Goal: Task Accomplishment & Management: Complete application form

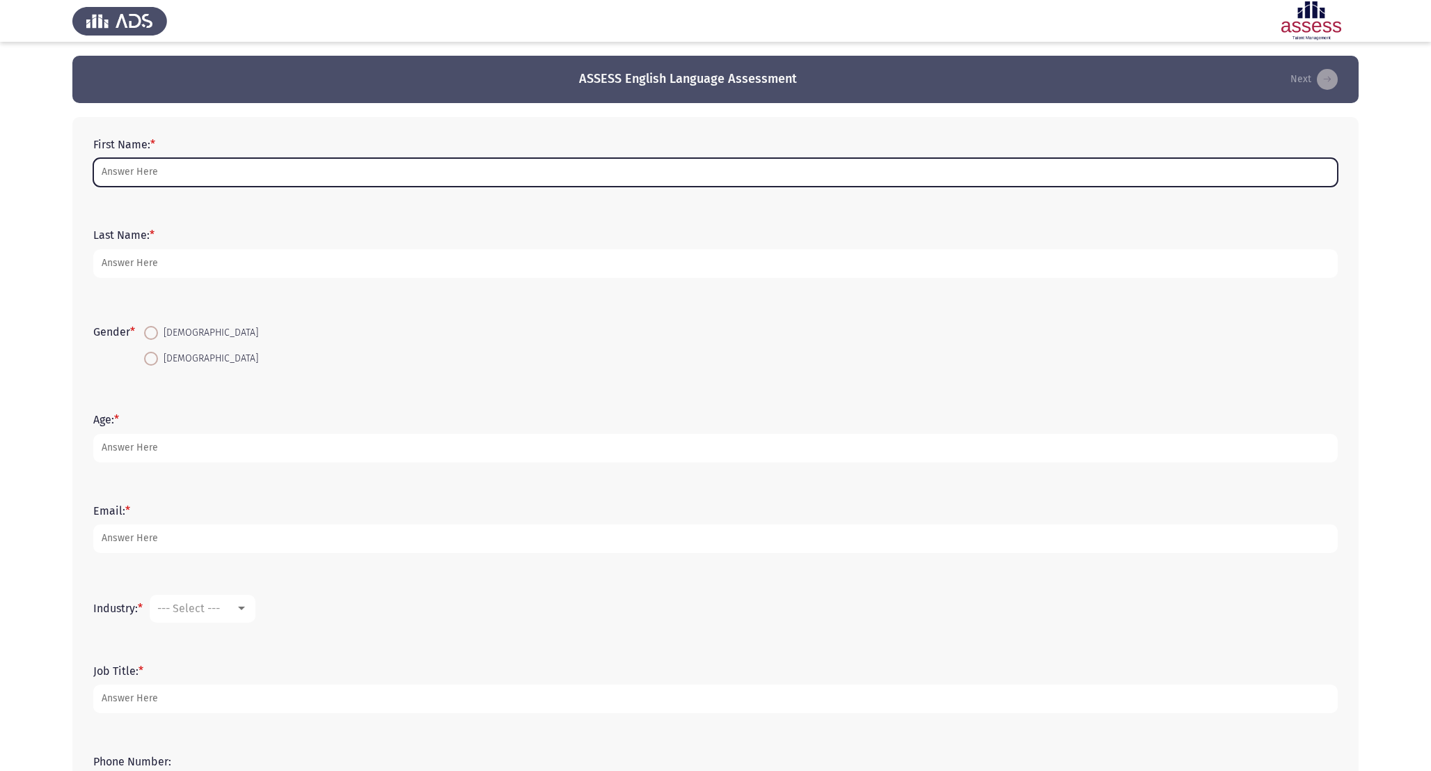
click at [242, 171] on input "First Name: *" at bounding box center [715, 172] width 1245 height 29
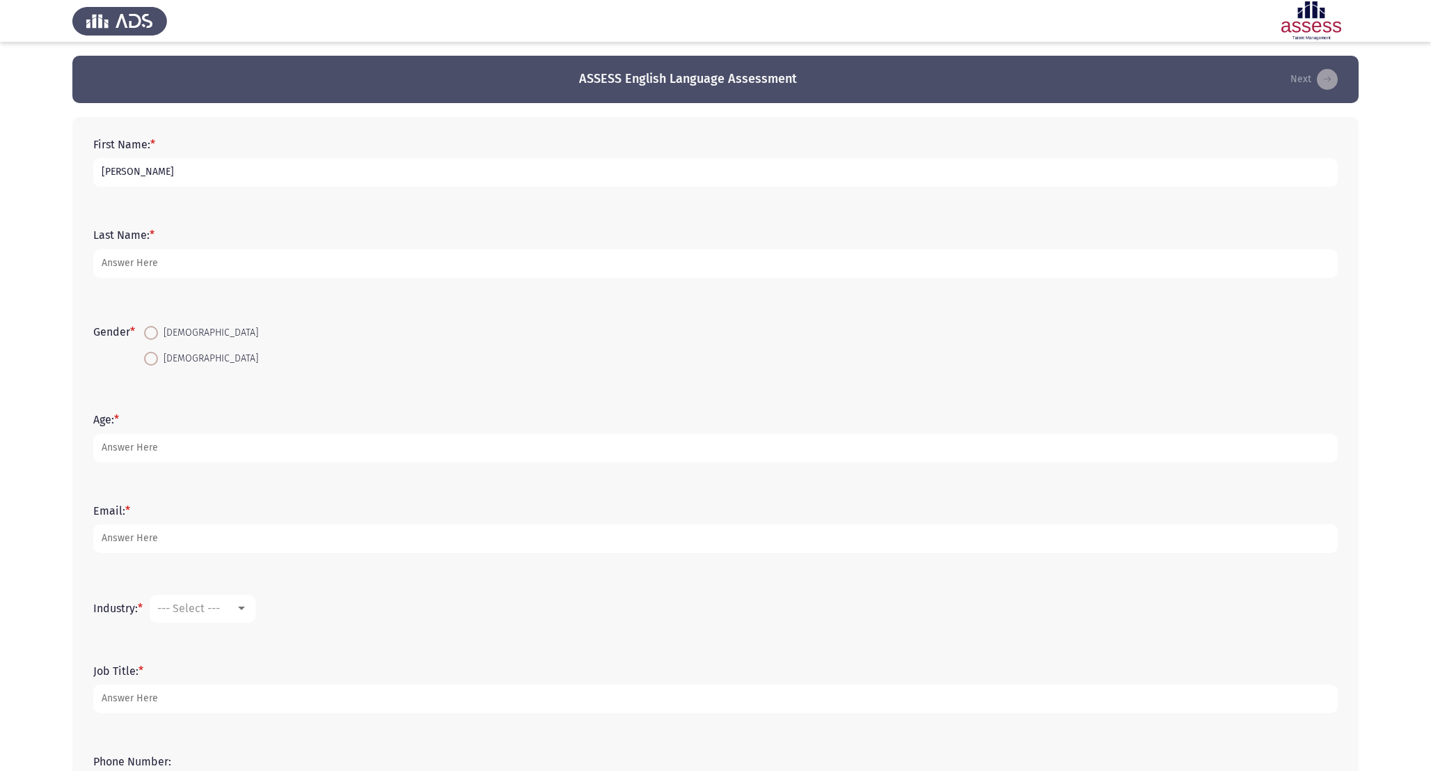
type input "Mohamed"
type input "Galal"
click at [144, 326] on input "[DEMOGRAPHIC_DATA]" at bounding box center [151, 333] width 14 height 14
radio input "true"
type input "32"
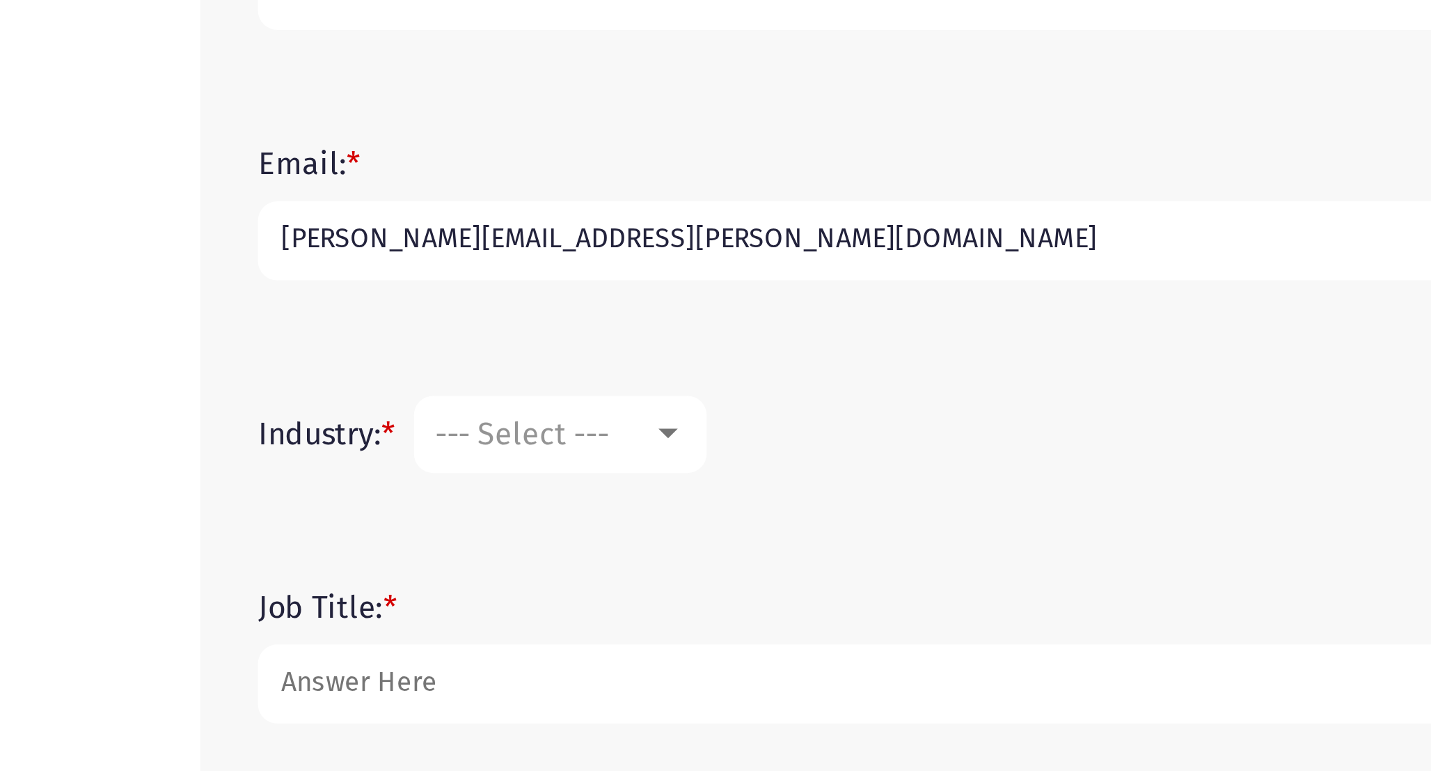
type input "[PERSON_NAME][EMAIL_ADDRESS][PERSON_NAME][DOMAIN_NAME]"
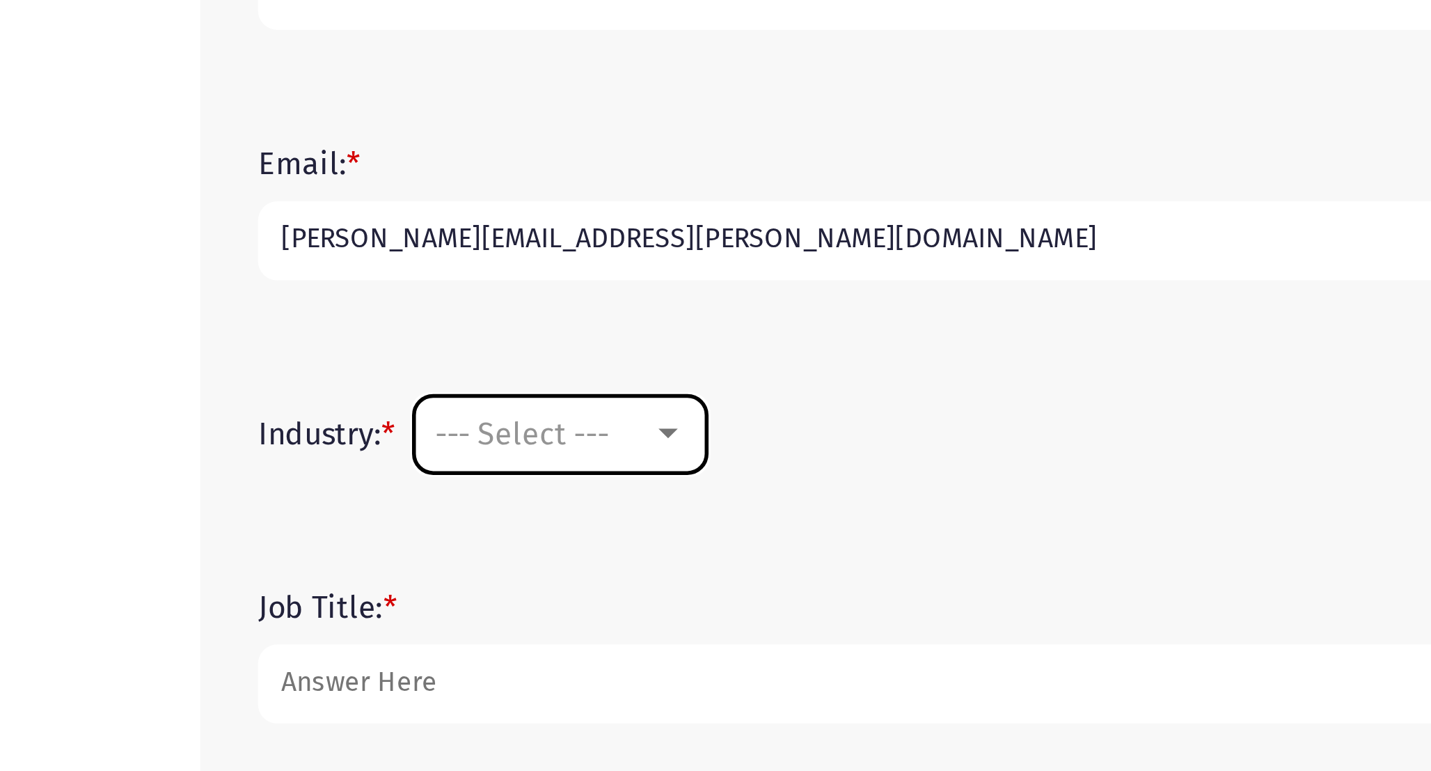
click at [196, 598] on mat-select "--- Select ---" at bounding box center [203, 608] width 106 height 28
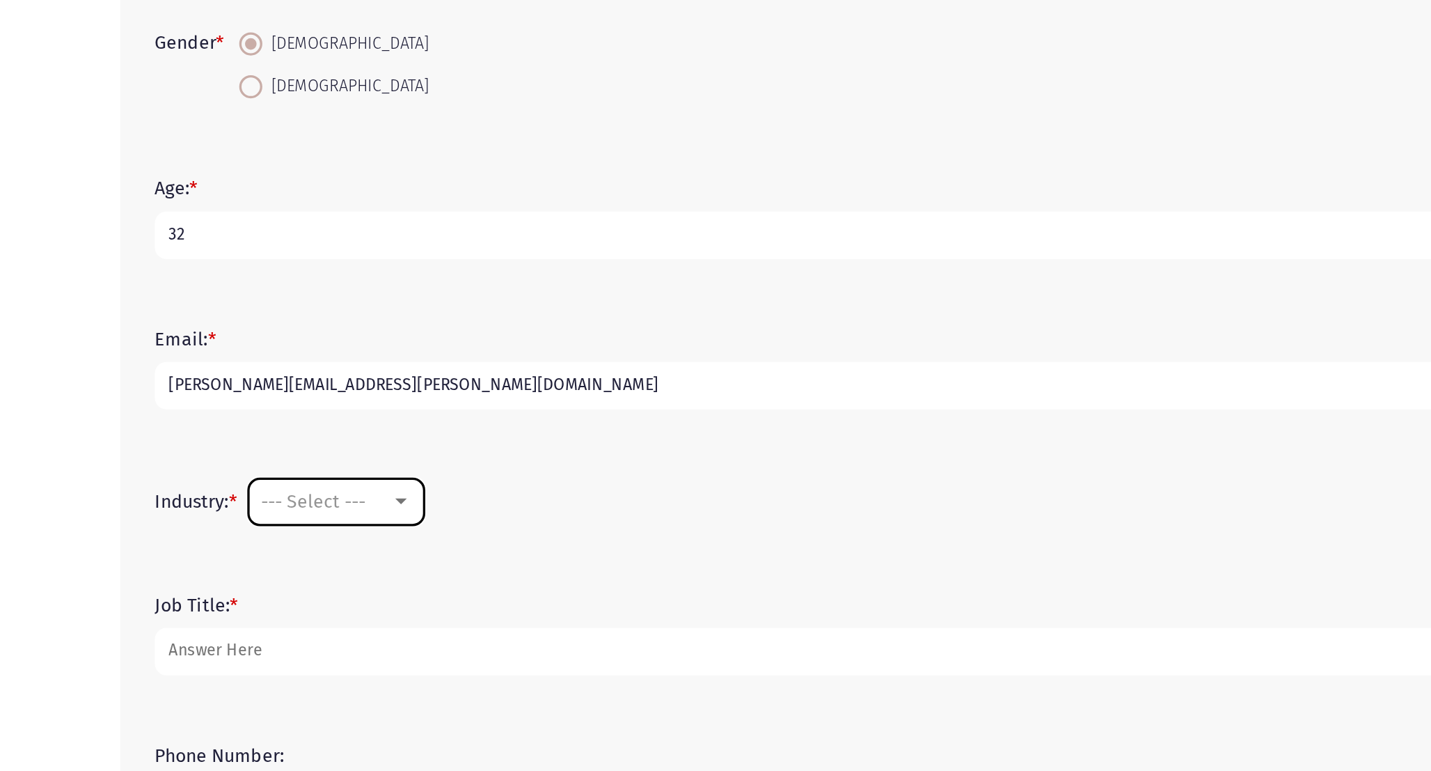
click at [211, 618] on mat-select "--- Select ---" at bounding box center [203, 608] width 106 height 28
click at [214, 612] on span "--- Select ---" at bounding box center [188, 607] width 63 height 13
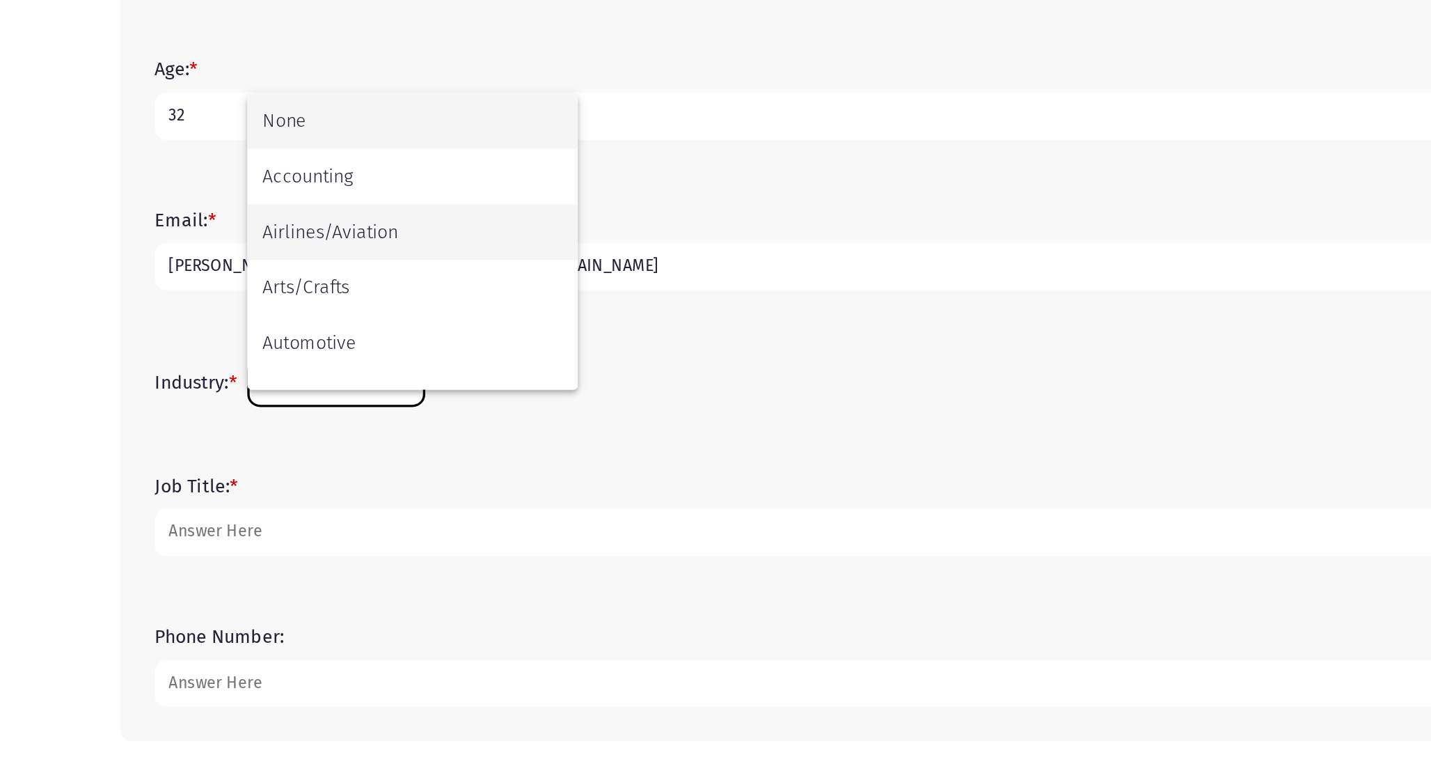
scroll to position [73, 0]
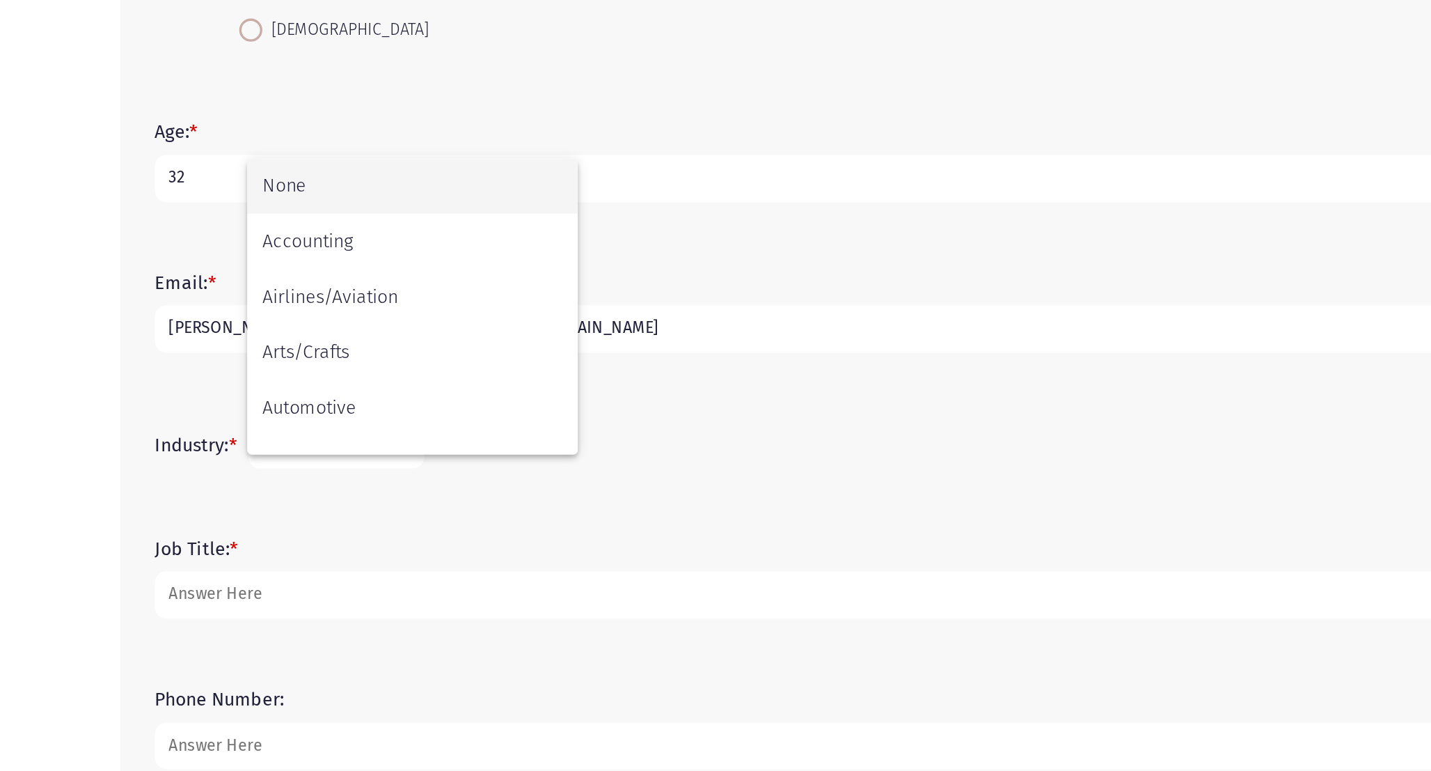
click at [393, 340] on div at bounding box center [715, 385] width 1431 height 771
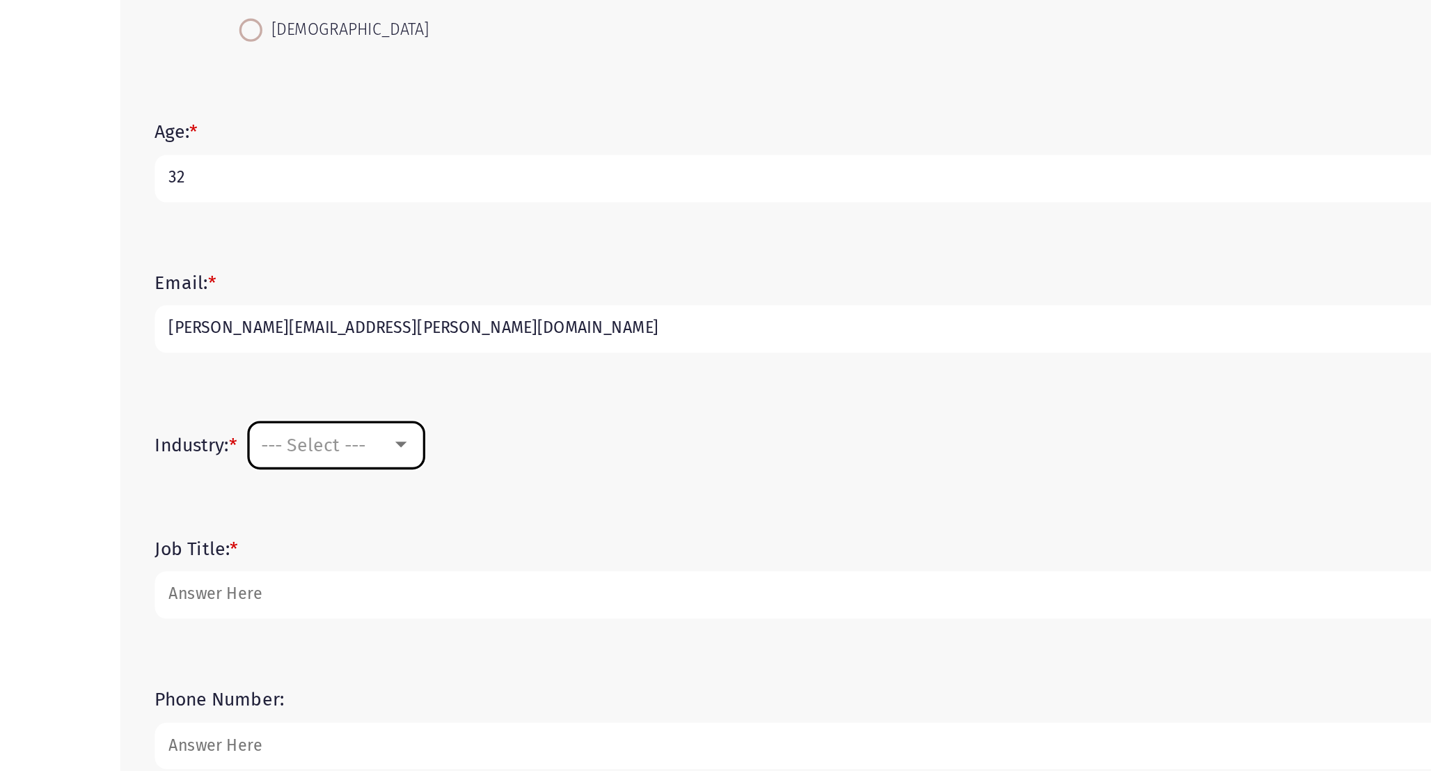
click at [231, 523] on mat-select "--- Select ---" at bounding box center [203, 535] width 106 height 28
click at [226, 533] on div "--- Select ---" at bounding box center [196, 534] width 78 height 13
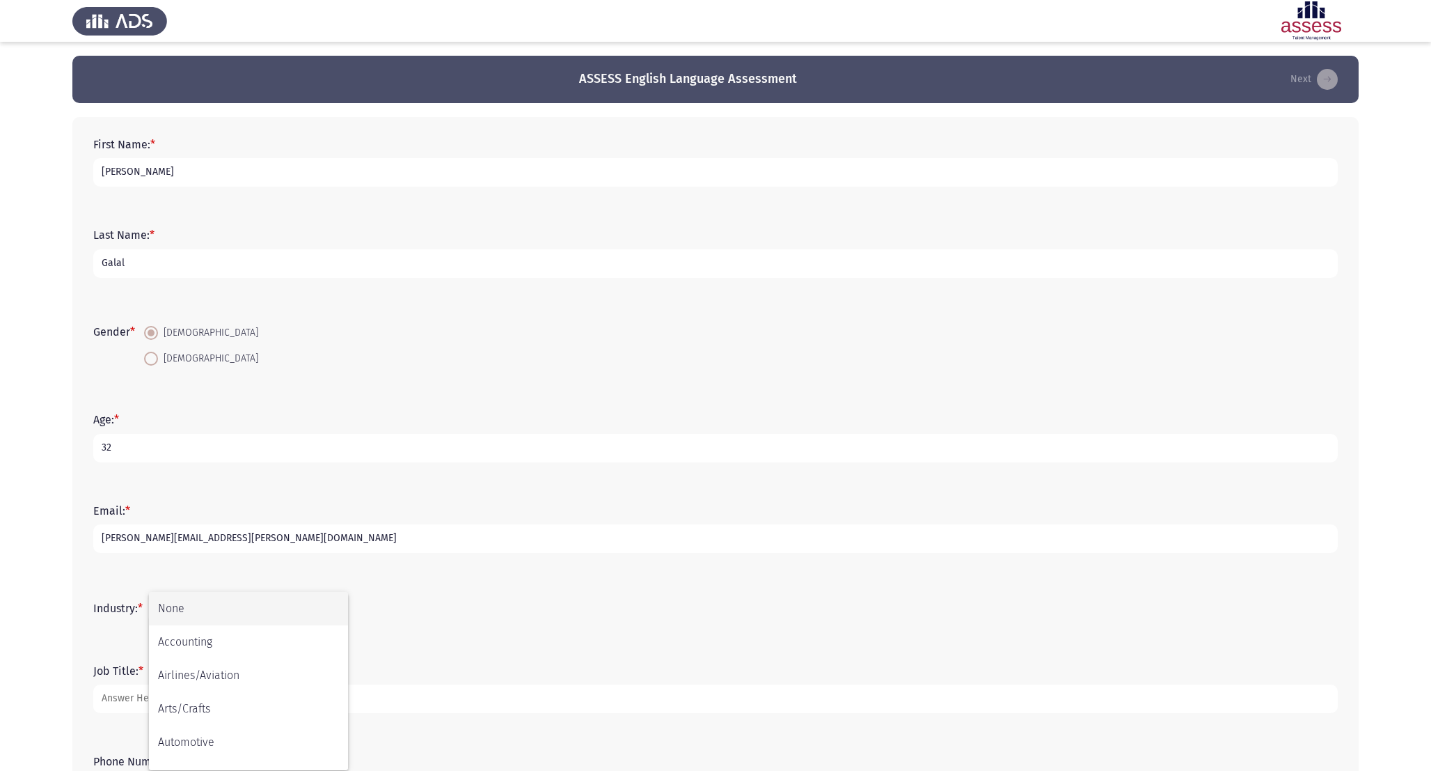
scroll to position [123, 0]
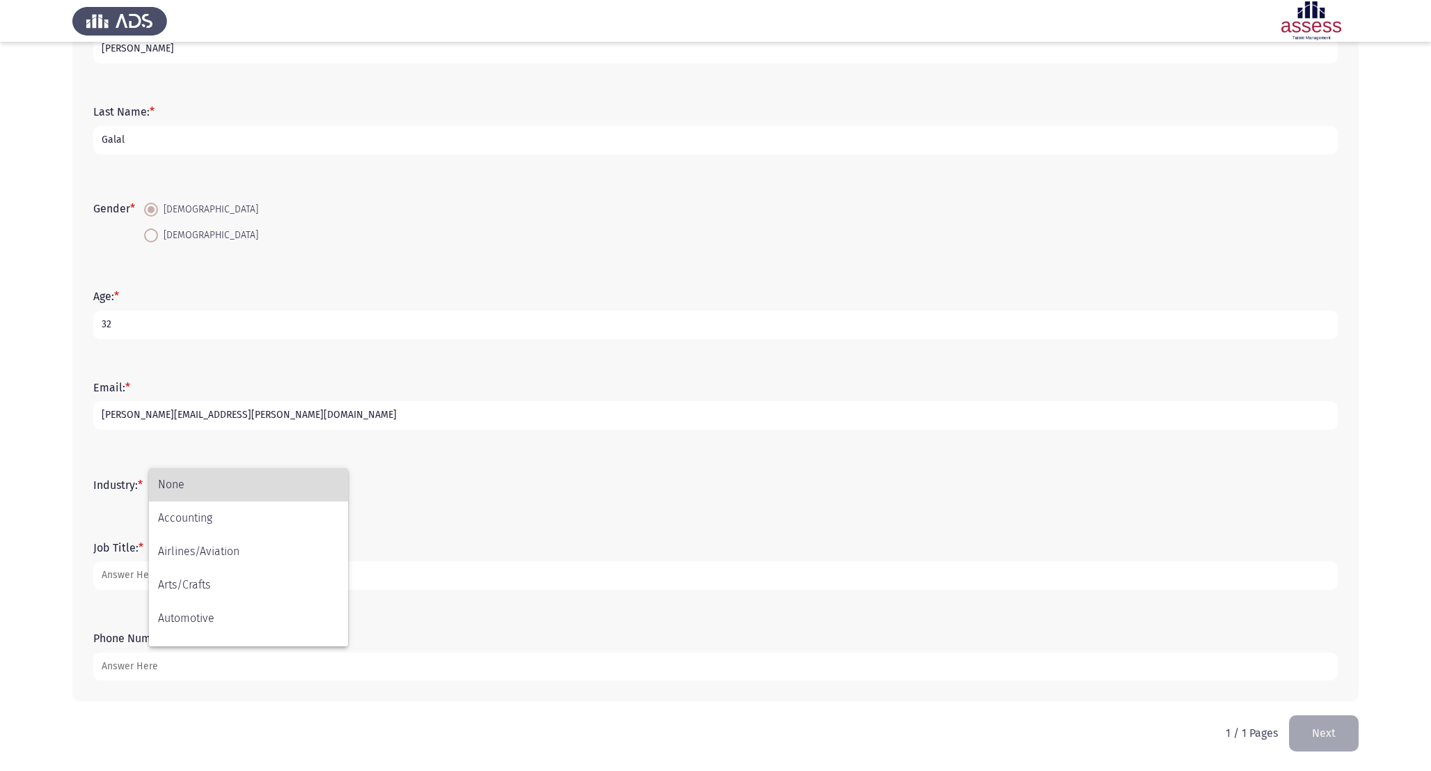
click at [253, 490] on span "None" at bounding box center [248, 484] width 181 height 33
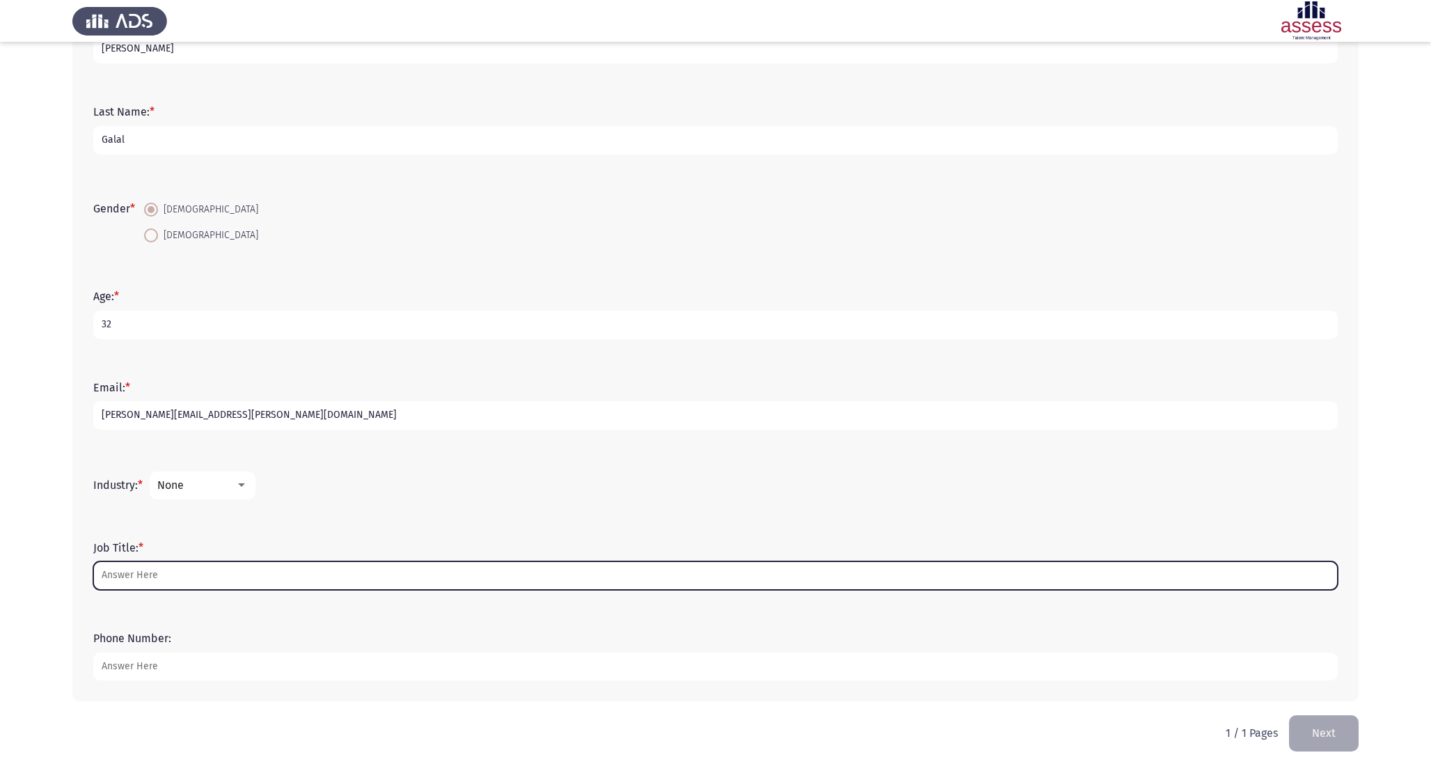
click at [257, 585] on input "Job Title: *" at bounding box center [715, 575] width 1245 height 29
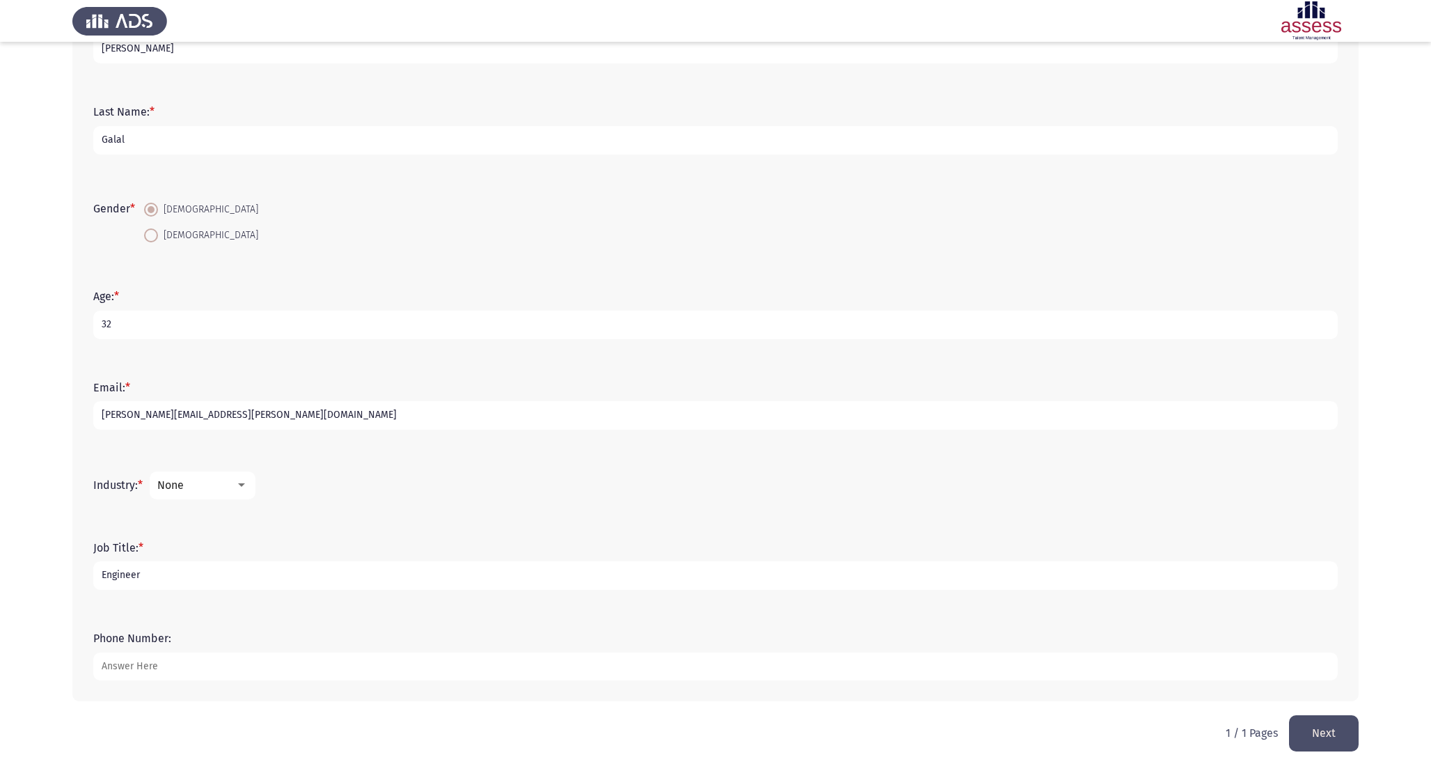
type input "Engineer"
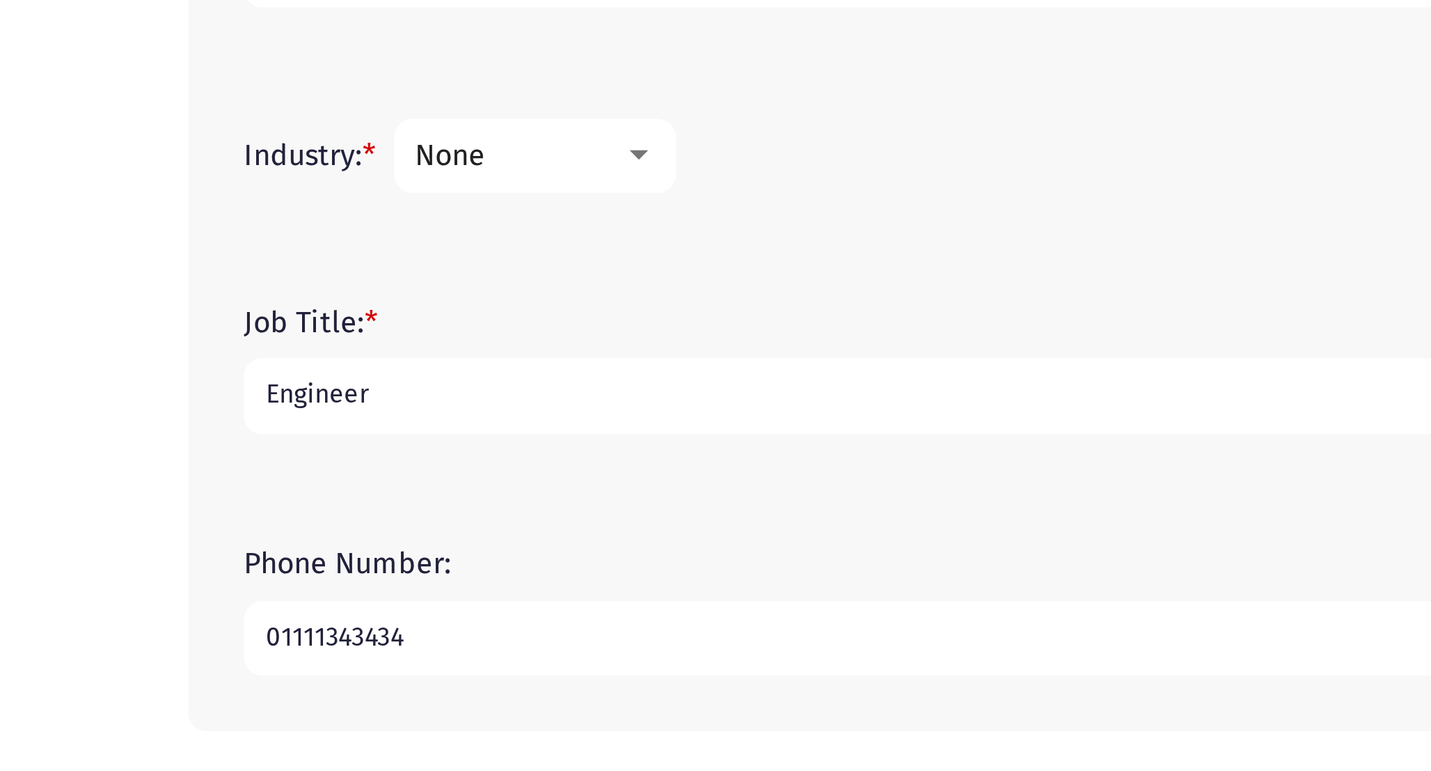
drag, startPoint x: 107, startPoint y: 667, endPoint x: 116, endPoint y: 666, distance: 9.8
click at [116, 666] on input "01111343434" at bounding box center [715, 666] width 1245 height 29
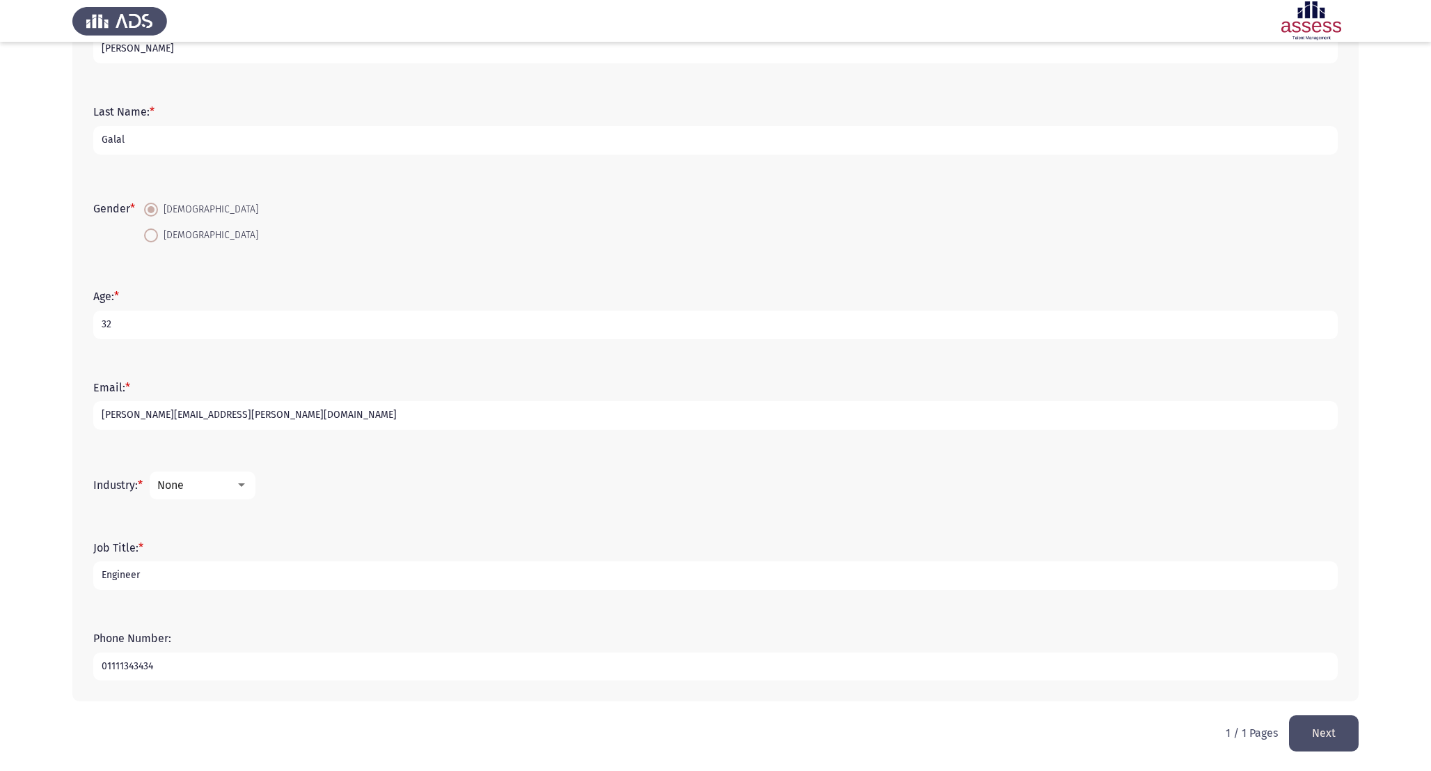
type input "01111343434"
click at [1305, 725] on button "Next" at bounding box center [1324, 733] width 70 height 36
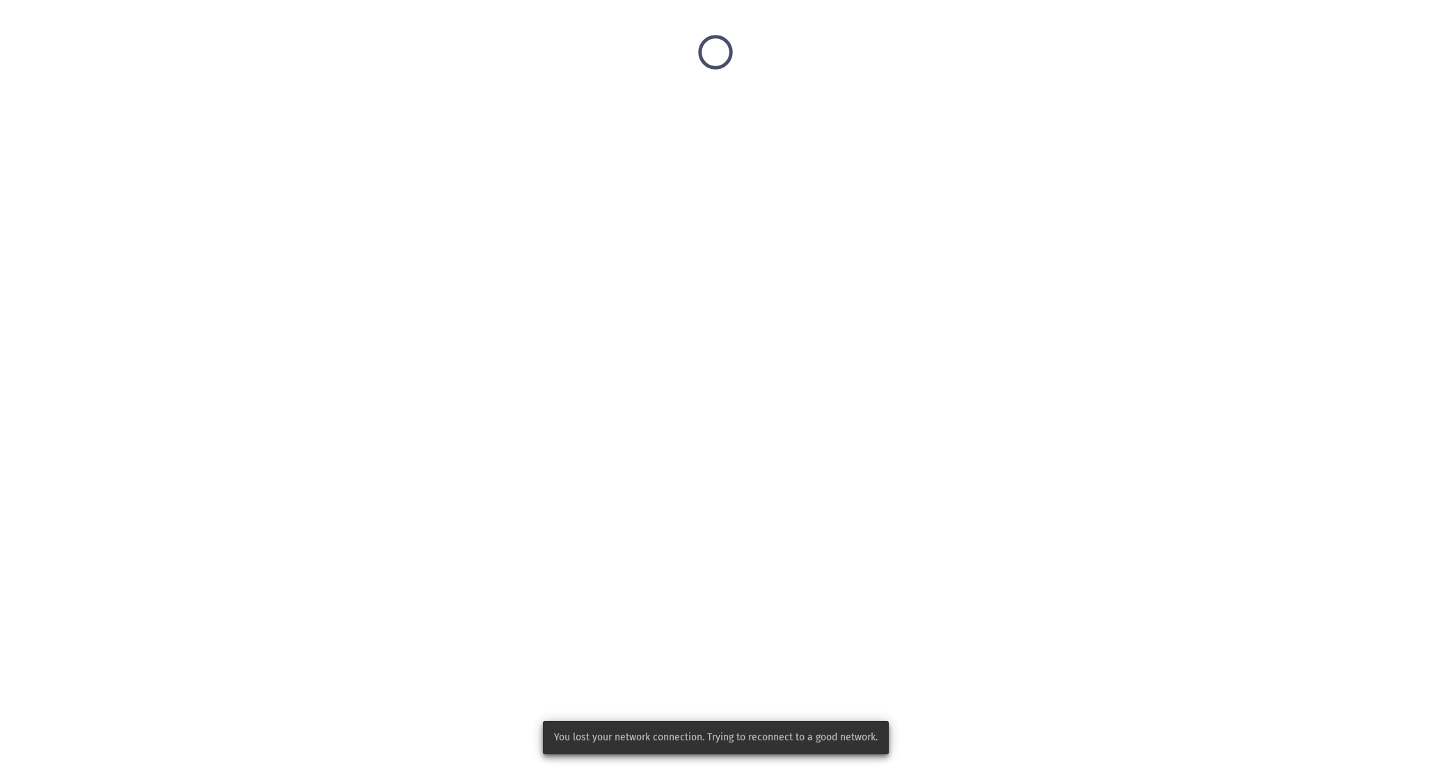
scroll to position [0, 0]
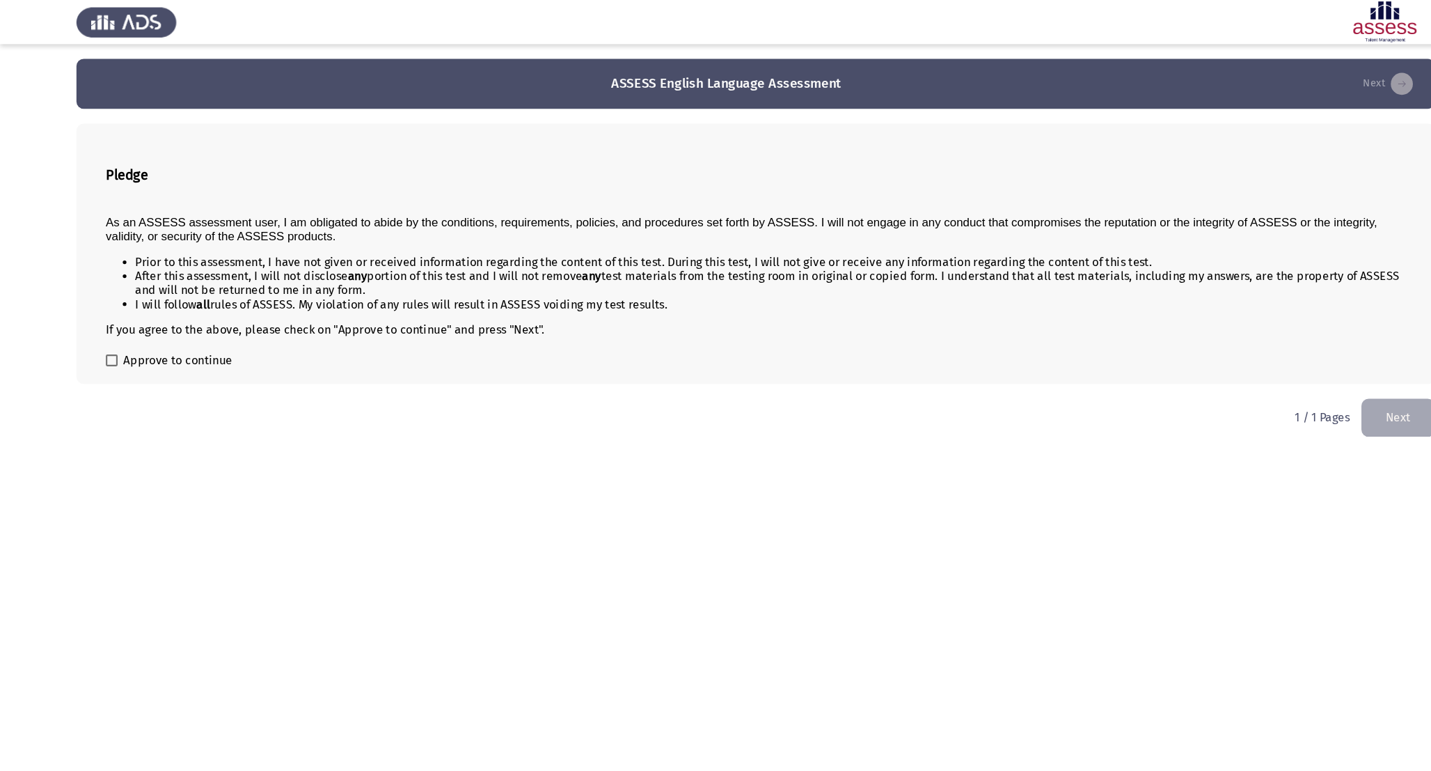
click at [148, 350] on div "Pledge As an ASSESS assessment user, I am obligated to abide by the conditions,…" at bounding box center [715, 240] width 1286 height 246
click at [157, 340] on span "Approve to continue" at bounding box center [168, 341] width 103 height 17
click at [106, 347] on input "Approve to continue" at bounding box center [105, 347] width 1 height 1
checkbox input "true"
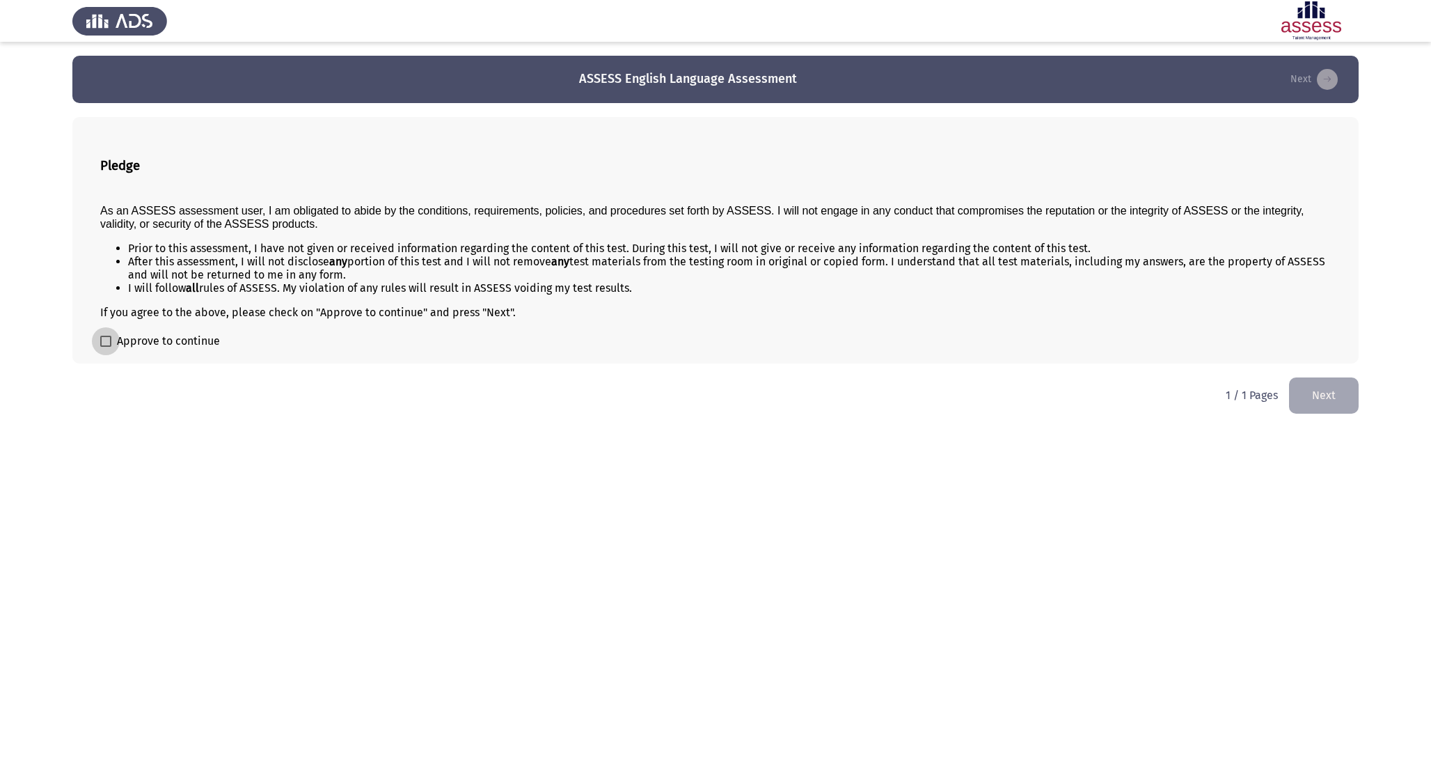
click at [196, 345] on span "Approve to continue" at bounding box center [168, 341] width 103 height 17
click at [106, 347] on input "Approve to continue" at bounding box center [105, 347] width 1 height 1
checkbox input "true"
click at [1343, 400] on button "Next" at bounding box center [1324, 395] width 70 height 36
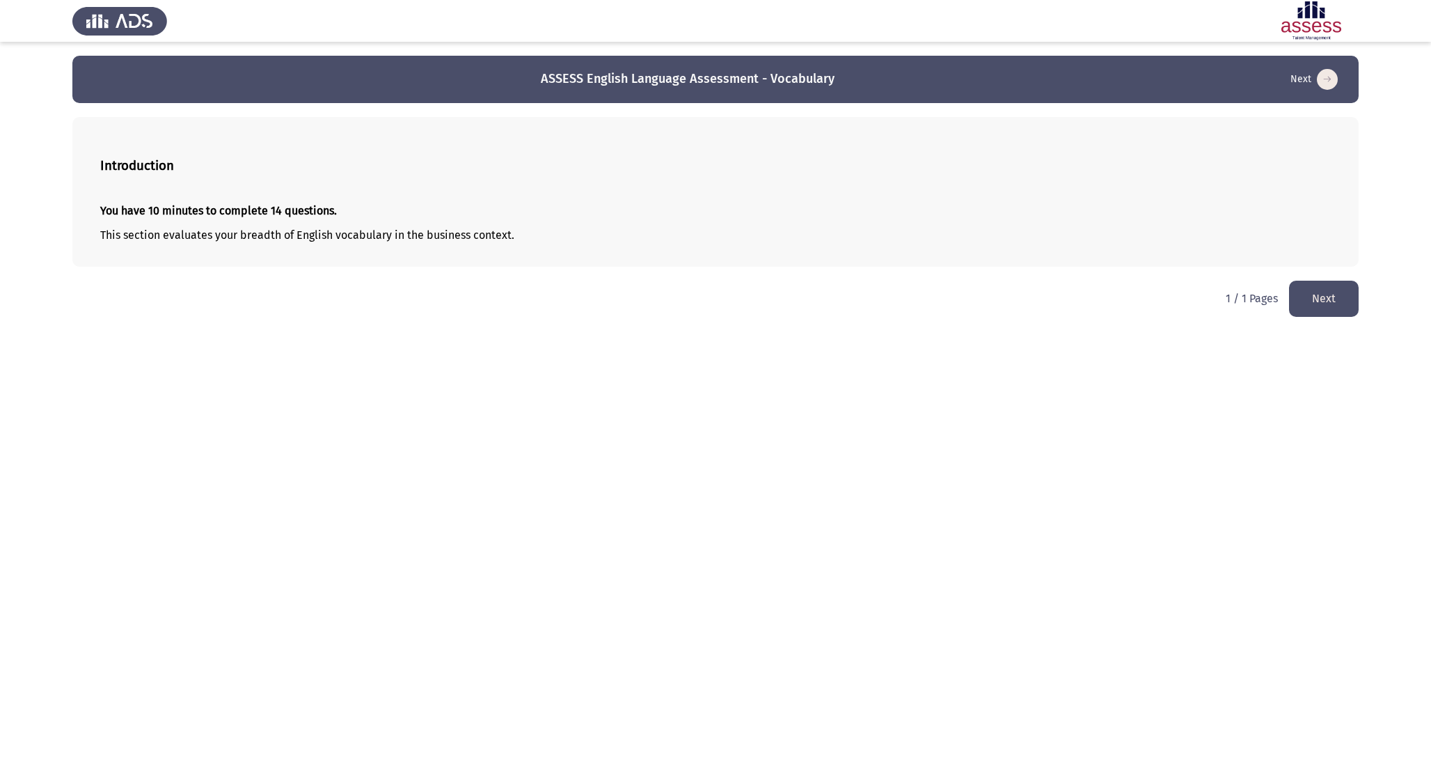
drag, startPoint x: 132, startPoint y: 205, endPoint x: 221, endPoint y: 205, distance: 88.4
click at [221, 205] on strong "You have 10 minutes to complete 14 questions." at bounding box center [218, 210] width 237 height 13
drag, startPoint x: 299, startPoint y: 235, endPoint x: 214, endPoint y: 229, distance: 85.1
click at [214, 229] on p "This section evaluates your breadth of English vocabulary in the business conte…" at bounding box center [715, 234] width 1231 height 13
drag, startPoint x: 214, startPoint y: 214, endPoint x: 278, endPoint y: 241, distance: 69.3
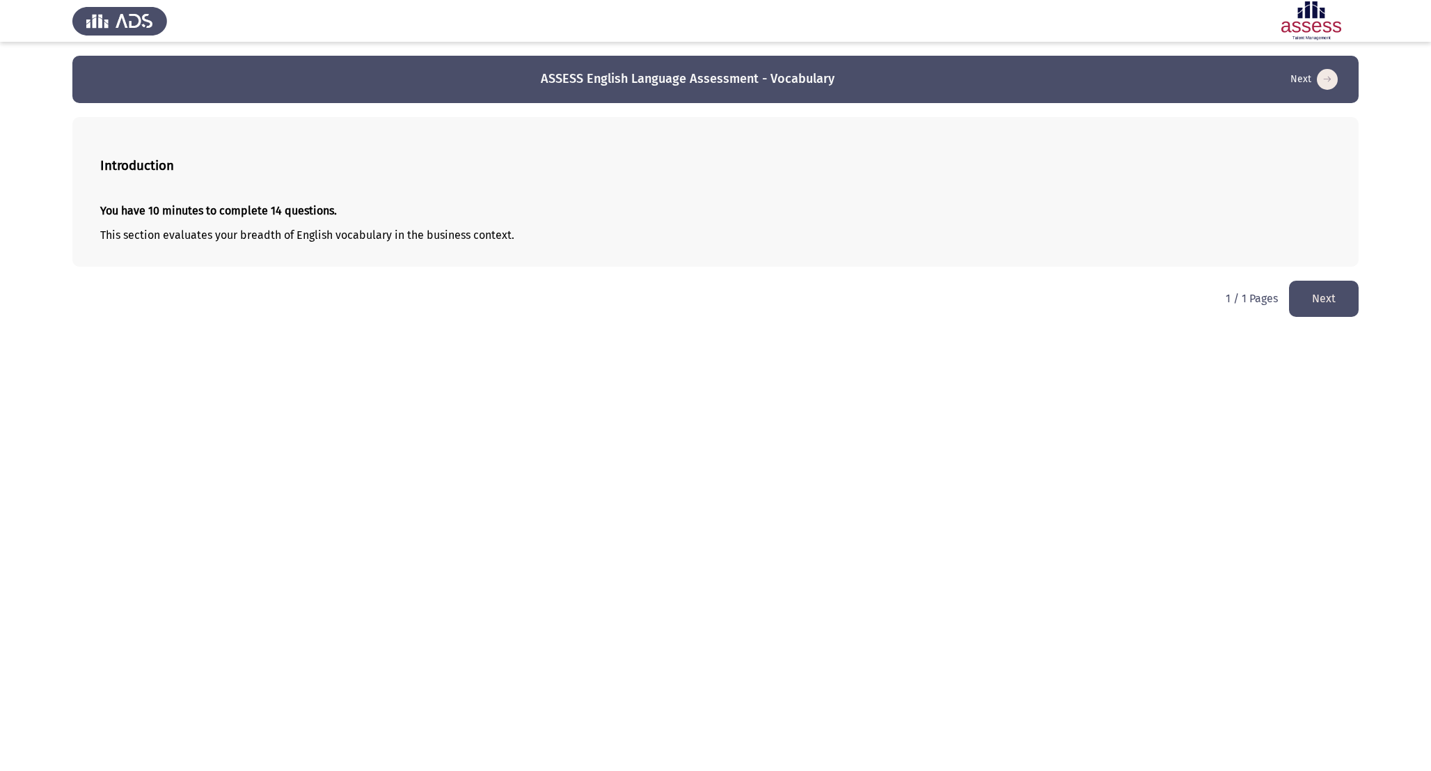
click at [278, 241] on div "You have 10 minutes to complete 14 questions. This section evaluates your bread…" at bounding box center [715, 223] width 1231 height 60
drag, startPoint x: 197, startPoint y: 186, endPoint x: 281, endPoint y: 290, distance: 134.2
click at [281, 290] on html "ASSESS English Language Assessment - Vocabulary Next Introduction You have 10 m…" at bounding box center [715, 165] width 1431 height 331
drag, startPoint x: 97, startPoint y: 168, endPoint x: 250, endPoint y: 164, distance: 152.5
click at [250, 164] on div "Introduction You have 10 minutes to complete 14 questions. This section evaluat…" at bounding box center [715, 192] width 1286 height 150
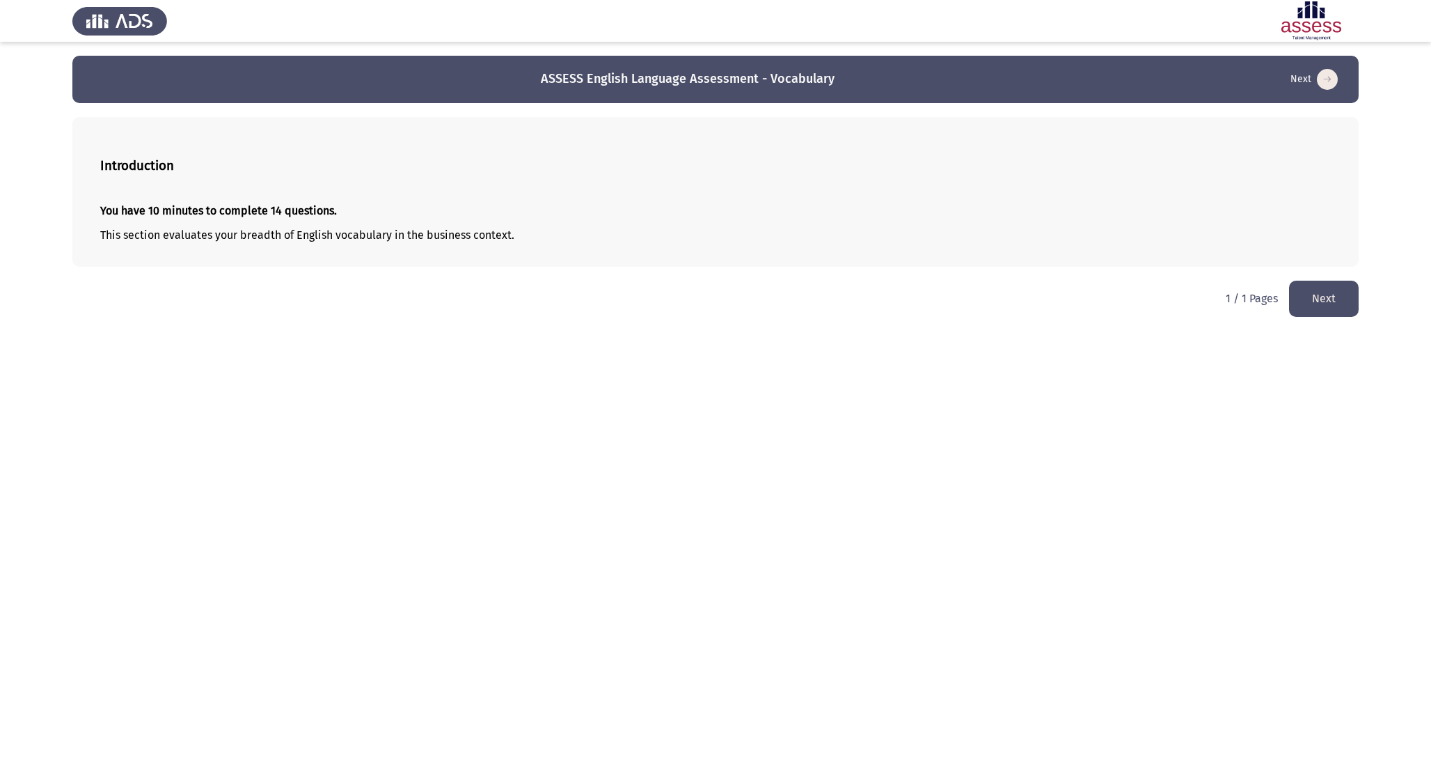
drag, startPoint x: 112, startPoint y: 164, endPoint x: 246, endPoint y: 317, distance: 203.8
click at [246, 317] on html "ASSESS English Language Assessment - Vocabulary Next Introduction You have 10 m…" at bounding box center [715, 165] width 1431 height 331
drag, startPoint x: 112, startPoint y: 162, endPoint x: 281, endPoint y: 277, distance: 204.3
click at [279, 277] on html "ASSESS English Language Assessment - Vocabulary Next Introduction You have 10 m…" at bounding box center [715, 165] width 1431 height 331
click at [1312, 305] on button "Next" at bounding box center [1324, 299] width 70 height 36
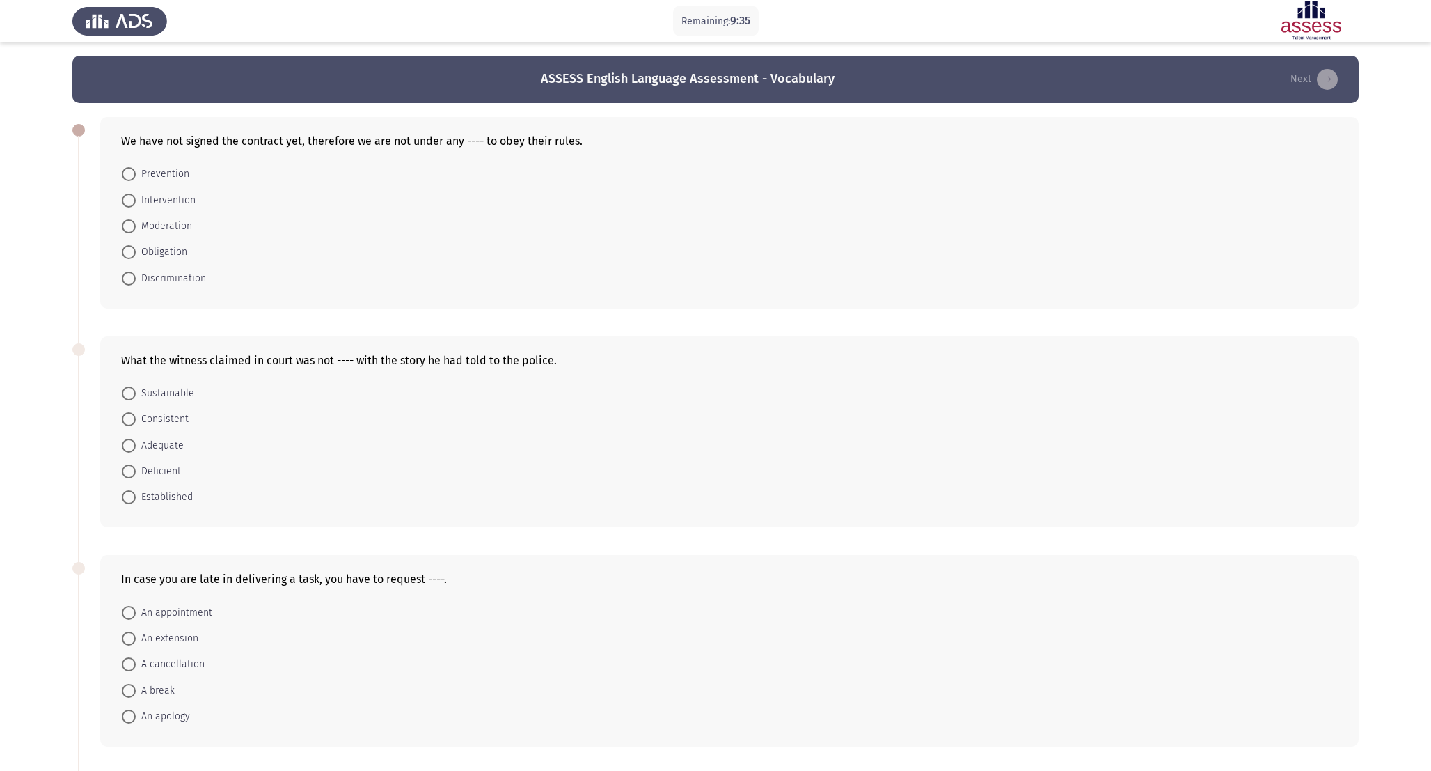
click at [165, 255] on span "Obligation" at bounding box center [162, 252] width 52 height 17
click at [136, 255] on input "Obligation" at bounding box center [129, 252] width 14 height 14
radio input "true"
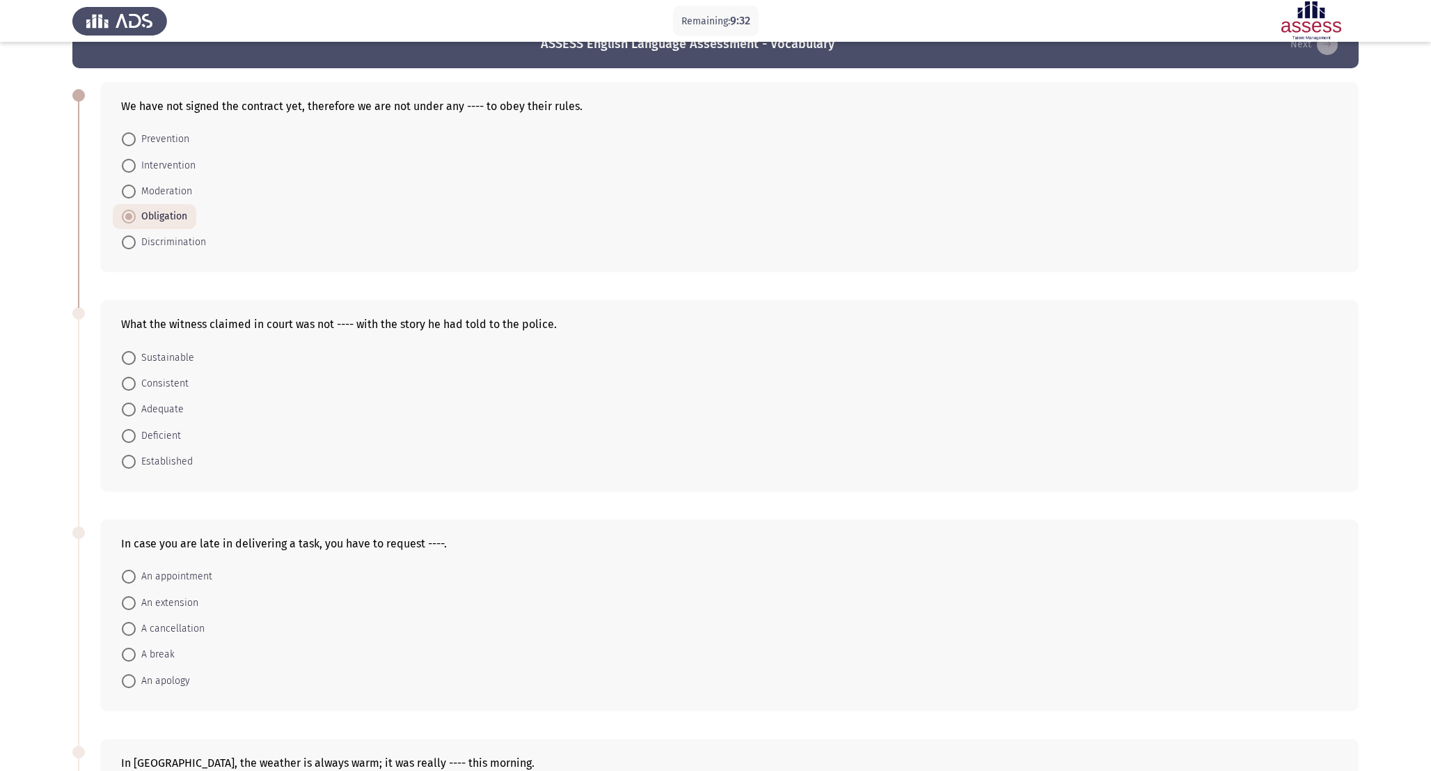
scroll to position [66, 0]
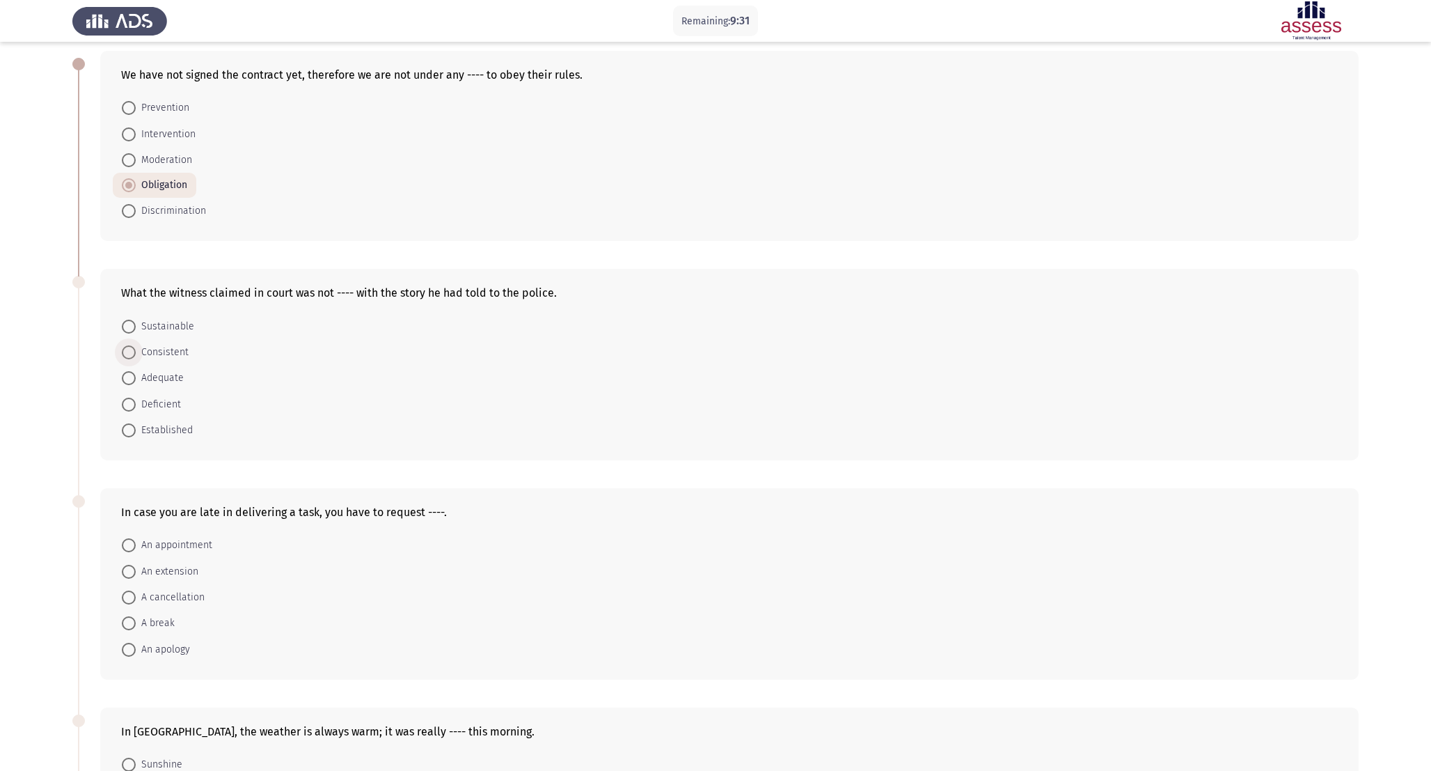
click at [162, 355] on span "Consistent" at bounding box center [162, 352] width 53 height 17
click at [136, 355] on input "Consistent" at bounding box center [129, 352] width 14 height 14
radio input "true"
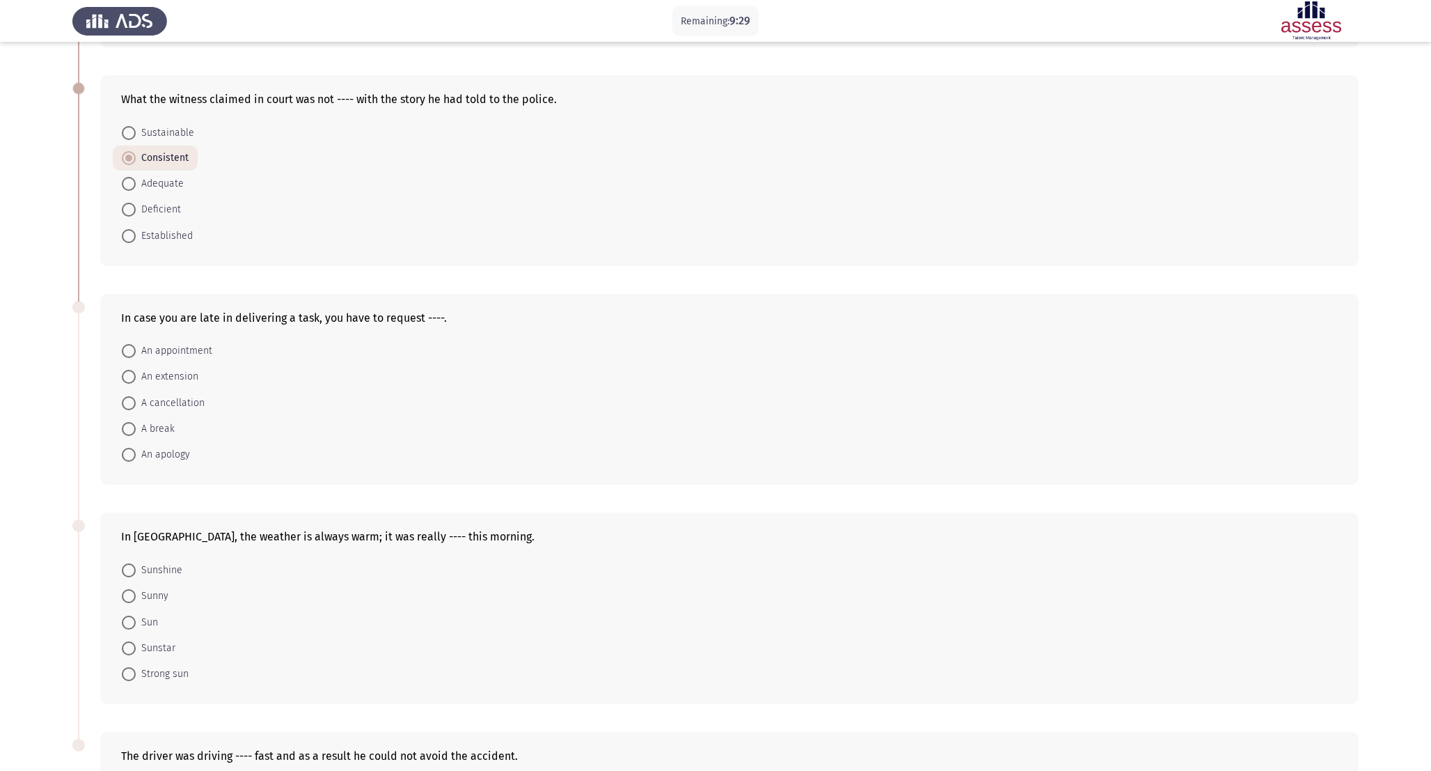
scroll to position [281, 0]
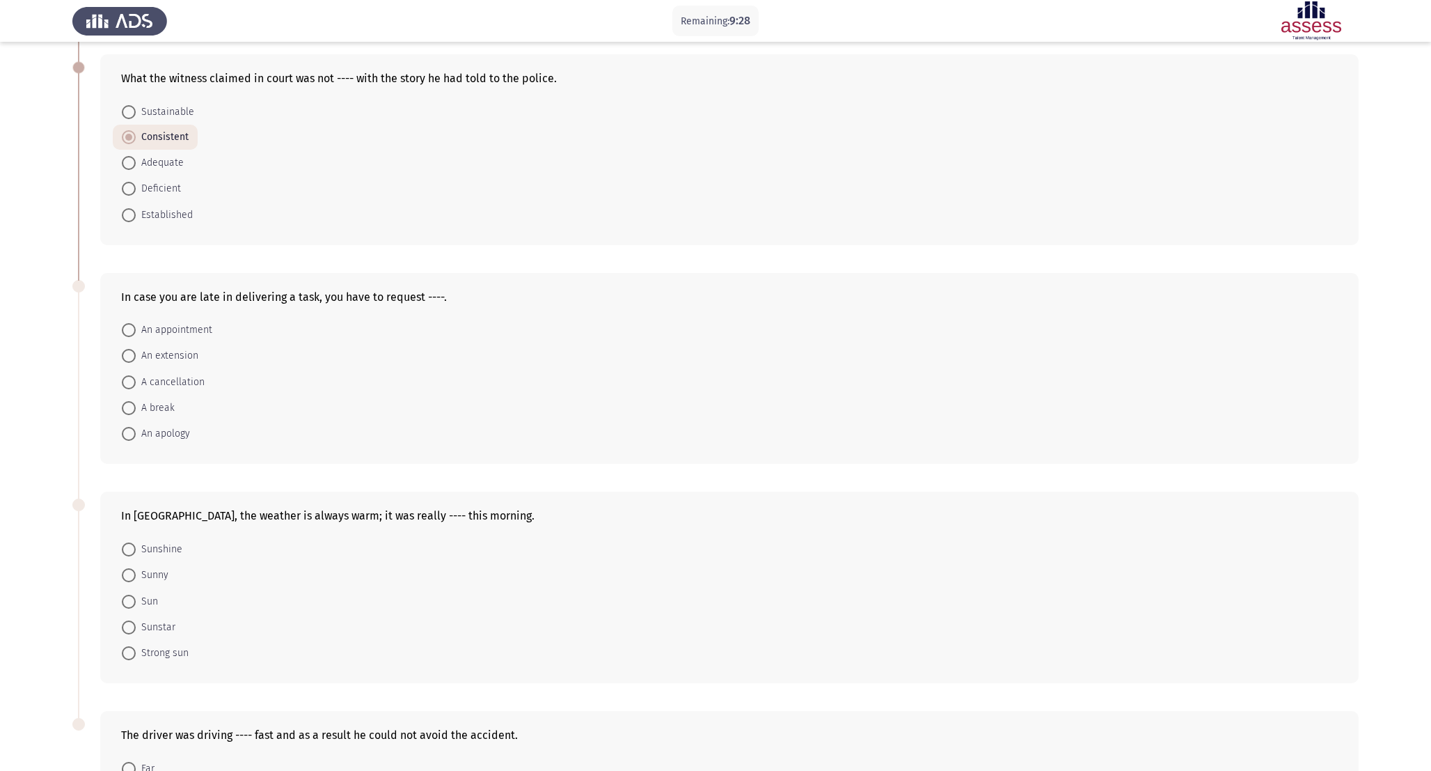
click at [175, 363] on span "An extension" at bounding box center [167, 355] width 63 height 17
click at [136, 363] on input "An extension" at bounding box center [129, 356] width 14 height 14
radio input "true"
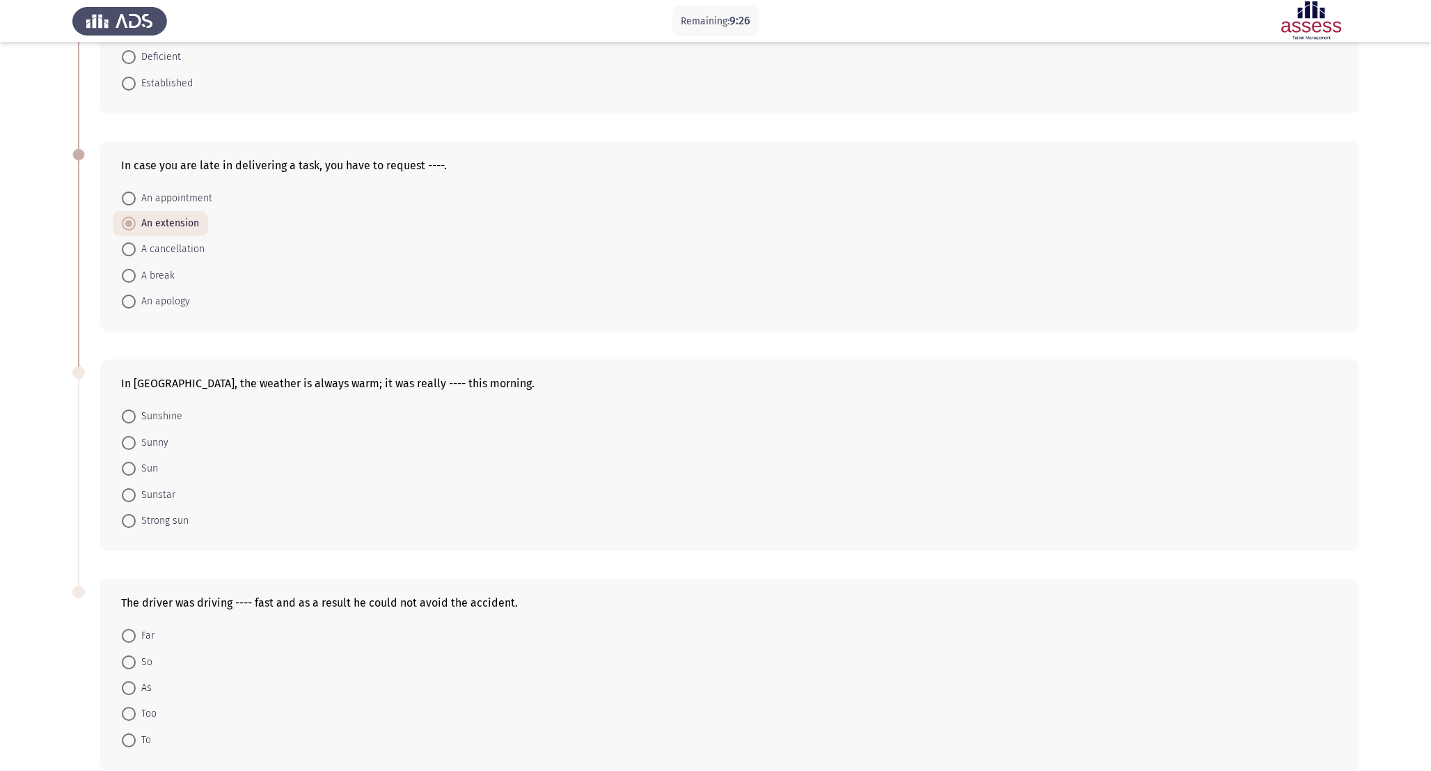
scroll to position [441, 0]
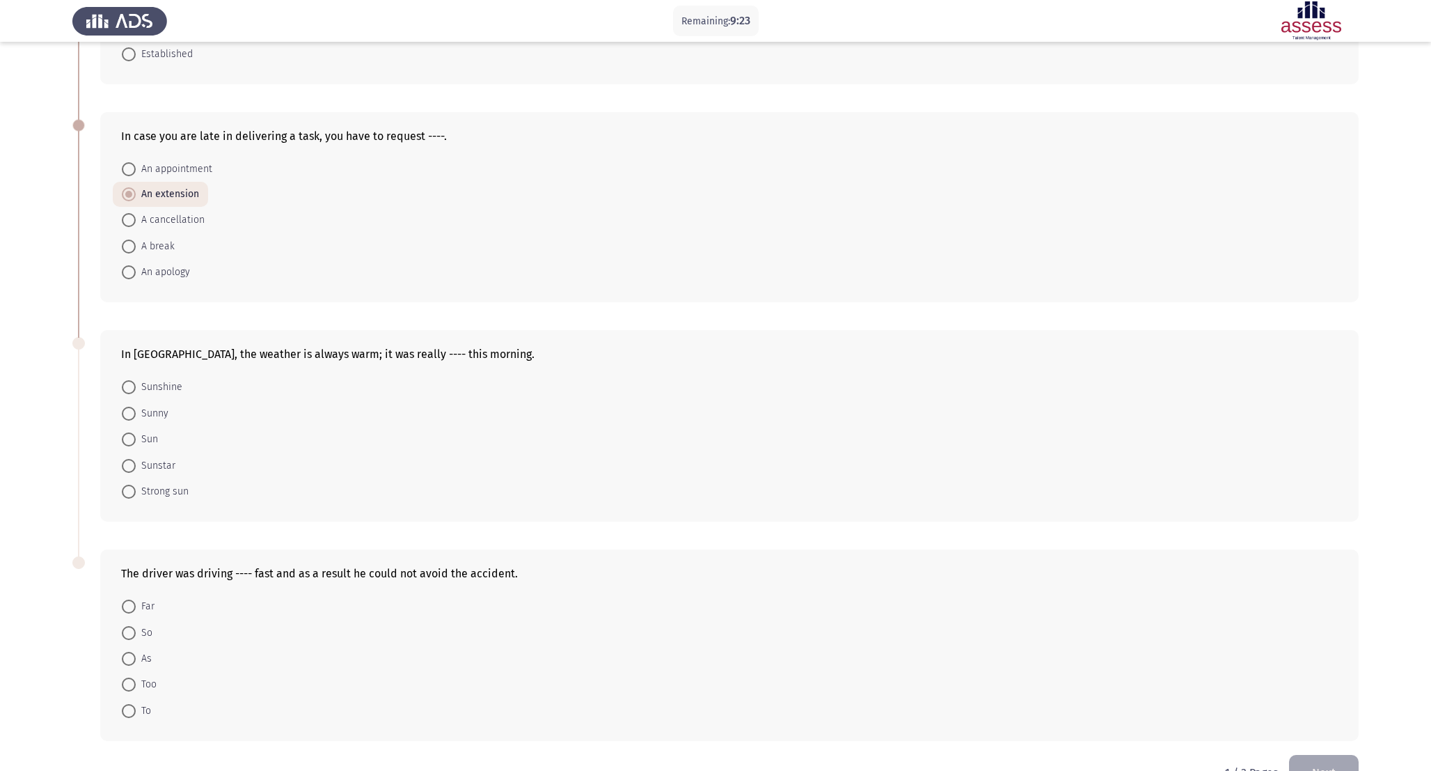
click at [131, 407] on span at bounding box center [129, 414] width 14 height 14
click at [131, 407] on input "Sunny" at bounding box center [129, 414] width 14 height 14
radio input "true"
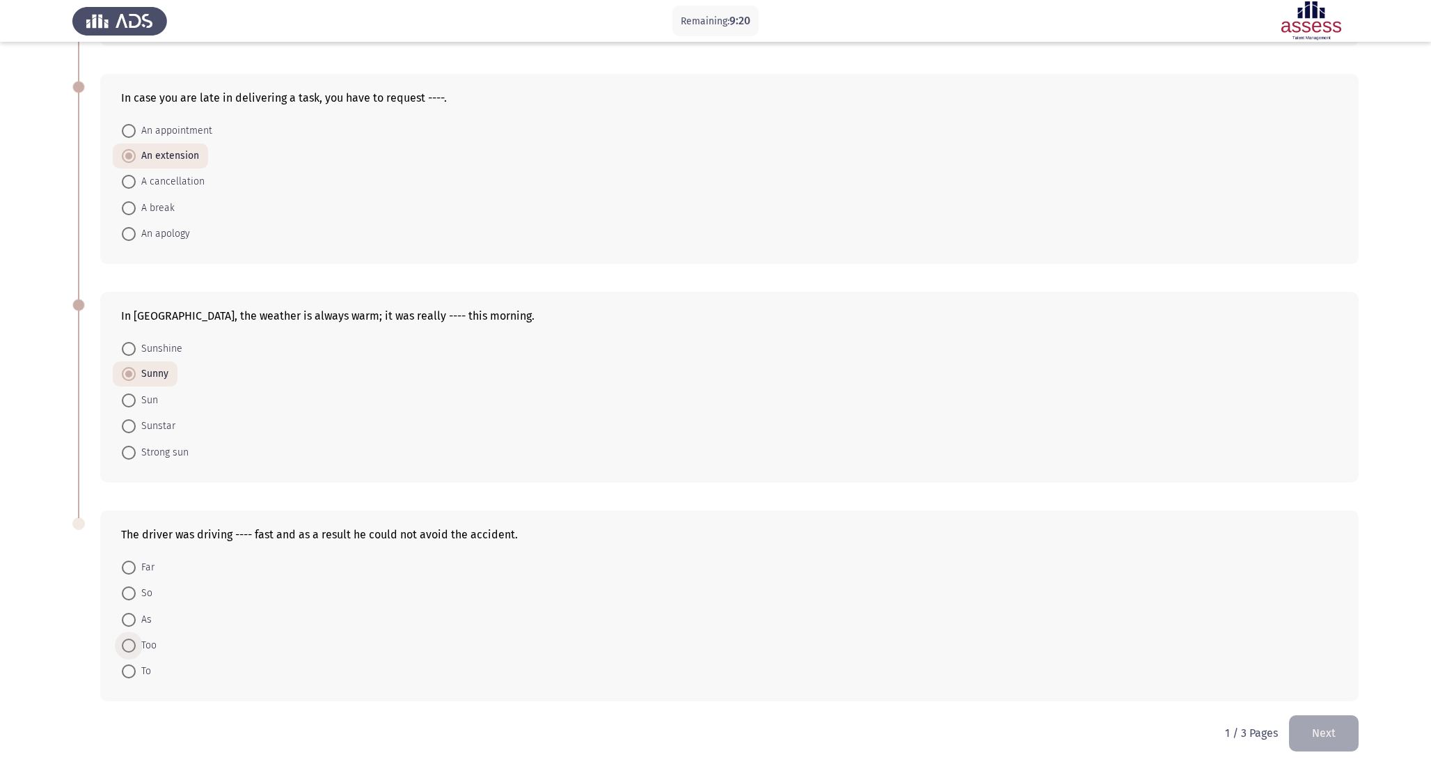
click at [143, 646] on span "Too" at bounding box center [146, 645] width 21 height 17
click at [136, 646] on input "Too" at bounding box center [129, 645] width 14 height 14
radio input "true"
click at [1311, 729] on button "Next" at bounding box center [1324, 734] width 70 height 36
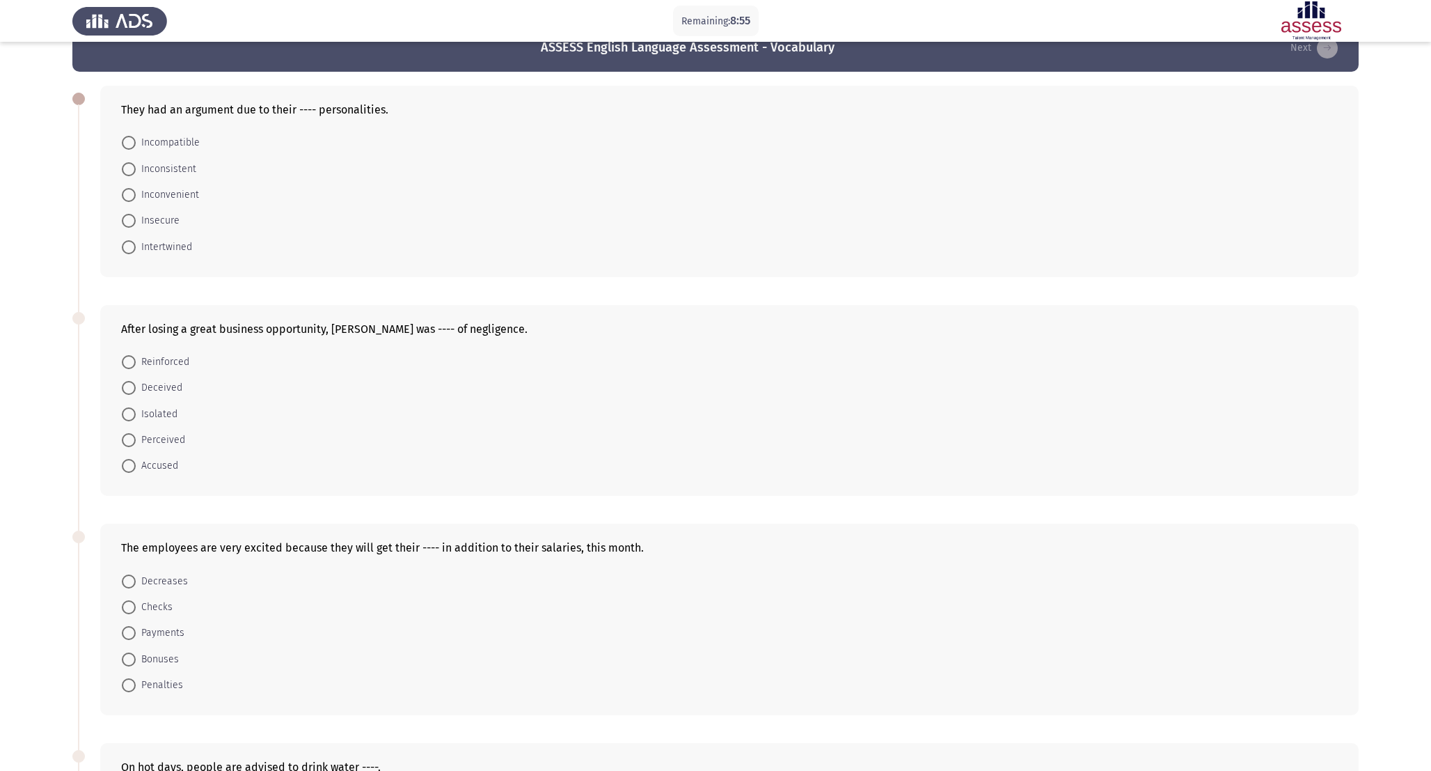
scroll to position [9, 0]
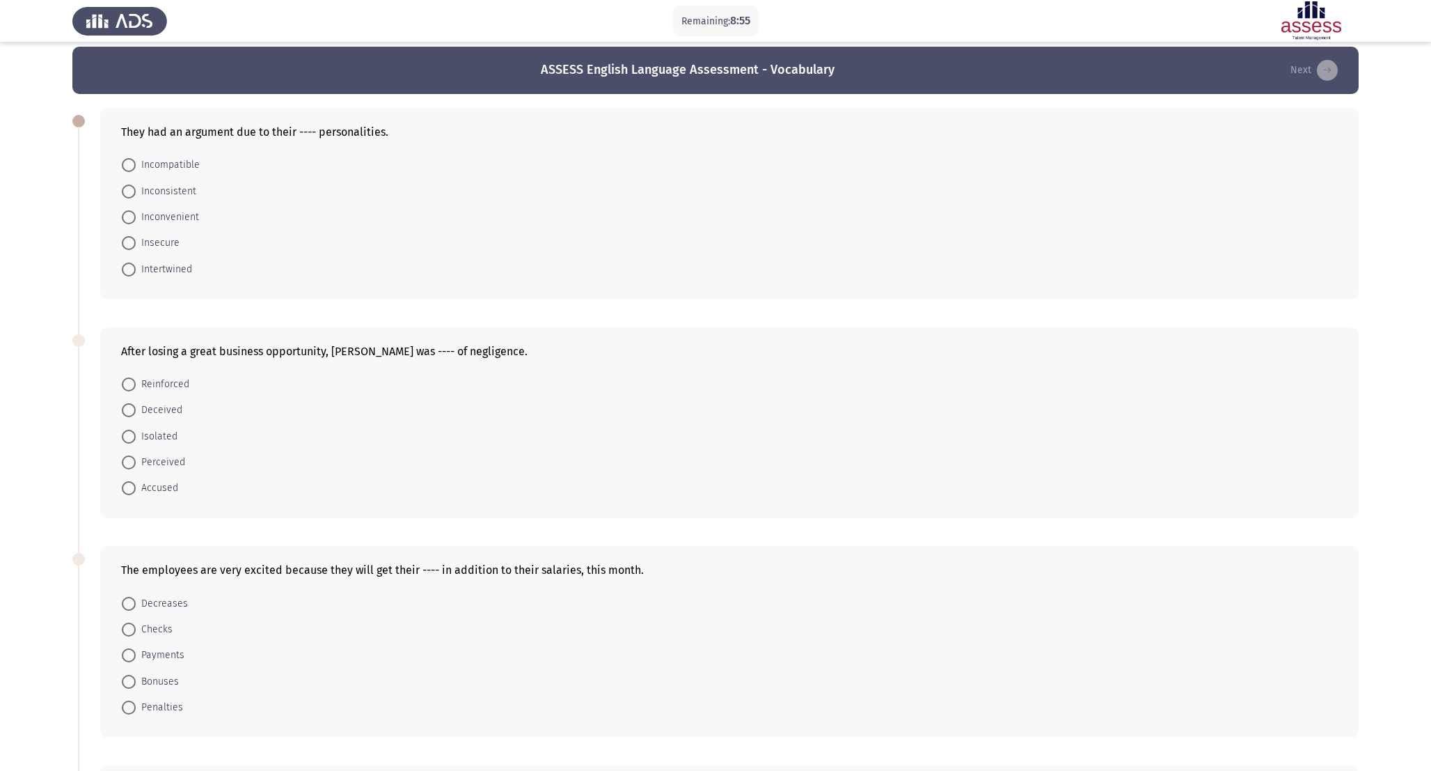
click at [162, 166] on span "Incompatible" at bounding box center [168, 165] width 64 height 17
click at [136, 166] on input "Incompatible" at bounding box center [129, 165] width 14 height 14
radio input "true"
click at [157, 487] on span "Accused" at bounding box center [157, 487] width 42 height 17
click at [136, 487] on input "Accused" at bounding box center [129, 487] width 14 height 14
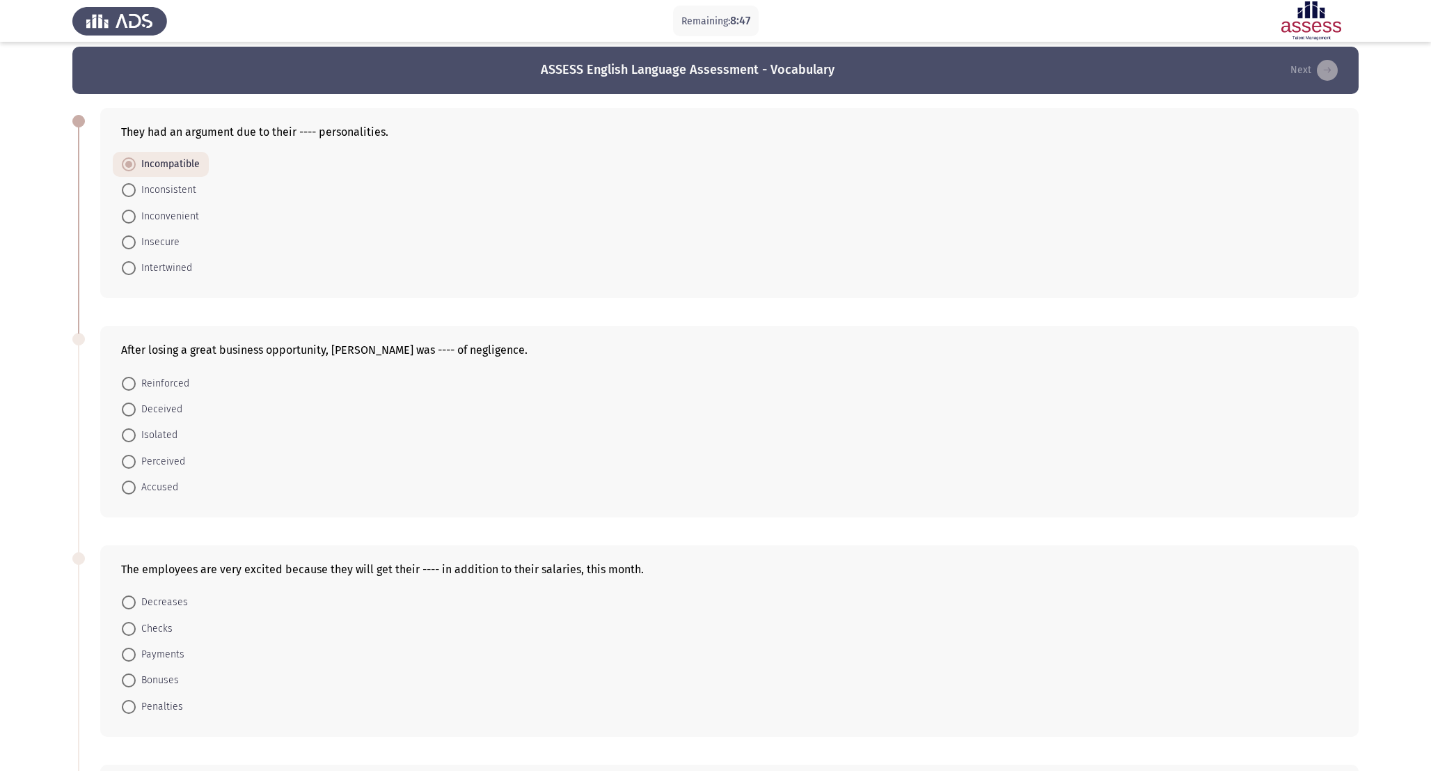
radio input "true"
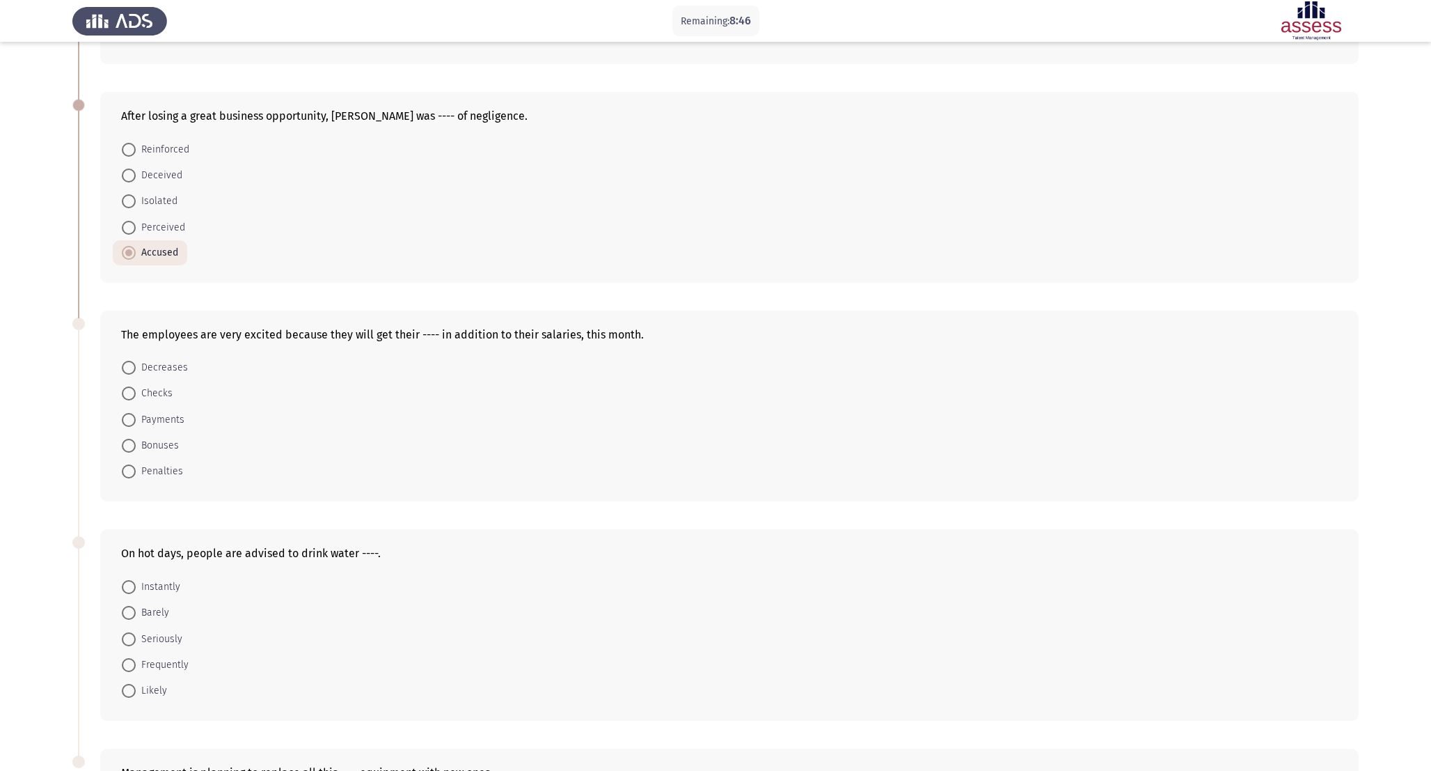
scroll to position [270, 0]
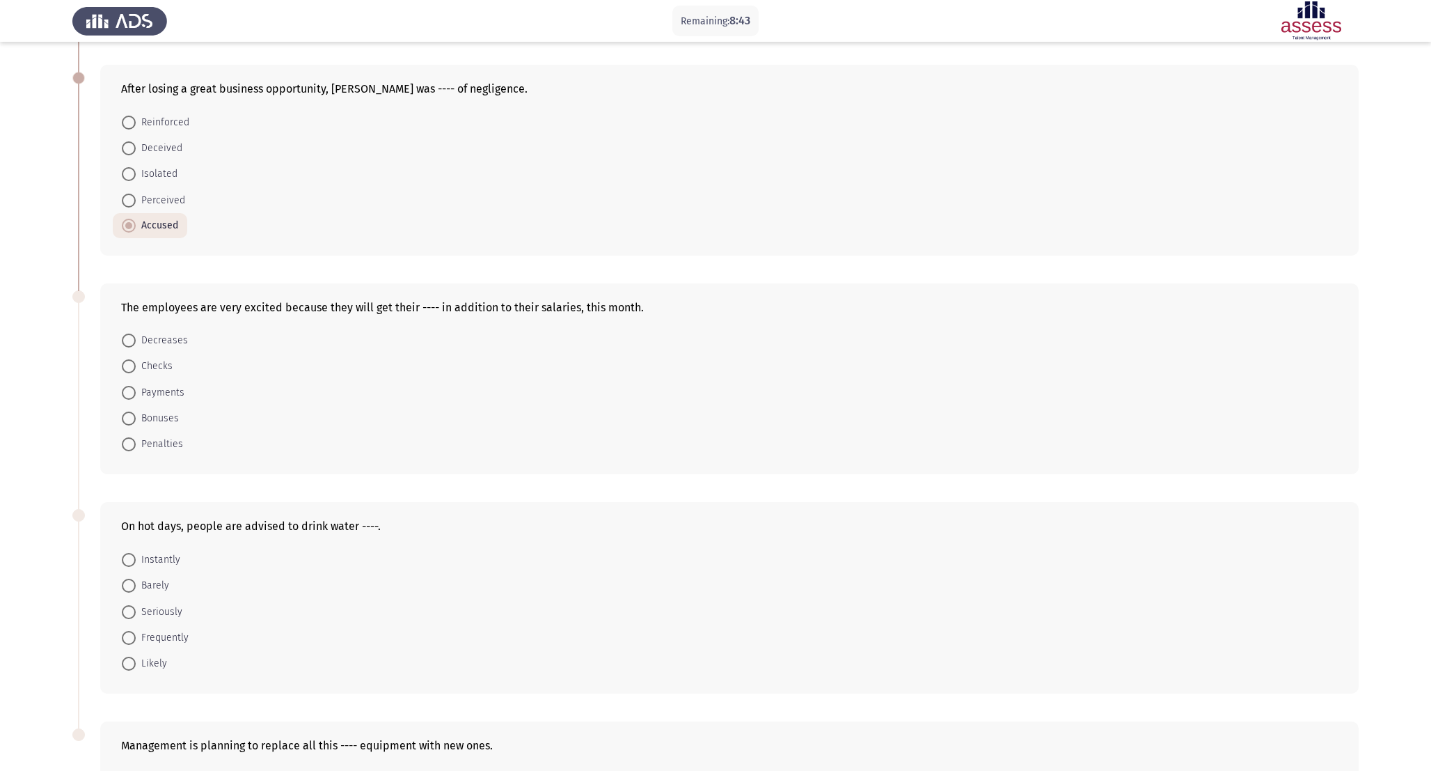
click at [159, 193] on span "Perceived" at bounding box center [160, 200] width 49 height 17
click at [136, 194] on input "Perceived" at bounding box center [129, 201] width 14 height 14
radio input "true"
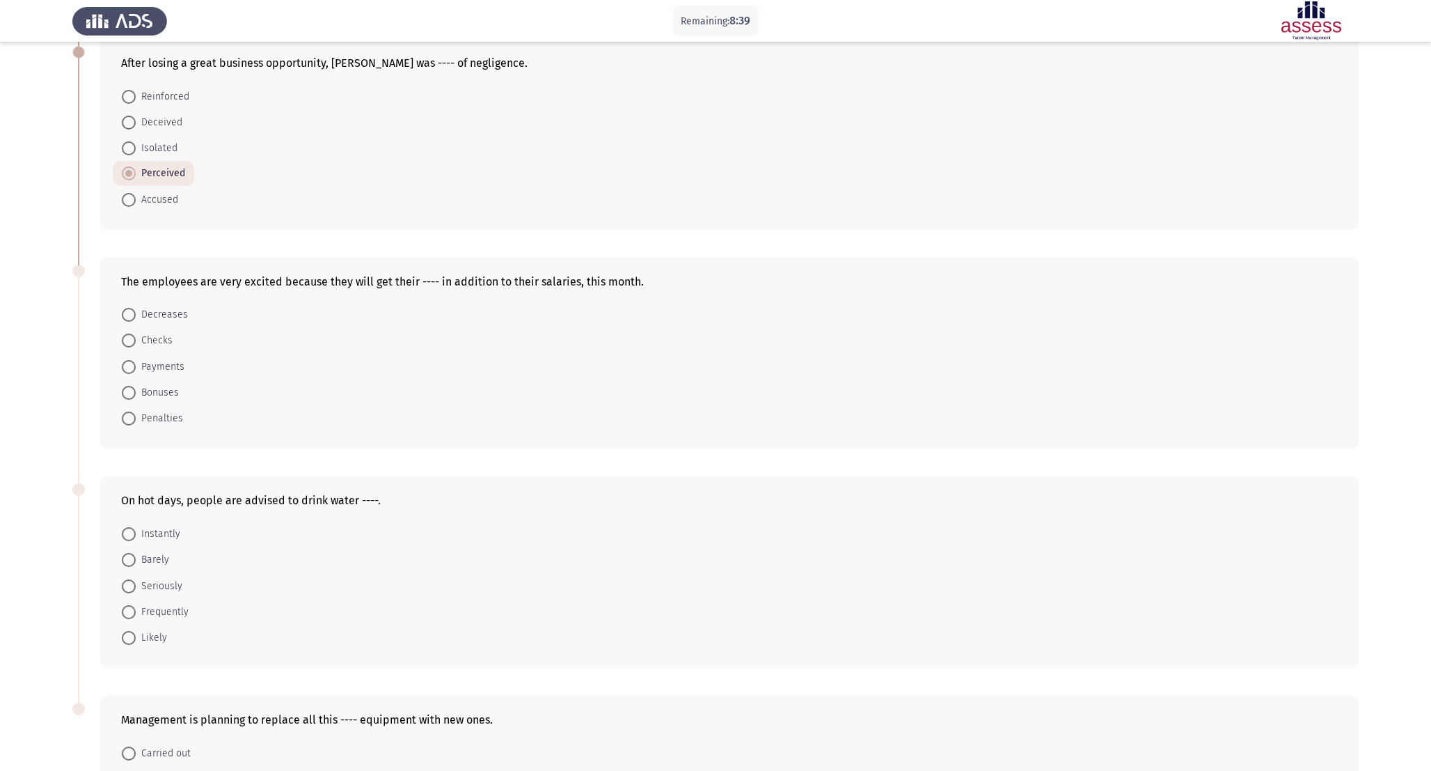
click at [164, 394] on span "Bonuses" at bounding box center [157, 392] width 43 height 17
click at [136, 394] on input "Bonuses" at bounding box center [129, 393] width 14 height 14
radio input "true"
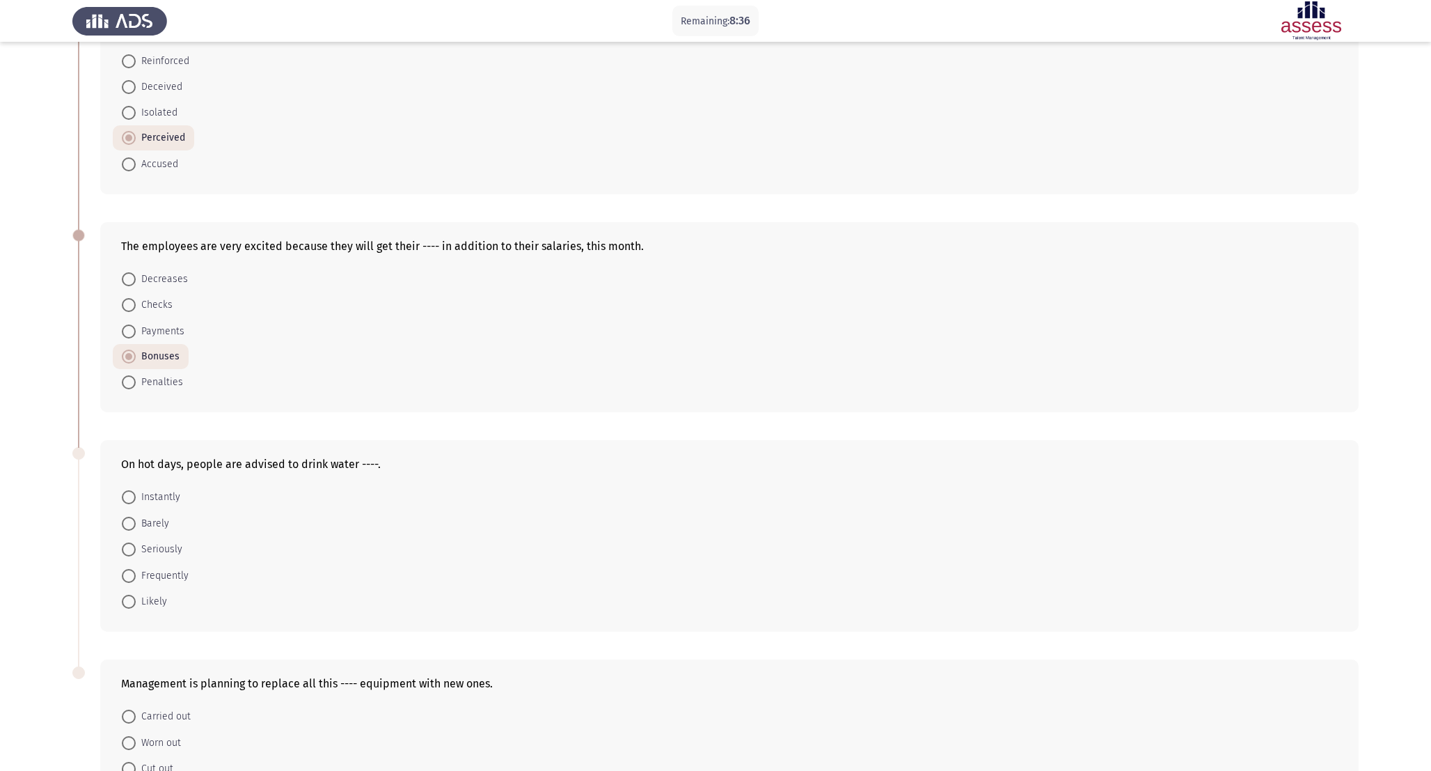
click at [173, 574] on span "Frequently" at bounding box center [162, 575] width 53 height 17
click at [136, 574] on input "Frequently" at bounding box center [129, 576] width 14 height 14
radio input "true"
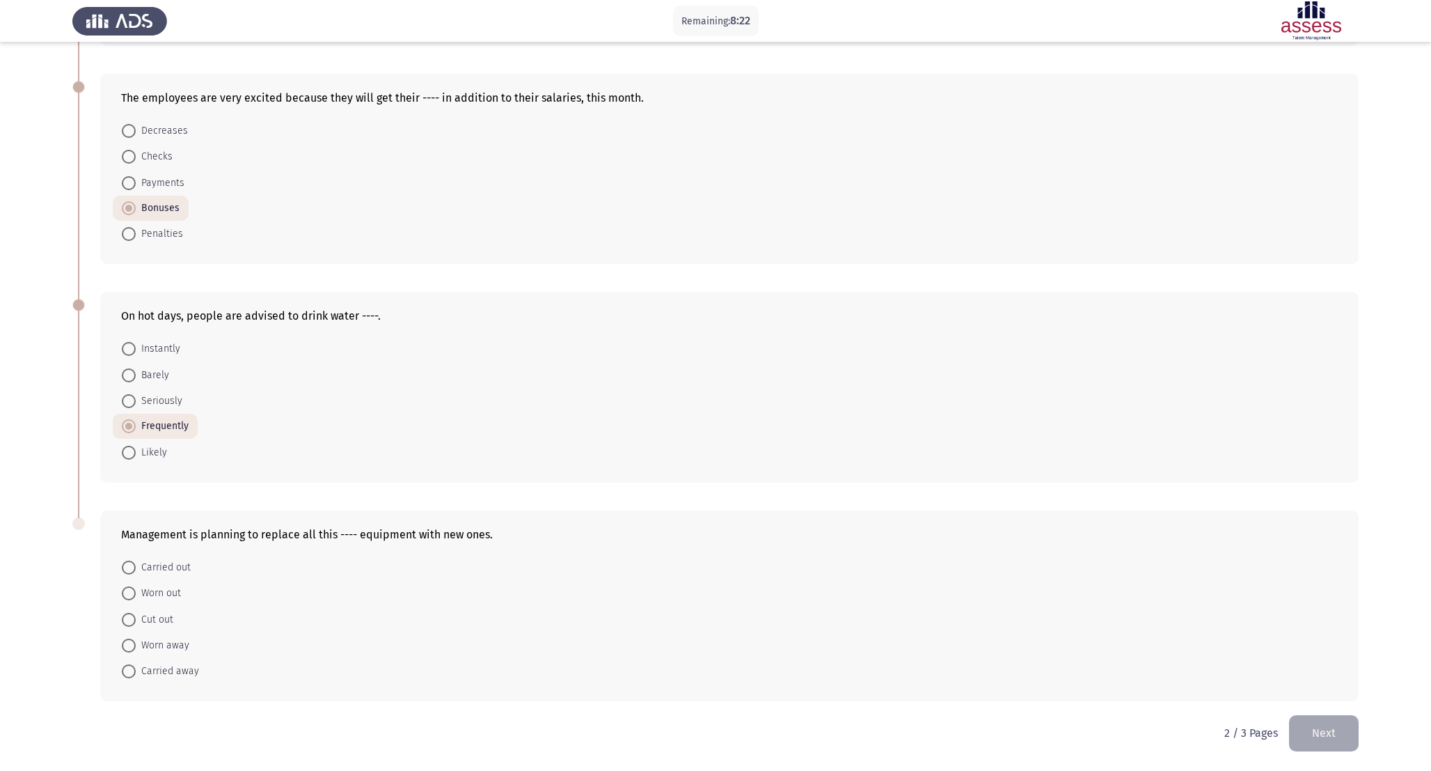
click at [171, 660] on mat-radio-button "Carried away" at bounding box center [160, 671] width 95 height 26
click at [171, 674] on span "Carried away" at bounding box center [167, 671] width 63 height 17
click at [136, 674] on input "Carried away" at bounding box center [129, 671] width 14 height 14
radio input "true"
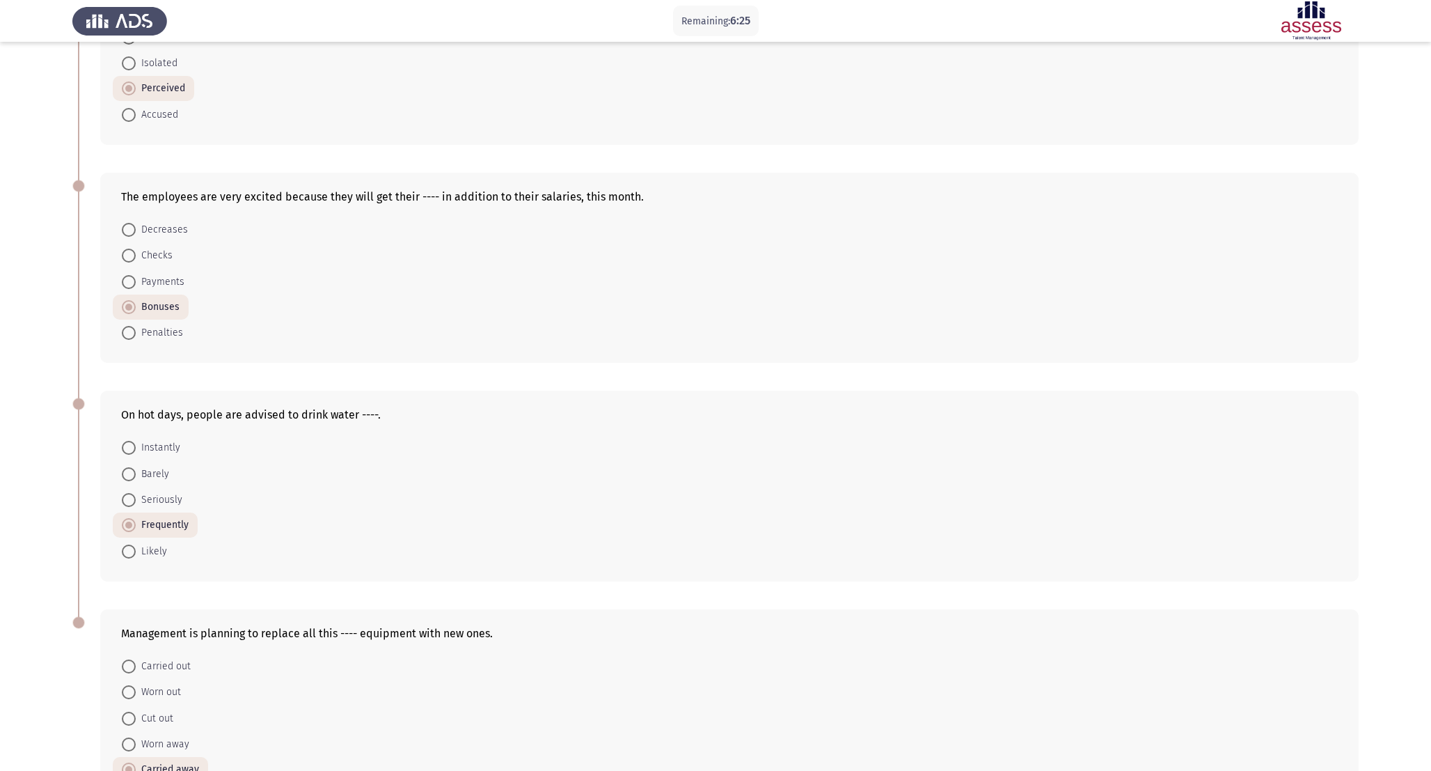
scroll to position [478, 0]
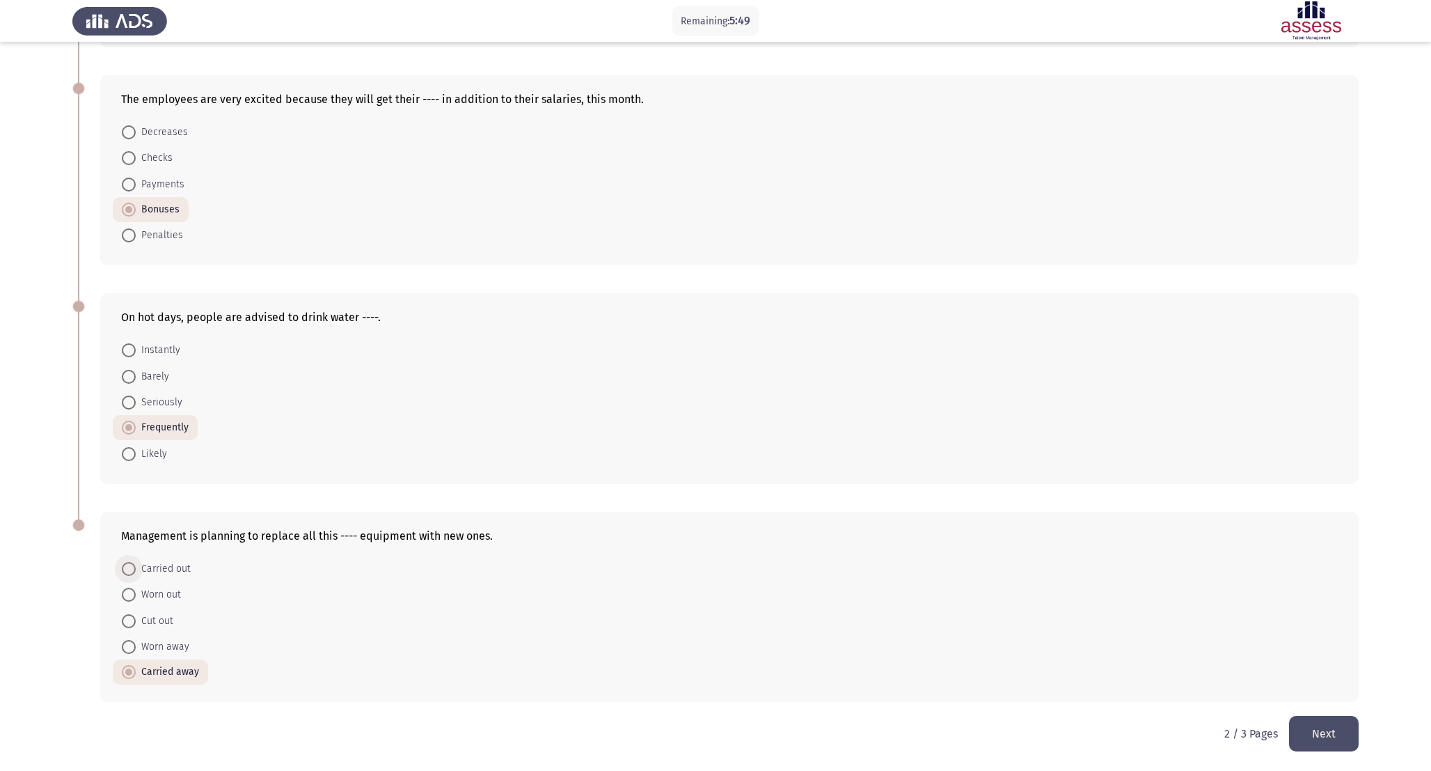
click at [125, 565] on span at bounding box center [129, 569] width 14 height 14
click at [125, 565] on input "Carried out" at bounding box center [129, 569] width 14 height 14
radio input "true"
click at [1335, 739] on button "Next" at bounding box center [1324, 735] width 70 height 36
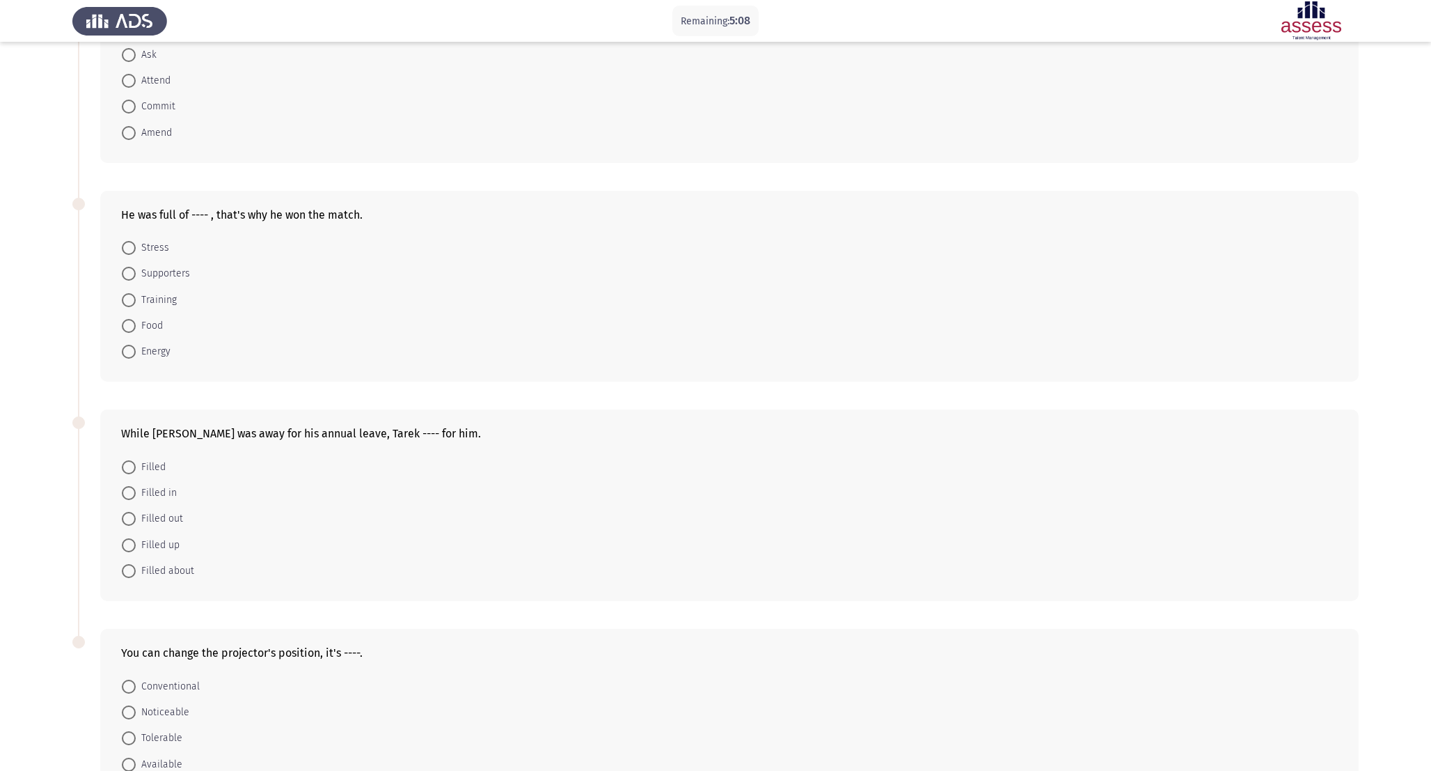
scroll to position [0, 0]
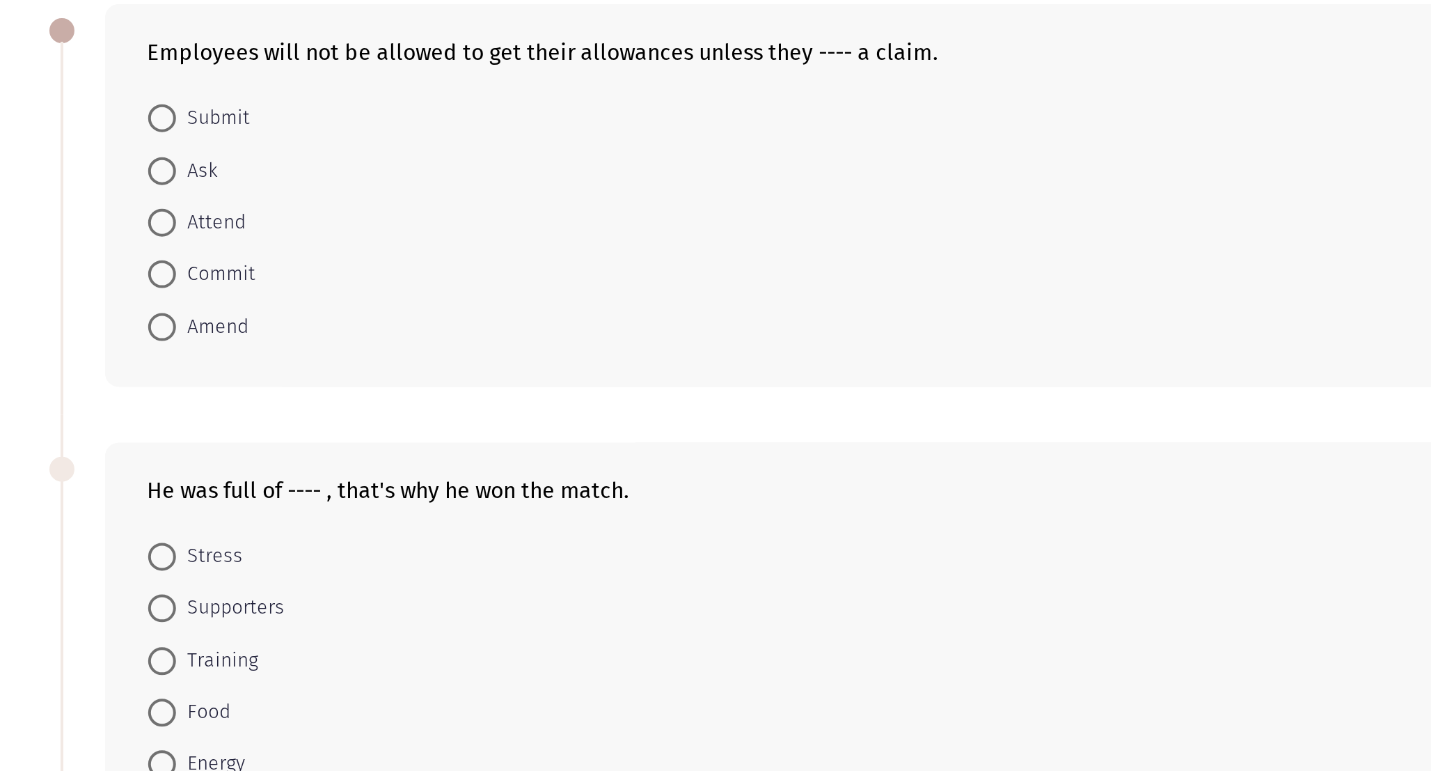
click at [129, 174] on span at bounding box center [129, 174] width 14 height 14
click at [129, 174] on input "Submit" at bounding box center [129, 174] width 14 height 14
radio input "true"
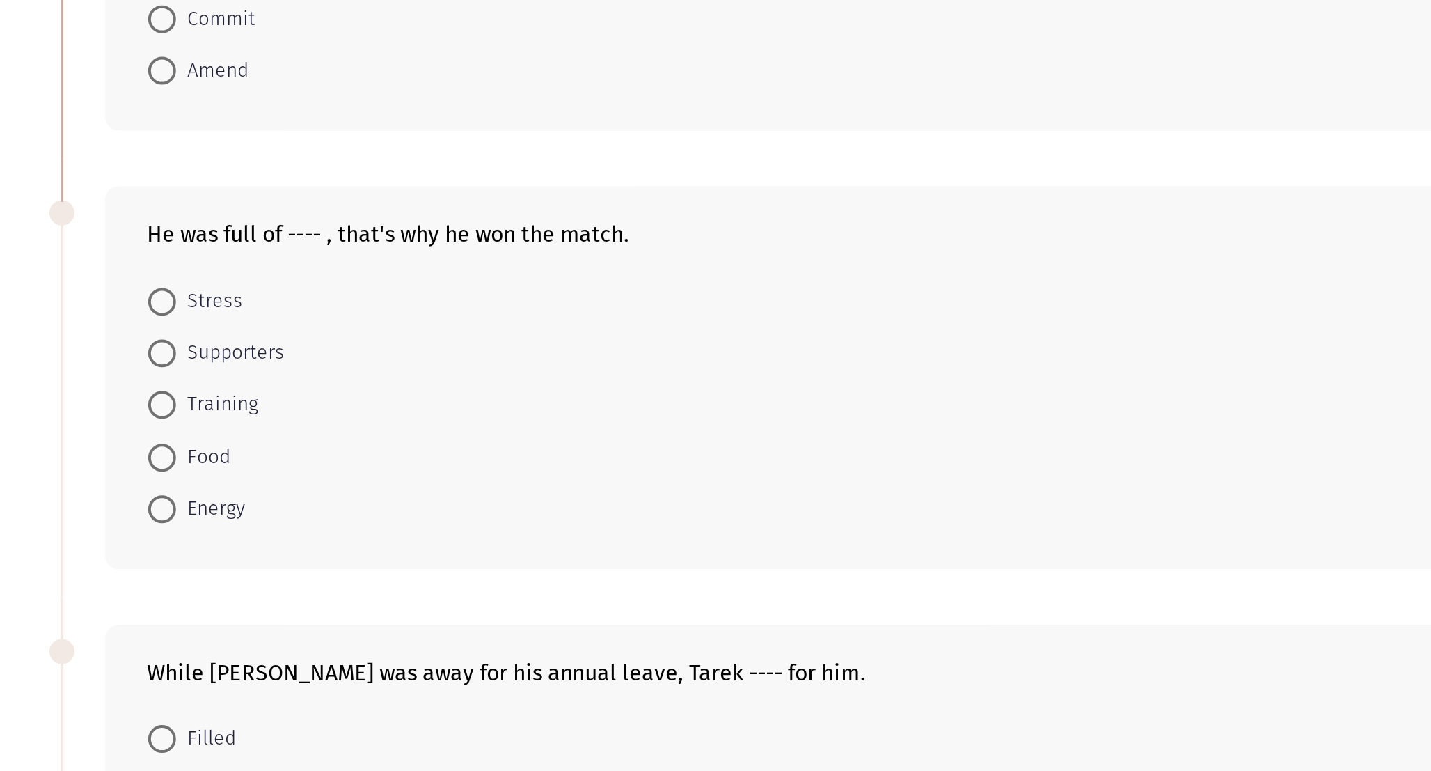
click at [160, 489] on span "Energy" at bounding box center [153, 496] width 35 height 17
click at [136, 489] on input "Energy" at bounding box center [129, 496] width 14 height 14
radio input "true"
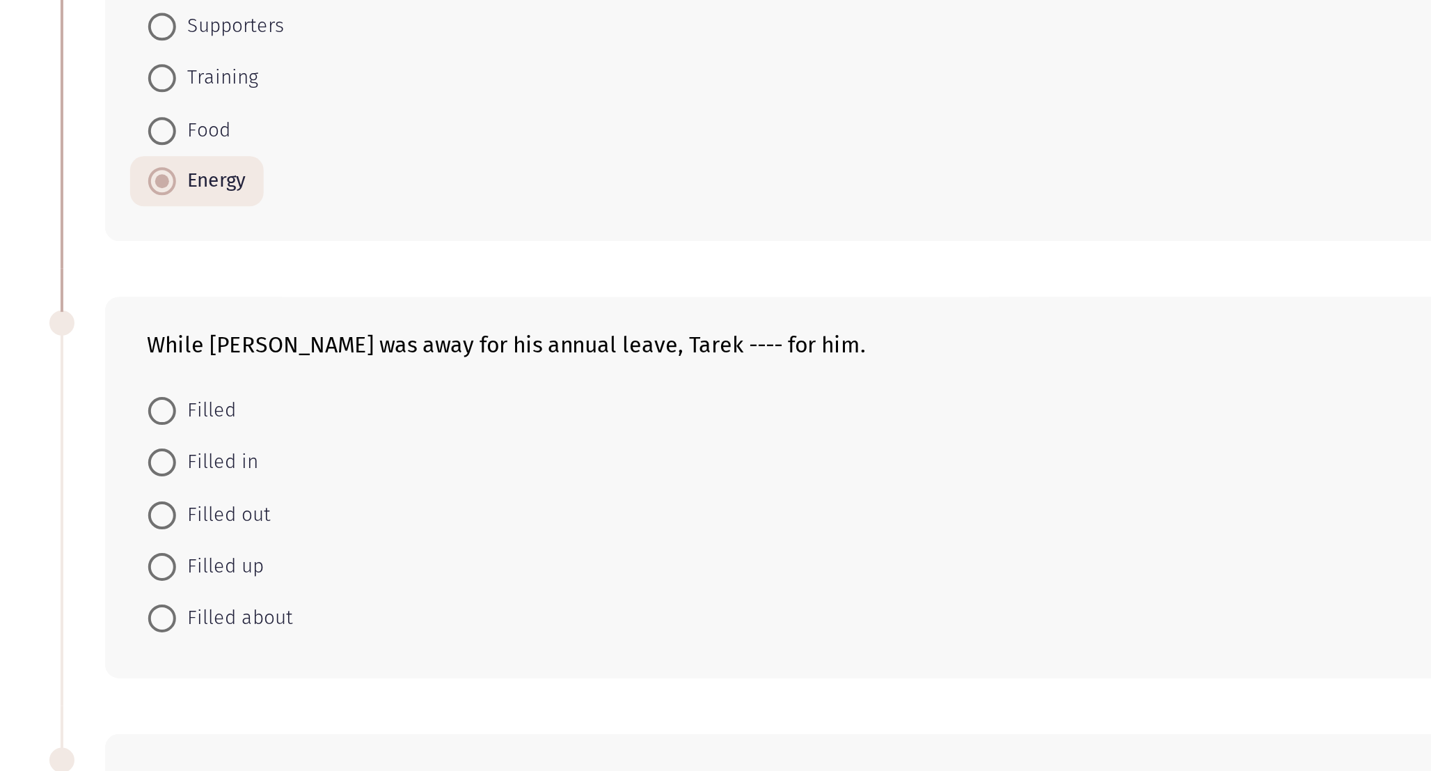
scroll to position [24, 0]
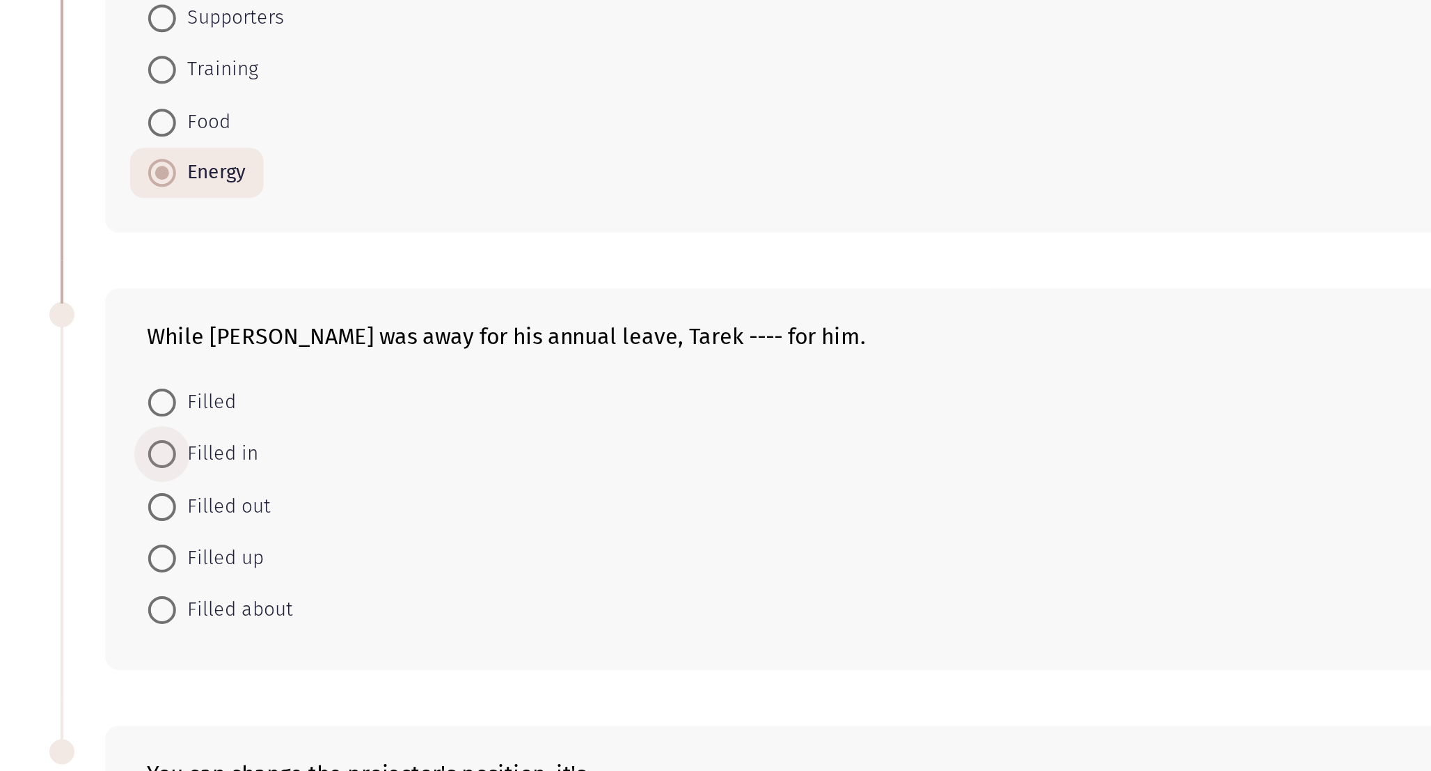
click at [157, 611] on span "Filled in" at bounding box center [156, 612] width 41 height 17
click at [136, 611] on input "Filled in" at bounding box center [129, 612] width 14 height 14
radio input "true"
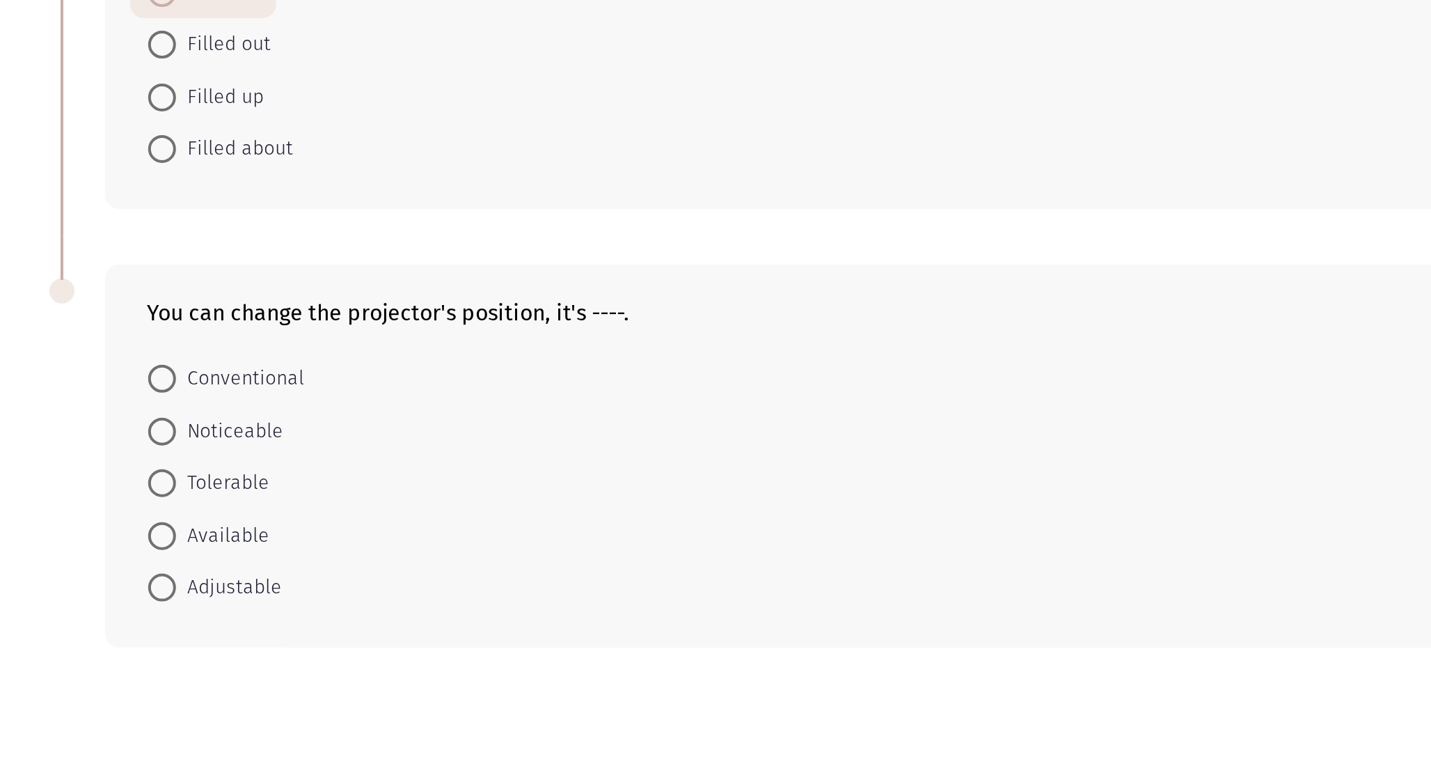
scroll to position [261, 0]
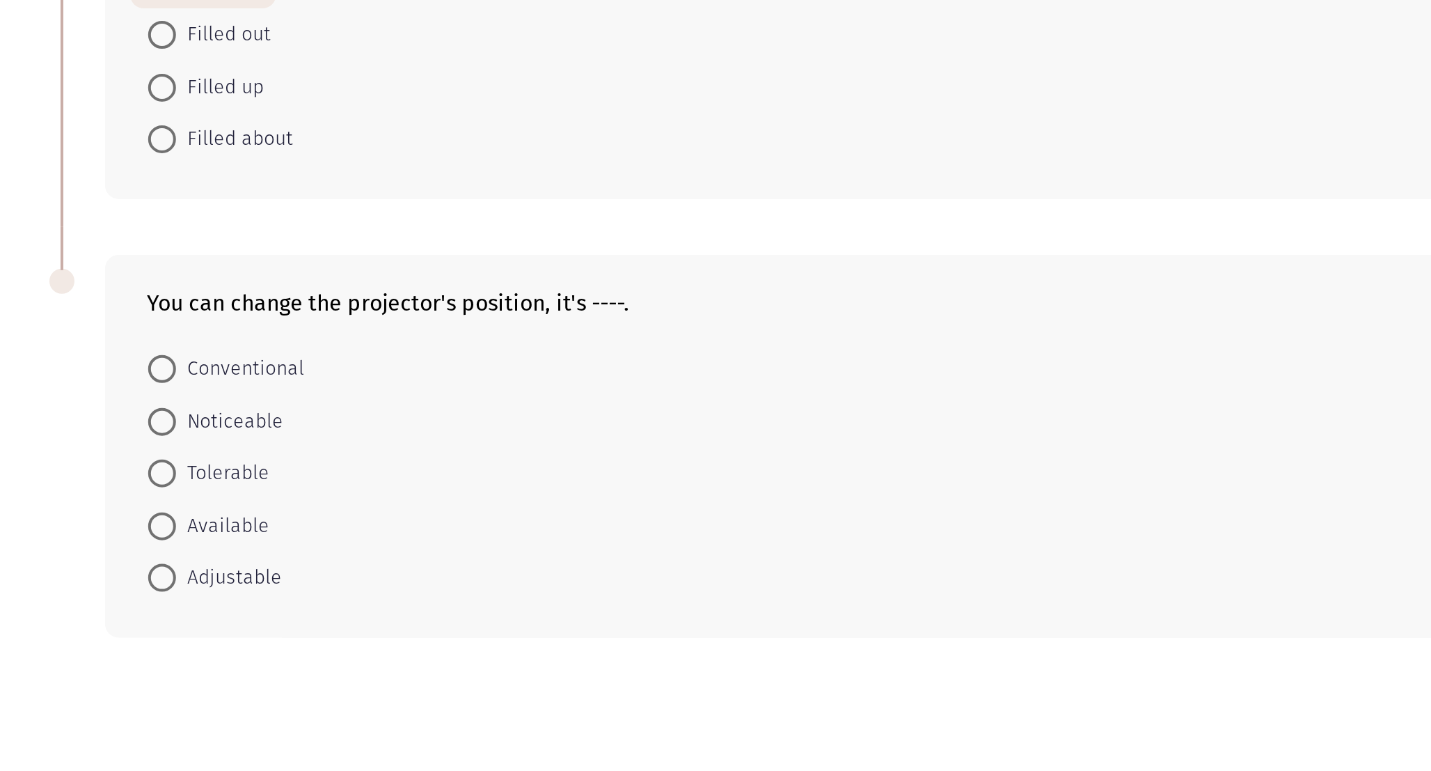
click at [173, 675] on span "Adjustable" at bounding box center [162, 671] width 53 height 17
click at [136, 675] on input "Adjustable" at bounding box center [129, 672] width 14 height 14
radio input "true"
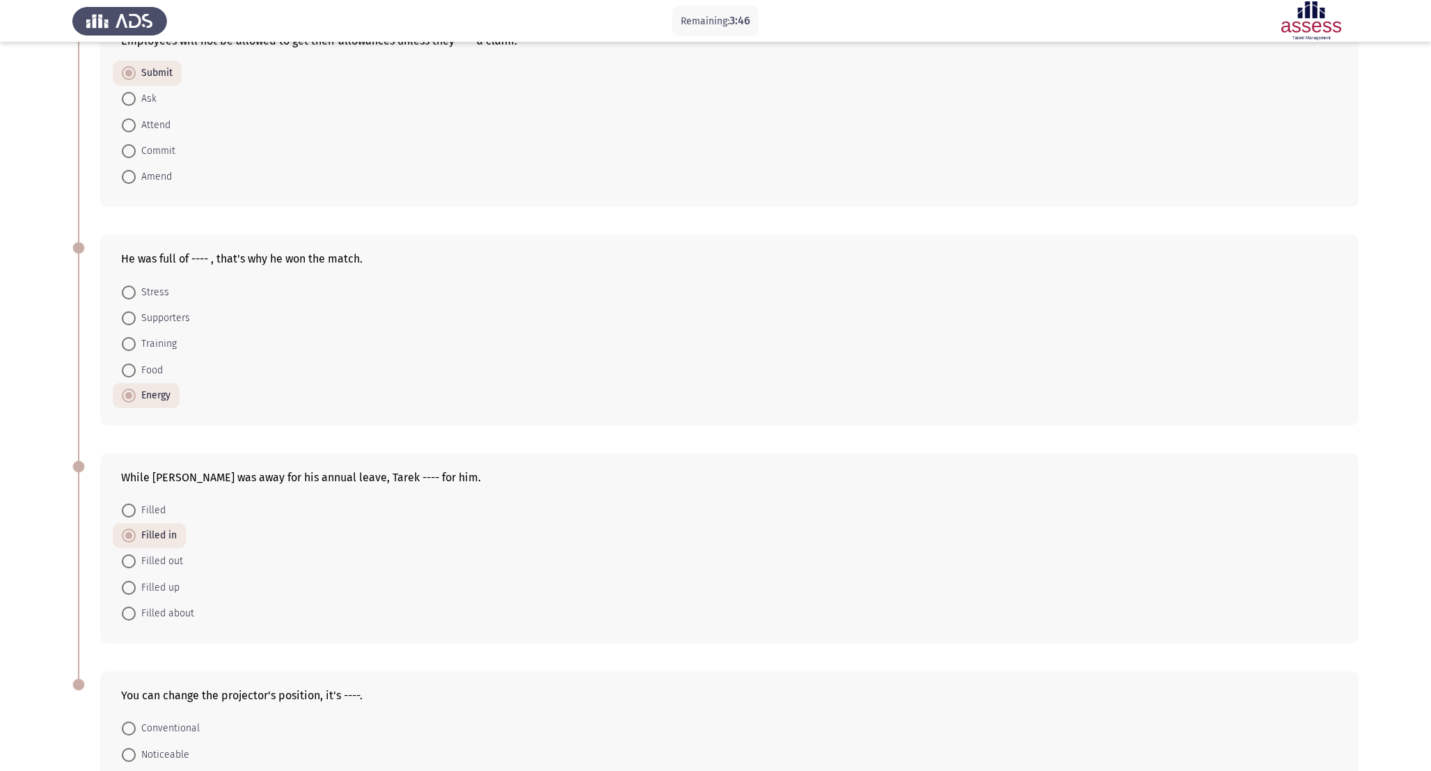
scroll to position [260, 0]
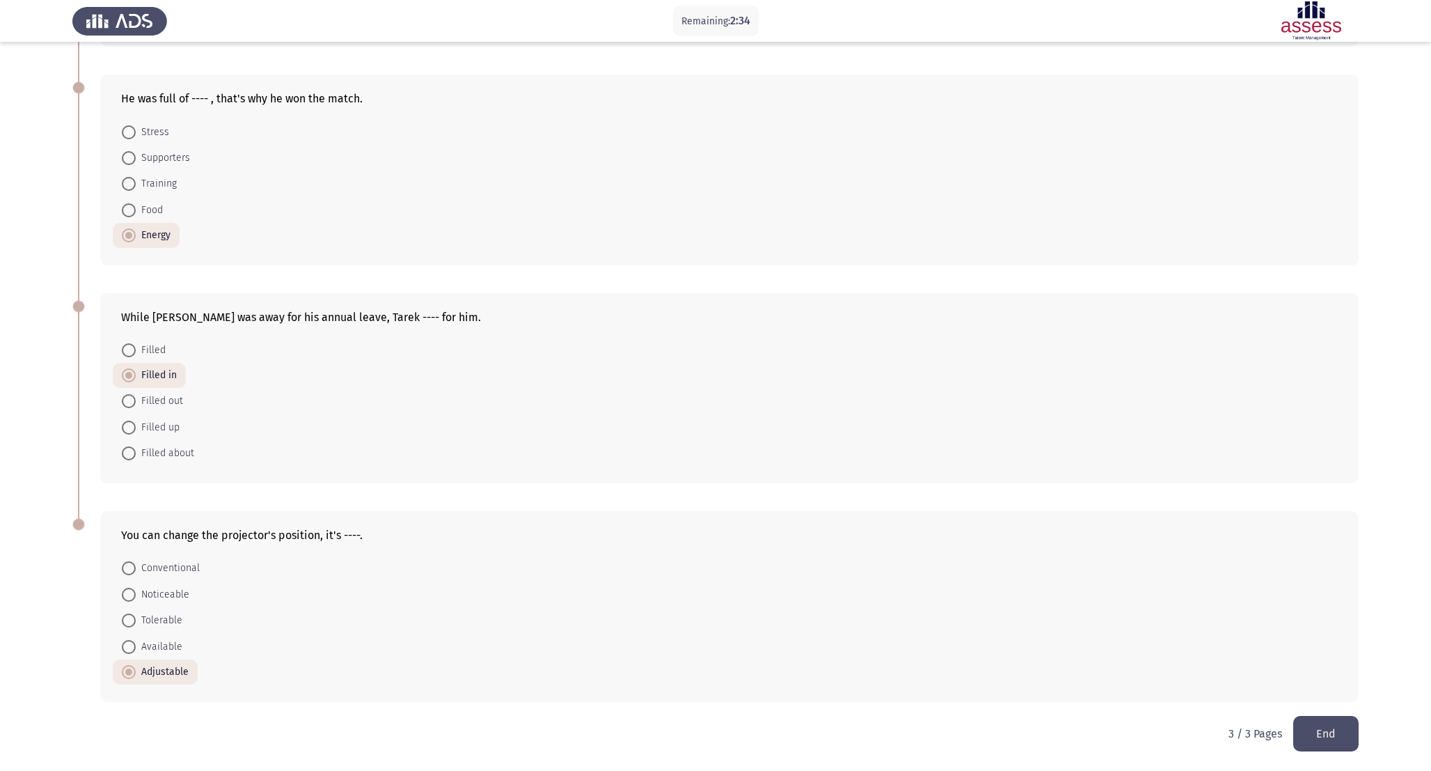
click at [1344, 737] on button "End" at bounding box center [1325, 734] width 65 height 36
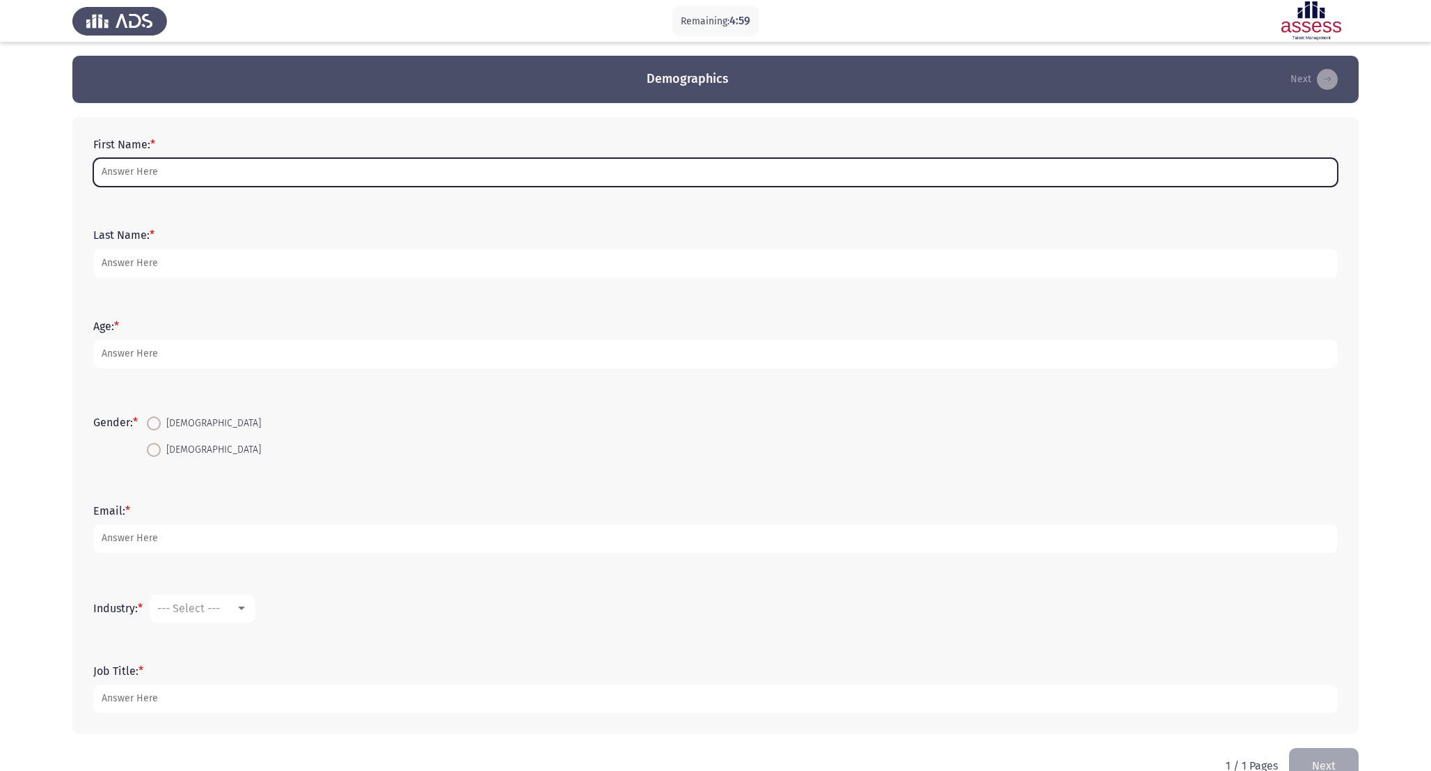
click at [243, 179] on input "First Name: *" at bounding box center [715, 172] width 1245 height 29
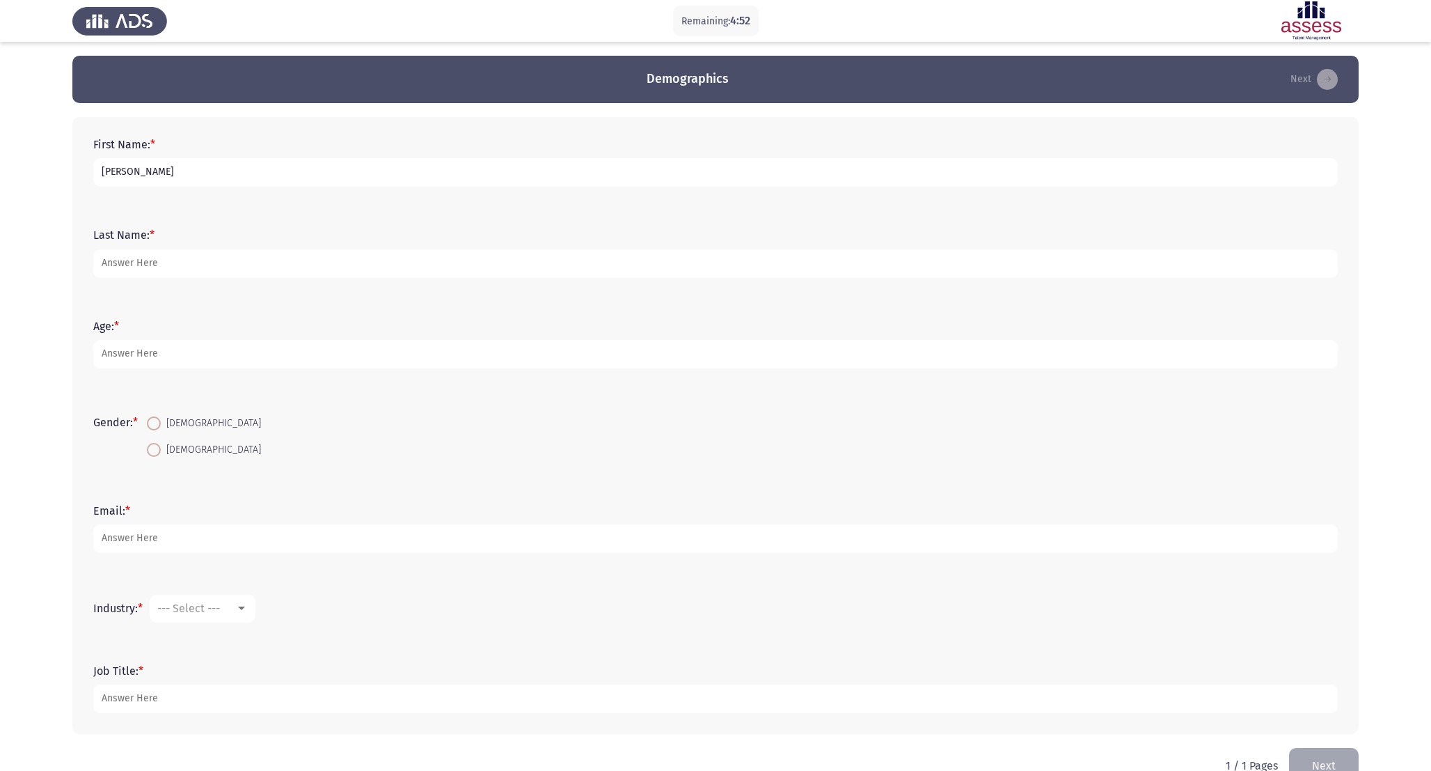
type input "[PERSON_NAME]"
type input "Galal"
type input "32"
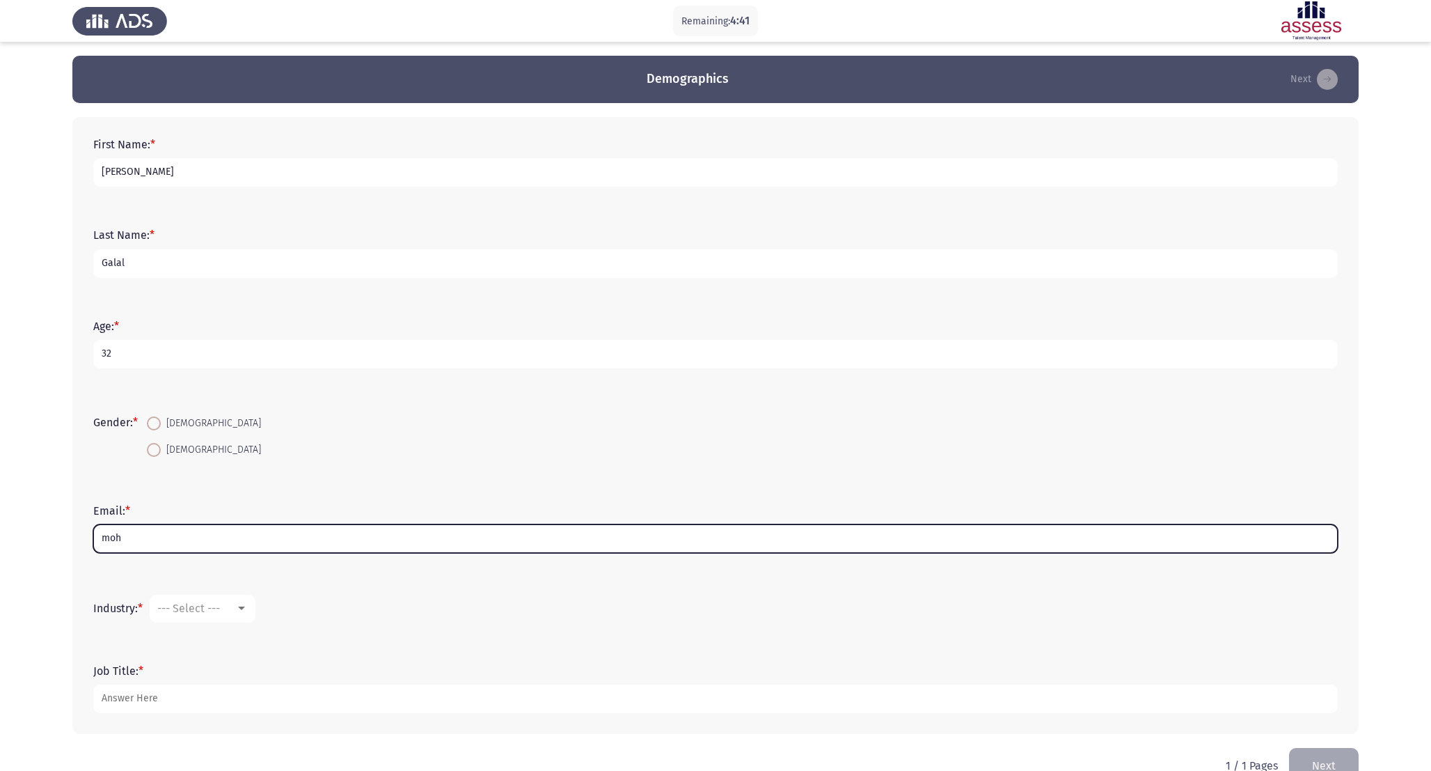
type input "moh"
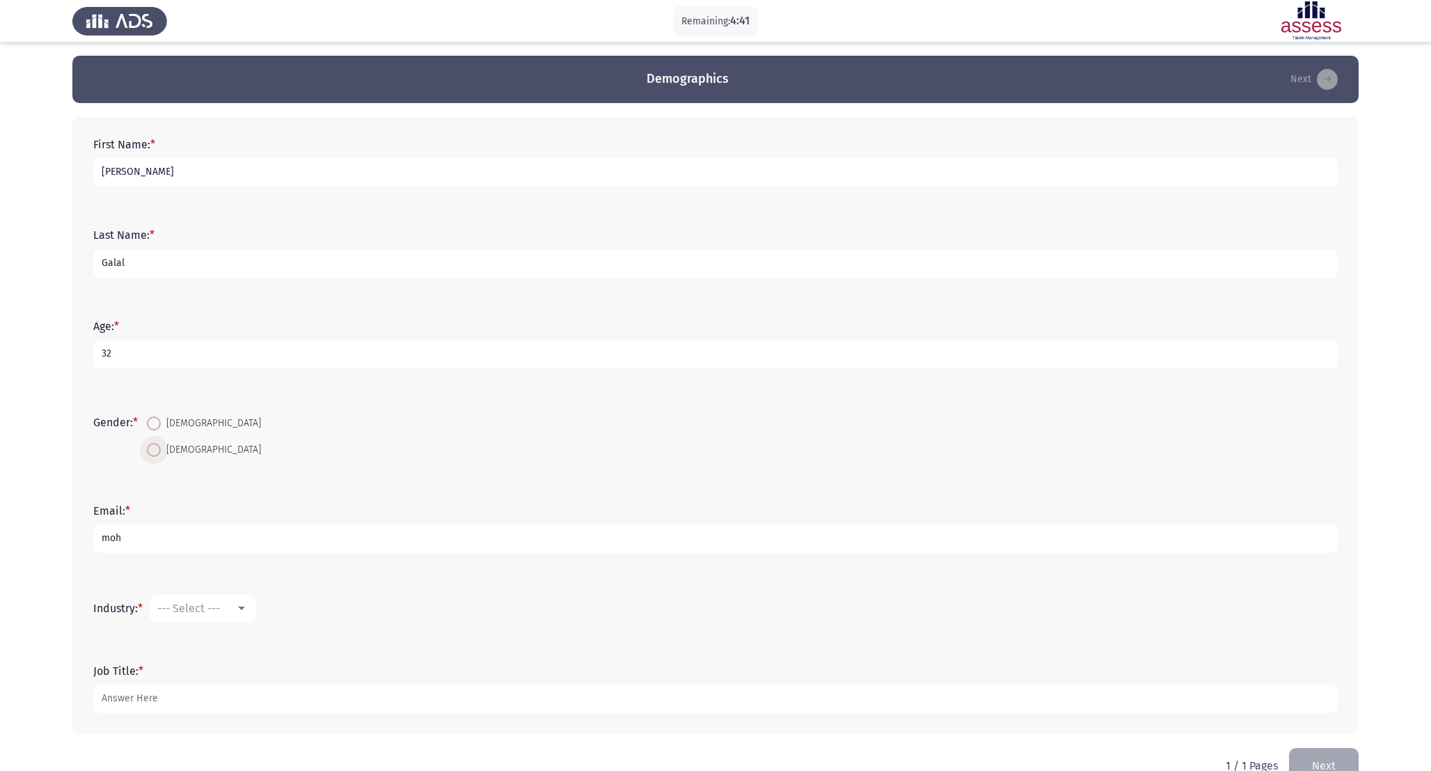
click at [156, 451] on span at bounding box center [154, 450] width 14 height 14
click at [156, 451] on input "[DEMOGRAPHIC_DATA]" at bounding box center [154, 450] width 14 height 14
radio input "true"
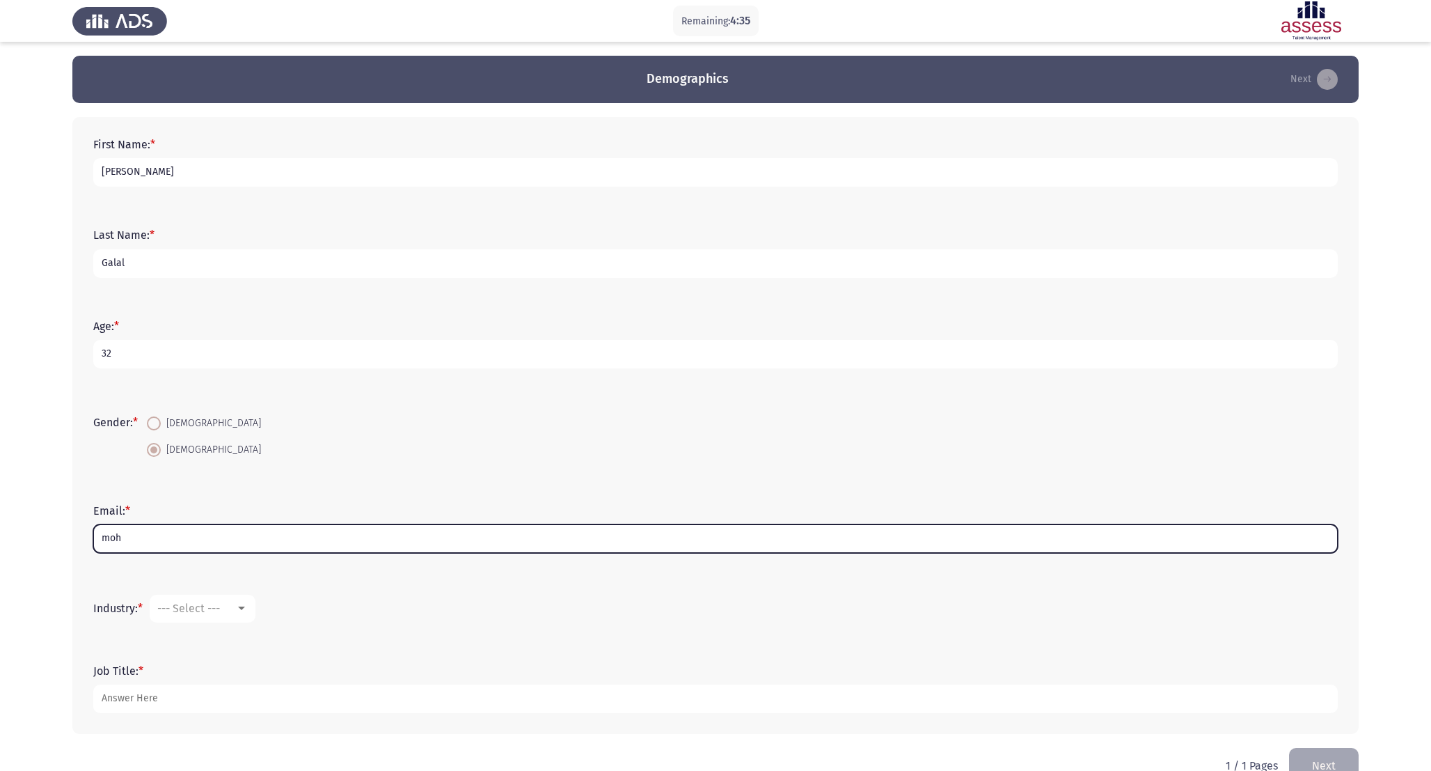
click at [136, 538] on input "moh" at bounding box center [715, 538] width 1245 height 29
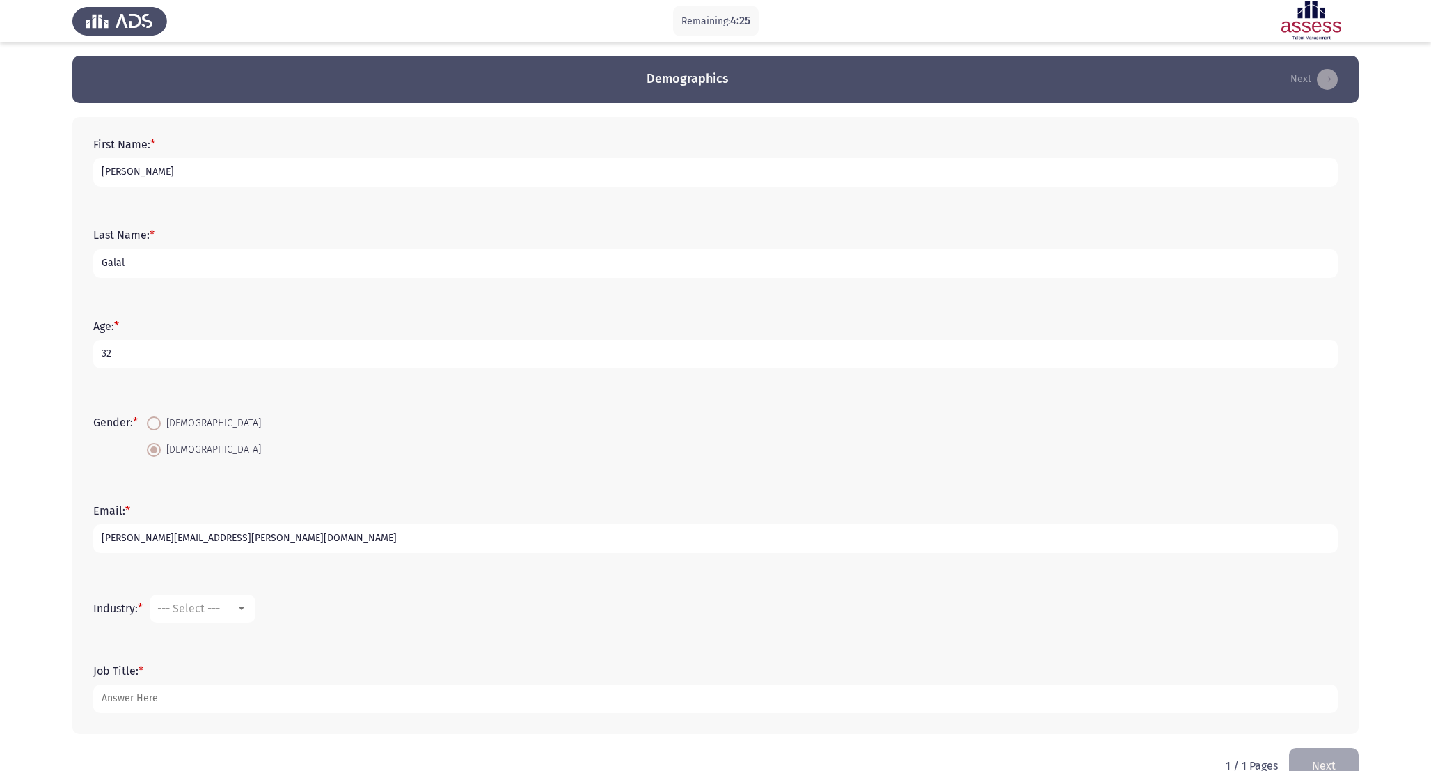
type input "[PERSON_NAME][EMAIL_ADDRESS][PERSON_NAME][DOMAIN_NAME]"
click at [235, 613] on div "Accounting" at bounding box center [196, 607] width 78 height 13
click at [285, 665] on div at bounding box center [715, 385] width 1431 height 771
click at [193, 606] on span "Accounting" at bounding box center [185, 607] width 56 height 13
click at [871, 296] on div at bounding box center [715, 385] width 1431 height 771
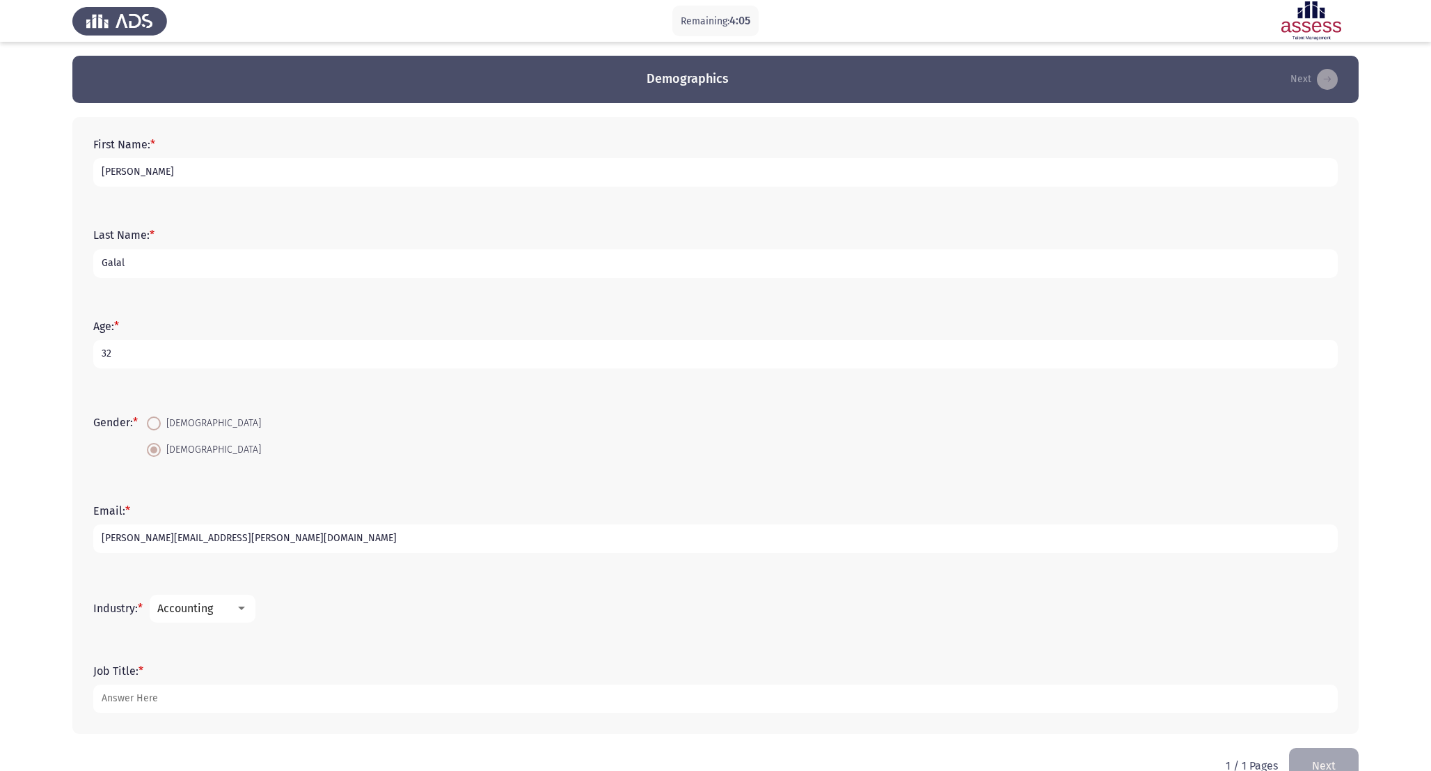
click at [239, 605] on div at bounding box center [241, 608] width 13 height 11
click at [248, 590] on span "Other" at bounding box center [248, 597] width 181 height 33
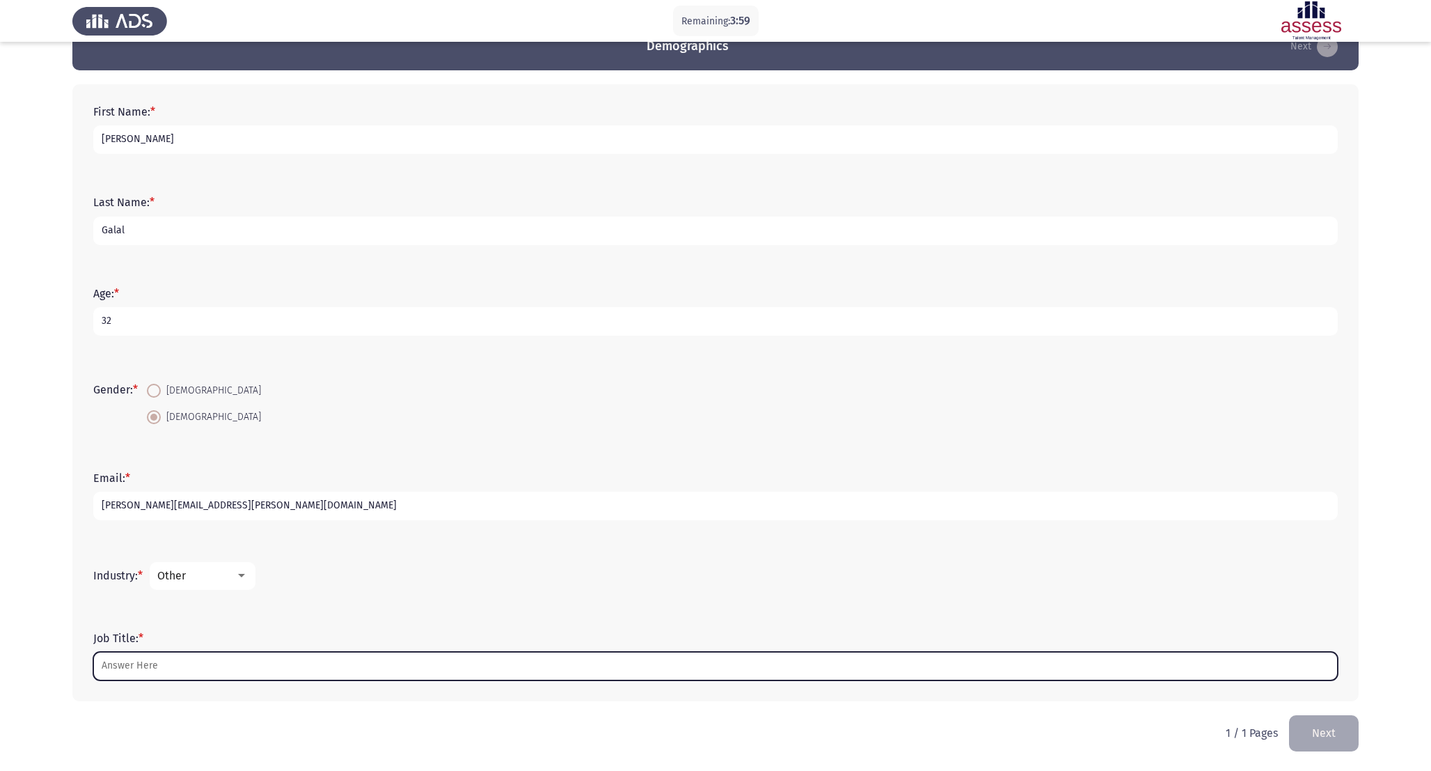
click at [372, 665] on input "Job Title: *" at bounding box center [715, 666] width 1245 height 29
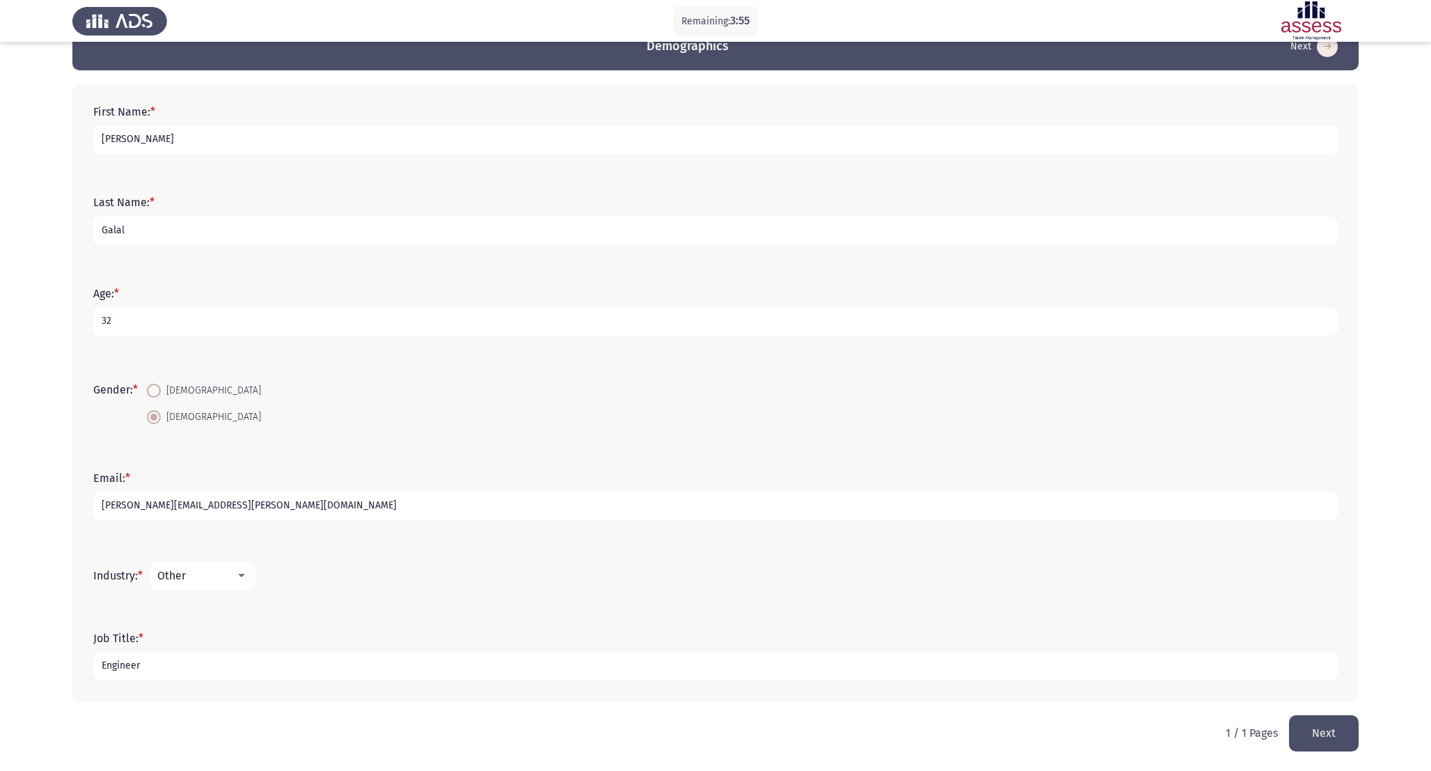
scroll to position [0, 0]
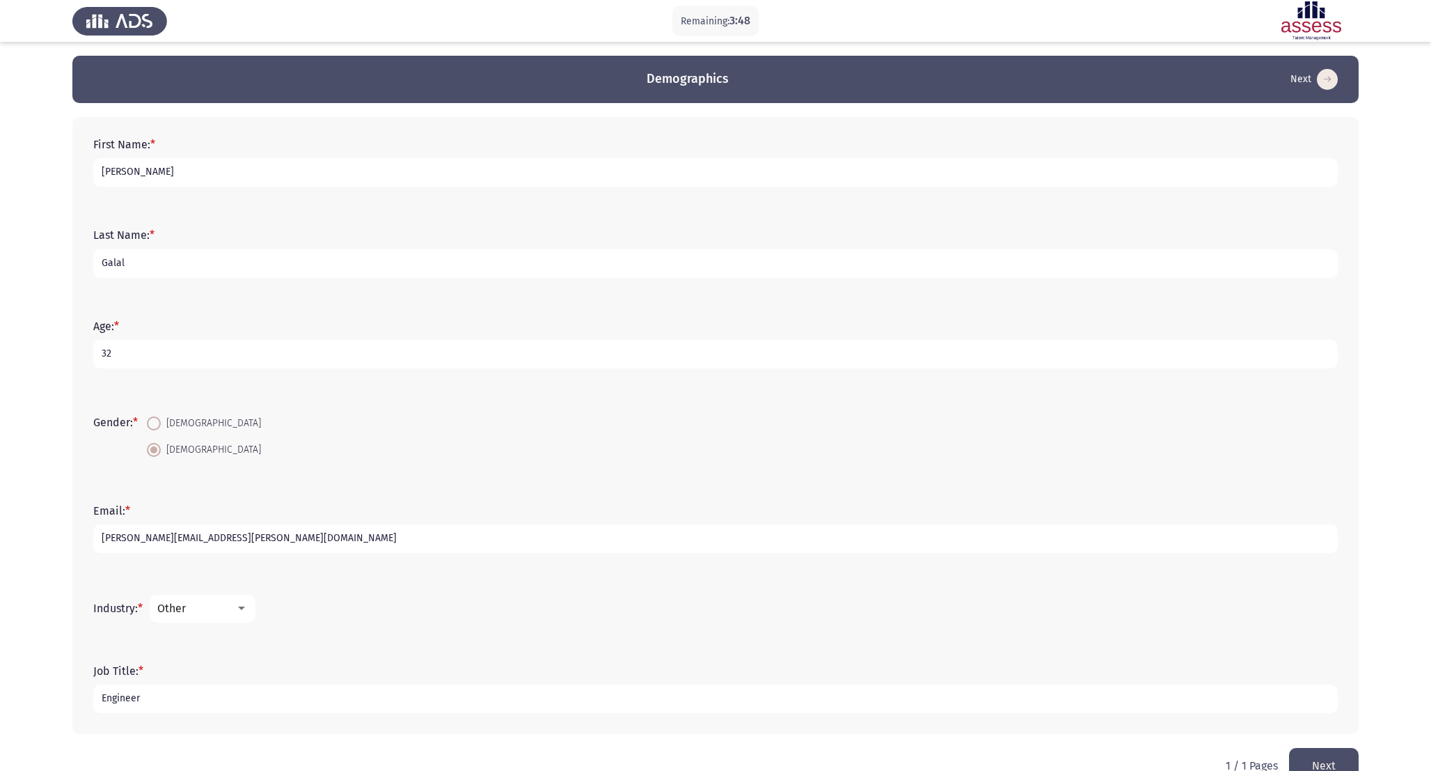
type input "Engineer"
click at [1334, 755] on button "Next" at bounding box center [1324, 766] width 70 height 36
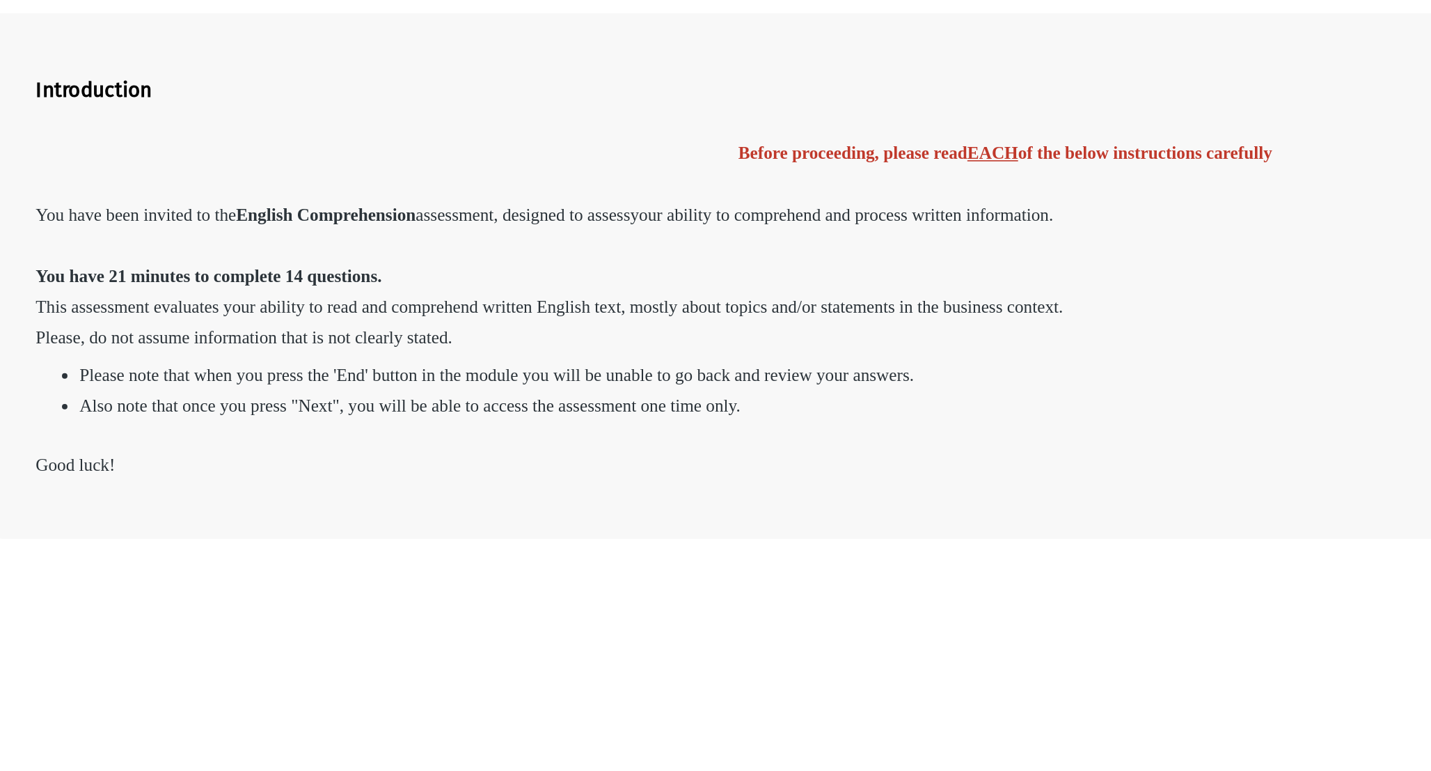
drag, startPoint x: 541, startPoint y: 247, endPoint x: 693, endPoint y: 240, distance: 152.6
click at [693, 240] on span "your ability to comprehend and process written information." at bounding box center [612, 245] width 269 height 12
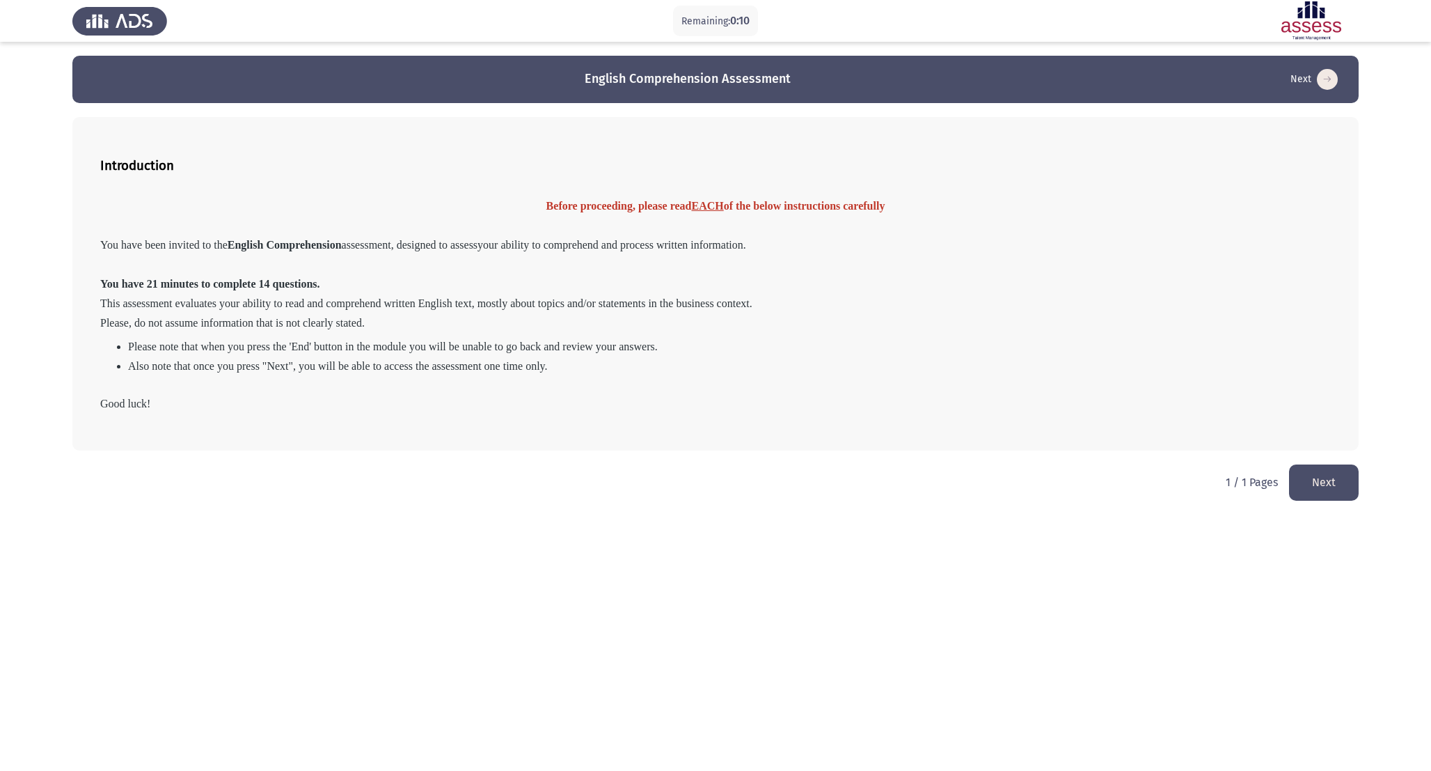
click at [1309, 498] on button "Next" at bounding box center [1324, 482] width 70 height 36
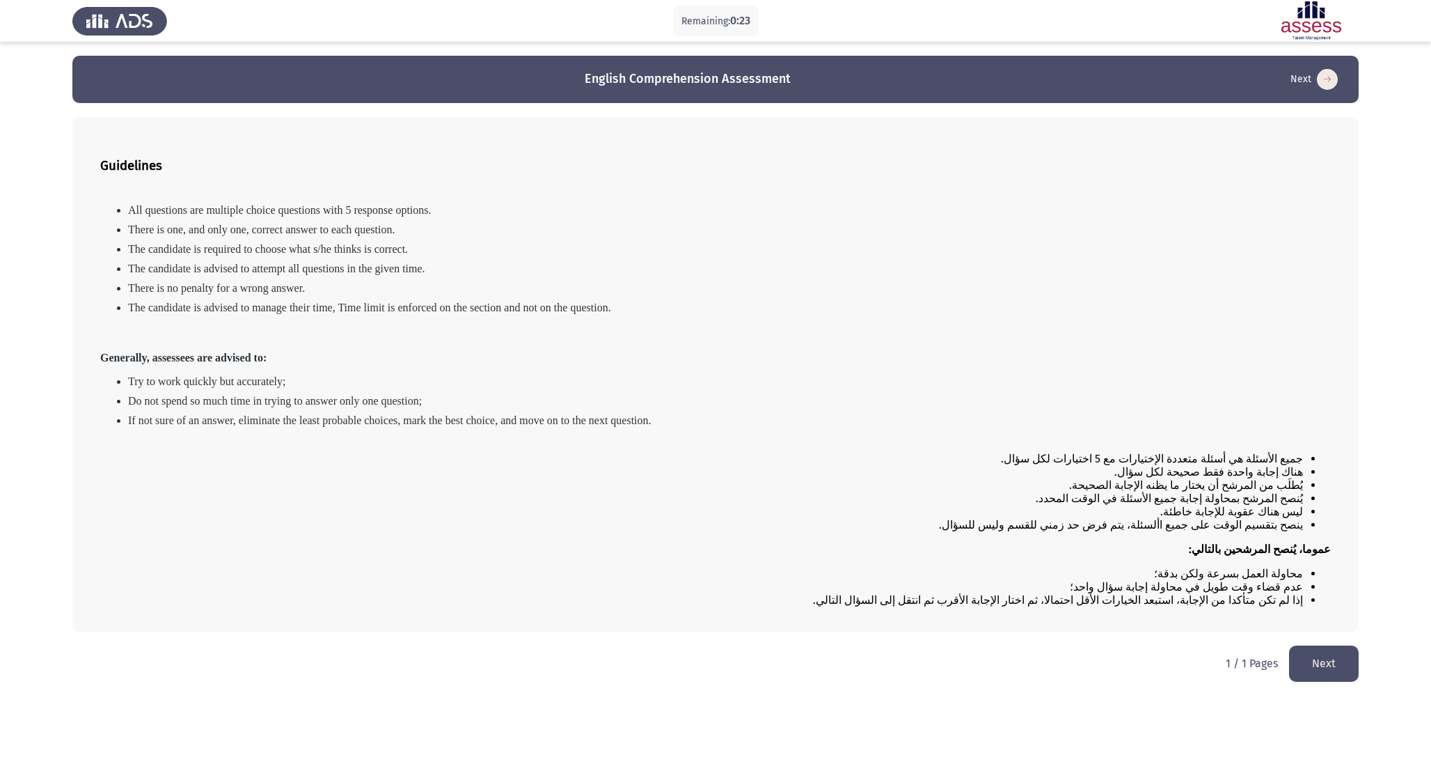
click at [1346, 681] on button "Next" at bounding box center [1324, 663] width 70 height 36
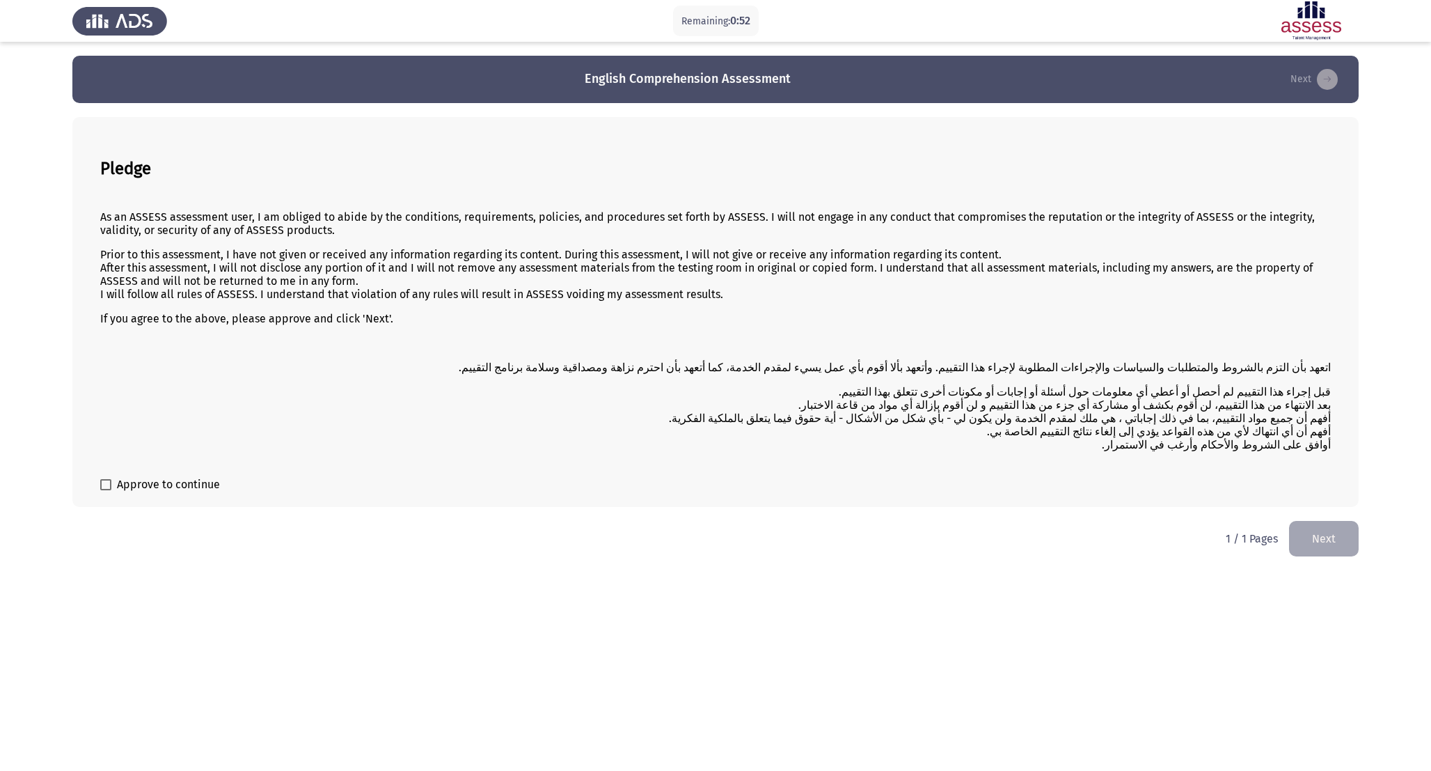
click at [175, 489] on span "Approve to continue" at bounding box center [168, 484] width 103 height 17
click at [106, 490] on input "Approve to continue" at bounding box center [105, 490] width 1 height 1
checkbox input "true"
click at [1308, 556] on button "Next" at bounding box center [1324, 539] width 70 height 36
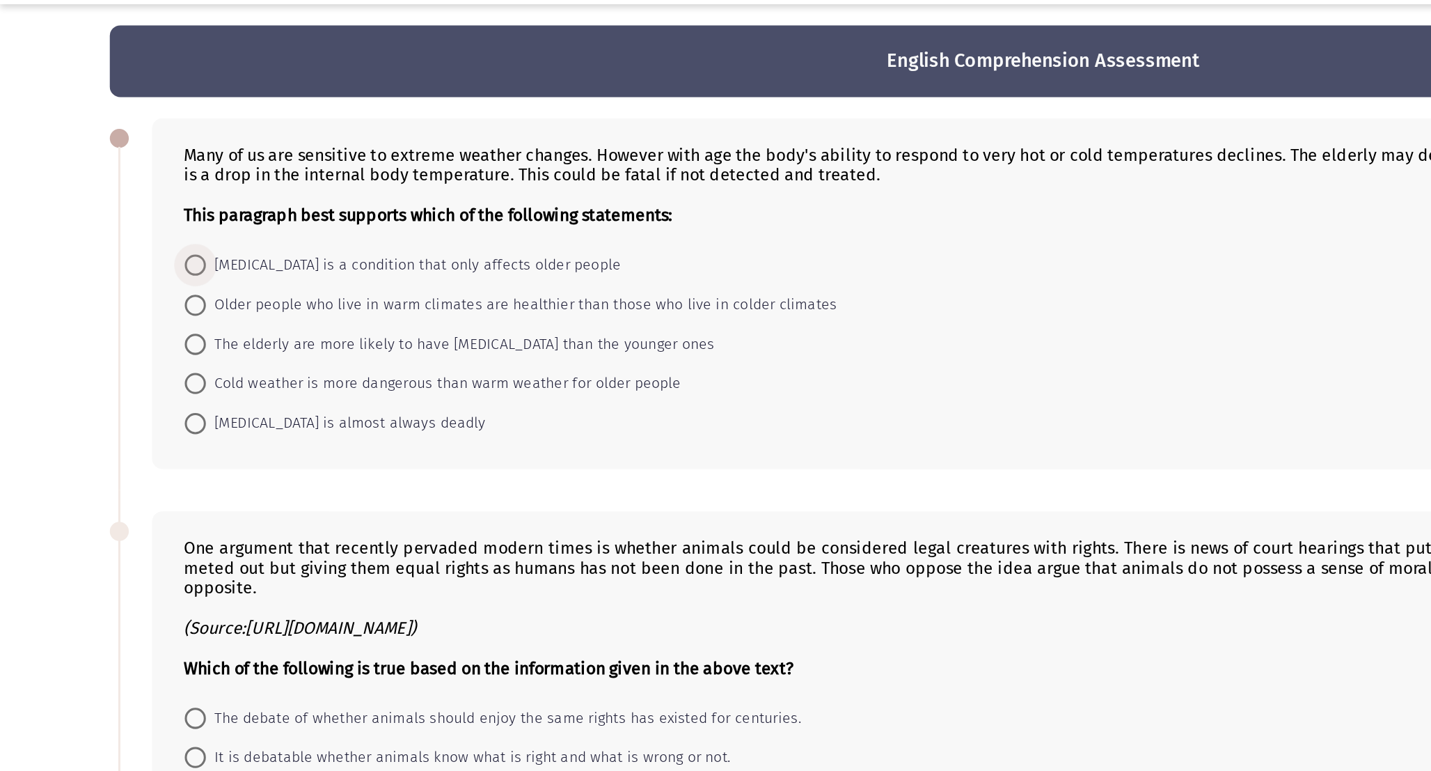
click at [246, 216] on span "Hypothermia is a condition that only affects older people" at bounding box center [273, 213] width 274 height 17
click at [136, 216] on input "Hypothermia is a condition that only affects older people" at bounding box center [129, 214] width 14 height 14
radio input "true"
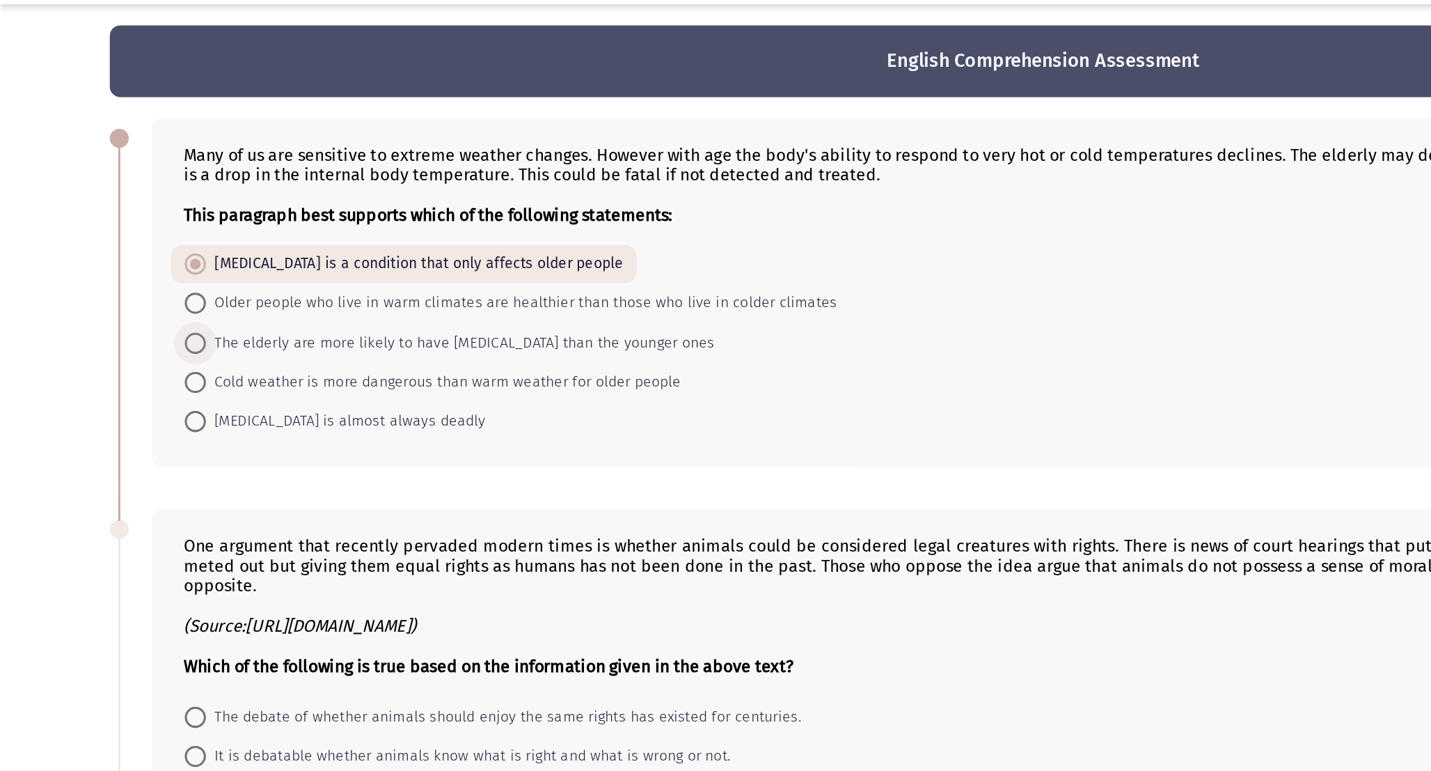
click at [290, 270] on span "The elderly are more likely to have hypothermia than the younger ones" at bounding box center [304, 265] width 336 height 17
click at [136, 270] on input "The elderly are more likely to have hypothermia than the younger ones" at bounding box center [129, 265] width 14 height 14
radio input "true"
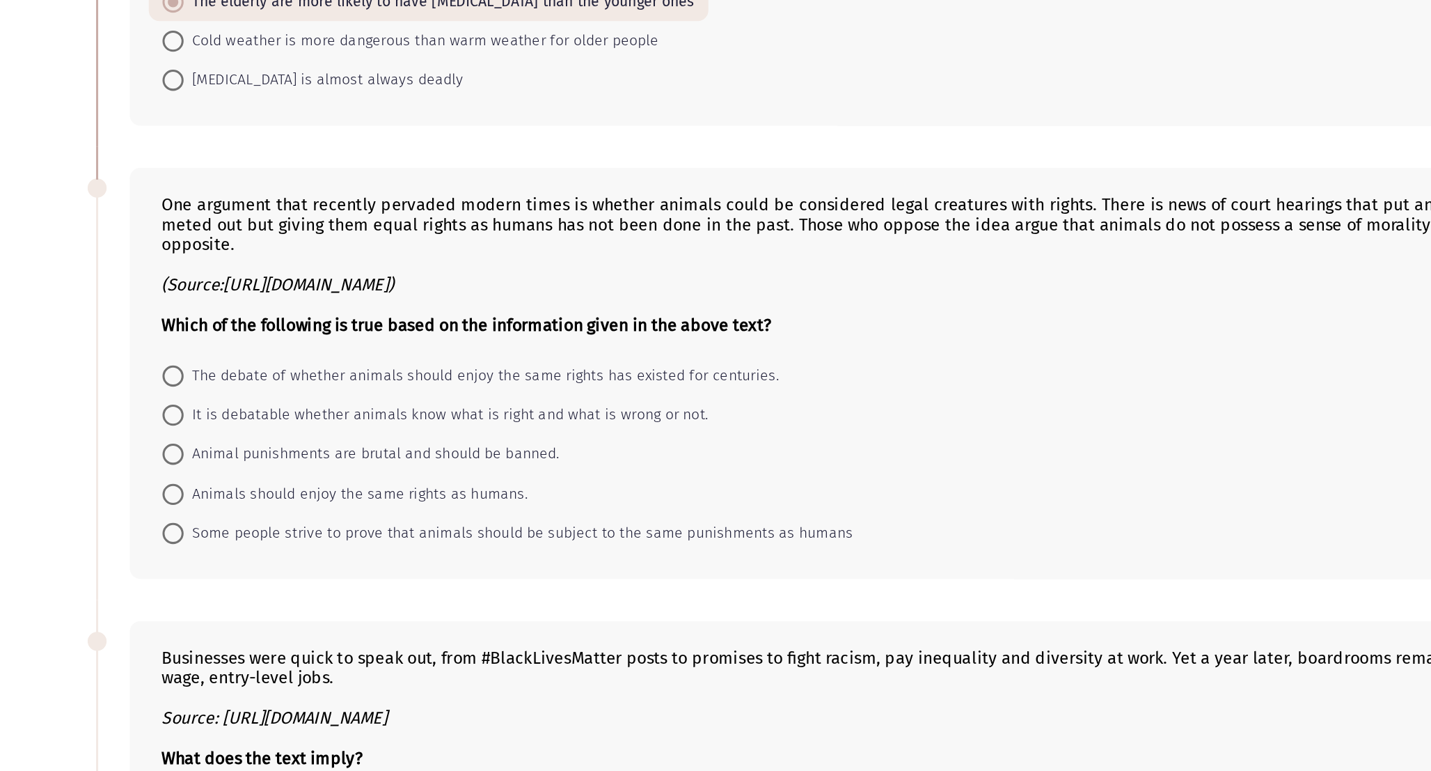
scroll to position [3, 0]
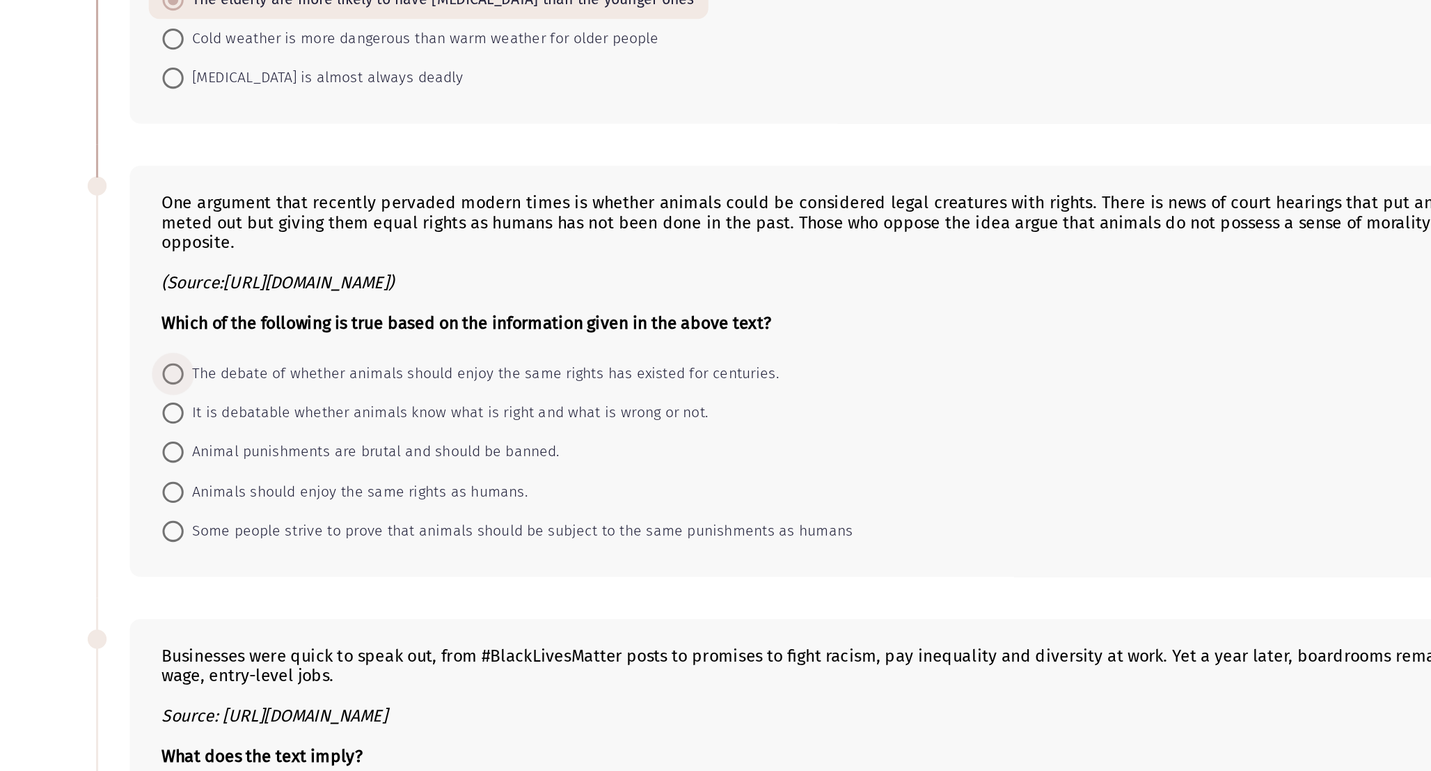
click at [289, 503] on span "The debate of whether animals should enjoy the same rights has existed for cent…" at bounding box center [332, 509] width 393 height 17
click at [136, 503] on input "The debate of whether animals should enjoy the same rights has existed for cent…" at bounding box center [129, 509] width 14 height 14
radio input "true"
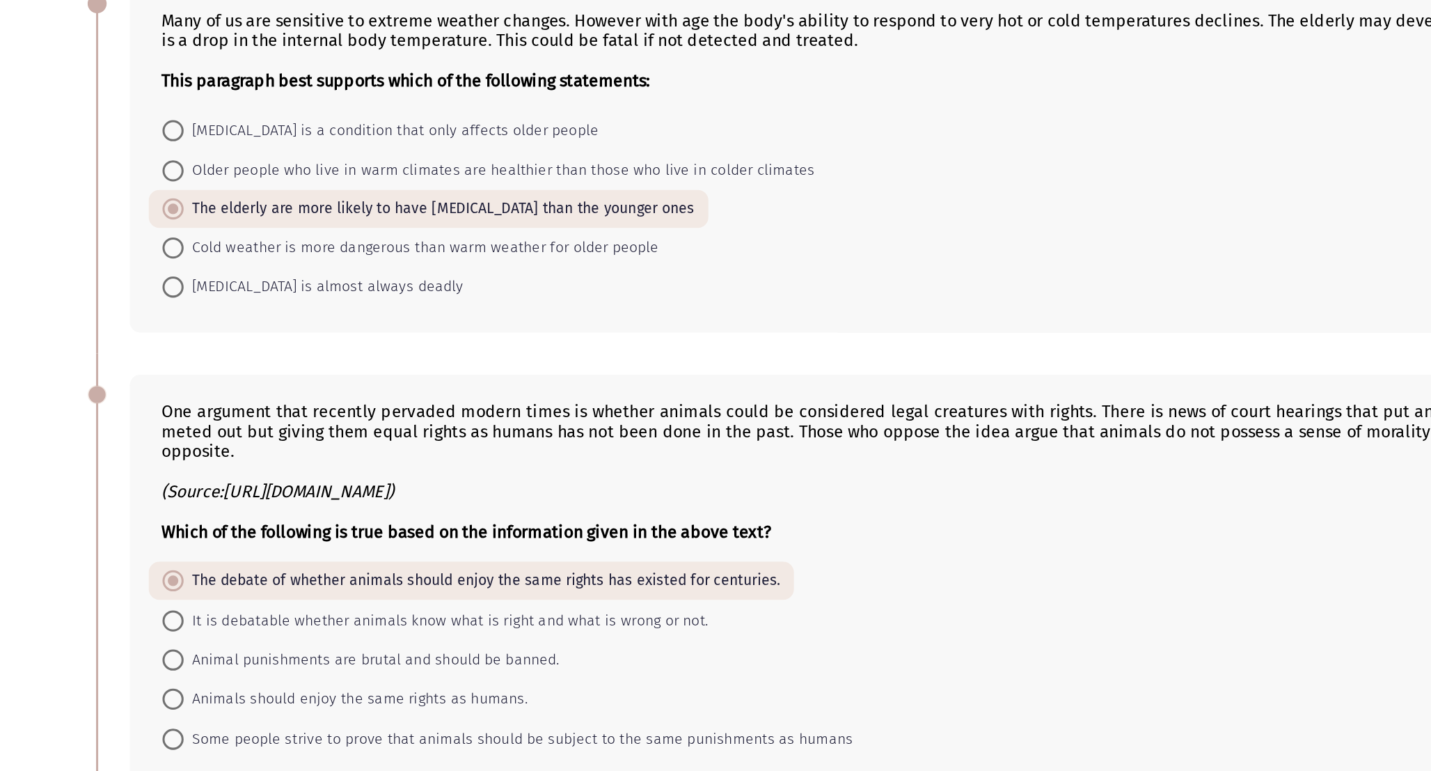
click at [198, 535] on span "It is debatable whether animals know what is right and what is wrong or not." at bounding box center [309, 534] width 346 height 17
click at [136, 535] on input "It is debatable whether animals know what is right and what is wrong or not." at bounding box center [129, 534] width 14 height 14
radio input "true"
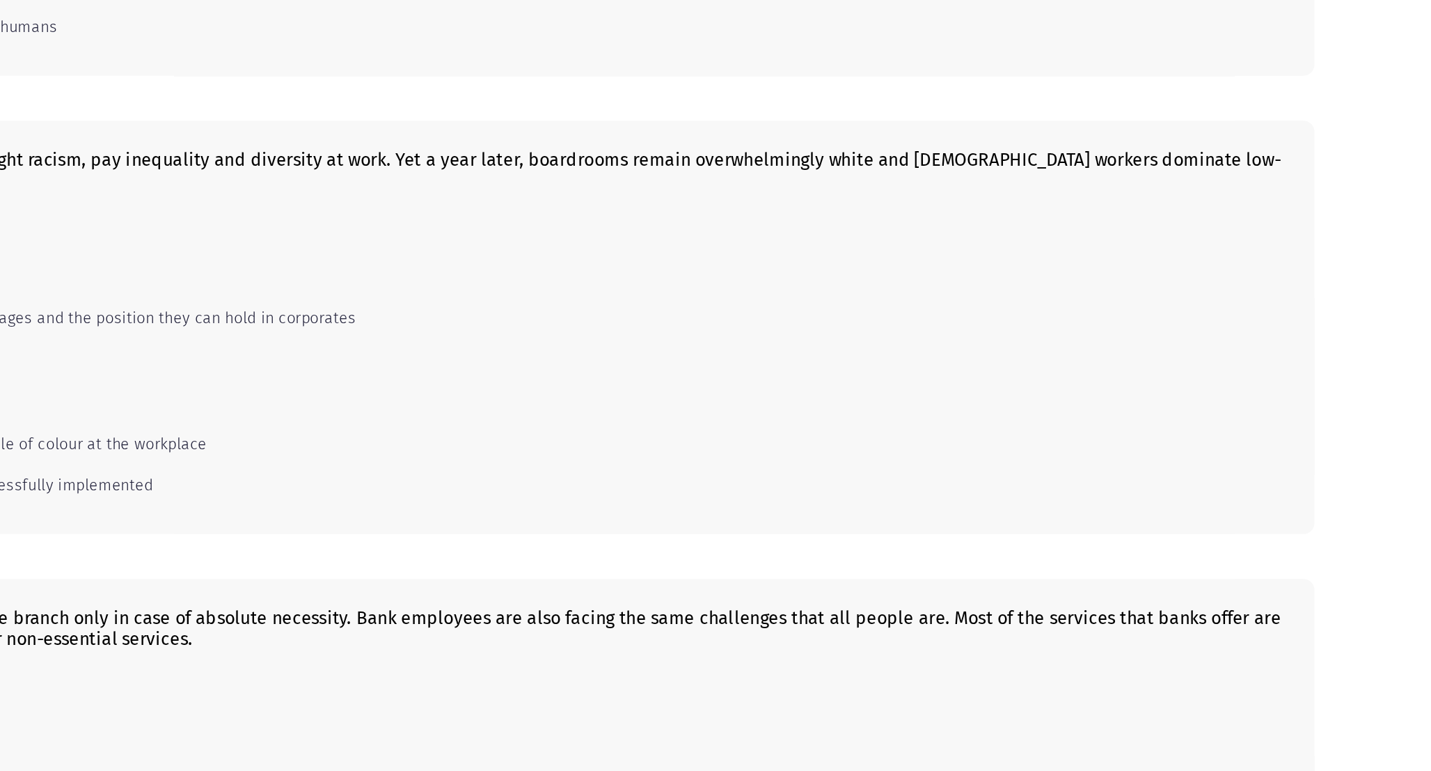
scroll to position [514, 0]
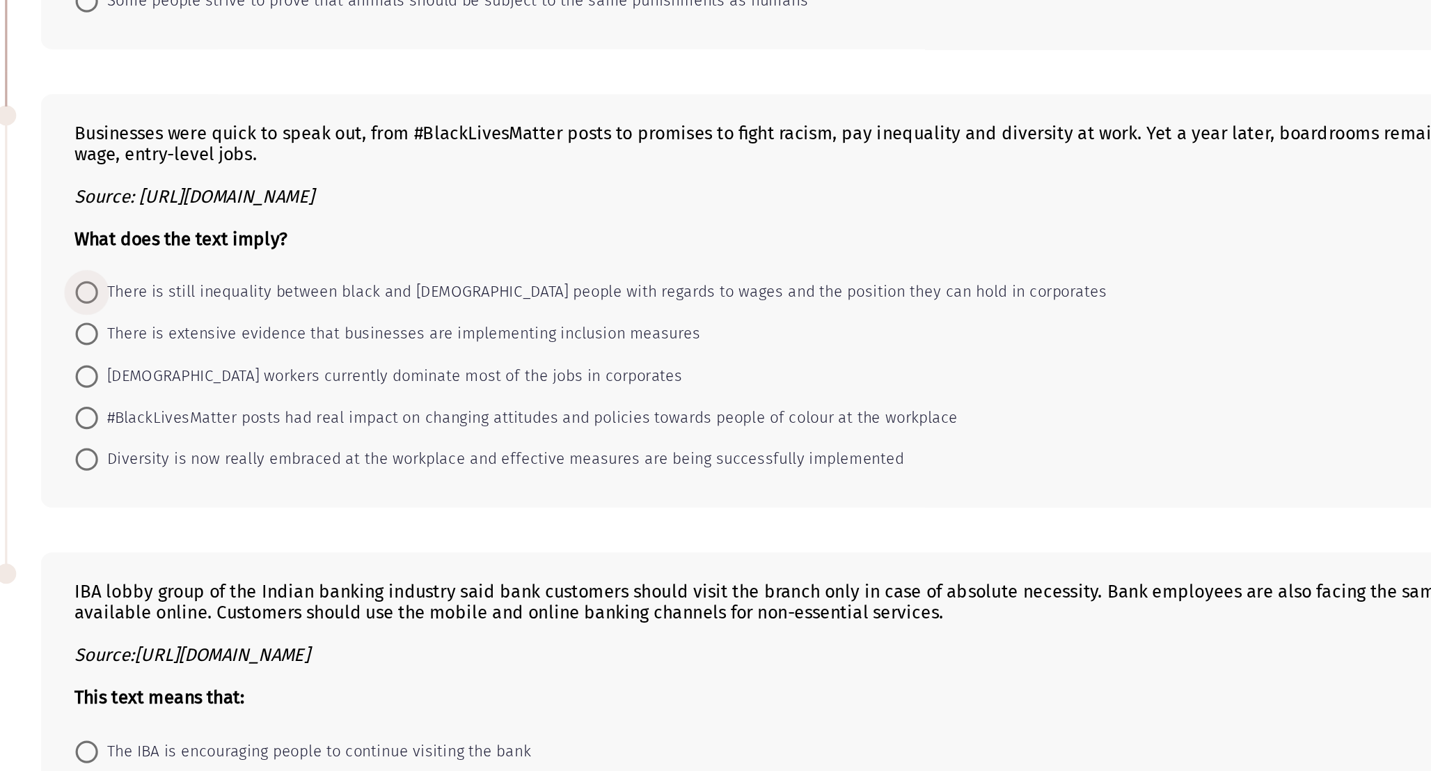
click at [519, 285] on span "There is still inequality between black and white people with regards to wages …" at bounding box center [449, 282] width 627 height 17
click at [136, 285] on input "There is still inequality between black and white people with regards to wages …" at bounding box center [129, 282] width 14 height 14
radio input "true"
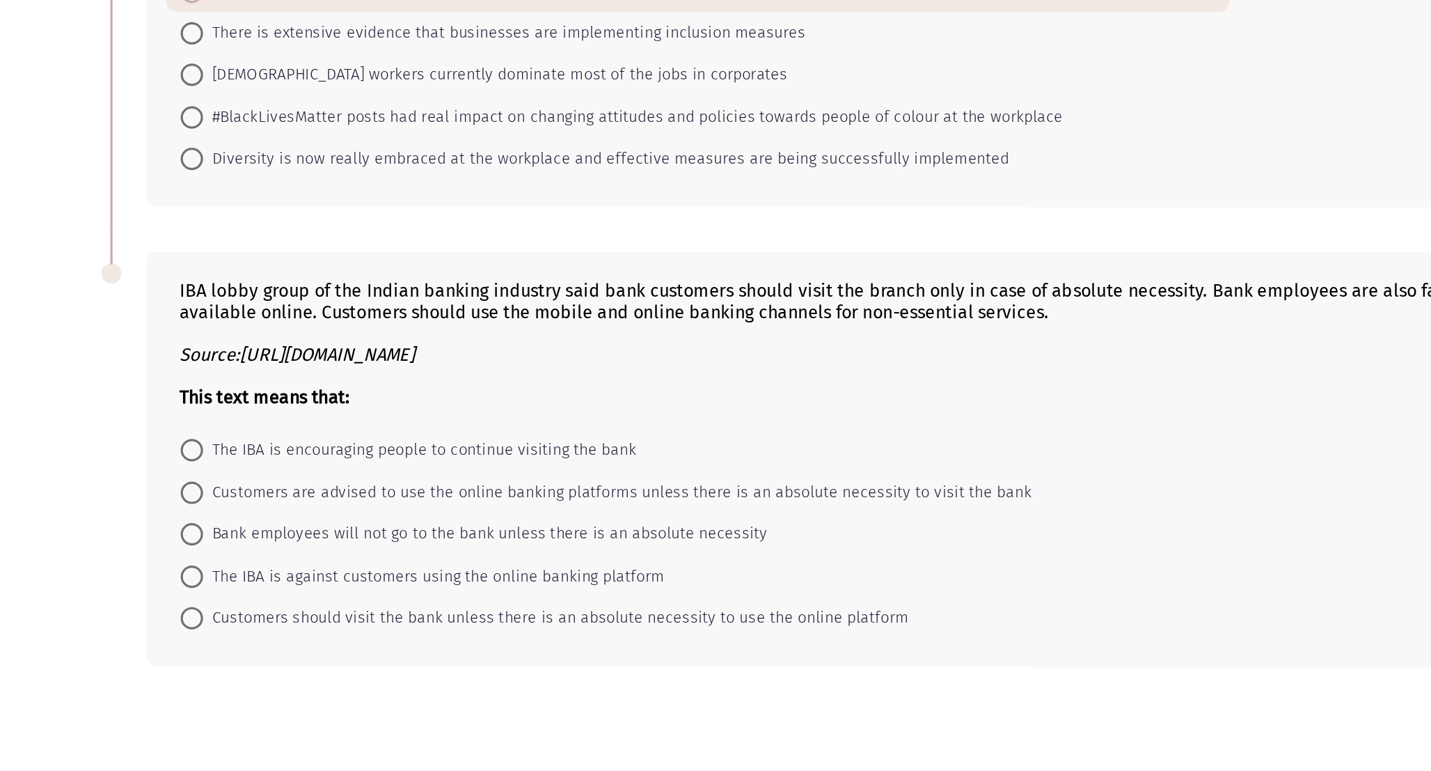
scroll to position [512, 0]
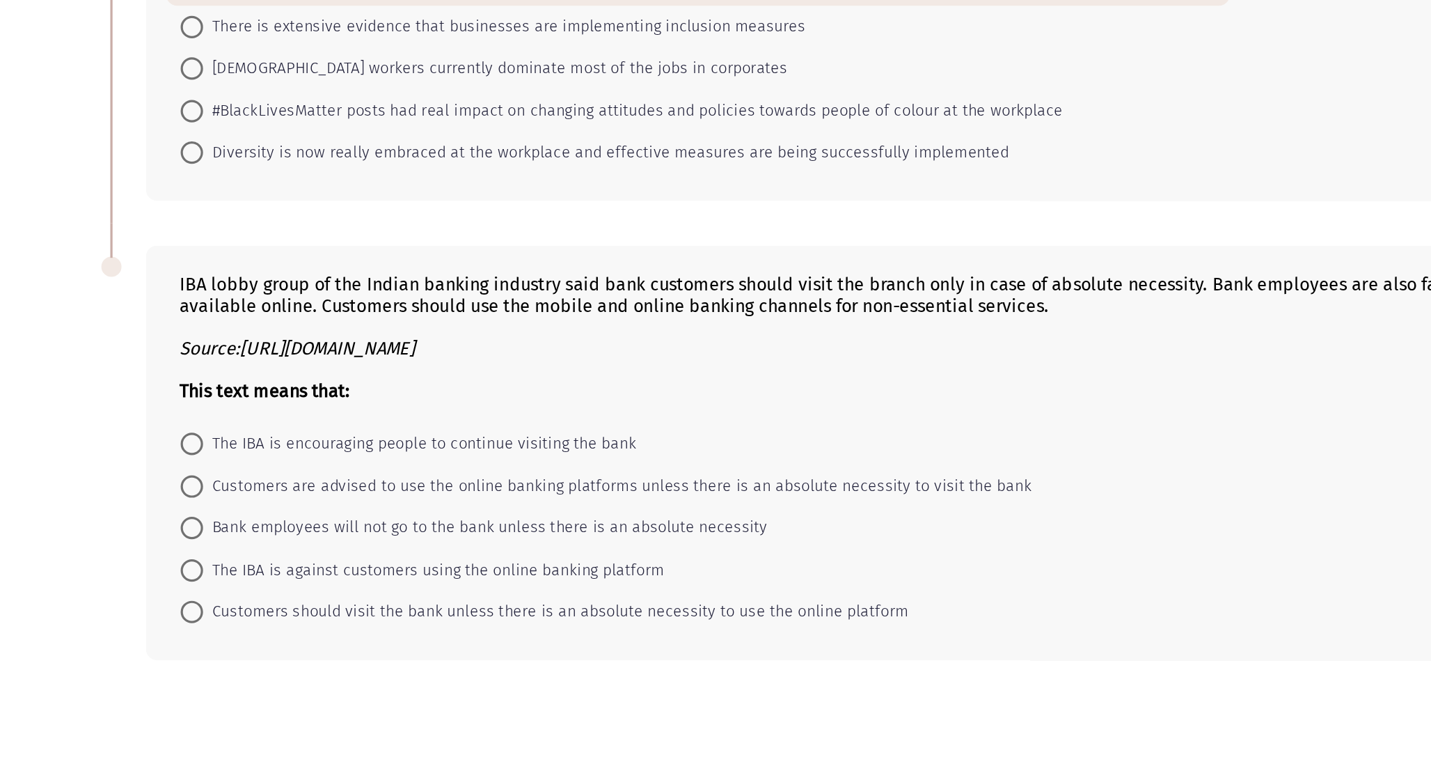
click at [383, 588] on span "Customers are advised to use the online banking platforms unless there is an ab…" at bounding box center [393, 593] width 515 height 17
click at [136, 588] on input "Customers are advised to use the online banking platforms unless there is an ab…" at bounding box center [129, 594] width 14 height 14
radio input "true"
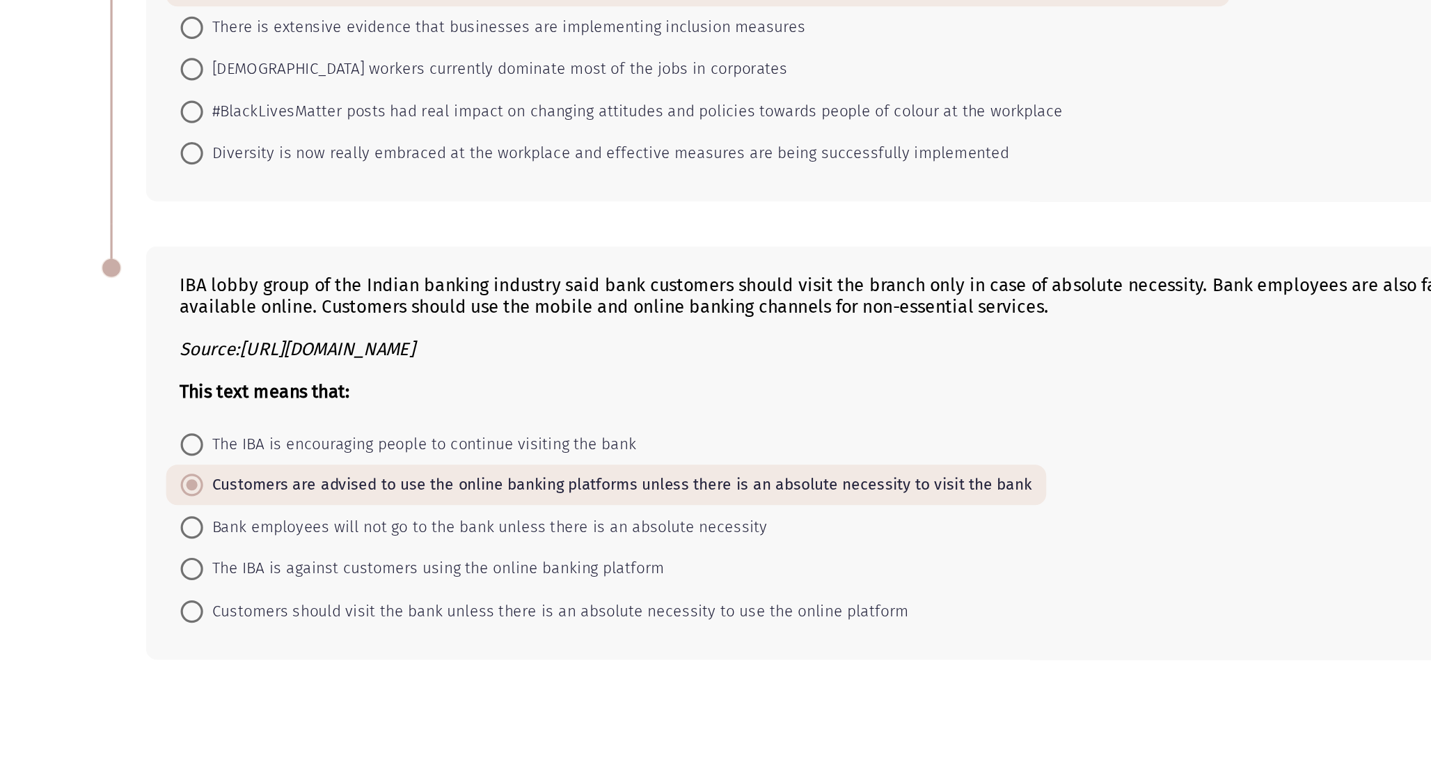
scroll to position [511, 0]
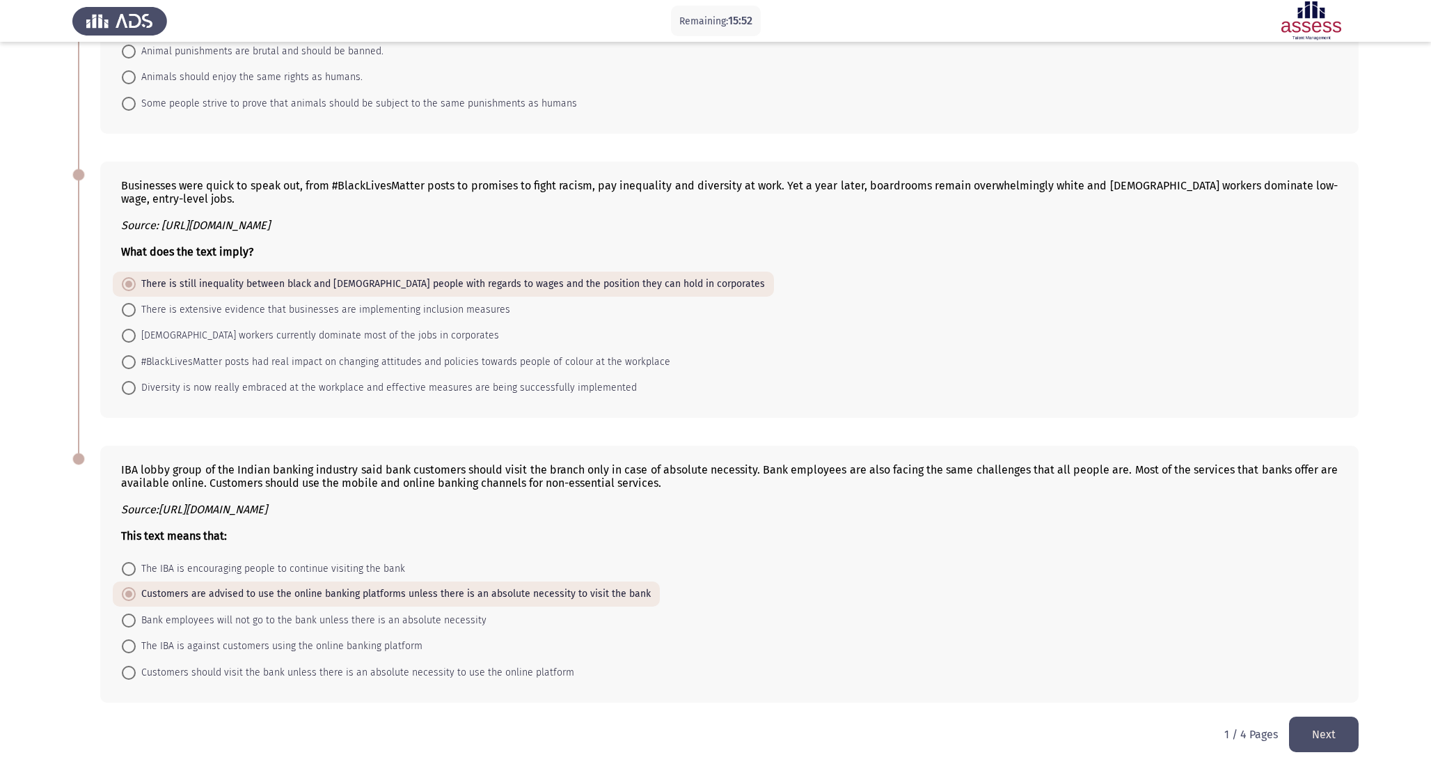
click at [1332, 737] on button "Next" at bounding box center [1324, 734] width 70 height 36
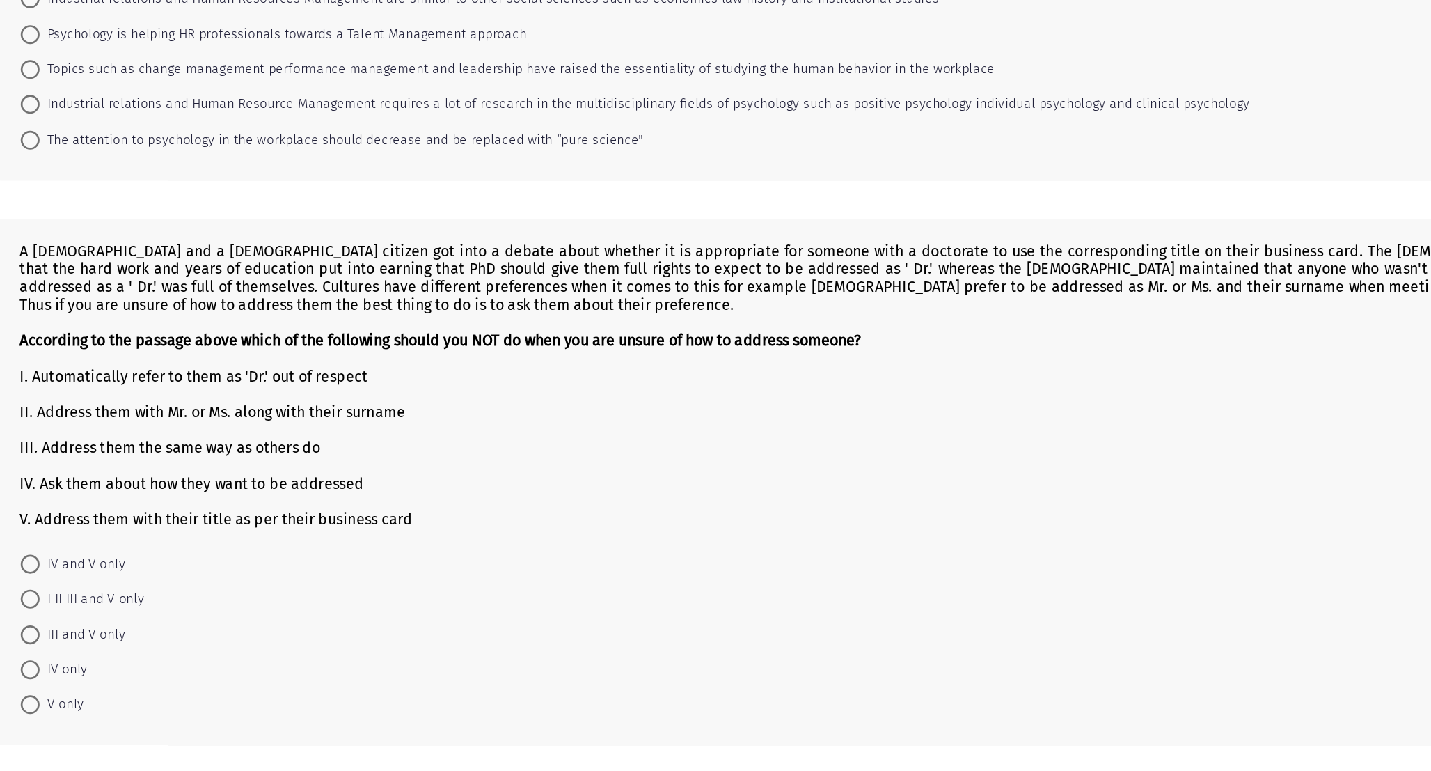
scroll to position [90, 0]
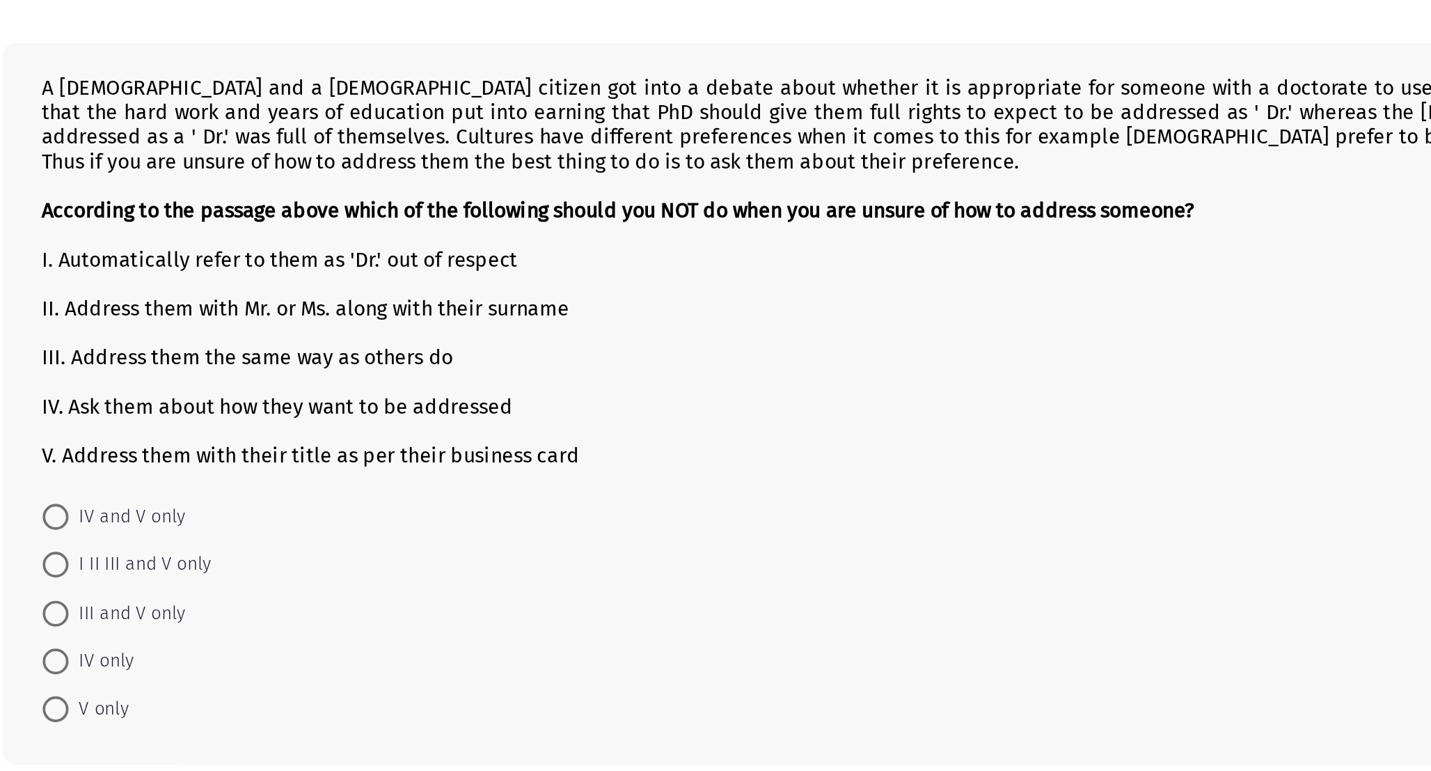
click at [150, 595] on span "IV and V only" at bounding box center [167, 594] width 63 height 17
click at [136, 595] on input "IV and V only" at bounding box center [129, 595] width 14 height 14
radio input "true"
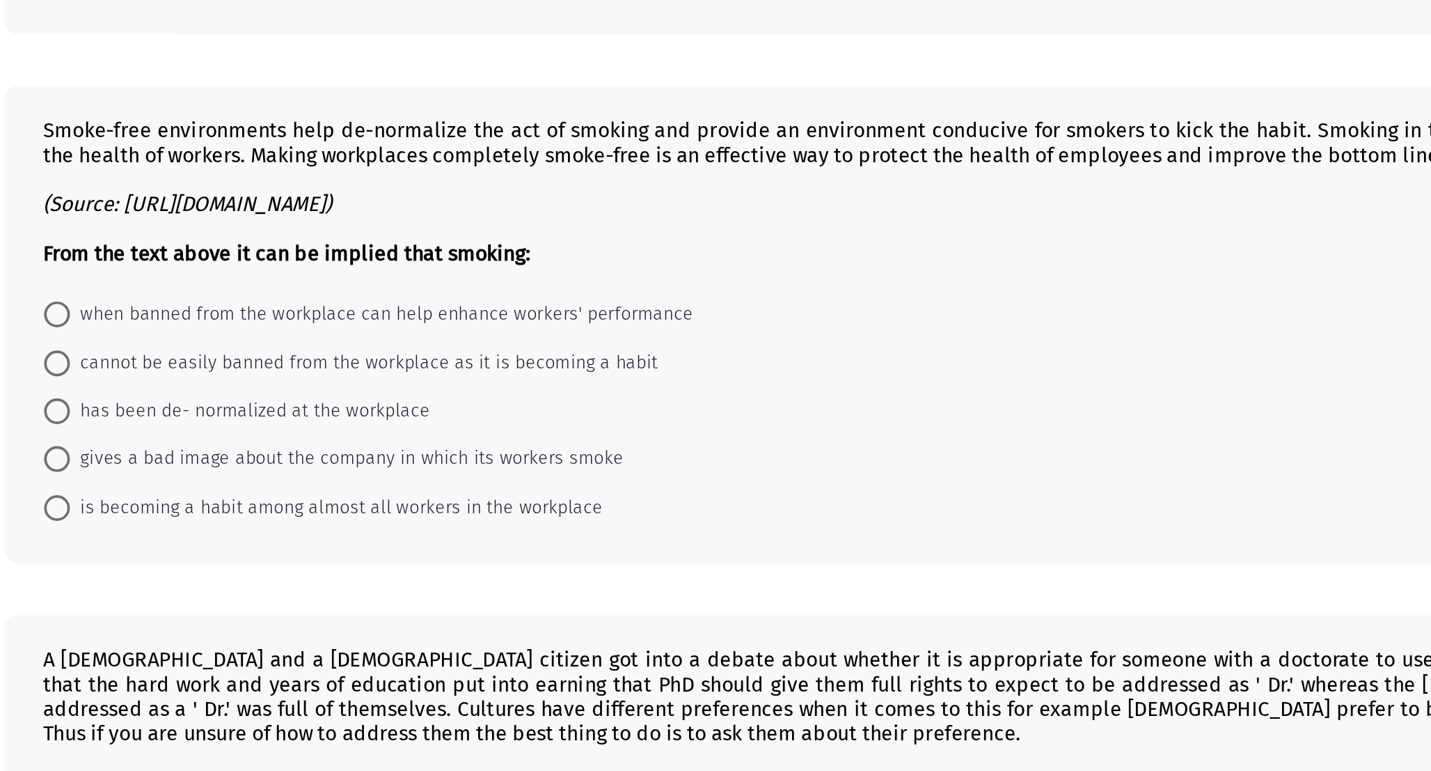
scroll to position [443, 0]
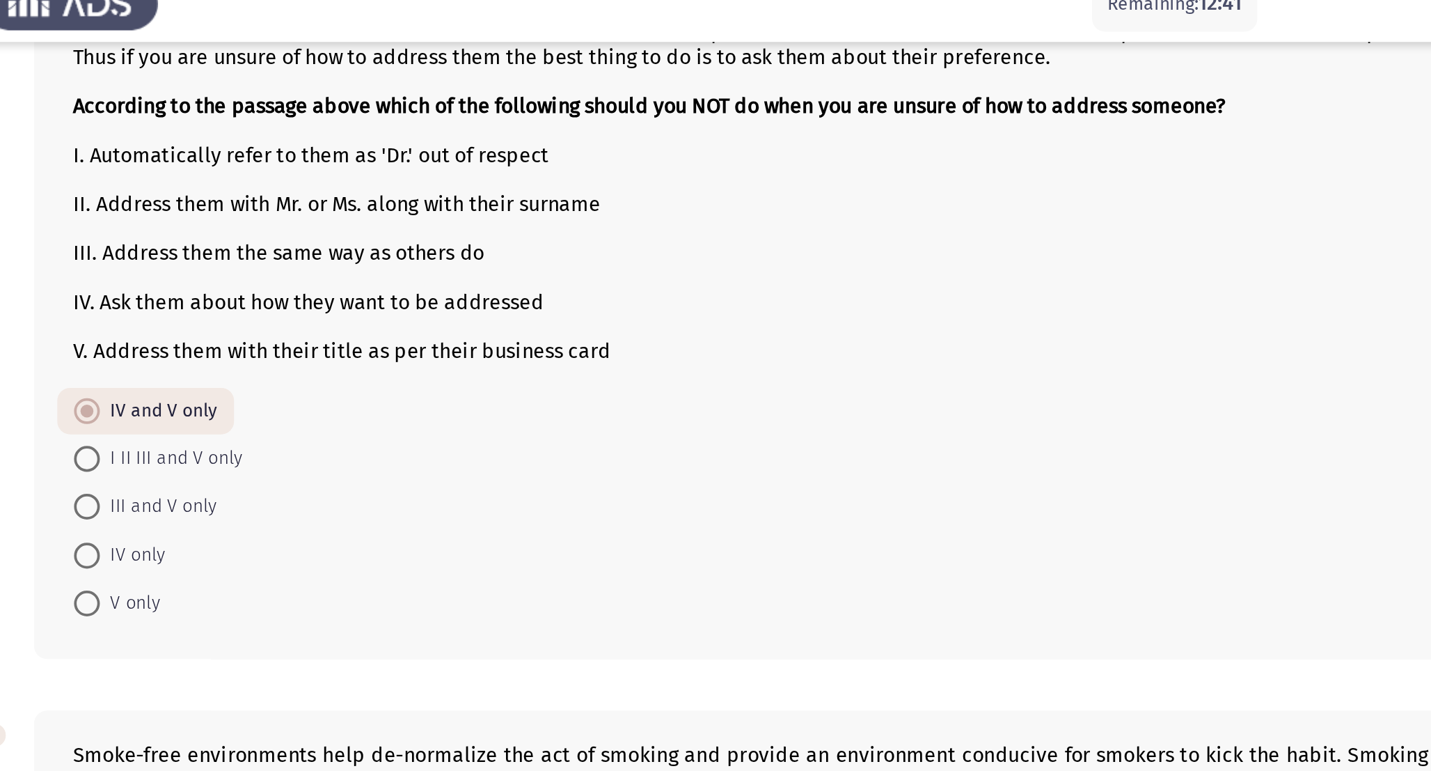
click at [129, 267] on span at bounding box center [129, 267] width 14 height 14
click at [129, 267] on input "I II III and V only" at bounding box center [129, 267] width 14 height 14
radio input "true"
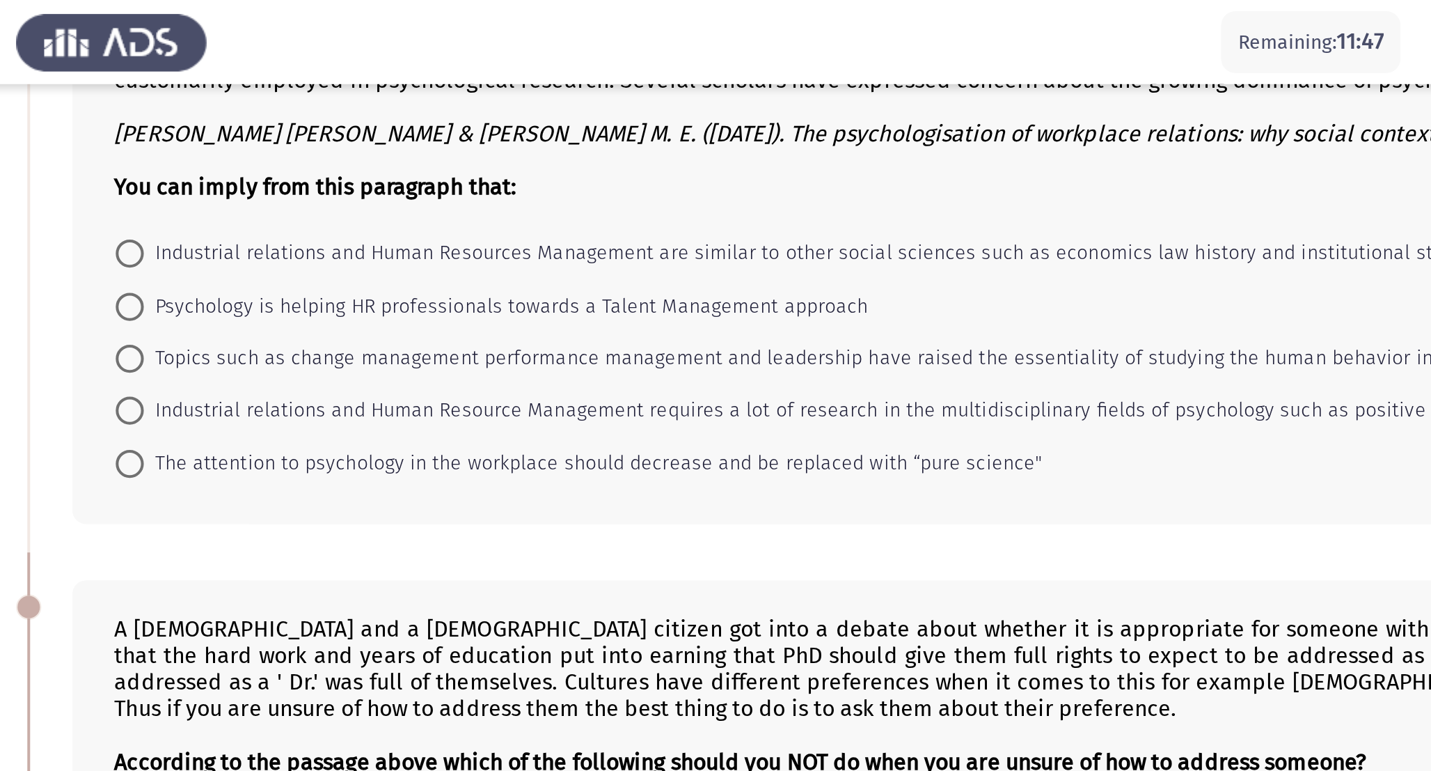
scroll to position [140, 0]
click at [219, 173] on span "Topics such as change management performance management and leadership have rai…" at bounding box center [489, 179] width 706 height 17
click at [136, 173] on input "Topics such as change management performance management and leadership have rai…" at bounding box center [129, 179] width 14 height 14
radio input "true"
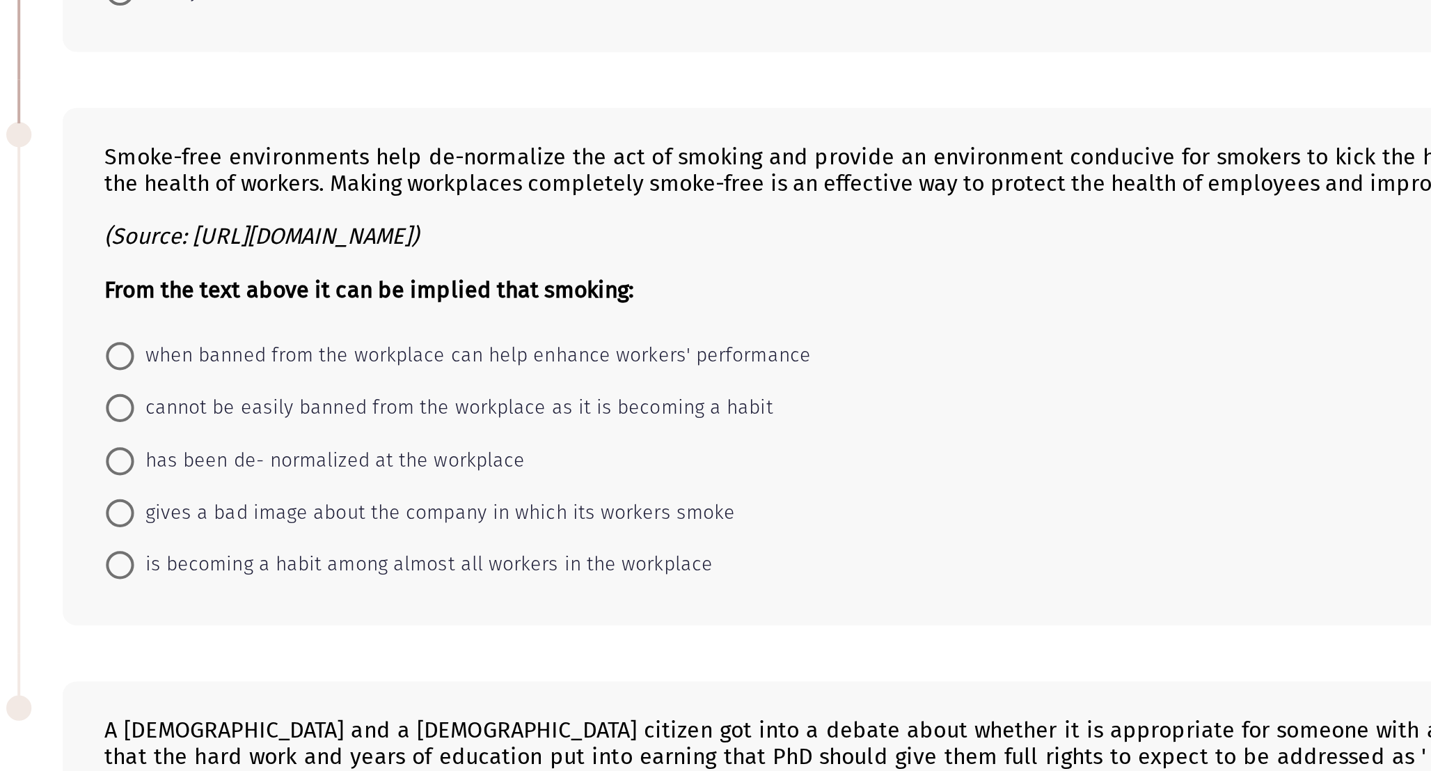
scroll to position [405, 0]
click at [237, 558] on span "when banned from the workplace can help enhance workers' performance" at bounding box center [304, 562] width 336 height 17
click at [136, 558] on input "when banned from the workplace can help enhance workers' performance" at bounding box center [129, 563] width 14 height 14
radio input "true"
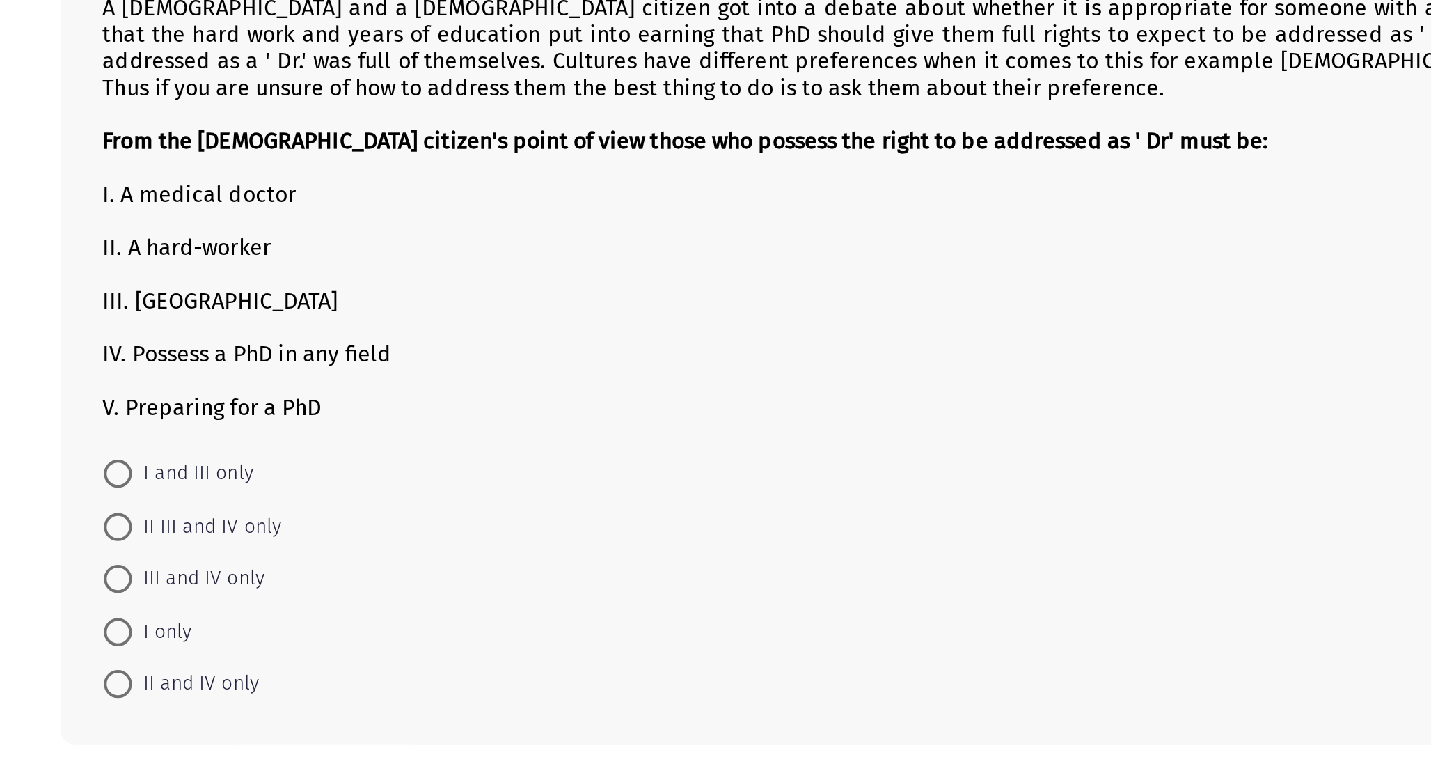
scroll to position [766, 0]
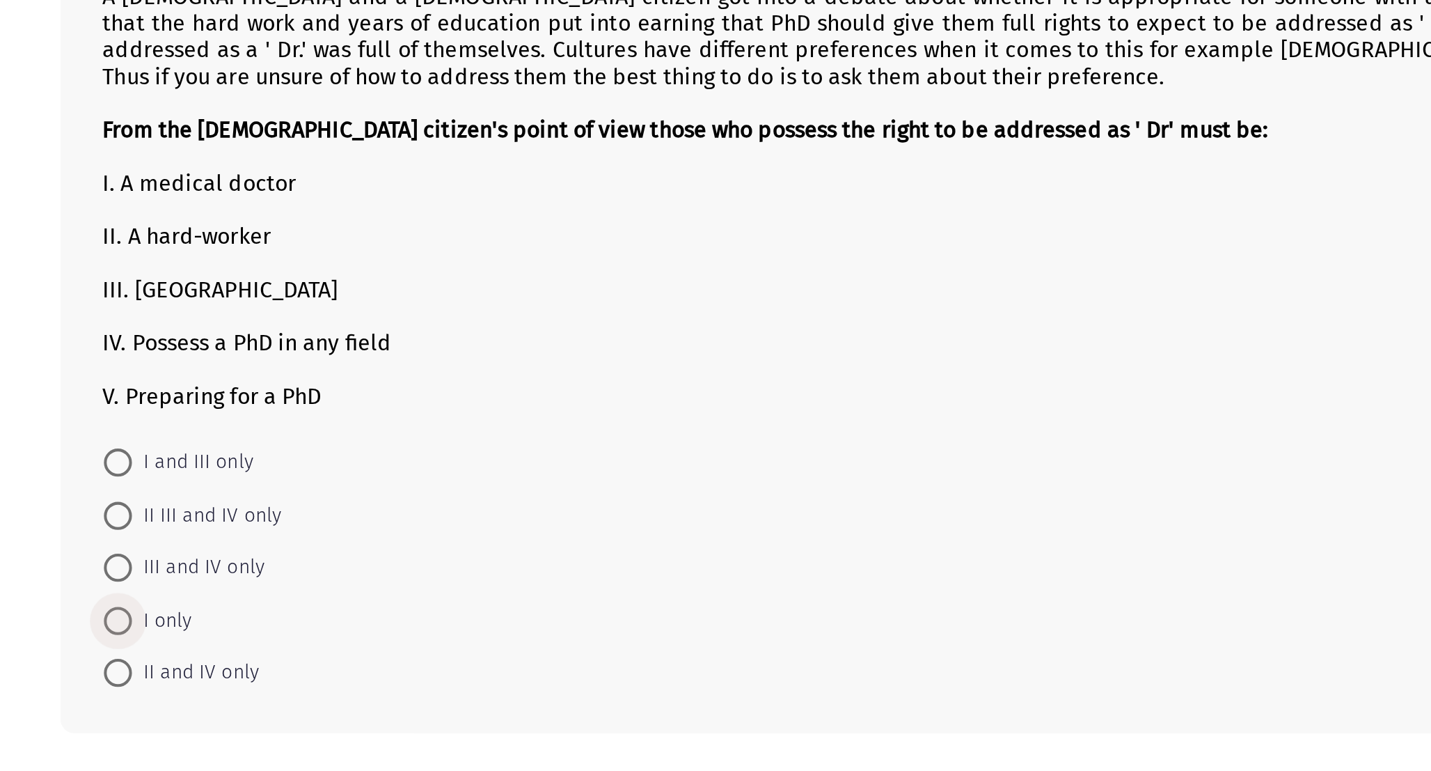
click at [156, 688] on span "I only" at bounding box center [151, 696] width 30 height 17
click at [136, 689] on input "I only" at bounding box center [129, 696] width 14 height 14
radio input "true"
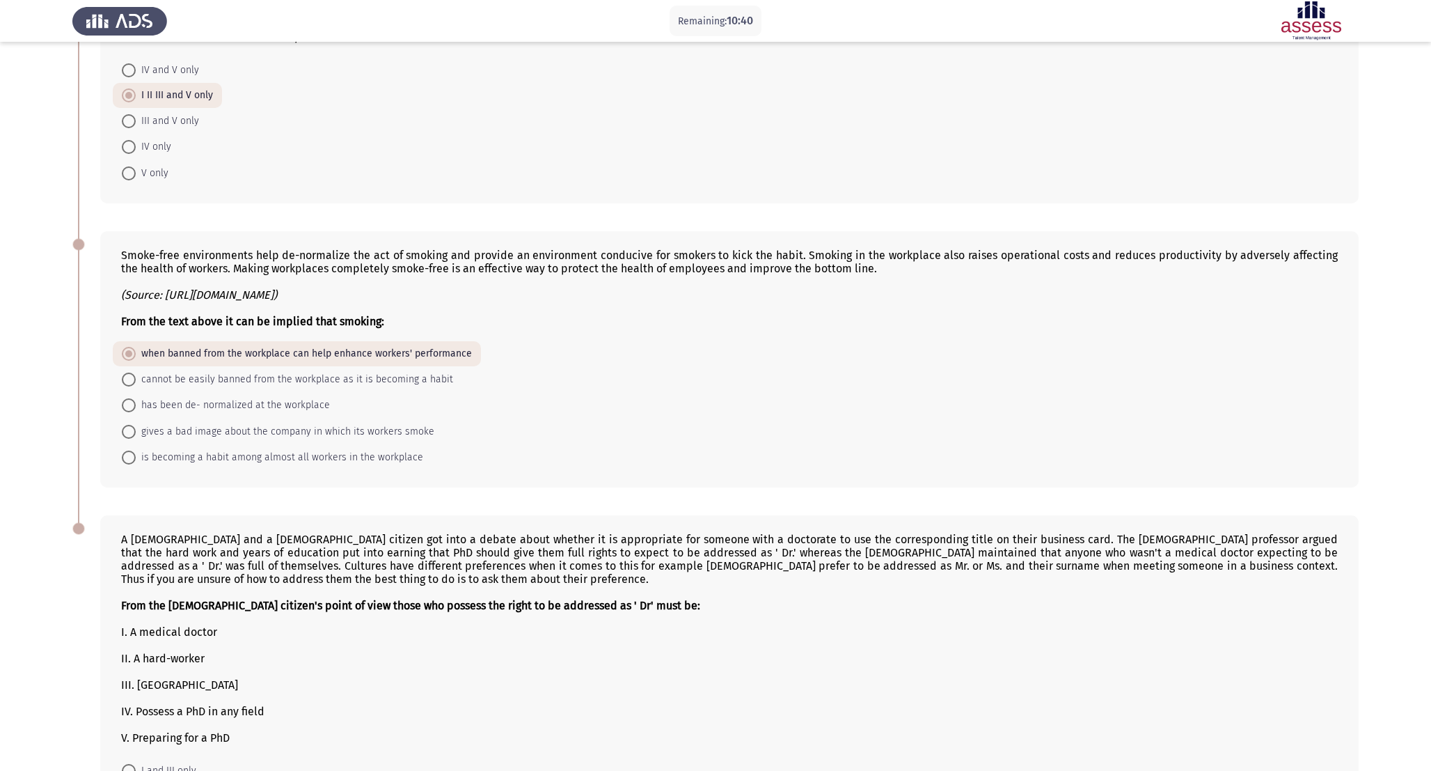
scroll to position [620, 0]
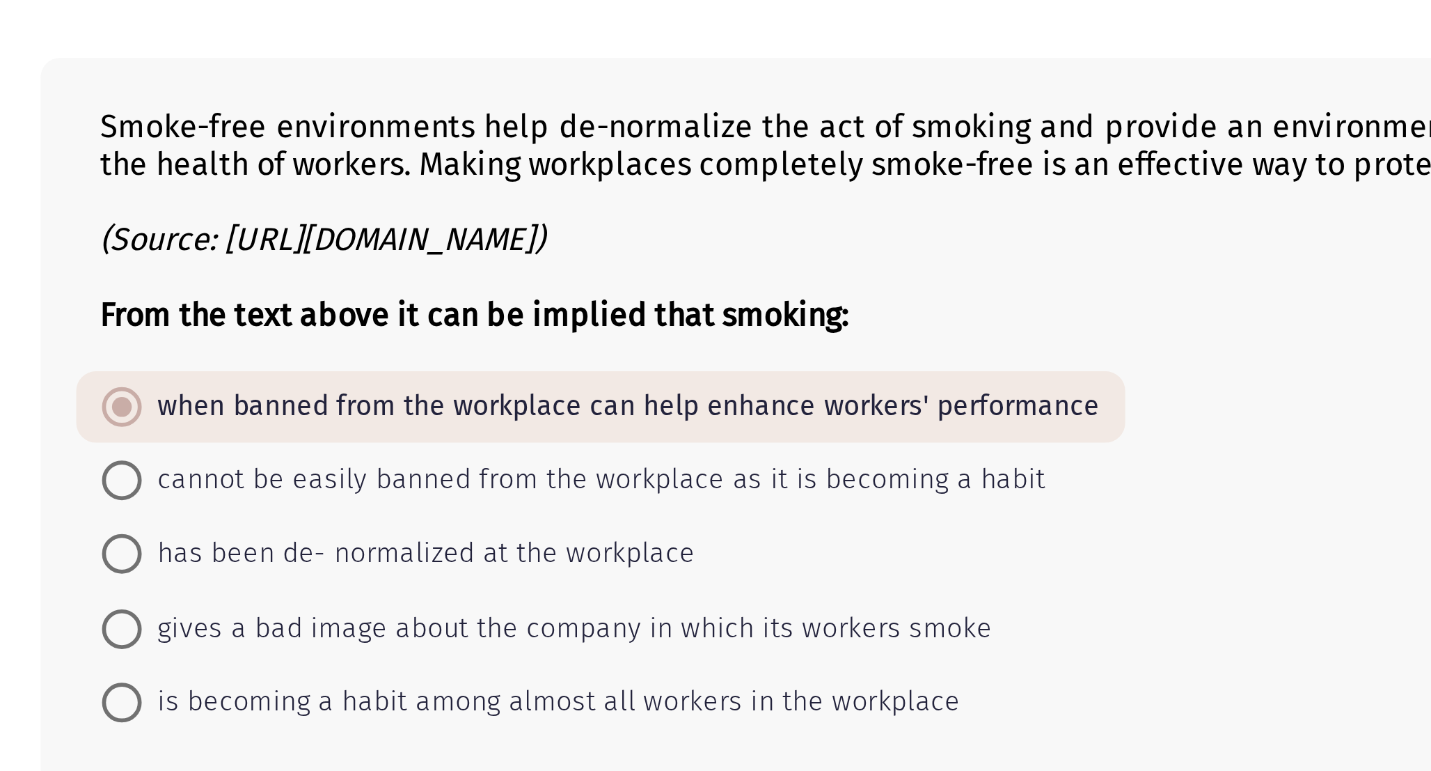
drag, startPoint x: 272, startPoint y: 313, endPoint x: 307, endPoint y: 314, distance: 34.8
click at [307, 314] on b "From the text above it can be implied that smoking:" at bounding box center [252, 314] width 263 height 13
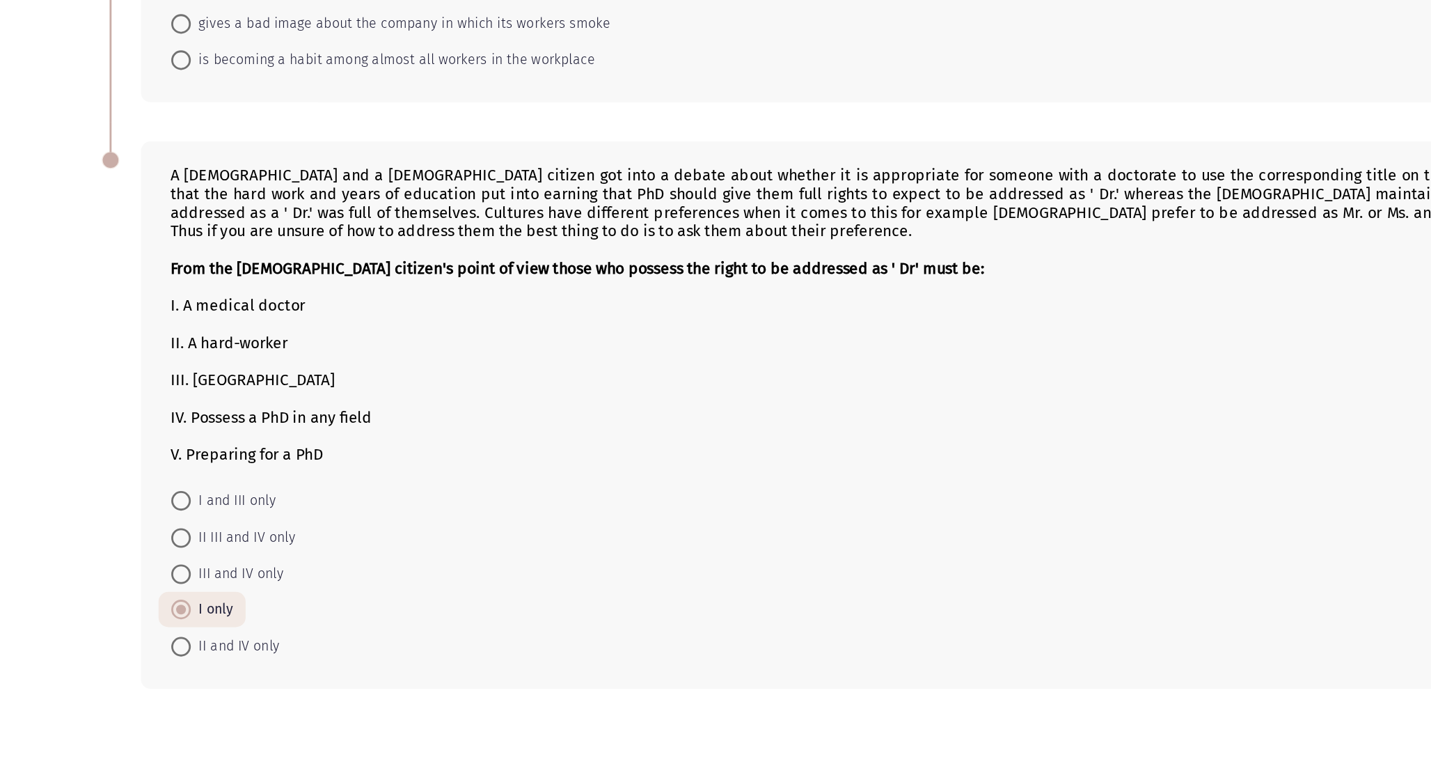
scroll to position [815, 0]
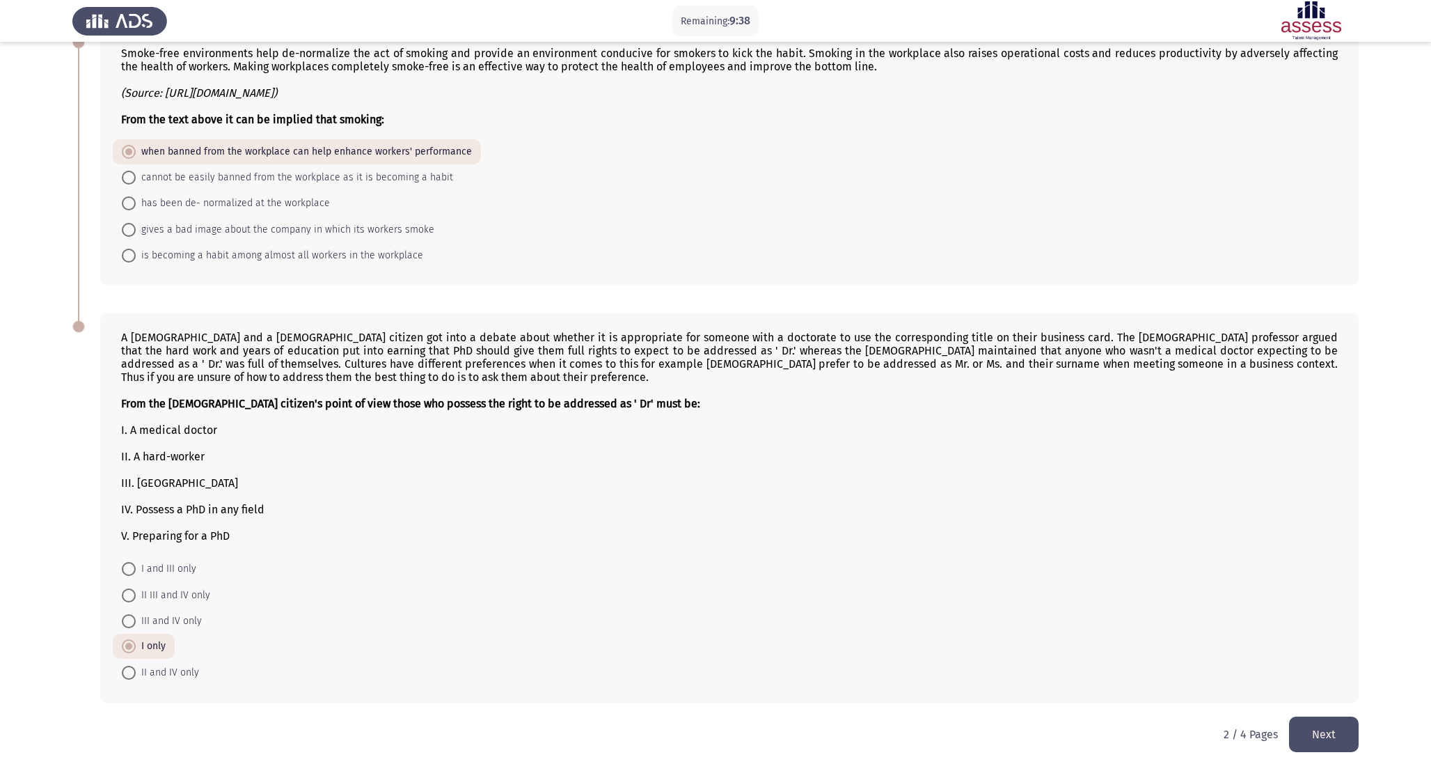
click at [1347, 721] on button "Next" at bounding box center [1324, 734] width 70 height 36
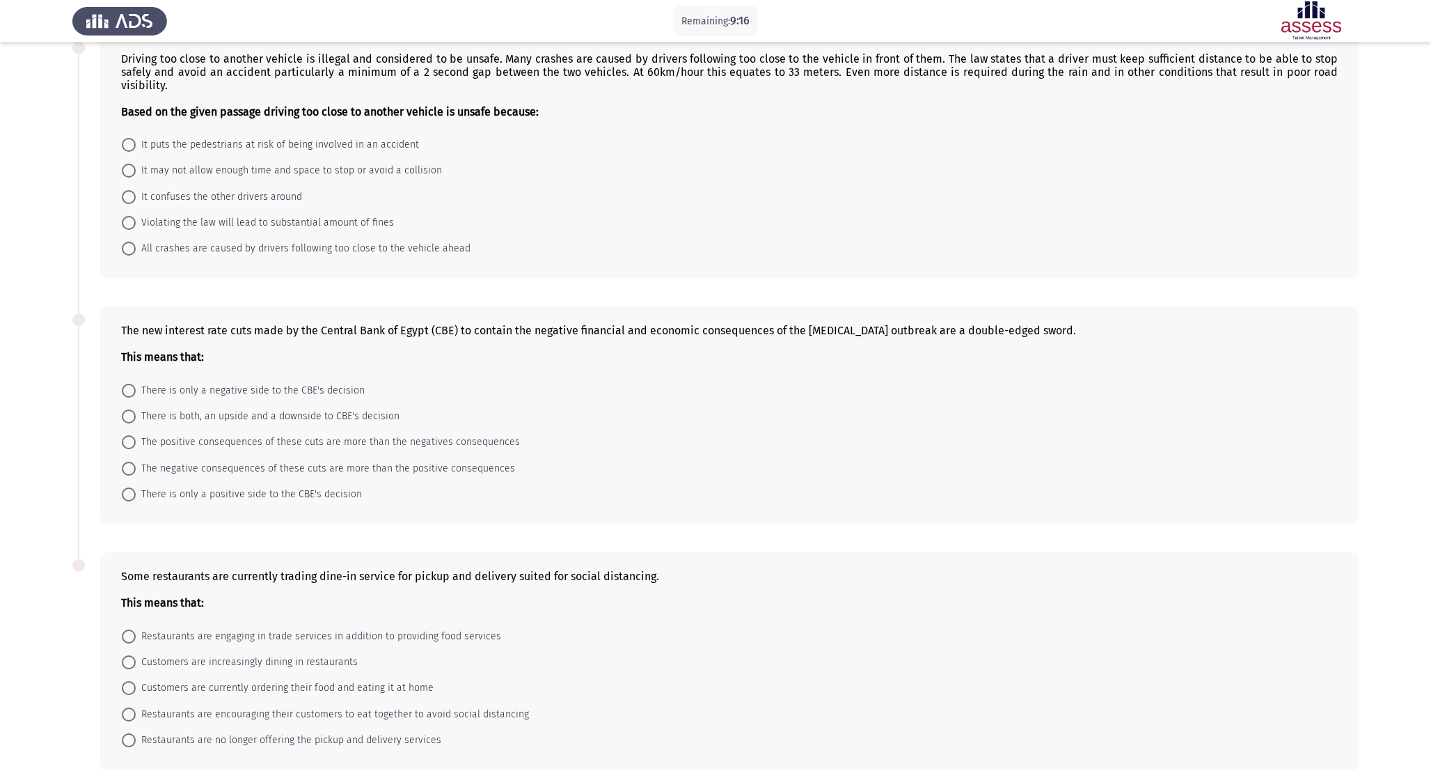
scroll to position [349, 0]
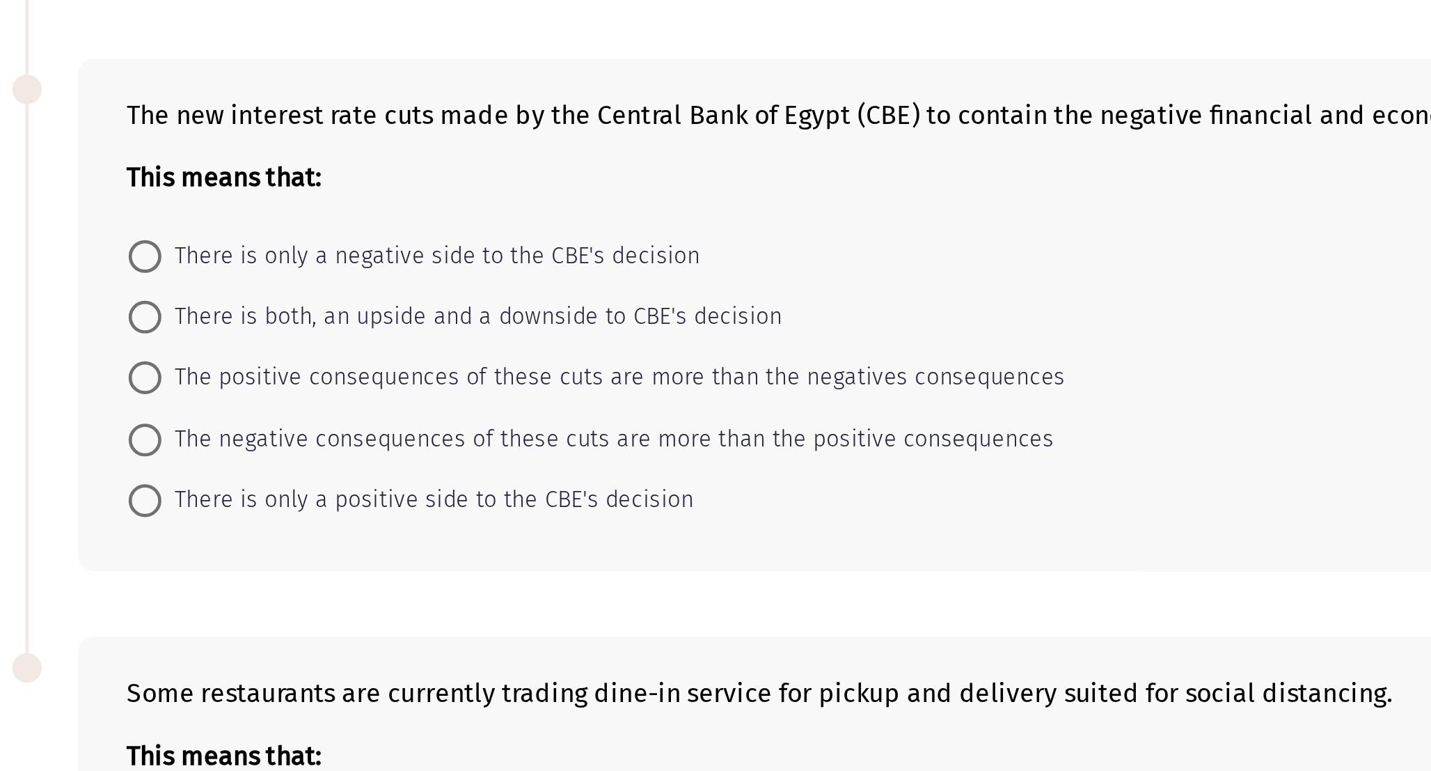
click at [289, 407] on span "There is both, an upside and a downside to CBE's decision" at bounding box center [268, 408] width 264 height 17
click at [136, 407] on input "There is both, an upside and a downside to CBE's decision" at bounding box center [129, 408] width 14 height 14
radio input "true"
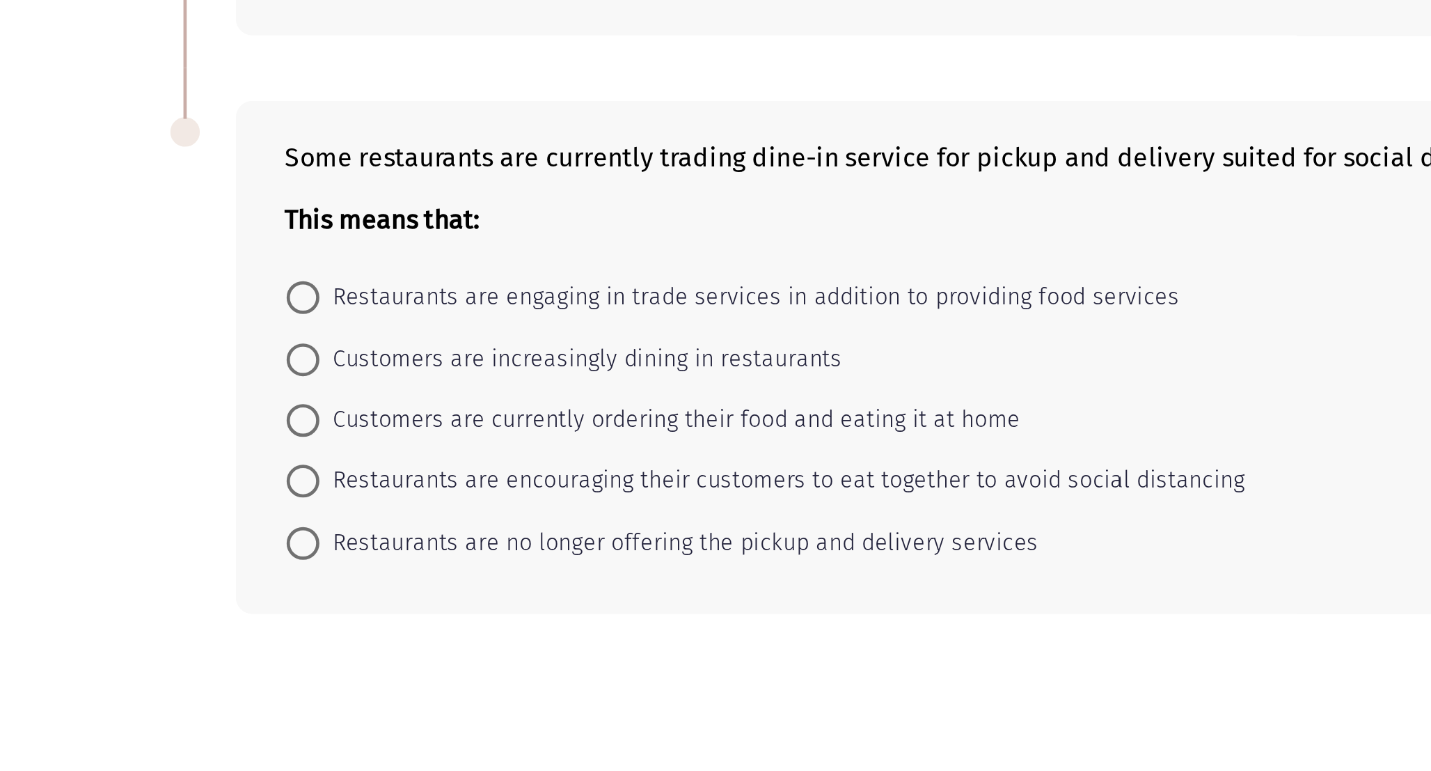
scroll to position [409, 0]
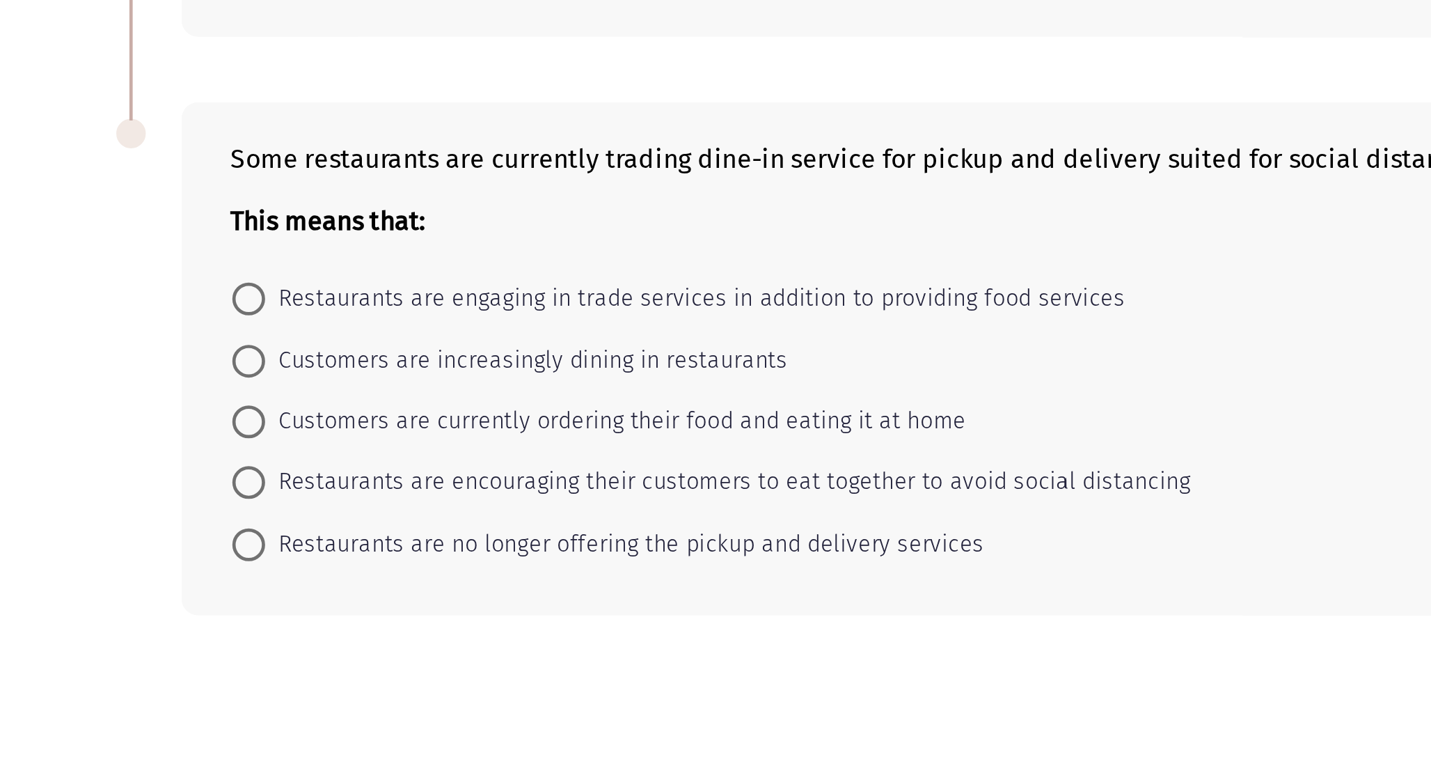
click at [350, 626] on span "Customers are currently ordering their food and eating it at home" at bounding box center [285, 619] width 298 height 17
click at [136, 626] on input "Customers are currently ordering their food and eating it at home" at bounding box center [129, 620] width 14 height 14
radio input "true"
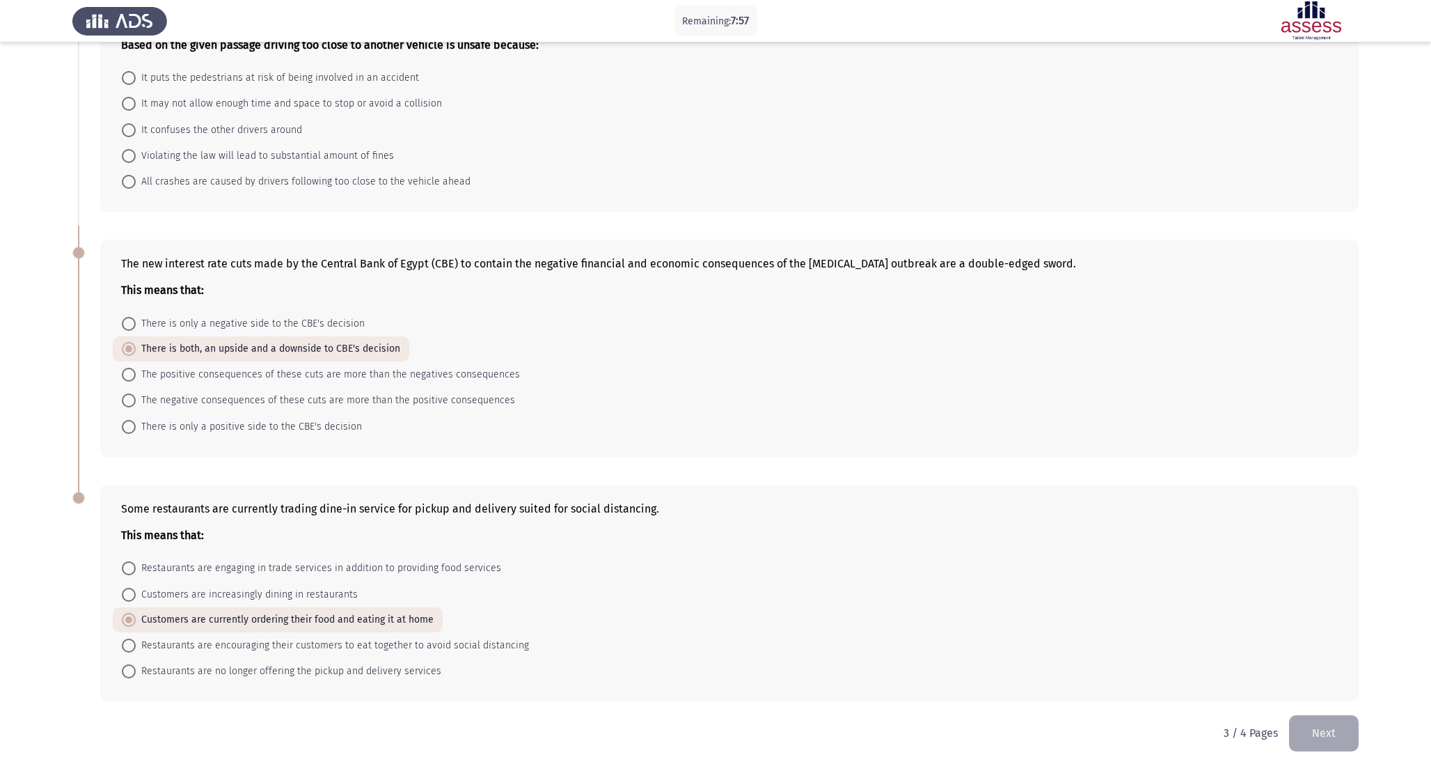
scroll to position [0, 0]
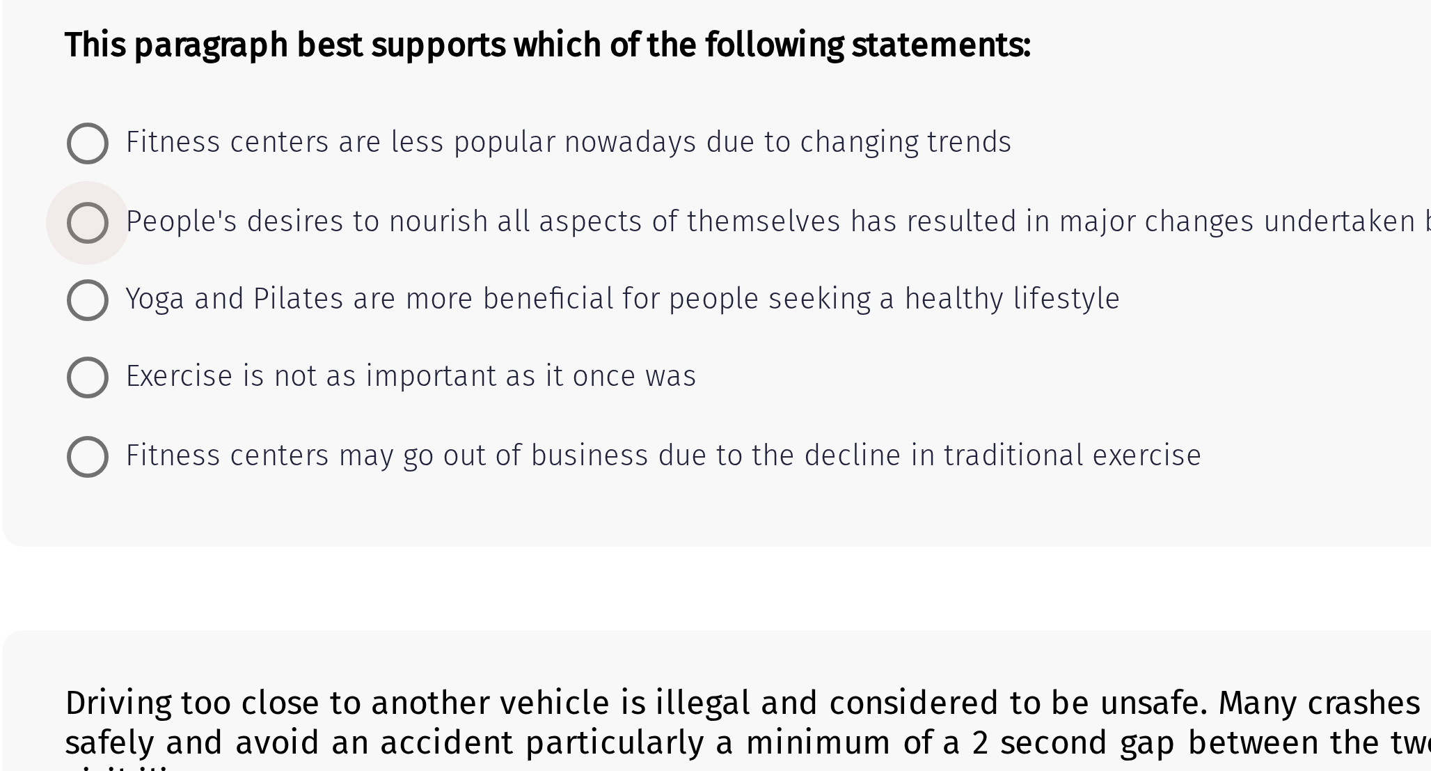
click at [262, 244] on span "People's desires to nourish all aspects of themselves has resulted in major cha…" at bounding box center [395, 240] width 518 height 17
click at [136, 244] on input "People's desires to nourish all aspects of themselves has resulted in major cha…" at bounding box center [129, 240] width 14 height 14
radio input "true"
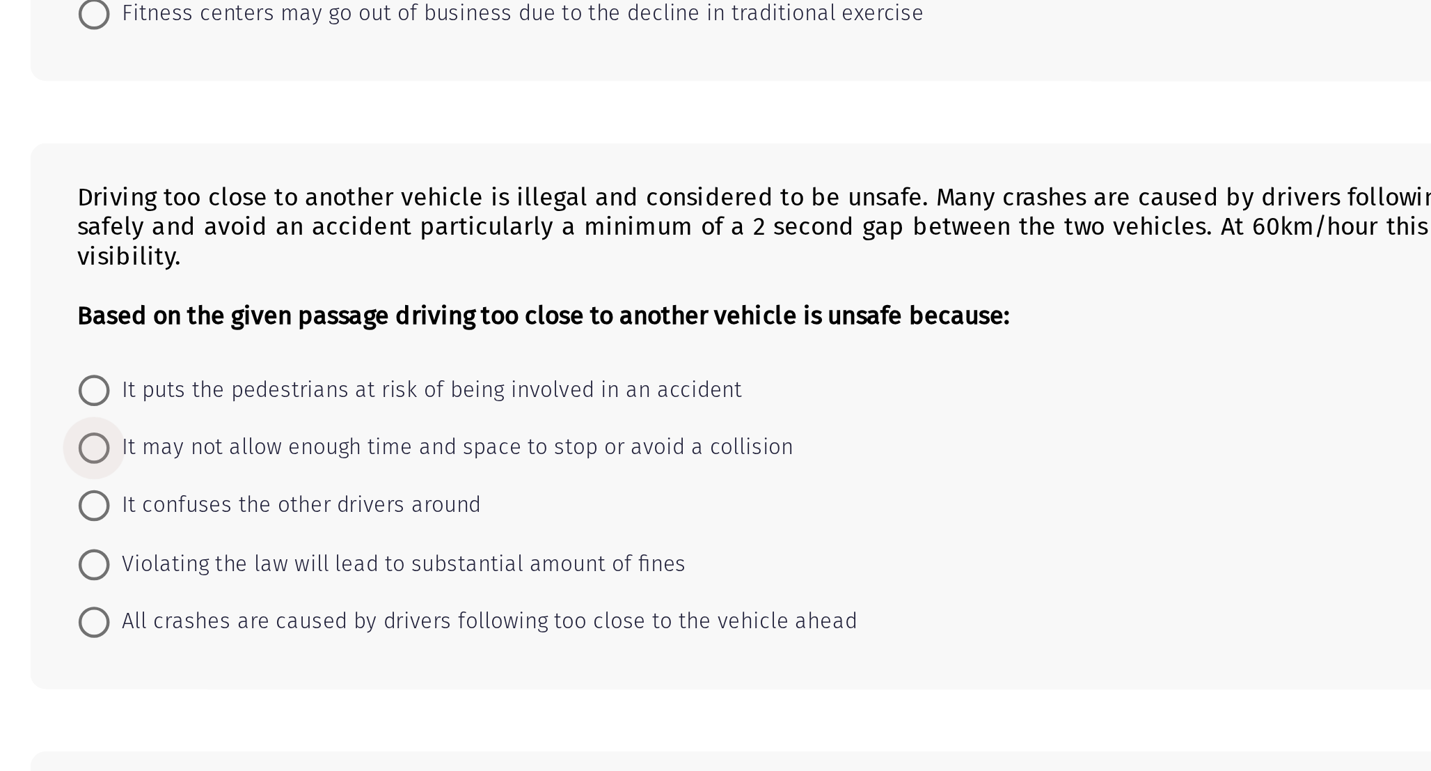
click at [181, 511] on span "It may not allow enough time and space to stop or avoid a collision" at bounding box center [289, 511] width 306 height 17
click at [136, 511] on input "It may not allow enough time and space to stop or avoid a collision" at bounding box center [129, 511] width 14 height 14
radio input "true"
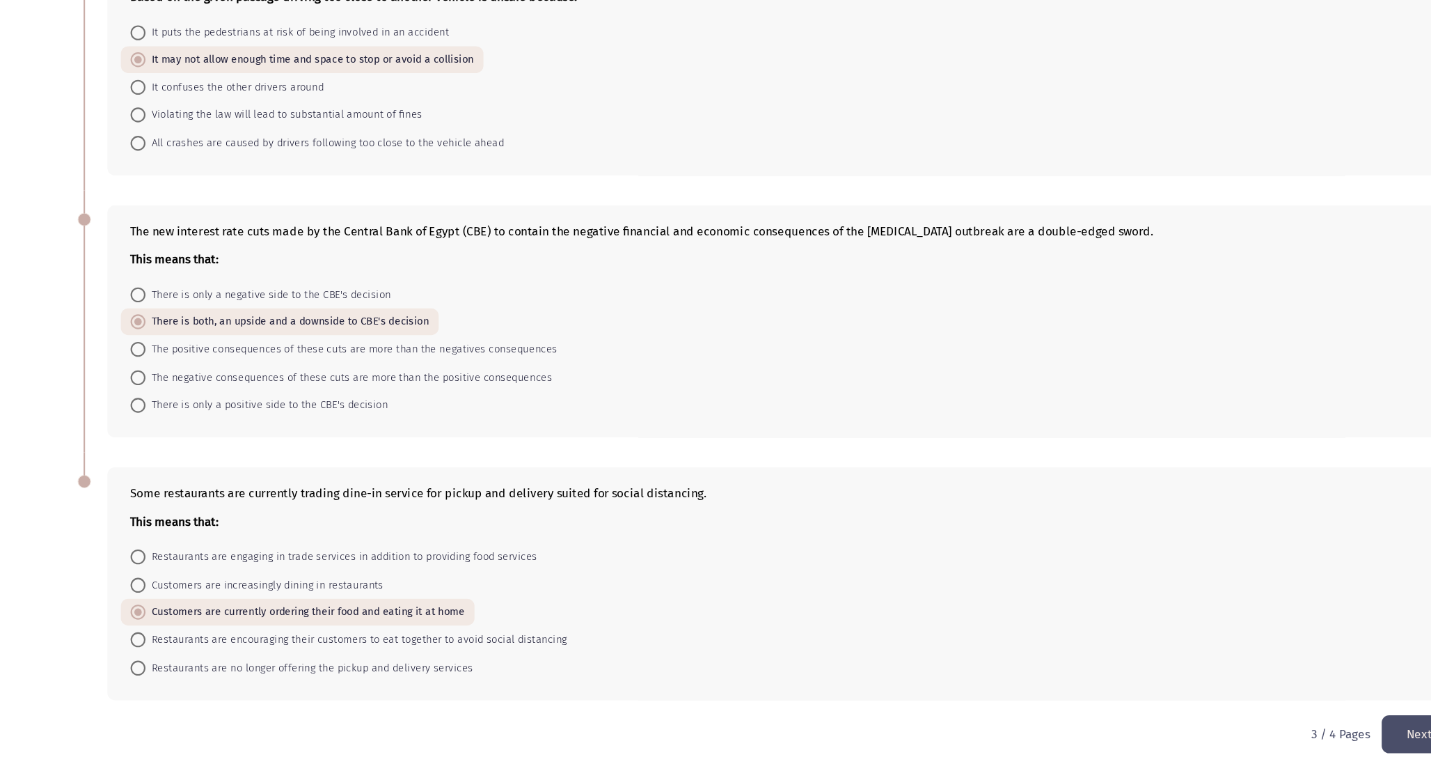
scroll to position [406, 0]
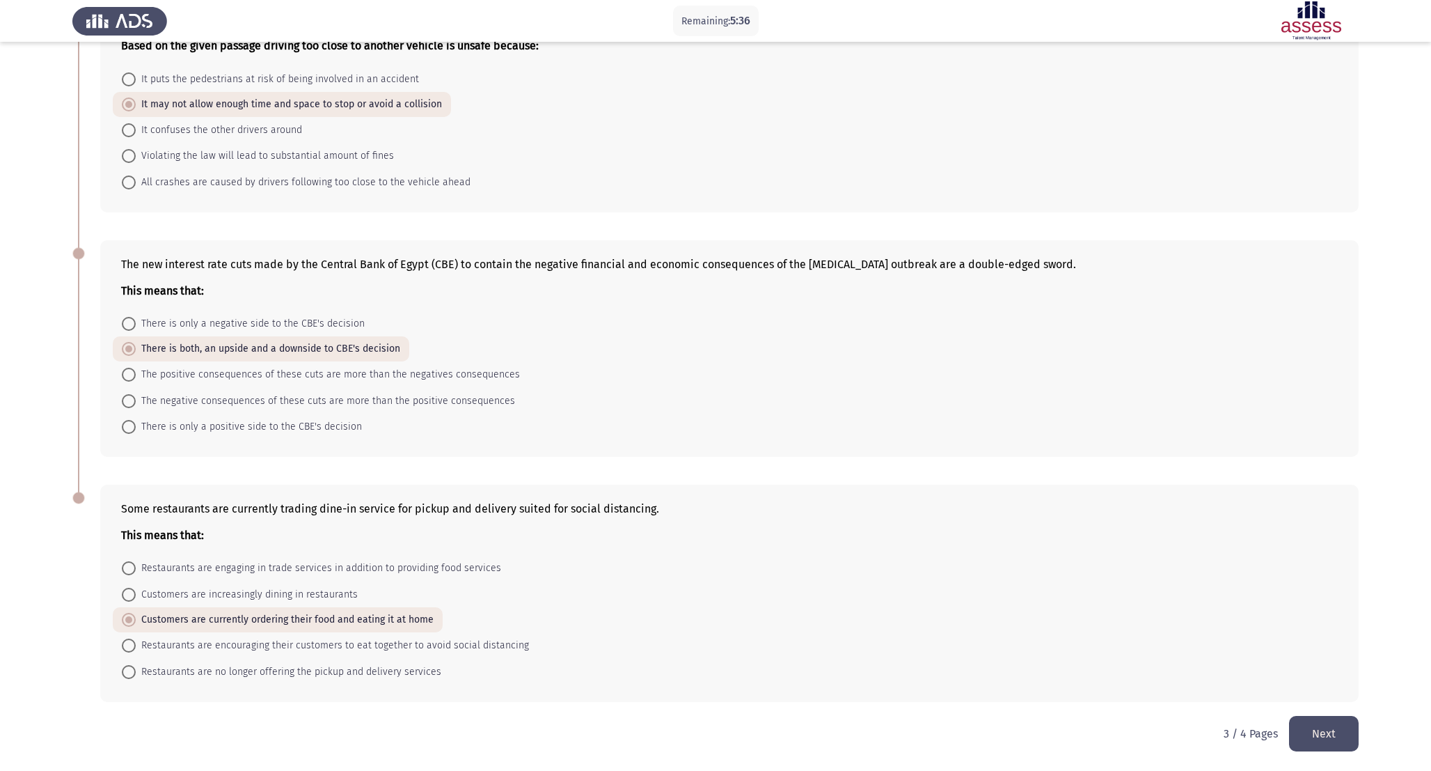
click at [1341, 739] on button "Next" at bounding box center [1324, 734] width 70 height 36
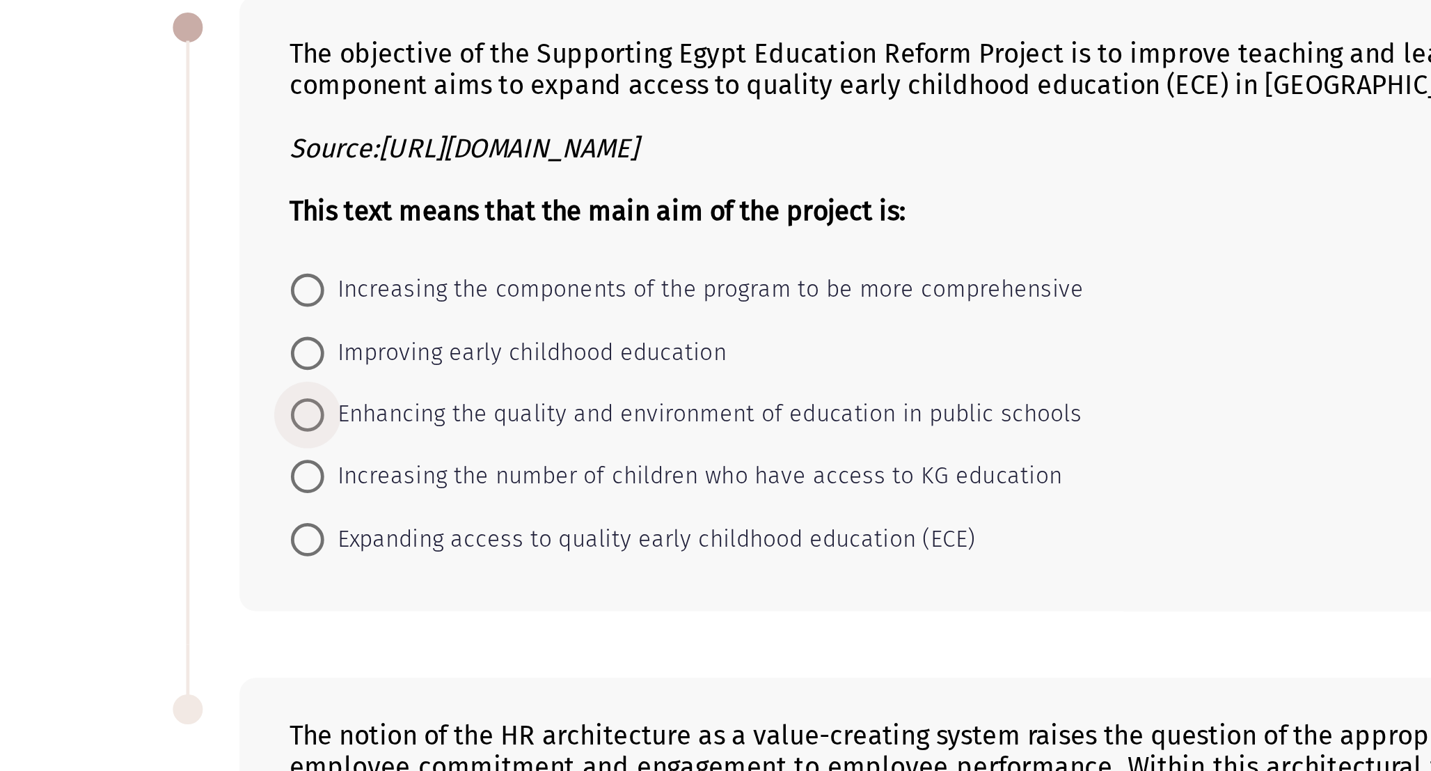
click at [316, 290] on span "Enhancing the quality and environment of education in public schools" at bounding box center [294, 292] width 317 height 17
click at [136, 290] on input "Enhancing the quality and environment of education in public schools" at bounding box center [129, 292] width 14 height 14
radio input "true"
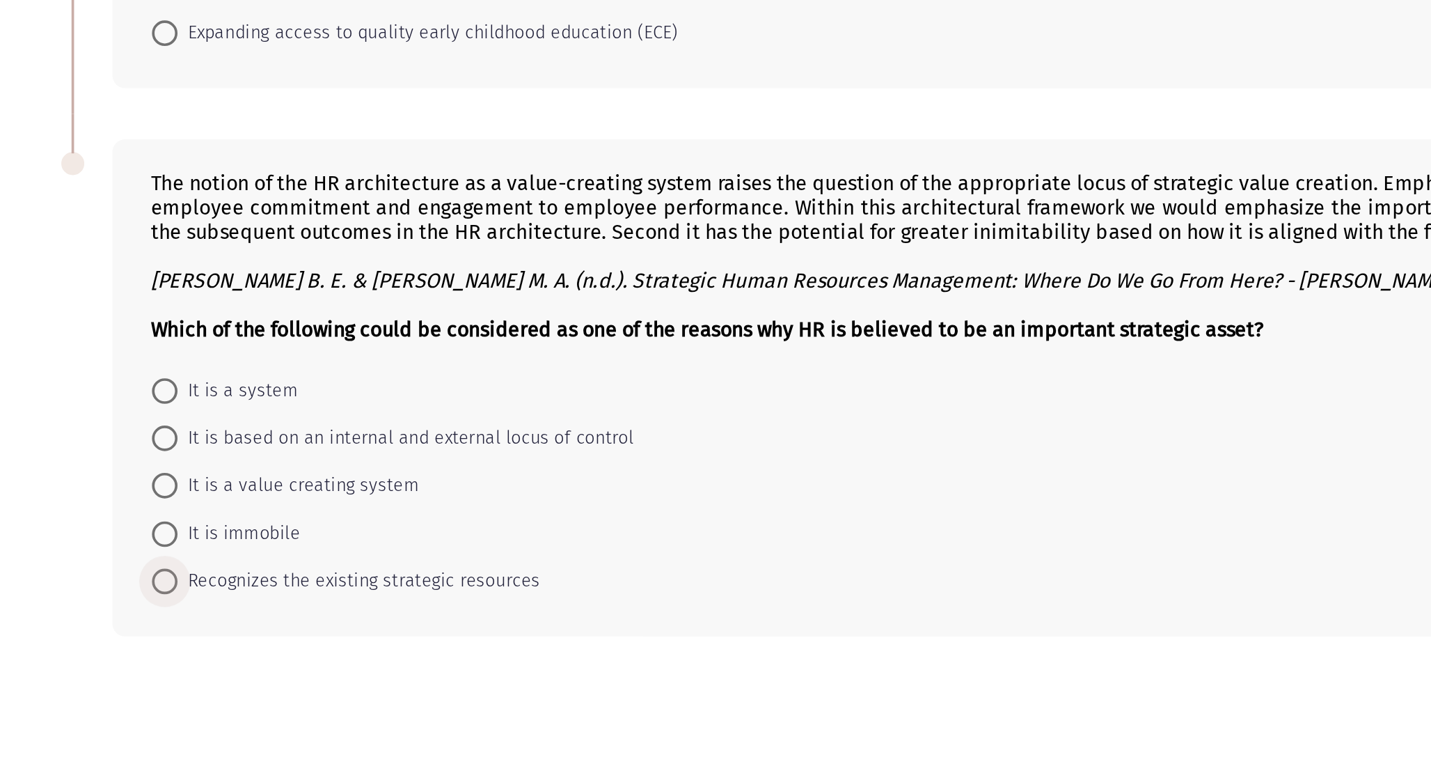
click at [240, 645] on span "Recognizes the existing strategic resources" at bounding box center [235, 641] width 198 height 17
click at [136, 645] on input "Recognizes the existing strategic resources" at bounding box center [129, 642] width 14 height 14
radio input "true"
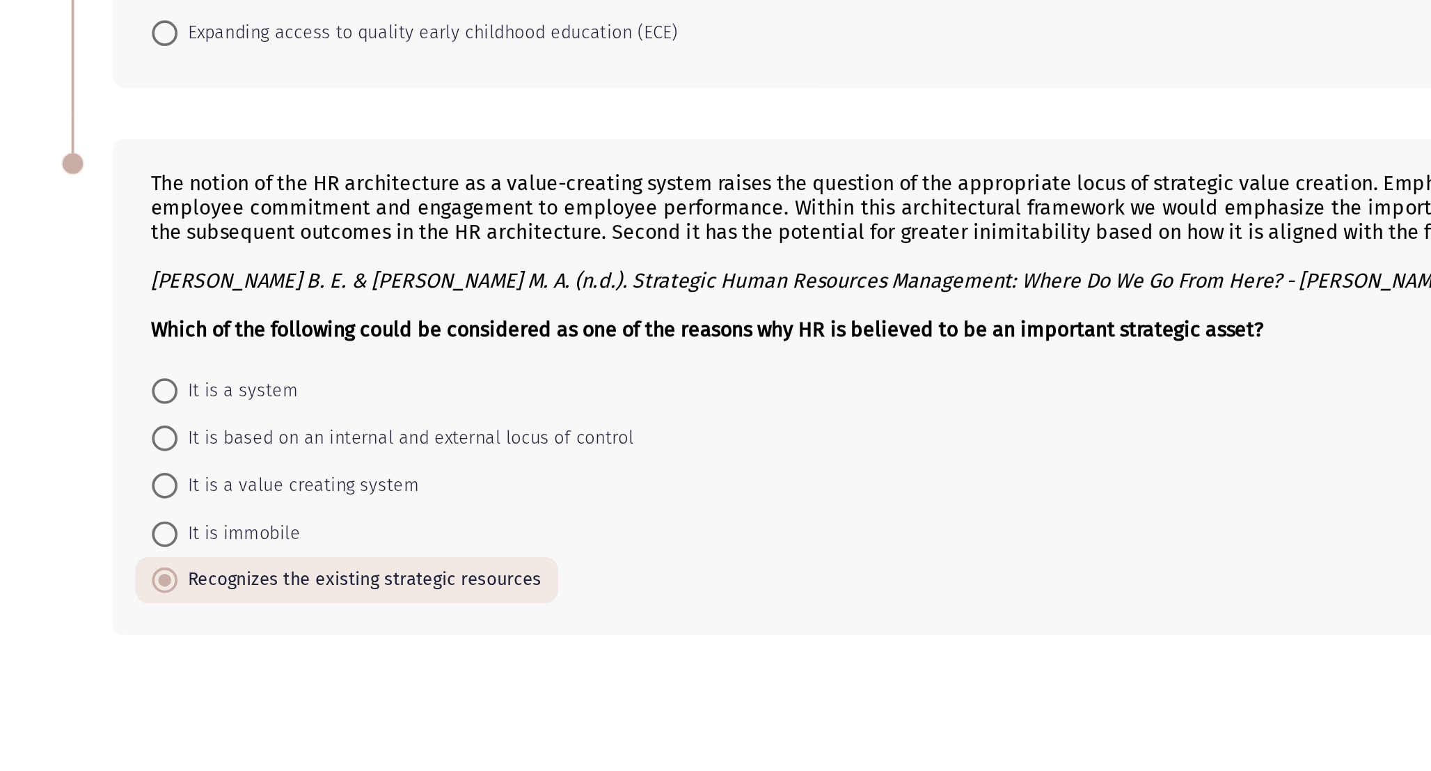
click at [176, 549] on mat-radio-button "It is a system" at bounding box center [161, 537] width 97 height 26
click at [177, 539] on span "It is a system" at bounding box center [168, 538] width 65 height 17
click at [136, 539] on input "It is a system" at bounding box center [129, 538] width 14 height 14
radio input "true"
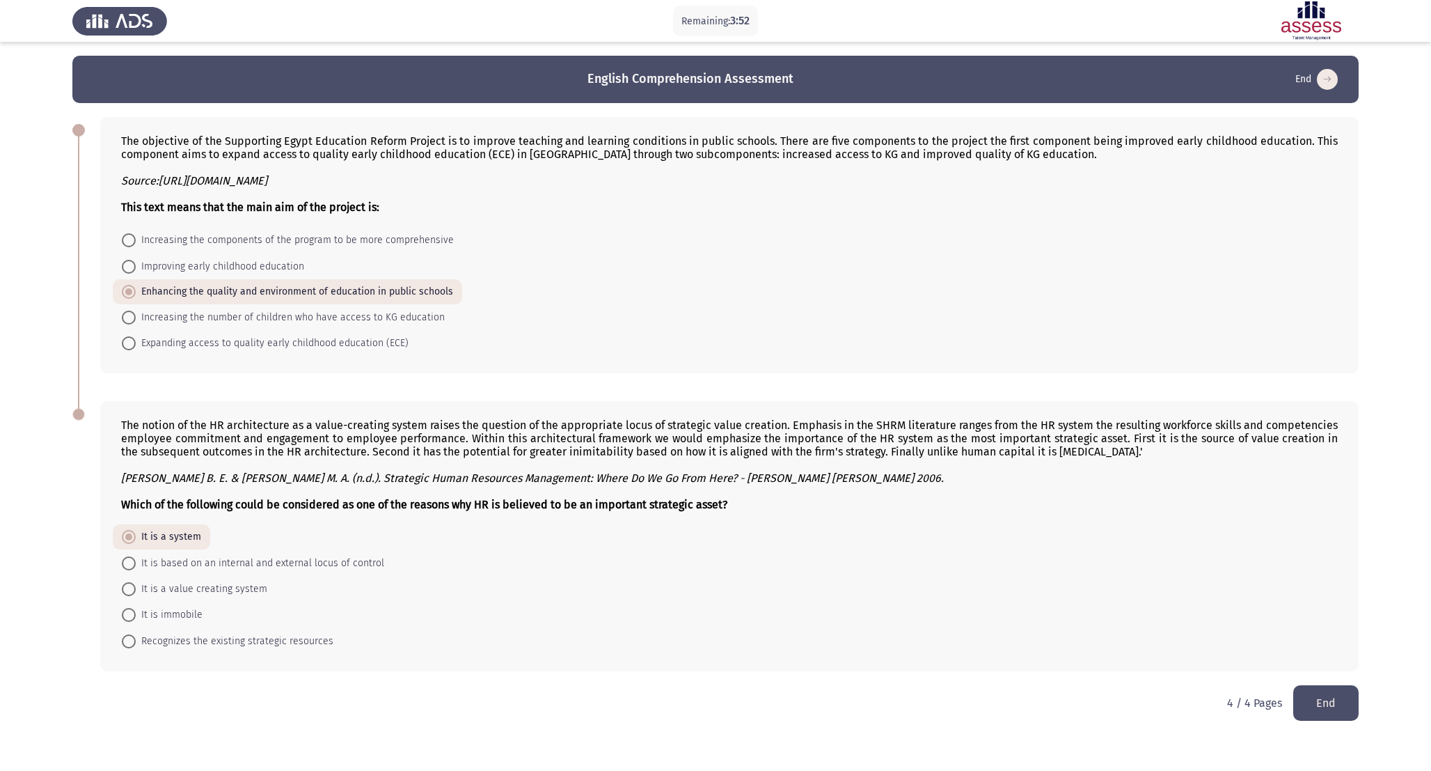
click at [1343, 701] on button "End" at bounding box center [1325, 703] width 65 height 36
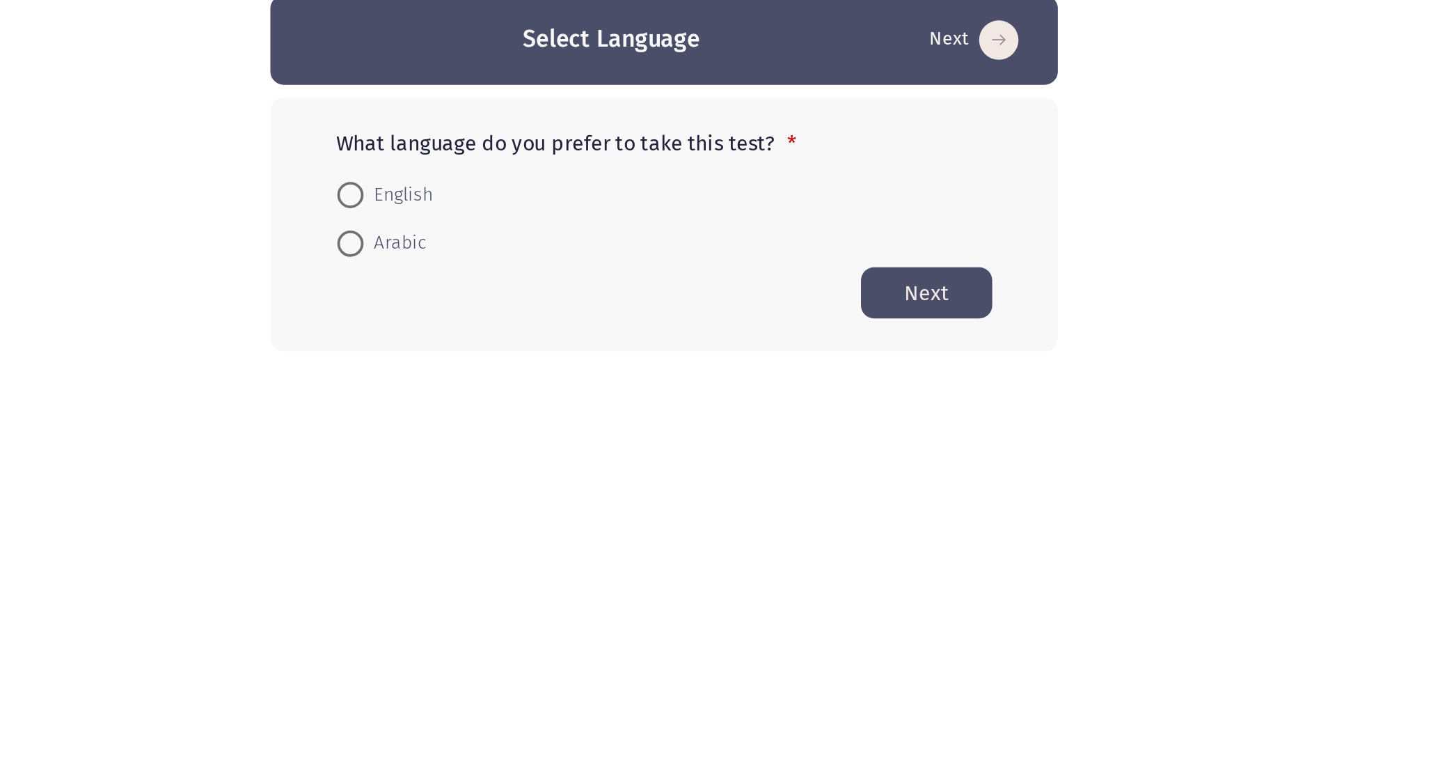
click at [568, 155] on span "English" at bounding box center [574, 161] width 37 height 17
click at [556, 155] on input "English" at bounding box center [549, 162] width 14 height 14
radio input "true"
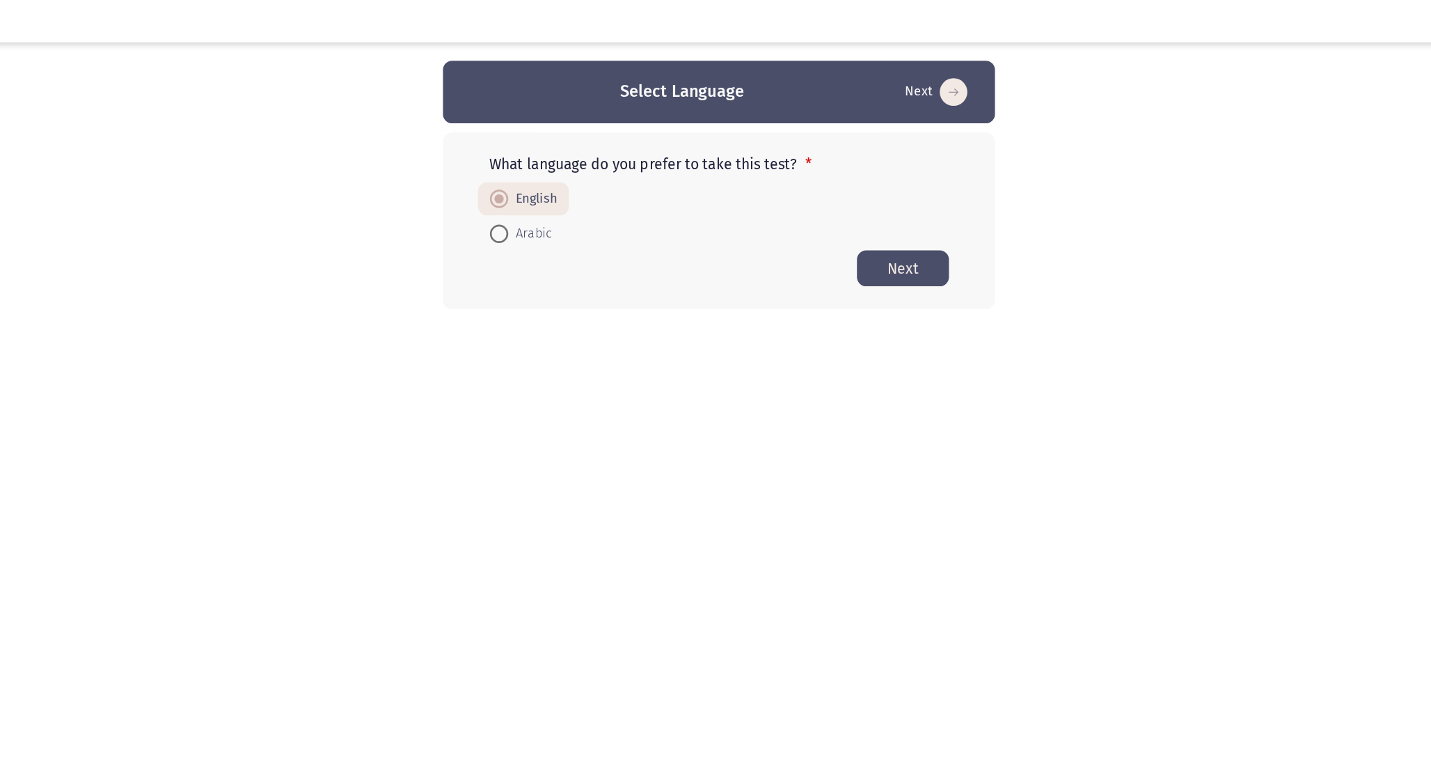
click at [868, 207] on button "Next" at bounding box center [855, 212] width 70 height 27
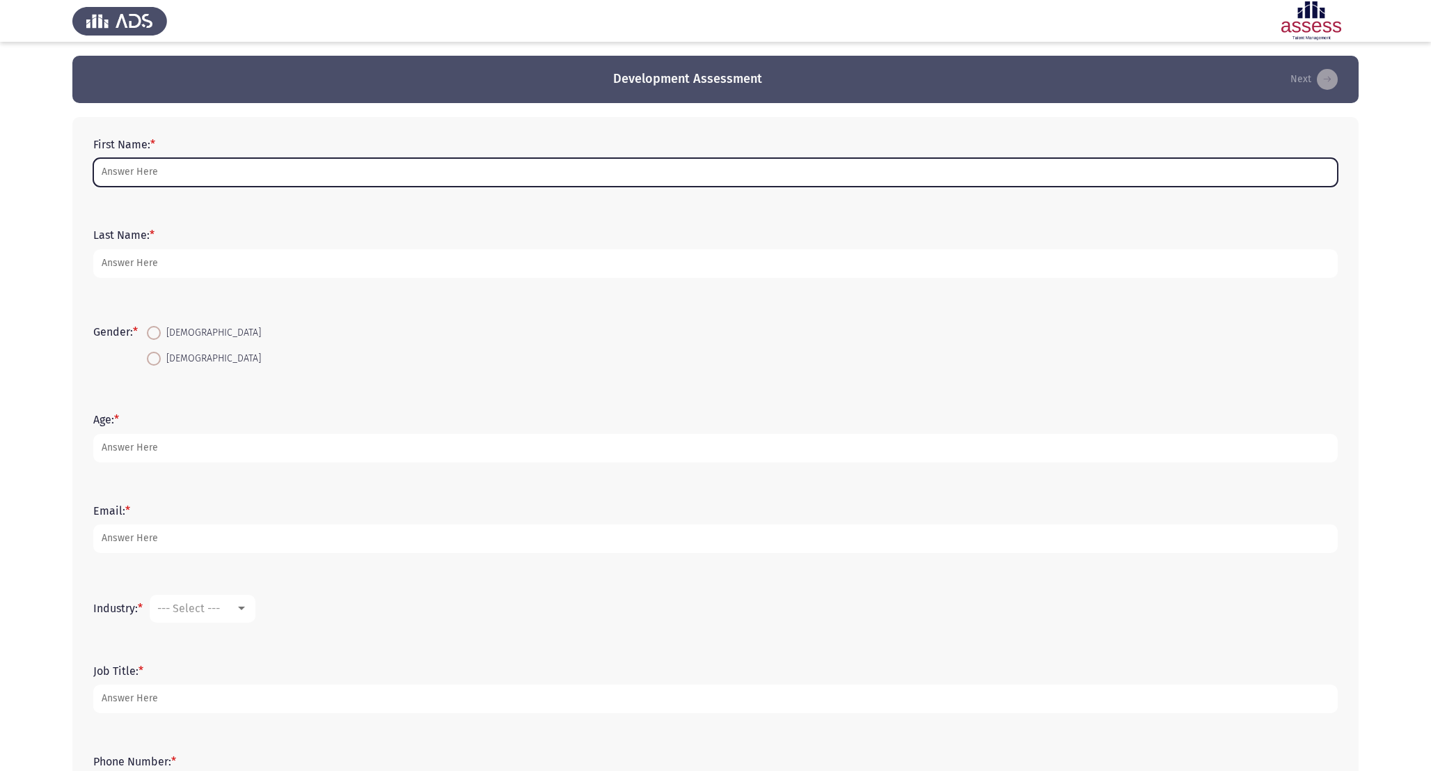
click at [320, 172] on input "First Name: *" at bounding box center [715, 172] width 1245 height 29
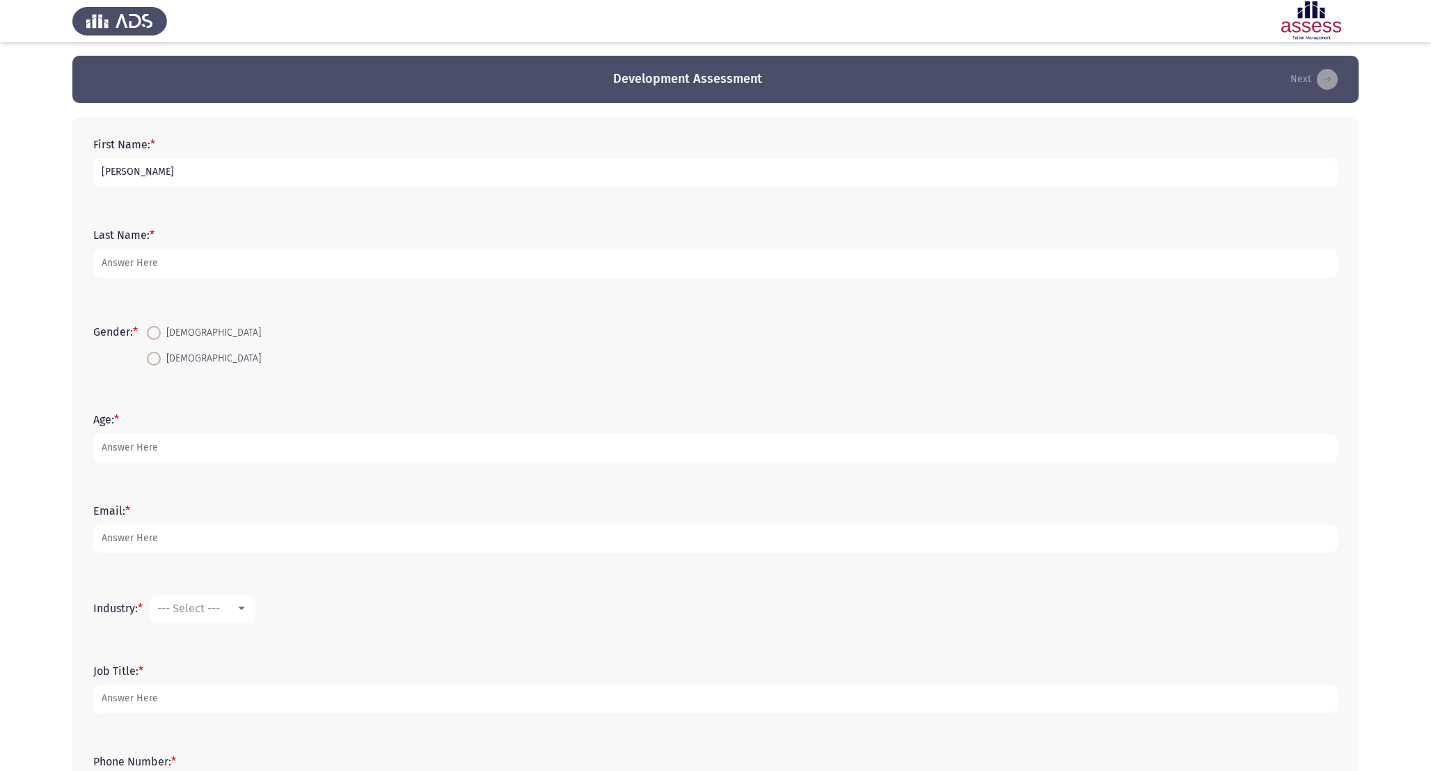
type input "[PERSON_NAME]"
type input "Galal"
click at [161, 359] on span at bounding box center [154, 359] width 14 height 14
click at [161, 359] on input "[DEMOGRAPHIC_DATA]" at bounding box center [154, 359] width 14 height 14
radio input "true"
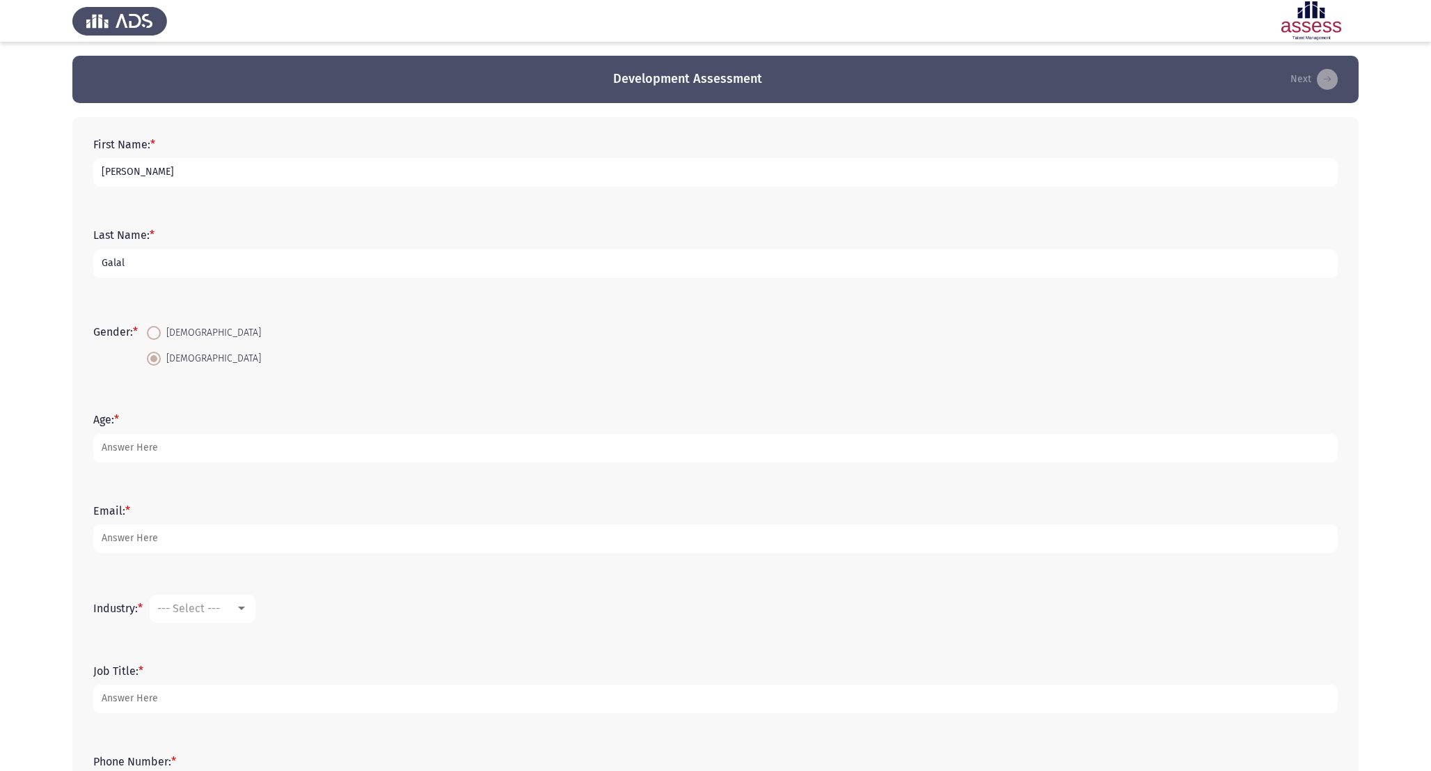
click at [203, 464] on div "Age: *" at bounding box center [715, 437] width 1259 height 63
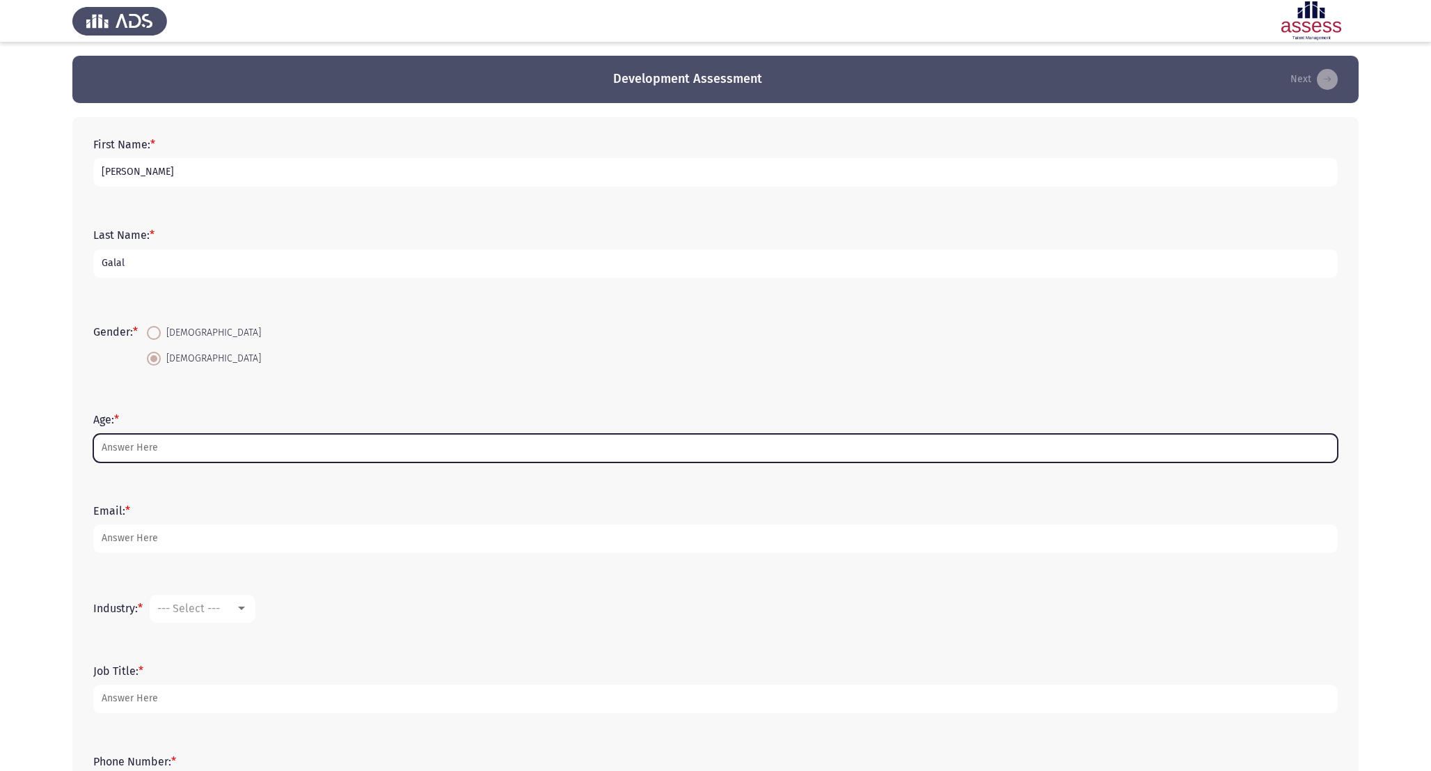
click at [191, 442] on input "Age: *" at bounding box center [715, 448] width 1245 height 29
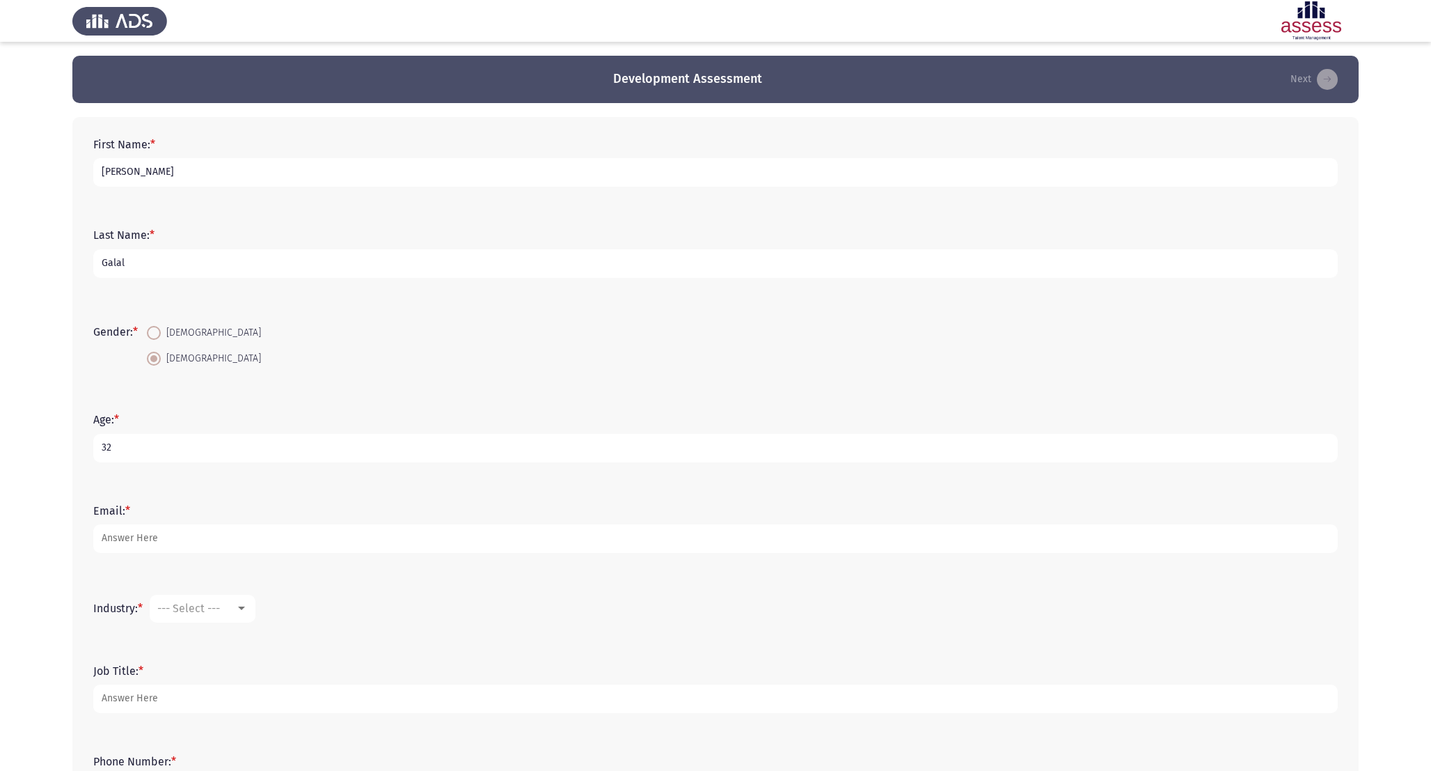
type input "32"
type input "[PERSON_NAME][EMAIL_ADDRESS][PERSON_NAME][DOMAIN_NAME]"
click at [186, 610] on span "--- Select ---" at bounding box center [188, 607] width 63 height 13
drag, startPoint x: 230, startPoint y: 633, endPoint x: 230, endPoint y: 622, distance: 11.1
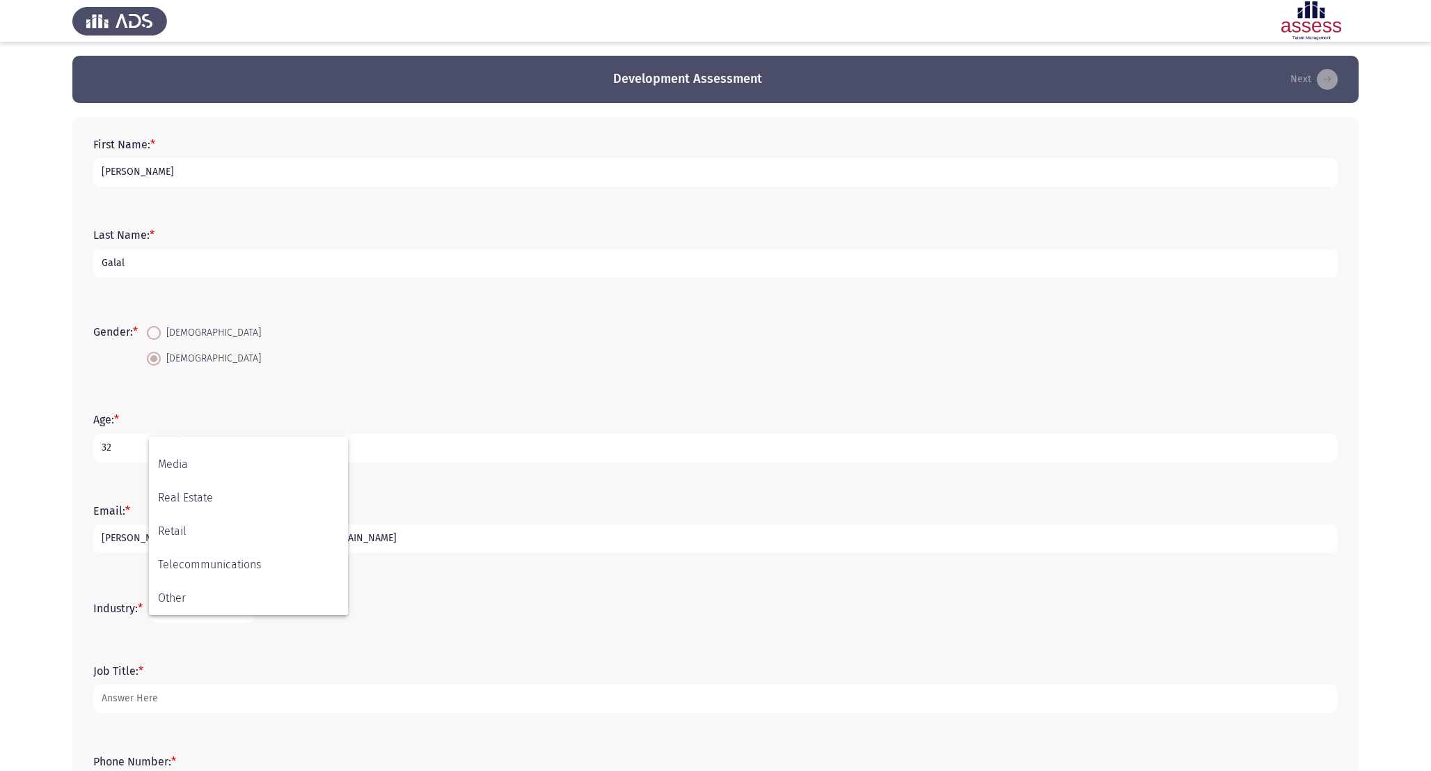
click at [230, 623] on div at bounding box center [715, 385] width 1431 height 771
click at [220, 606] on span "--- Select ---" at bounding box center [188, 607] width 63 height 13
click at [224, 595] on span "Other" at bounding box center [248, 597] width 181 height 33
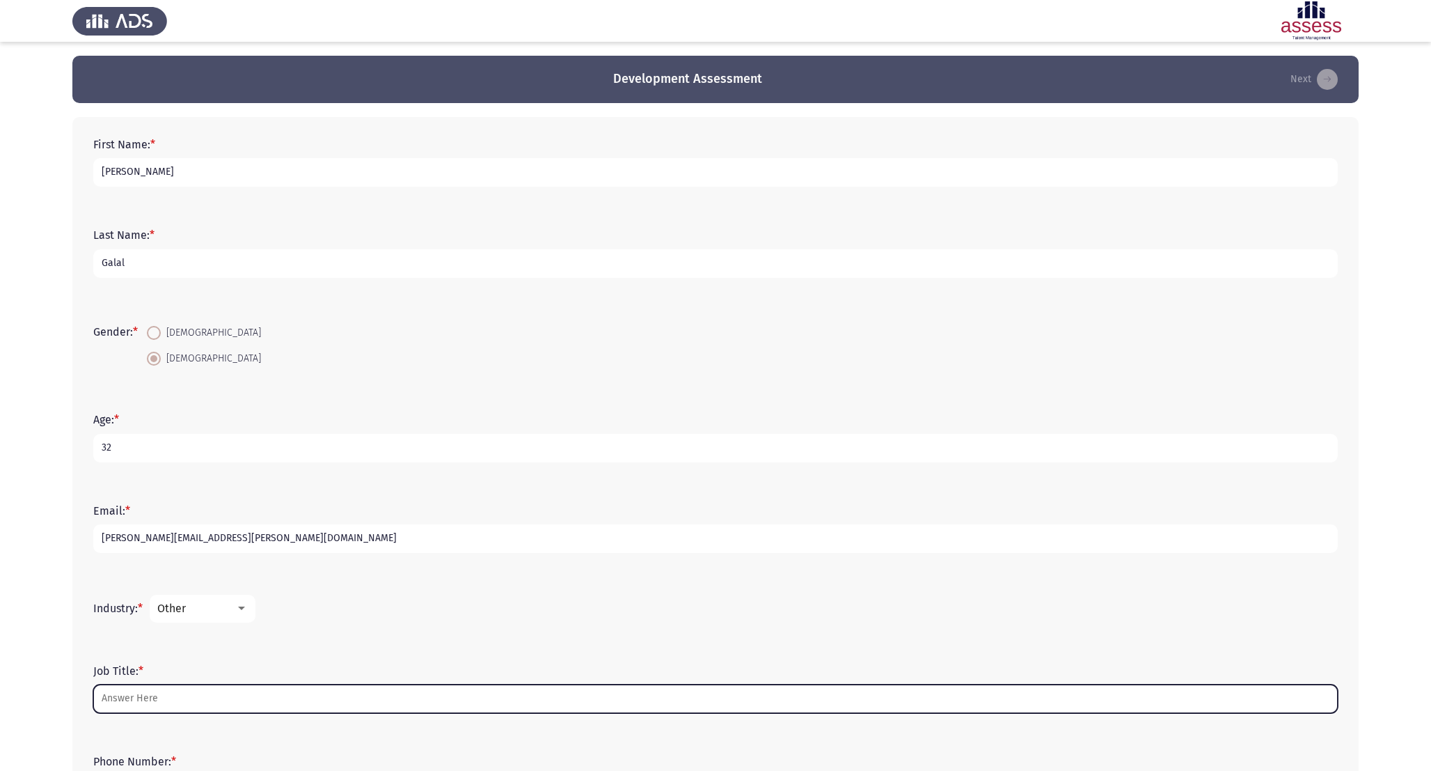
click at [225, 698] on input "Job Title: *" at bounding box center [715, 698] width 1245 height 29
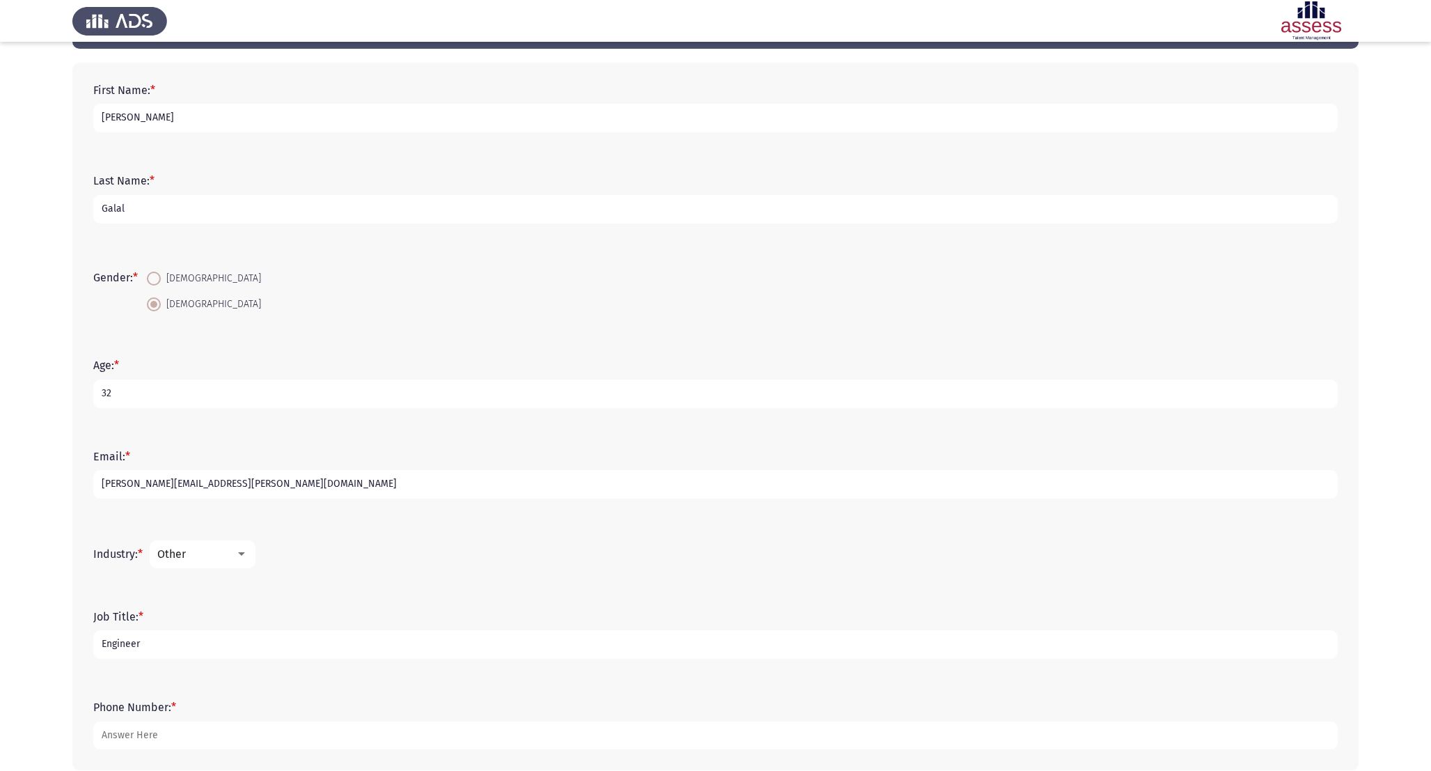
scroll to position [123, 0]
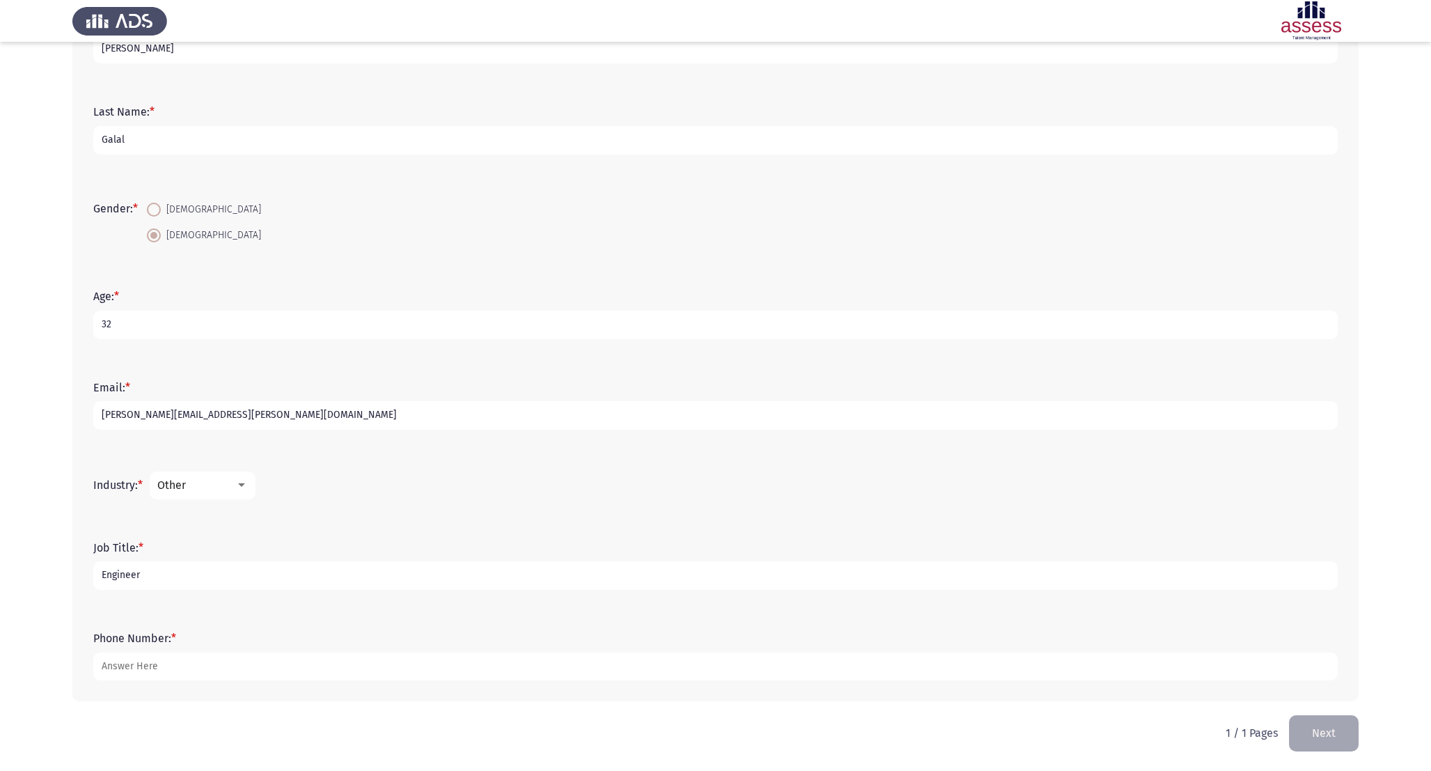
type input "Engineer"
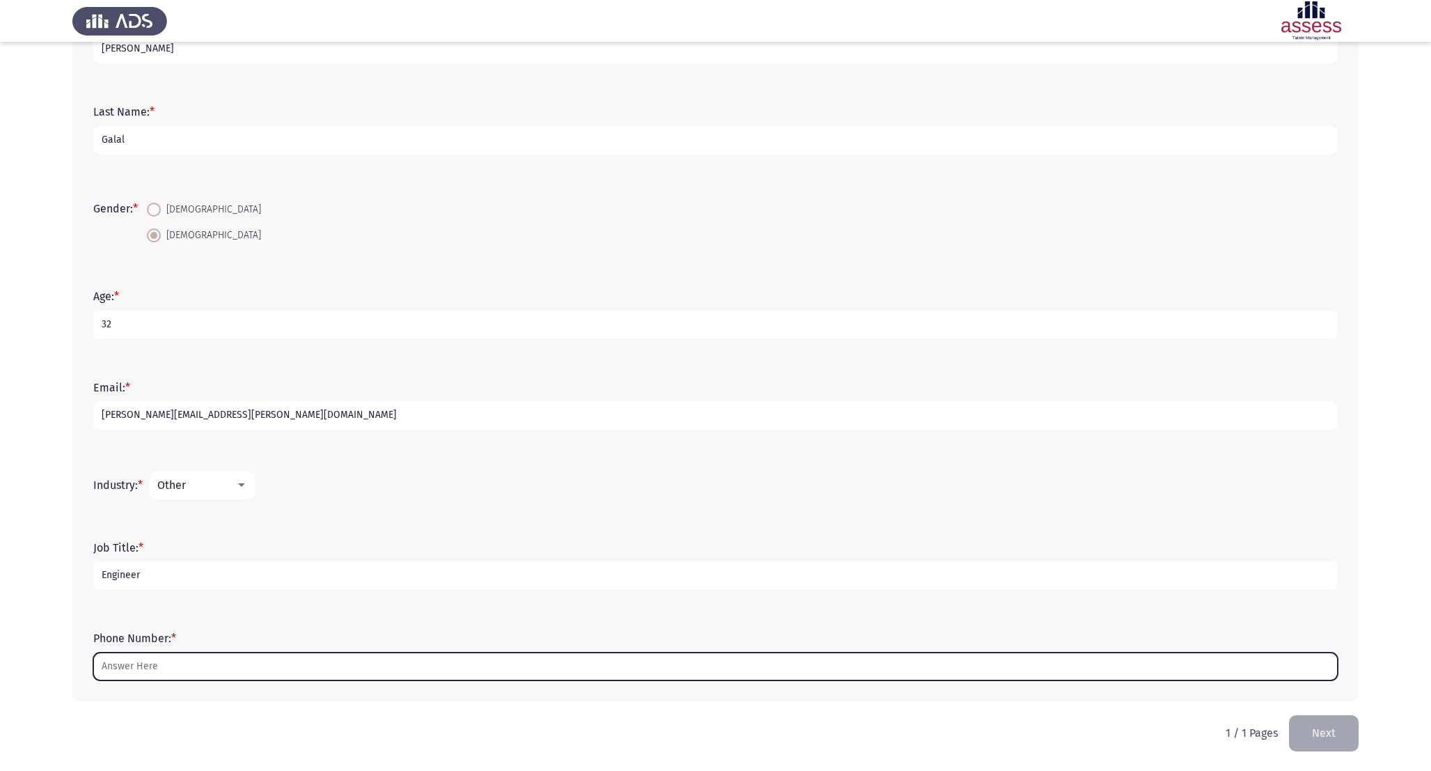
click at [178, 668] on input "Phone Number: *" at bounding box center [715, 666] width 1245 height 29
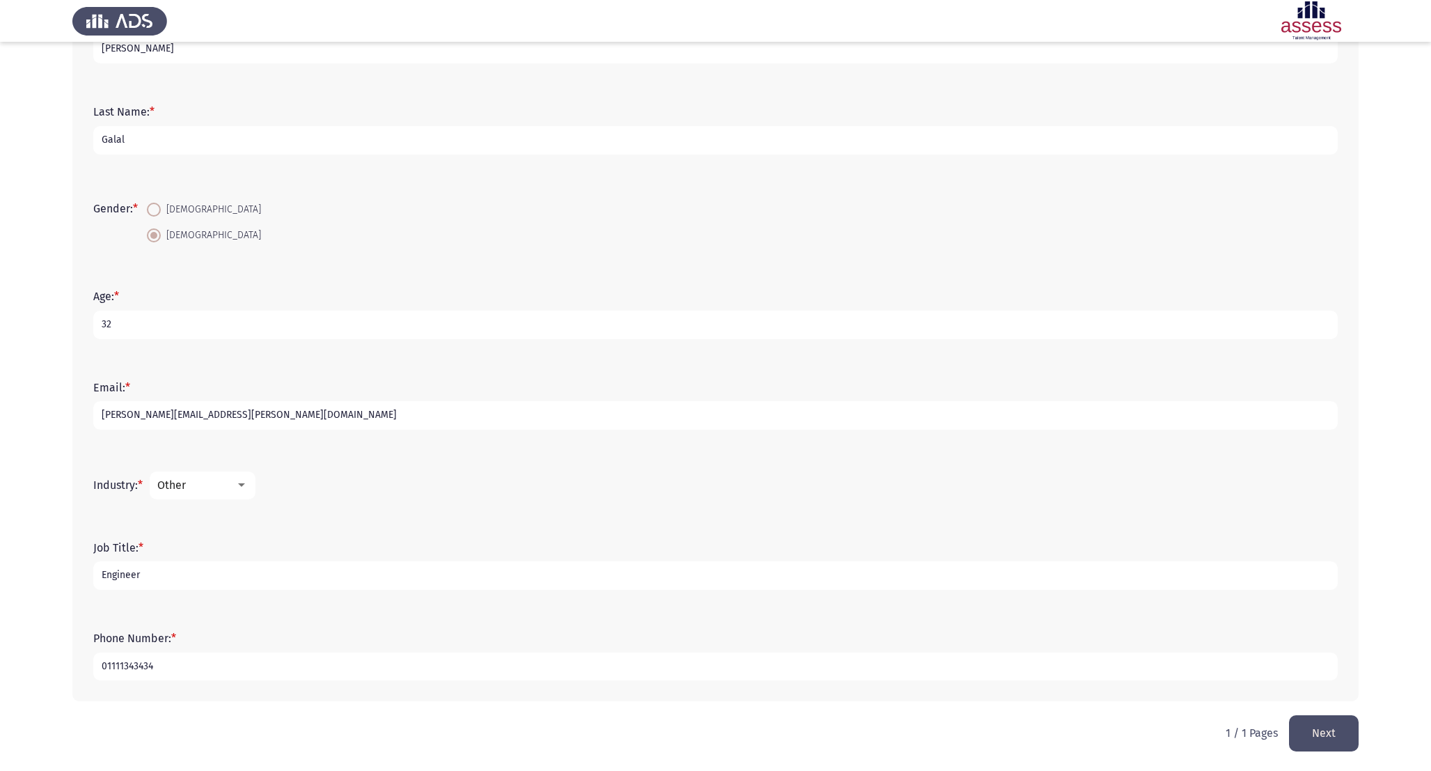
type input "01111343434"
click at [1314, 737] on button "Next" at bounding box center [1324, 733] width 70 height 36
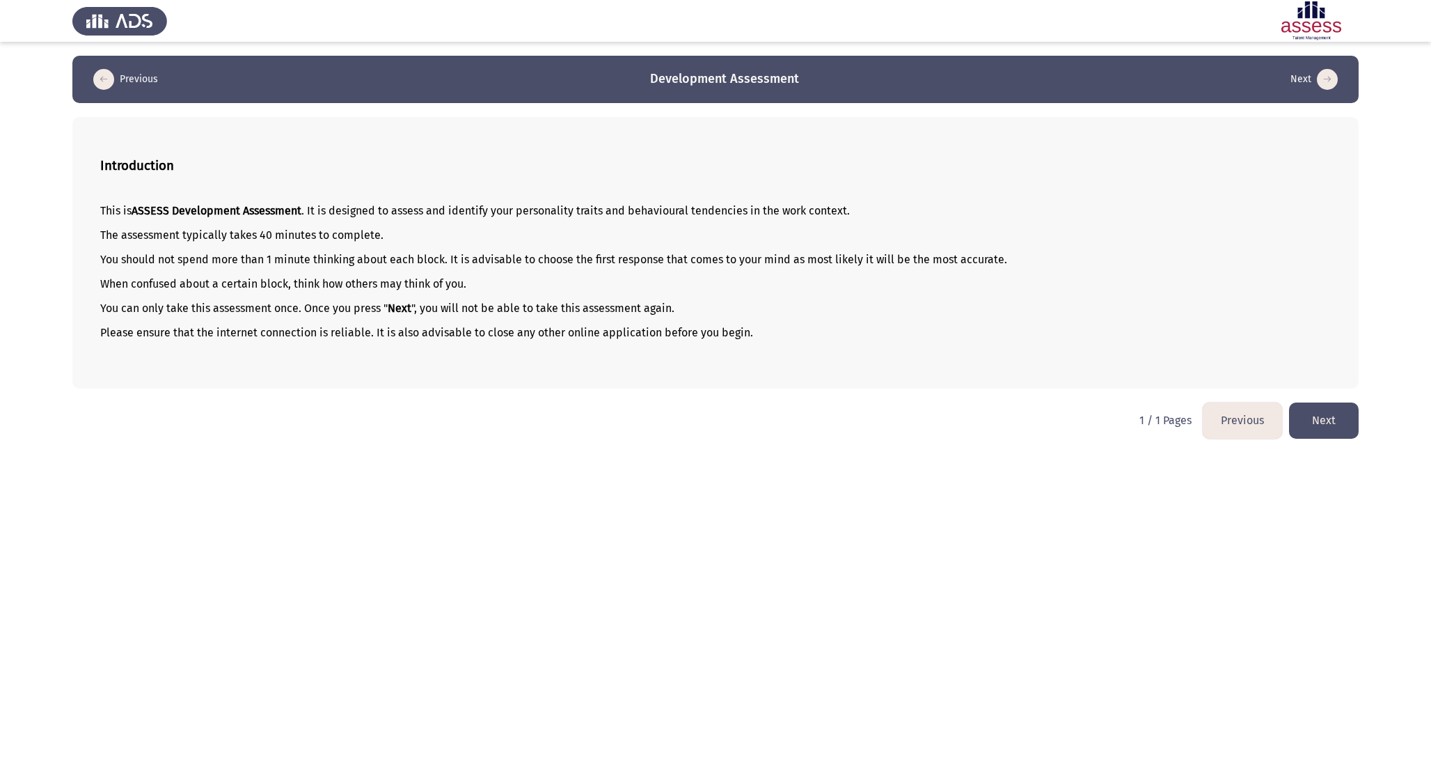
click at [1316, 434] on button "Next" at bounding box center [1324, 420] width 70 height 36
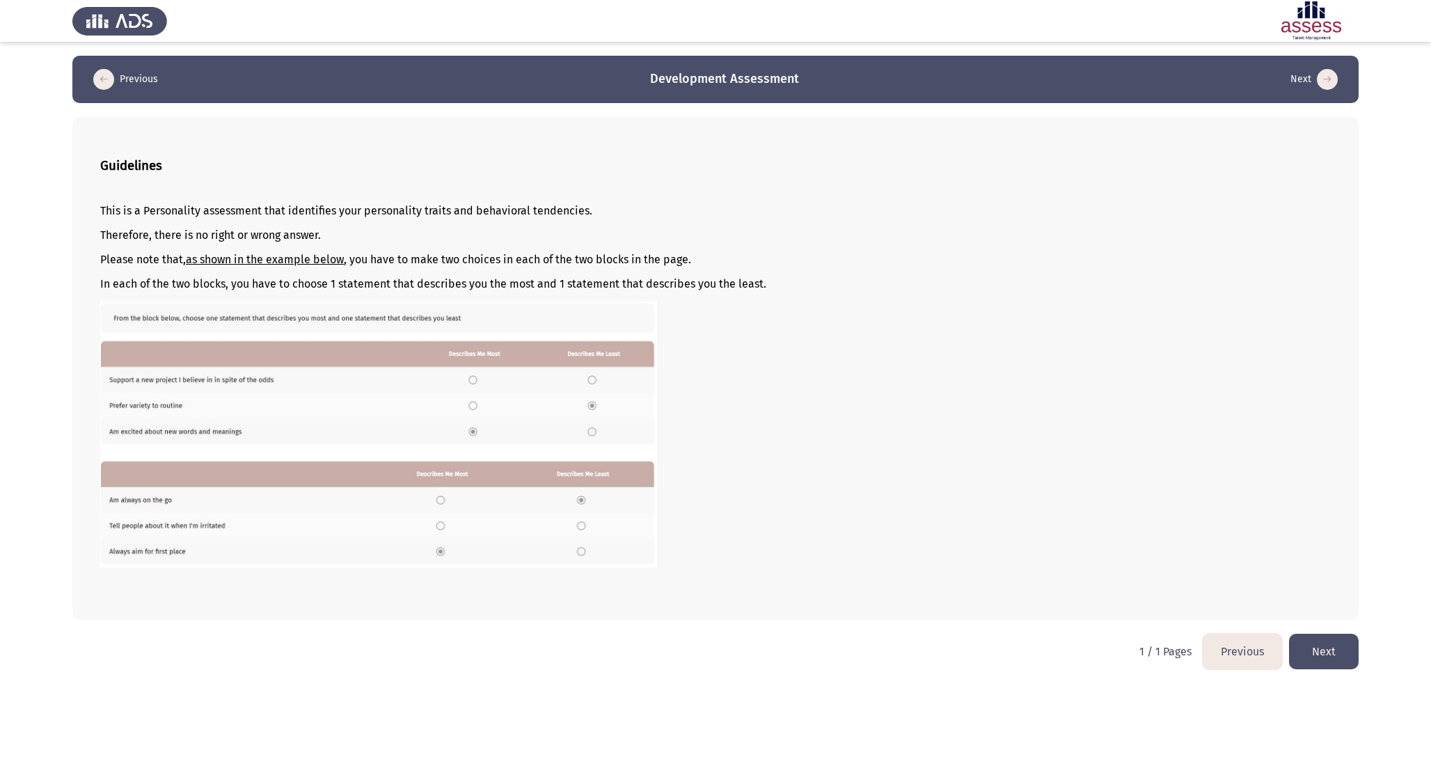
click at [1334, 649] on button "Next" at bounding box center [1324, 651] width 70 height 36
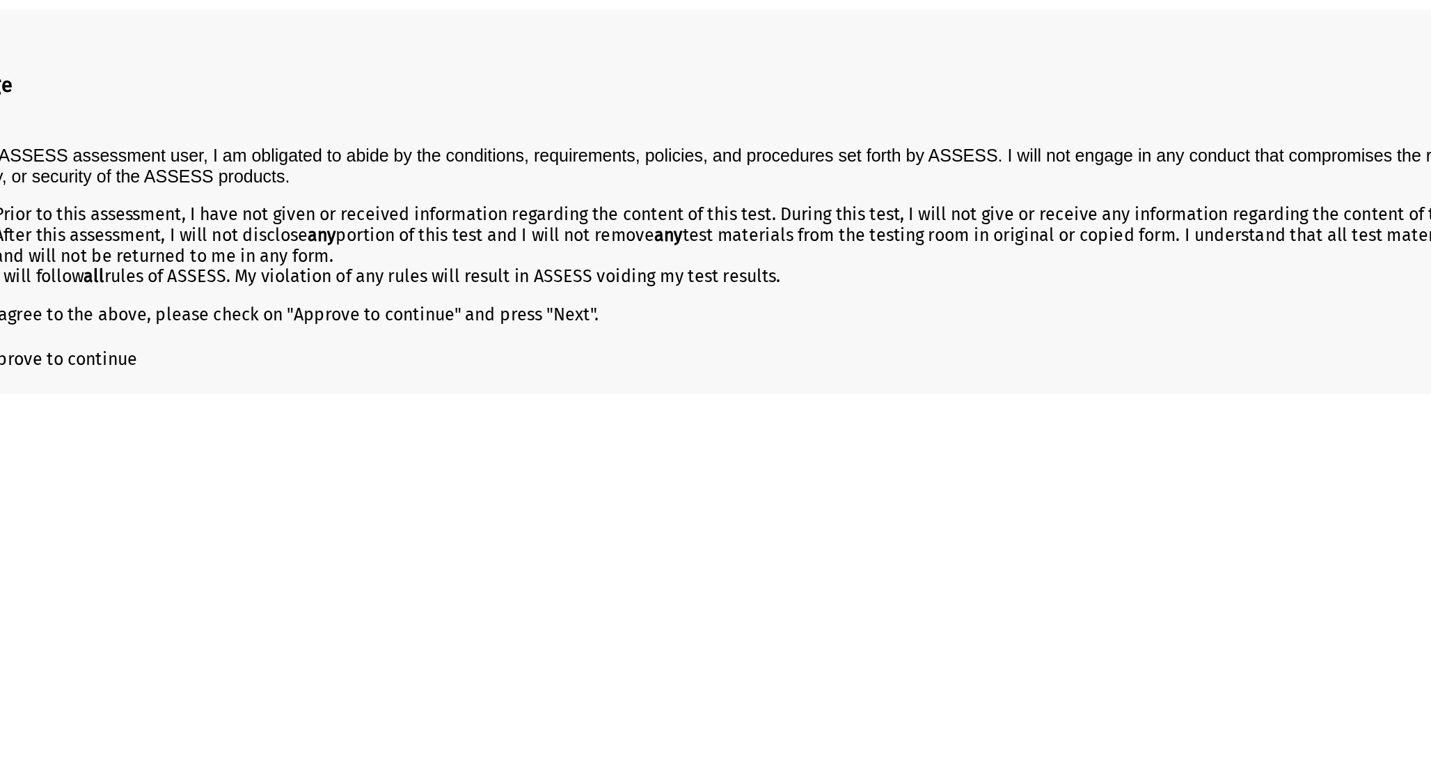
click at [191, 345] on span "Approve to continue" at bounding box center [168, 341] width 103 height 17
click at [106, 347] on input "Approve to continue" at bounding box center [105, 347] width 1 height 1
checkbox input "true"
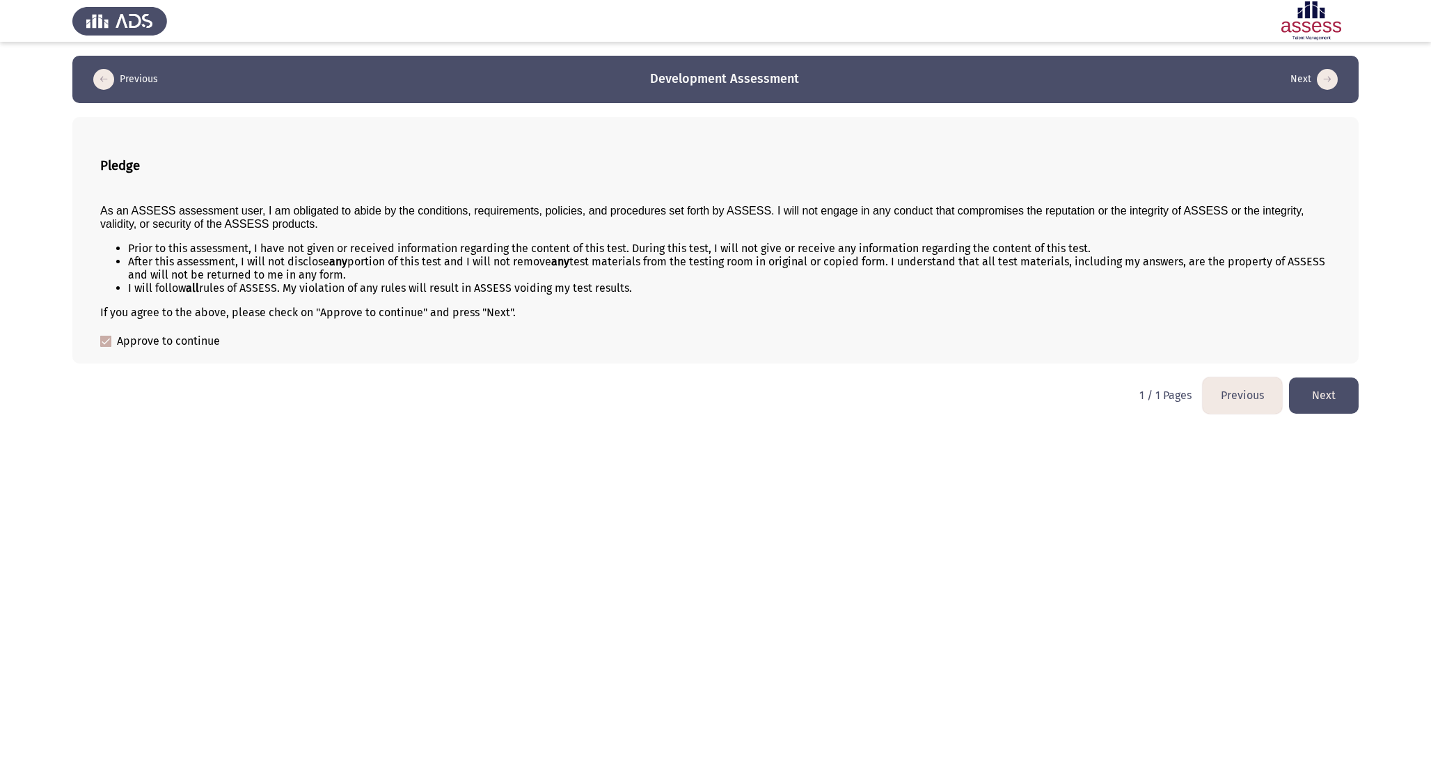
click at [1309, 401] on button "Next" at bounding box center [1324, 395] width 70 height 36
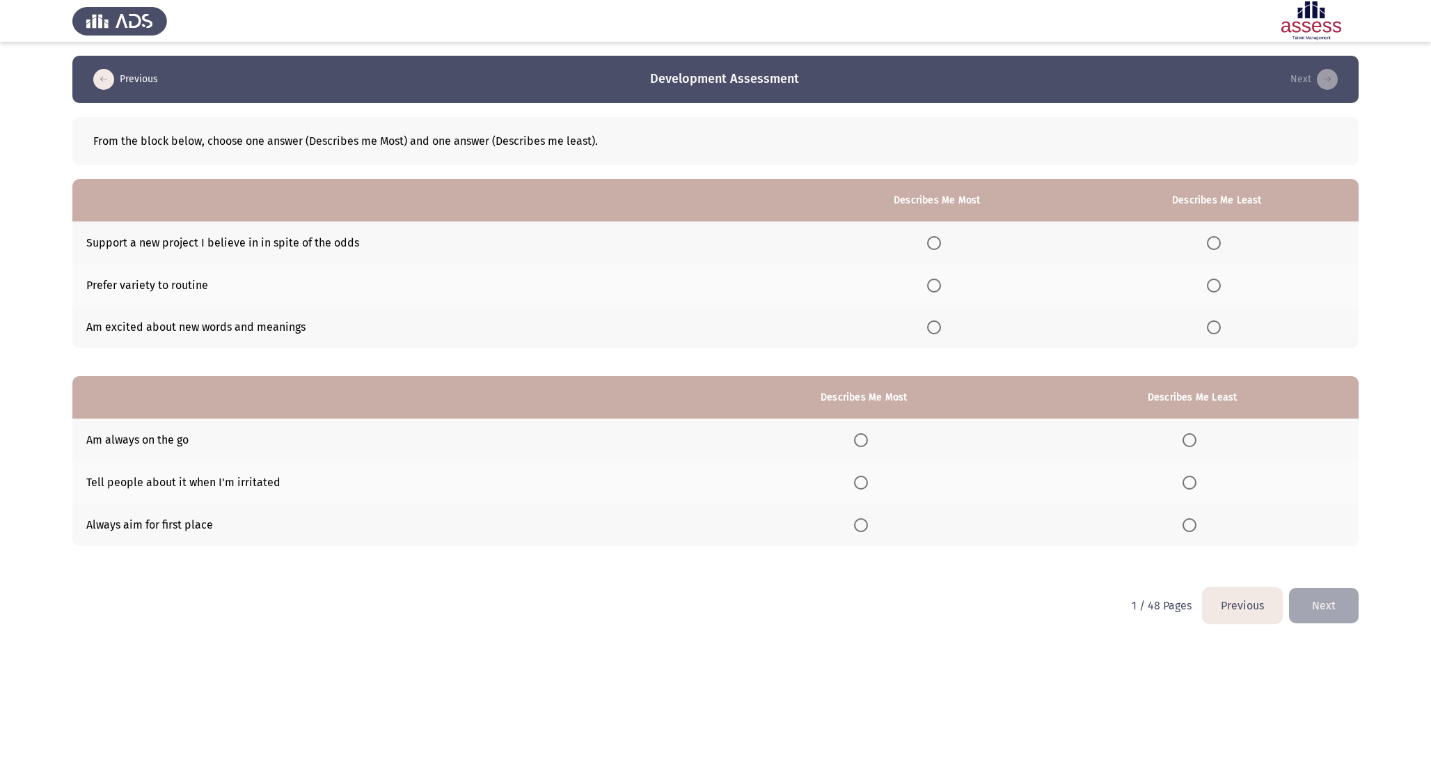
click at [952, 331] on th at bounding box center [937, 327] width 276 height 42
click at [941, 331] on span "Select an option" at bounding box center [934, 327] width 14 height 14
click at [941, 331] on input "Select an option" at bounding box center [934, 327] width 14 height 14
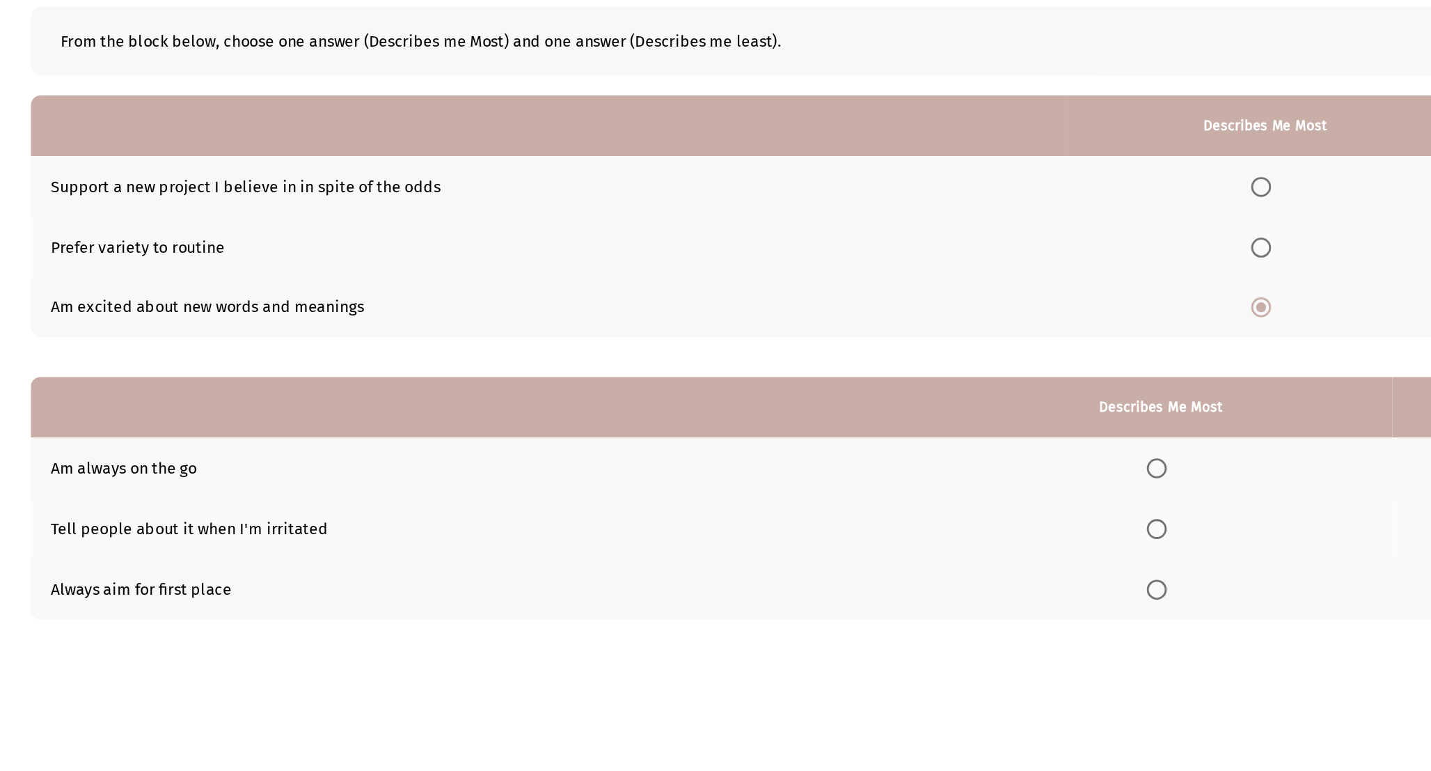
click at [348, 242] on td "Support a new project I believe in in spite of the odds" at bounding box center [435, 242] width 727 height 42
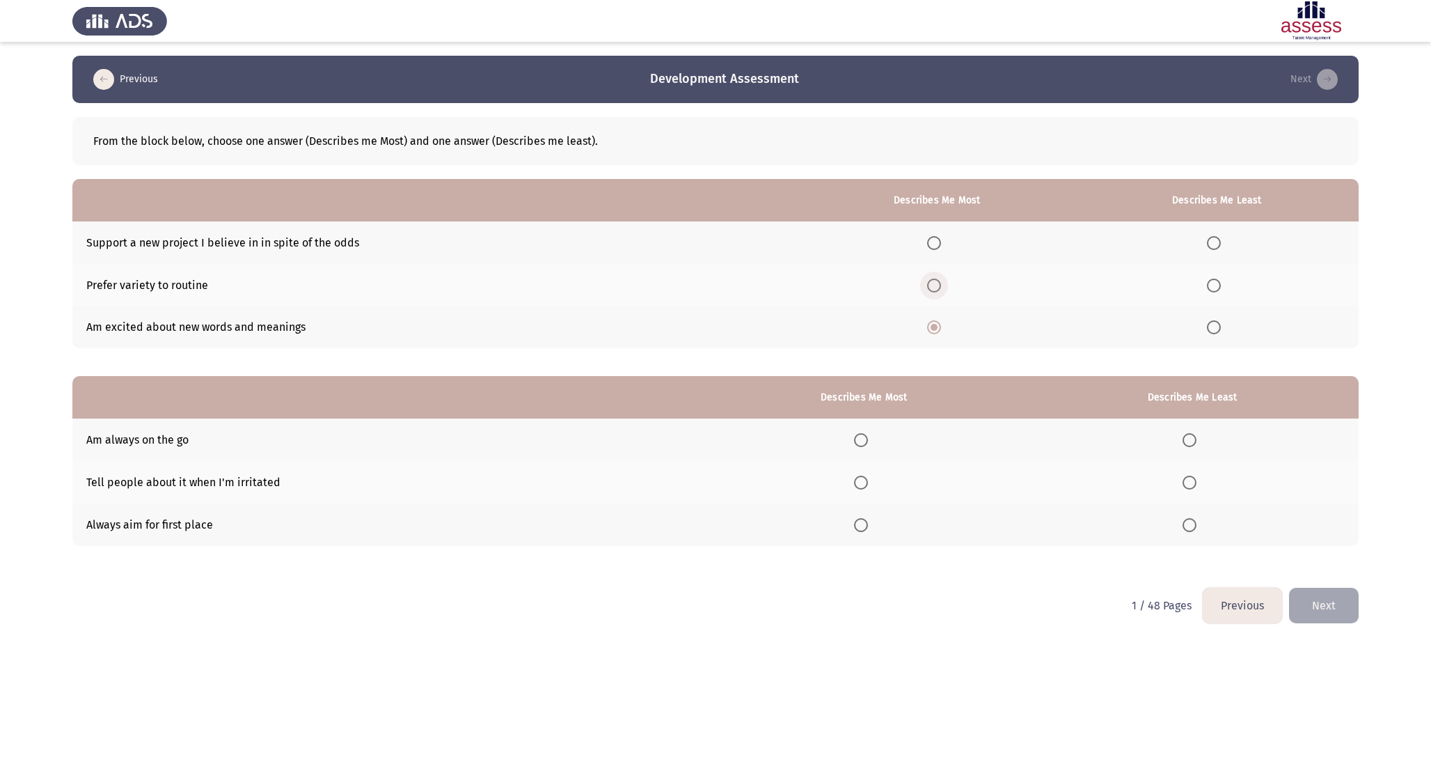
click at [934, 287] on span "Select an option" at bounding box center [934, 285] width 14 height 14
click at [934, 287] on input "Select an option" at bounding box center [934, 285] width 14 height 14
click at [1208, 331] on th at bounding box center [1217, 327] width 283 height 42
click at [1221, 326] on span "Select an option" at bounding box center [1214, 327] width 14 height 14
click at [1221, 326] on input "Select an option" at bounding box center [1214, 327] width 14 height 14
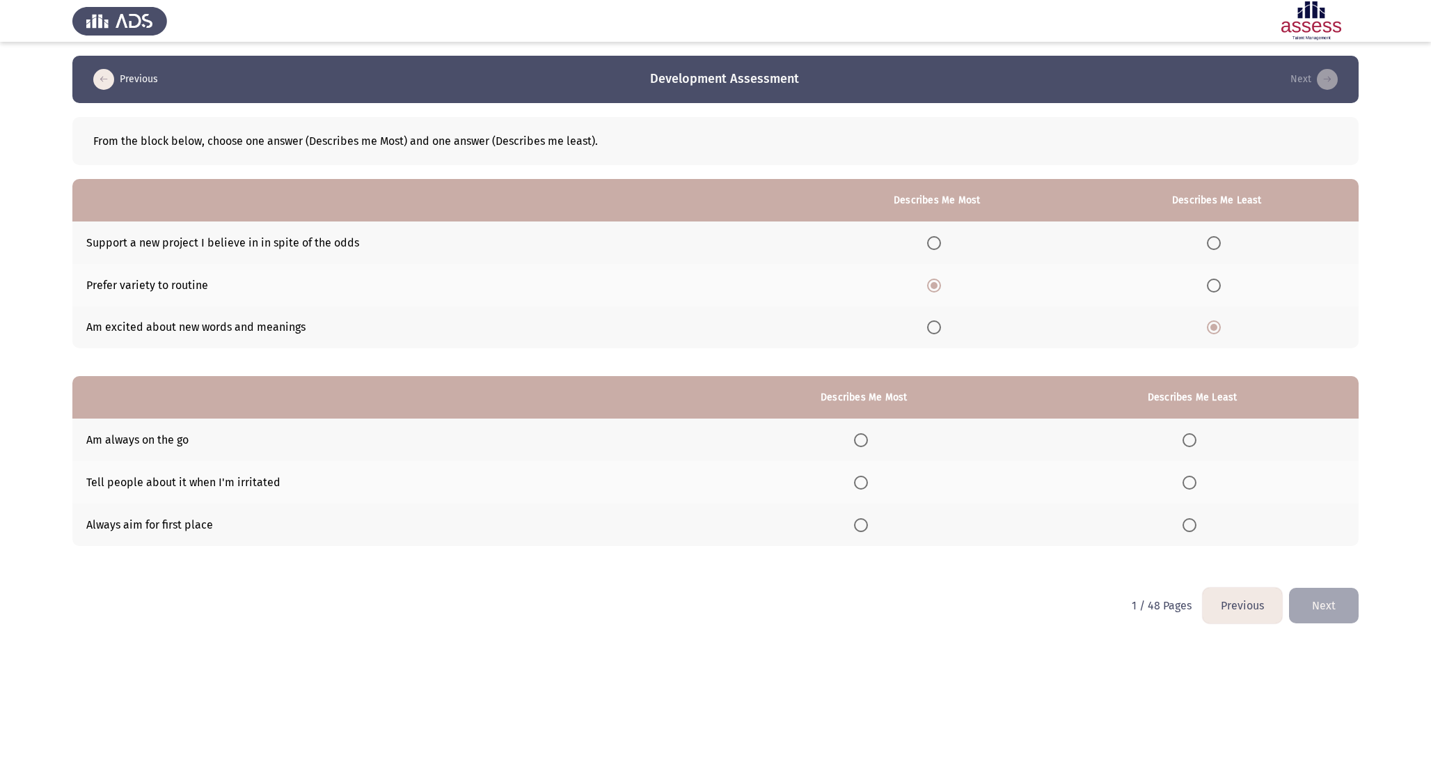
click at [865, 441] on span "Select an option" at bounding box center [861, 440] width 14 height 14
click at [865, 441] on input "Select an option" at bounding box center [861, 440] width 14 height 14
click at [1184, 480] on span "Select an option" at bounding box center [1190, 482] width 14 height 14
click at [1184, 480] on input "Select an option" at bounding box center [1190, 482] width 14 height 14
click at [245, 477] on td "Tell people about it when I'm irritated" at bounding box center [386, 482] width 629 height 42
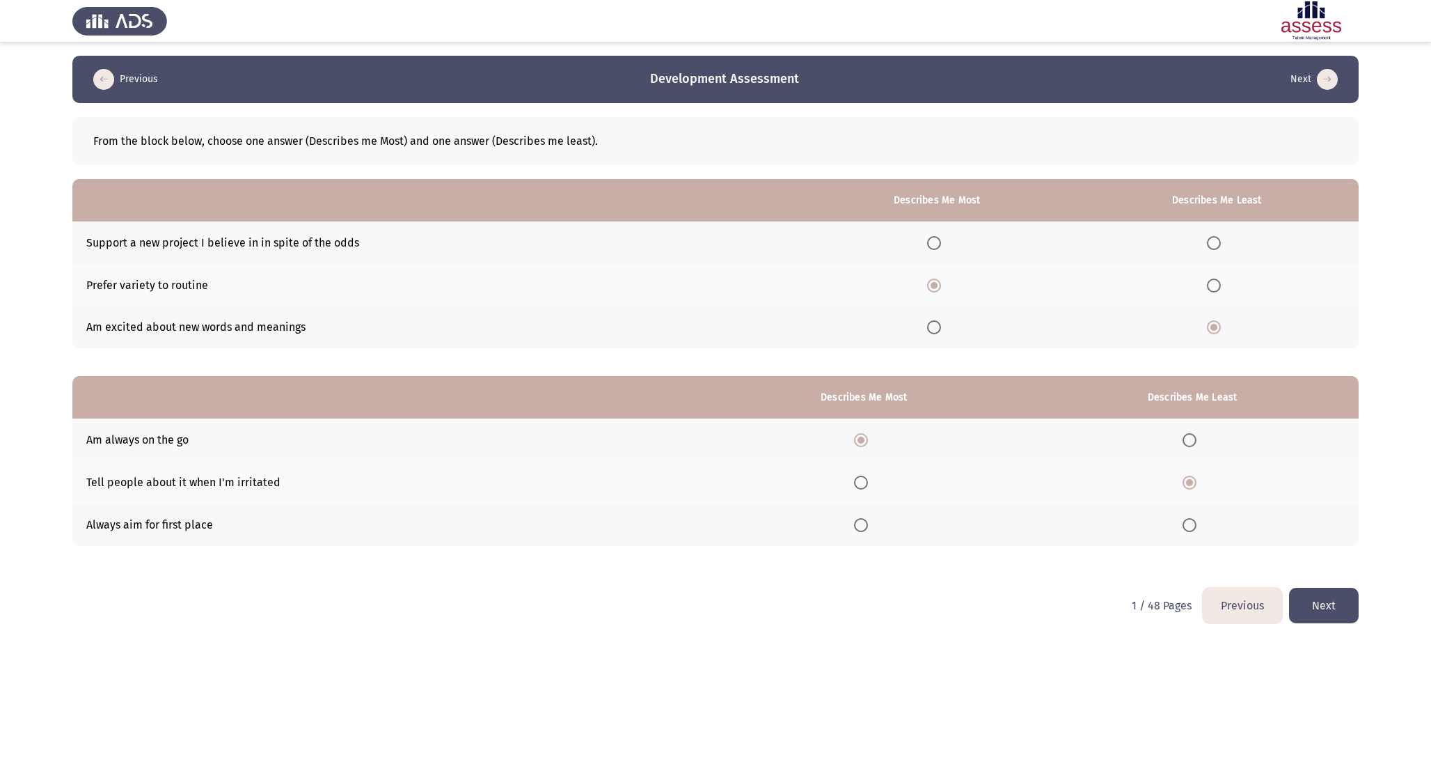
click at [245, 477] on td "Tell people about it when I'm irritated" at bounding box center [386, 482] width 629 height 42
click at [1341, 618] on button "Next" at bounding box center [1324, 606] width 70 height 36
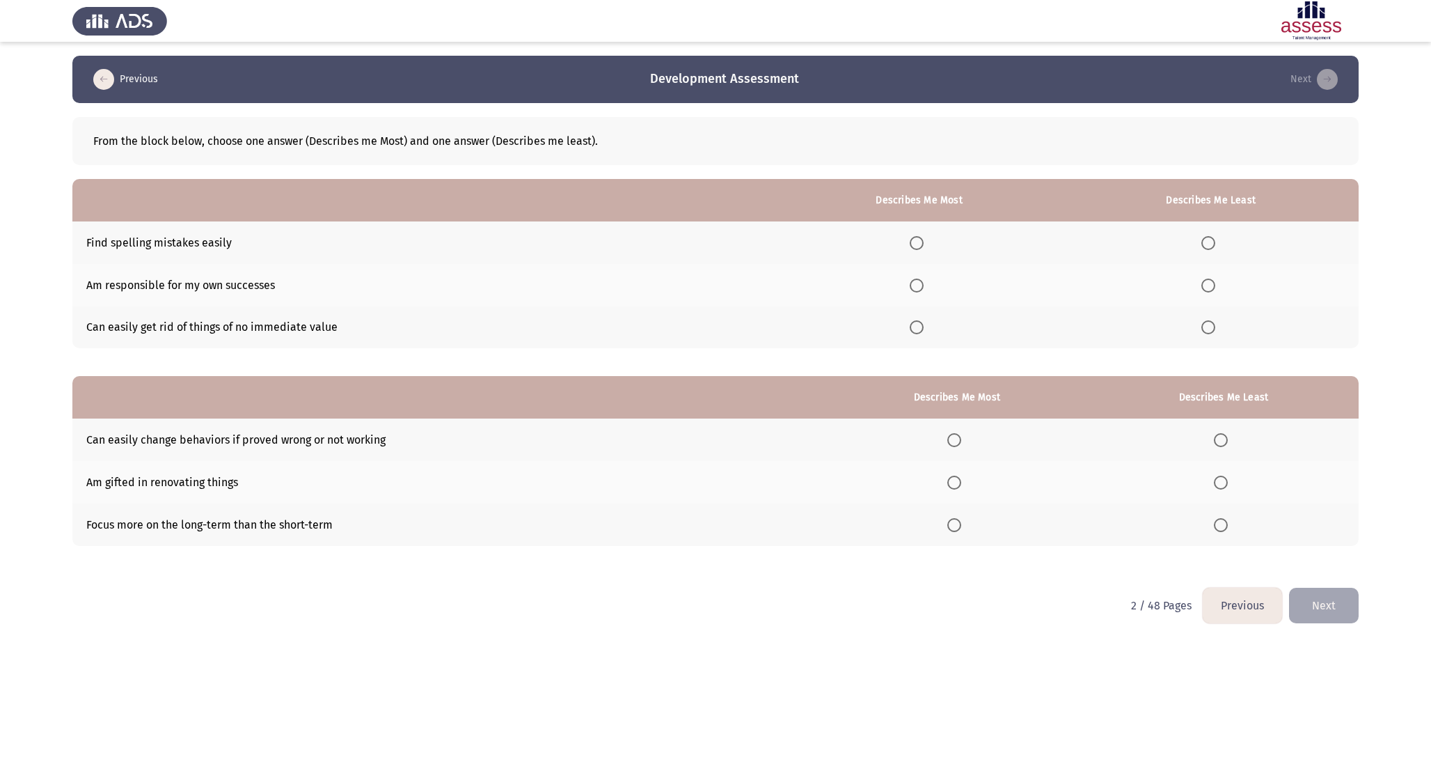
click at [963, 627] on html "Previous Development Assessment Next From the block below, choose one answer (D…" at bounding box center [715, 321] width 1431 height 643
click at [924, 285] on span "Select an option" at bounding box center [917, 285] width 14 height 14
click at [924, 285] on input "Select an option" at bounding box center [917, 285] width 14 height 14
click at [1208, 246] on span "Select an option" at bounding box center [1209, 243] width 14 height 14
click at [1208, 246] on input "Select an option" at bounding box center [1209, 243] width 14 height 14
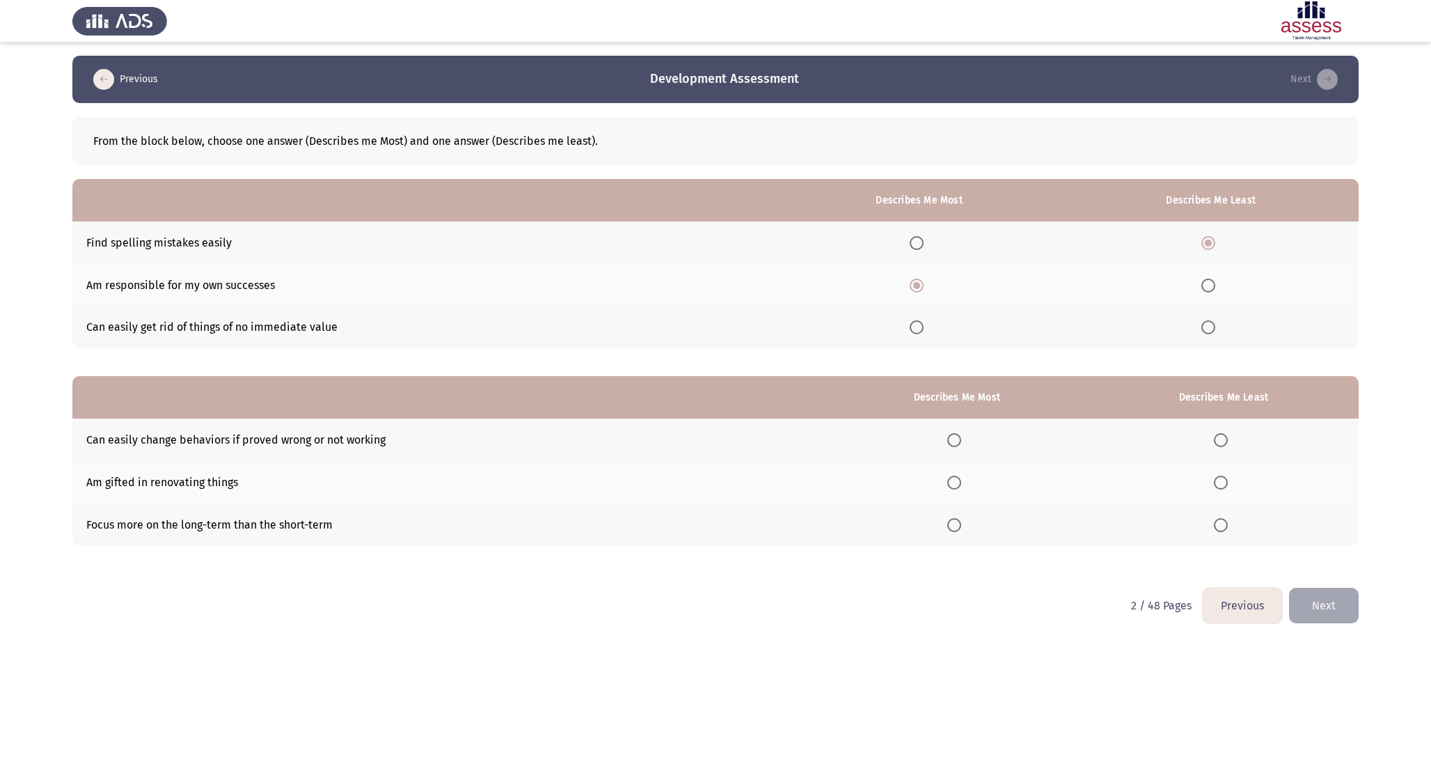
click at [966, 450] on th at bounding box center [957, 439] width 263 height 42
click at [961, 442] on span "Select an option" at bounding box center [954, 440] width 14 height 14
click at [961, 442] on input "Select an option" at bounding box center [954, 440] width 14 height 14
click at [1220, 483] on span "Select an option" at bounding box center [1221, 482] width 14 height 14
click at [1220, 483] on input "Select an option" at bounding box center [1221, 482] width 14 height 14
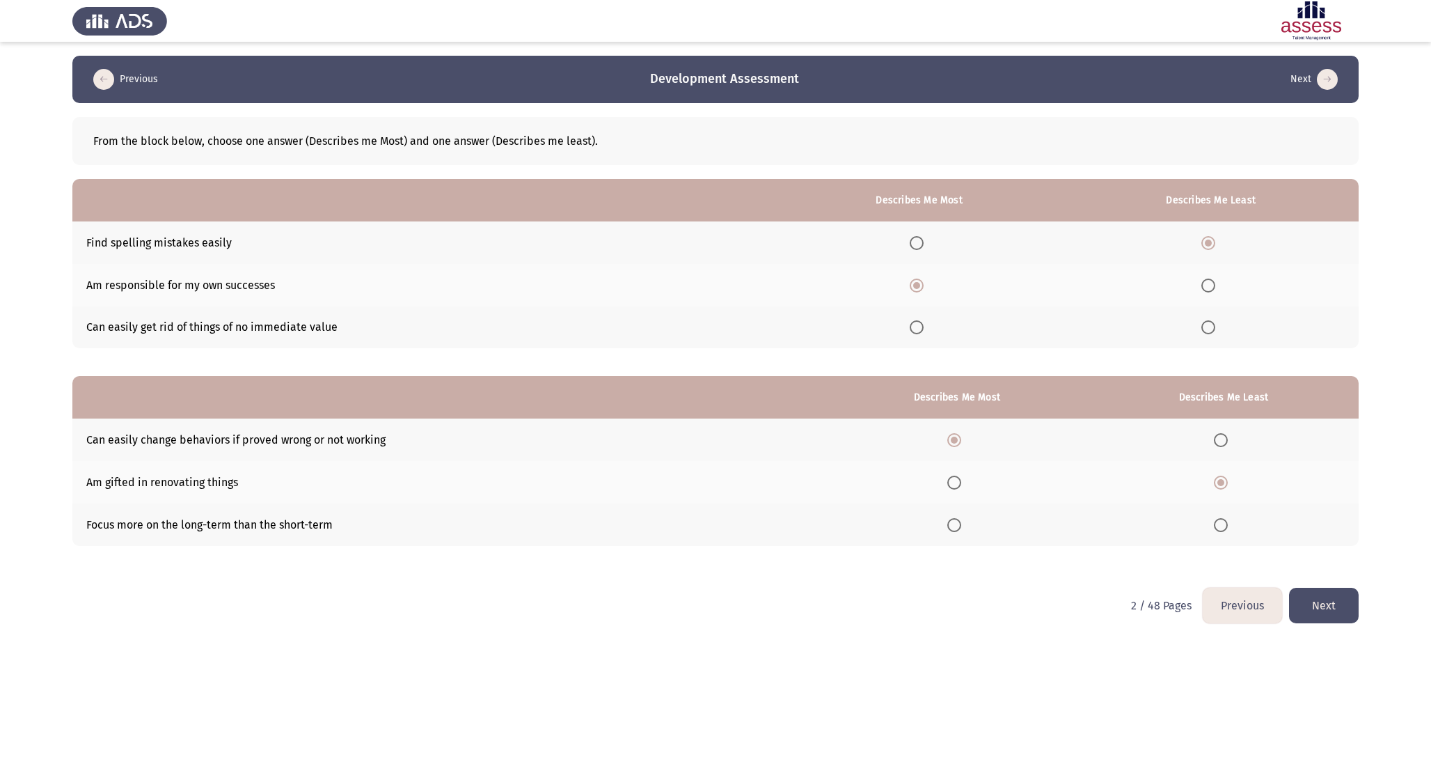
click at [1345, 615] on button "Next" at bounding box center [1324, 606] width 70 height 36
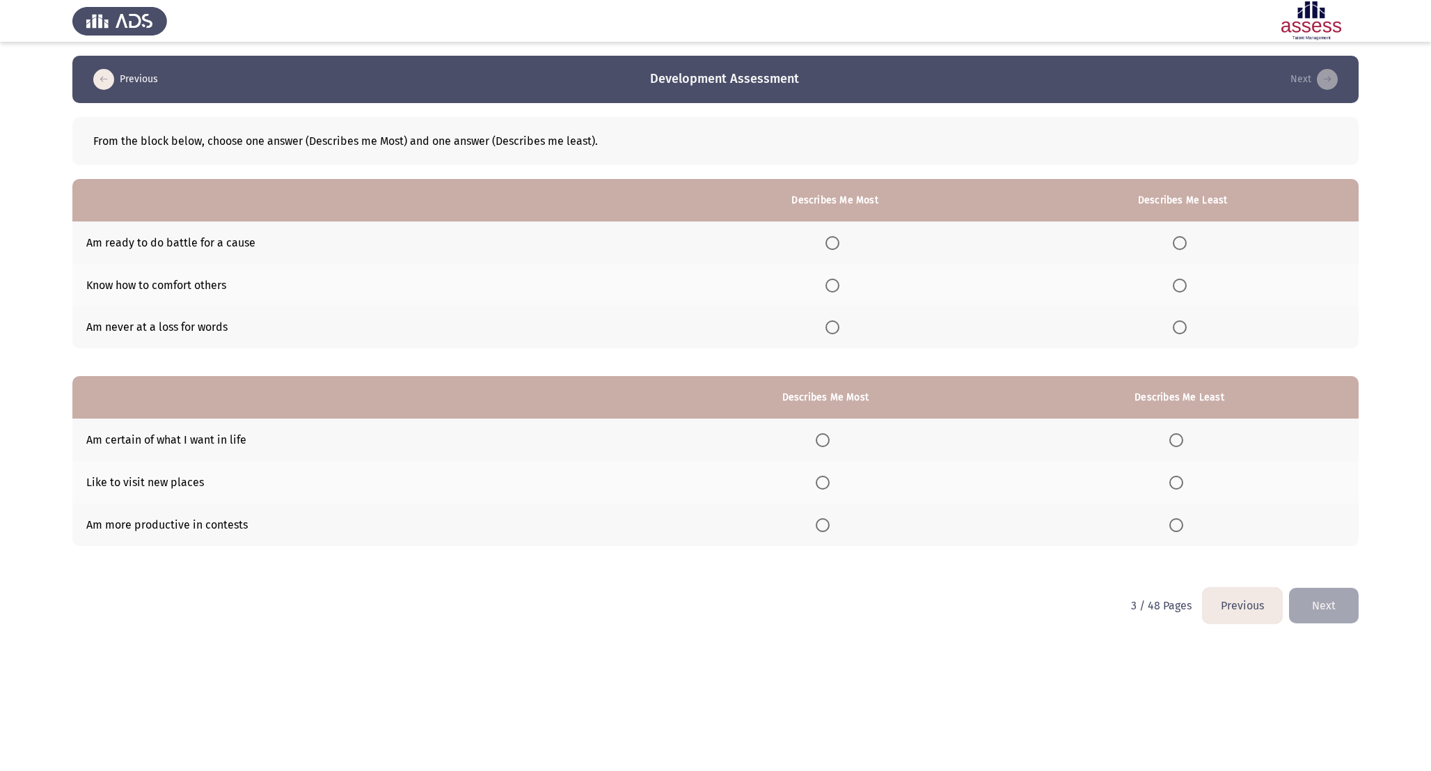
click at [840, 249] on span "Select an option" at bounding box center [833, 243] width 14 height 14
click at [840, 249] on input "Select an option" at bounding box center [833, 243] width 14 height 14
click at [1182, 283] on span "Select an option" at bounding box center [1180, 285] width 14 height 14
click at [1182, 283] on input "Select an option" at bounding box center [1180, 285] width 14 height 14
click at [825, 531] on th at bounding box center [825, 524] width 349 height 42
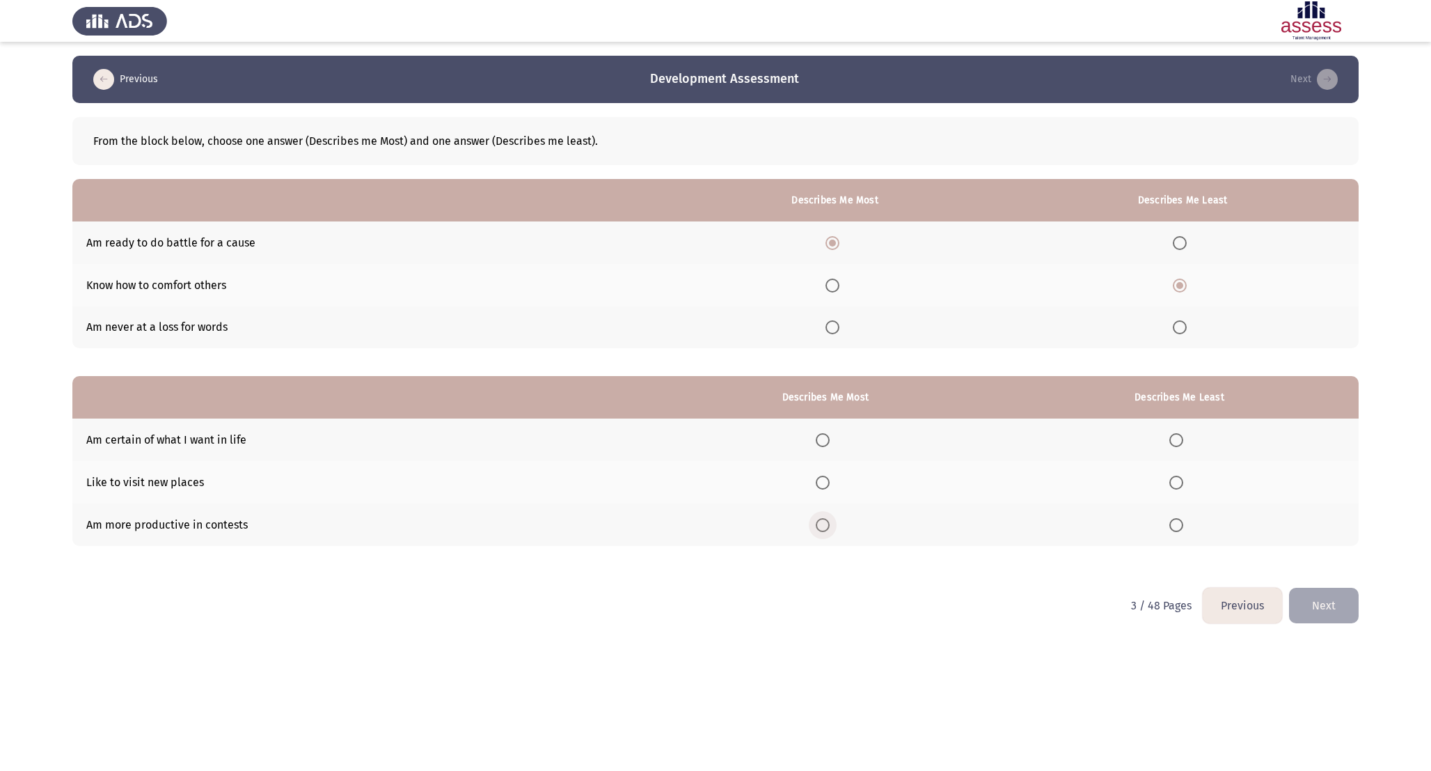
click at [827, 525] on span "Select an option" at bounding box center [823, 525] width 14 height 14
click at [827, 525] on input "Select an option" at bounding box center [823, 525] width 14 height 14
click at [1180, 523] on span "Select an option" at bounding box center [1176, 525] width 14 height 14
click at [1180, 523] on input "Select an option" at bounding box center [1176, 525] width 14 height 14
click at [830, 433] on span "Select an option" at bounding box center [823, 440] width 14 height 14
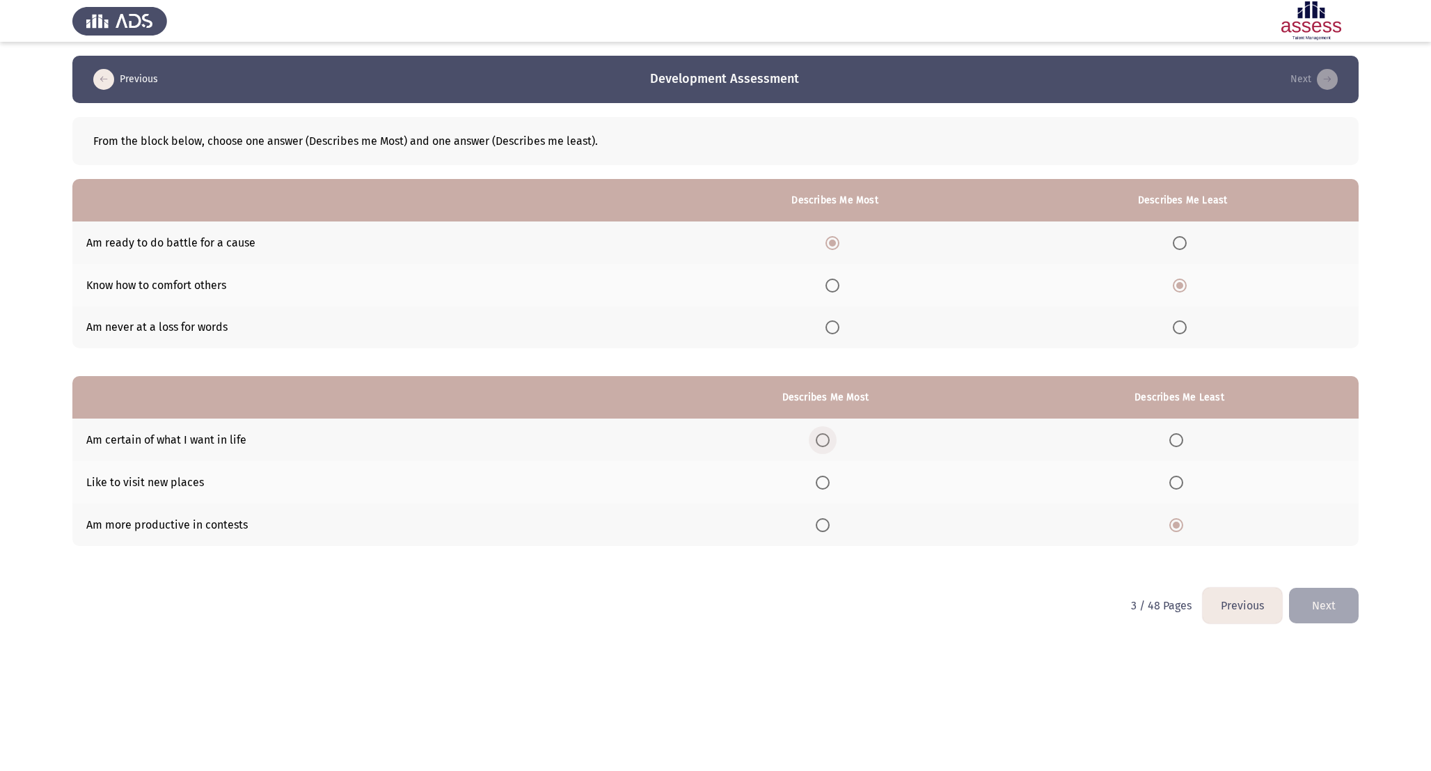
click at [830, 433] on input "Select an option" at bounding box center [823, 440] width 14 height 14
click at [1339, 590] on button "Next" at bounding box center [1324, 606] width 70 height 36
click at [886, 315] on th at bounding box center [889, 327] width 308 height 42
click at [890, 324] on span "Select an option" at bounding box center [886, 327] width 14 height 14
click at [890, 324] on input "Select an option" at bounding box center [886, 327] width 14 height 14
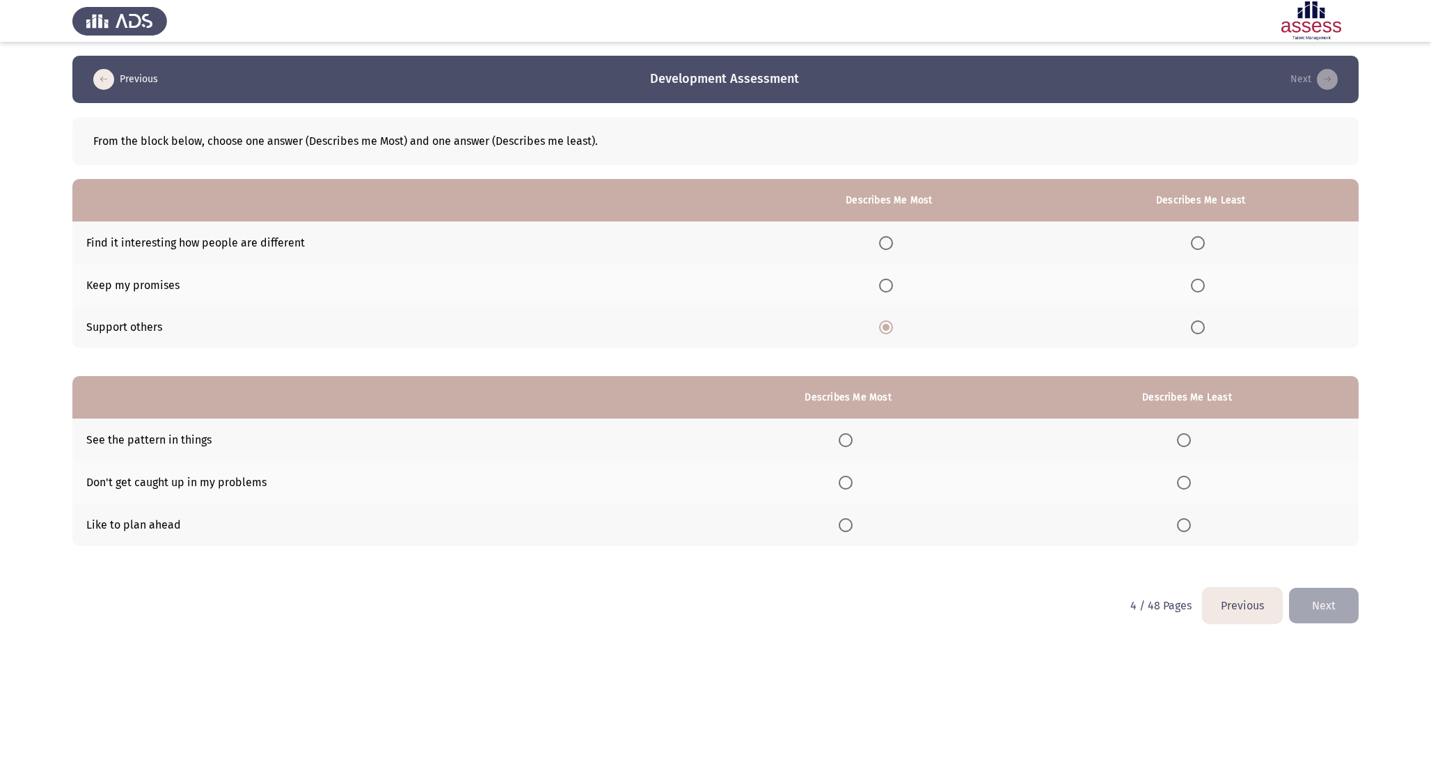
click at [896, 296] on th at bounding box center [889, 285] width 308 height 42
click at [893, 291] on span "Select an option" at bounding box center [886, 285] width 14 height 14
click at [893, 291] on input "Select an option" at bounding box center [886, 285] width 14 height 14
click at [1202, 324] on span "Select an option" at bounding box center [1198, 327] width 14 height 14
click at [1202, 324] on input "Select an option" at bounding box center [1198, 327] width 14 height 14
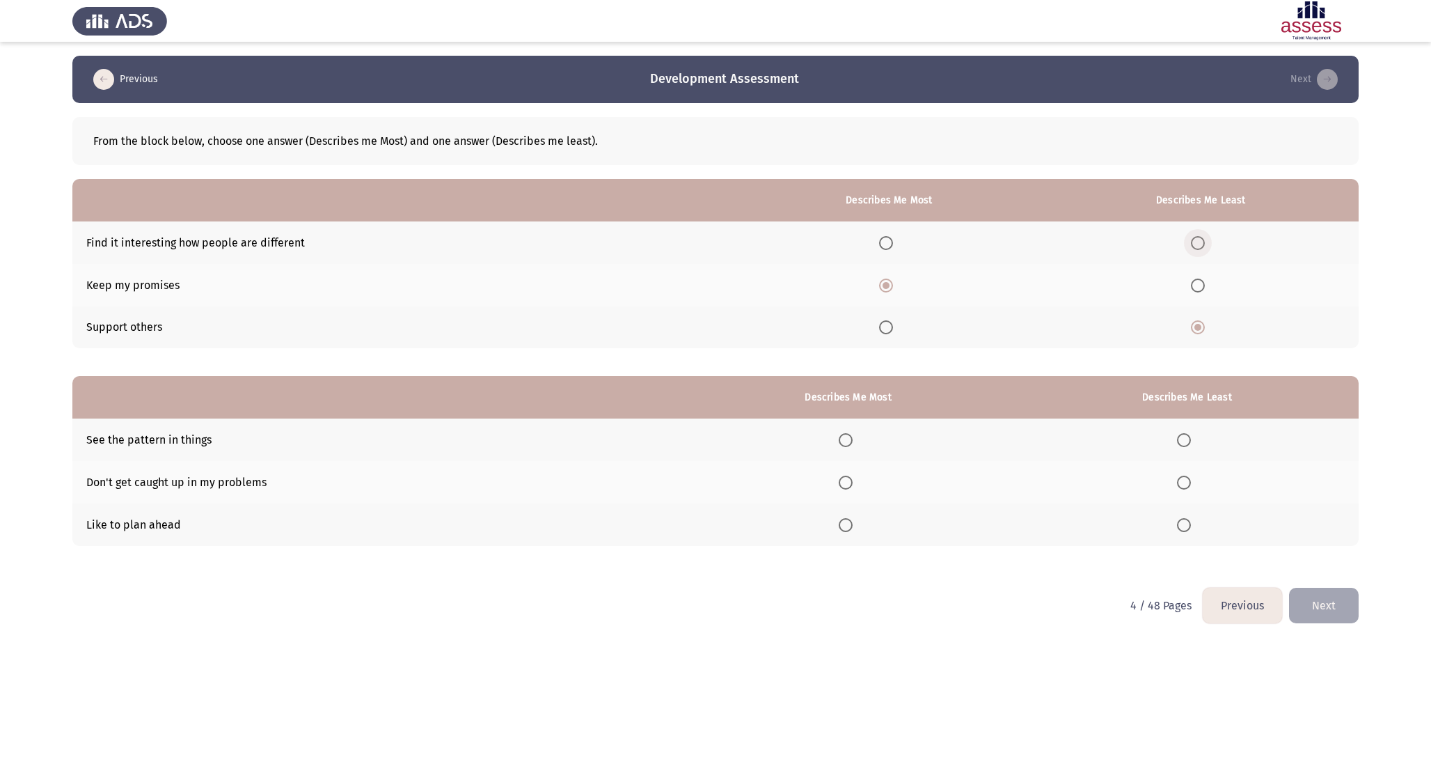
click at [1204, 239] on span "Select an option" at bounding box center [1198, 243] width 14 height 14
click at [1204, 239] on input "Select an option" at bounding box center [1198, 243] width 14 height 14
click at [1198, 317] on th at bounding box center [1201, 327] width 316 height 42
click at [1198, 322] on span "Select an option" at bounding box center [1198, 327] width 14 height 14
click at [1198, 322] on input "Select an option" at bounding box center [1198, 327] width 14 height 14
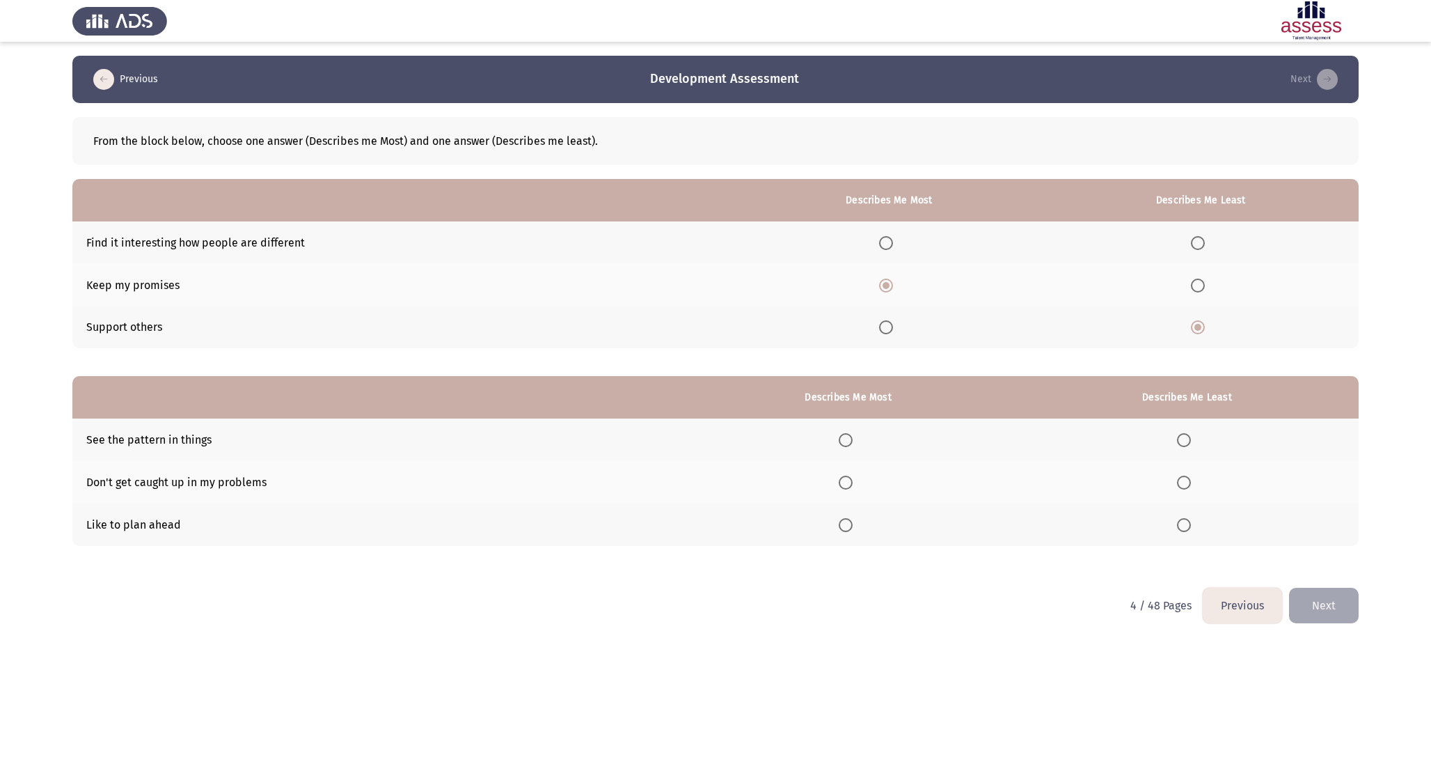
click at [879, 233] on th at bounding box center [889, 242] width 308 height 42
click at [885, 237] on span "Select an option" at bounding box center [886, 243] width 14 height 14
click at [885, 237] on input "Select an option" at bounding box center [886, 243] width 14 height 14
drag, startPoint x: 108, startPoint y: 292, endPoint x: 268, endPoint y: 294, distance: 160.1
click at [268, 294] on td "Keep my promises" at bounding box center [403, 285] width 663 height 42
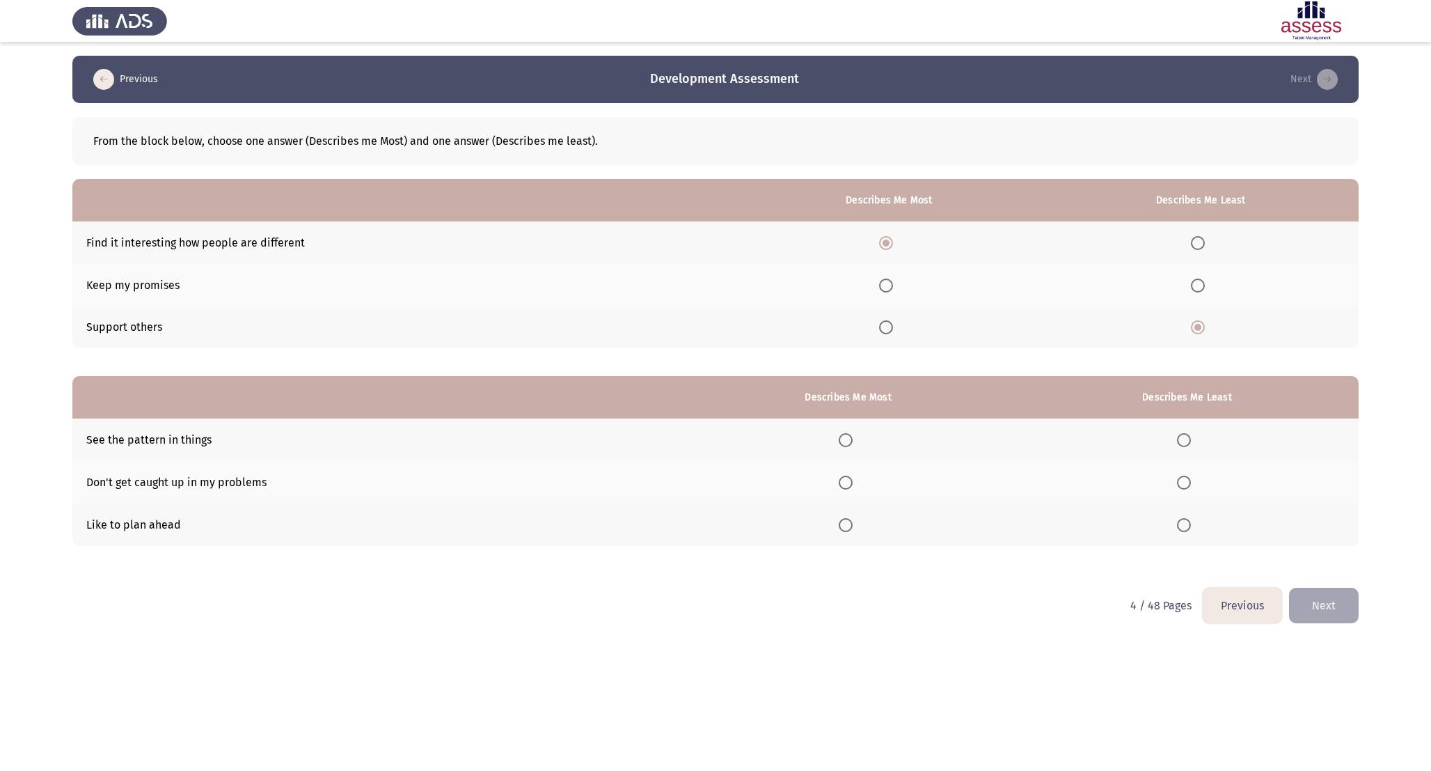
click at [893, 285] on span "Select an option" at bounding box center [886, 285] width 14 height 14
click at [893, 285] on input "Select an option" at bounding box center [886, 285] width 14 height 14
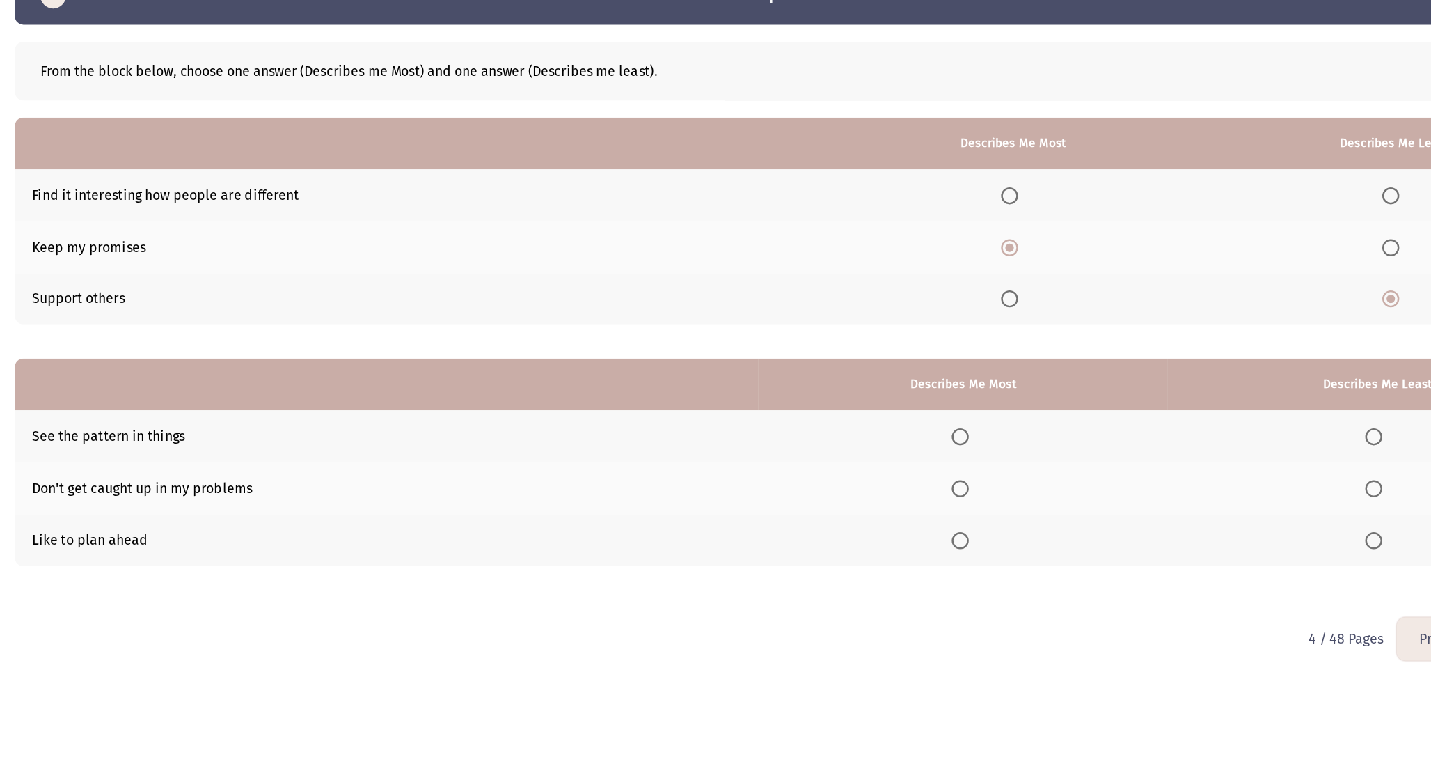
click at [863, 524] on th at bounding box center [848, 524] width 335 height 42
click at [843, 523] on span "Select an option" at bounding box center [846, 525] width 14 height 14
click at [843, 523] on input "Select an option" at bounding box center [846, 525] width 14 height 14
click at [1188, 481] on span "Select an option" at bounding box center [1184, 482] width 14 height 14
click at [1188, 481] on input "Select an option" at bounding box center [1184, 482] width 14 height 14
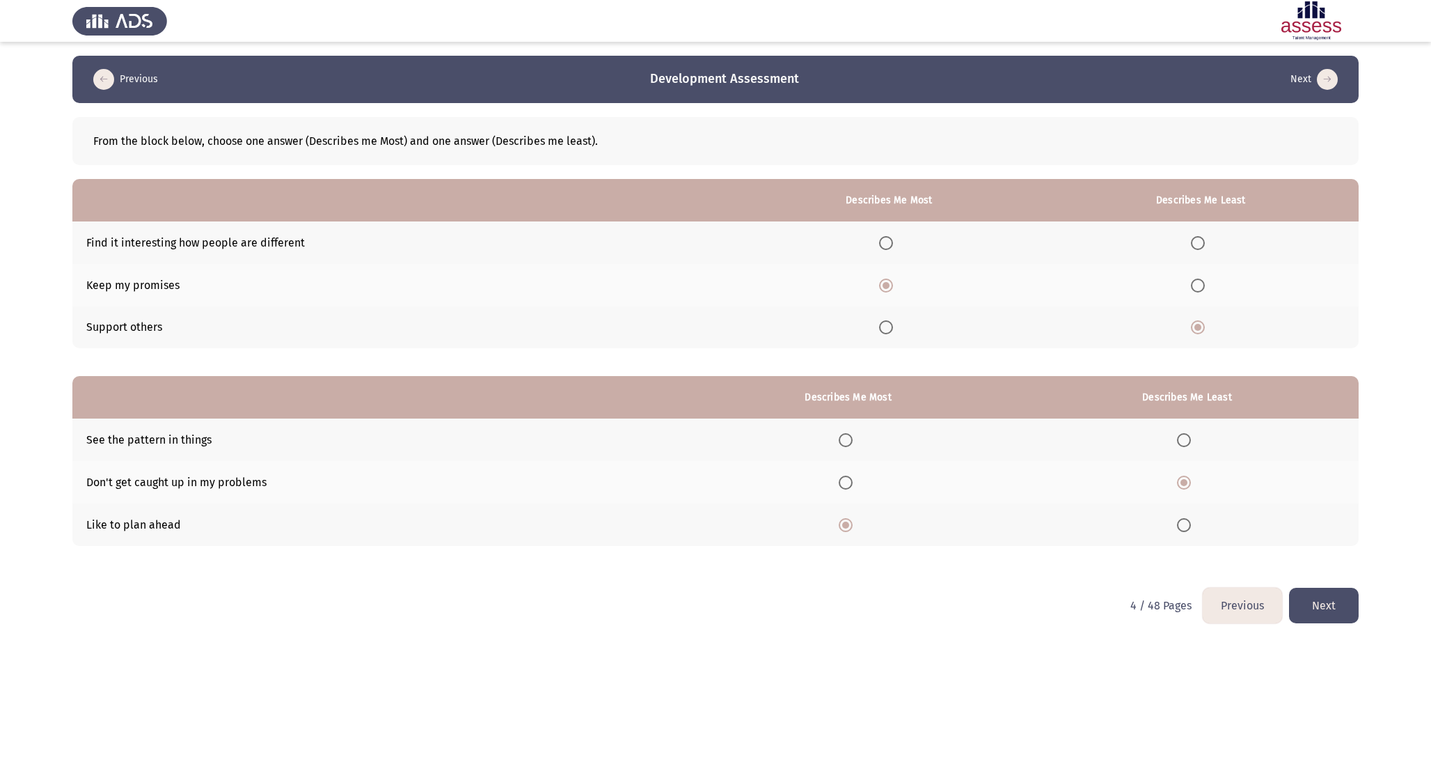
click at [1326, 612] on button "Next" at bounding box center [1324, 606] width 70 height 36
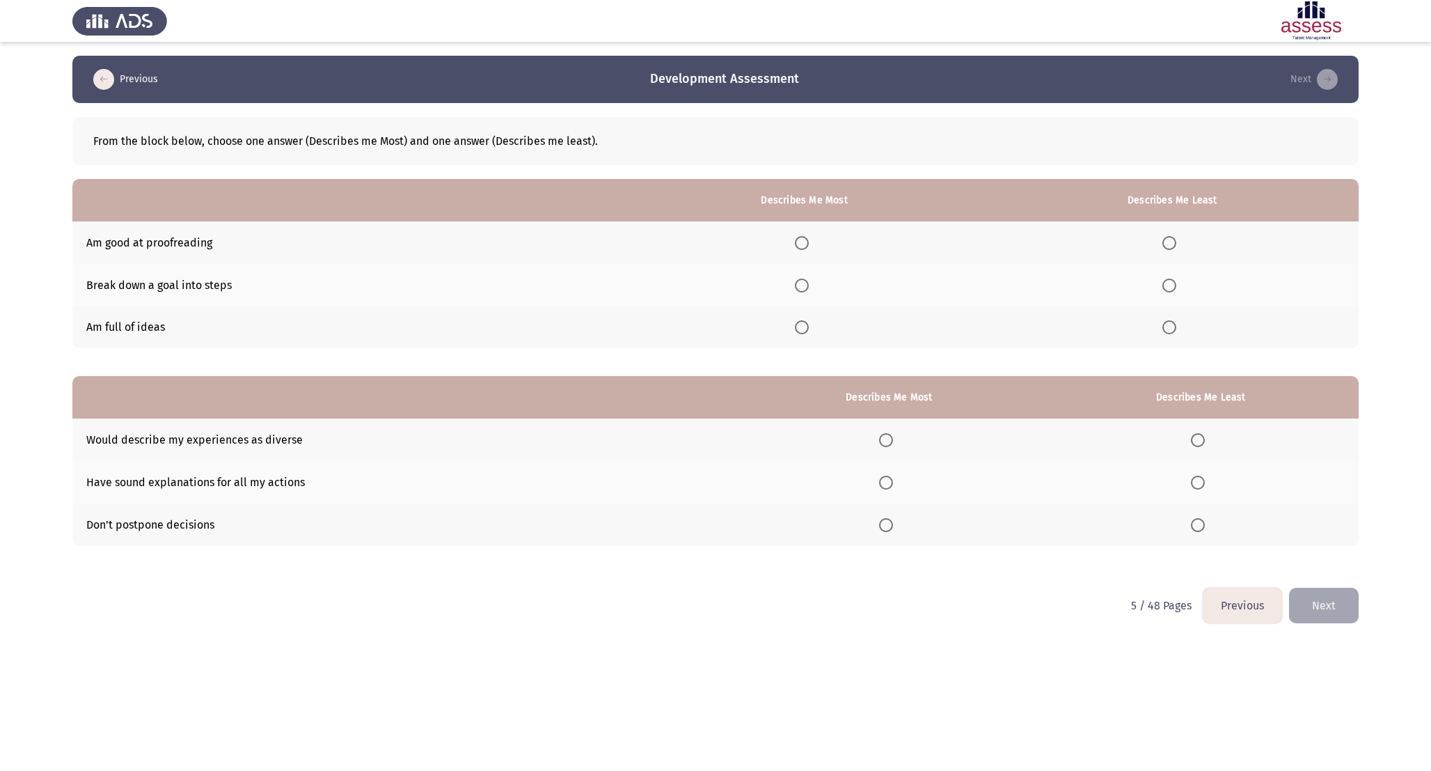
click at [809, 289] on span "Select an option" at bounding box center [802, 285] width 14 height 14
click at [809, 289] on input "Select an option" at bounding box center [802, 285] width 14 height 14
click at [1176, 246] on span "Select an option" at bounding box center [1170, 243] width 14 height 14
click at [1176, 246] on input "Select an option" at bounding box center [1170, 243] width 14 height 14
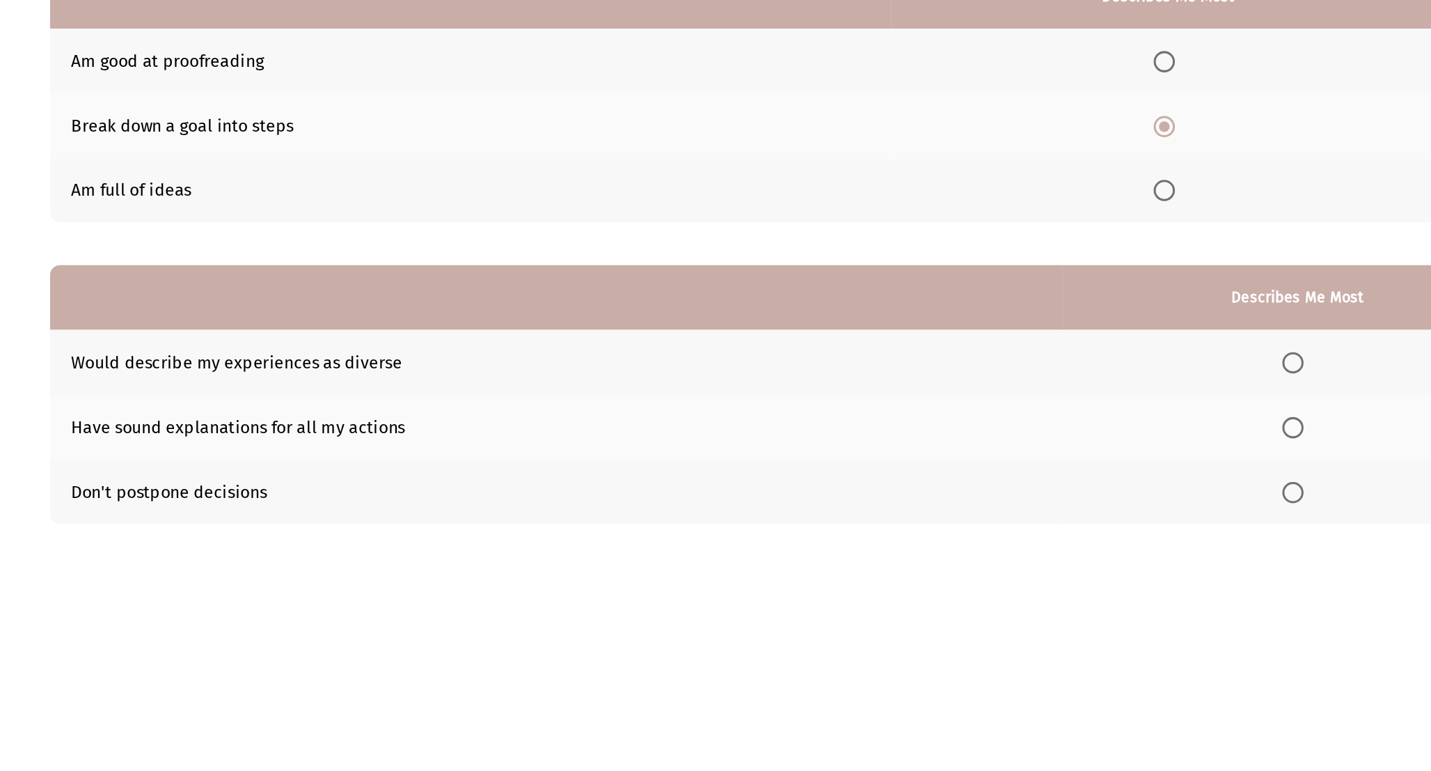
drag, startPoint x: 88, startPoint y: 480, endPoint x: 227, endPoint y: 482, distance: 138.6
click at [227, 482] on td "Have sound explanations for all my actions" at bounding box center [403, 482] width 663 height 42
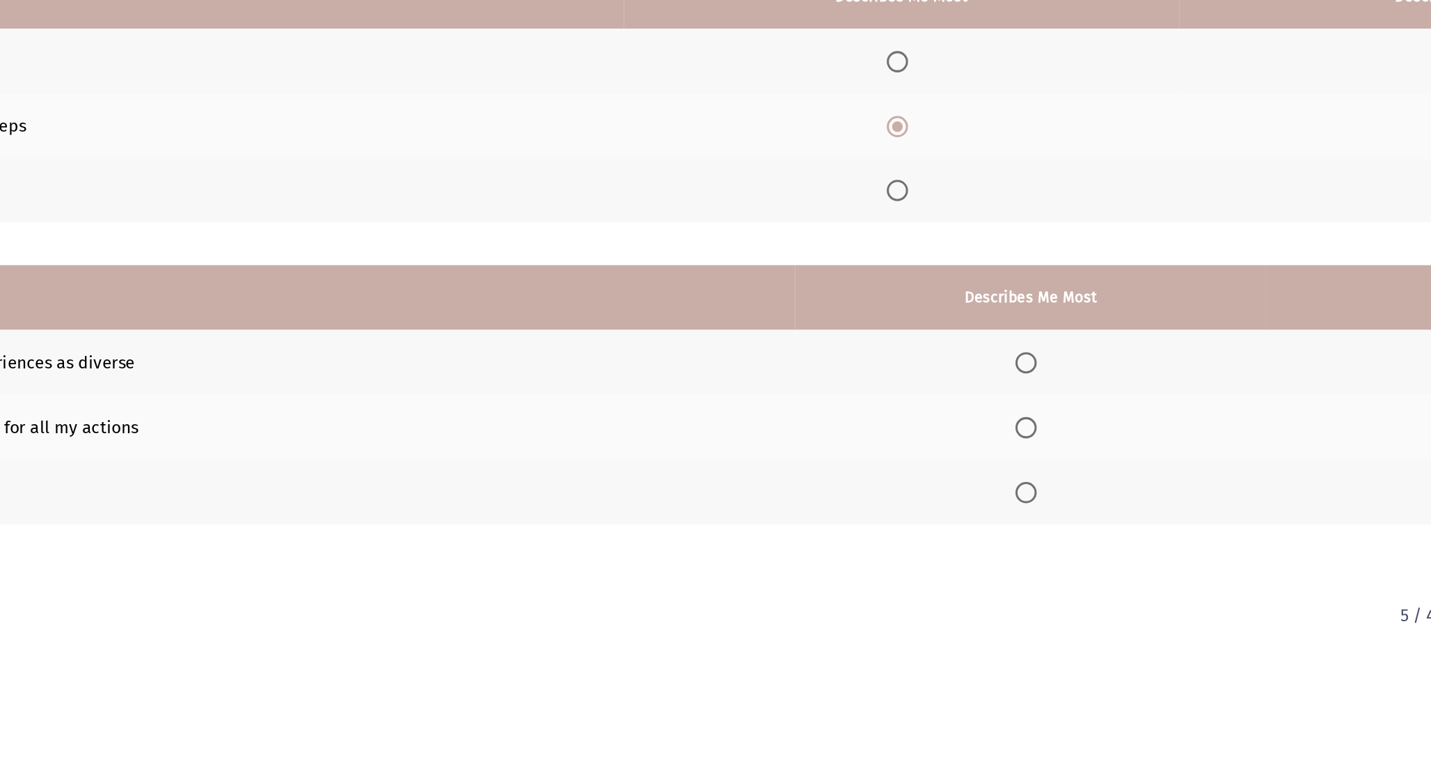
click at [882, 425] on th at bounding box center [889, 439] width 308 height 42
click at [893, 442] on span "Select an option" at bounding box center [886, 440] width 14 height 14
click at [893, 442] on input "Select an option" at bounding box center [886, 440] width 14 height 14
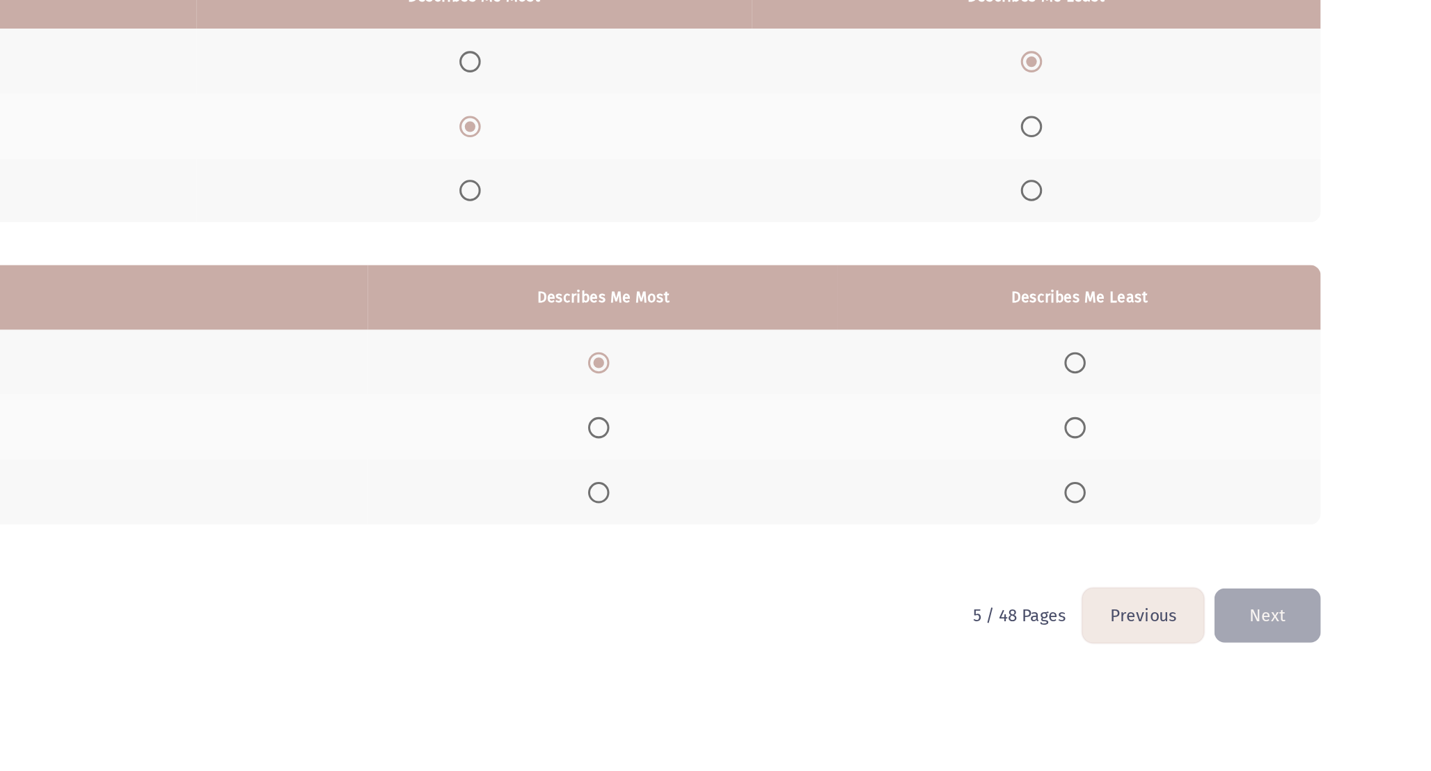
click at [1181, 523] on th at bounding box center [1201, 524] width 316 height 42
click at [1202, 523] on span "Select an option" at bounding box center [1198, 525] width 14 height 14
click at [1202, 523] on input "Select an option" at bounding box center [1198, 525] width 14 height 14
click at [1335, 611] on button "Next" at bounding box center [1324, 606] width 70 height 36
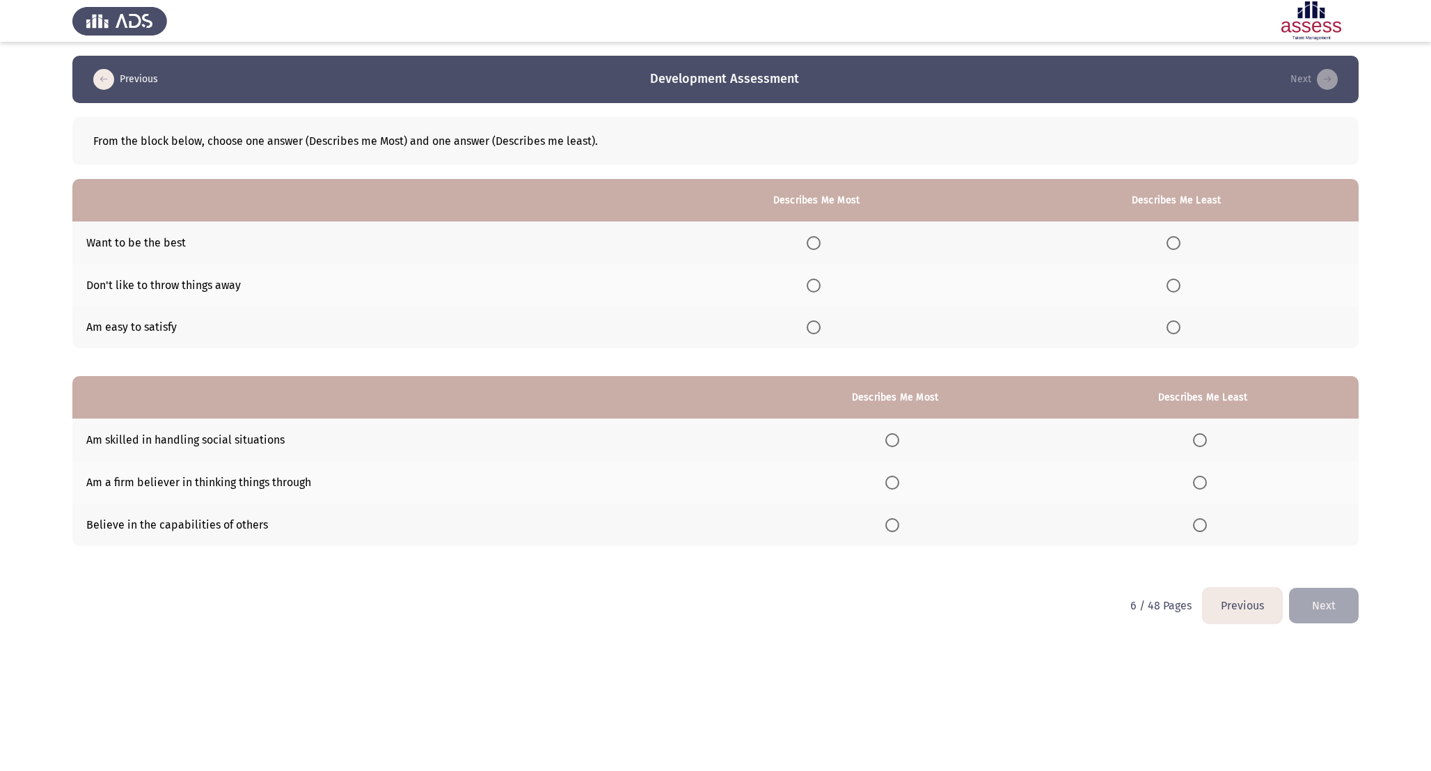
click at [838, 240] on th at bounding box center [817, 242] width 356 height 42
click at [836, 240] on th at bounding box center [817, 242] width 356 height 42
click at [821, 243] on span "Select an option" at bounding box center [814, 243] width 14 height 14
click at [821, 243] on input "Select an option" at bounding box center [814, 243] width 14 height 14
click at [1176, 317] on th at bounding box center [1176, 327] width 365 height 42
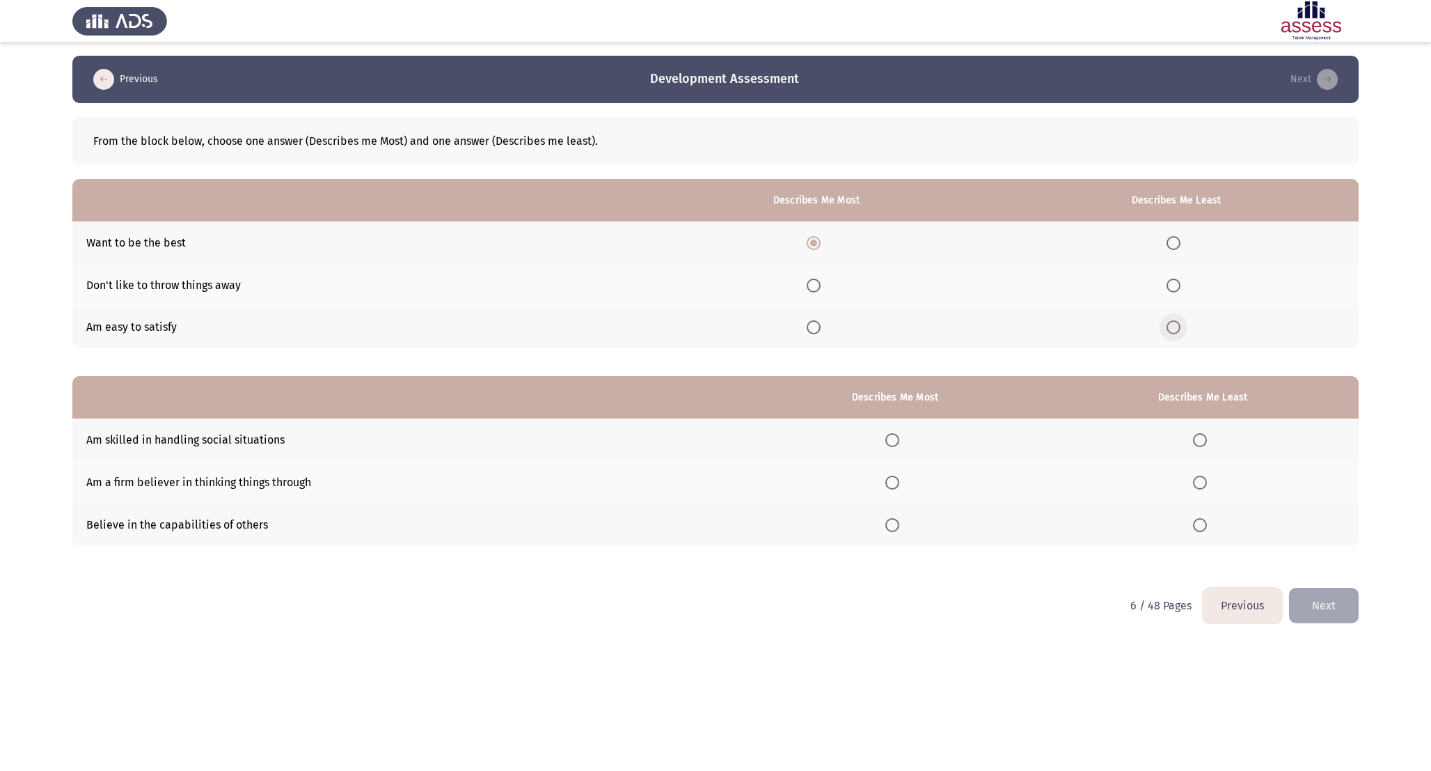
click at [1176, 329] on span "Select an option" at bounding box center [1174, 327] width 14 height 14
click at [1176, 329] on input "Select an option" at bounding box center [1174, 327] width 14 height 14
click at [905, 436] on label "Select an option" at bounding box center [894, 440] width 19 height 14
click at [899, 436] on input "Select an option" at bounding box center [892, 440] width 14 height 14
click at [1207, 526] on span "Select an option" at bounding box center [1200, 525] width 14 height 14
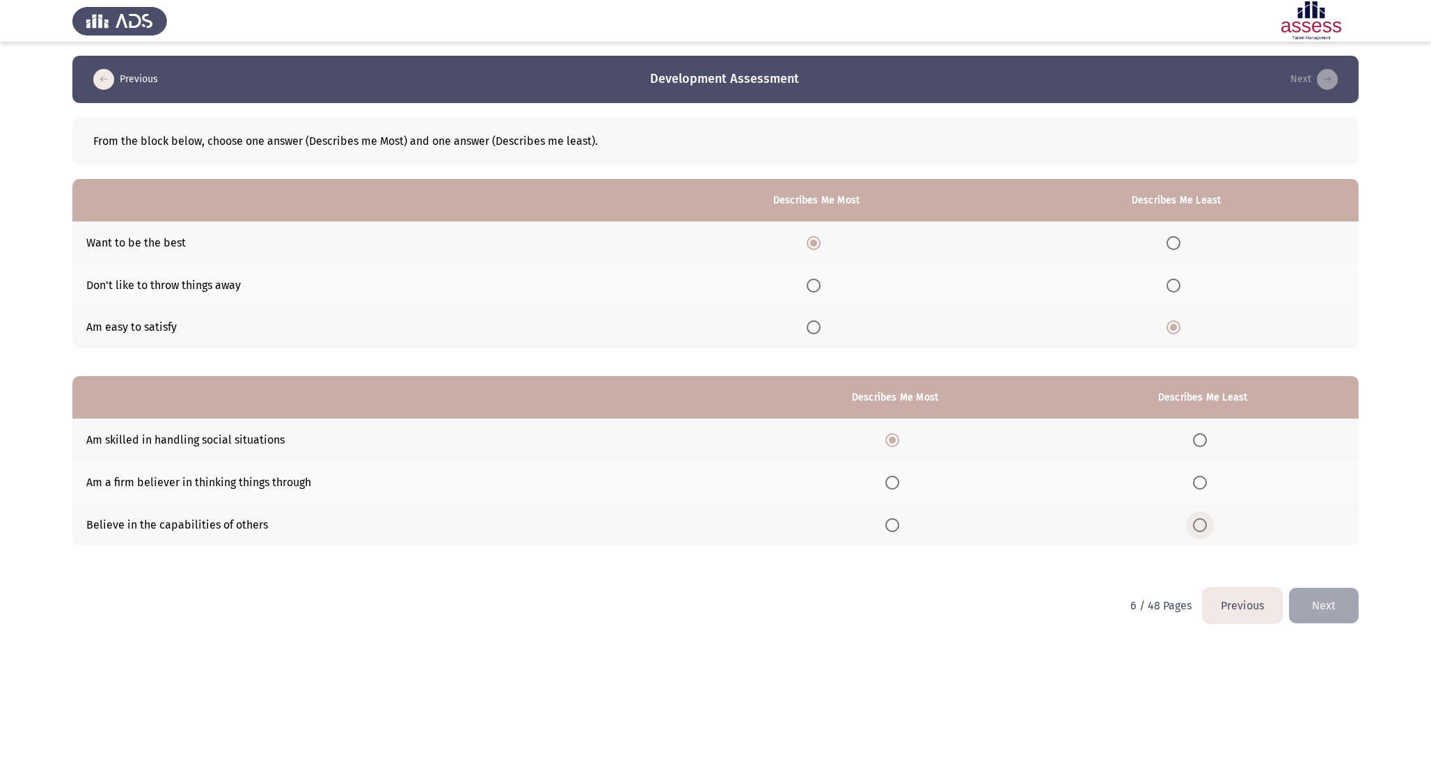
click at [1207, 526] on input "Select an option" at bounding box center [1200, 525] width 14 height 14
click at [1204, 441] on span "Select an option" at bounding box center [1200, 440] width 14 height 14
click at [1204, 441] on input "Select an option" at bounding box center [1200, 440] width 14 height 14
click at [899, 441] on span "Select an option" at bounding box center [892, 440] width 14 height 14
click at [899, 441] on input "Select an option" at bounding box center [892, 440] width 14 height 14
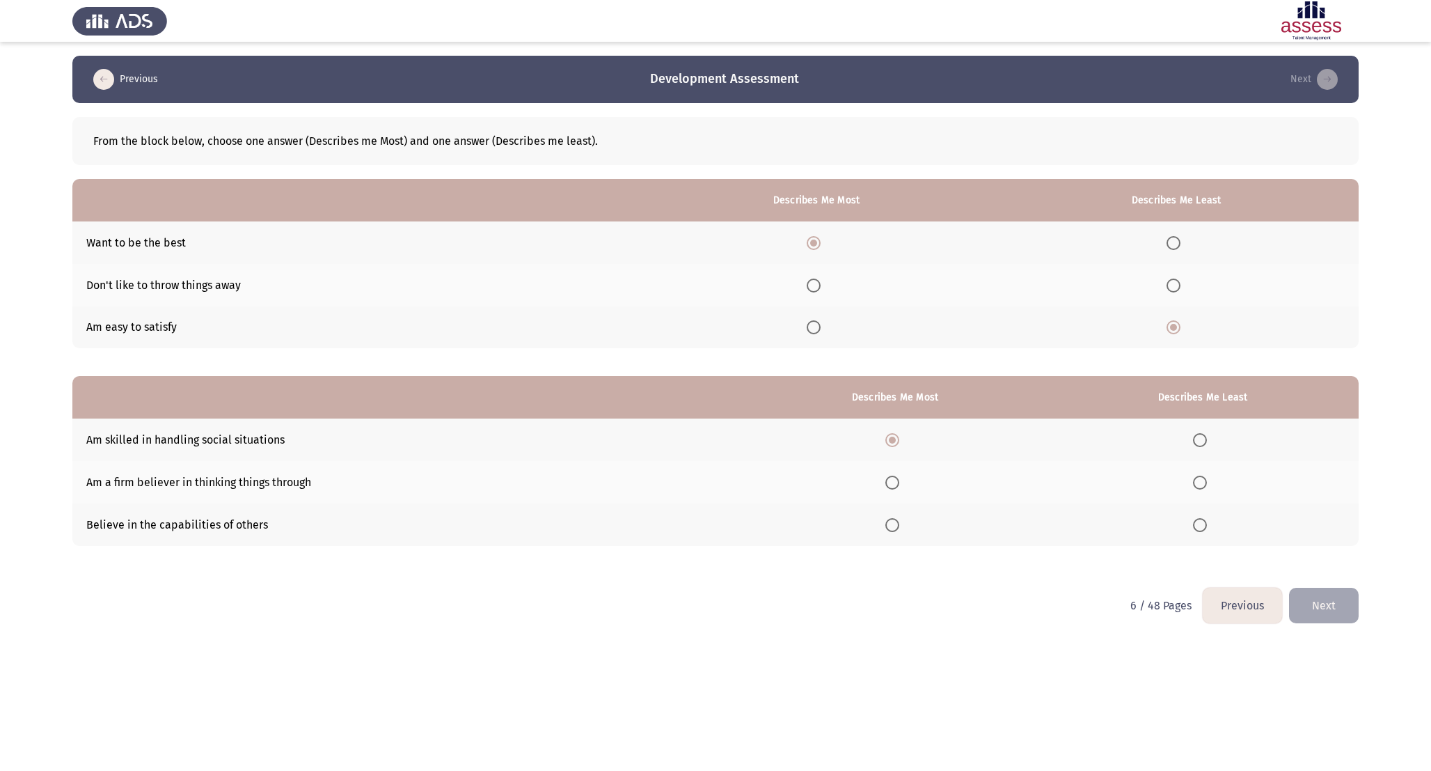
click at [1206, 523] on span "Select an option" at bounding box center [1200, 525] width 14 height 14
click at [1206, 523] on input "Select an option" at bounding box center [1200, 525] width 14 height 14
click at [1324, 617] on button "Next" at bounding box center [1324, 606] width 70 height 36
click at [836, 250] on th at bounding box center [834, 242] width 343 height 42
click at [836, 230] on th at bounding box center [834, 242] width 343 height 42
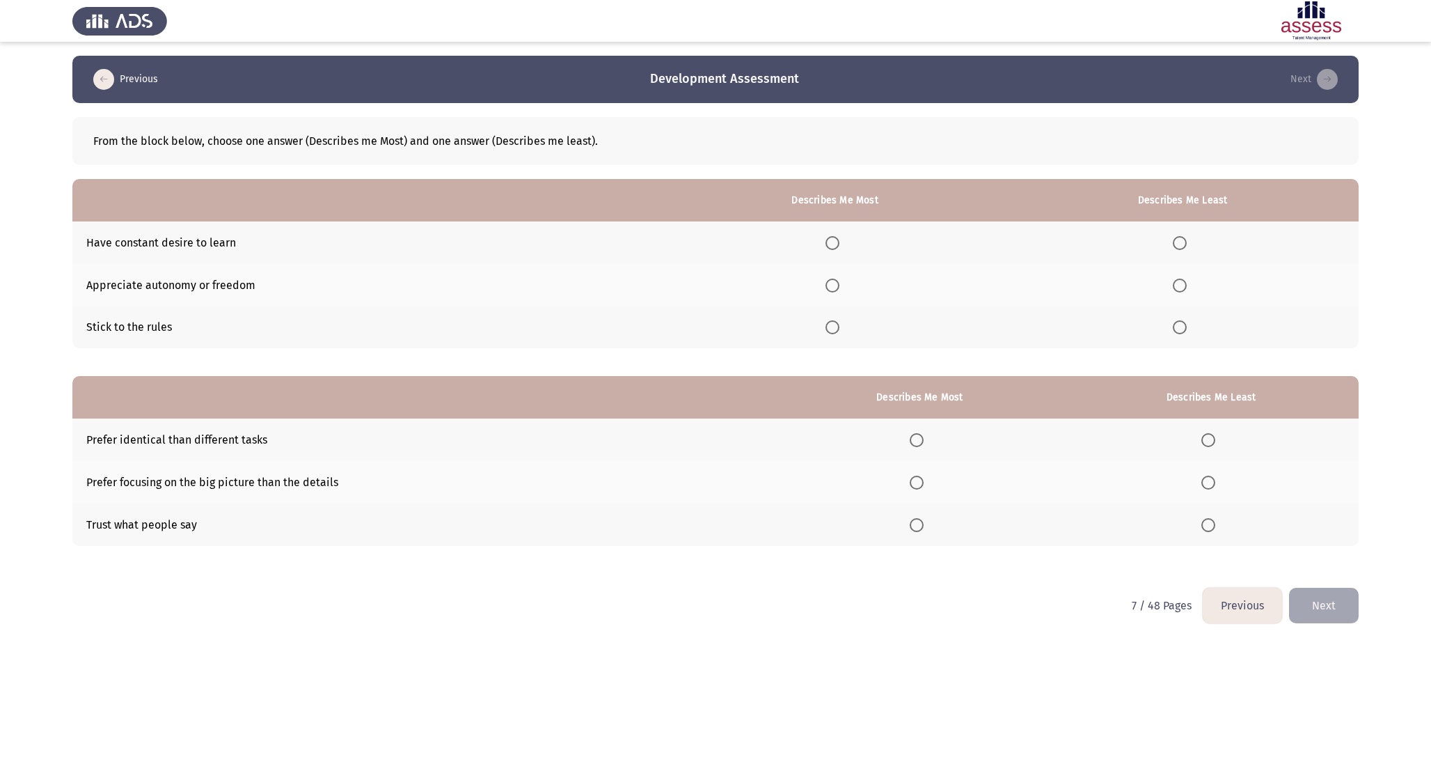
click at [834, 242] on span "Select an option" at bounding box center [833, 243] width 14 height 14
click at [834, 242] on input "Select an option" at bounding box center [833, 243] width 14 height 14
click at [1179, 322] on span "Select an option" at bounding box center [1180, 327] width 14 height 14
click at [1179, 322] on input "Select an option" at bounding box center [1180, 327] width 14 height 14
click at [1181, 297] on th at bounding box center [1183, 285] width 352 height 42
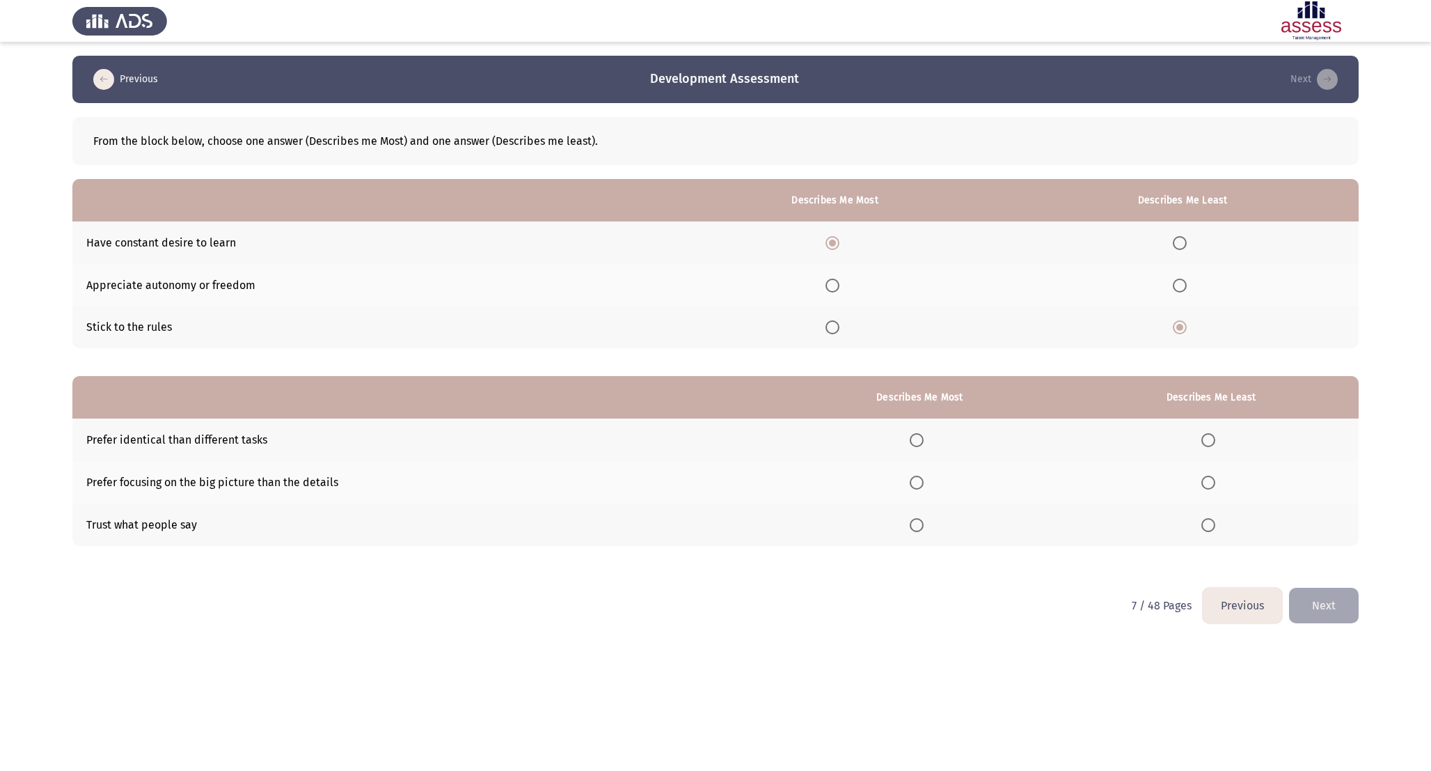
click at [1184, 287] on span "Select an option" at bounding box center [1180, 285] width 14 height 14
click at [1184, 287] on input "Select an option" at bounding box center [1180, 285] width 14 height 14
click at [1185, 325] on span "Select an option" at bounding box center [1180, 327] width 14 height 14
click at [1185, 325] on input "Select an option" at bounding box center [1180, 327] width 14 height 14
click at [295, 285] on td "Appreciate autonomy or freedom" at bounding box center [367, 285] width 591 height 42
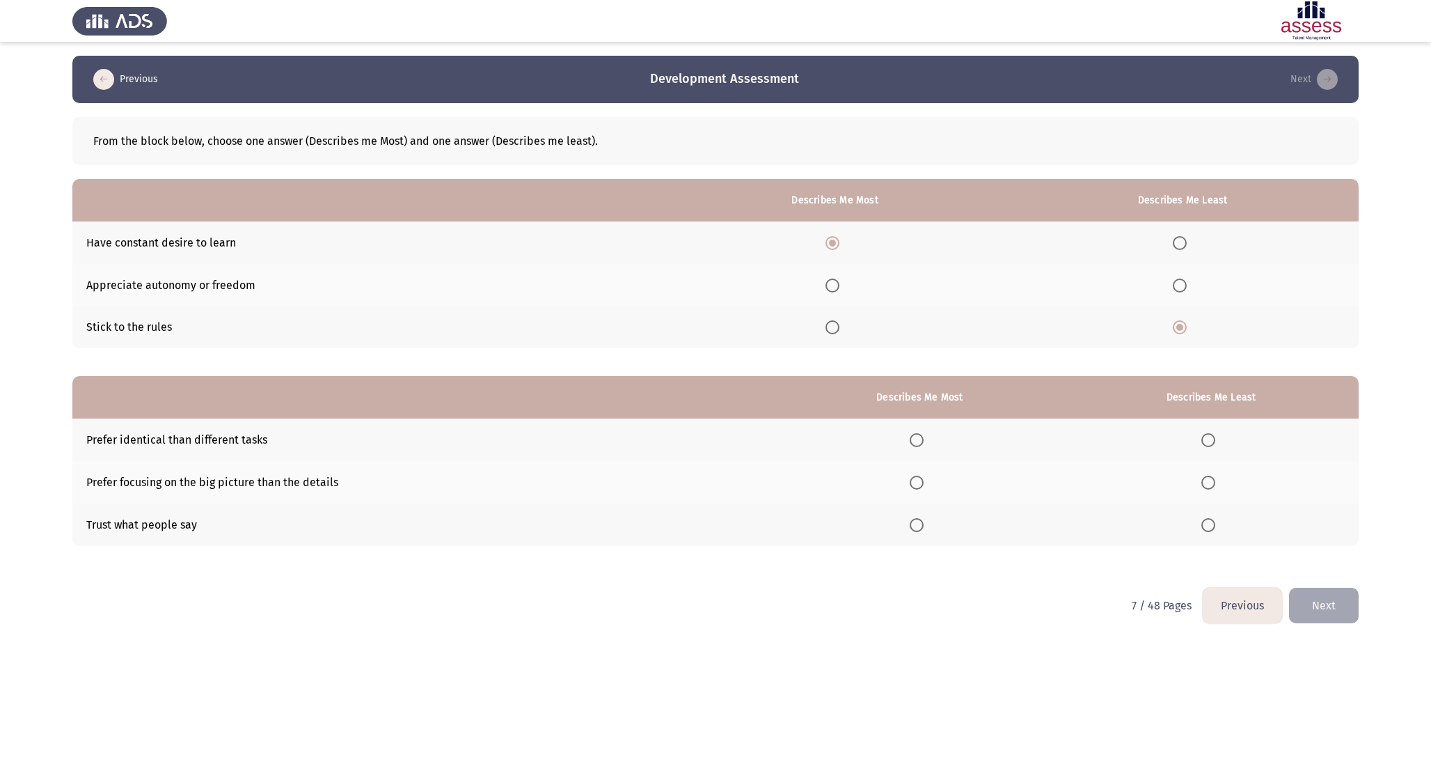
click at [577, 358] on div "From the block below, choose one answer (Describes me Most) and one answer (Des…" at bounding box center [715, 338] width 1286 height 471
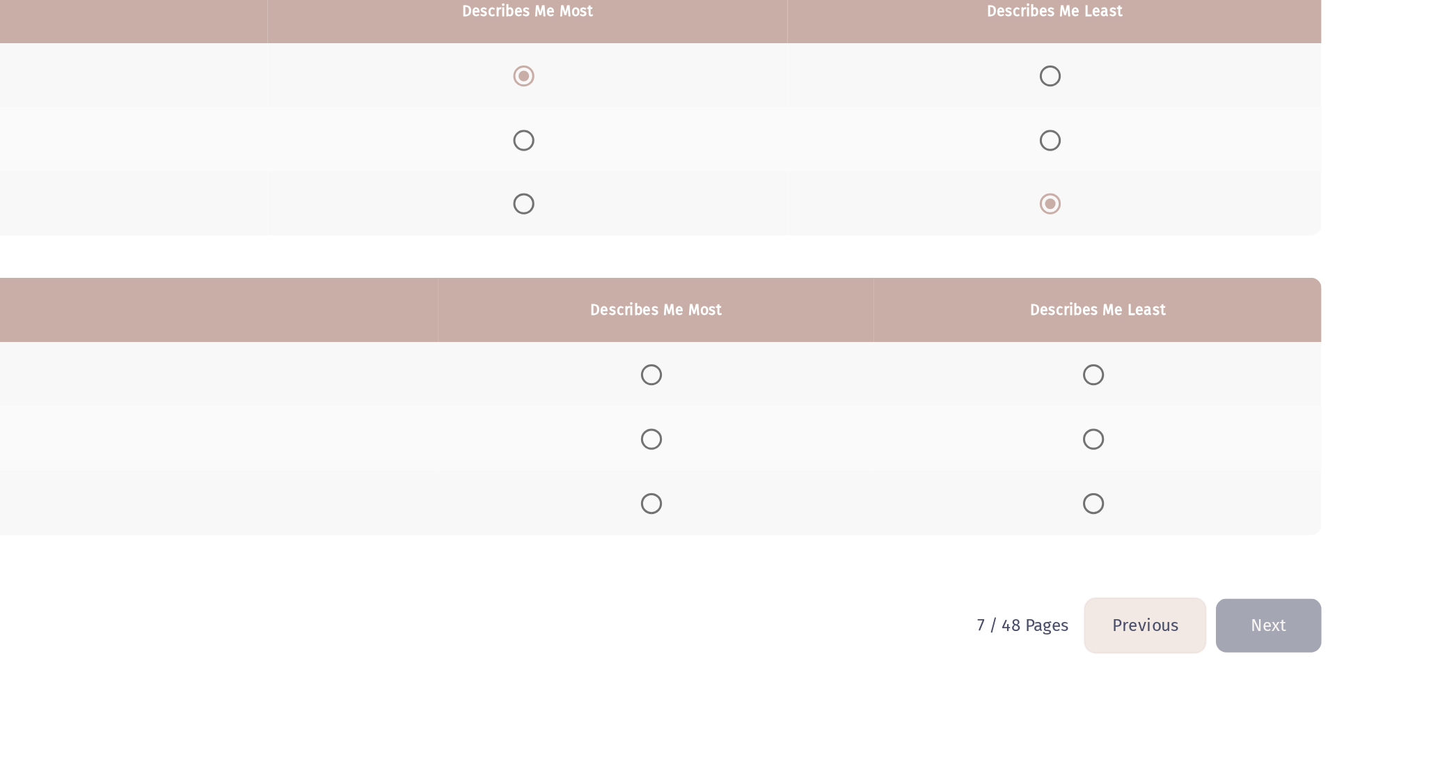
click at [1202, 435] on th at bounding box center [1211, 439] width 295 height 42
click at [1215, 441] on span "Select an option" at bounding box center [1209, 440] width 14 height 14
click at [1215, 441] on input "Select an option" at bounding box center [1209, 440] width 14 height 14
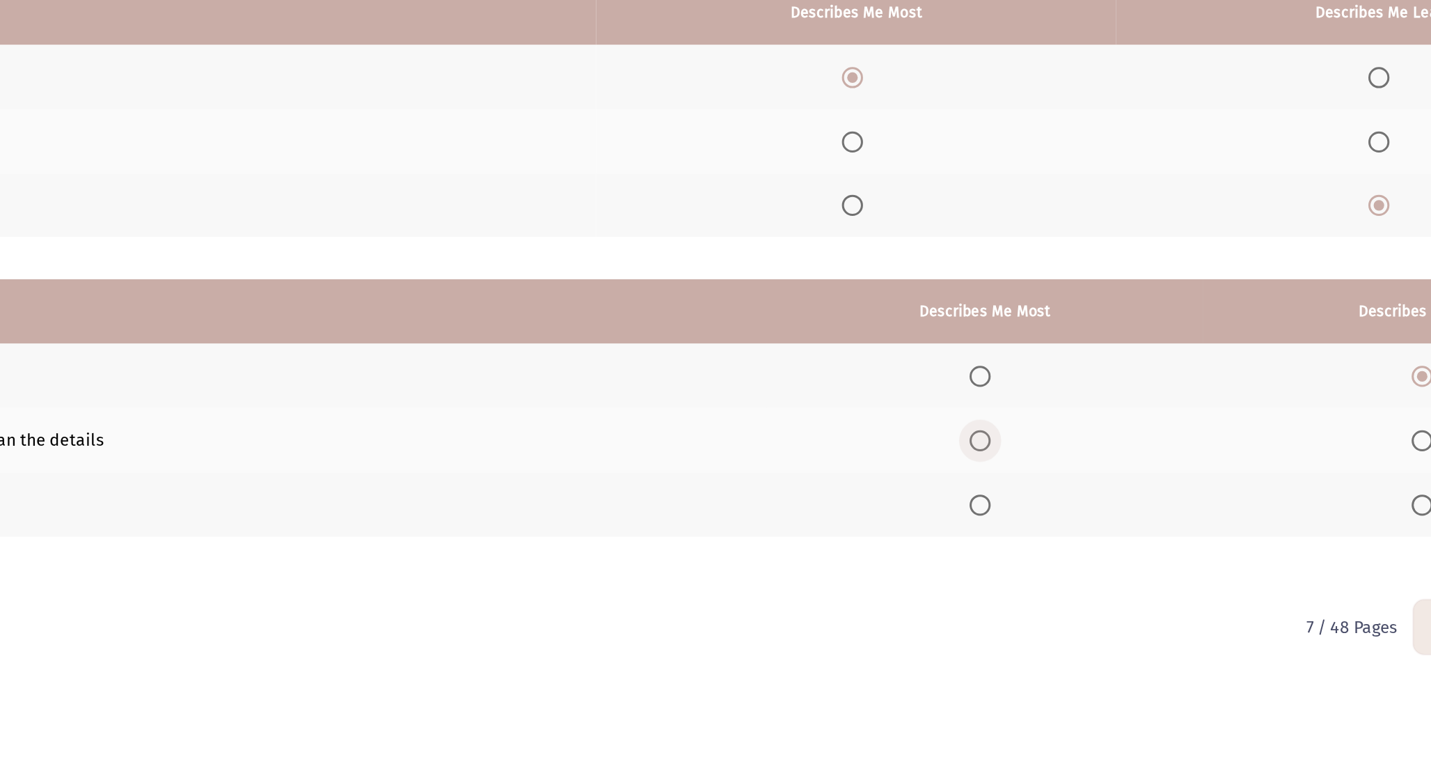
click at [922, 483] on span "Select an option" at bounding box center [917, 482] width 14 height 14
click at [922, 483] on input "Select an option" at bounding box center [917, 482] width 14 height 14
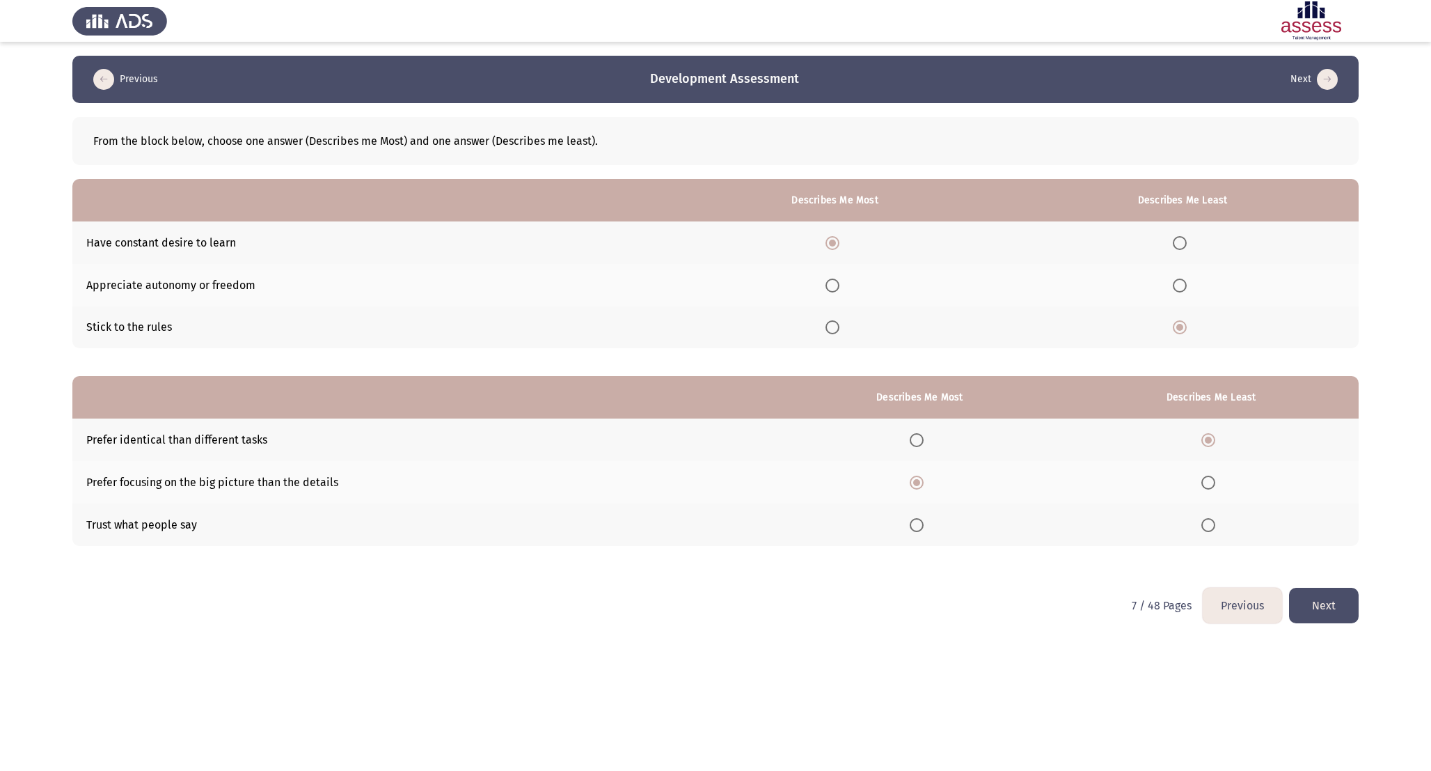
click at [1337, 604] on button "Next" at bounding box center [1324, 606] width 70 height 36
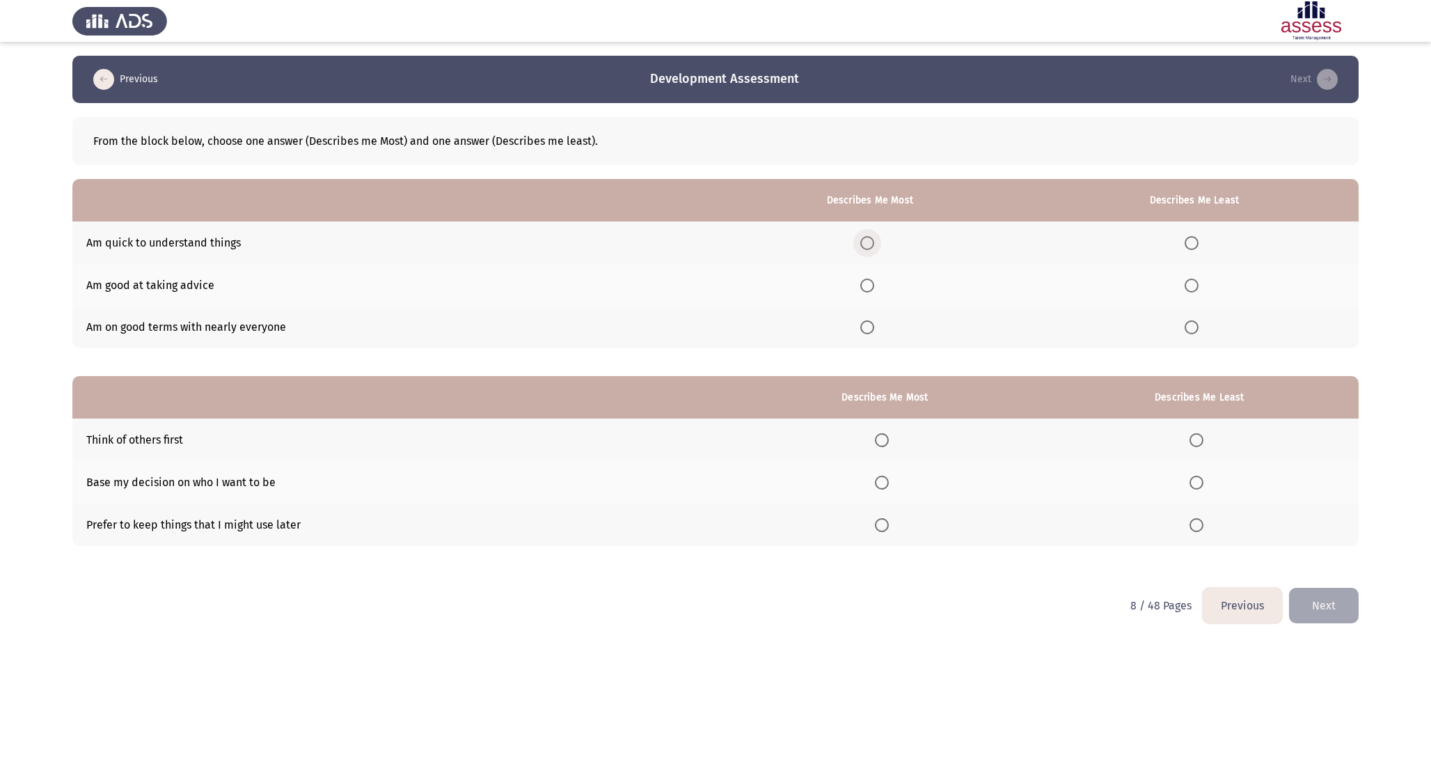
click at [874, 237] on span "Select an option" at bounding box center [867, 243] width 14 height 14
click at [874, 237] on input "Select an option" at bounding box center [867, 243] width 14 height 14
click at [885, 530] on span "Select an option" at bounding box center [882, 525] width 14 height 14
click at [885, 530] on input "Select an option" at bounding box center [882, 525] width 14 height 14
click at [1208, 436] on label "Select an option" at bounding box center [1199, 440] width 19 height 14
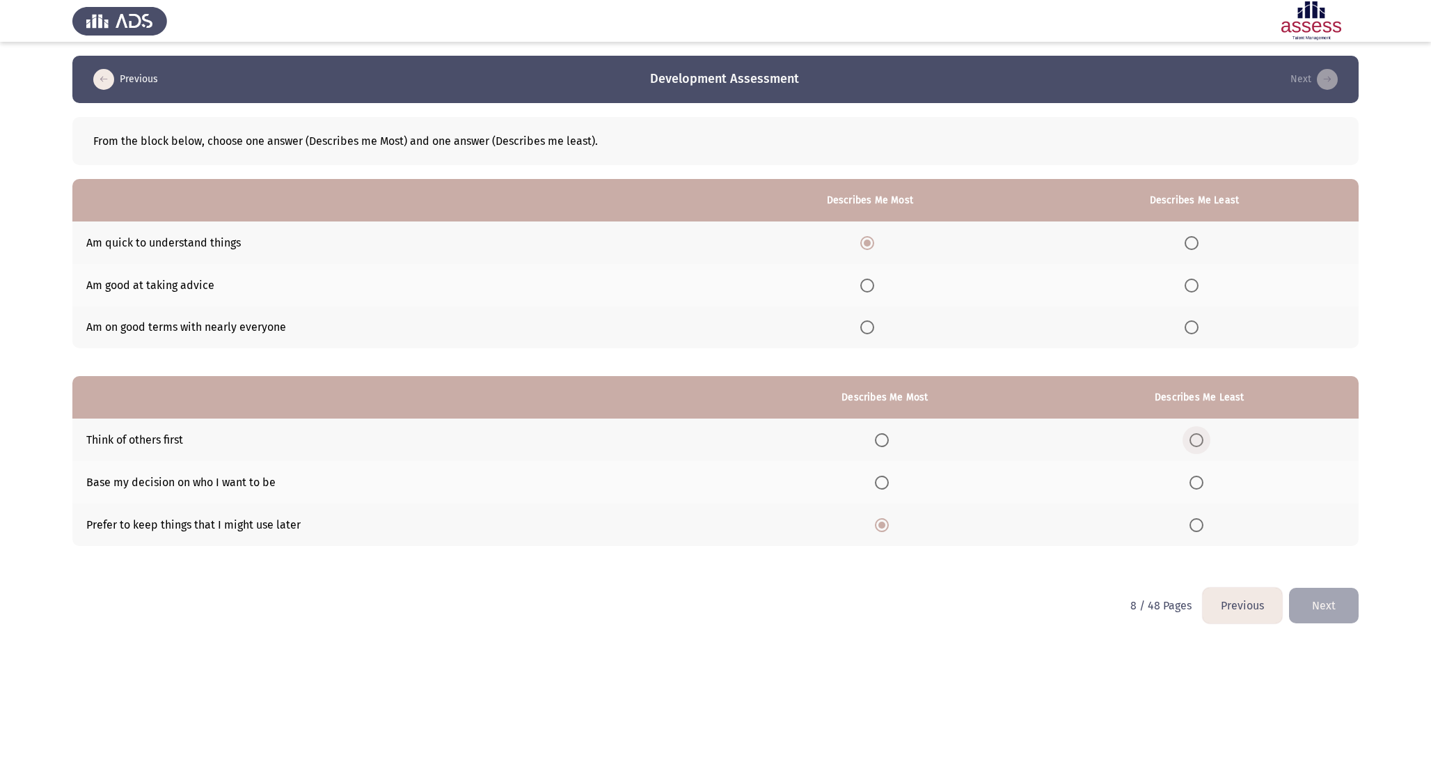
click at [1204, 436] on input "Select an option" at bounding box center [1197, 440] width 14 height 14
click at [1323, 593] on button "Next" at bounding box center [1324, 606] width 70 height 36
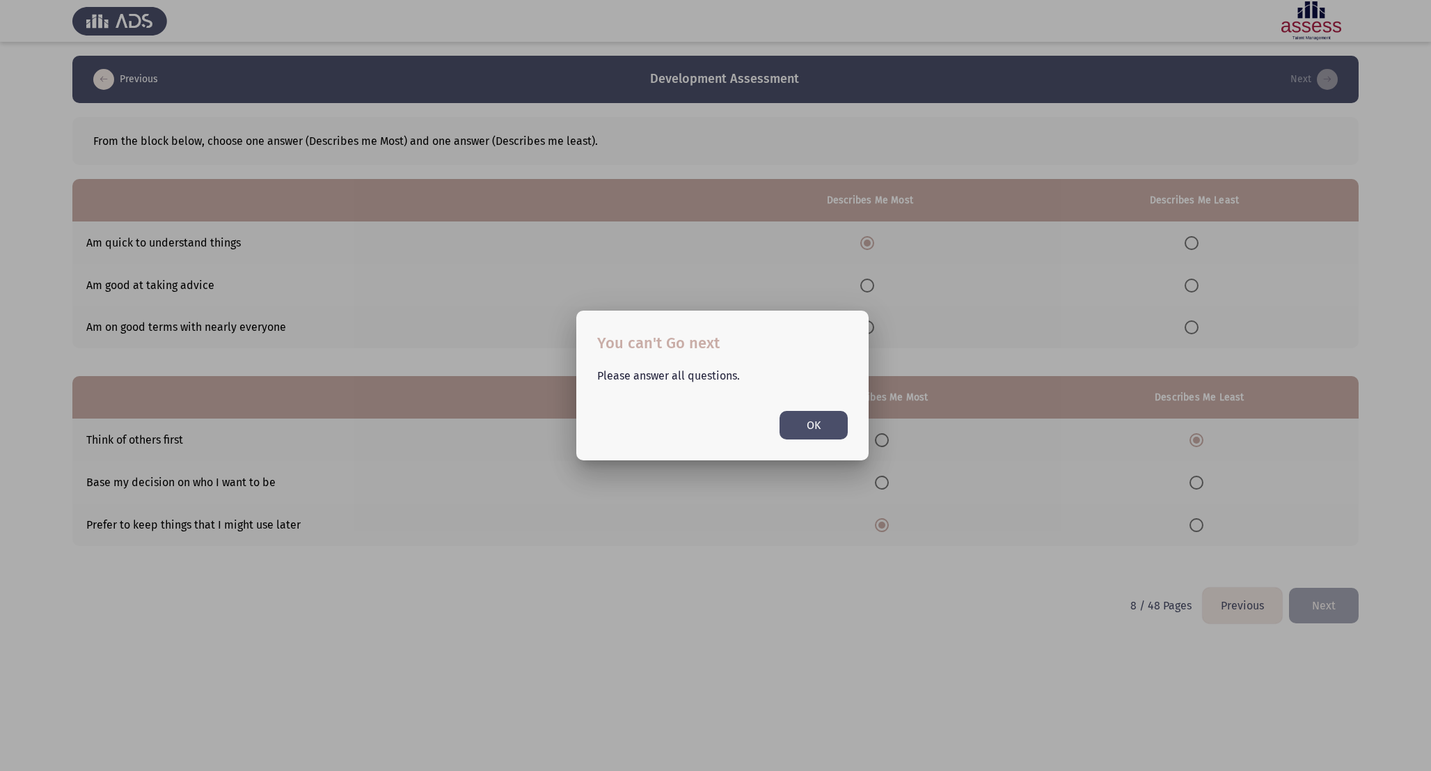
click at [819, 434] on button "OK" at bounding box center [814, 425] width 68 height 29
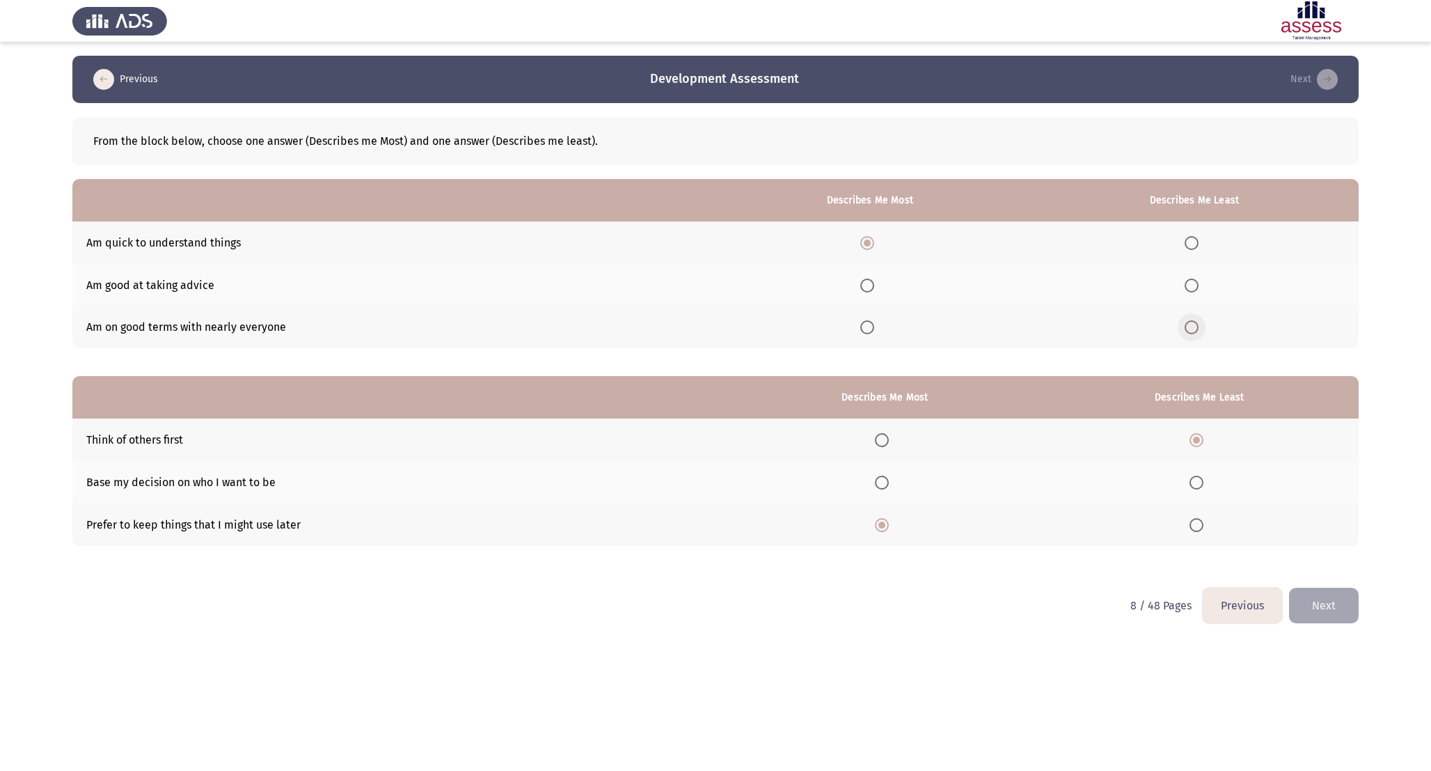
click at [1201, 325] on label "Select an option" at bounding box center [1194, 327] width 19 height 14
click at [1199, 325] on input "Select an option" at bounding box center [1192, 327] width 14 height 14
click at [1327, 616] on button "Next" at bounding box center [1324, 606] width 70 height 36
click at [863, 325] on span "Select an option" at bounding box center [862, 327] width 14 height 14
click at [863, 325] on input "Select an option" at bounding box center [862, 327] width 14 height 14
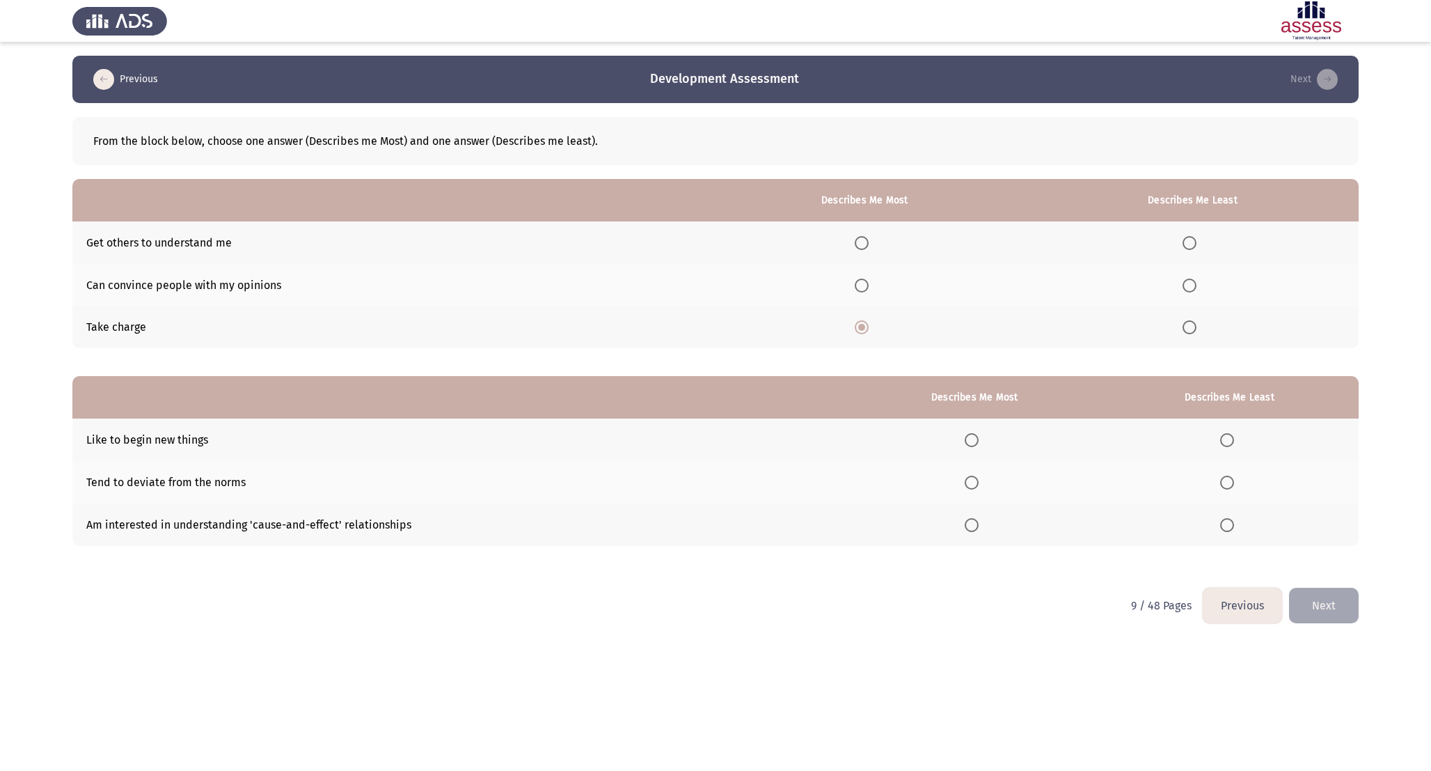
click at [847, 282] on th at bounding box center [865, 285] width 324 height 42
click at [865, 285] on span "Select an option" at bounding box center [862, 285] width 14 height 14
click at [865, 285] on input "Select an option" at bounding box center [862, 285] width 14 height 14
click at [865, 327] on span "Select an option" at bounding box center [862, 327] width 14 height 14
click at [865, 327] on input "Select an option" at bounding box center [862, 327] width 14 height 14
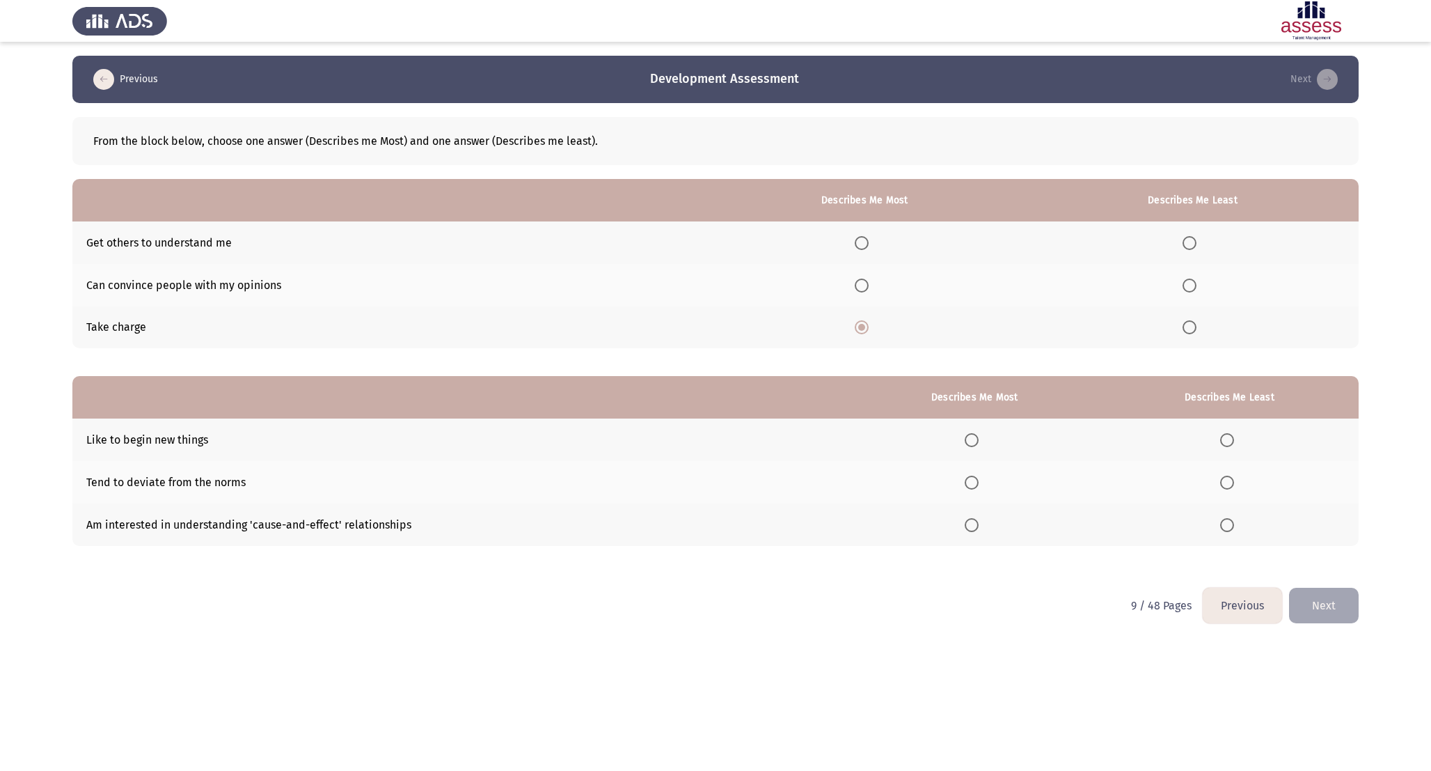
click at [865, 246] on span "Select an option" at bounding box center [862, 243] width 14 height 14
click at [865, 246] on input "Select an option" at bounding box center [862, 243] width 14 height 14
click at [1186, 280] on span "Select an option" at bounding box center [1190, 285] width 14 height 14
click at [1186, 280] on input "Select an option" at bounding box center [1190, 285] width 14 height 14
click at [969, 438] on span "Select an option" at bounding box center [972, 440] width 14 height 14
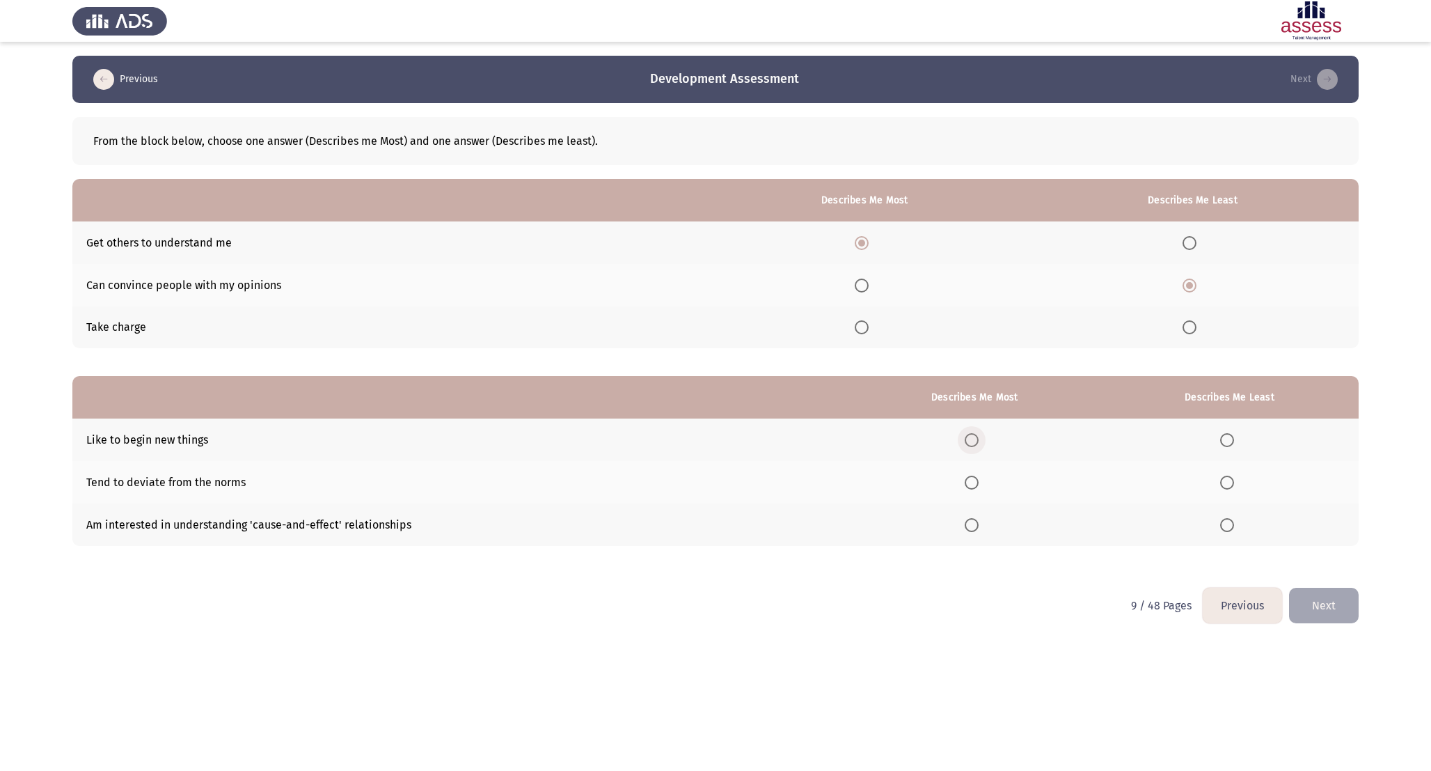
click at [969, 438] on input "Select an option" at bounding box center [972, 440] width 14 height 14
click at [960, 466] on th at bounding box center [975, 482] width 252 height 42
click at [959, 475] on th at bounding box center [975, 482] width 252 height 42
drag, startPoint x: 277, startPoint y: 484, endPoint x: 213, endPoint y: 482, distance: 64.1
click at [212, 482] on td "Tend to deviate from the norms" at bounding box center [460, 482] width 776 height 42
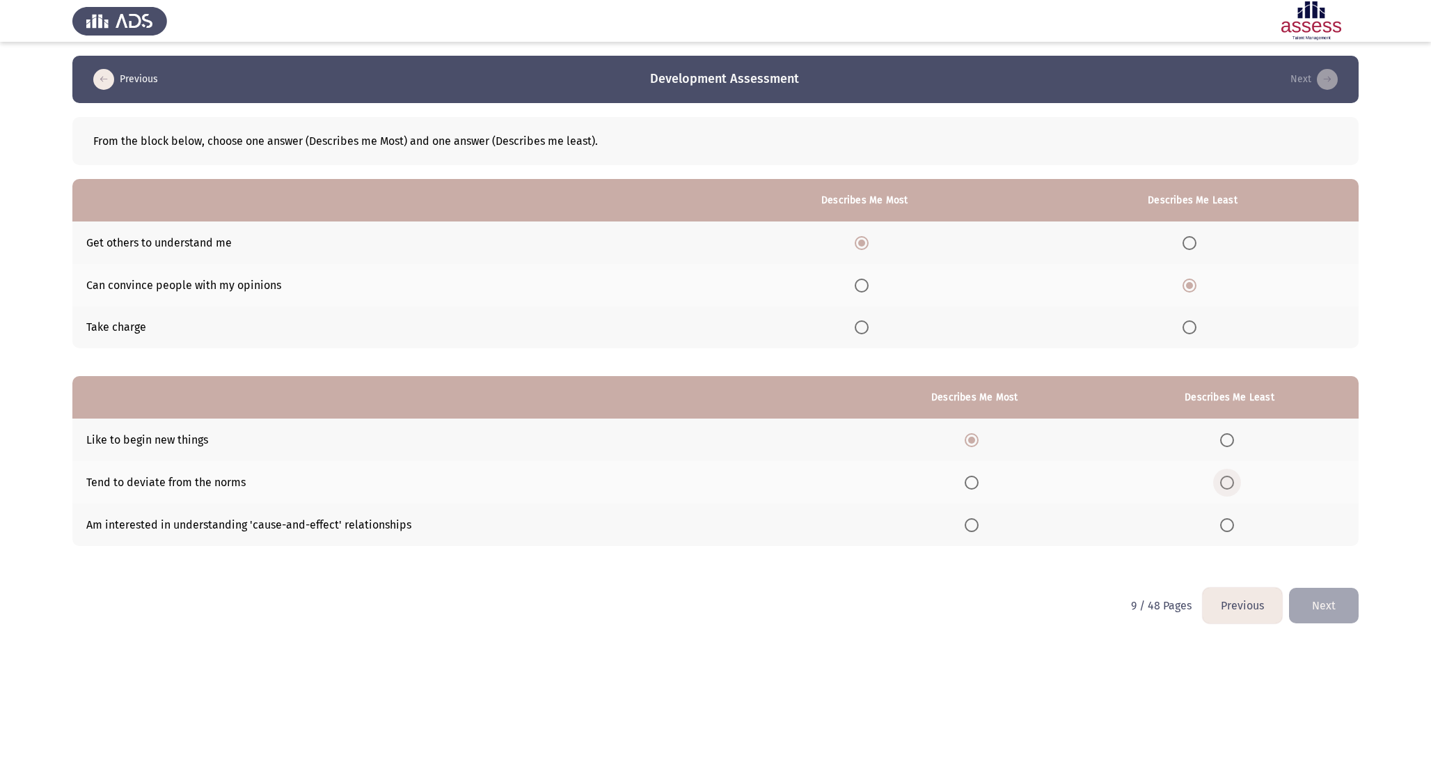
click at [1227, 484] on span "Select an option" at bounding box center [1227, 482] width 14 height 14
click at [1227, 484] on input "Select an option" at bounding box center [1227, 482] width 14 height 14
click at [1333, 597] on button "Next" at bounding box center [1324, 606] width 70 height 36
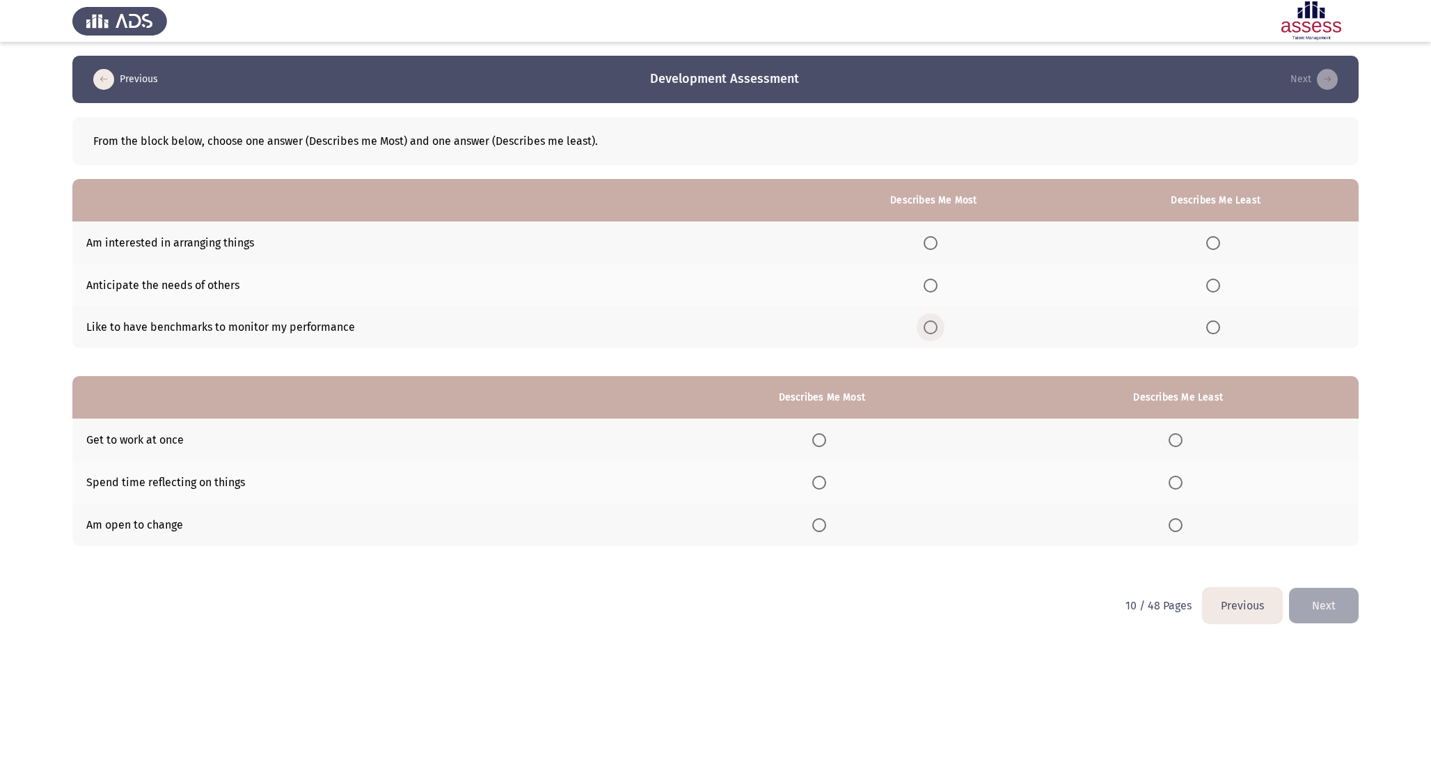
click at [938, 329] on span "Select an option" at bounding box center [931, 327] width 14 height 14
click at [938, 329] on input "Select an option" at bounding box center [931, 327] width 14 height 14
click at [1240, 271] on th at bounding box center [1216, 285] width 286 height 42
click at [1215, 266] on th at bounding box center [1216, 285] width 286 height 42
click at [1215, 278] on span "Select an option" at bounding box center [1213, 285] width 14 height 14
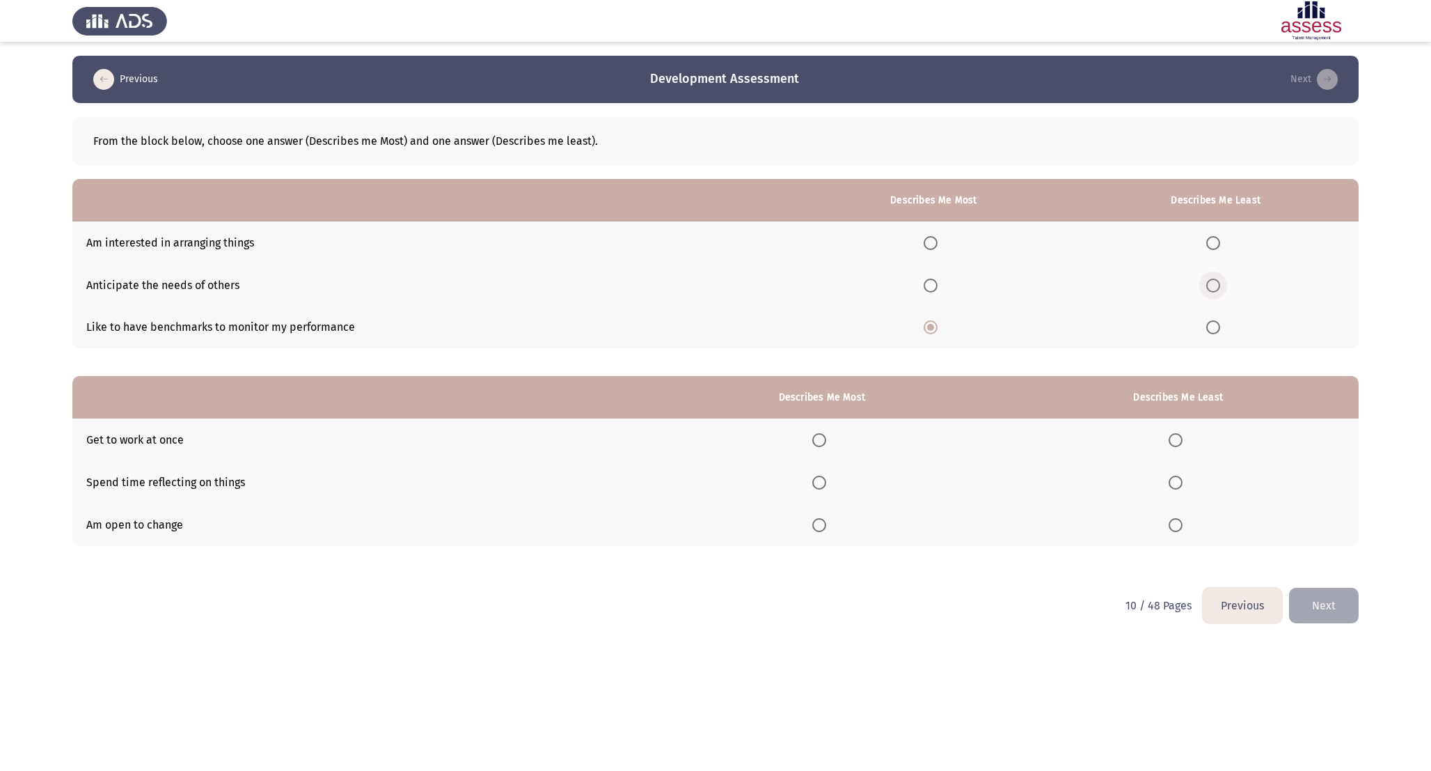
click at [1215, 278] on input "Select an option" at bounding box center [1213, 285] width 14 height 14
click at [824, 527] on span "Select an option" at bounding box center [819, 525] width 14 height 14
click at [824, 527] on input "Select an option" at bounding box center [819, 525] width 14 height 14
click at [1169, 436] on th at bounding box center [1178, 439] width 361 height 42
click at [1176, 436] on span "Select an option" at bounding box center [1176, 440] width 14 height 14
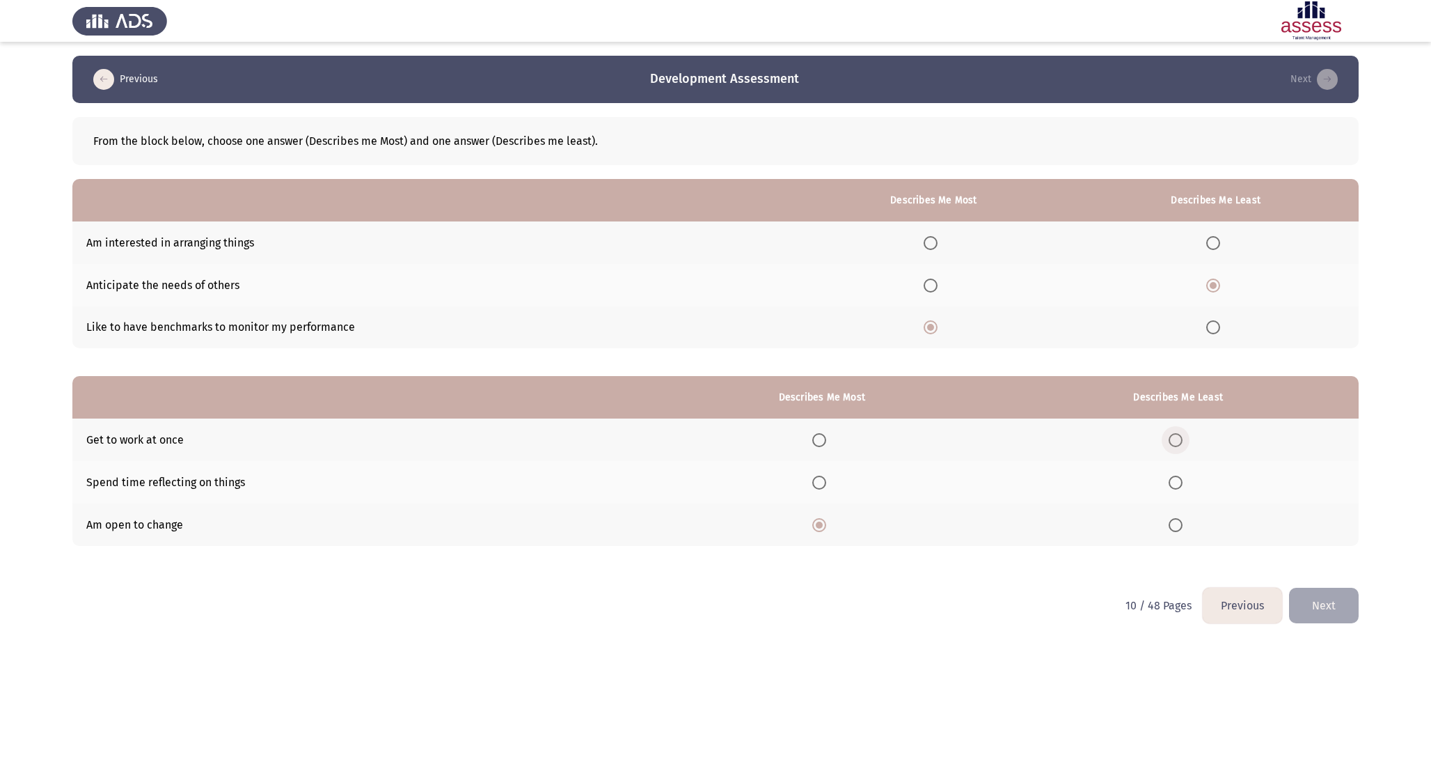
click at [1176, 436] on input "Select an option" at bounding box center [1176, 440] width 14 height 14
click at [1326, 609] on button "Next" at bounding box center [1324, 606] width 70 height 36
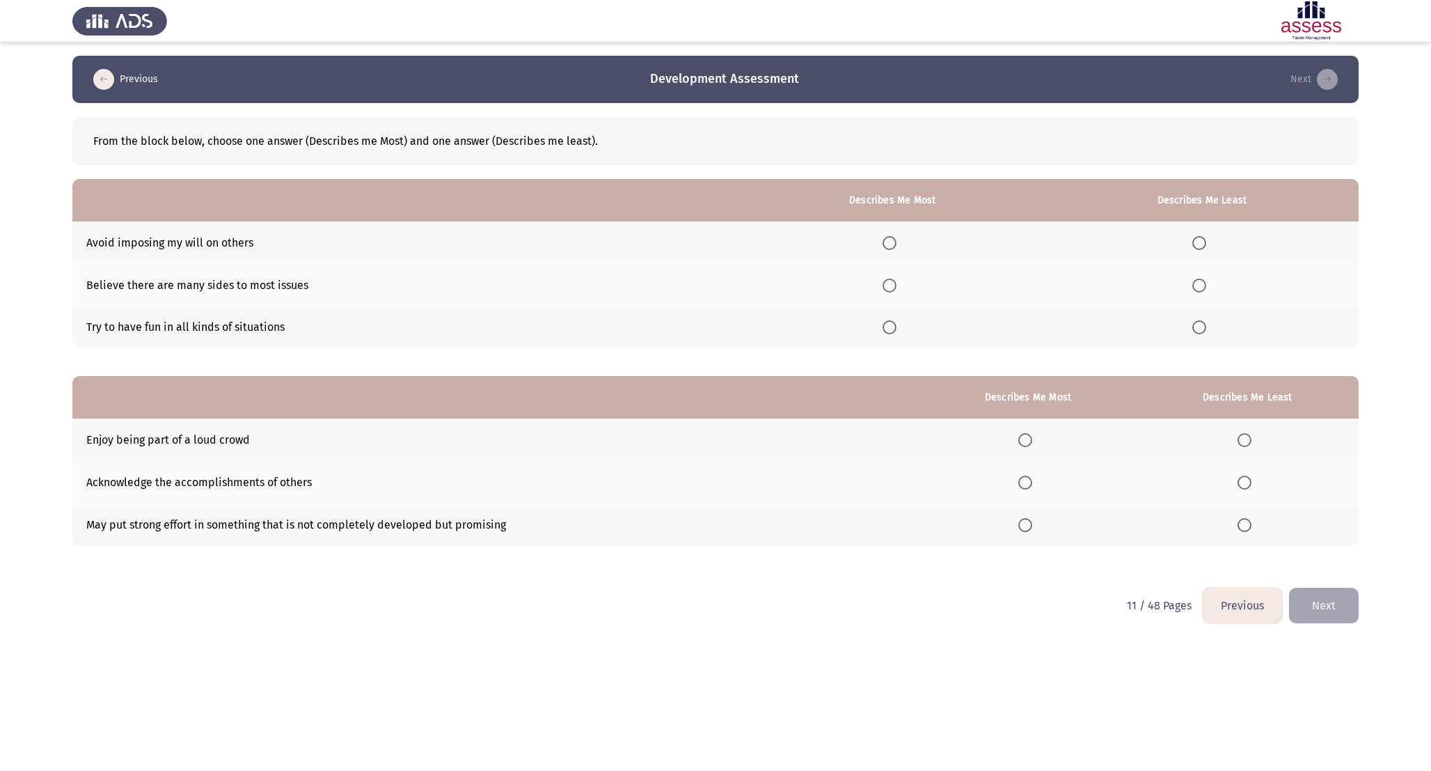
drag, startPoint x: 1204, startPoint y: 249, endPoint x: 894, endPoint y: 242, distance: 309.8
click at [894, 243] on tr "Avoid imposing my will on others" at bounding box center [715, 242] width 1286 height 42
click at [894, 242] on span "Select an option" at bounding box center [890, 243] width 14 height 14
click at [894, 242] on input "Select an option" at bounding box center [890, 243] width 14 height 14
click at [1193, 326] on th at bounding box center [1202, 327] width 313 height 42
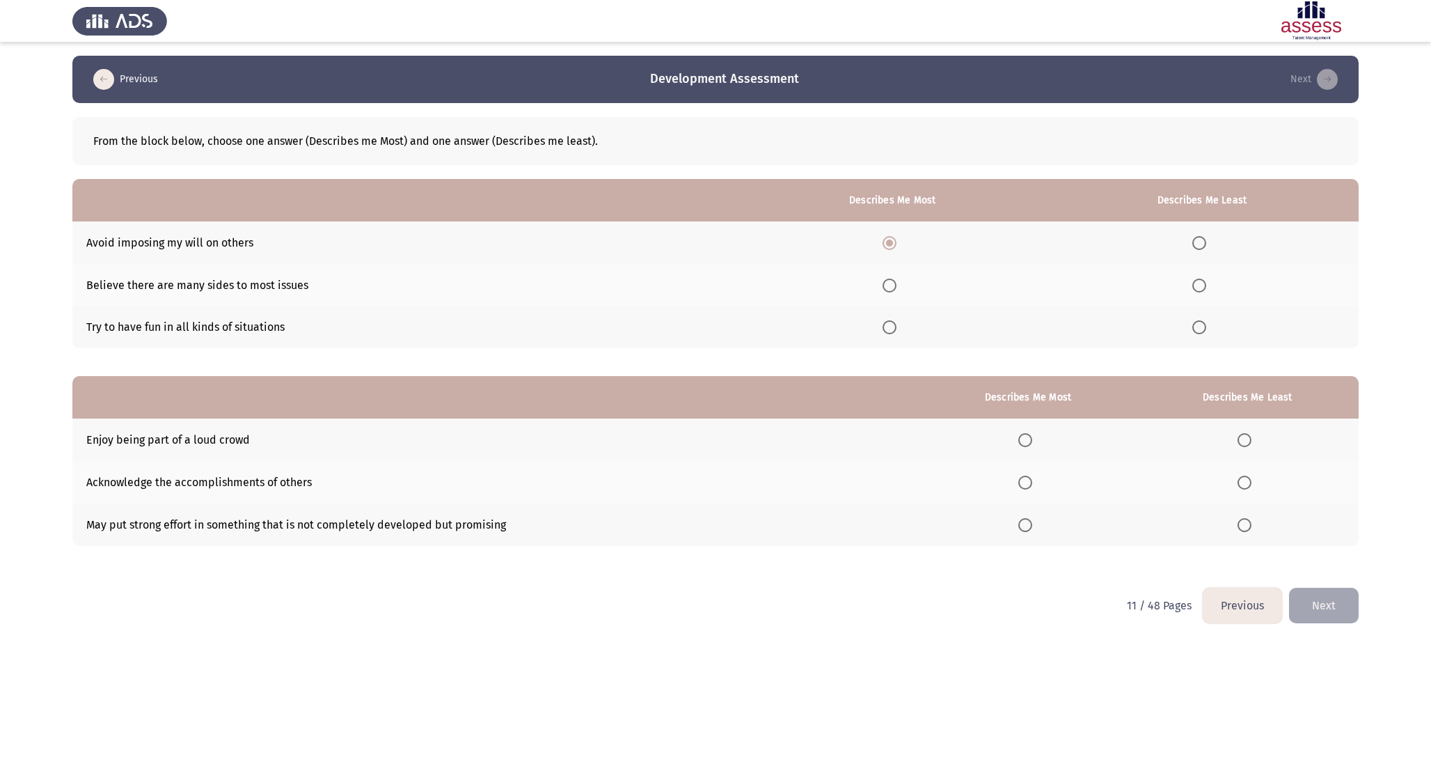
click at [1205, 331] on span "Select an option" at bounding box center [1199, 327] width 14 height 14
click at [1205, 331] on input "Select an option" at bounding box center [1199, 327] width 14 height 14
click at [1251, 433] on span "Select an option" at bounding box center [1245, 440] width 14 height 14
click at [1251, 433] on input "Select an option" at bounding box center [1245, 440] width 14 height 14
click at [1030, 501] on th at bounding box center [1028, 482] width 216 height 42
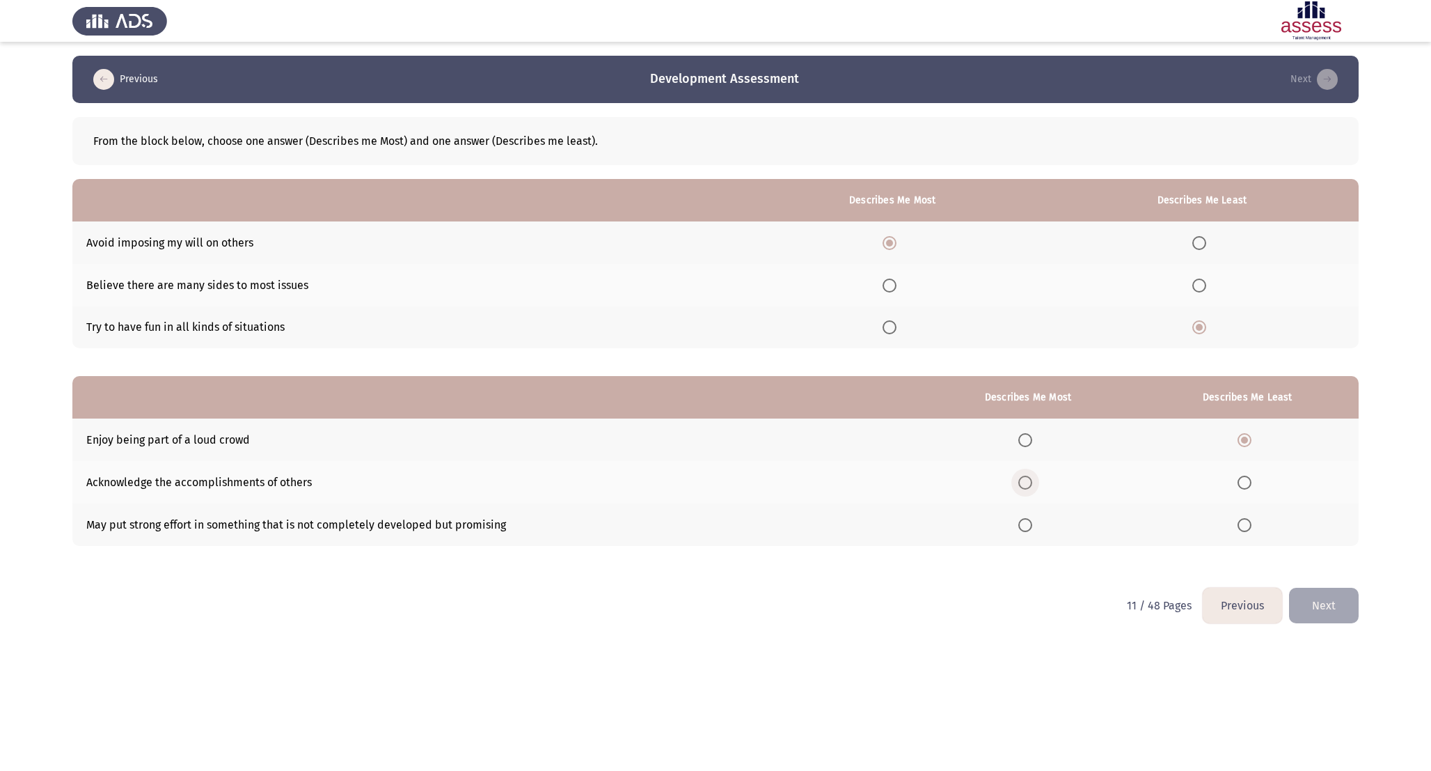
click at [1030, 487] on span "Select an option" at bounding box center [1025, 482] width 14 height 14
click at [1030, 487] on input "Select an option" at bounding box center [1025, 482] width 14 height 14
click at [1327, 597] on button "Next" at bounding box center [1324, 606] width 70 height 36
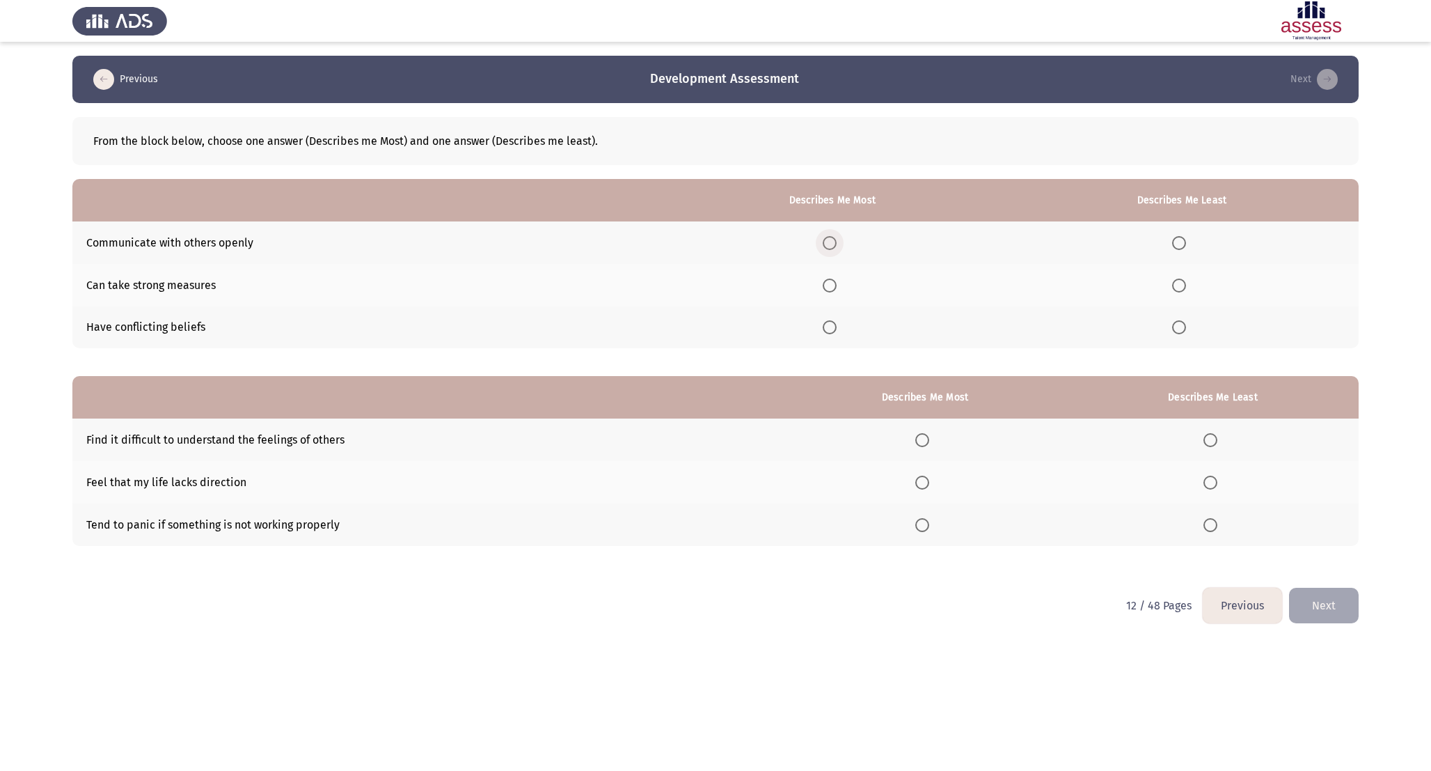
click at [833, 242] on span "Select an option" at bounding box center [830, 243] width 14 height 14
click at [833, 242] on input "Select an option" at bounding box center [830, 243] width 14 height 14
click at [1204, 339] on th at bounding box center [1182, 327] width 354 height 42
click at [1195, 339] on th at bounding box center [1182, 327] width 354 height 42
click at [1188, 331] on label "Select an option" at bounding box center [1181, 327] width 19 height 14
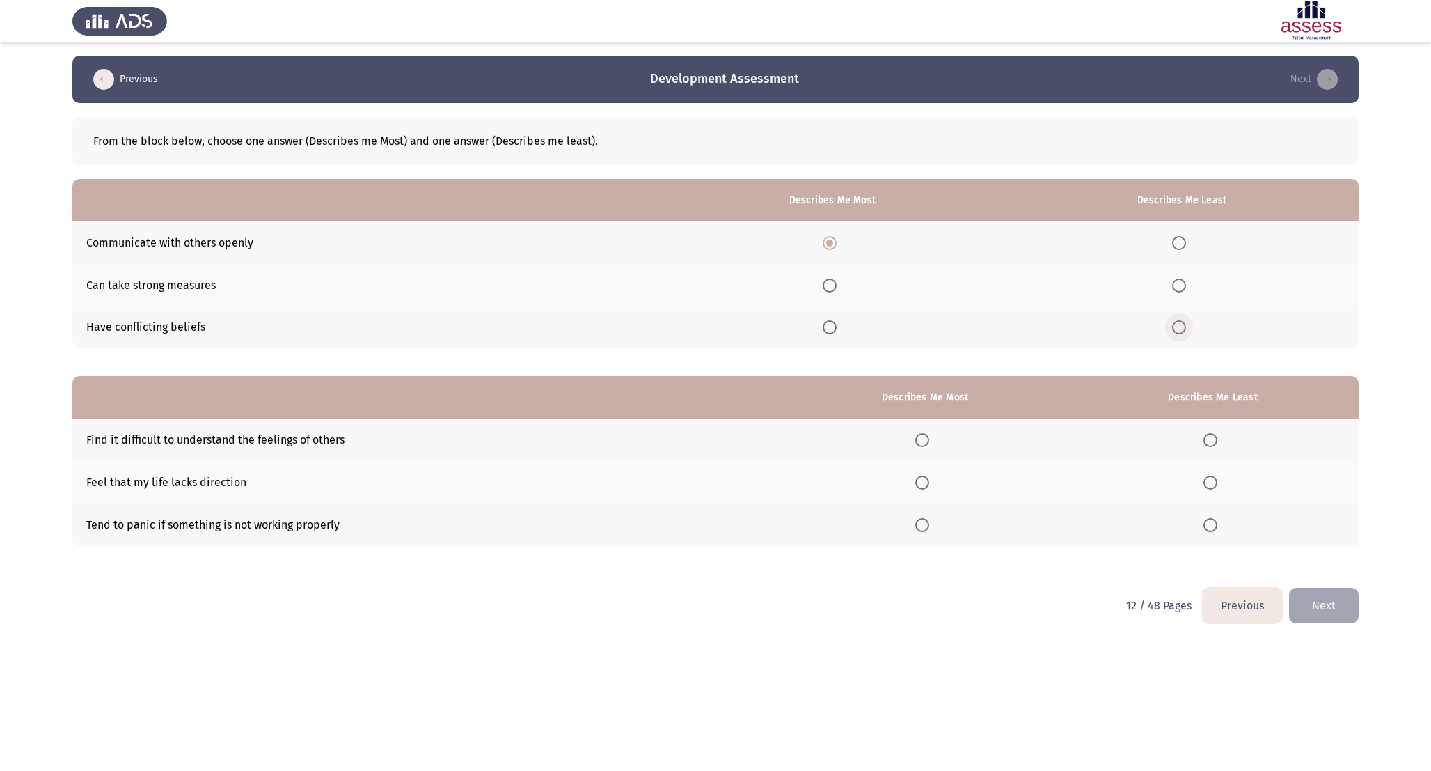
click at [1186, 331] on input "Select an option" at bounding box center [1179, 327] width 14 height 14
click at [1212, 527] on span "Select an option" at bounding box center [1211, 525] width 14 height 14
click at [1212, 527] on input "Select an option" at bounding box center [1211, 525] width 14 height 14
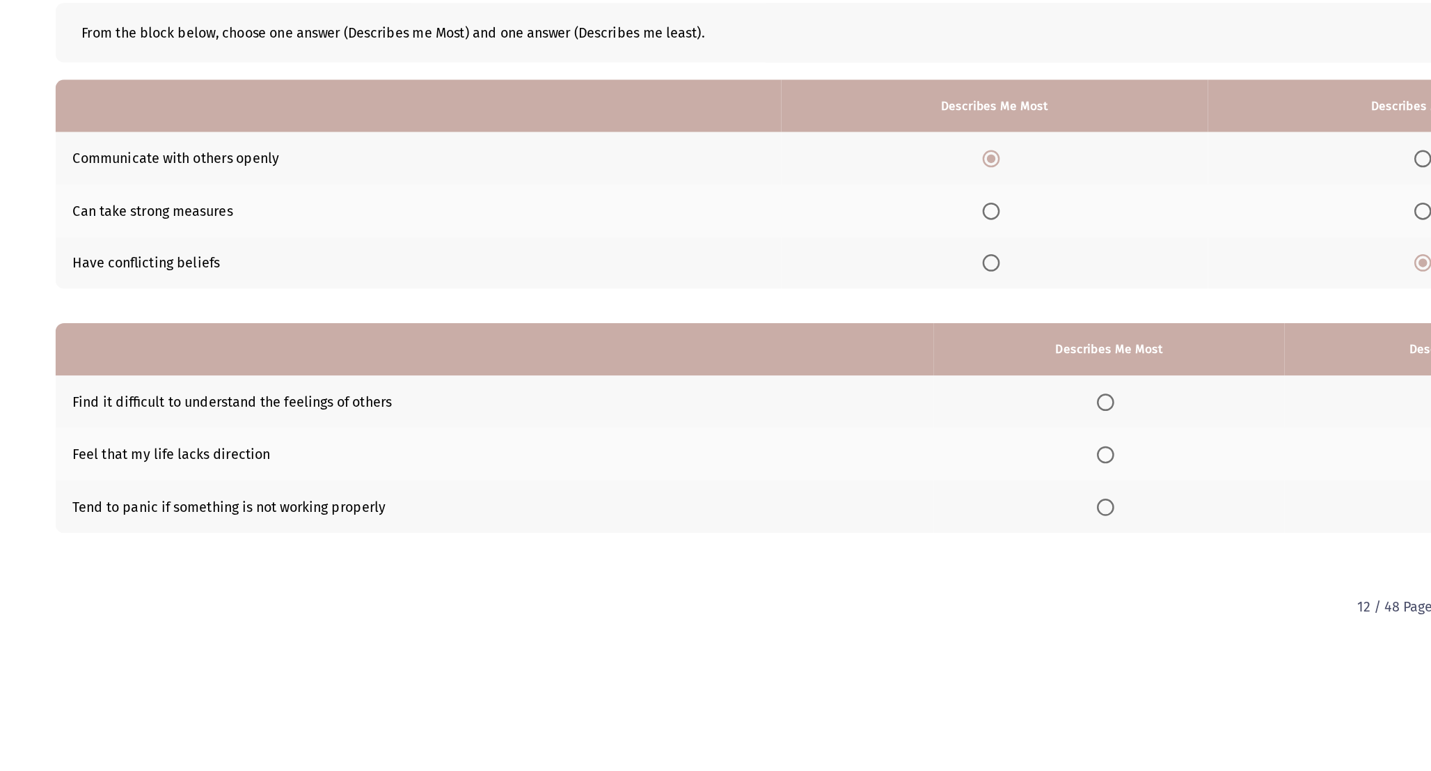
click at [922, 487] on span "Select an option" at bounding box center [922, 482] width 14 height 14
click at [922, 487] on input "Select an option" at bounding box center [922, 482] width 14 height 14
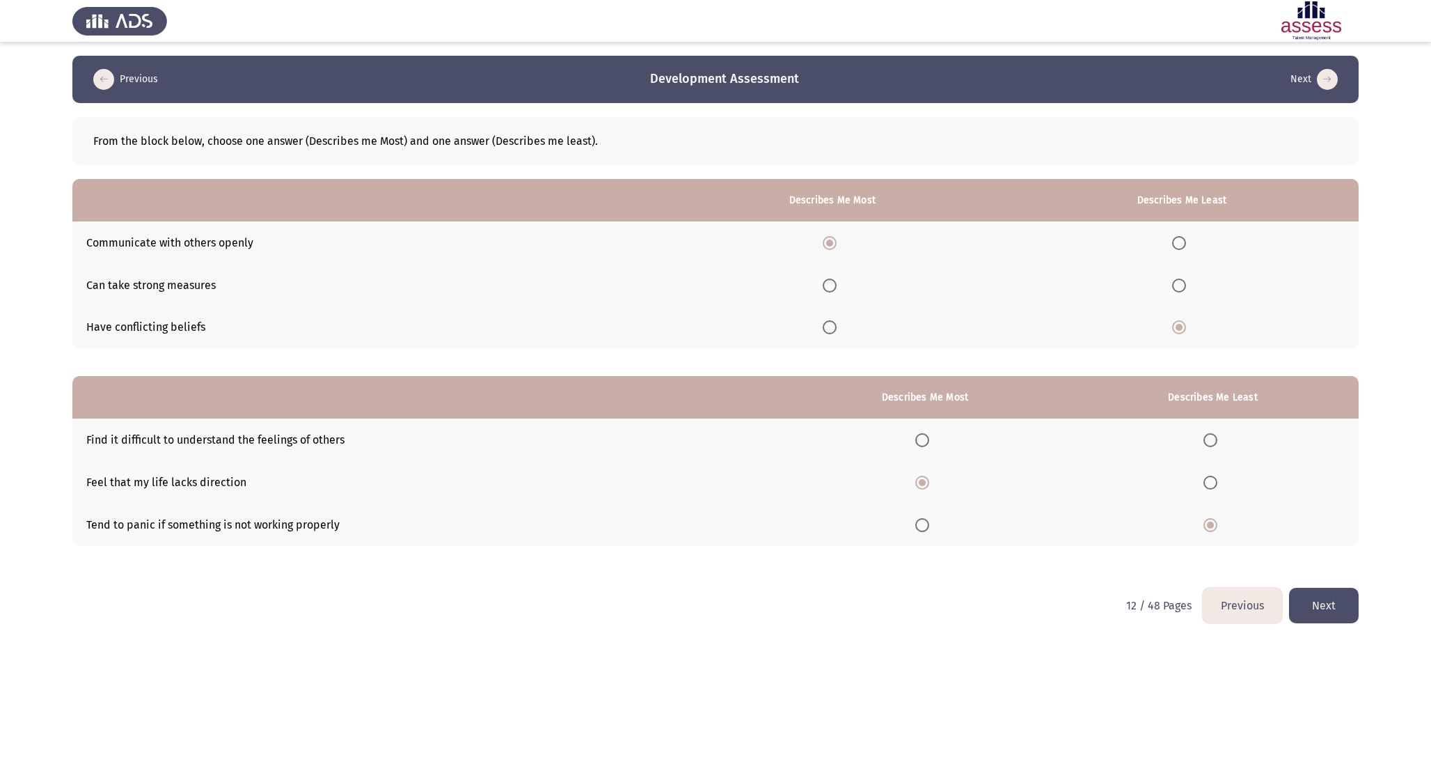
click at [1327, 592] on button "Next" at bounding box center [1324, 606] width 70 height 36
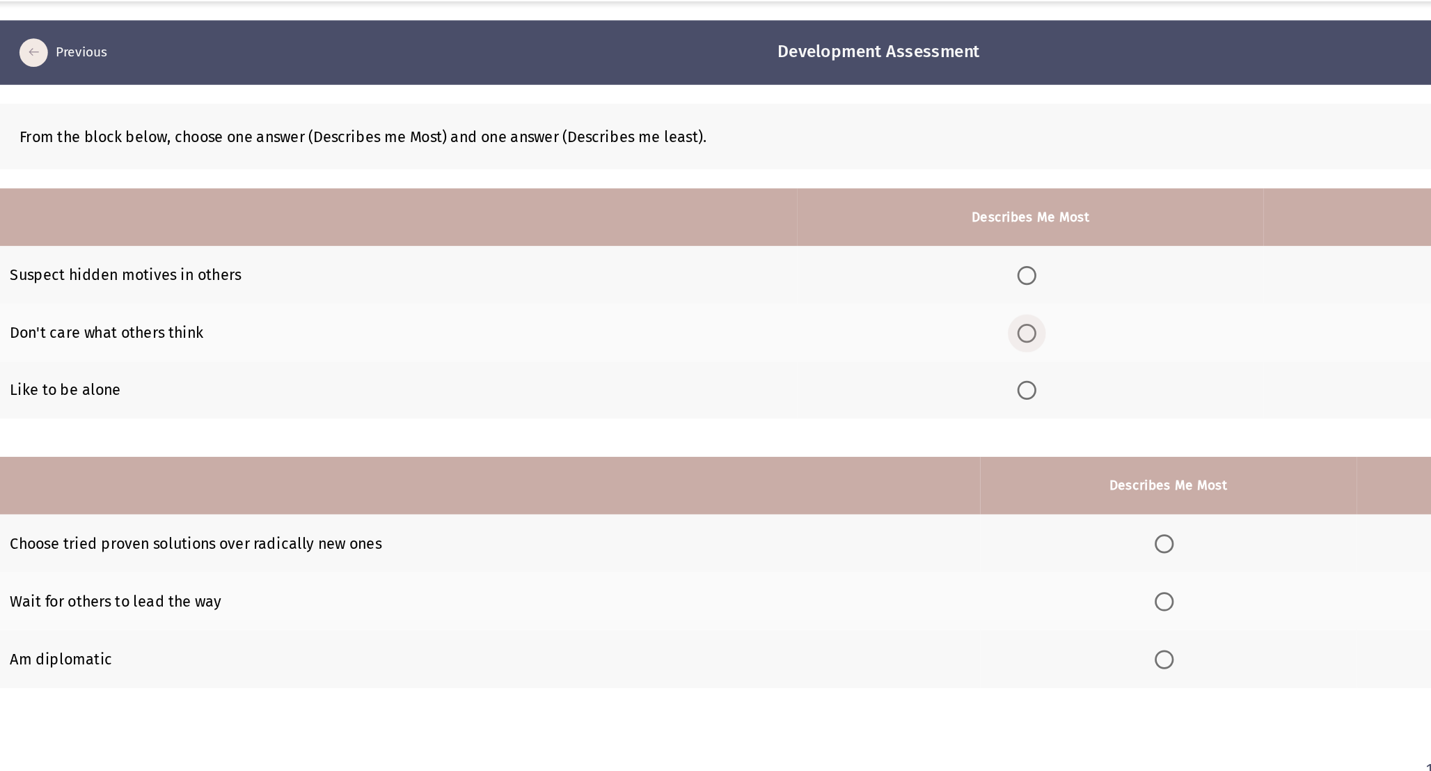
click at [837, 288] on span "Select an option" at bounding box center [833, 285] width 14 height 14
click at [837, 288] on input "Select an option" at bounding box center [833, 285] width 14 height 14
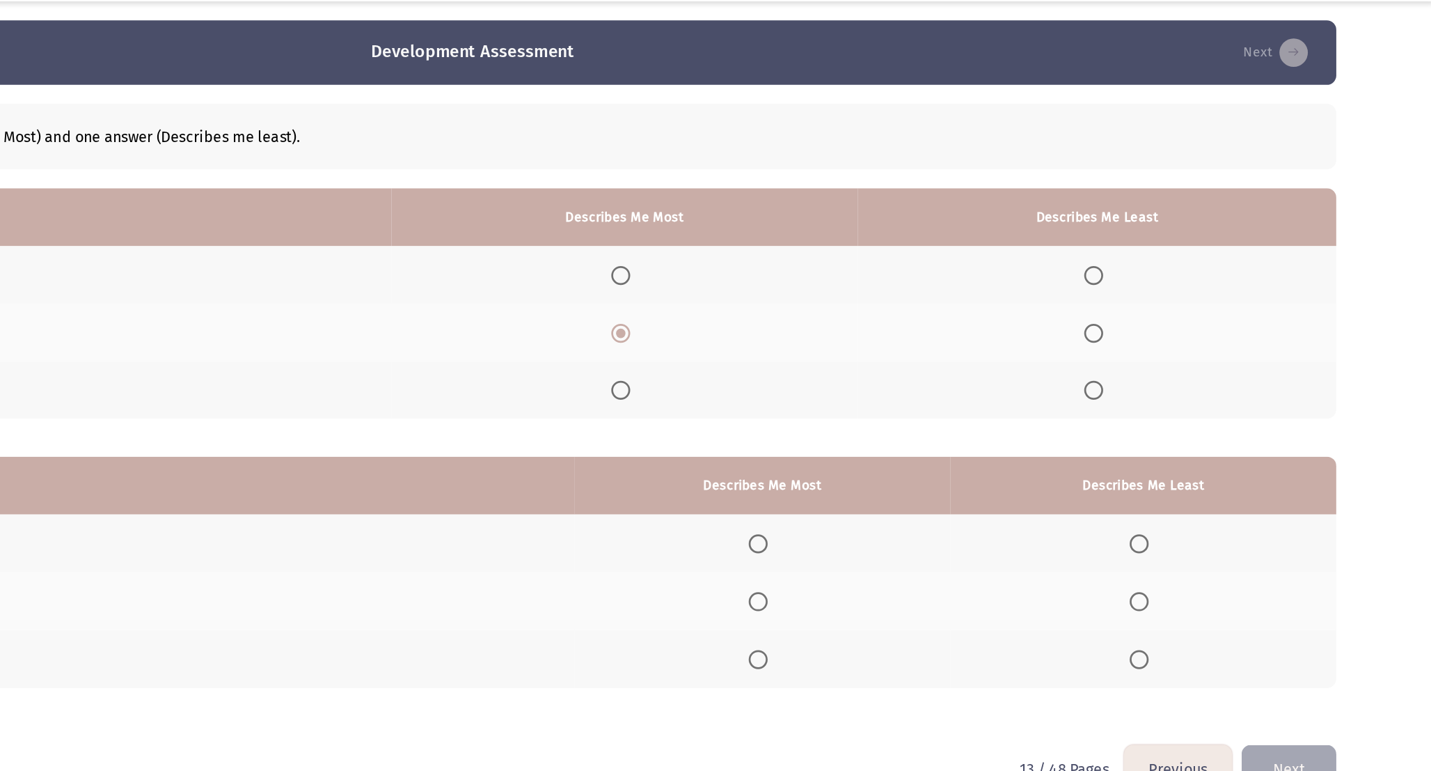
click at [1167, 345] on th at bounding box center [1183, 327] width 352 height 42
click at [1178, 330] on span "Select an option" at bounding box center [1181, 327] width 14 height 14
click at [1178, 330] on input "Select an option" at bounding box center [1181, 327] width 14 height 14
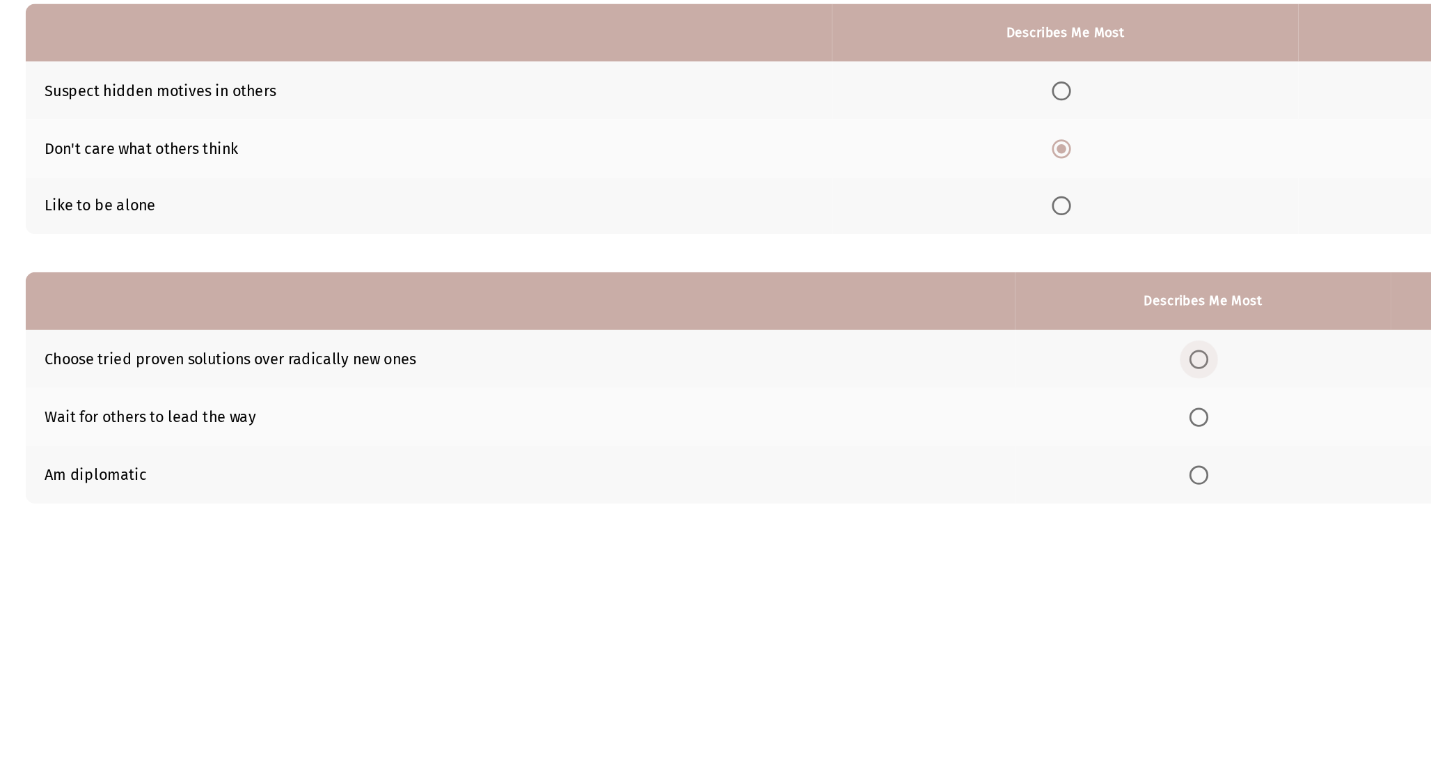
click at [937, 437] on span "Select an option" at bounding box center [934, 440] width 14 height 14
click at [937, 437] on input "Select an option" at bounding box center [934, 440] width 14 height 14
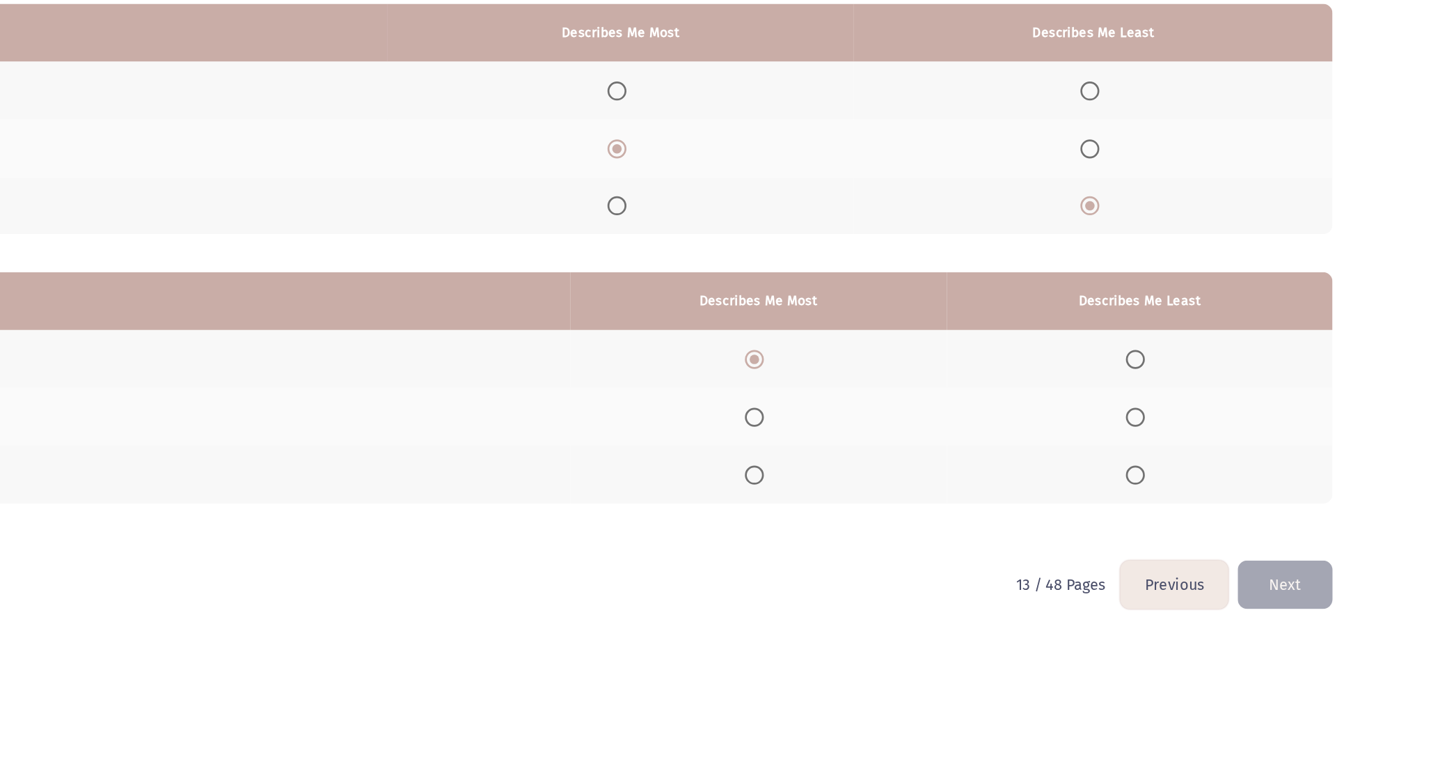
click at [1218, 481] on span "Select an option" at bounding box center [1214, 482] width 14 height 14
click at [1218, 481] on input "Select an option" at bounding box center [1214, 482] width 14 height 14
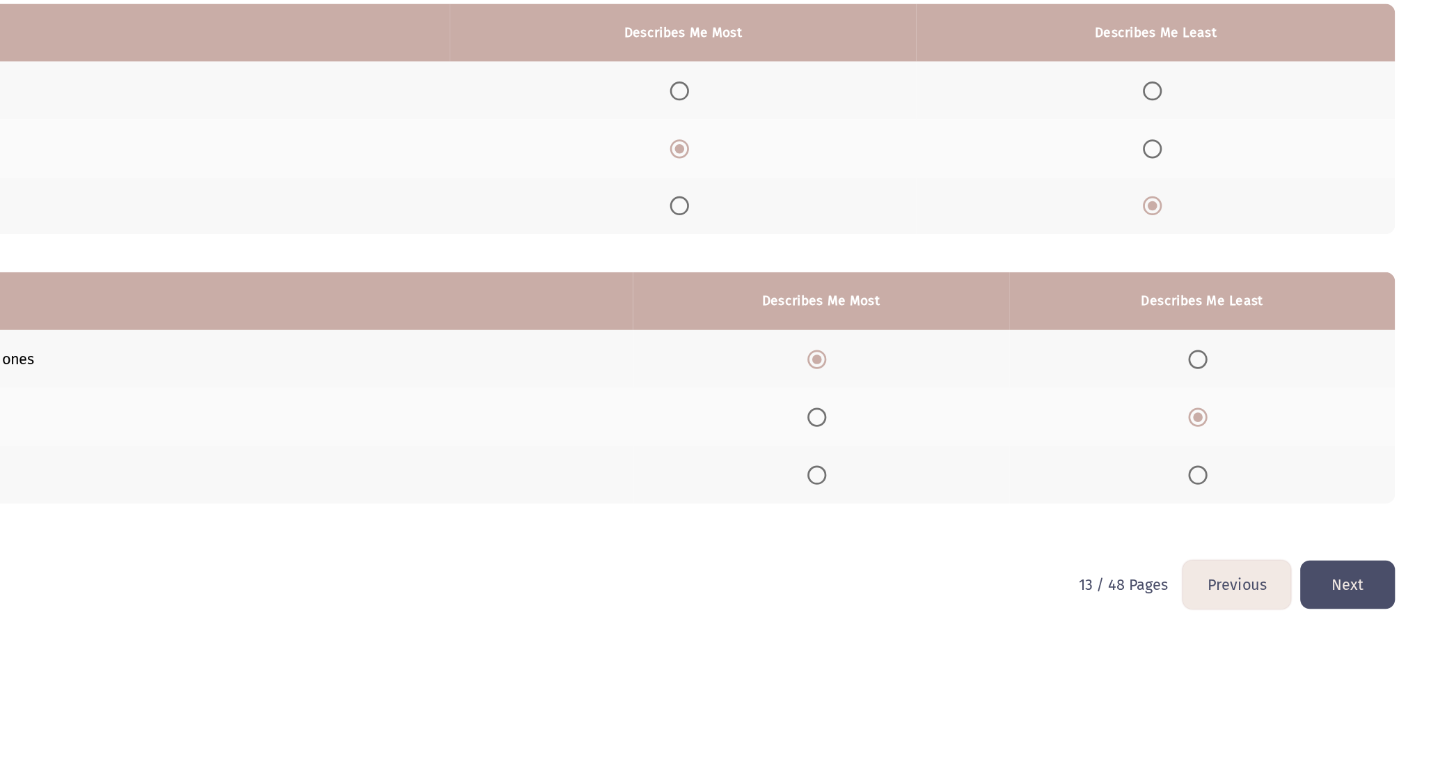
click at [1350, 622] on button "Next" at bounding box center [1324, 606] width 70 height 36
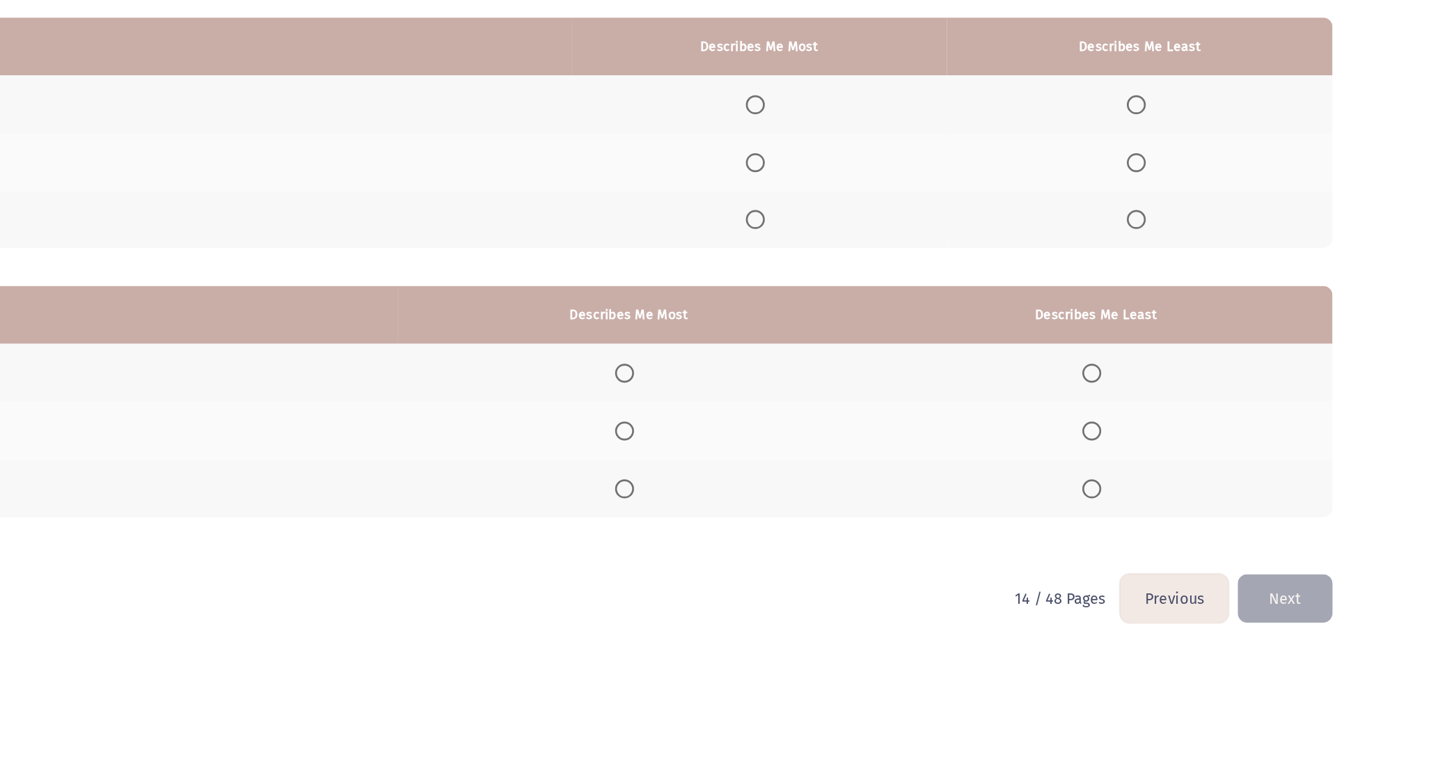
click at [915, 281] on th at bounding box center [938, 285] width 276 height 42
click at [928, 281] on th at bounding box center [938, 285] width 276 height 42
click at [934, 283] on span "Select an option" at bounding box center [935, 285] width 14 height 14
click at [934, 283] on input "Select an option" at bounding box center [935, 285] width 14 height 14
click at [1218, 244] on span "Select an option" at bounding box center [1215, 243] width 14 height 14
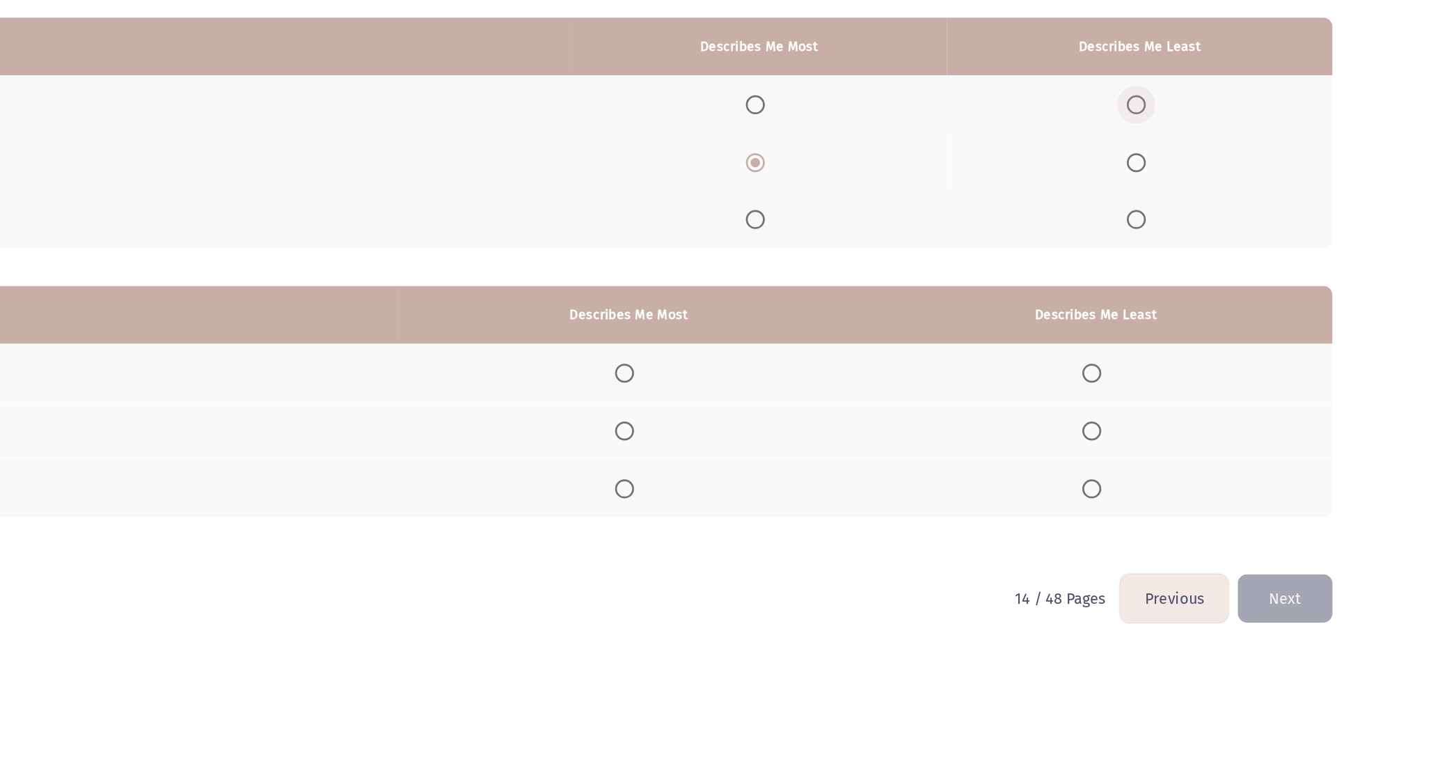
click at [1218, 244] on input "Select an option" at bounding box center [1215, 243] width 14 height 14
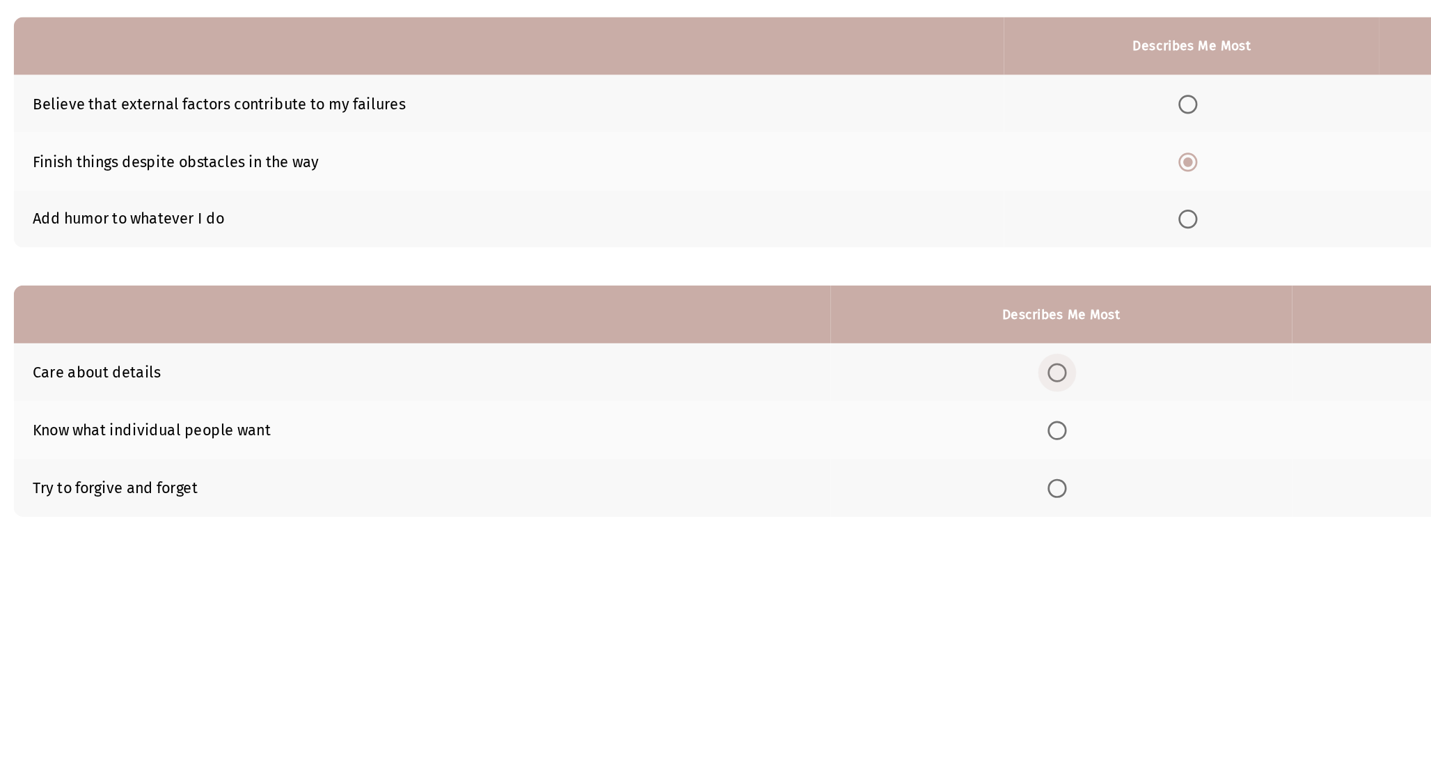
click at [840, 445] on span "Select an option" at bounding box center [839, 440] width 14 height 14
click at [840, 445] on input "Select an option" at bounding box center [839, 440] width 14 height 14
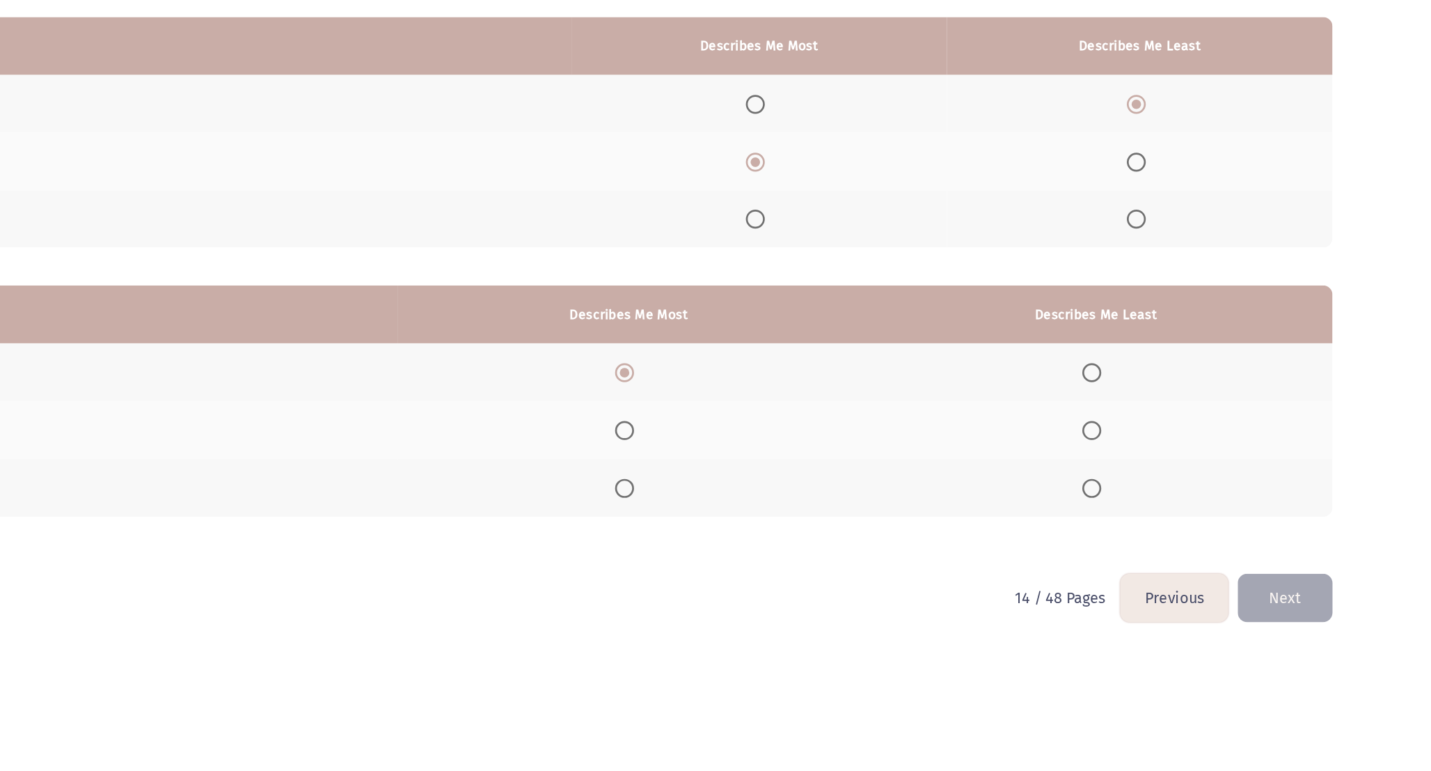
click at [1191, 472] on th at bounding box center [1184, 482] width 347 height 42
click at [1188, 476] on span "Select an option" at bounding box center [1182, 482] width 14 height 14
click at [1188, 476] on input "Select an option" at bounding box center [1182, 482] width 14 height 14
click at [1325, 588] on button "Next" at bounding box center [1324, 606] width 70 height 36
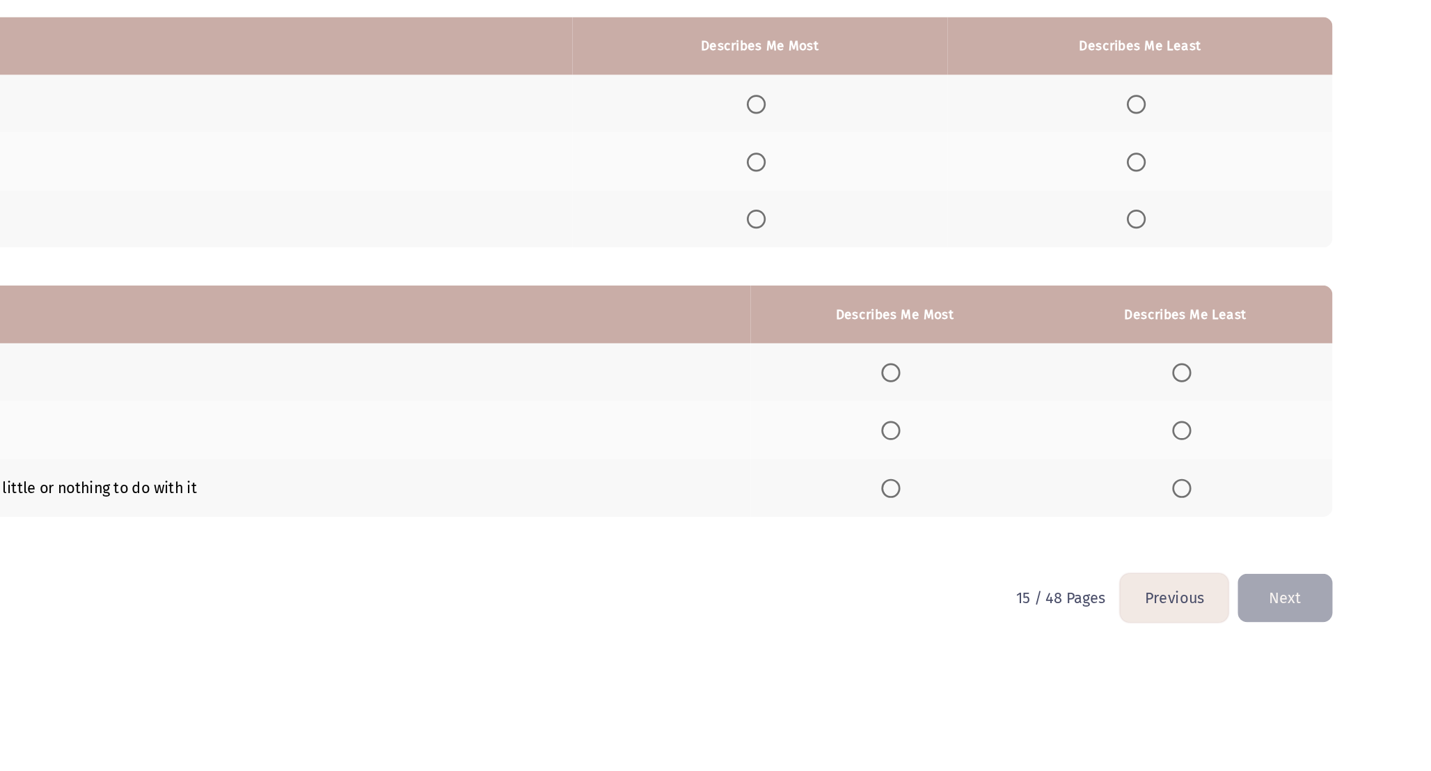
click at [1217, 606] on button "Previous" at bounding box center [1242, 606] width 79 height 36
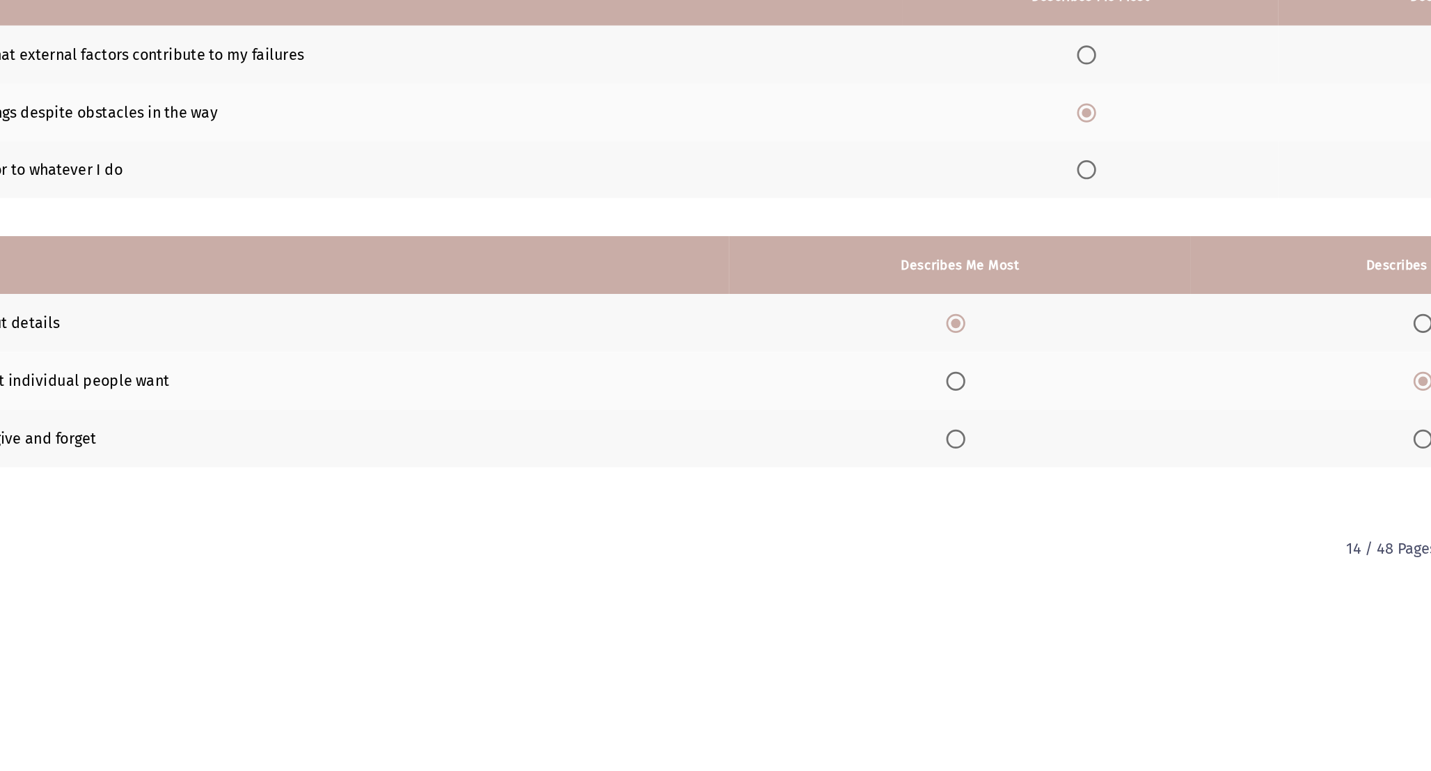
click at [840, 528] on span "Select an option" at bounding box center [839, 525] width 14 height 14
click at [840, 528] on input "Select an option" at bounding box center [839, 525] width 14 height 14
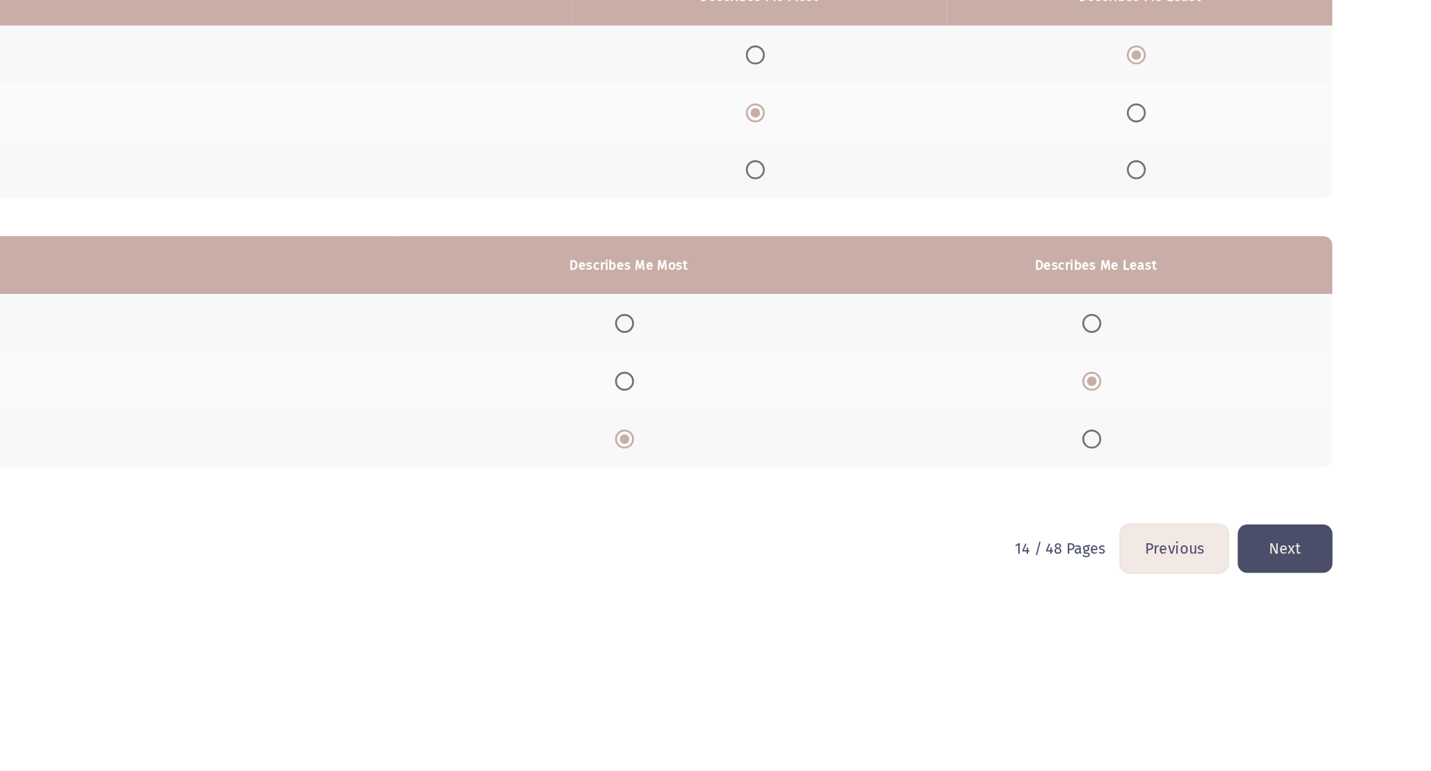
click at [1316, 614] on button "Next" at bounding box center [1324, 606] width 70 height 36
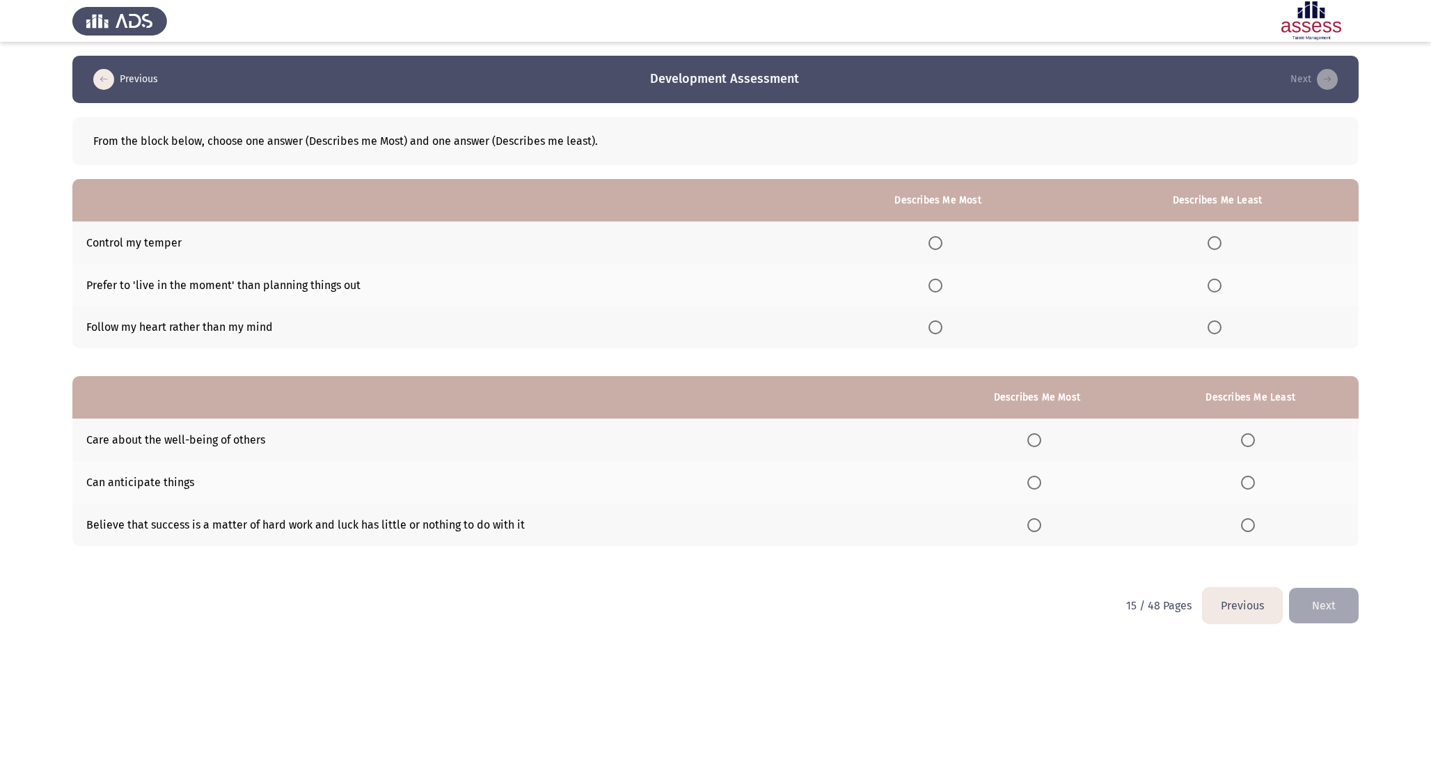
click at [940, 239] on span "Select an option" at bounding box center [936, 243] width 14 height 14
click at [940, 239] on input "Select an option" at bounding box center [936, 243] width 14 height 14
click at [1222, 283] on span "Select an option" at bounding box center [1215, 285] width 14 height 14
click at [1222, 283] on input "Select an option" at bounding box center [1215, 285] width 14 height 14
click at [1041, 519] on span "Select an option" at bounding box center [1034, 525] width 14 height 14
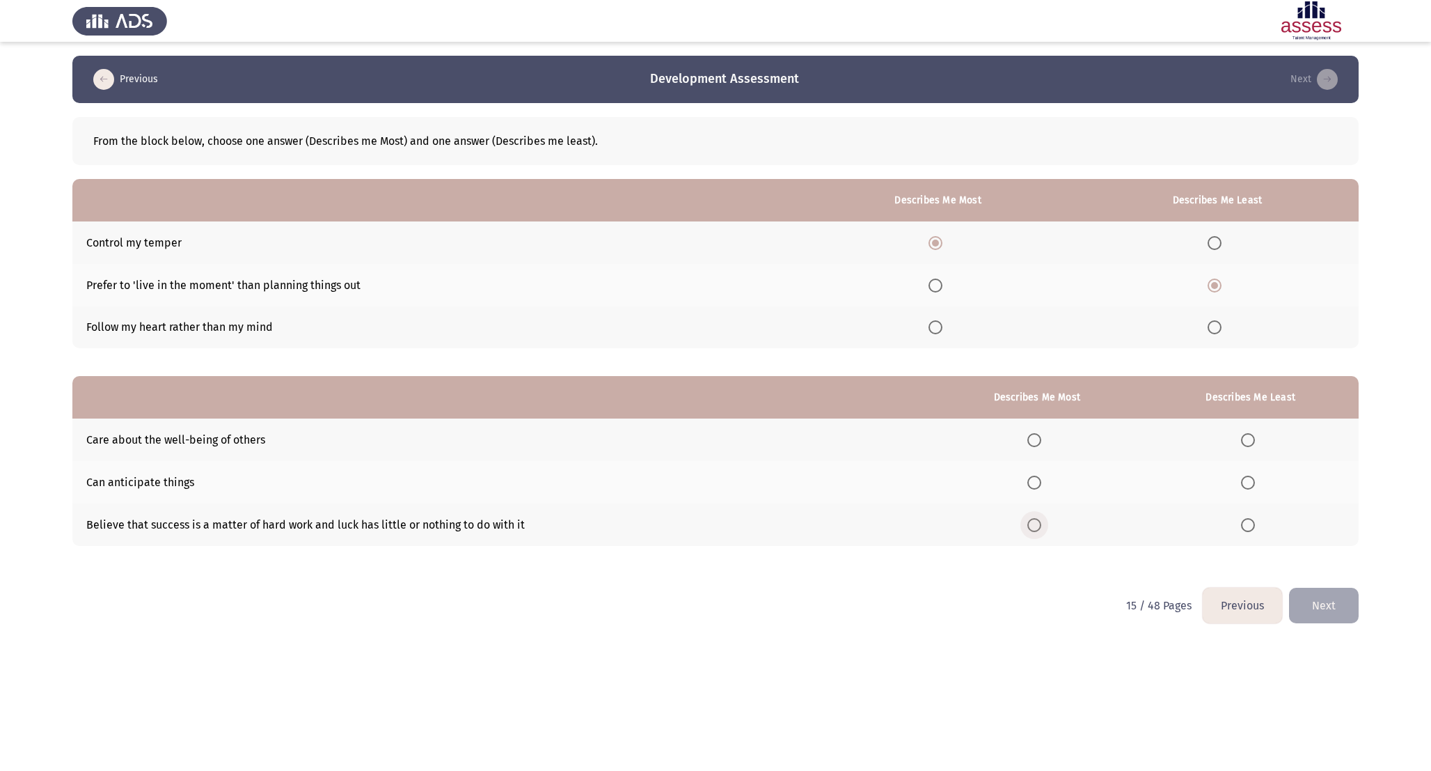
click at [1041, 519] on input "Select an option" at bounding box center [1034, 525] width 14 height 14
click at [1248, 436] on span "Select an option" at bounding box center [1248, 440] width 14 height 14
click at [1248, 436] on input "Select an option" at bounding box center [1248, 440] width 14 height 14
click at [1307, 607] on button "Next" at bounding box center [1324, 606] width 70 height 36
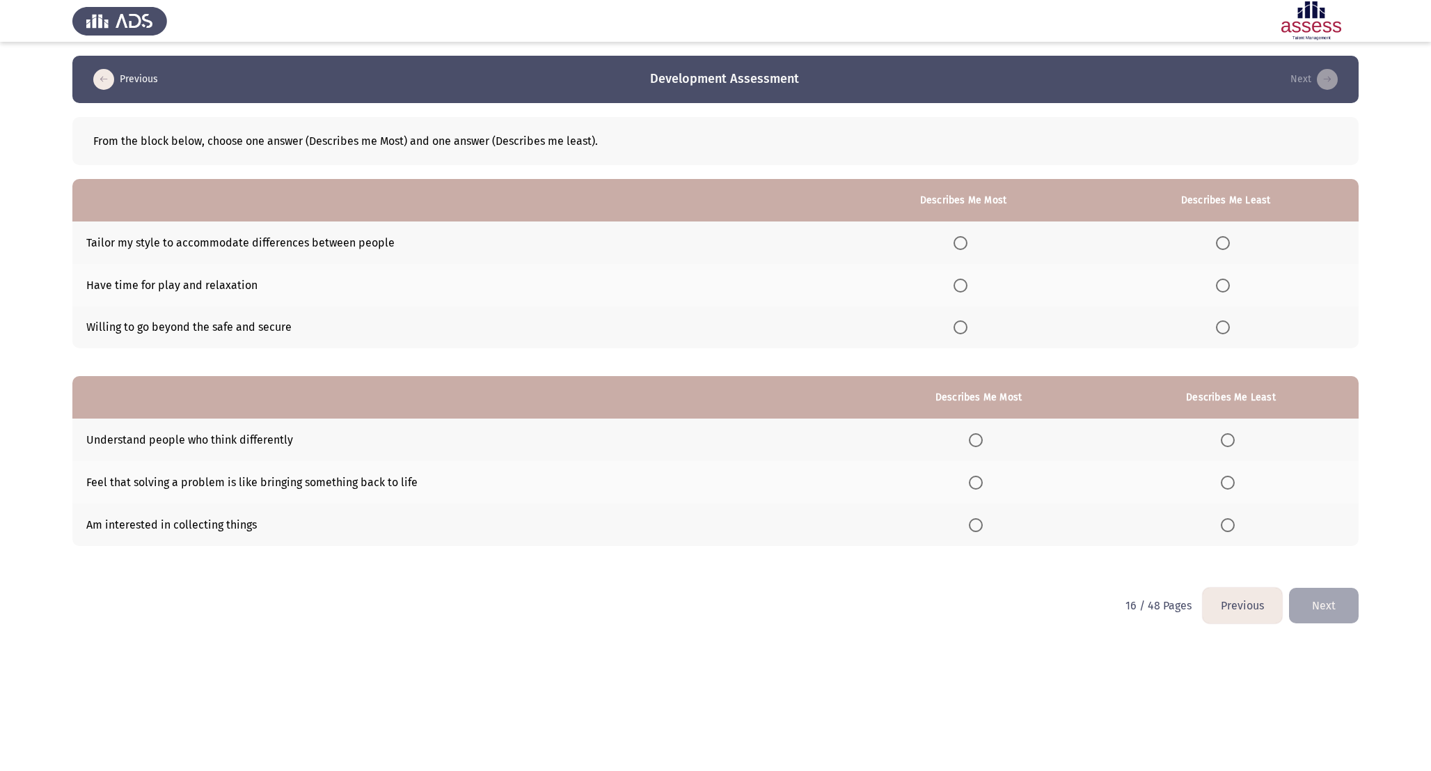
click at [966, 318] on th at bounding box center [963, 327] width 259 height 42
click at [965, 326] on span "Select an option" at bounding box center [961, 327] width 14 height 14
click at [965, 326] on input "Select an option" at bounding box center [961, 327] width 14 height 14
click at [1218, 294] on th at bounding box center [1226, 285] width 266 height 42
click at [1227, 285] on span "Select an option" at bounding box center [1223, 285] width 14 height 14
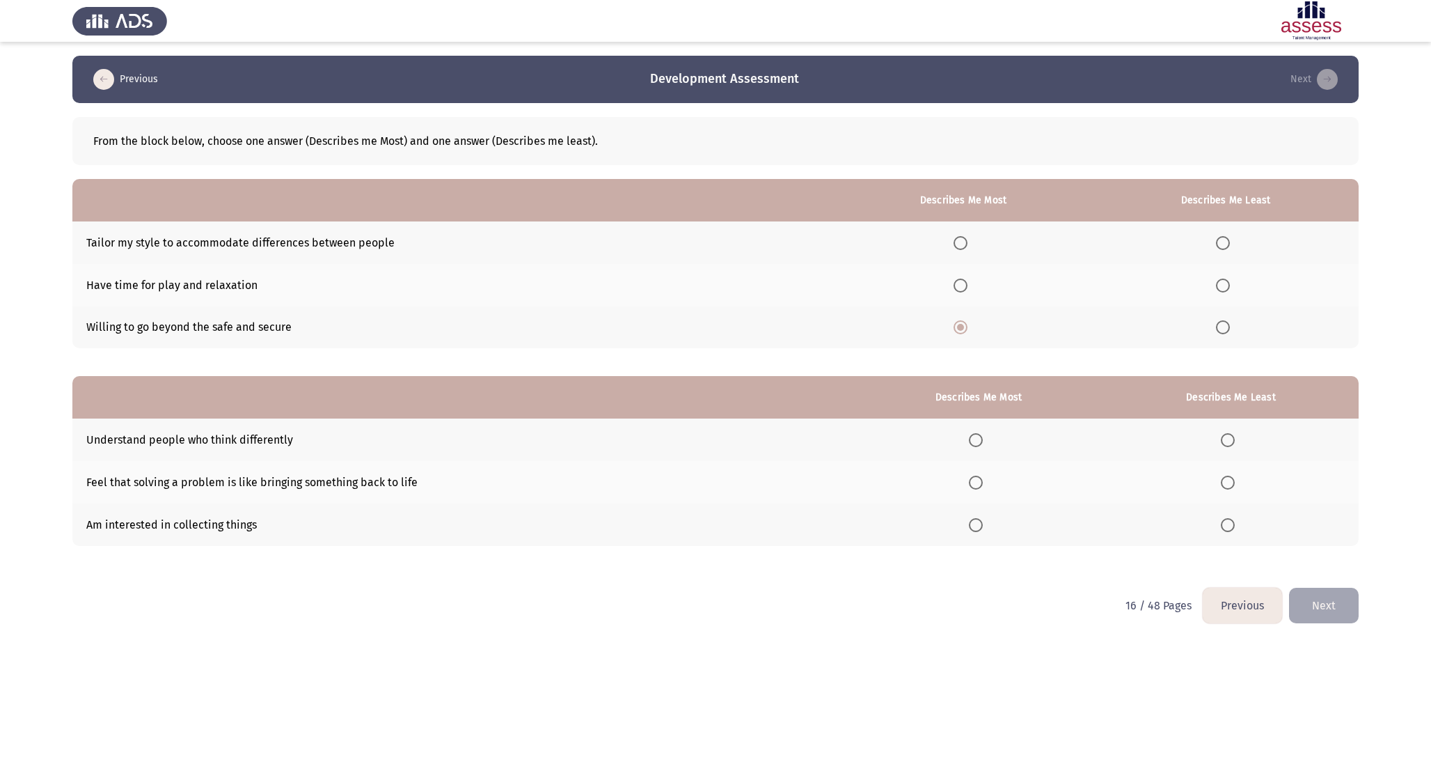
click at [1227, 285] on input "Select an option" at bounding box center [1223, 285] width 14 height 14
click at [984, 471] on th at bounding box center [978, 482] width 249 height 42
click at [983, 487] on span "Select an option" at bounding box center [976, 482] width 14 height 14
click at [983, 487] on input "Select an option" at bounding box center [976, 482] width 14 height 14
click at [1243, 526] on th at bounding box center [1230, 524] width 255 height 42
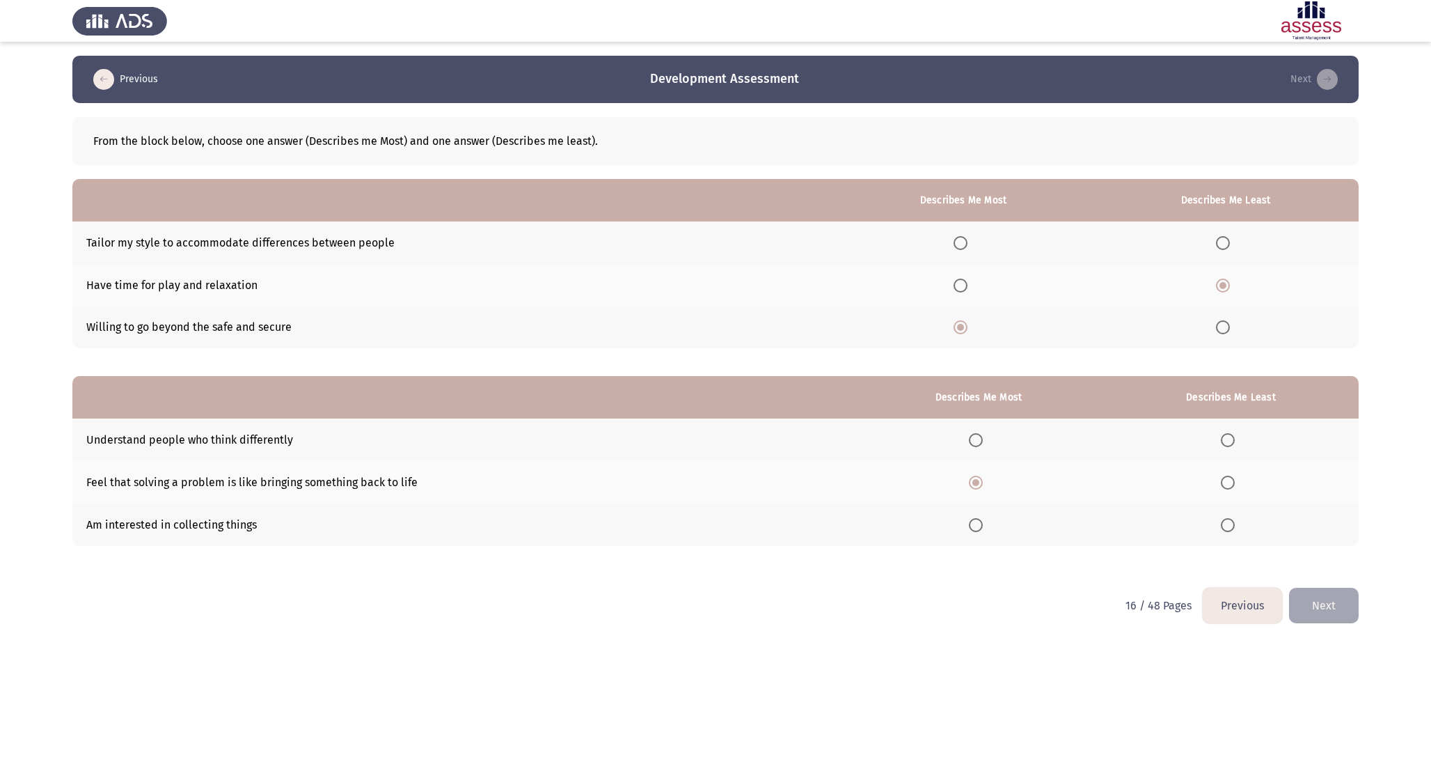
click at [1233, 526] on span "Select an option" at bounding box center [1228, 525] width 14 height 14
click at [1233, 526] on input "Select an option" at bounding box center [1228, 525] width 14 height 14
click at [1319, 615] on button "Next" at bounding box center [1324, 606] width 70 height 36
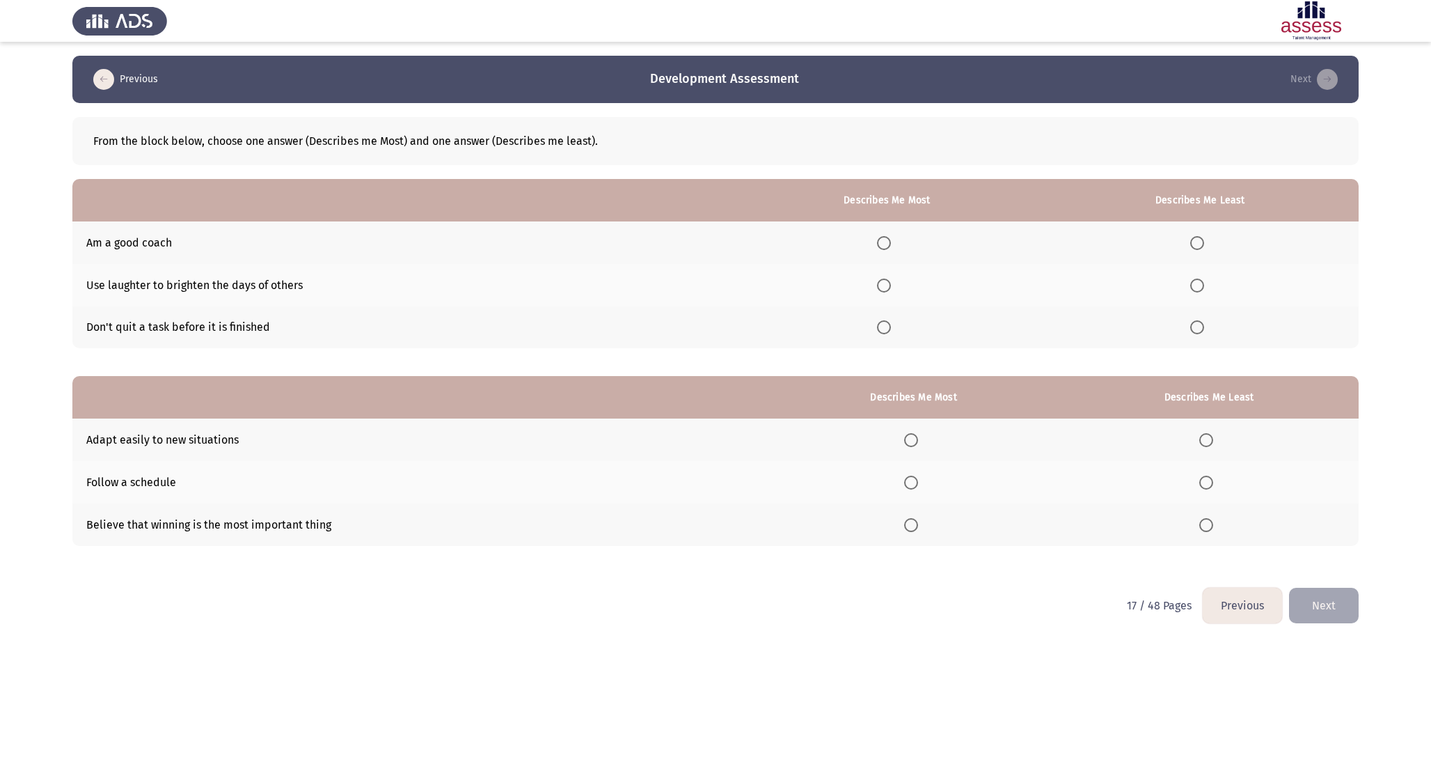
click at [891, 329] on span "Select an option" at bounding box center [884, 327] width 14 height 14
click at [891, 329] on input "Select an option" at bounding box center [884, 327] width 14 height 14
click at [1200, 290] on span "Select an option" at bounding box center [1197, 285] width 14 height 14
click at [1200, 290] on input "Select an option" at bounding box center [1197, 285] width 14 height 14
click at [915, 436] on span "Select an option" at bounding box center [911, 440] width 14 height 14
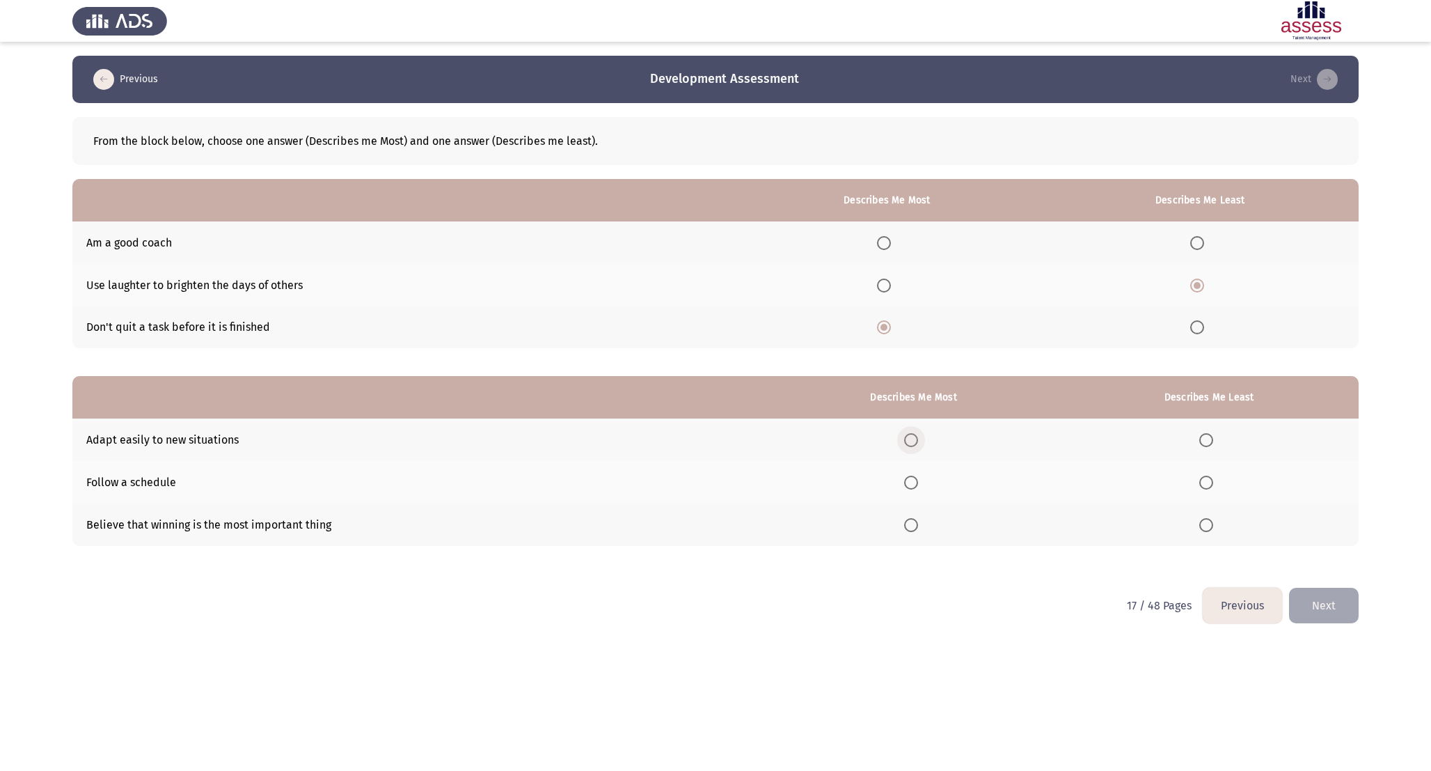
click at [915, 436] on input "Select an option" at bounding box center [911, 440] width 14 height 14
click at [1207, 523] on span "Select an option" at bounding box center [1206, 525] width 14 height 14
click at [1207, 523] on input "Select an option" at bounding box center [1206, 525] width 14 height 14
click at [1346, 608] on button "Next" at bounding box center [1324, 606] width 70 height 36
click at [906, 320] on th at bounding box center [890, 327] width 307 height 42
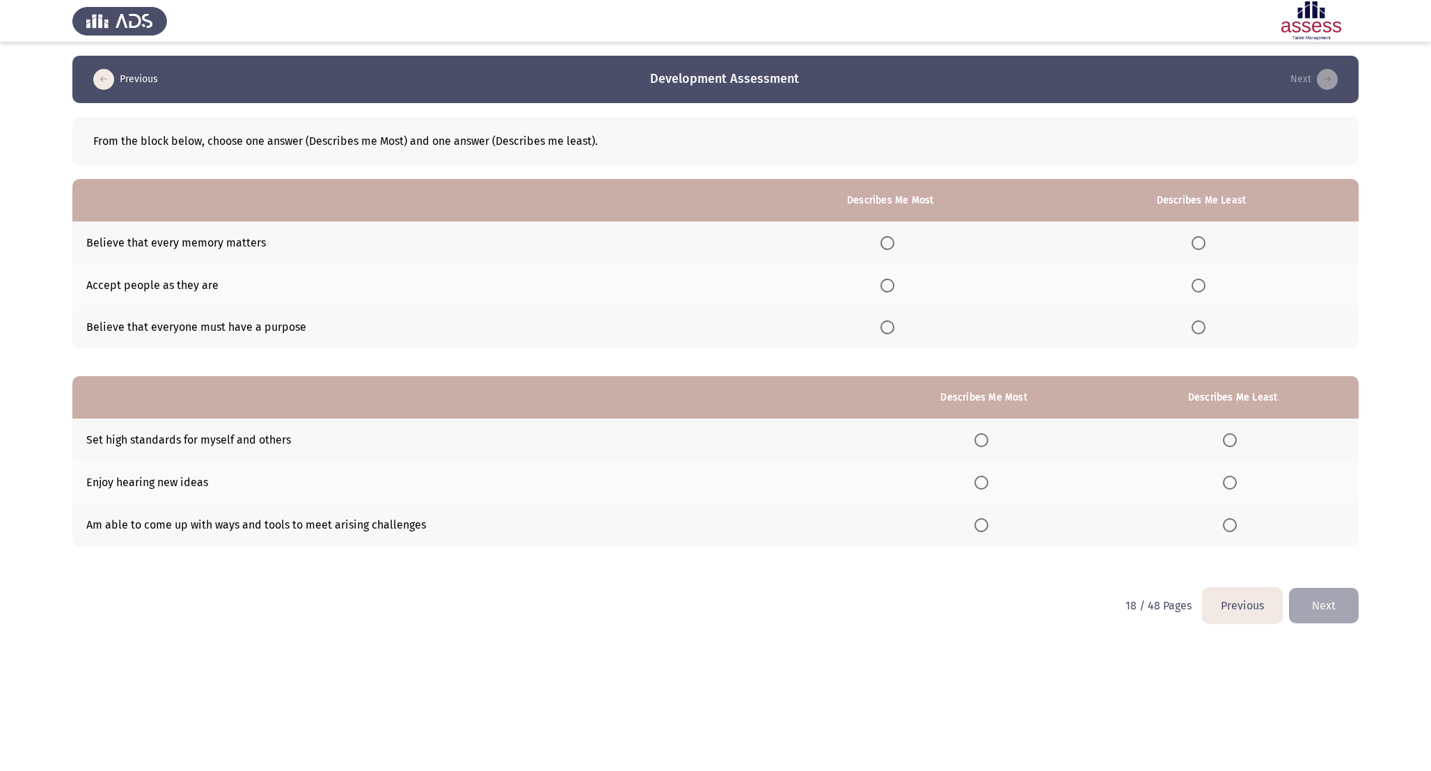
click at [895, 322] on span "Select an option" at bounding box center [888, 327] width 14 height 14
click at [895, 322] on input "Select an option" at bounding box center [888, 327] width 14 height 14
click at [1199, 237] on span "Select an option" at bounding box center [1199, 243] width 14 height 14
click at [1199, 237] on input "Select an option" at bounding box center [1199, 243] width 14 height 14
click at [979, 521] on span "Select an option" at bounding box center [982, 525] width 14 height 14
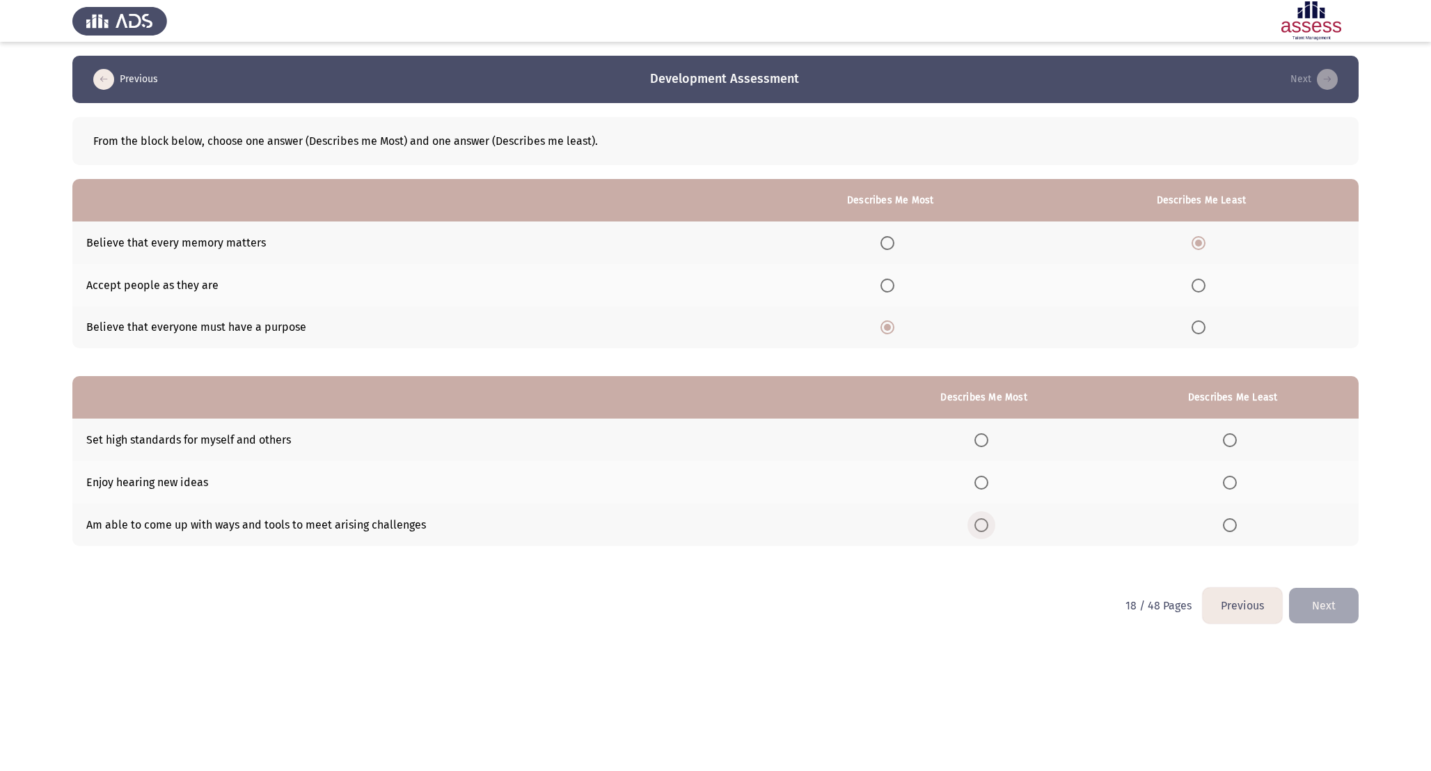
click at [979, 521] on input "Select an option" at bounding box center [982, 525] width 14 height 14
click at [1237, 485] on span "Select an option" at bounding box center [1230, 482] width 14 height 14
click at [1237, 485] on input "Select an option" at bounding box center [1230, 482] width 14 height 14
click at [1318, 597] on button "Next" at bounding box center [1324, 606] width 70 height 36
click at [931, 248] on span "Select an option" at bounding box center [929, 243] width 14 height 14
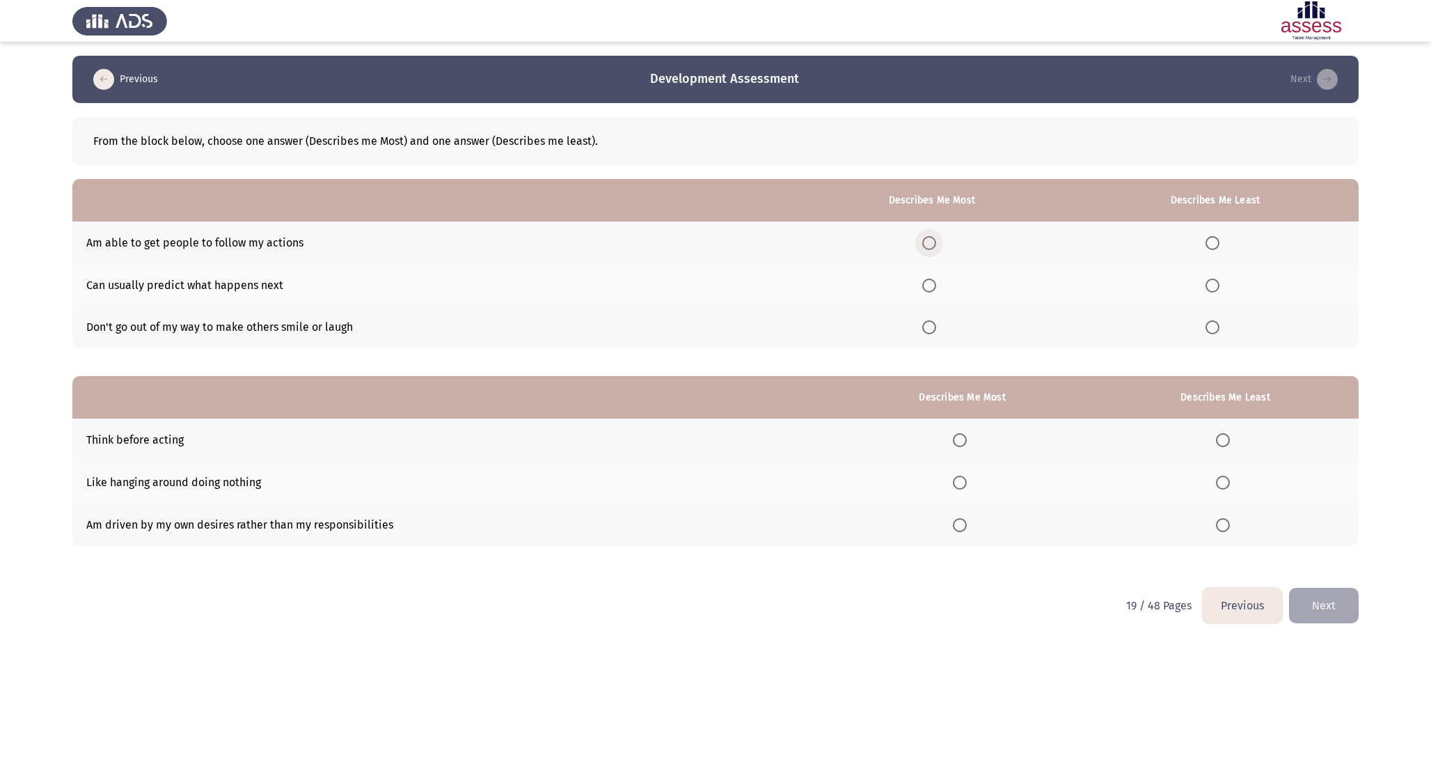
click at [931, 248] on input "Select an option" at bounding box center [929, 243] width 14 height 14
click at [1217, 331] on span "Select an option" at bounding box center [1213, 327] width 14 height 14
click at [1217, 331] on input "Select an option" at bounding box center [1213, 327] width 14 height 14
click at [972, 435] on label "Select an option" at bounding box center [962, 440] width 19 height 14
click at [967, 435] on input "Select an option" at bounding box center [960, 440] width 14 height 14
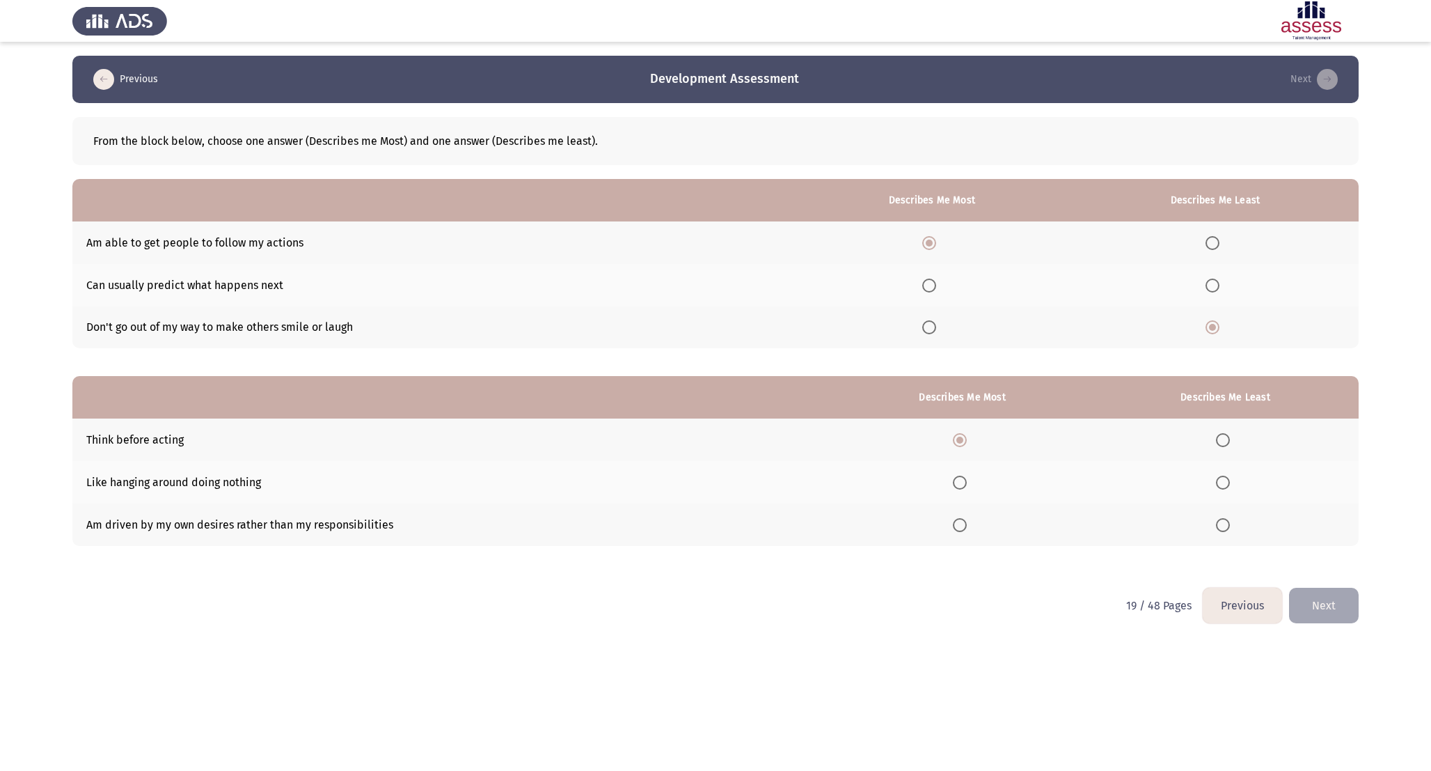
click at [1215, 521] on th at bounding box center [1225, 524] width 267 height 42
click at [1221, 483] on span "Select an option" at bounding box center [1223, 482] width 14 height 14
click at [1221, 483] on input "Select an option" at bounding box center [1223, 482] width 14 height 14
click at [1322, 613] on button "Next" at bounding box center [1324, 606] width 70 height 36
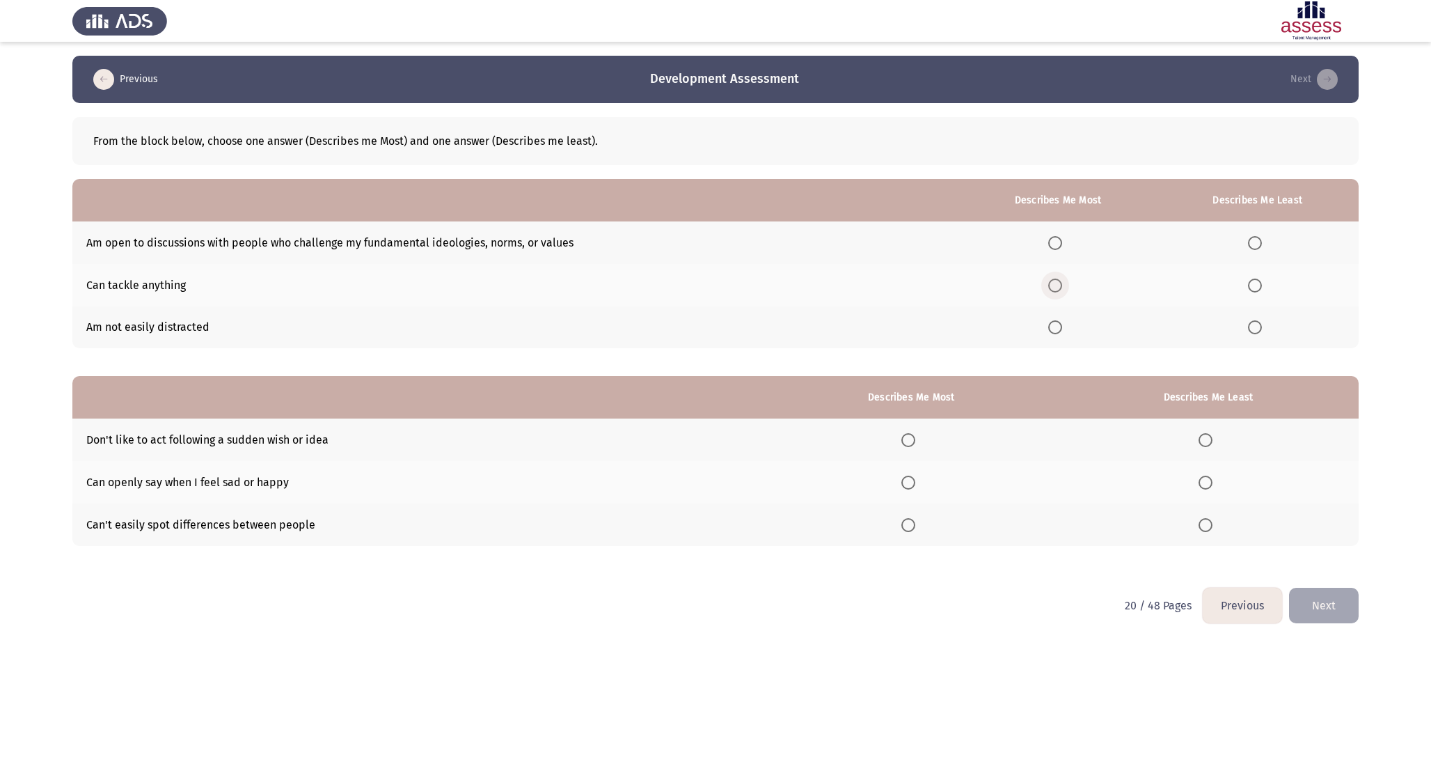
click at [1059, 285] on span "Select an option" at bounding box center [1055, 285] width 14 height 14
click at [1059, 285] on input "Select an option" at bounding box center [1055, 285] width 14 height 14
click at [1262, 244] on span "Select an option" at bounding box center [1255, 243] width 14 height 14
click at [1262, 244] on input "Select an option" at bounding box center [1255, 243] width 14 height 14
click at [915, 438] on span "Select an option" at bounding box center [908, 440] width 14 height 14
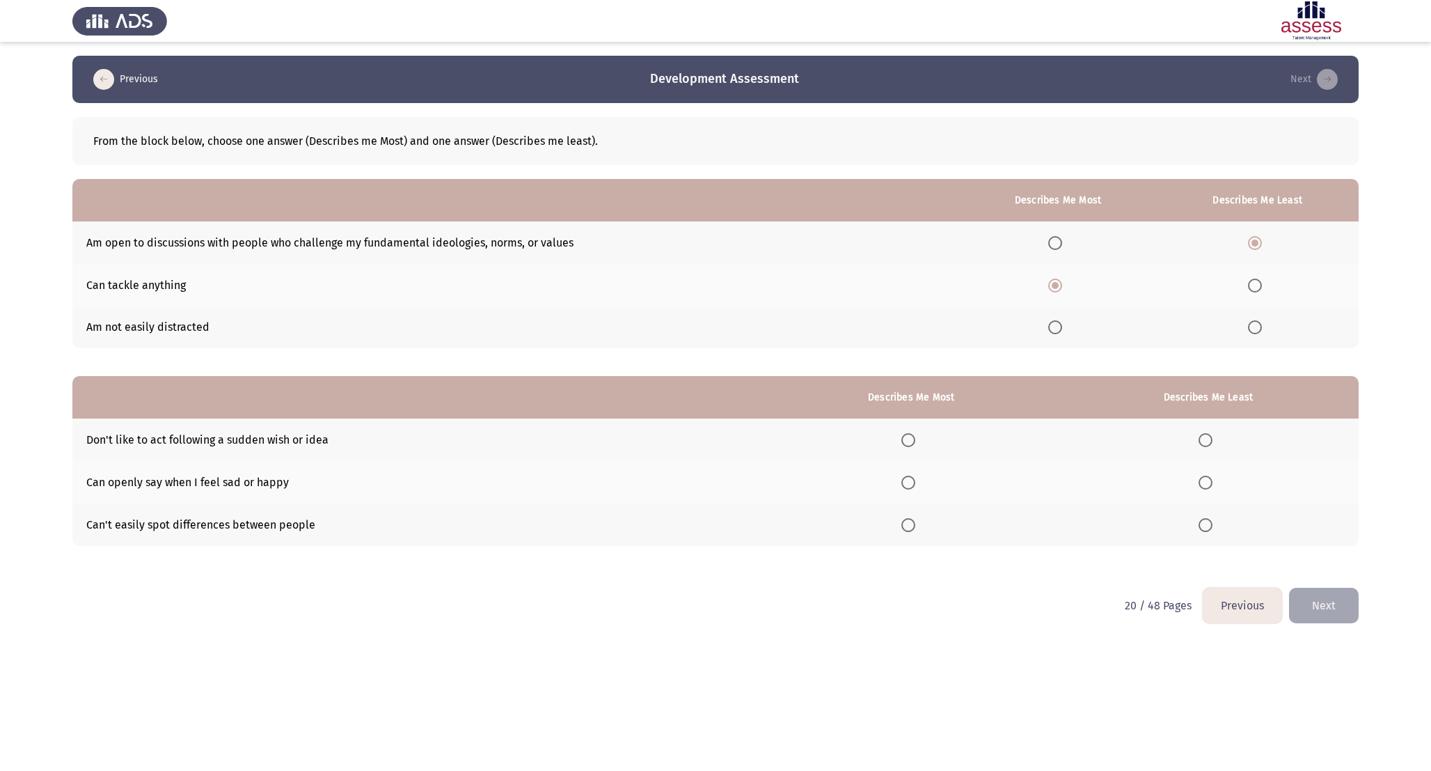
click at [915, 438] on input "Select an option" at bounding box center [908, 440] width 14 height 14
click at [1215, 524] on label "Select an option" at bounding box center [1208, 525] width 19 height 14
click at [1213, 524] on input "Select an option" at bounding box center [1206, 525] width 14 height 14
click at [1328, 604] on button "Next" at bounding box center [1324, 606] width 70 height 36
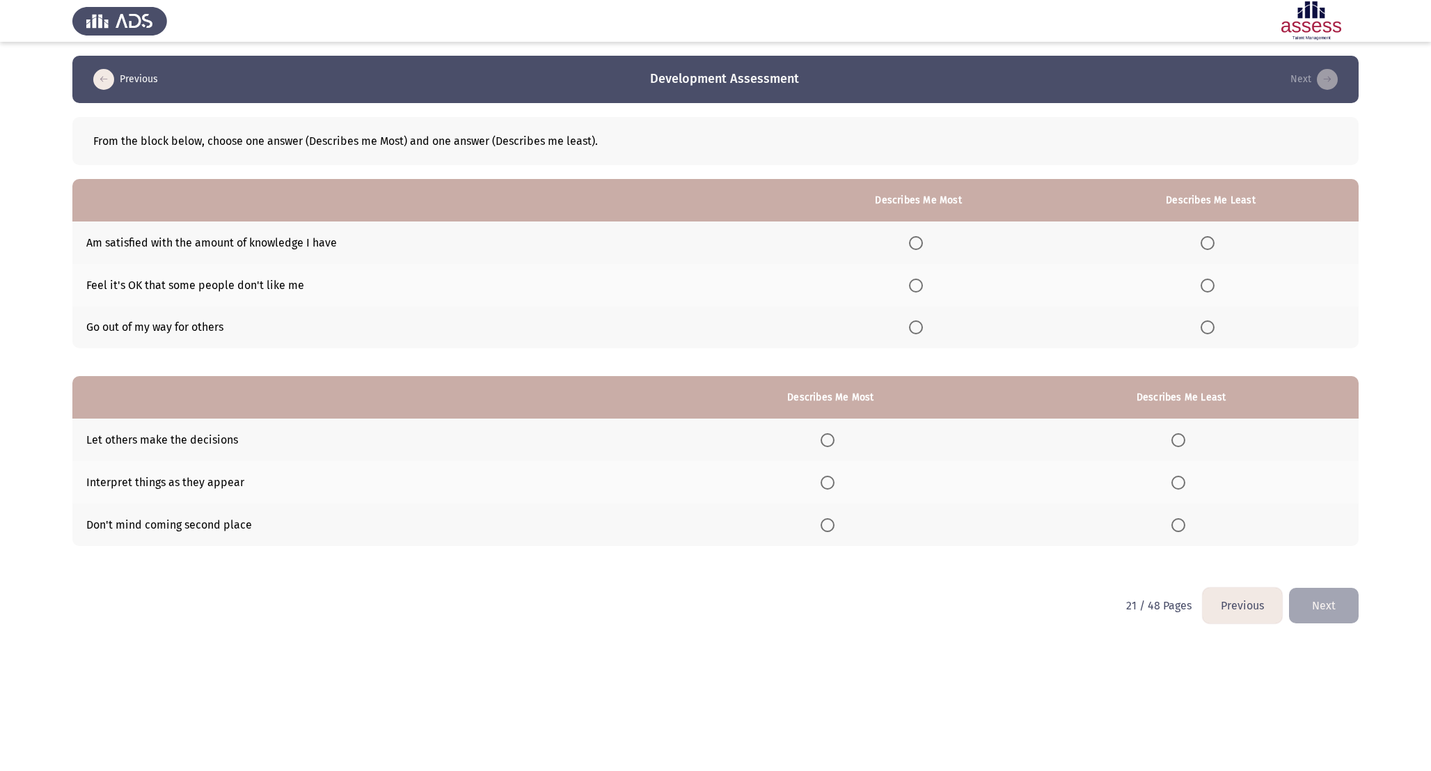
click at [939, 306] on th at bounding box center [918, 327] width 288 height 42
click at [922, 326] on span "Select an option" at bounding box center [916, 327] width 14 height 14
click at [922, 326] on input "Select an option" at bounding box center [916, 327] width 14 height 14
click at [1211, 243] on span "Select an option" at bounding box center [1208, 243] width 14 height 14
click at [1211, 243] on input "Select an option" at bounding box center [1208, 243] width 14 height 14
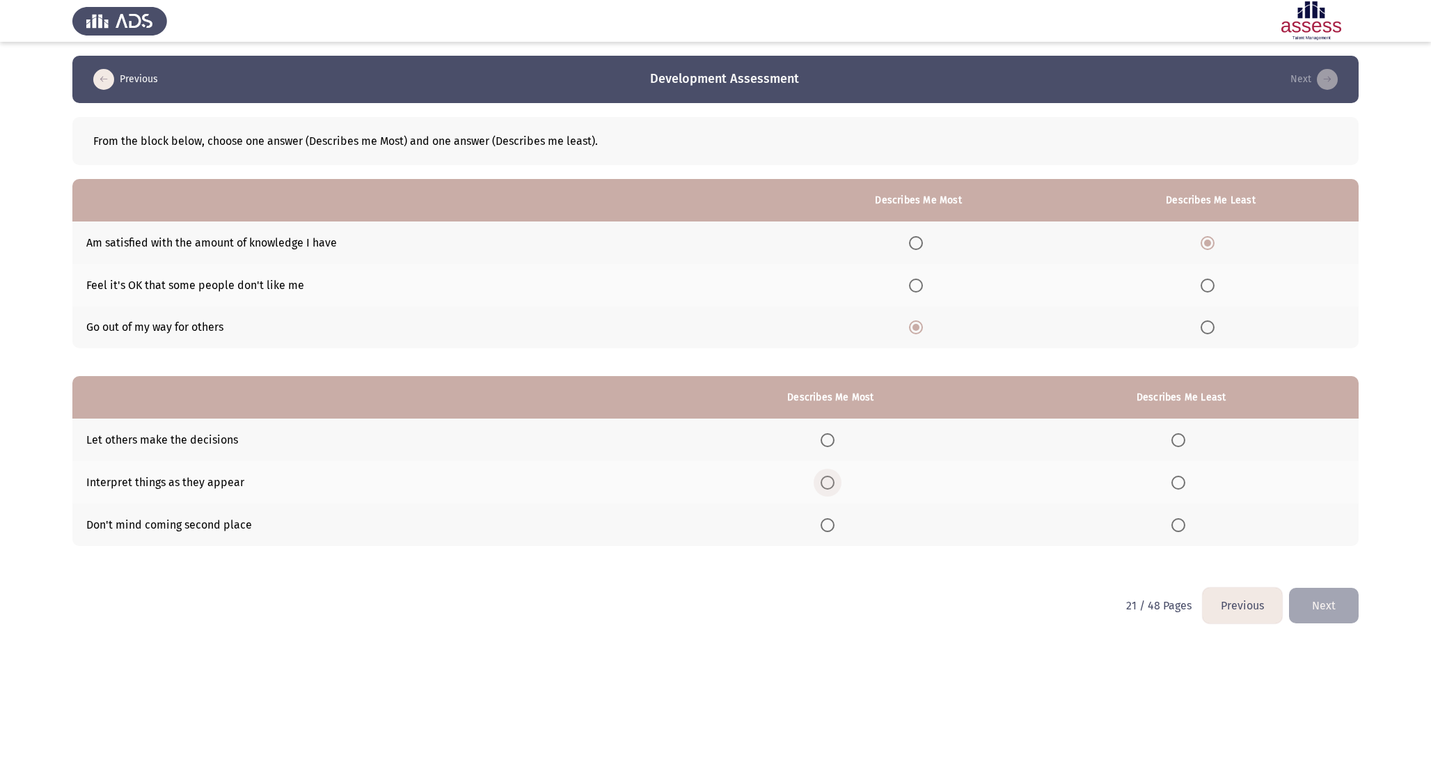
click at [835, 483] on span "Select an option" at bounding box center [828, 482] width 14 height 14
click at [835, 483] on input "Select an option" at bounding box center [828, 482] width 14 height 14
click at [1181, 438] on span "Select an option" at bounding box center [1179, 440] width 14 height 14
click at [1181, 438] on input "Select an option" at bounding box center [1179, 440] width 14 height 14
click at [1318, 607] on button "Next" at bounding box center [1324, 606] width 70 height 36
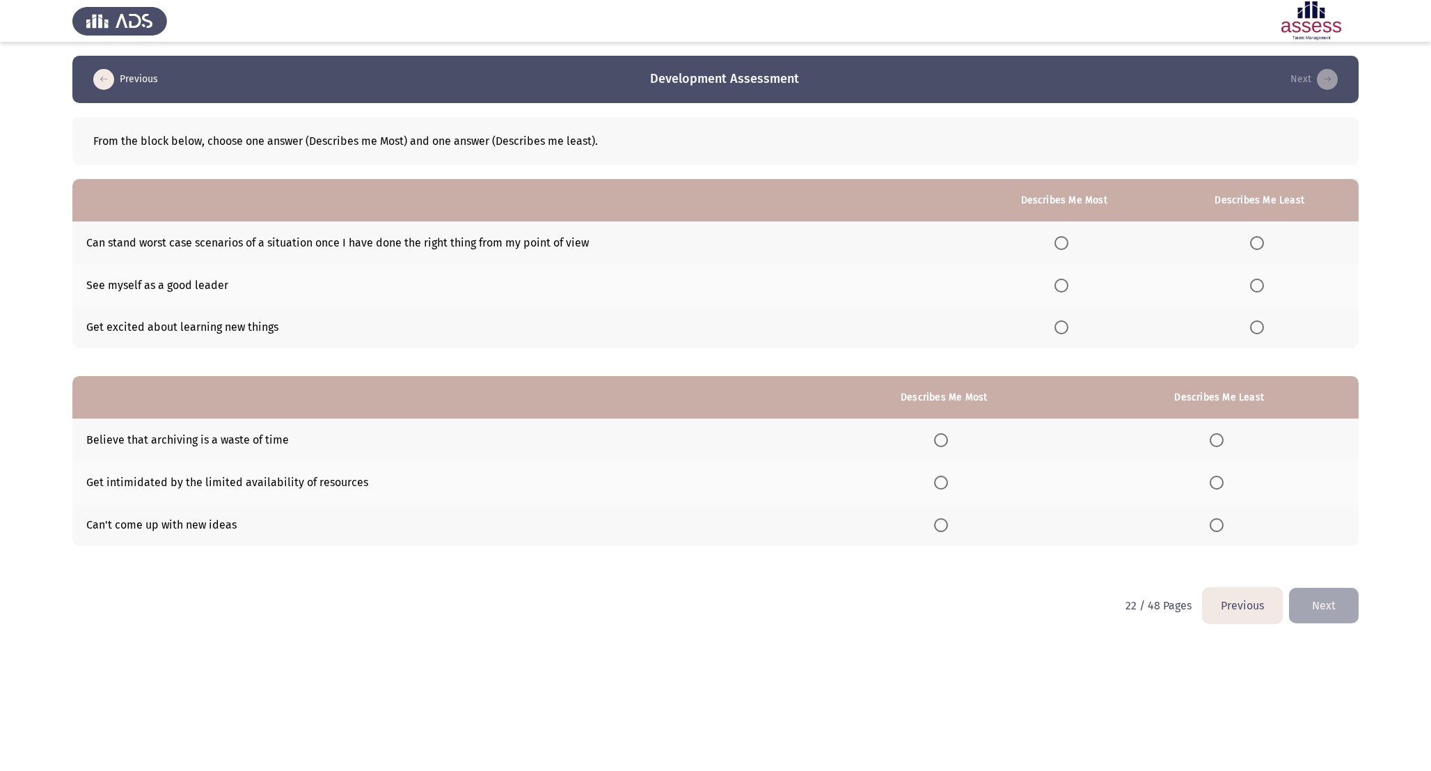
click at [1069, 328] on span "Select an option" at bounding box center [1062, 327] width 14 height 14
click at [1069, 328] on input "Select an option" at bounding box center [1062, 327] width 14 height 14
click at [1263, 239] on span "Select an option" at bounding box center [1257, 243] width 14 height 14
click at [1263, 239] on input "Select an option" at bounding box center [1257, 243] width 14 height 14
click at [950, 437] on label "Select an option" at bounding box center [943, 440] width 19 height 14
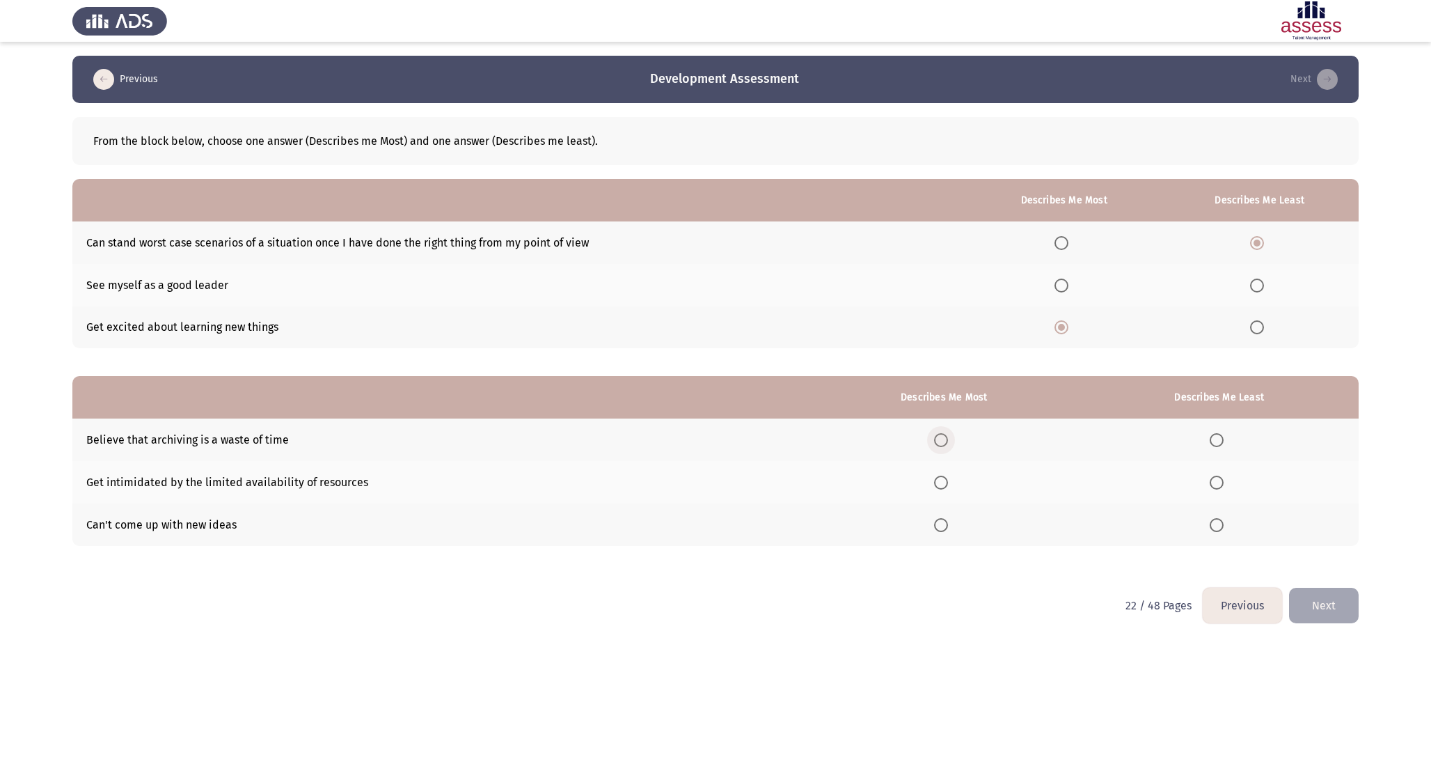
click at [948, 437] on input "Select an option" at bounding box center [941, 440] width 14 height 14
click at [1221, 530] on span "Select an option" at bounding box center [1217, 525] width 14 height 14
click at [1221, 530] on input "Select an option" at bounding box center [1217, 525] width 14 height 14
click at [1321, 594] on button "Next" at bounding box center [1324, 606] width 70 height 36
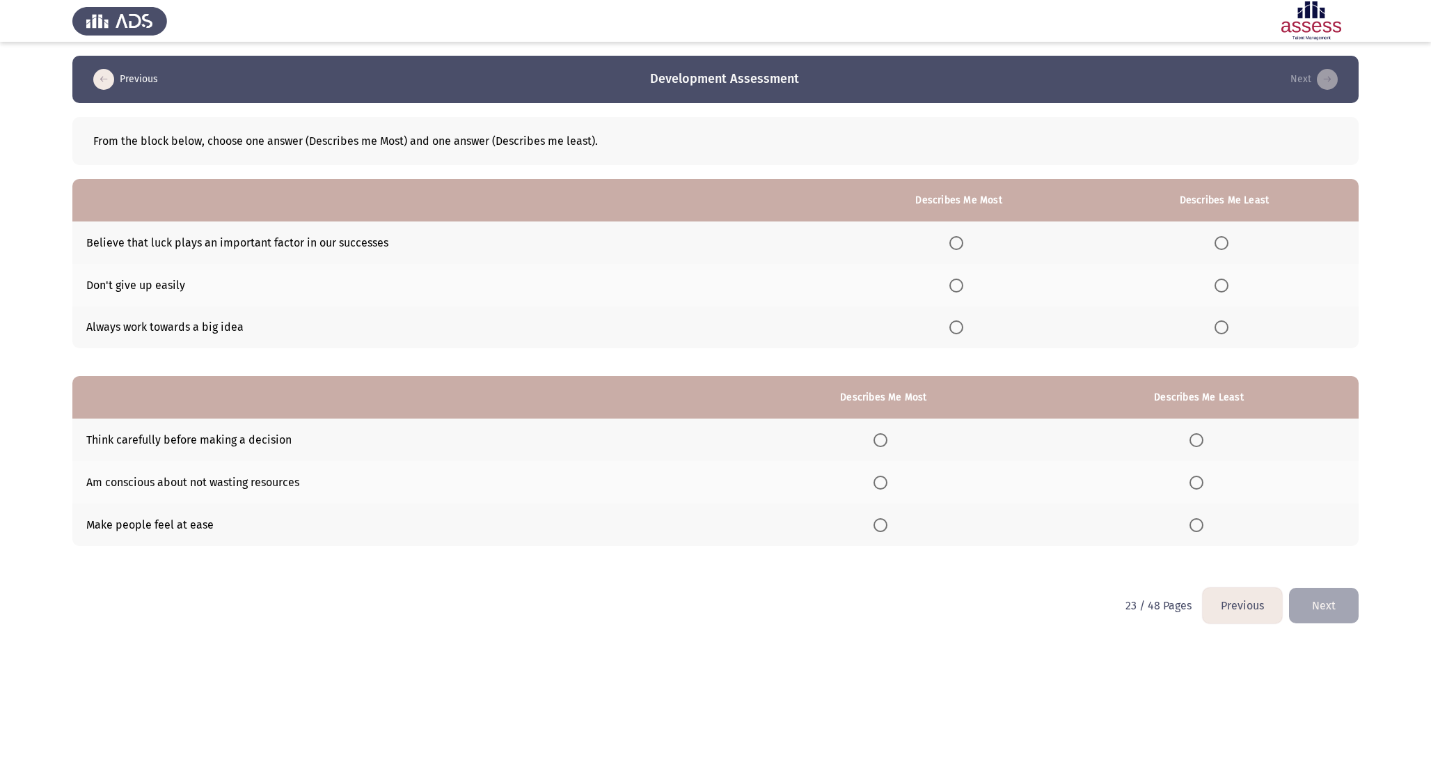
click at [959, 290] on span "Select an option" at bounding box center [957, 285] width 14 height 14
click at [959, 290] on input "Select an option" at bounding box center [957, 285] width 14 height 14
click at [1231, 242] on label "Select an option" at bounding box center [1224, 243] width 19 height 14
click at [1229, 242] on input "Select an option" at bounding box center [1222, 243] width 14 height 14
click at [888, 443] on span "Select an option" at bounding box center [881, 440] width 14 height 14
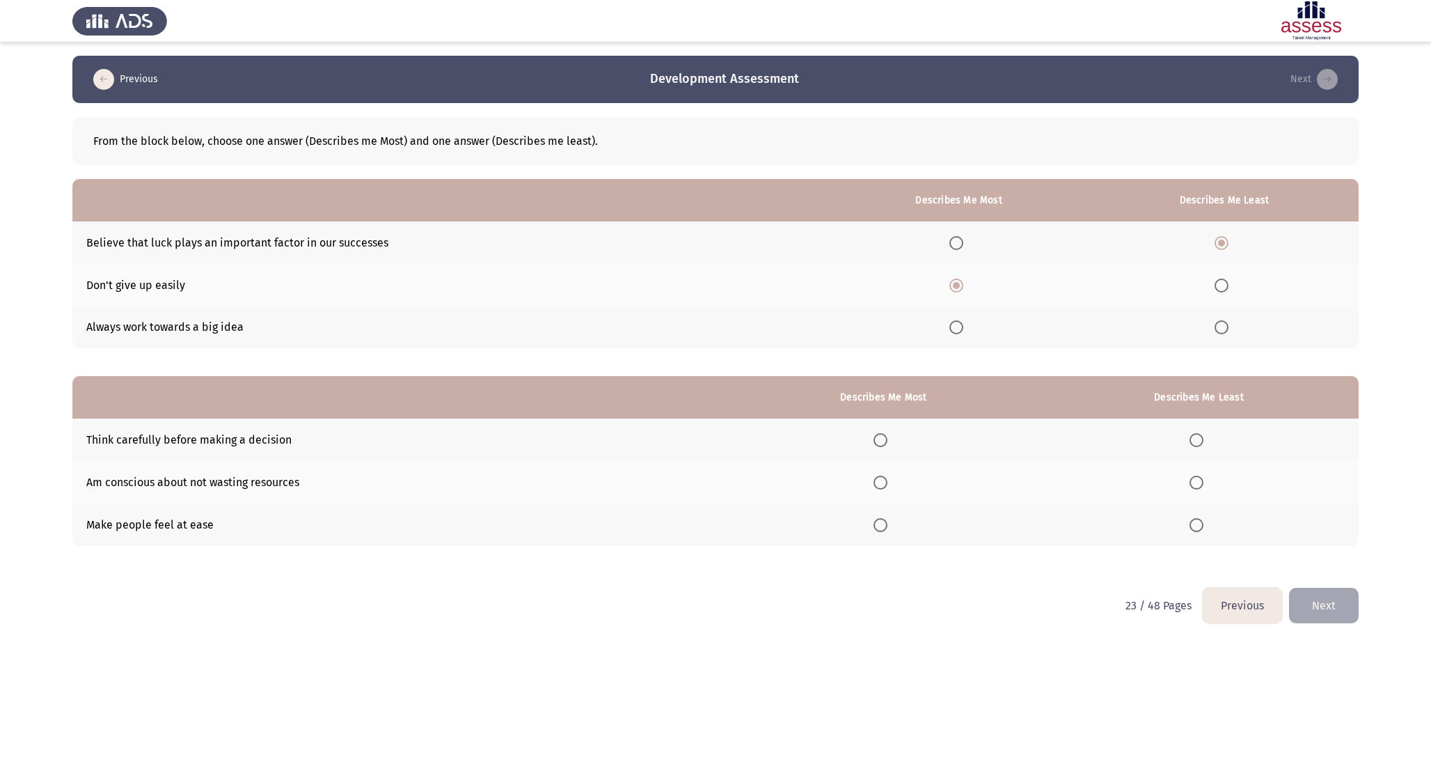
click at [888, 443] on input "Select an option" at bounding box center [881, 440] width 14 height 14
click at [1202, 523] on span "Select an option" at bounding box center [1197, 525] width 14 height 14
click at [1202, 523] on input "Select an option" at bounding box center [1197, 525] width 14 height 14
click at [1312, 602] on button "Next" at bounding box center [1324, 606] width 70 height 36
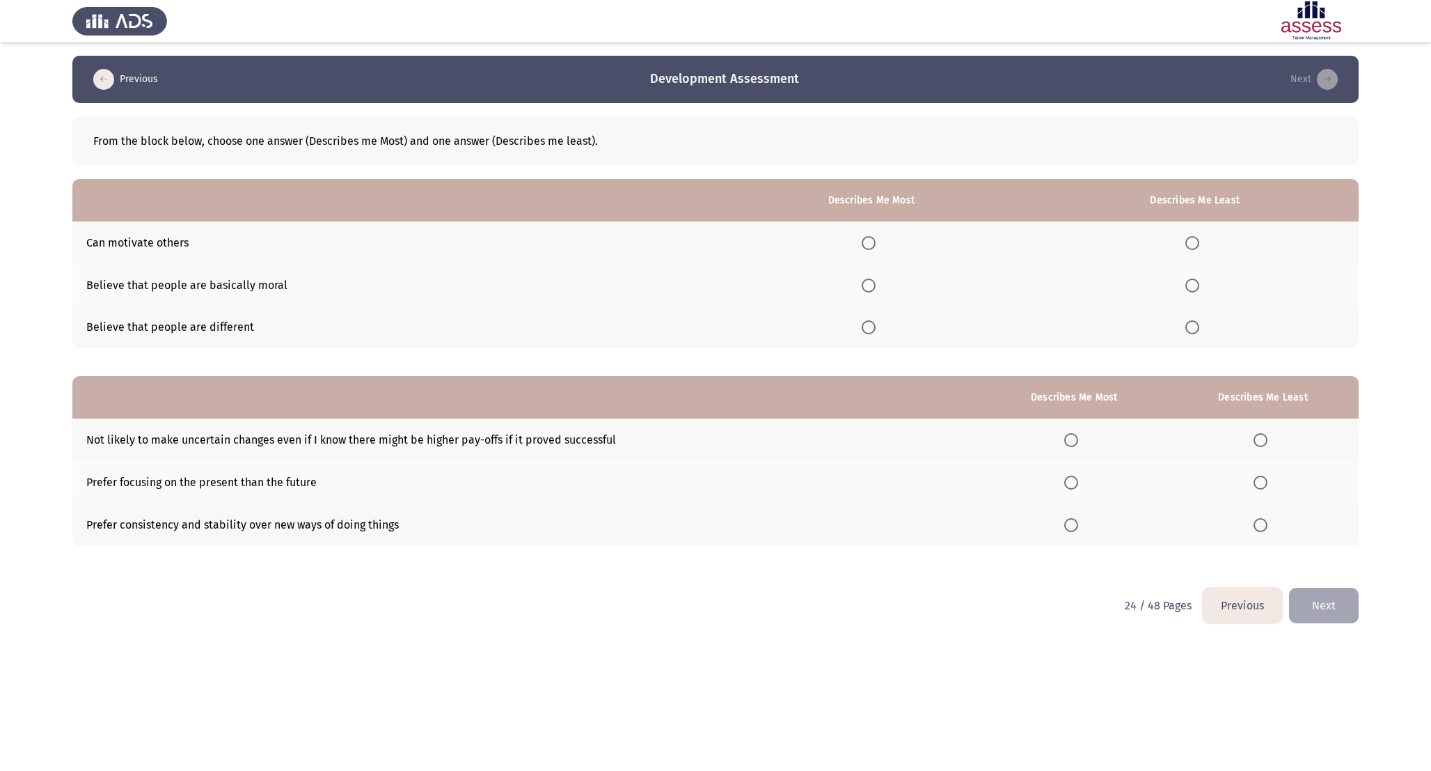
click at [872, 251] on th at bounding box center [871, 242] width 320 height 42
click at [872, 249] on span "Select an option" at bounding box center [869, 243] width 14 height 14
click at [872, 249] on input "Select an option" at bounding box center [869, 243] width 14 height 14
click at [1195, 287] on span "Select an option" at bounding box center [1193, 285] width 14 height 14
click at [1195, 287] on input "Select an option" at bounding box center [1193, 285] width 14 height 14
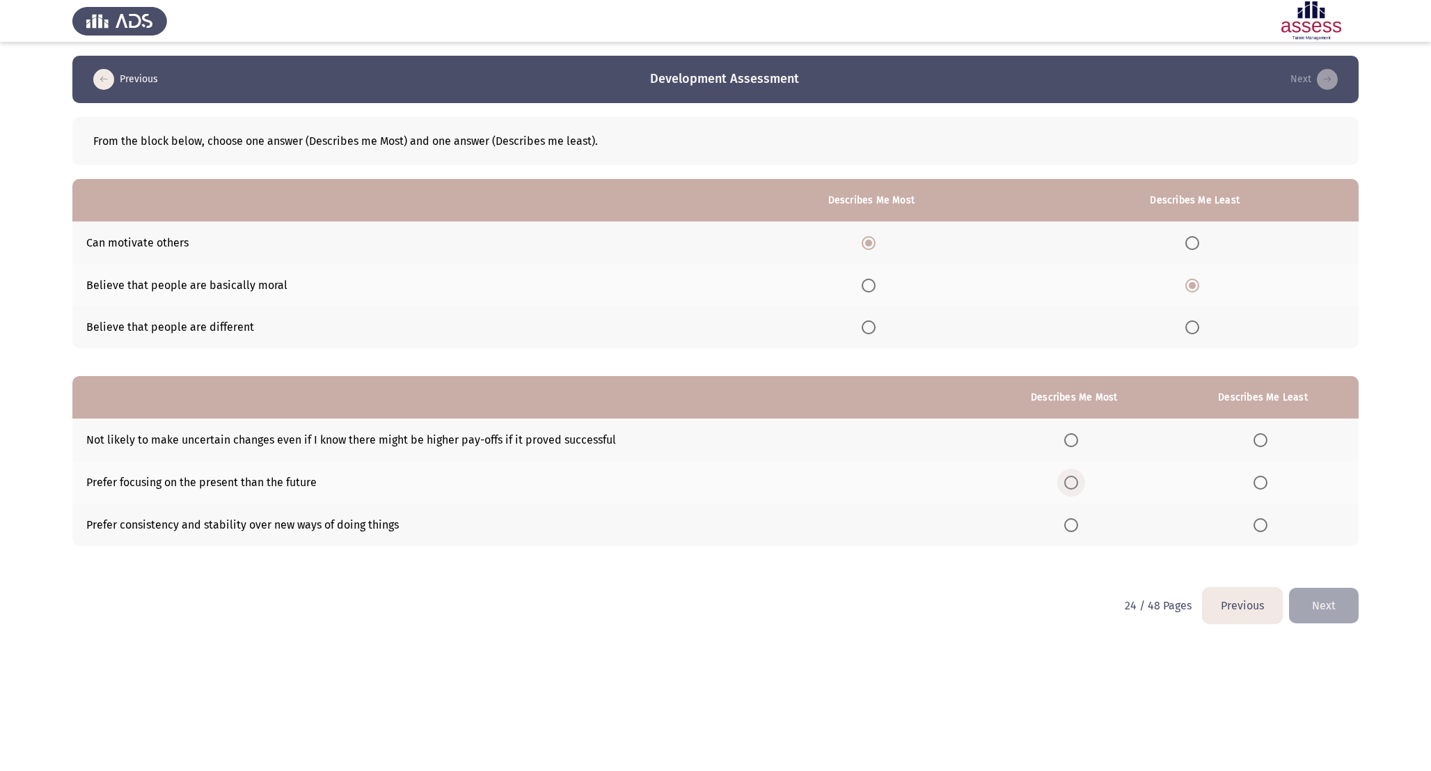
click at [1074, 485] on span "Select an option" at bounding box center [1071, 482] width 14 height 14
click at [1074, 485] on input "Select an option" at bounding box center [1071, 482] width 14 height 14
click at [1263, 450] on th at bounding box center [1262, 439] width 191 height 42
click at [1263, 446] on th at bounding box center [1262, 439] width 191 height 42
click at [1263, 442] on span "Select an option" at bounding box center [1261, 440] width 14 height 14
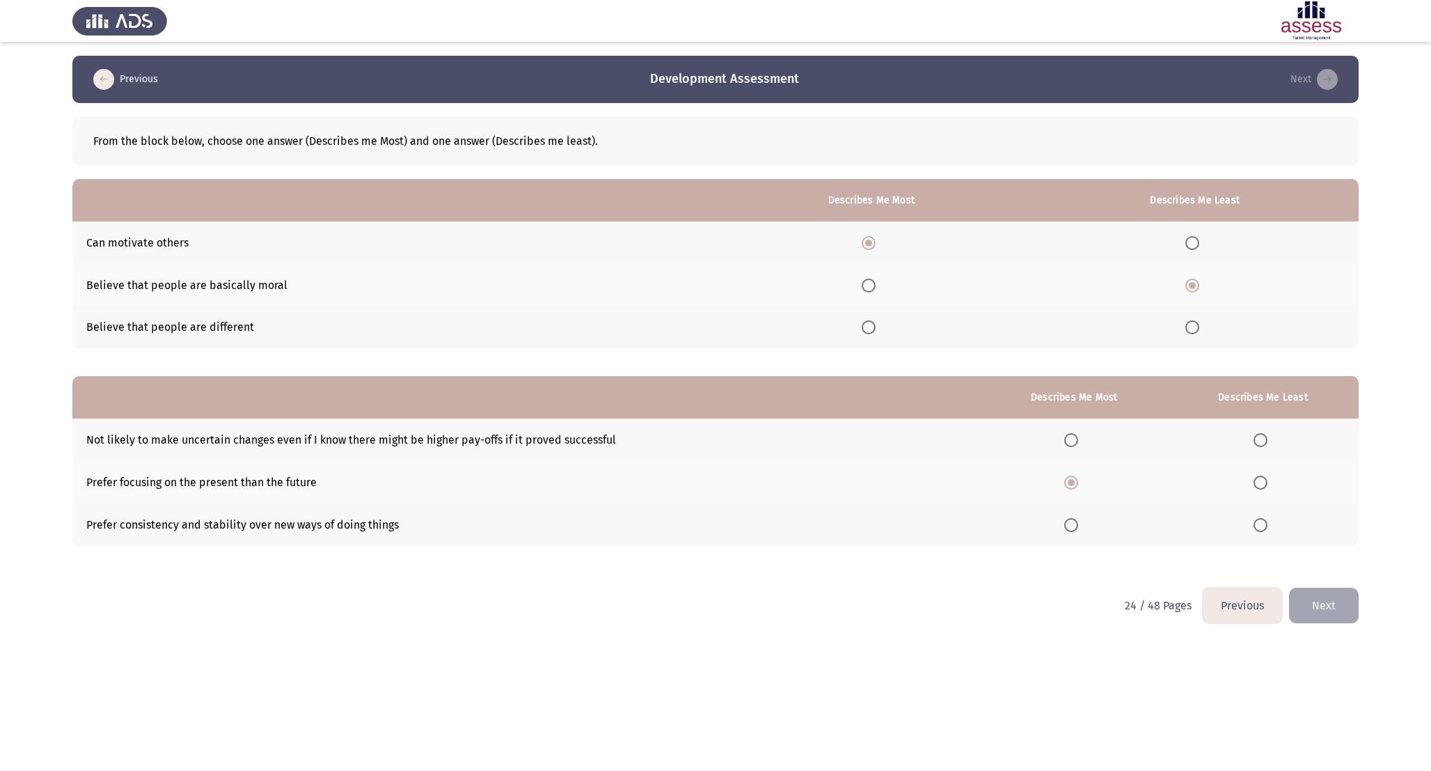
click at [1263, 442] on input "Select an option" at bounding box center [1261, 440] width 14 height 14
click at [1328, 600] on button "Next" at bounding box center [1324, 606] width 70 height 36
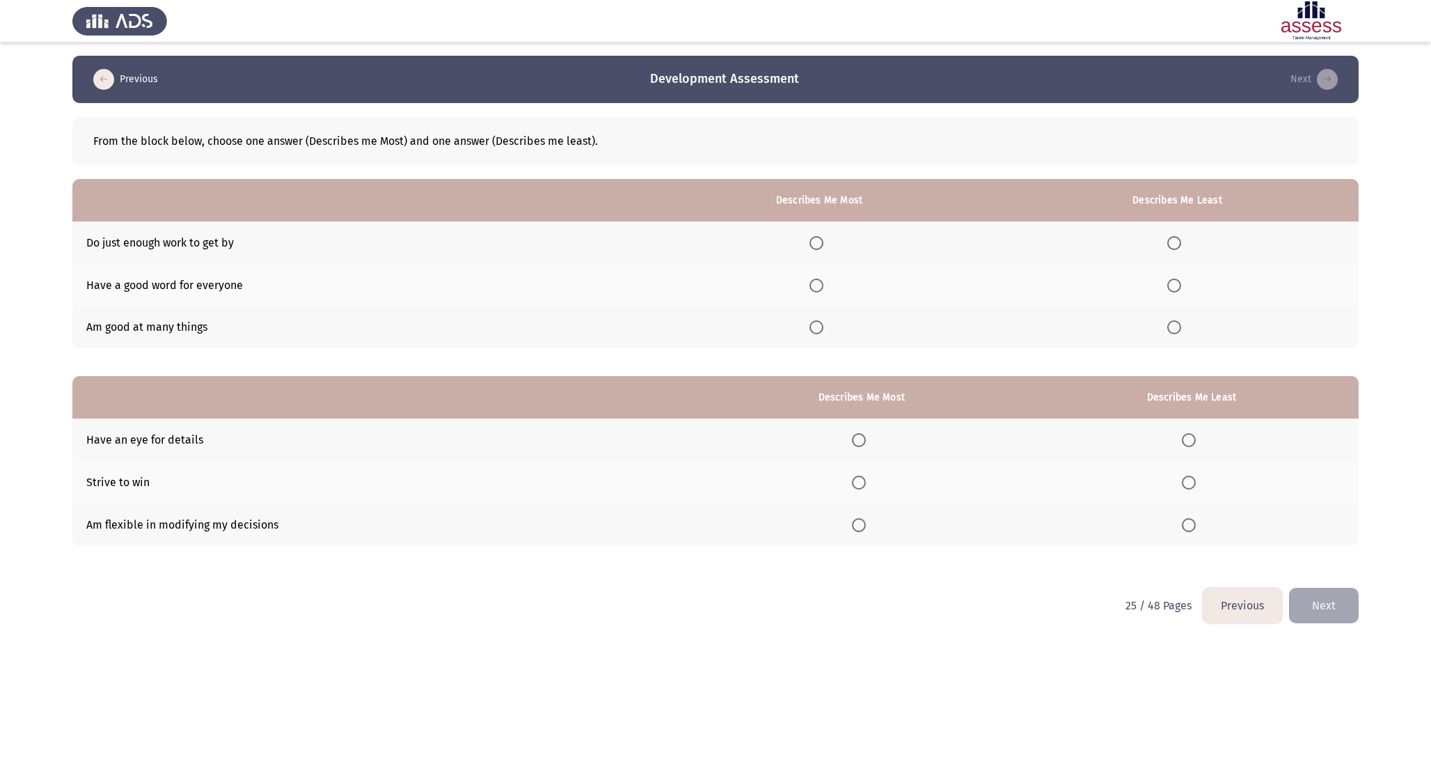
click at [1233, 608] on button "Previous" at bounding box center [1242, 606] width 79 height 36
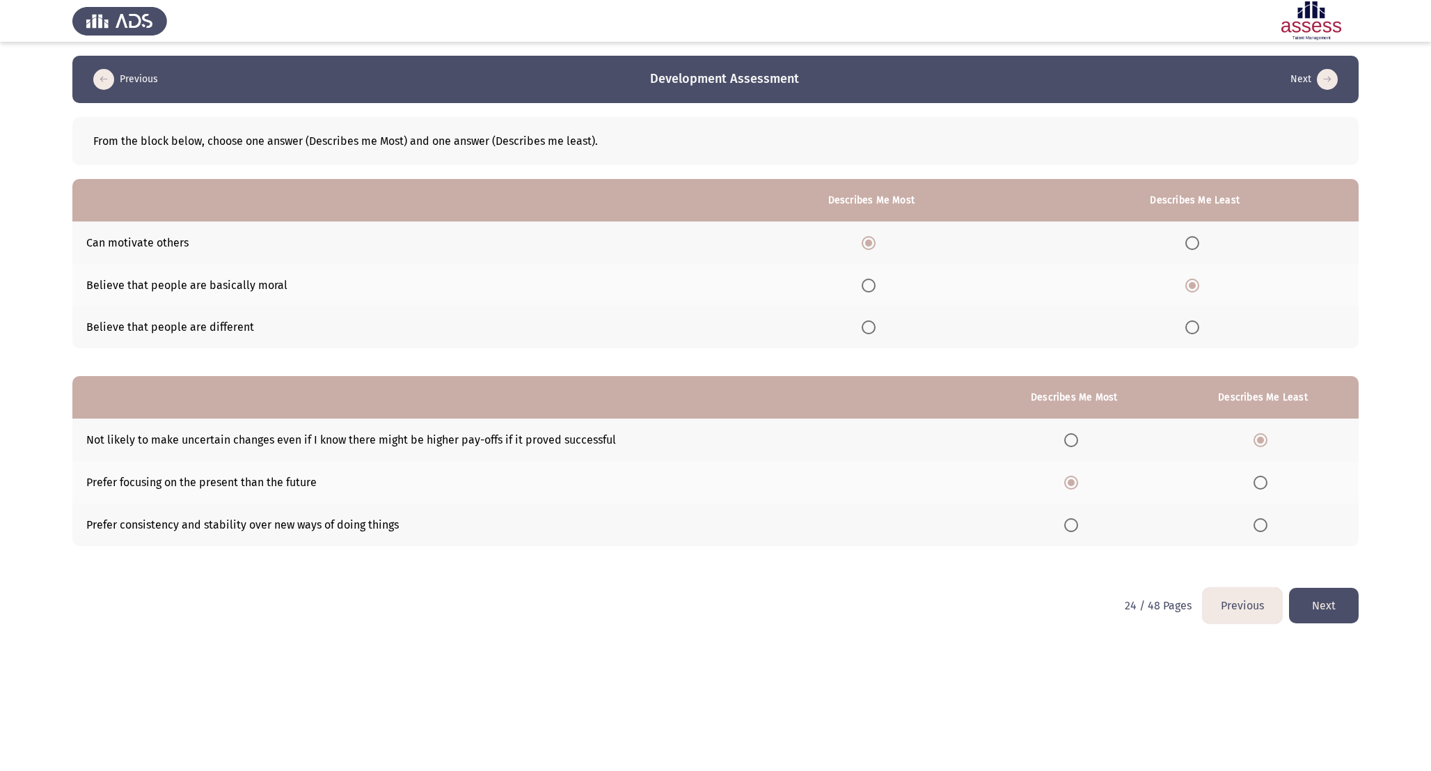
click at [1312, 608] on button "Next" at bounding box center [1324, 606] width 70 height 36
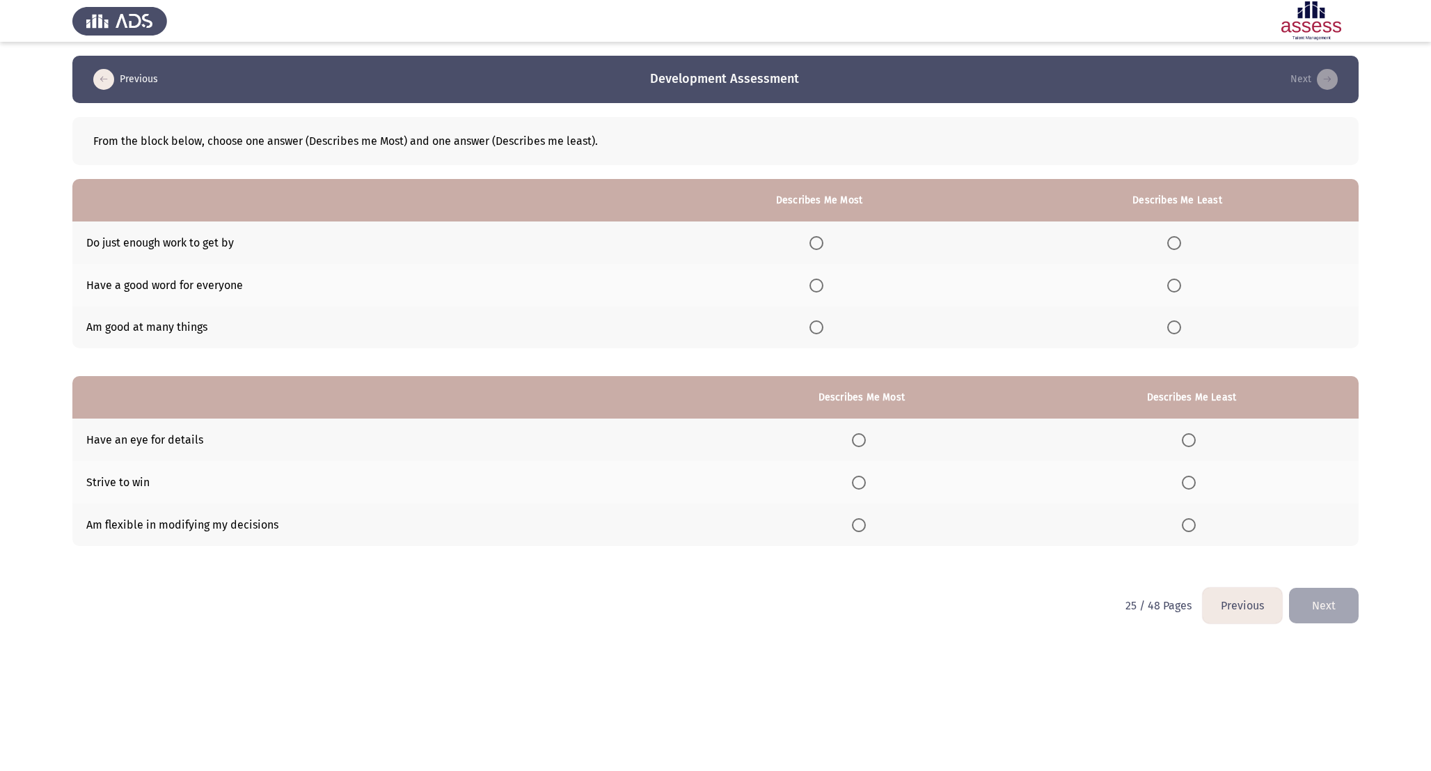
click at [821, 315] on th at bounding box center [820, 327] width 354 height 42
click at [821, 320] on span "Select an option" at bounding box center [817, 327] width 14 height 14
click at [821, 320] on input "Select an option" at bounding box center [817, 327] width 14 height 14
click at [1167, 235] on th at bounding box center [1177, 242] width 363 height 42
click at [1174, 238] on span "Select an option" at bounding box center [1174, 243] width 14 height 14
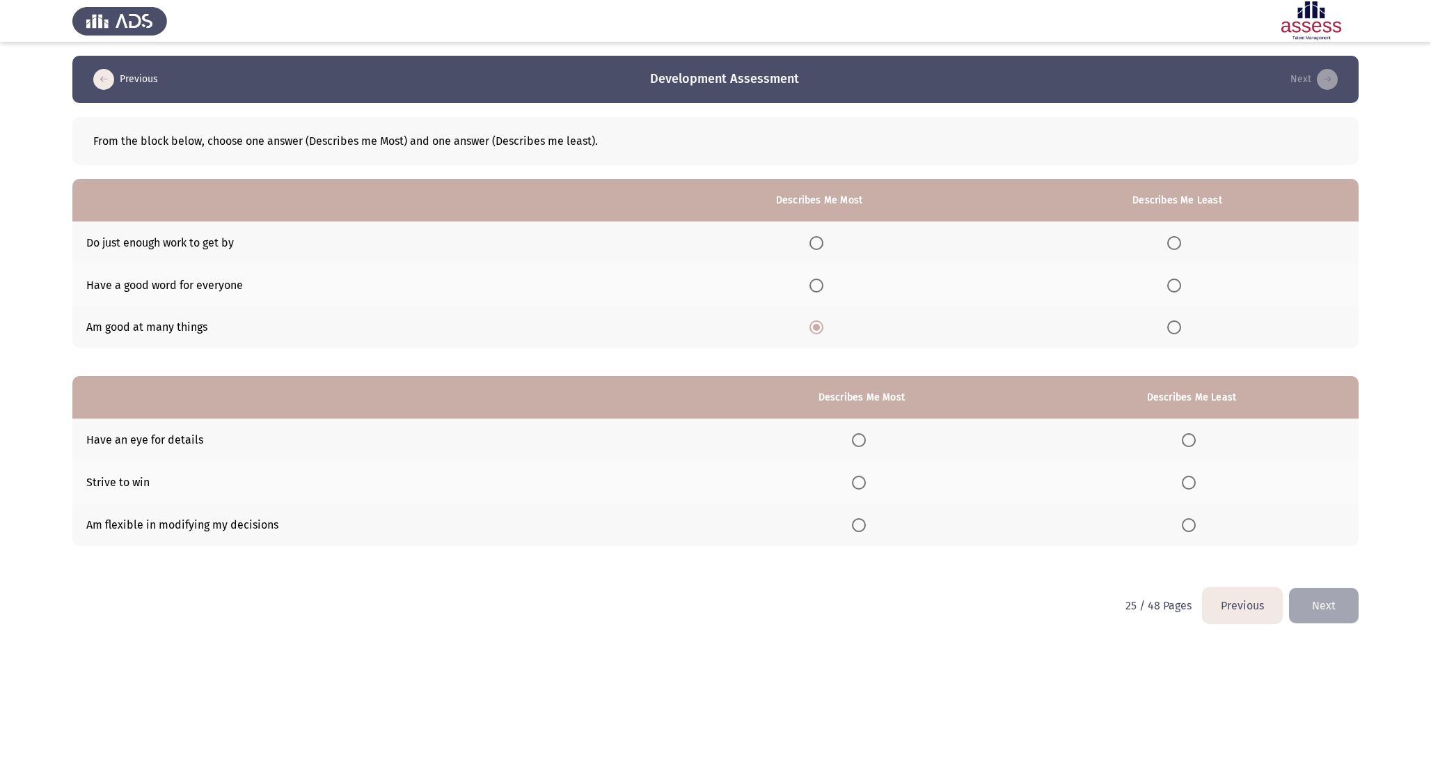
click at [1174, 238] on input "Select an option" at bounding box center [1174, 243] width 14 height 14
click at [866, 435] on span "Select an option" at bounding box center [859, 440] width 14 height 14
click at [866, 435] on input "Select an option" at bounding box center [859, 440] width 14 height 14
click at [1189, 520] on span "Select an option" at bounding box center [1189, 525] width 14 height 14
click at [1189, 520] on input "Select an option" at bounding box center [1189, 525] width 14 height 14
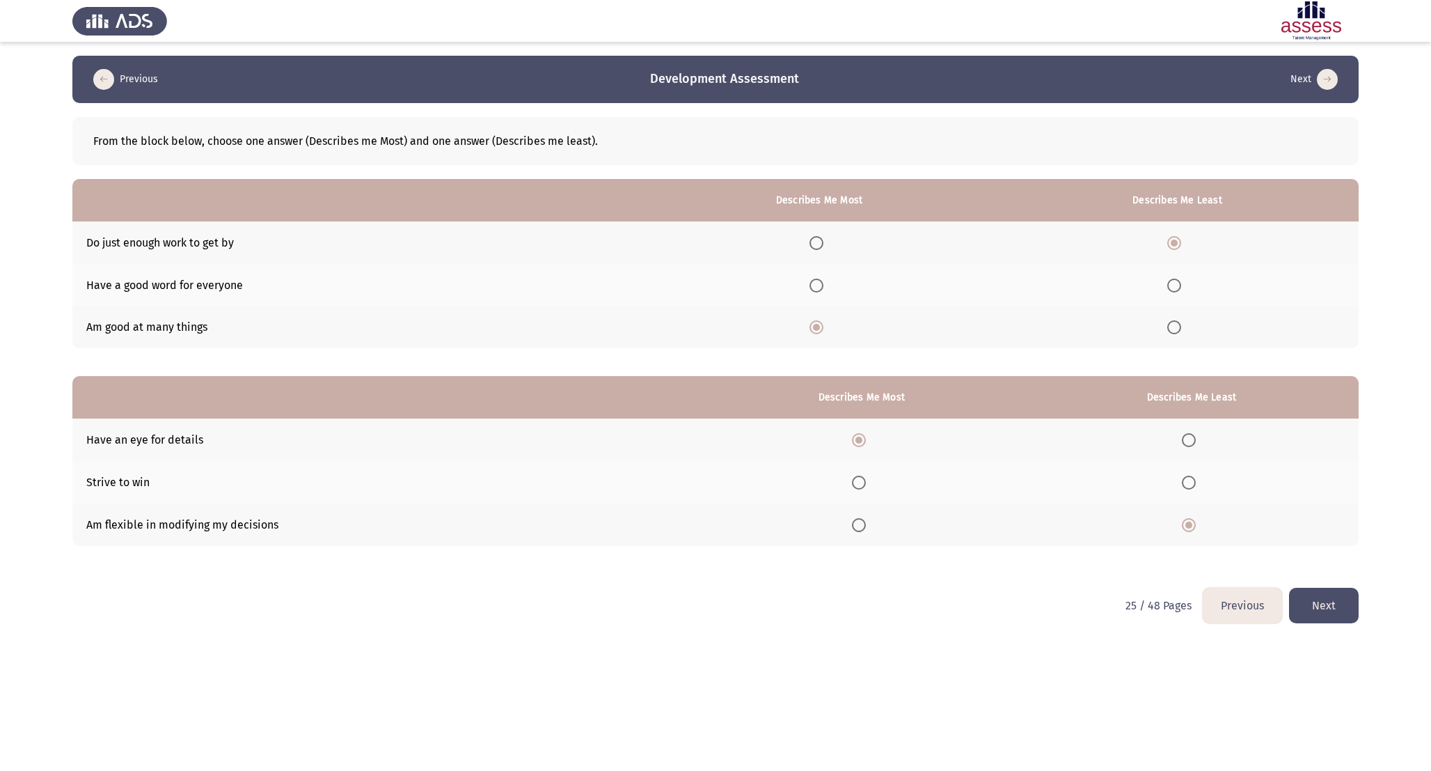
click at [1304, 614] on button "Next" at bounding box center [1324, 606] width 70 height 36
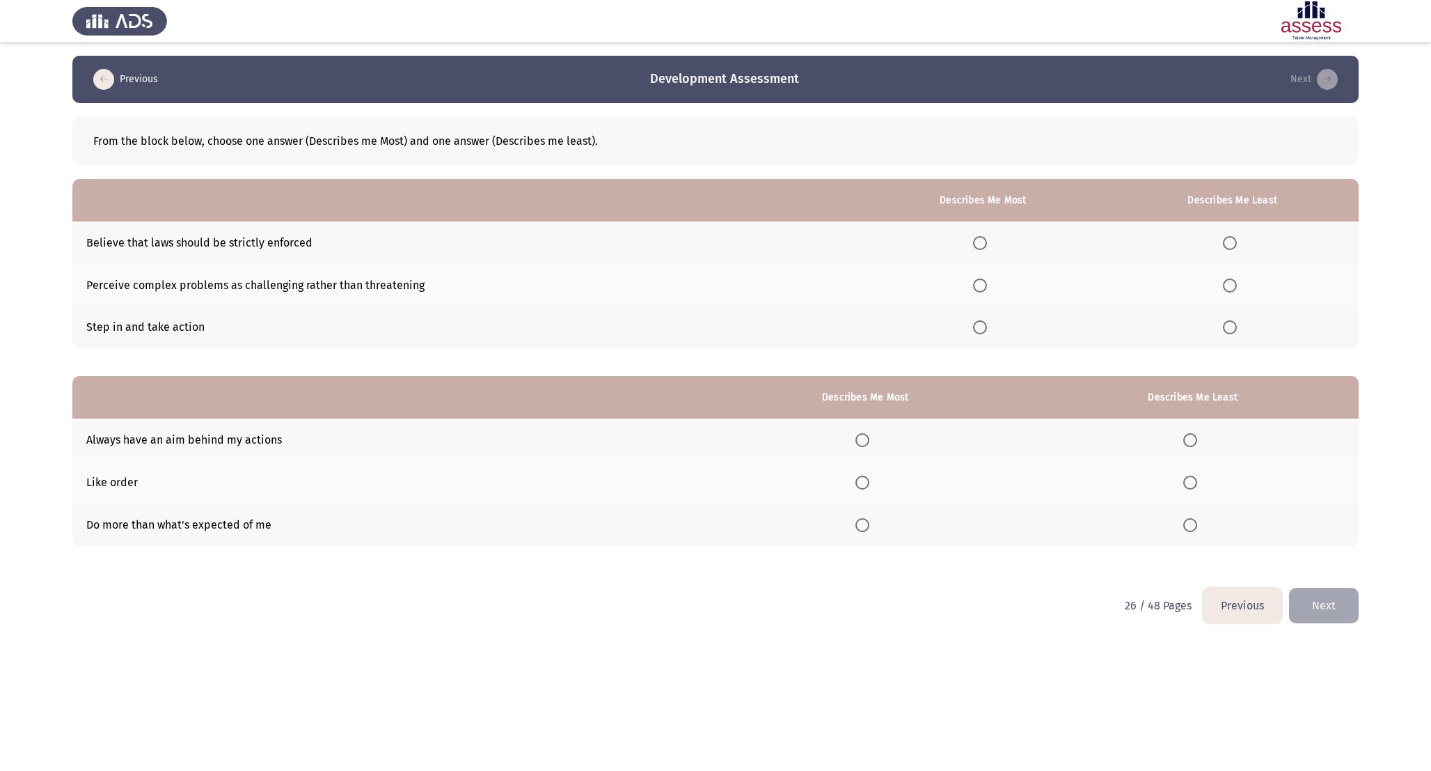
click at [976, 282] on span "Select an option" at bounding box center [980, 285] width 14 height 14
click at [976, 282] on input "Select an option" at bounding box center [980, 285] width 14 height 14
click at [1247, 244] on th at bounding box center [1232, 242] width 253 height 42
click at [1229, 242] on span "Select an option" at bounding box center [1230, 243] width 14 height 14
click at [1229, 242] on input "Select an option" at bounding box center [1230, 243] width 14 height 14
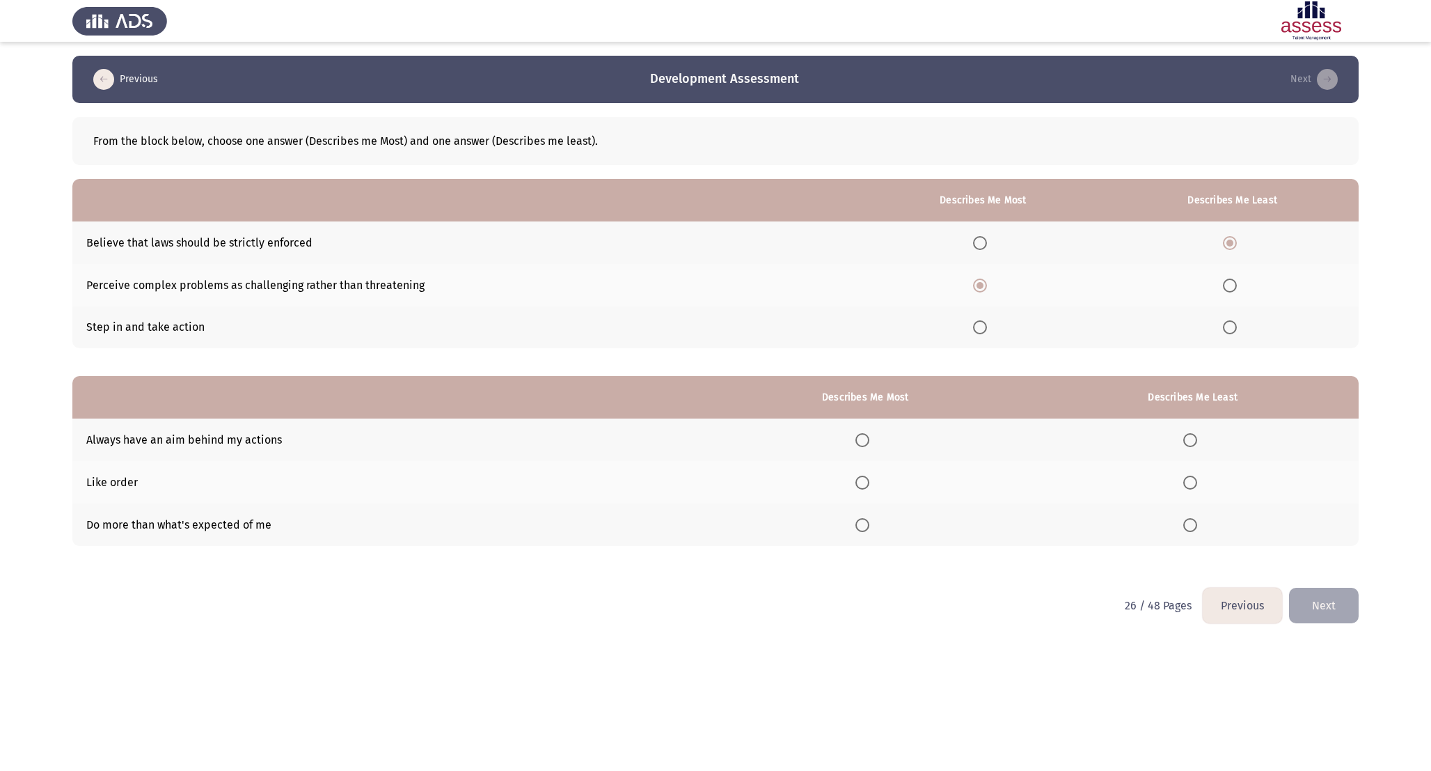
click at [863, 521] on span "Select an option" at bounding box center [863, 525] width 14 height 14
click at [863, 521] on input "Select an option" at bounding box center [863, 525] width 14 height 14
click at [1201, 485] on label "Select an option" at bounding box center [1192, 482] width 19 height 14
click at [1197, 485] on input "Select an option" at bounding box center [1190, 482] width 14 height 14
click at [1318, 606] on button "Next" at bounding box center [1324, 606] width 70 height 36
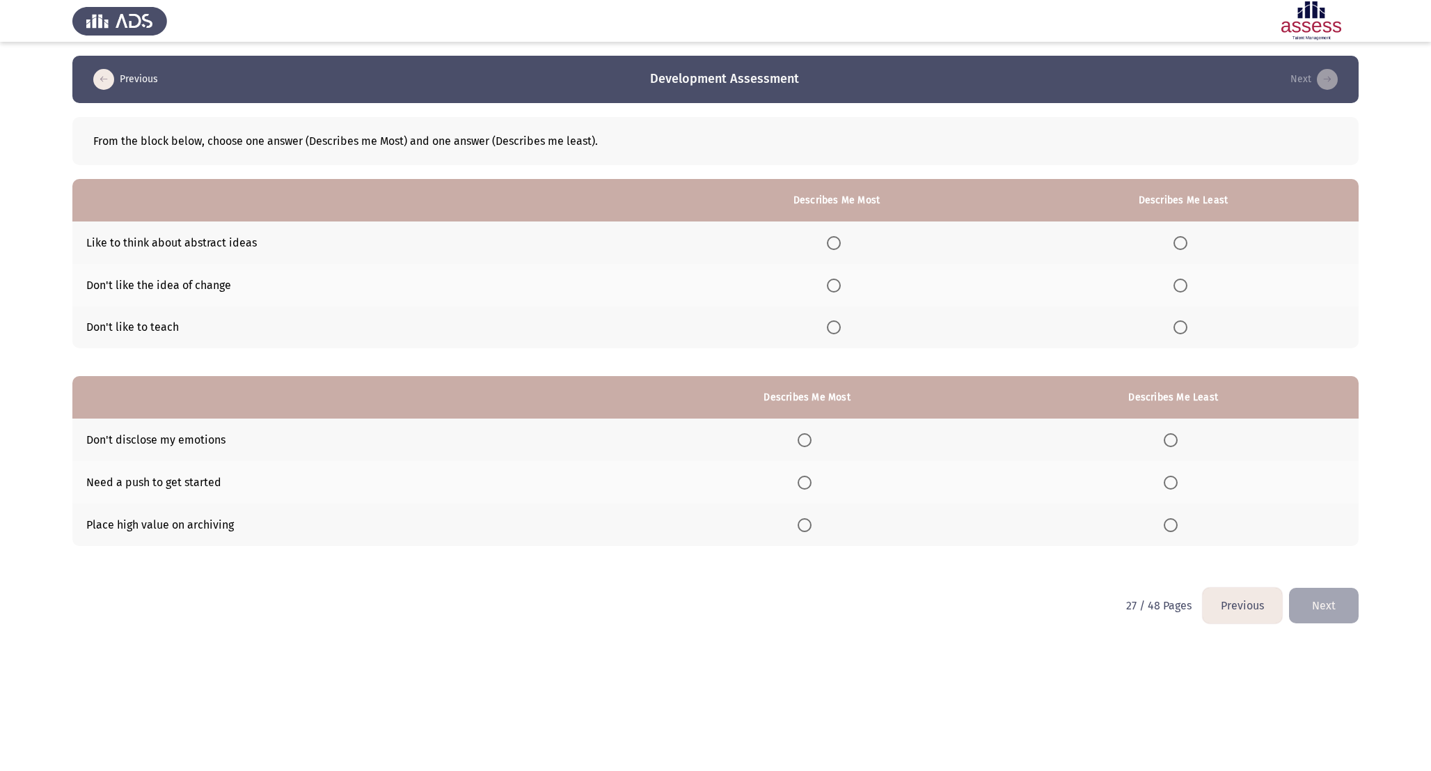
click at [840, 248] on span "Select an option" at bounding box center [834, 243] width 14 height 14
click at [840, 248] on input "Select an option" at bounding box center [834, 243] width 14 height 14
click at [1186, 283] on span "Select an option" at bounding box center [1181, 285] width 14 height 14
click at [1186, 283] on input "Select an option" at bounding box center [1181, 285] width 14 height 14
click at [812, 444] on span "Select an option" at bounding box center [805, 440] width 14 height 14
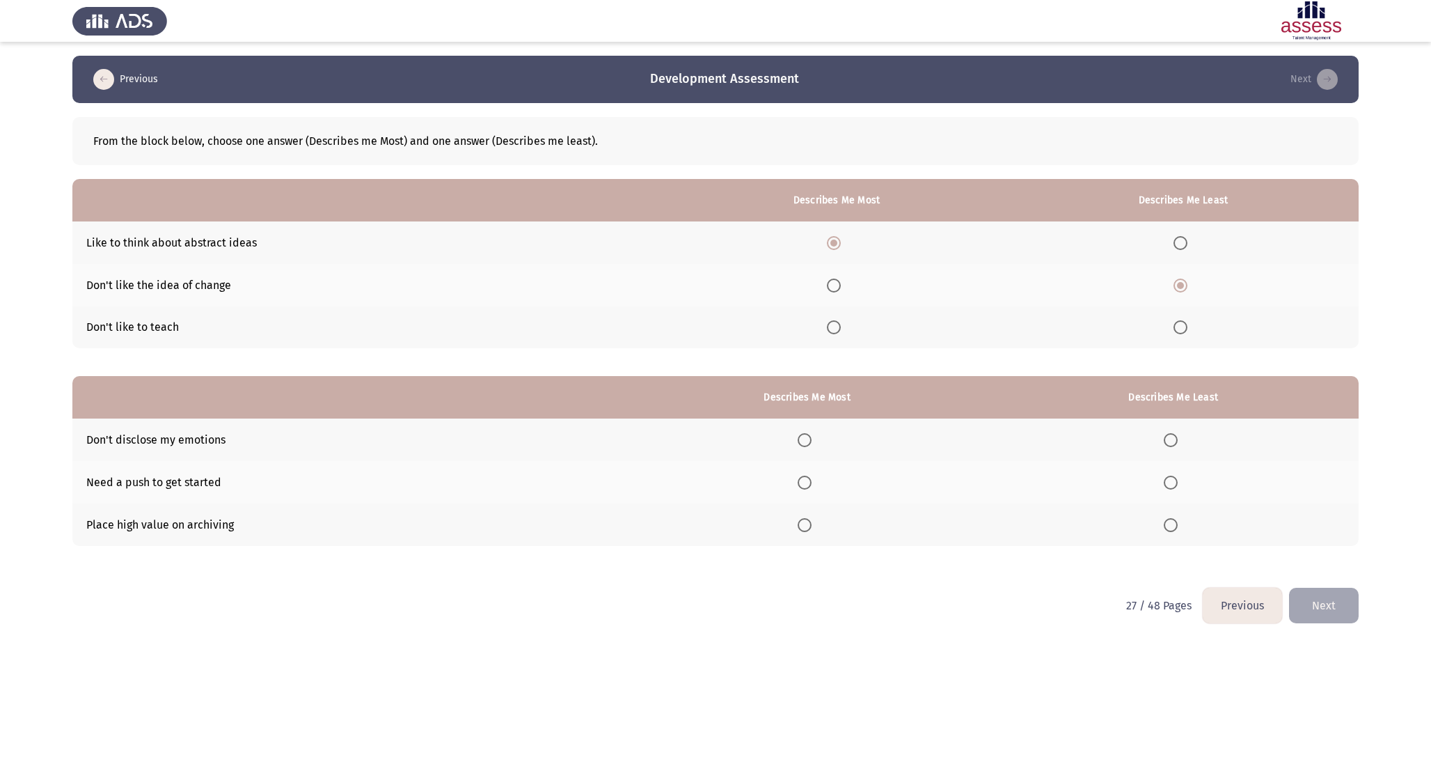
click at [812, 444] on input "Select an option" at bounding box center [805, 440] width 14 height 14
click at [1174, 479] on span "Select an option" at bounding box center [1171, 482] width 14 height 14
click at [1174, 479] on input "Select an option" at bounding box center [1171, 482] width 14 height 14
click at [1323, 613] on button "Next" at bounding box center [1324, 606] width 70 height 36
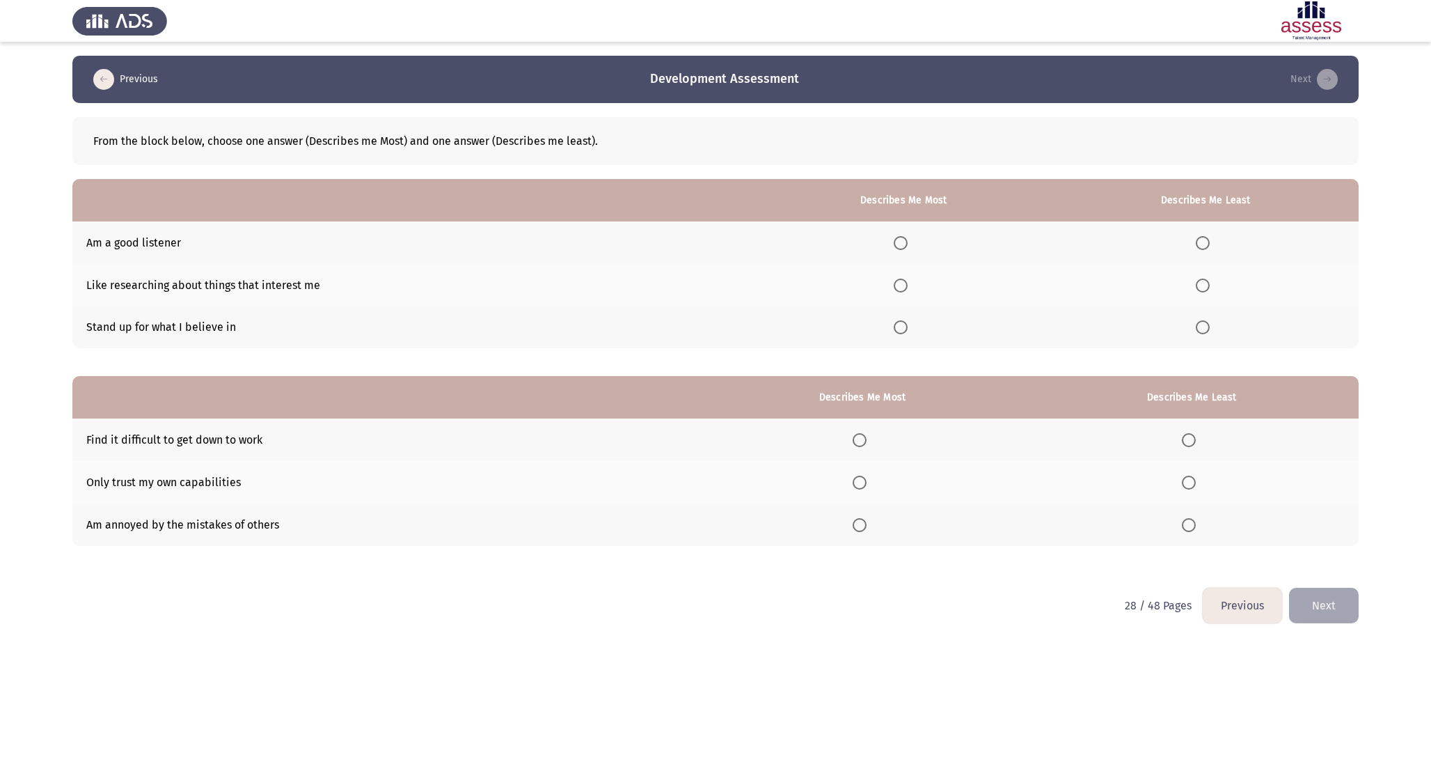
click at [930, 352] on div "From the block below, choose one answer (Describes me Most) and one answer (Des…" at bounding box center [715, 338] width 1286 height 471
click at [905, 325] on span "Select an option" at bounding box center [901, 327] width 14 height 14
click at [905, 325] on input "Select an option" at bounding box center [901, 327] width 14 height 14
click at [1210, 244] on span "Select an option" at bounding box center [1203, 243] width 14 height 14
click at [1210, 244] on input "Select an option" at bounding box center [1203, 243] width 14 height 14
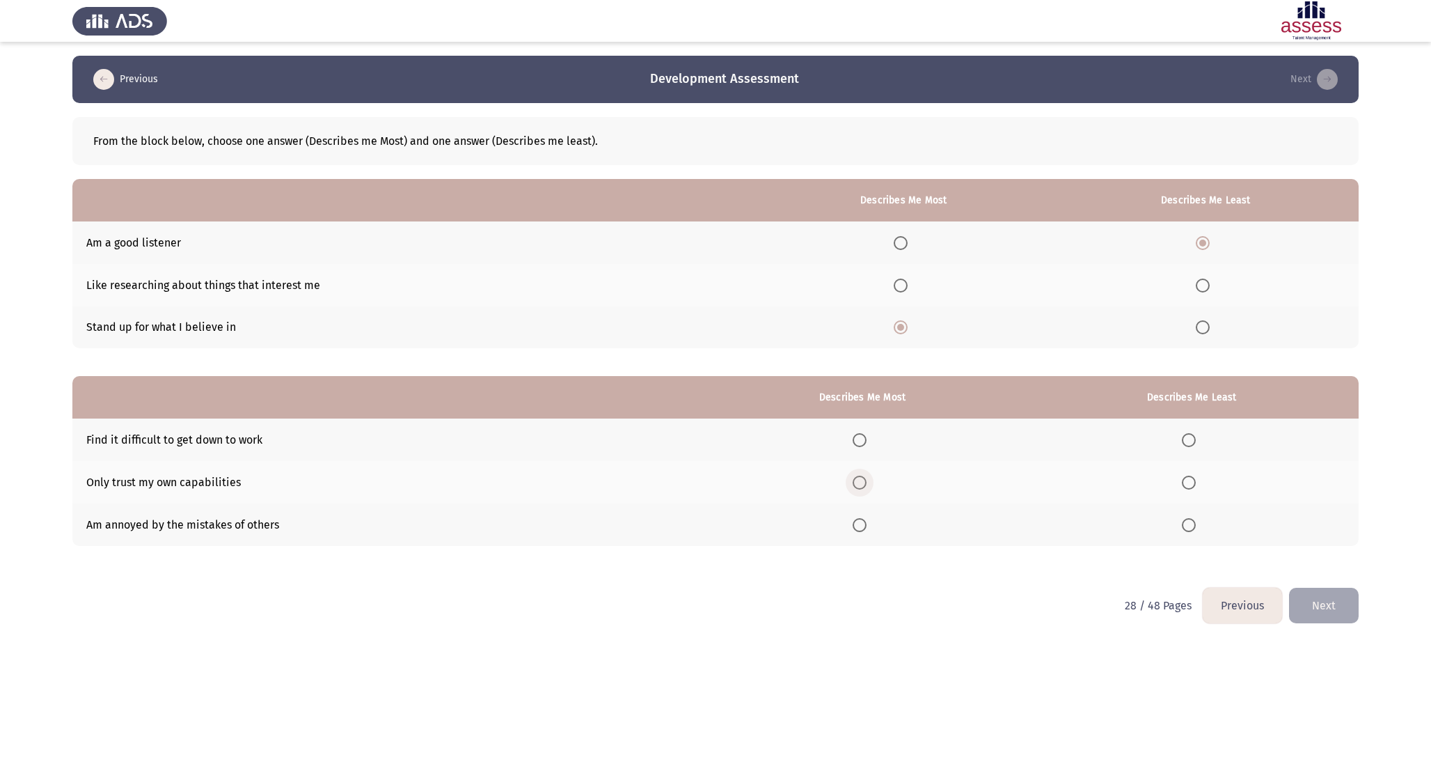
click at [867, 479] on span "Select an option" at bounding box center [860, 482] width 14 height 14
click at [867, 479] on input "Select an option" at bounding box center [860, 482] width 14 height 14
click at [1188, 438] on span "Select an option" at bounding box center [1189, 440] width 14 height 14
click at [1188, 438] on input "Select an option" at bounding box center [1189, 440] width 14 height 14
click at [1348, 620] on button "Next" at bounding box center [1324, 606] width 70 height 36
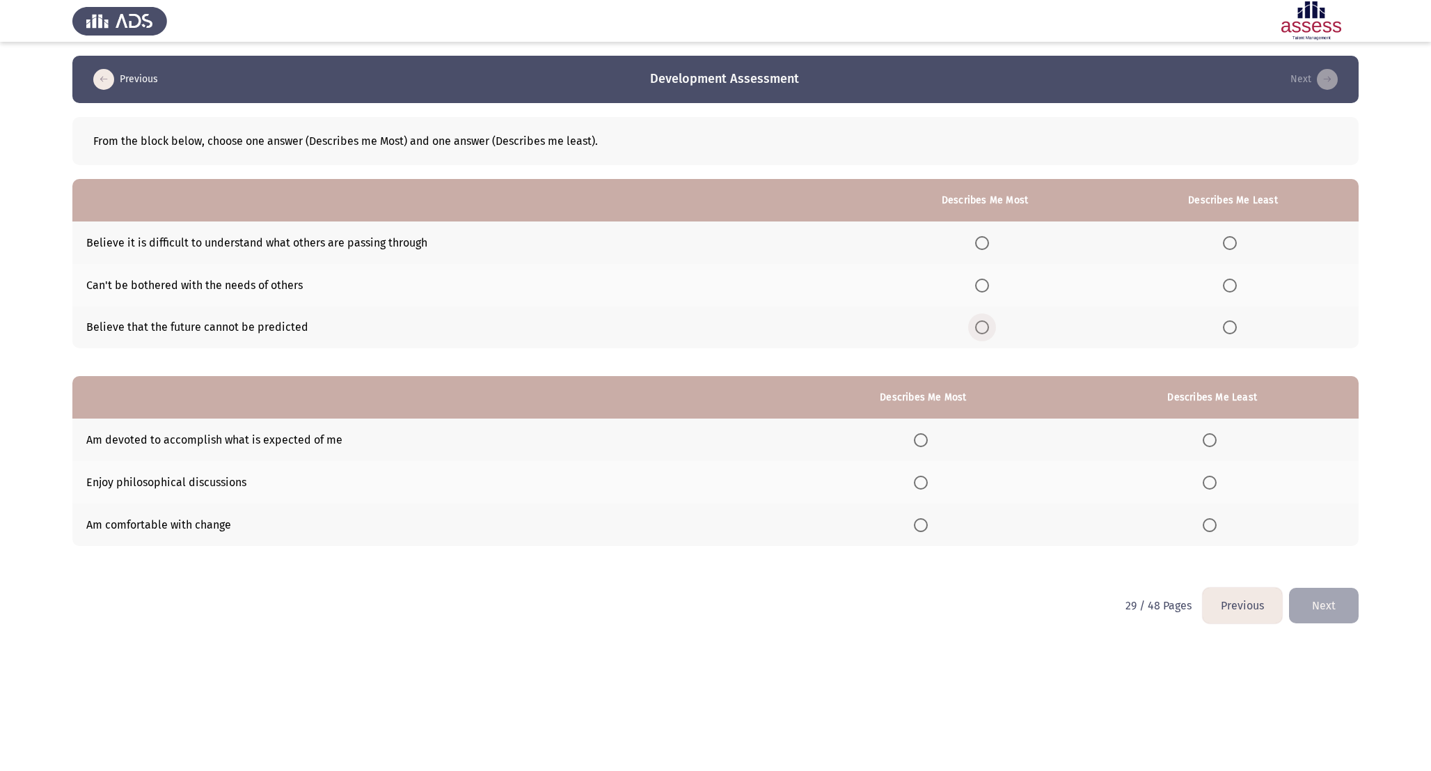
click at [989, 321] on span "Select an option" at bounding box center [982, 327] width 14 height 14
click at [989, 321] on input "Select an option" at bounding box center [982, 327] width 14 height 14
click at [1234, 285] on span "Select an option" at bounding box center [1230, 285] width 14 height 14
click at [1234, 285] on input "Select an option" at bounding box center [1230, 285] width 14 height 14
click at [931, 526] on label "Select an option" at bounding box center [923, 525] width 19 height 14
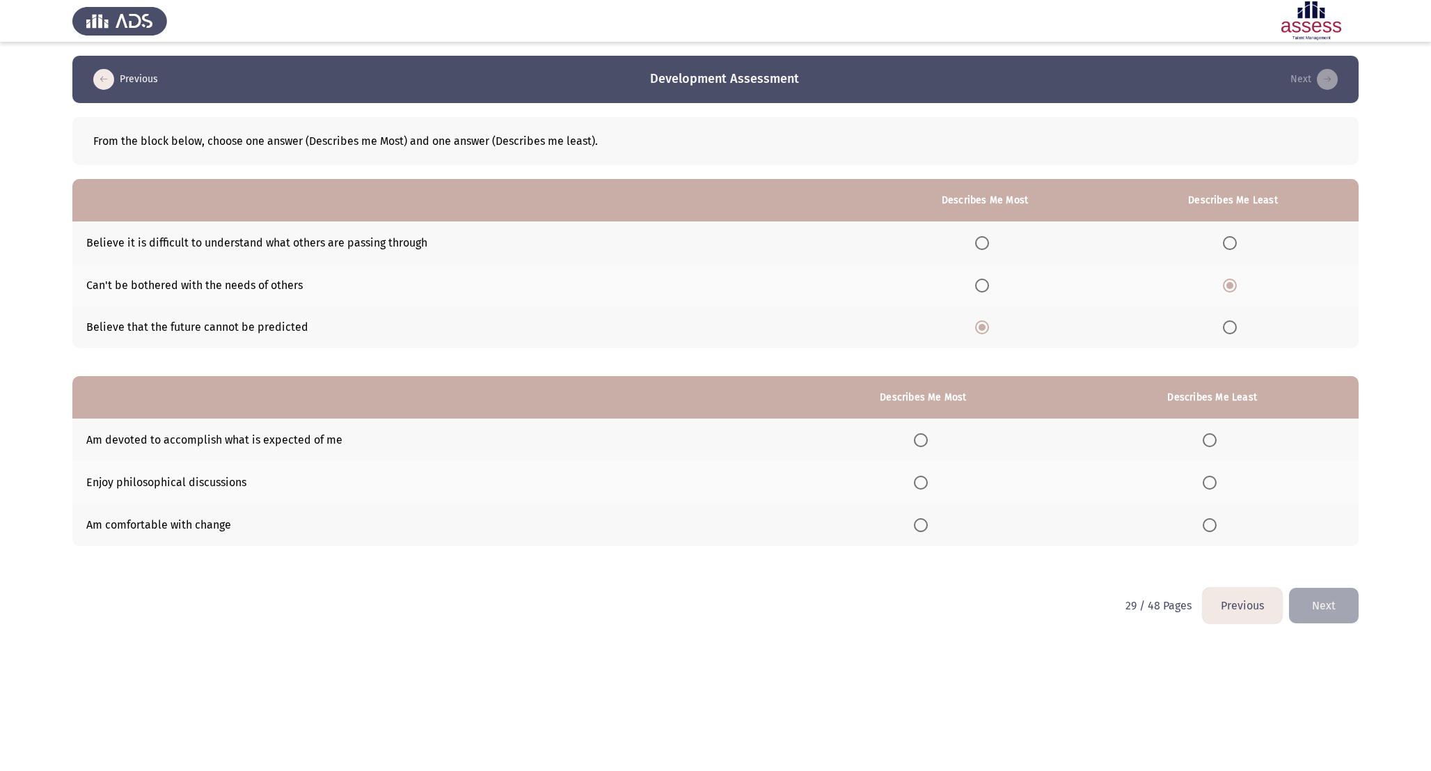
click at [928, 526] on input "Select an option" at bounding box center [921, 525] width 14 height 14
click at [1204, 471] on th at bounding box center [1212, 482] width 293 height 42
click at [1211, 476] on span "Select an option" at bounding box center [1210, 482] width 14 height 14
click at [1211, 476] on input "Select an option" at bounding box center [1210, 482] width 14 height 14
click at [1325, 583] on div "From the block below, choose one answer (Describes me Most) and one answer (Des…" at bounding box center [715, 345] width 1286 height 485
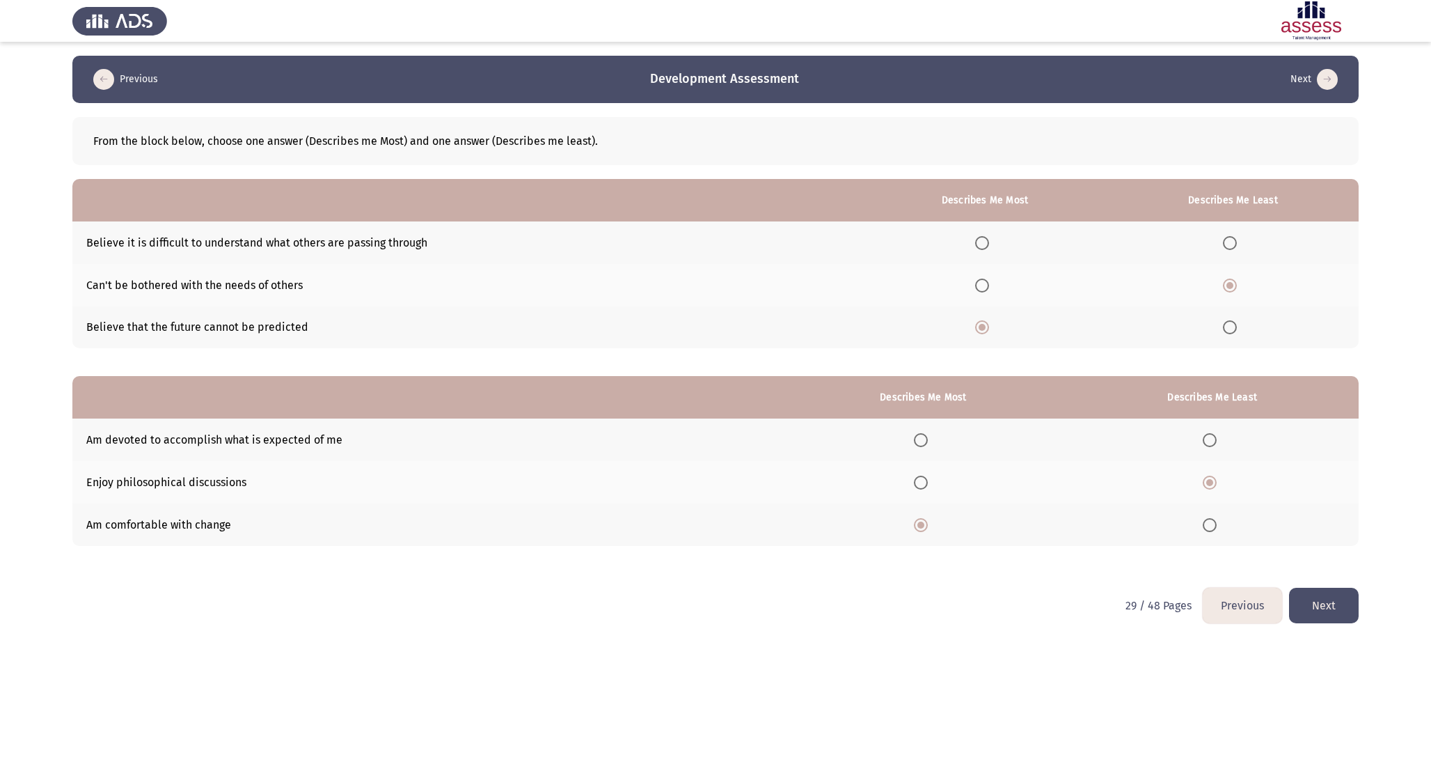
click at [1325, 588] on button "Next" at bounding box center [1324, 606] width 70 height 36
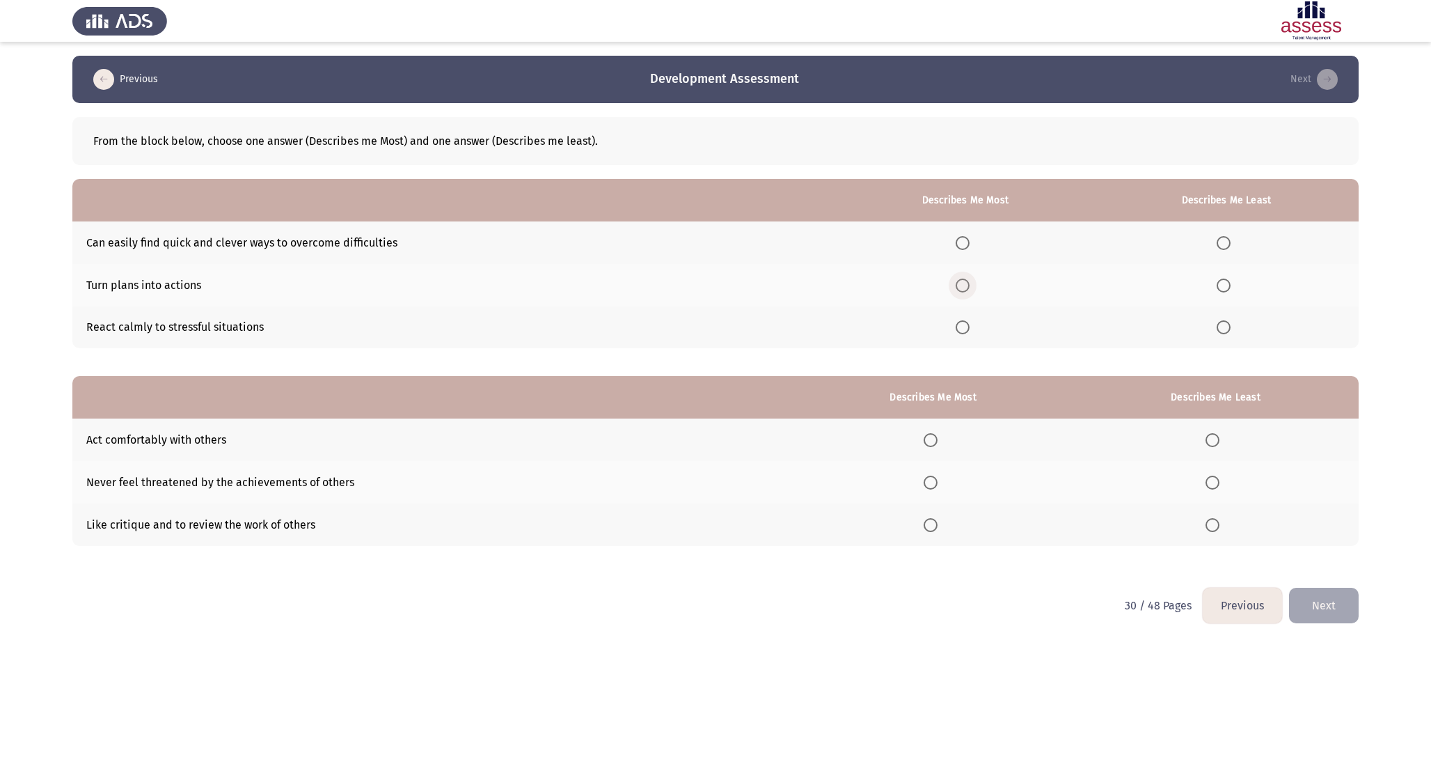
click at [961, 282] on span "Select an option" at bounding box center [963, 285] width 14 height 14
click at [961, 282] on input "Select an option" at bounding box center [963, 285] width 14 height 14
click at [962, 246] on span "Select an option" at bounding box center [963, 243] width 14 height 14
click at [962, 246] on input "Select an option" at bounding box center [963, 243] width 14 height 14
click at [1221, 283] on span "Select an option" at bounding box center [1224, 285] width 14 height 14
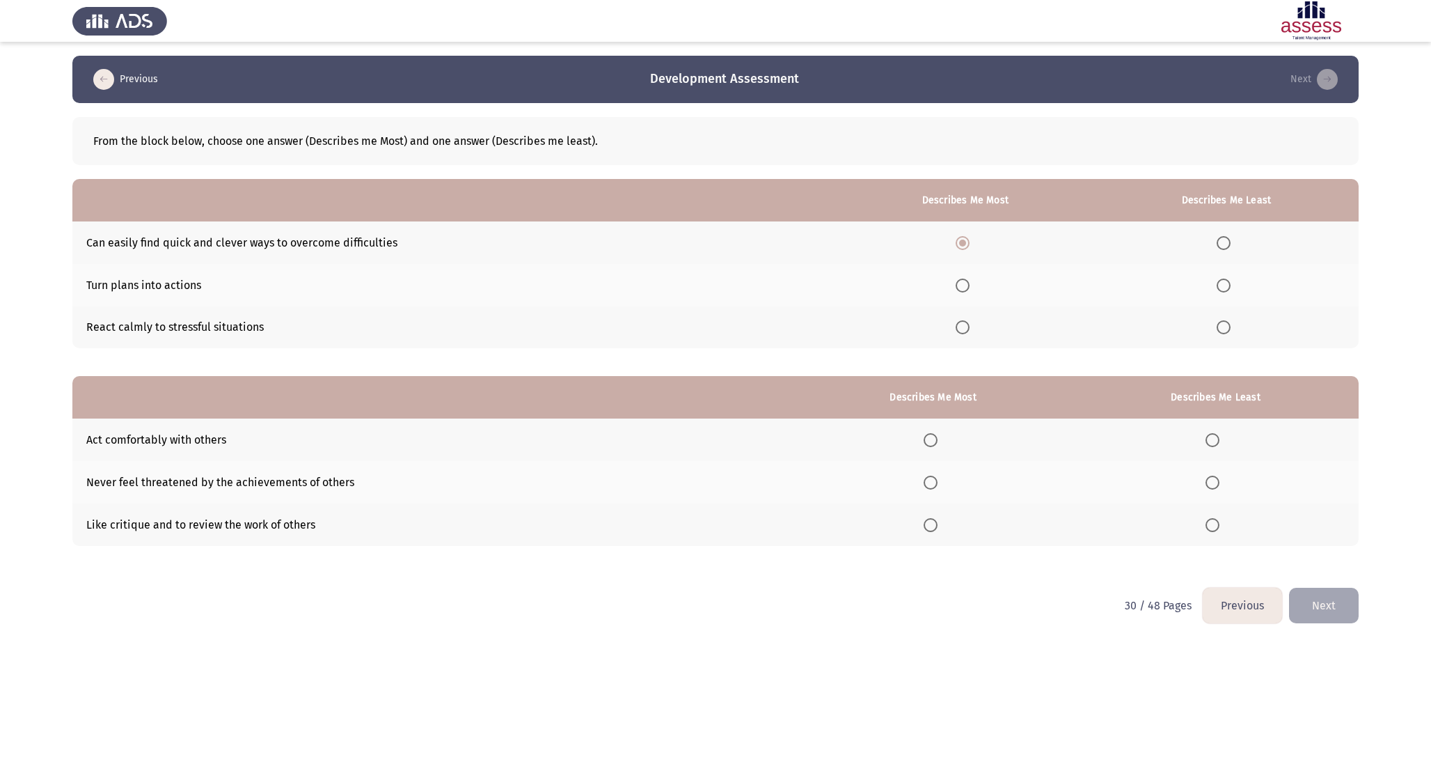
click at [1221, 283] on input "Select an option" at bounding box center [1224, 285] width 14 height 14
click at [932, 477] on span "Select an option" at bounding box center [931, 482] width 14 height 14
click at [932, 477] on input "Select an option" at bounding box center [931, 482] width 14 height 14
click at [1216, 522] on span "Select an option" at bounding box center [1213, 525] width 14 height 14
click at [1216, 522] on input "Select an option" at bounding box center [1213, 525] width 14 height 14
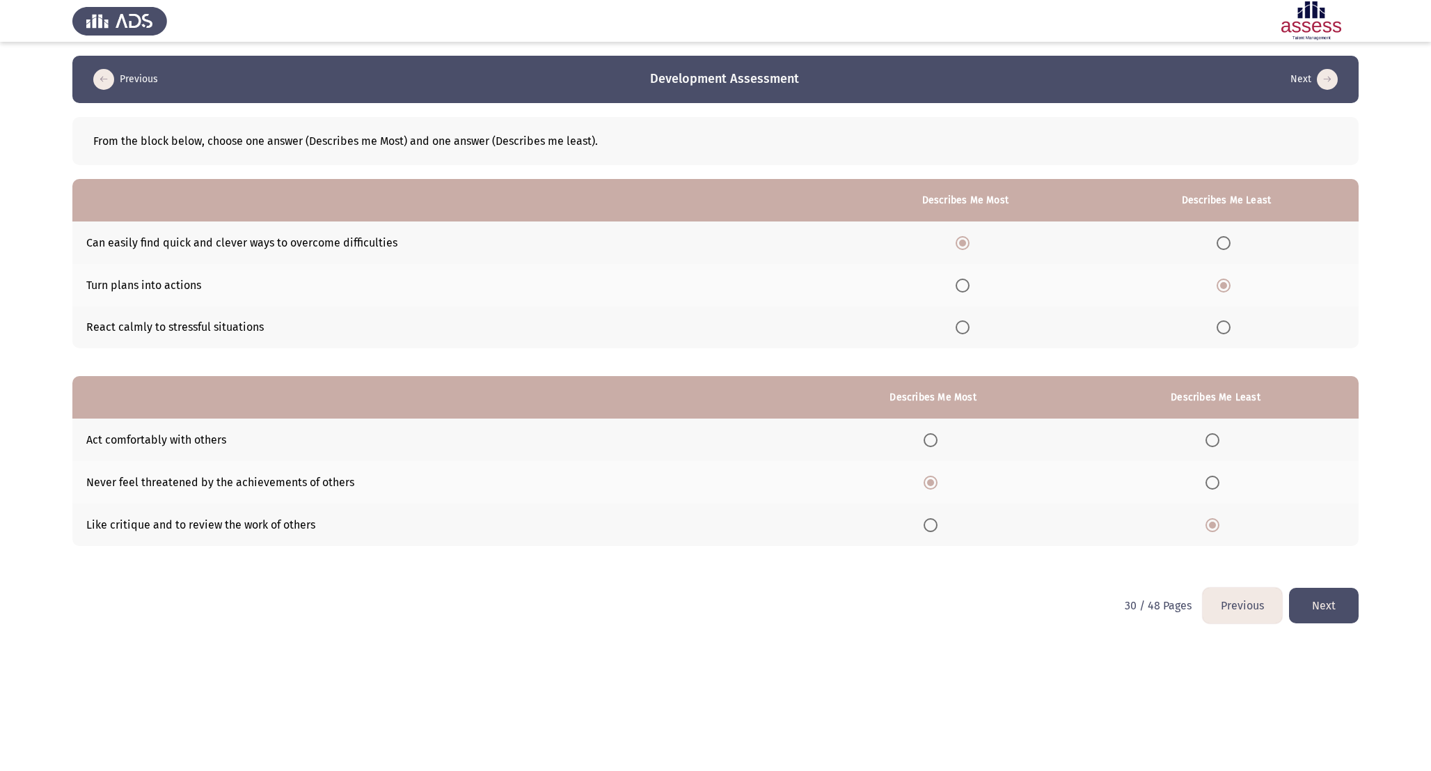
click at [1318, 603] on button "Next" at bounding box center [1324, 606] width 70 height 36
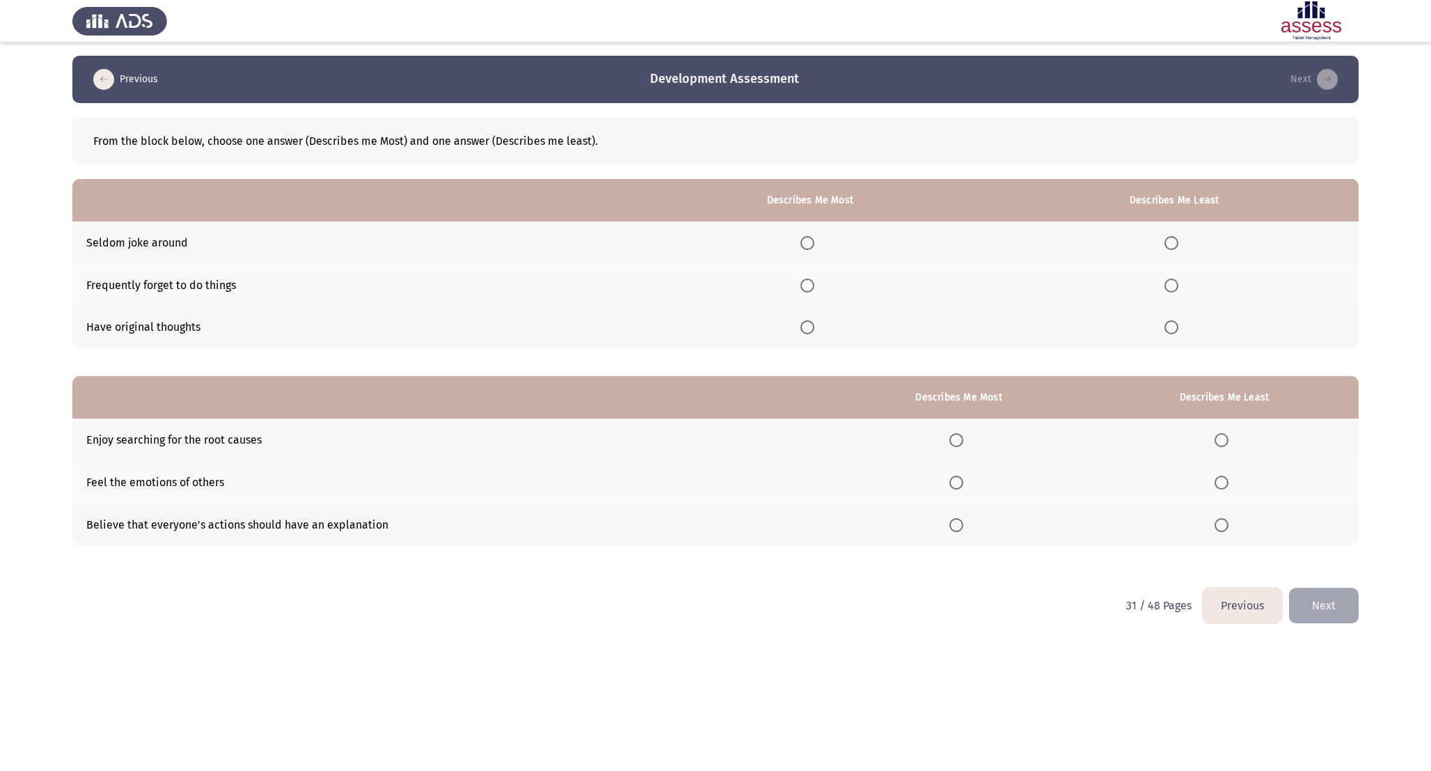
click at [814, 330] on span "Select an option" at bounding box center [808, 327] width 14 height 14
click at [814, 330] on input "Select an option" at bounding box center [808, 327] width 14 height 14
click at [1163, 285] on th at bounding box center [1174, 285] width 369 height 42
click at [1176, 285] on span "Select an option" at bounding box center [1172, 285] width 14 height 14
click at [1176, 285] on input "Select an option" at bounding box center [1172, 285] width 14 height 14
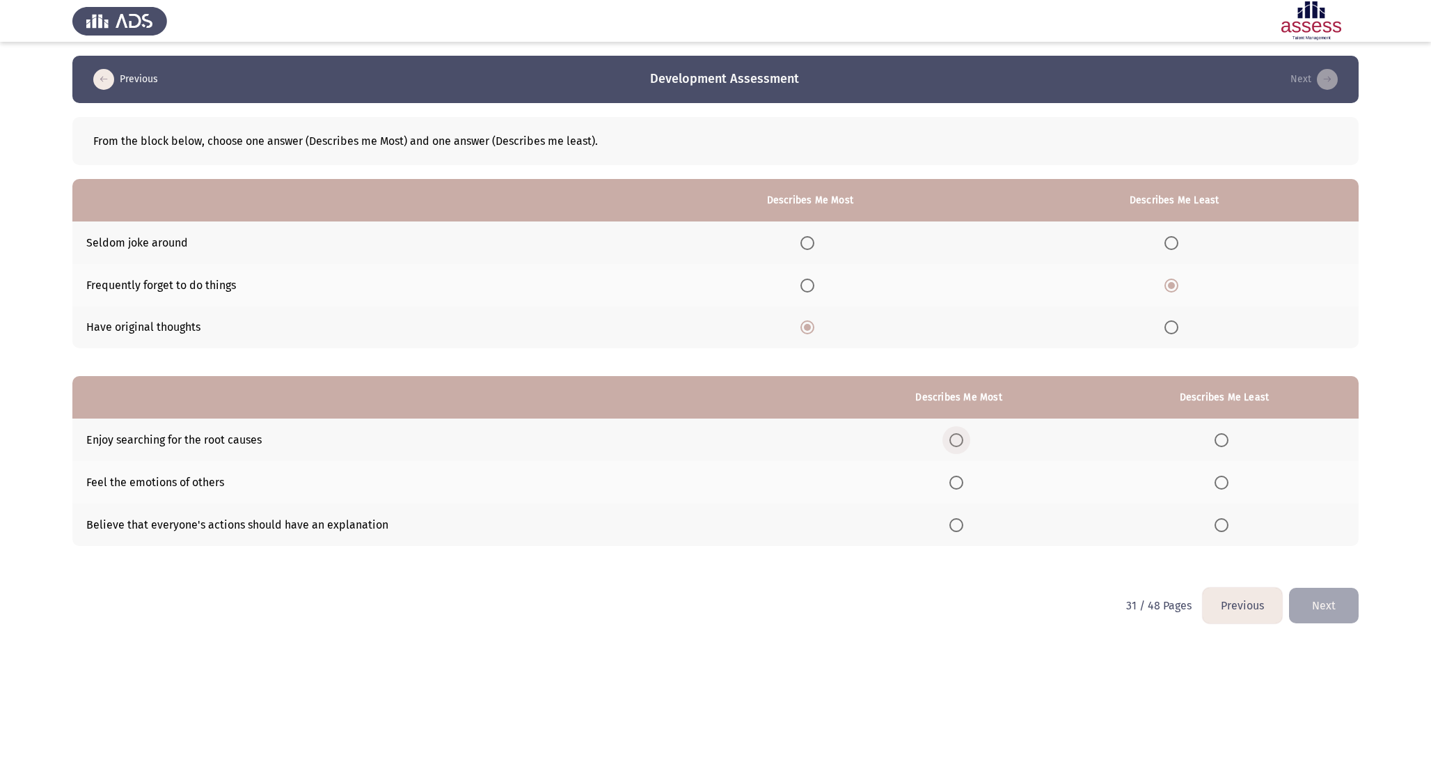
click at [961, 441] on span "Select an option" at bounding box center [957, 440] width 14 height 14
click at [961, 441] on input "Select an option" at bounding box center [957, 440] width 14 height 14
click at [1230, 526] on label "Select an option" at bounding box center [1224, 525] width 19 height 14
click at [1229, 526] on input "Select an option" at bounding box center [1222, 525] width 14 height 14
click at [1321, 597] on button "Next" at bounding box center [1324, 606] width 70 height 36
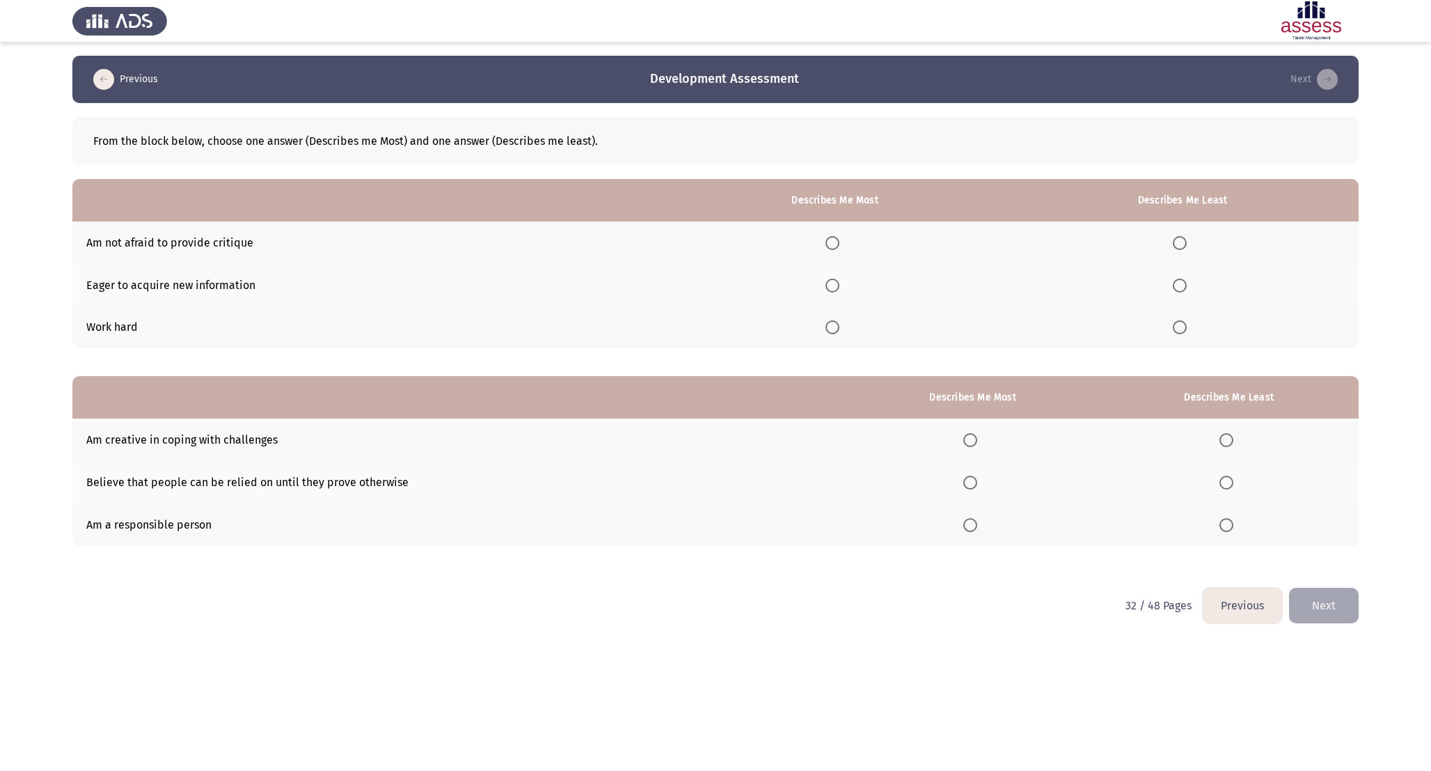
click at [840, 281] on span "Select an option" at bounding box center [833, 285] width 14 height 14
click at [840, 281] on input "Select an option" at bounding box center [833, 285] width 14 height 14
click at [1187, 239] on span "Select an option" at bounding box center [1180, 243] width 14 height 14
click at [1187, 239] on input "Select an option" at bounding box center [1180, 243] width 14 height 14
click at [977, 530] on span "Select an option" at bounding box center [970, 525] width 14 height 14
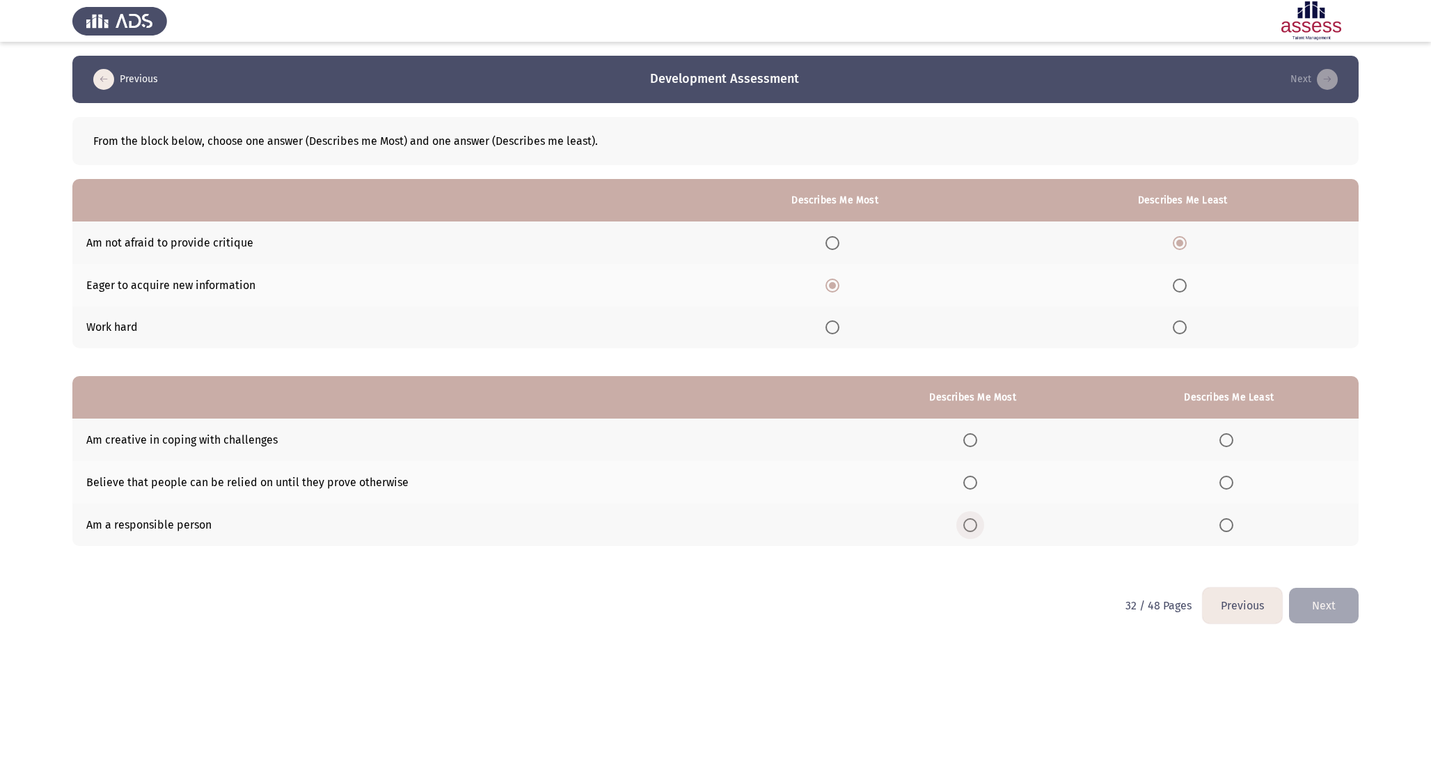
click at [977, 530] on input "Select an option" at bounding box center [970, 525] width 14 height 14
click at [1239, 482] on label "Select an option" at bounding box center [1229, 482] width 19 height 14
click at [1234, 482] on input "Select an option" at bounding box center [1227, 482] width 14 height 14
click at [1337, 612] on button "Next" at bounding box center [1324, 606] width 70 height 36
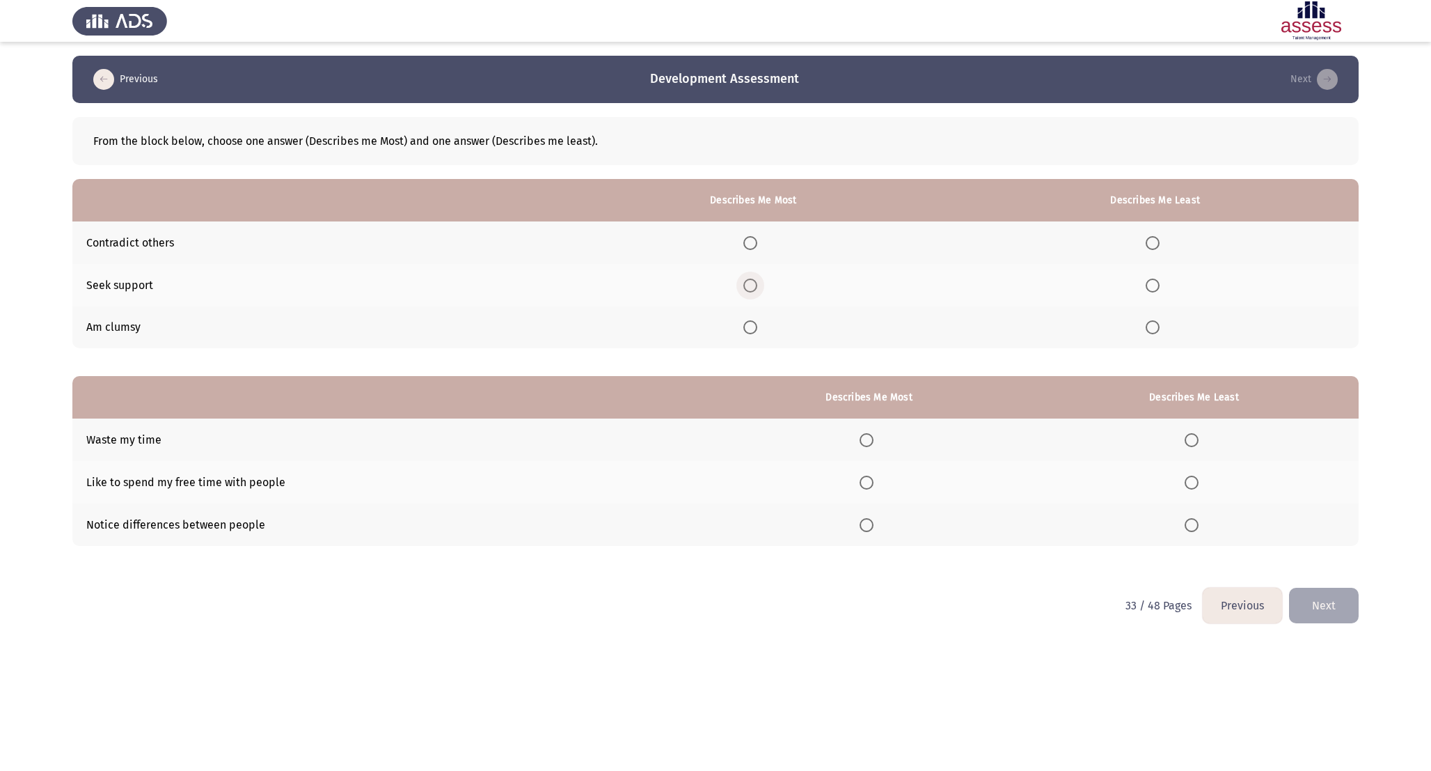
click at [755, 278] on span "Select an option" at bounding box center [750, 285] width 14 height 14
click at [755, 278] on input "Select an option" at bounding box center [750, 285] width 14 height 14
click at [1162, 326] on label "Select an option" at bounding box center [1155, 327] width 19 height 14
click at [1160, 326] on input "Select an option" at bounding box center [1153, 327] width 14 height 14
click at [877, 484] on label "Select an option" at bounding box center [869, 482] width 19 height 14
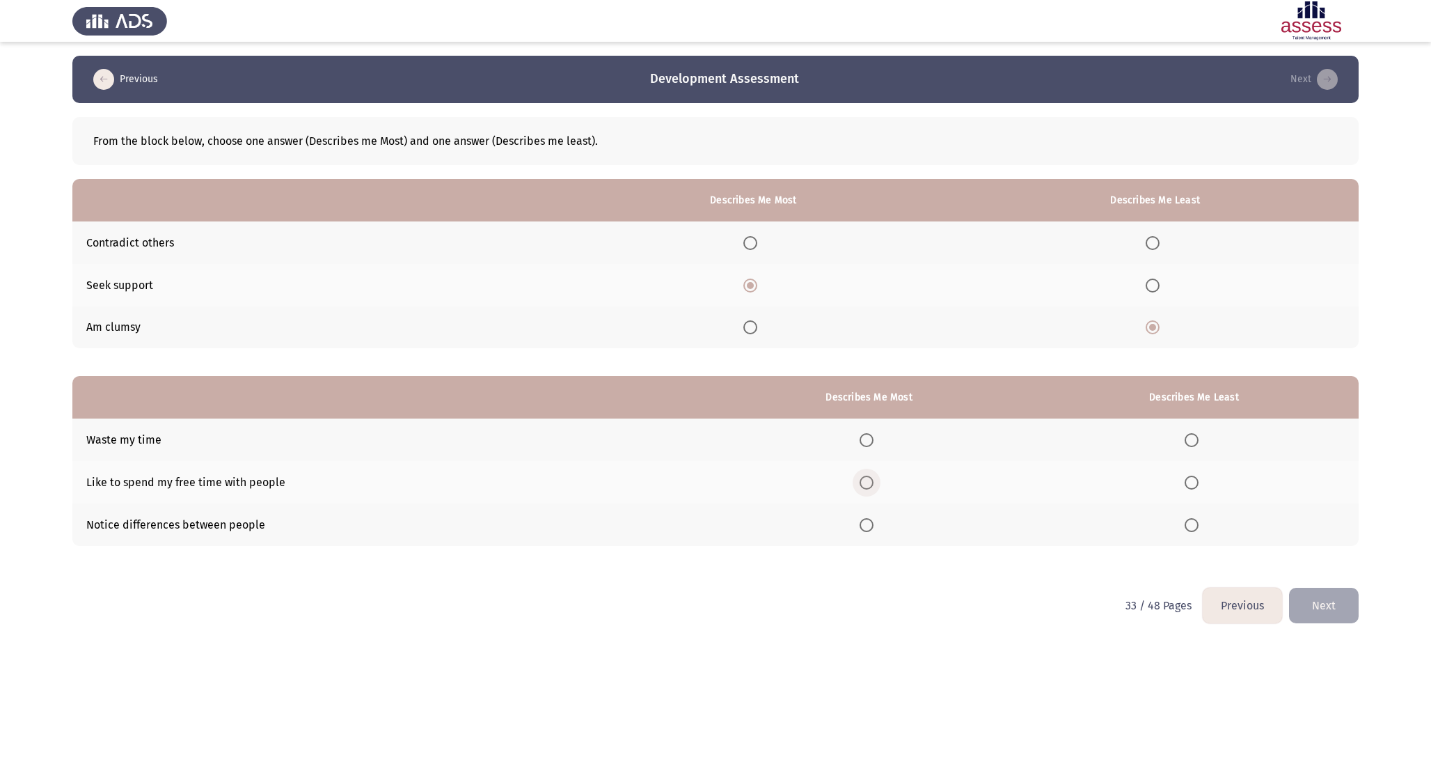
click at [874, 484] on input "Select an option" at bounding box center [867, 482] width 14 height 14
click at [1196, 445] on span "Select an option" at bounding box center [1192, 440] width 14 height 14
click at [1196, 445] on input "Select an option" at bounding box center [1192, 440] width 14 height 14
click at [1323, 602] on button "Next" at bounding box center [1324, 606] width 70 height 36
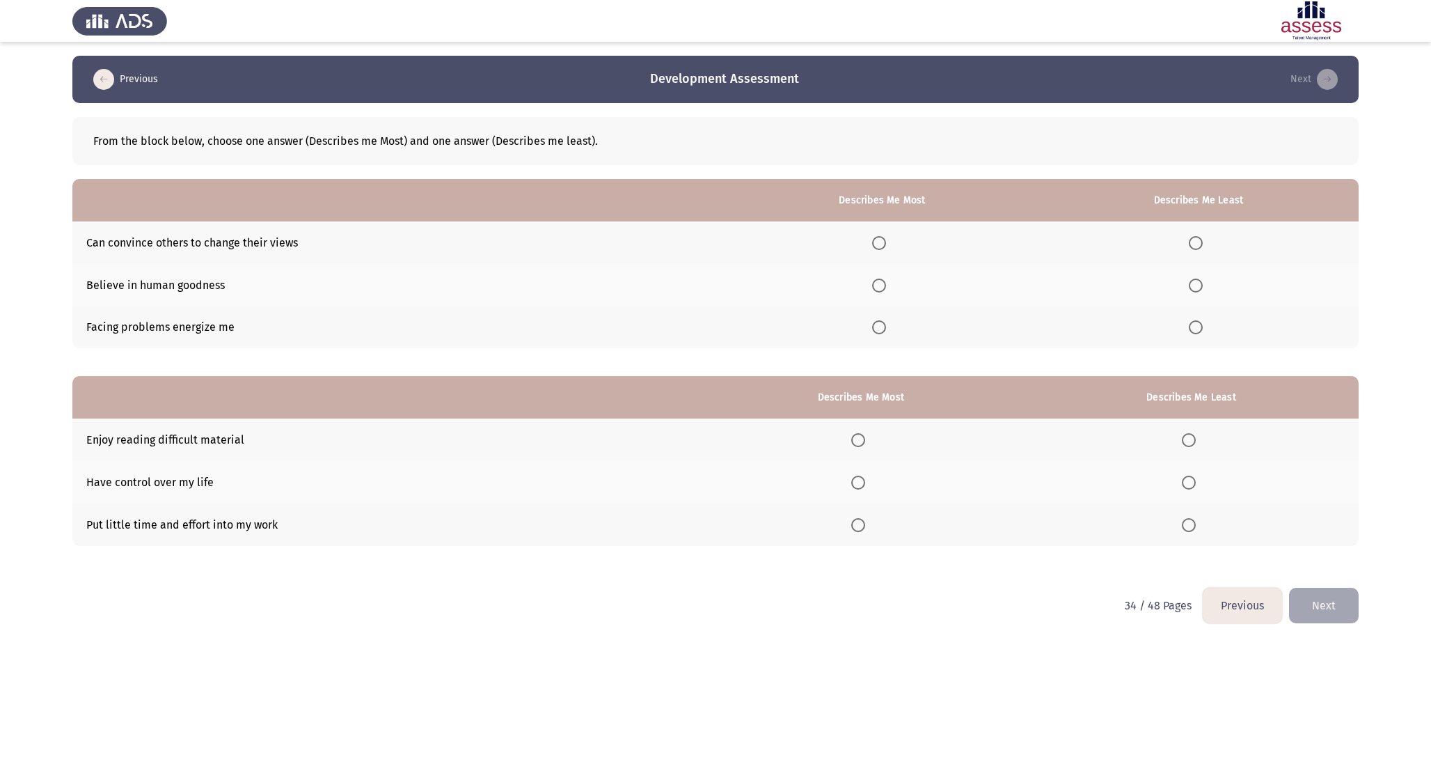
click at [886, 328] on span "Select an option" at bounding box center [879, 327] width 14 height 14
click at [886, 328] on input "Select an option" at bounding box center [879, 327] width 14 height 14
click at [1194, 238] on span "Select an option" at bounding box center [1196, 243] width 14 height 14
click at [1194, 238] on input "Select an option" at bounding box center [1196, 243] width 14 height 14
click at [876, 489] on th at bounding box center [861, 482] width 326 height 42
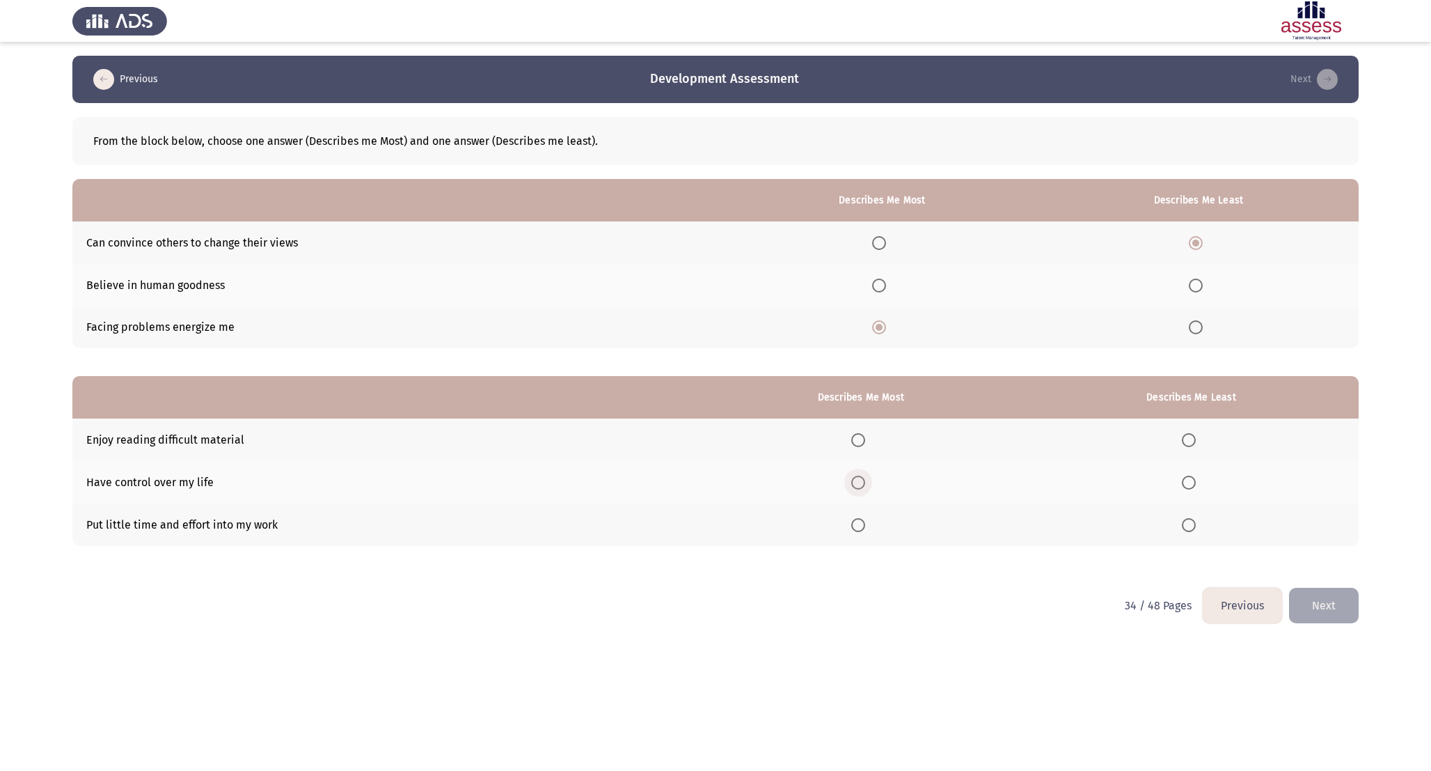
click at [865, 482] on span "Select an option" at bounding box center [858, 482] width 14 height 14
click at [865, 482] on input "Select an option" at bounding box center [858, 482] width 14 height 14
click at [1193, 525] on span "Select an option" at bounding box center [1189, 525] width 14 height 14
click at [1193, 525] on input "Select an option" at bounding box center [1189, 525] width 14 height 14
click at [1328, 604] on button "Next" at bounding box center [1324, 606] width 70 height 36
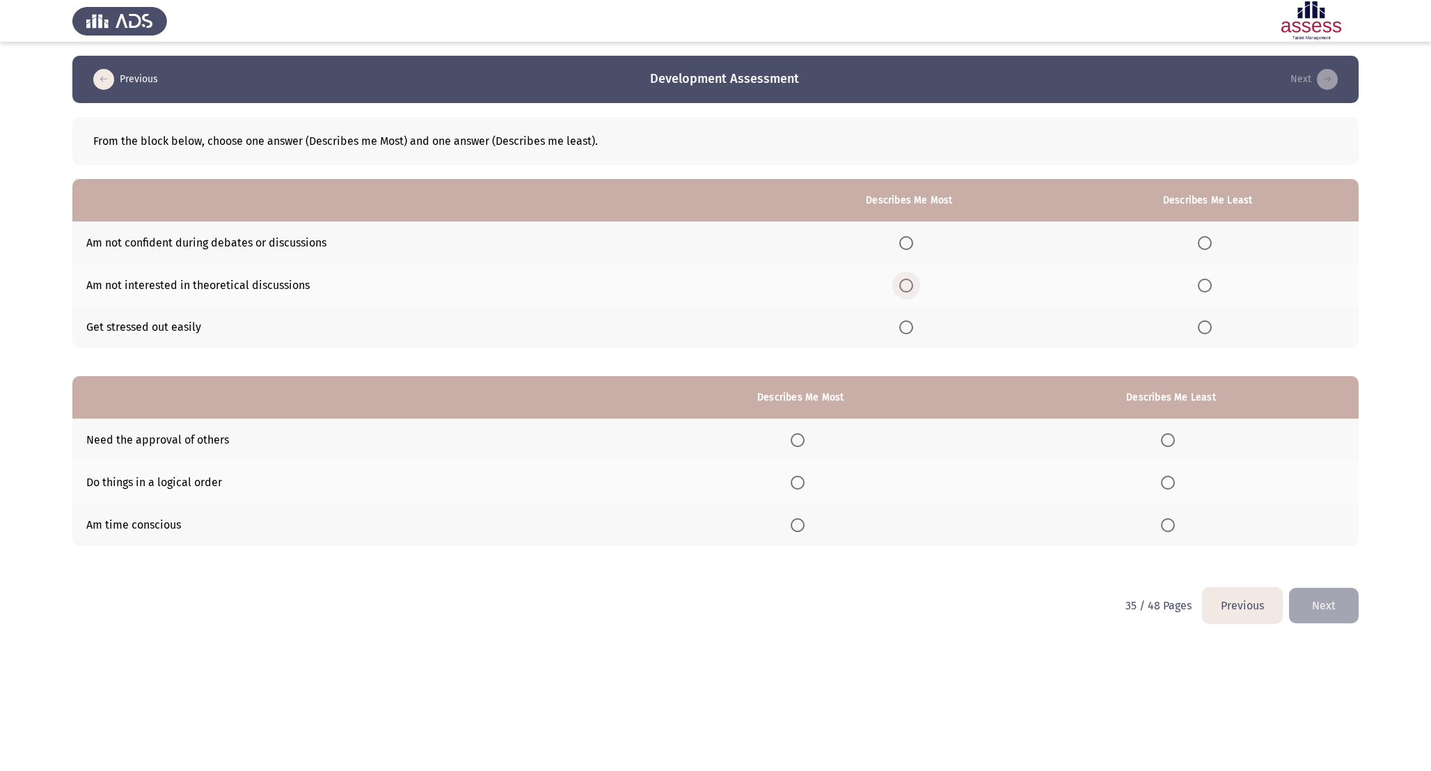
click at [912, 283] on span "Select an option" at bounding box center [906, 285] width 14 height 14
click at [912, 283] on input "Select an option" at bounding box center [906, 285] width 14 height 14
click at [1204, 330] on span "Select an option" at bounding box center [1205, 327] width 14 height 14
click at [1204, 330] on input "Select an option" at bounding box center [1205, 327] width 14 height 14
click at [805, 475] on span "Select an option" at bounding box center [798, 482] width 14 height 14
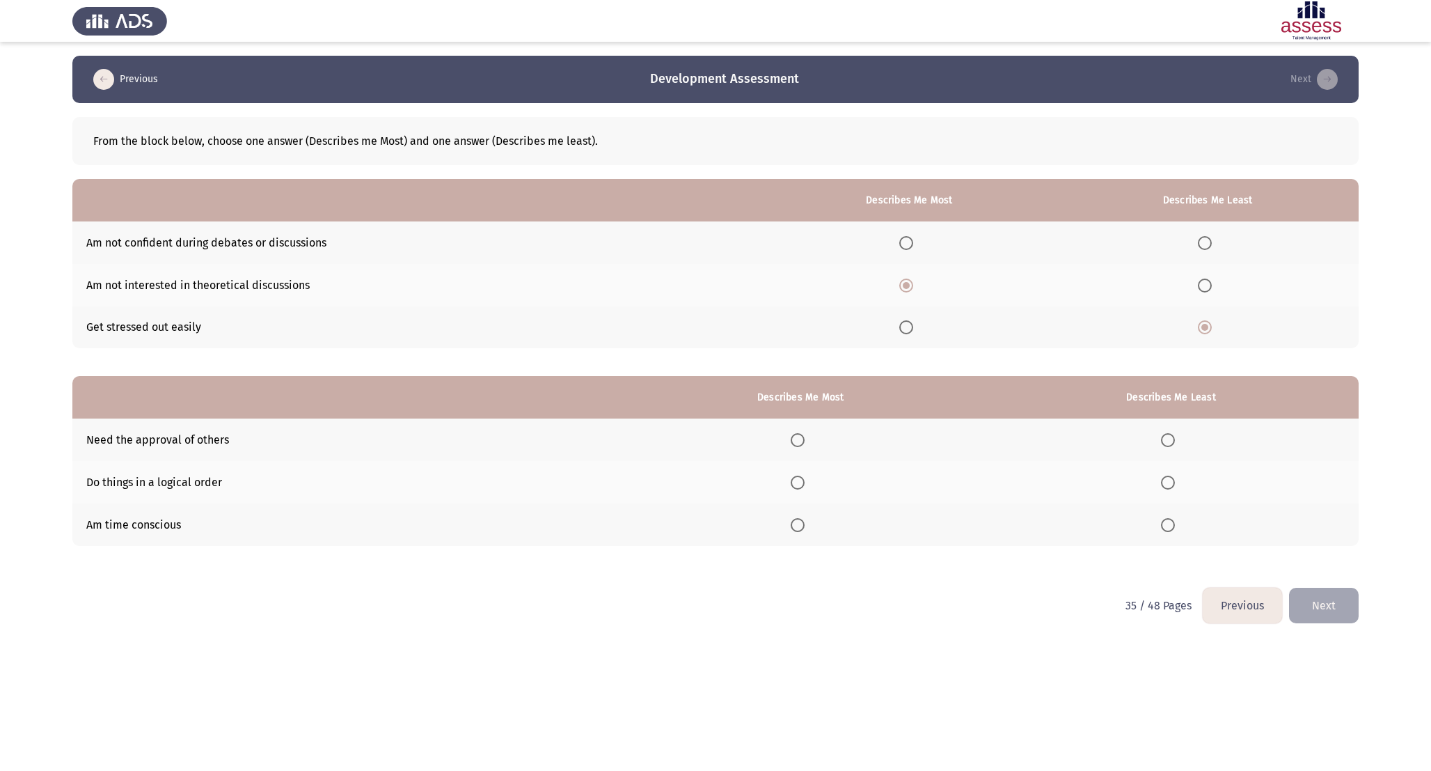
click at [805, 475] on input "Select an option" at bounding box center [798, 482] width 14 height 14
click at [1165, 433] on span "Select an option" at bounding box center [1168, 440] width 14 height 14
click at [1165, 433] on input "Select an option" at bounding box center [1168, 440] width 14 height 14
click at [1328, 599] on button "Next" at bounding box center [1324, 606] width 70 height 36
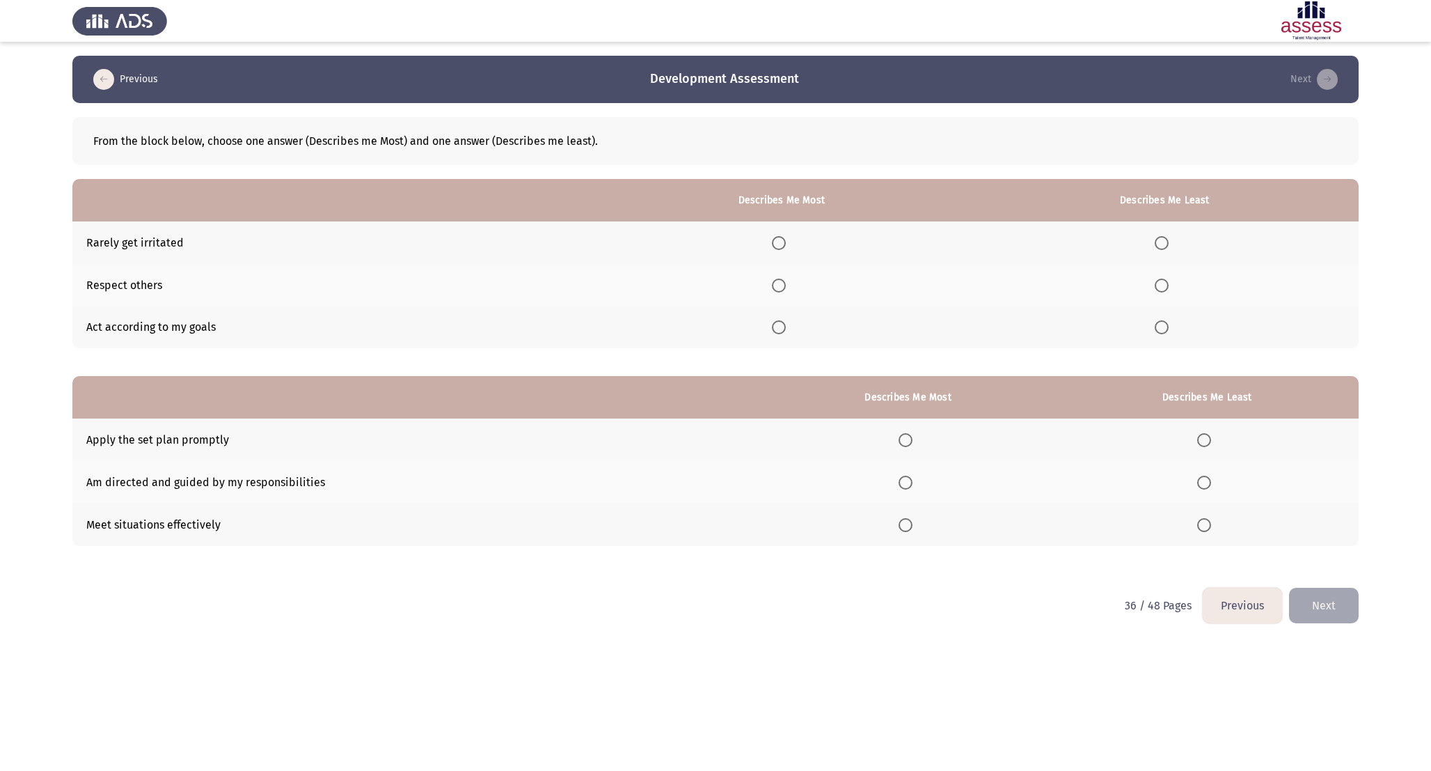
click at [790, 321] on label "Select an option" at bounding box center [781, 327] width 19 height 14
click at [786, 321] on input "Select an option" at bounding box center [779, 327] width 14 height 14
click at [1167, 242] on span "Select an option" at bounding box center [1162, 243] width 14 height 14
click at [1167, 242] on input "Select an option" at bounding box center [1162, 243] width 14 height 14
click at [929, 527] on th at bounding box center [908, 524] width 295 height 42
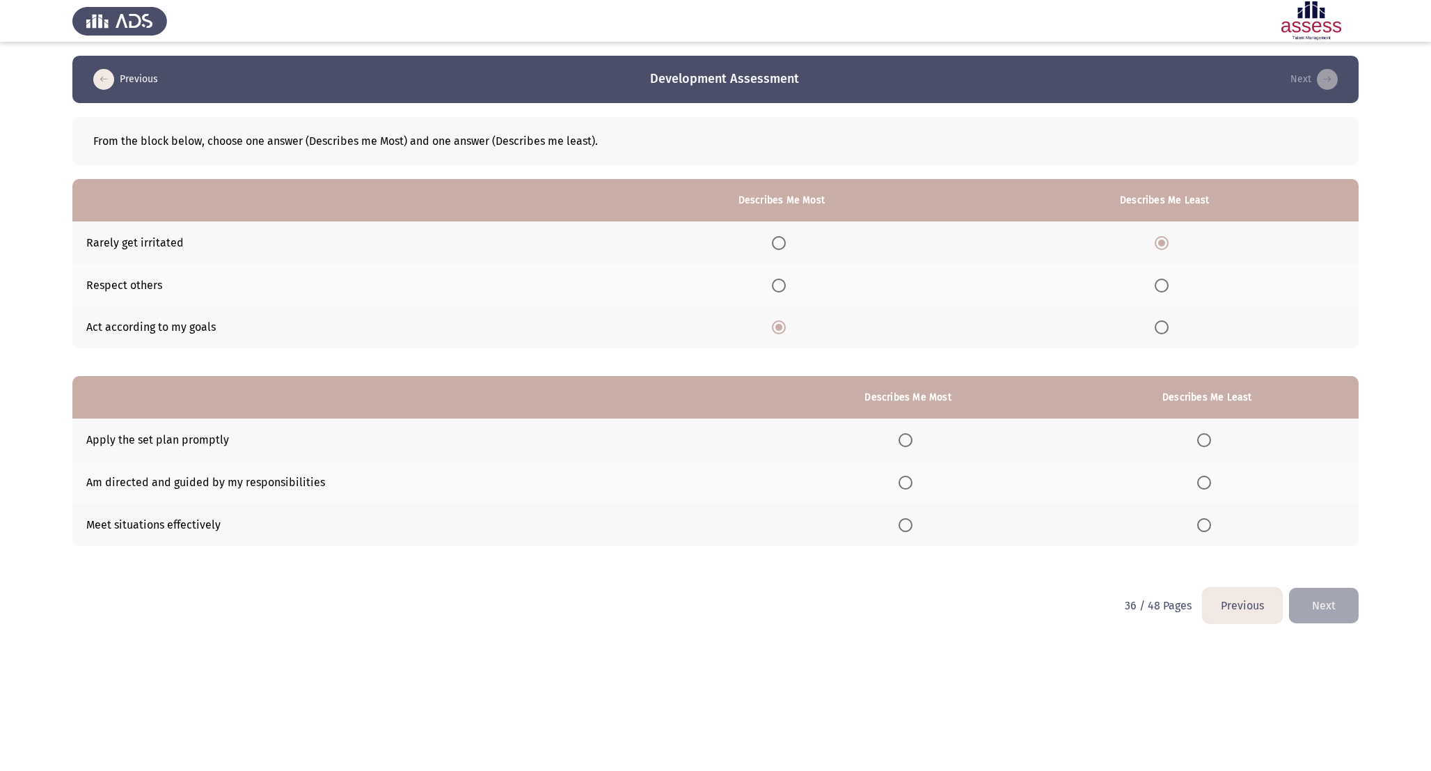
click at [905, 517] on mat-radio-button "Select an option" at bounding box center [908, 524] width 19 height 15
click at [905, 528] on span "Select an option" at bounding box center [906, 525] width 14 height 14
click at [905, 528] on input "Select an option" at bounding box center [906, 525] width 14 height 14
click at [1206, 433] on span "Select an option" at bounding box center [1204, 440] width 14 height 14
click at [1206, 433] on input "Select an option" at bounding box center [1204, 440] width 14 height 14
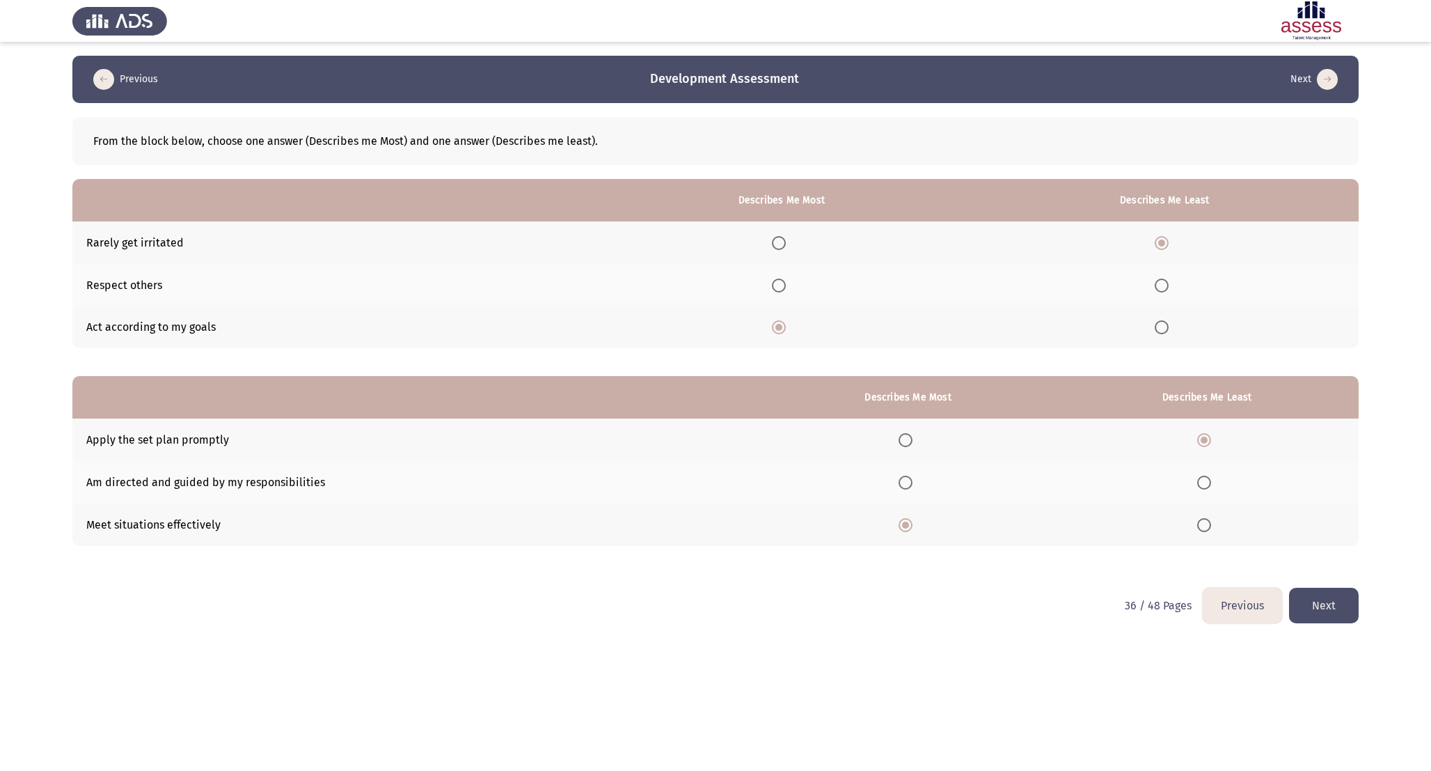
click at [1323, 601] on button "Next" at bounding box center [1324, 606] width 70 height 36
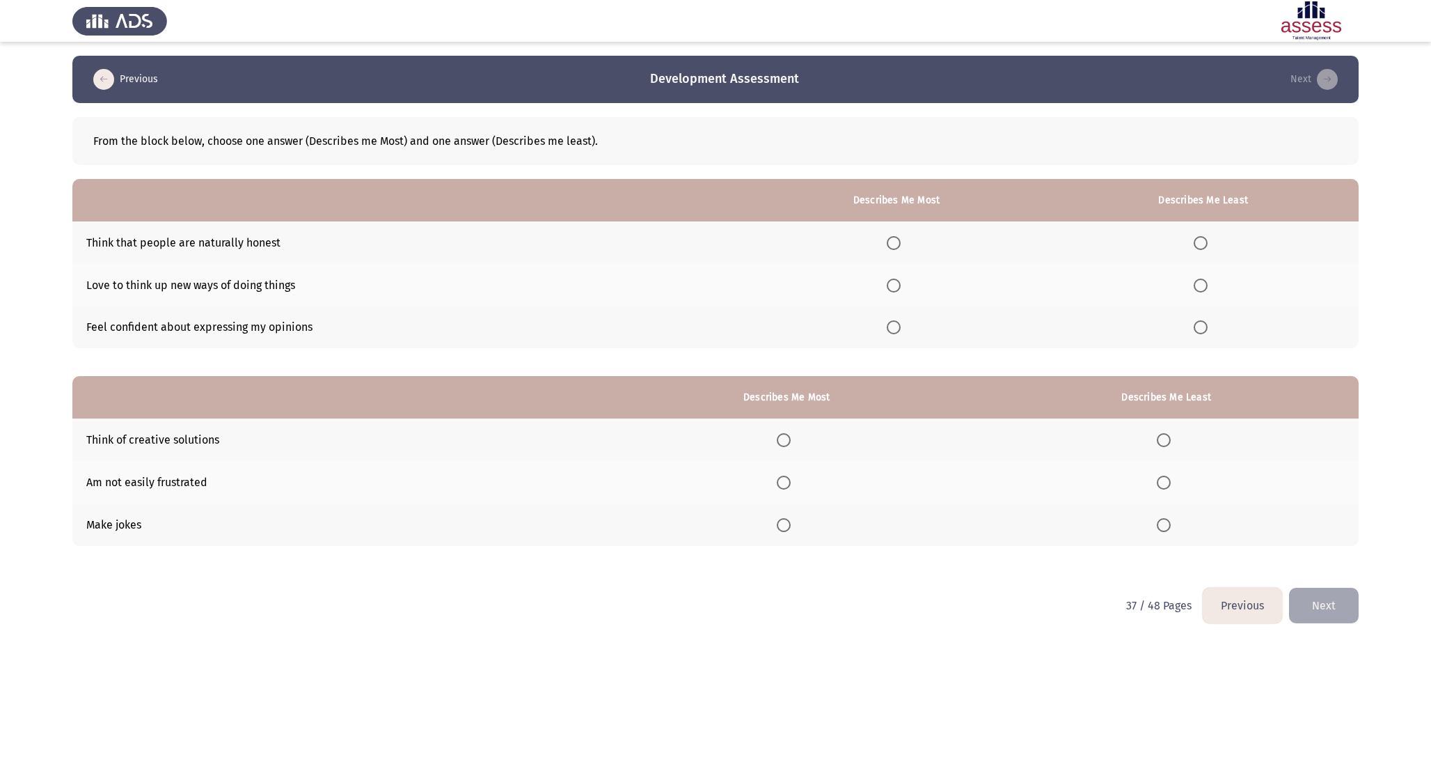
click at [897, 278] on span "Select an option" at bounding box center [894, 285] width 14 height 14
click at [897, 278] on input "Select an option" at bounding box center [894, 285] width 14 height 14
click at [1198, 242] on span "Select an option" at bounding box center [1201, 243] width 14 height 14
click at [1198, 242] on input "Select an option" at bounding box center [1201, 243] width 14 height 14
click at [791, 441] on span "Select an option" at bounding box center [784, 440] width 14 height 14
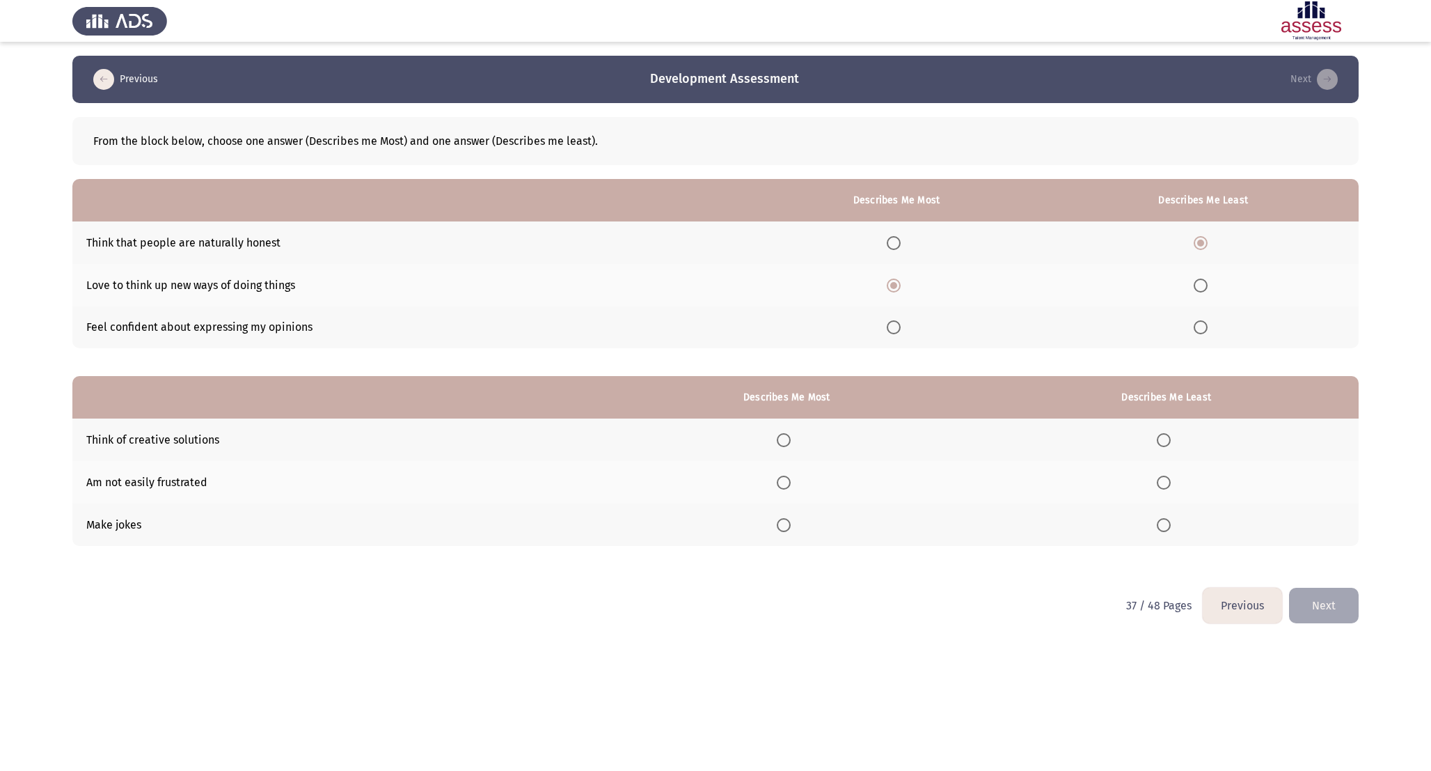
click at [791, 441] on input "Select an option" at bounding box center [784, 440] width 14 height 14
click at [1158, 530] on th at bounding box center [1167, 524] width 384 height 42
click at [1164, 523] on span "Select an option" at bounding box center [1164, 525] width 14 height 14
click at [1164, 523] on input "Select an option" at bounding box center [1164, 525] width 14 height 14
click at [1325, 617] on button "Next" at bounding box center [1324, 606] width 70 height 36
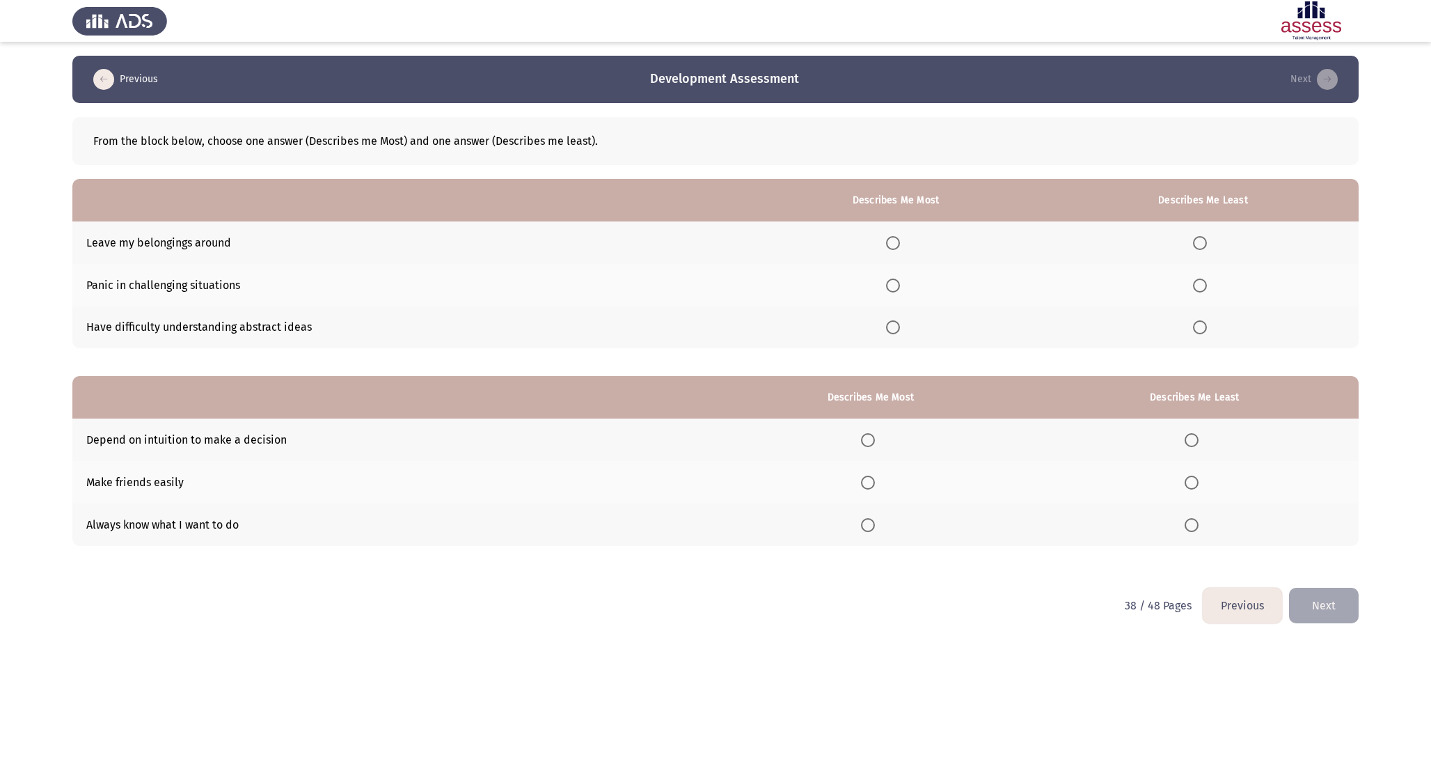
click at [909, 239] on th at bounding box center [896, 242] width 304 height 42
click at [895, 239] on span "Select an option" at bounding box center [893, 243] width 14 height 14
click at [895, 239] on input "Select an option" at bounding box center [893, 243] width 14 height 14
click at [890, 327] on span "Select an option" at bounding box center [893, 327] width 14 height 14
click at [890, 327] on input "Select an option" at bounding box center [893, 327] width 14 height 14
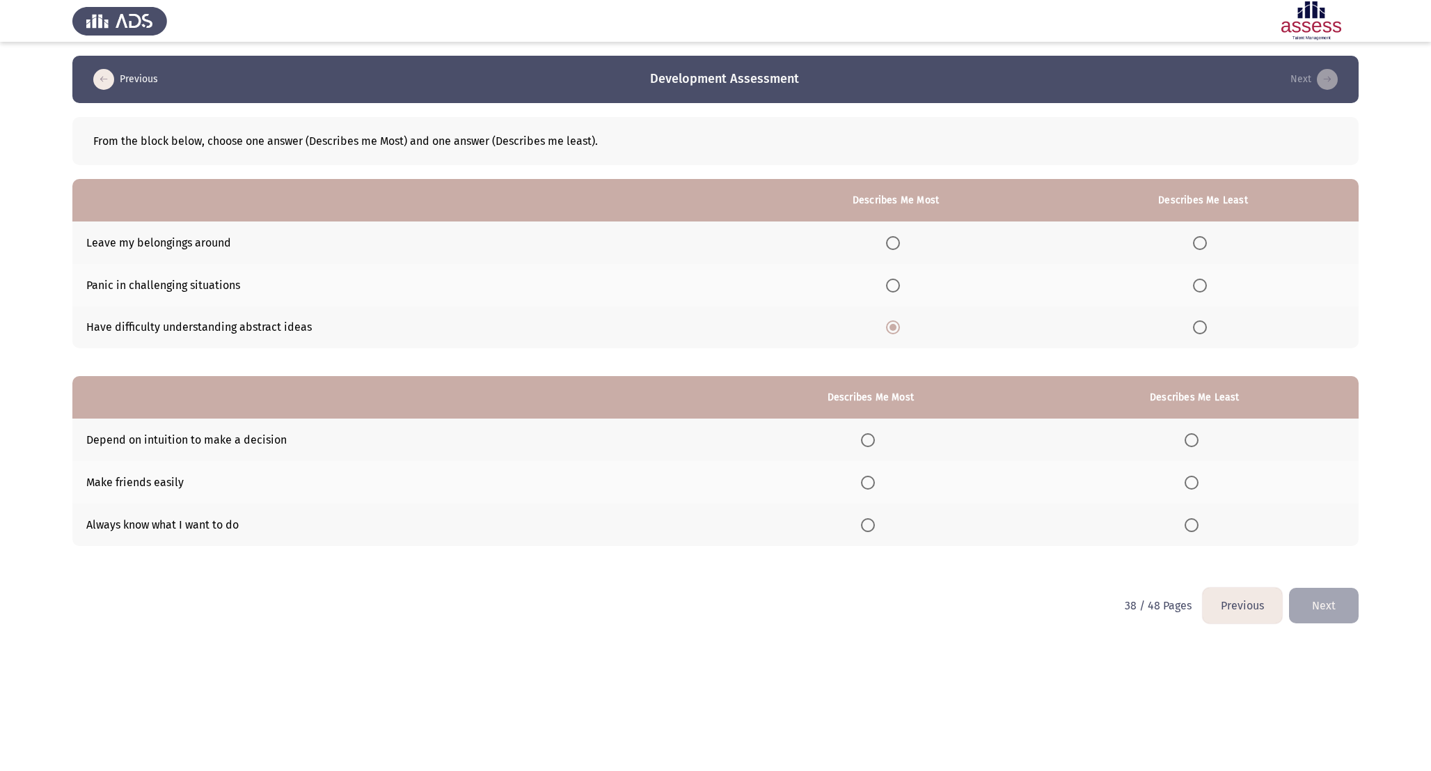
click at [1204, 287] on span "Select an option" at bounding box center [1200, 285] width 14 height 14
click at [1204, 287] on input "Select an option" at bounding box center [1200, 285] width 14 height 14
click at [869, 525] on span "Select an option" at bounding box center [868, 525] width 14 height 14
click at [869, 525] on input "Select an option" at bounding box center [868, 525] width 14 height 14
click at [1212, 441] on th at bounding box center [1195, 439] width 328 height 42
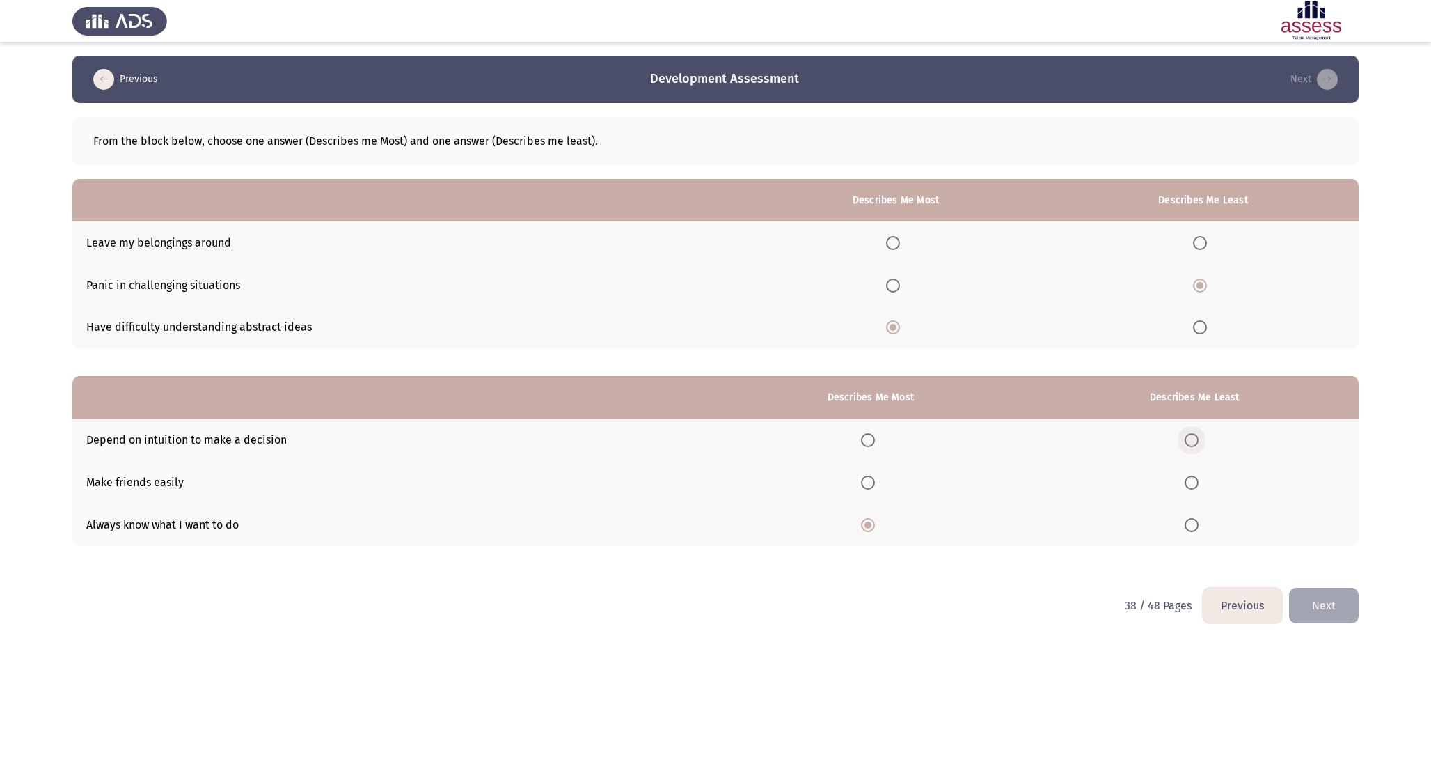
click at [1188, 440] on span "Select an option" at bounding box center [1192, 440] width 14 height 14
click at [1188, 440] on input "Select an option" at bounding box center [1192, 440] width 14 height 14
click at [1330, 606] on button "Next" at bounding box center [1324, 606] width 70 height 36
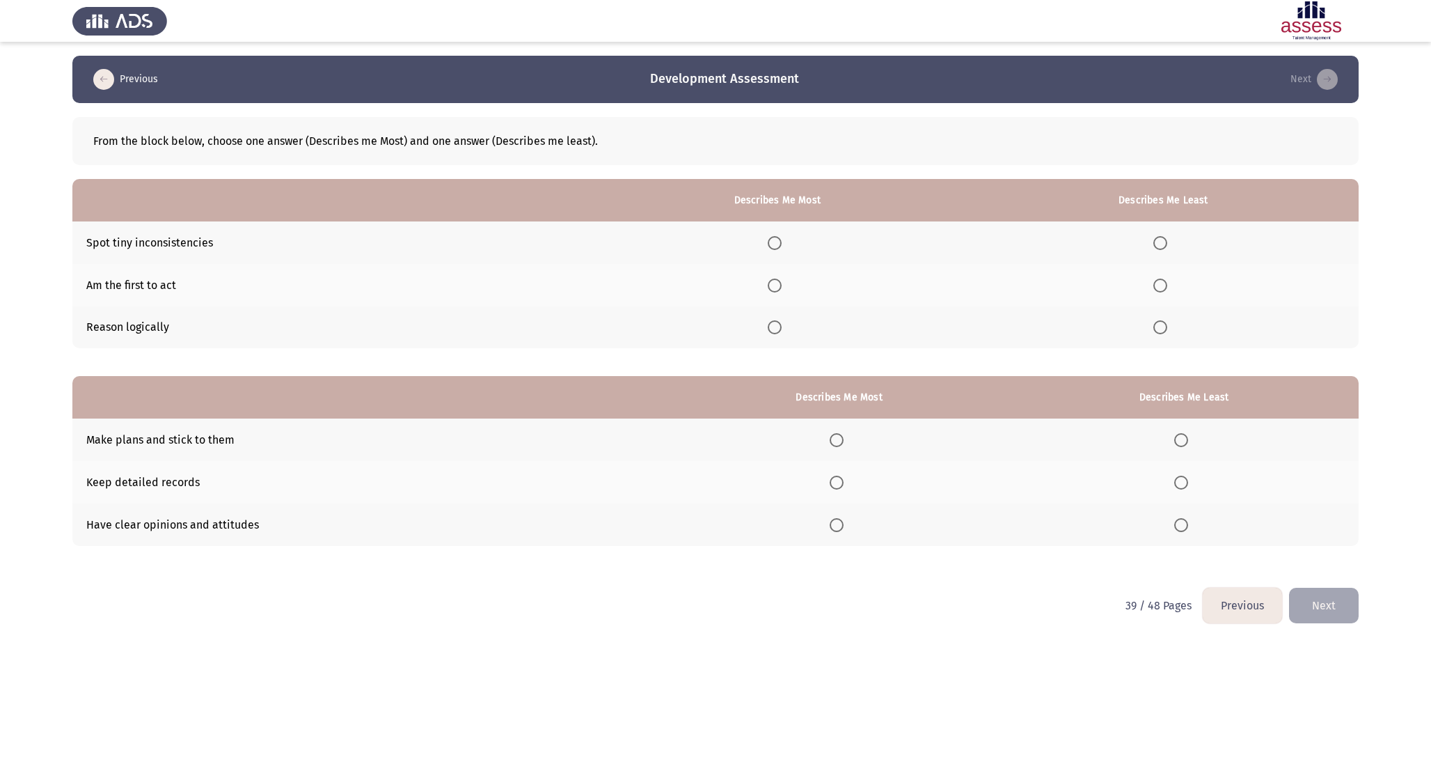
click at [773, 328] on span "Select an option" at bounding box center [775, 327] width 14 height 14
click at [773, 328] on input "Select an option" at bounding box center [775, 327] width 14 height 14
click at [1158, 278] on span "Select an option" at bounding box center [1160, 285] width 14 height 14
click at [1158, 278] on input "Select an option" at bounding box center [1160, 285] width 14 height 14
click at [842, 450] on th at bounding box center [839, 439] width 340 height 42
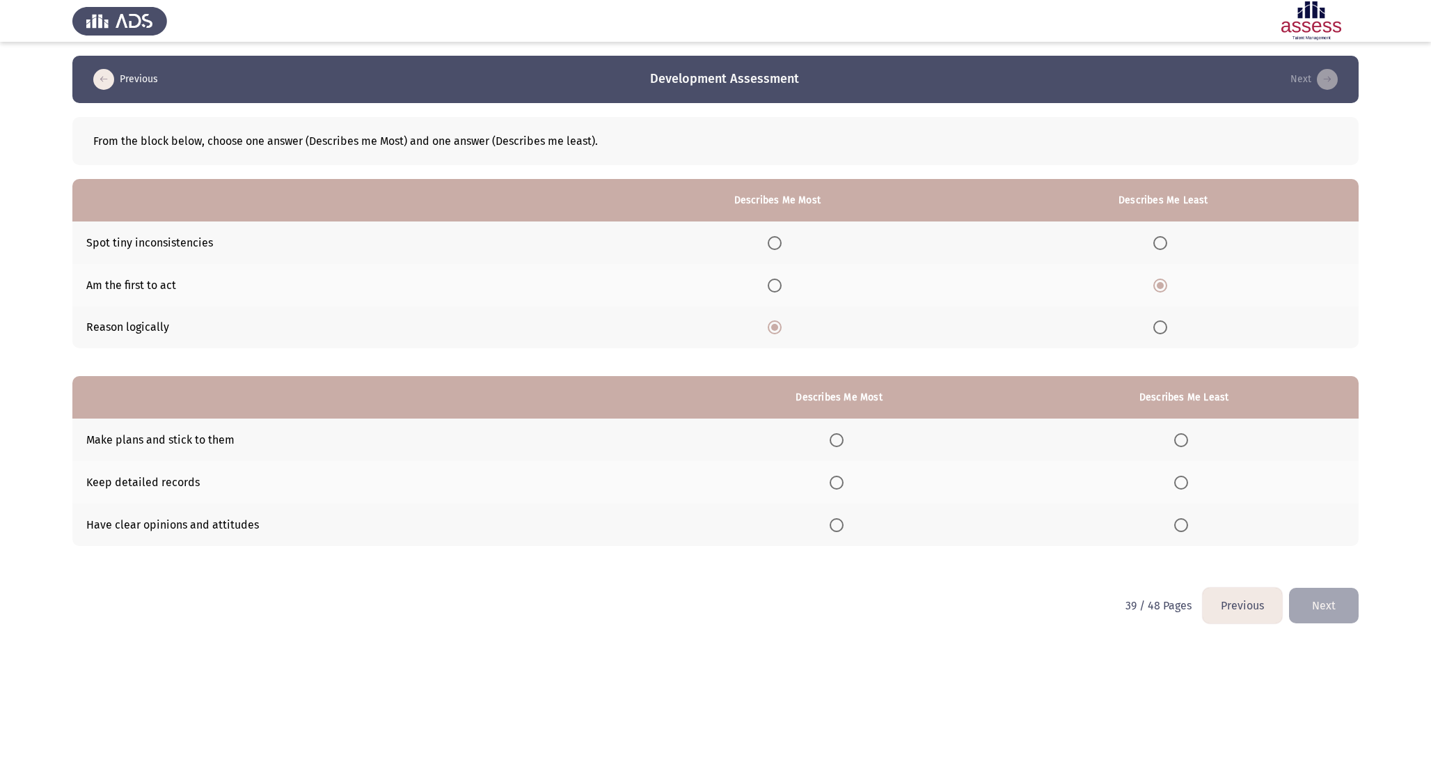
click at [842, 439] on span "Select an option" at bounding box center [837, 440] width 14 height 14
click at [842, 439] on input "Select an option" at bounding box center [837, 440] width 14 height 14
click at [1184, 486] on span "Select an option" at bounding box center [1181, 482] width 14 height 14
click at [1184, 486] on input "Select an option" at bounding box center [1181, 482] width 14 height 14
click at [1333, 604] on button "Next" at bounding box center [1324, 606] width 70 height 36
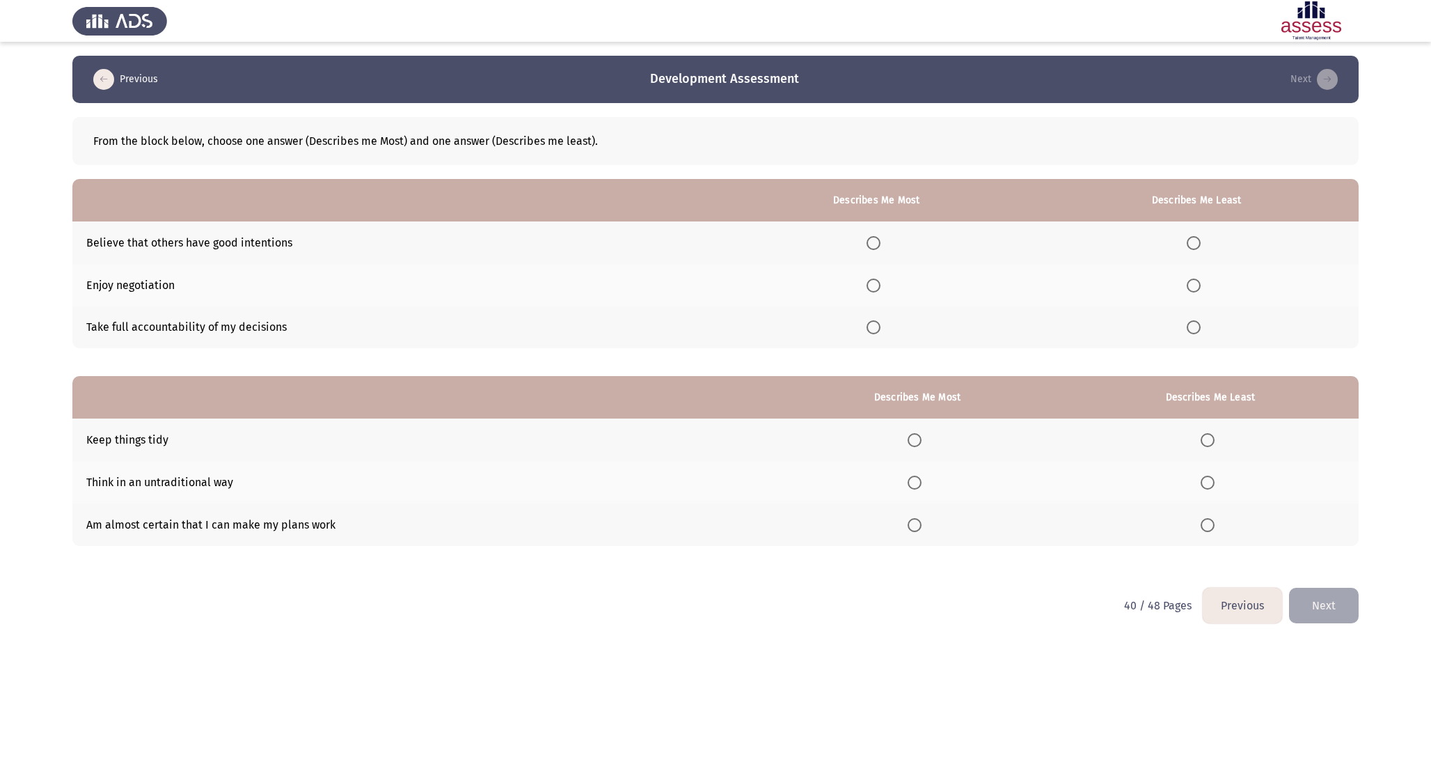
click at [881, 325] on span "Select an option" at bounding box center [874, 327] width 14 height 14
click at [881, 325] on input "Select an option" at bounding box center [874, 327] width 14 height 14
click at [1205, 290] on label "Select an option" at bounding box center [1196, 285] width 19 height 14
click at [1201, 290] on input "Select an option" at bounding box center [1194, 285] width 14 height 14
click at [920, 526] on span "Select an option" at bounding box center [915, 525] width 14 height 14
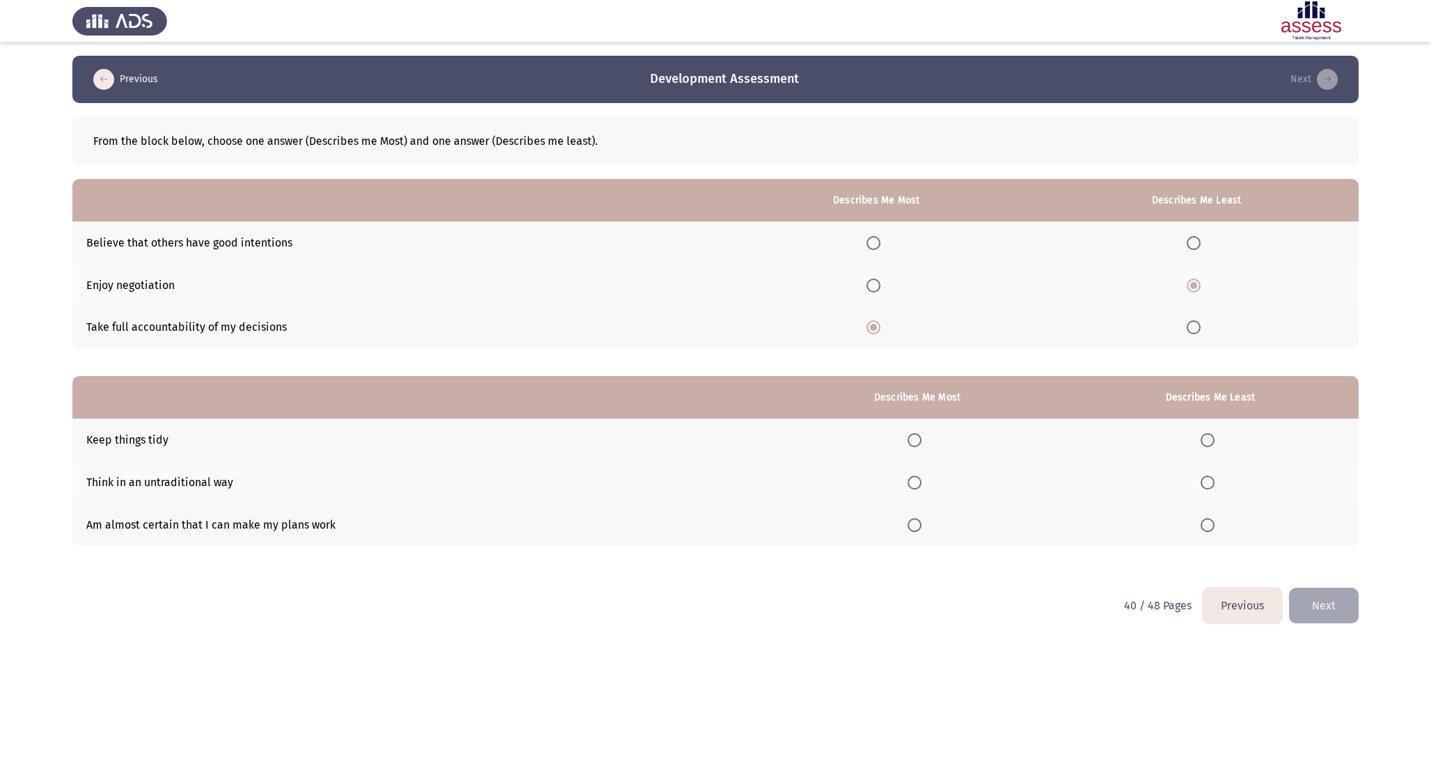
click at [920, 526] on input "Select an option" at bounding box center [915, 525] width 14 height 14
click at [1220, 446] on label "Select an option" at bounding box center [1210, 440] width 19 height 14
click at [1215, 446] on input "Select an option" at bounding box center [1208, 440] width 14 height 14
click at [1308, 583] on div "From the block below, choose one answer (Describes me Most) and one answer (Des…" at bounding box center [715, 345] width 1286 height 485
click at [1321, 611] on button "Next" at bounding box center [1324, 606] width 70 height 36
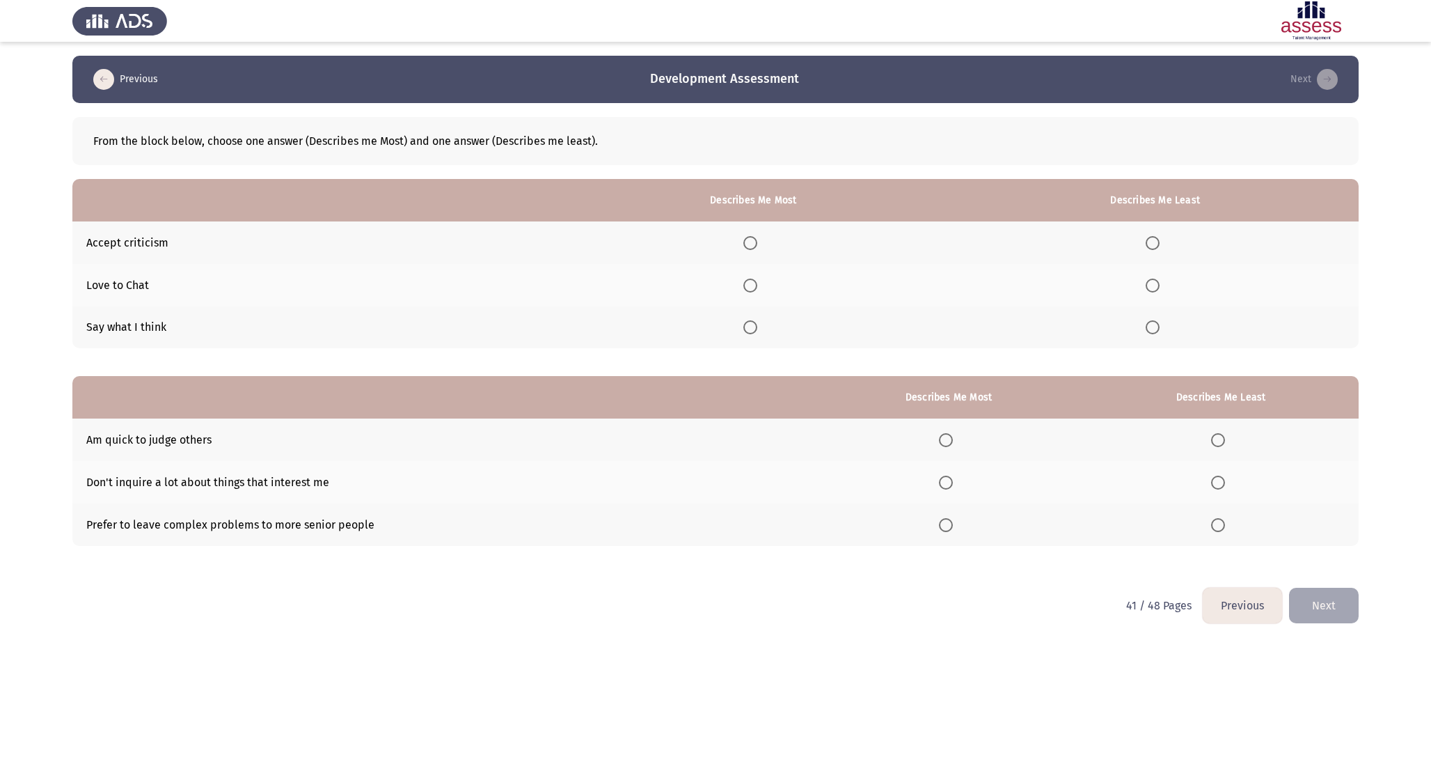
click at [755, 243] on span "Select an option" at bounding box center [750, 243] width 14 height 14
click at [755, 243] on input "Select an option" at bounding box center [750, 243] width 14 height 14
click at [1149, 284] on span "Select an option" at bounding box center [1153, 285] width 14 height 14
click at [1149, 284] on input "Select an option" at bounding box center [1153, 285] width 14 height 14
click at [953, 519] on span "Select an option" at bounding box center [946, 525] width 14 height 14
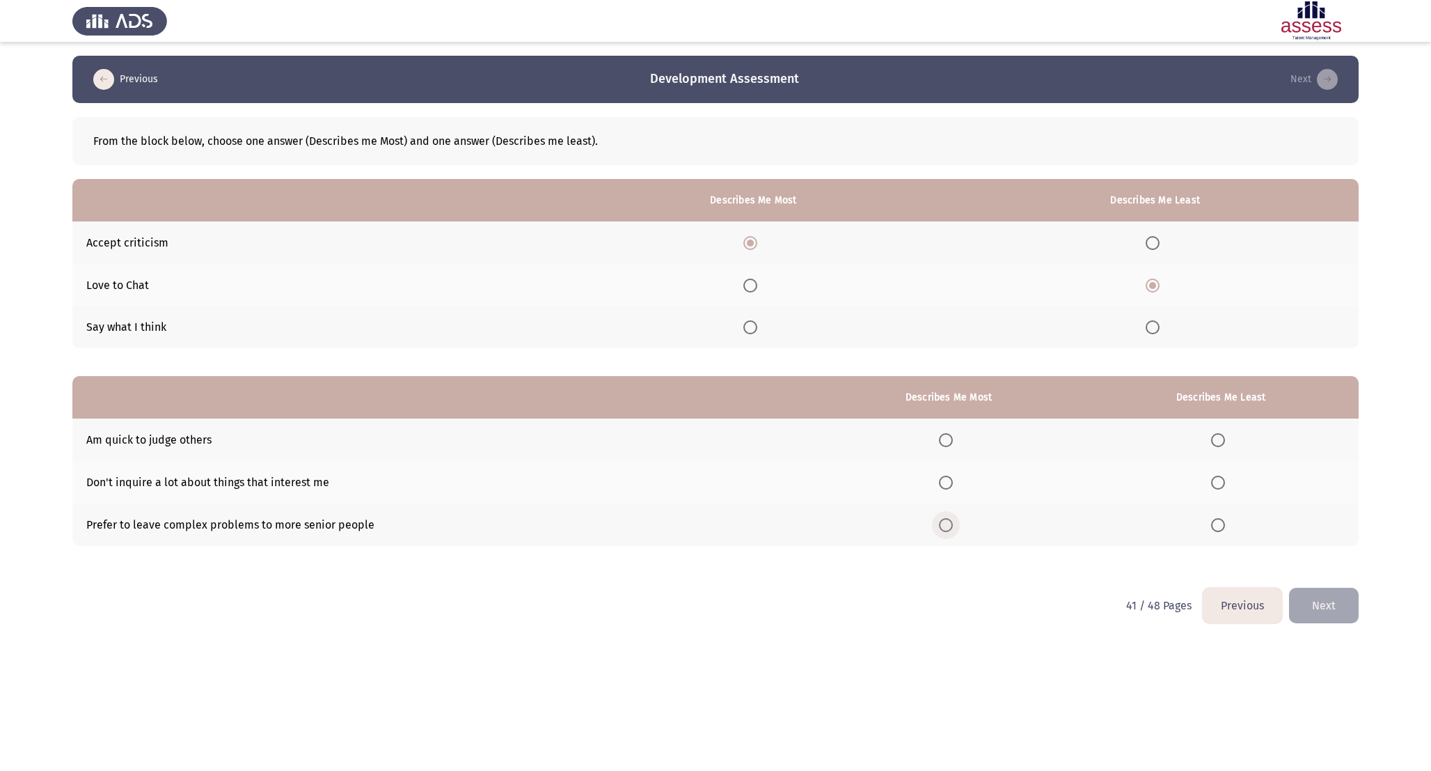
click at [953, 519] on input "Select an option" at bounding box center [946, 525] width 14 height 14
click at [1227, 436] on label "Select an option" at bounding box center [1220, 440] width 19 height 14
click at [1225, 436] on input "Select an option" at bounding box center [1218, 440] width 14 height 14
click at [1338, 607] on button "Next" at bounding box center [1324, 606] width 70 height 36
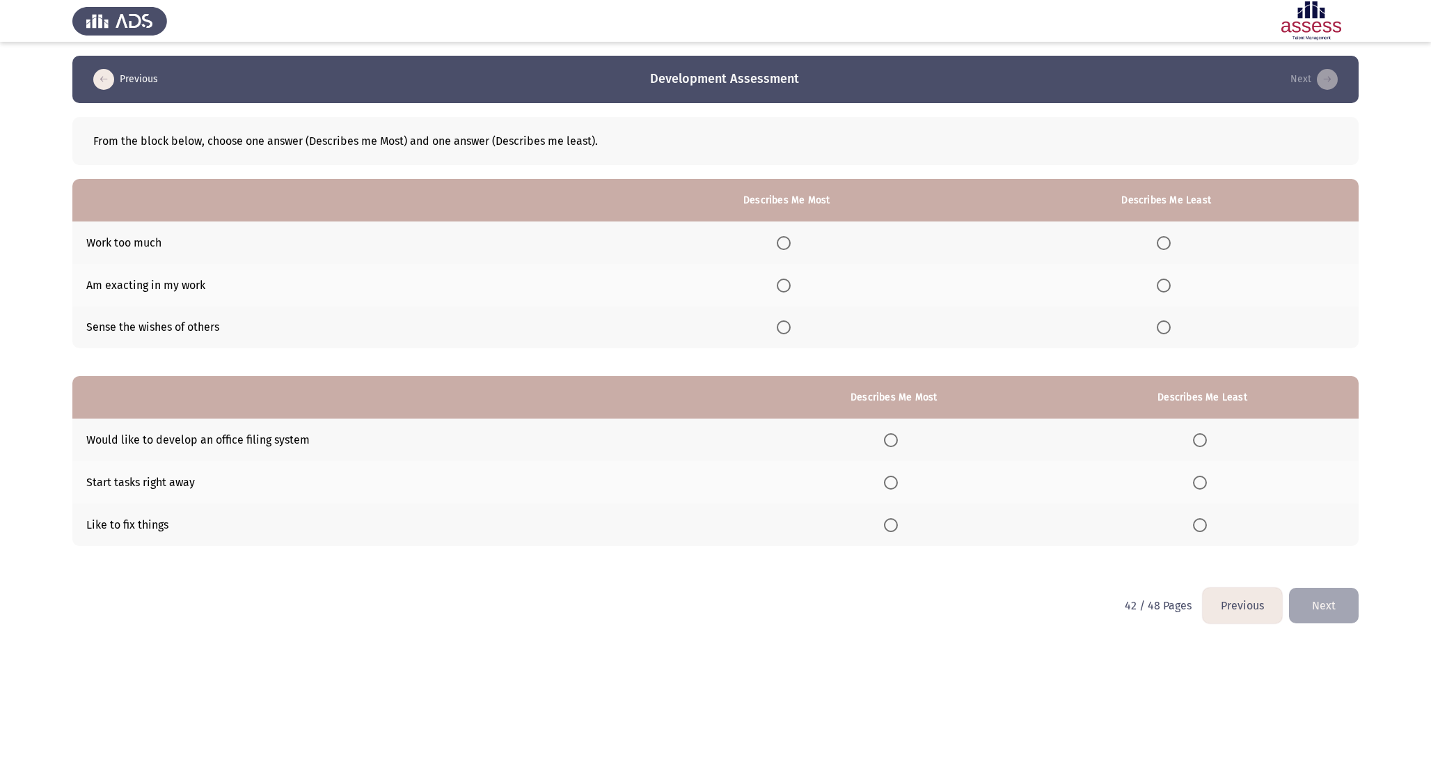
click at [794, 292] on th at bounding box center [786, 285] width 375 height 42
click at [791, 290] on span "Select an option" at bounding box center [784, 285] width 14 height 14
click at [791, 290] on input "Select an option" at bounding box center [784, 285] width 14 height 14
click at [1160, 235] on mat-radio-button "Select an option" at bounding box center [1166, 242] width 19 height 15
click at [1168, 243] on span "Select an option" at bounding box center [1164, 243] width 14 height 14
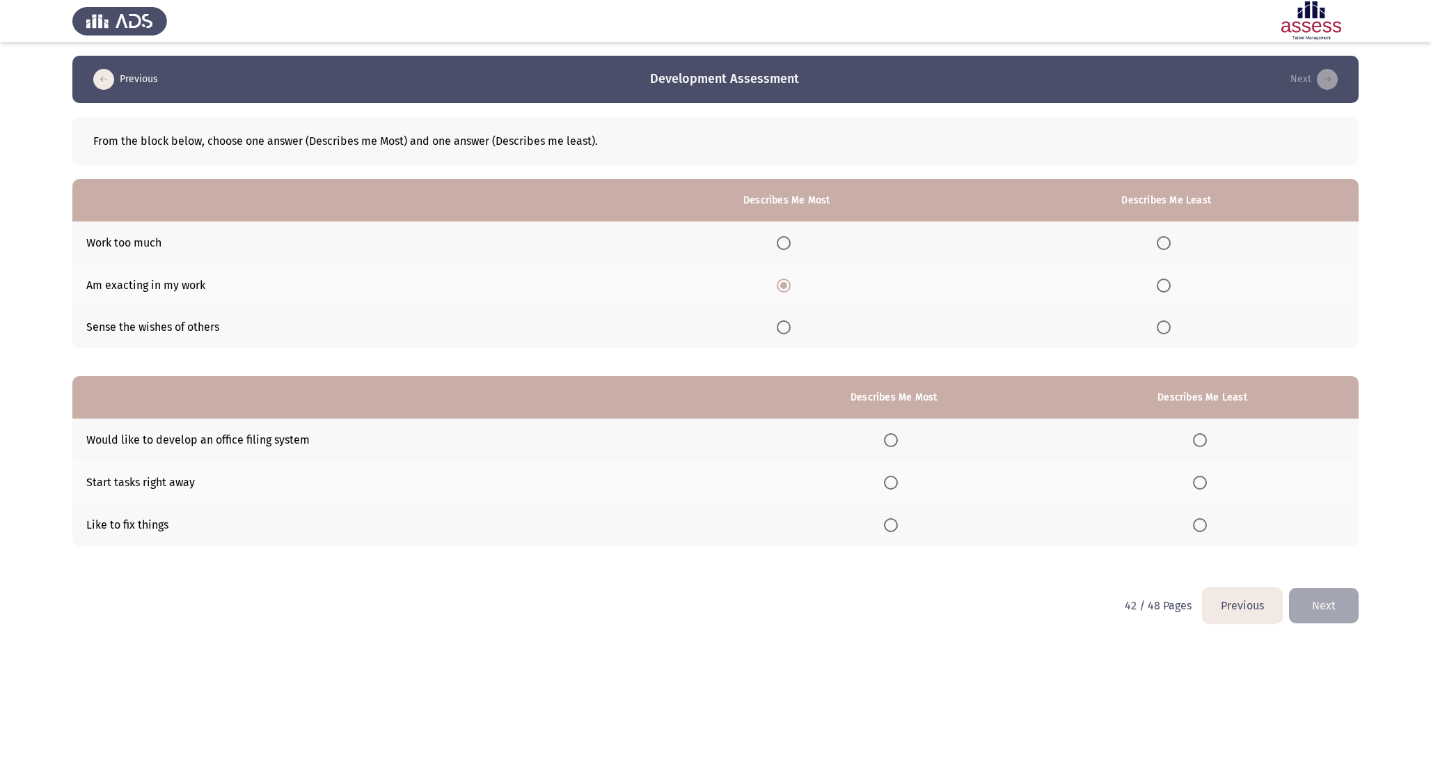
click at [1168, 243] on input "Select an option" at bounding box center [1164, 243] width 14 height 14
click at [883, 480] on th at bounding box center [893, 482] width 305 height 42
click at [890, 480] on span "Select an option" at bounding box center [891, 482] width 14 height 14
click at [890, 480] on input "Select an option" at bounding box center [891, 482] width 14 height 14
click at [1207, 442] on span "Select an option" at bounding box center [1200, 440] width 14 height 14
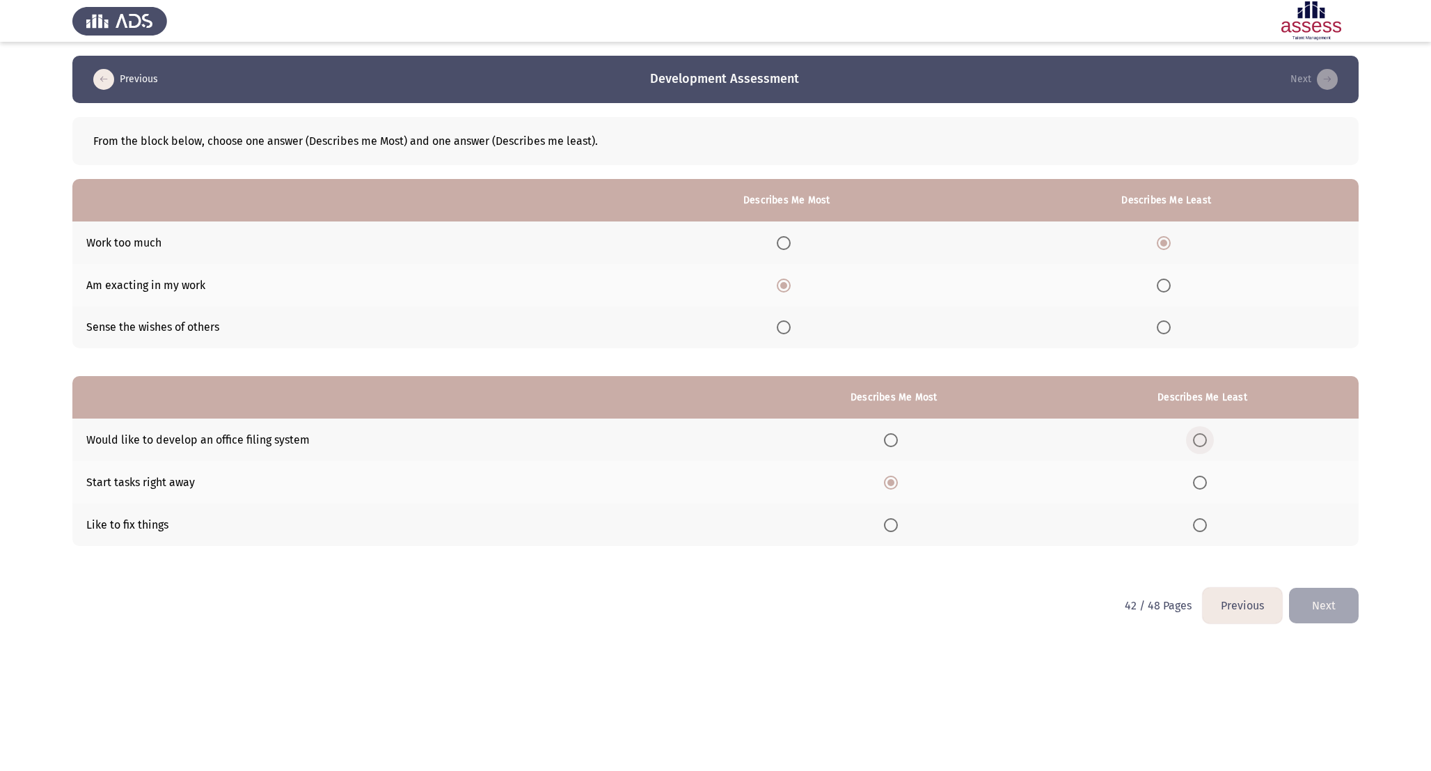
click at [1207, 442] on input "Select an option" at bounding box center [1200, 440] width 14 height 14
click at [1316, 605] on button "Next" at bounding box center [1324, 606] width 70 height 36
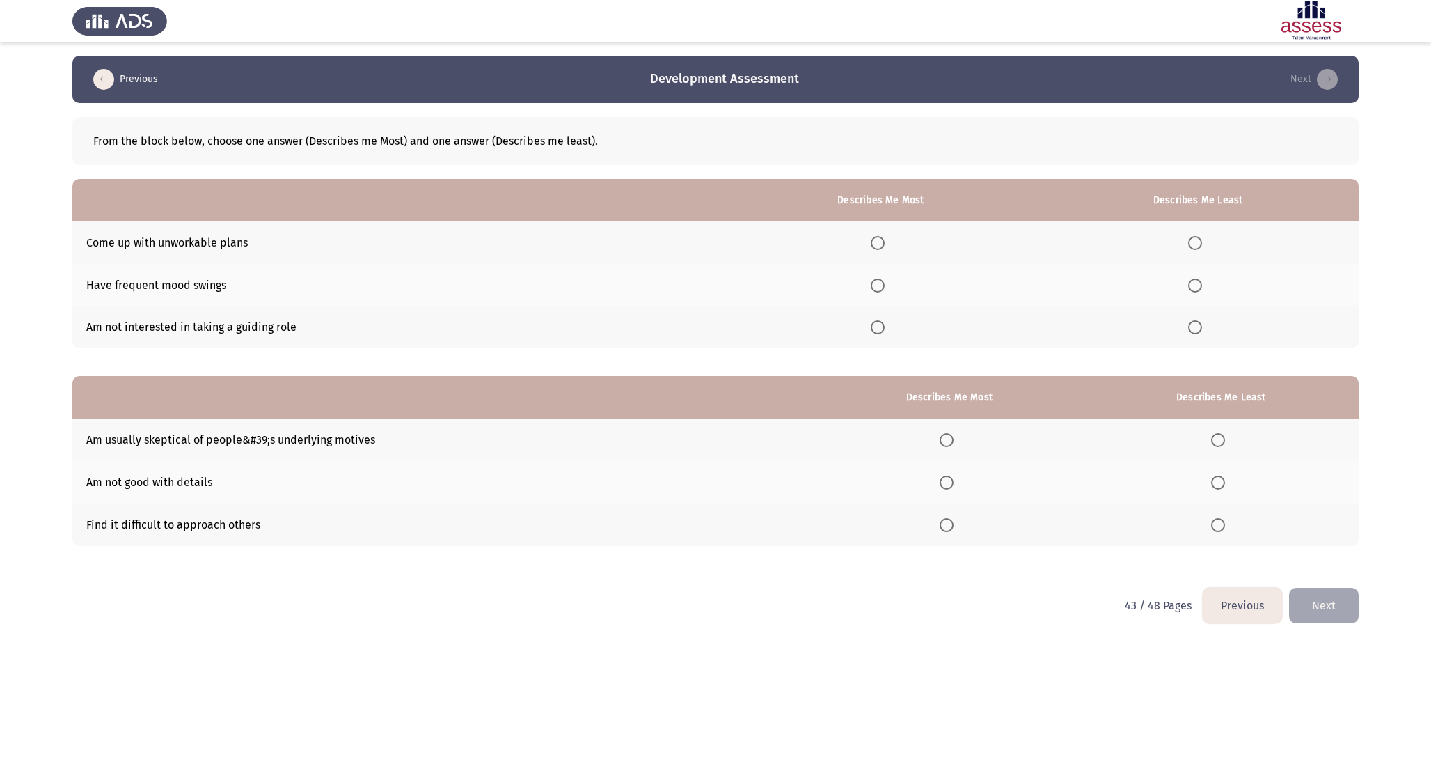
click at [879, 326] on span "Select an option" at bounding box center [878, 327] width 14 height 14
click at [879, 326] on input "Select an option" at bounding box center [878, 327] width 14 height 14
click at [1200, 246] on span "Select an option" at bounding box center [1195, 243] width 14 height 14
click at [1200, 246] on input "Select an option" at bounding box center [1195, 243] width 14 height 14
click at [951, 447] on th at bounding box center [949, 439] width 269 height 42
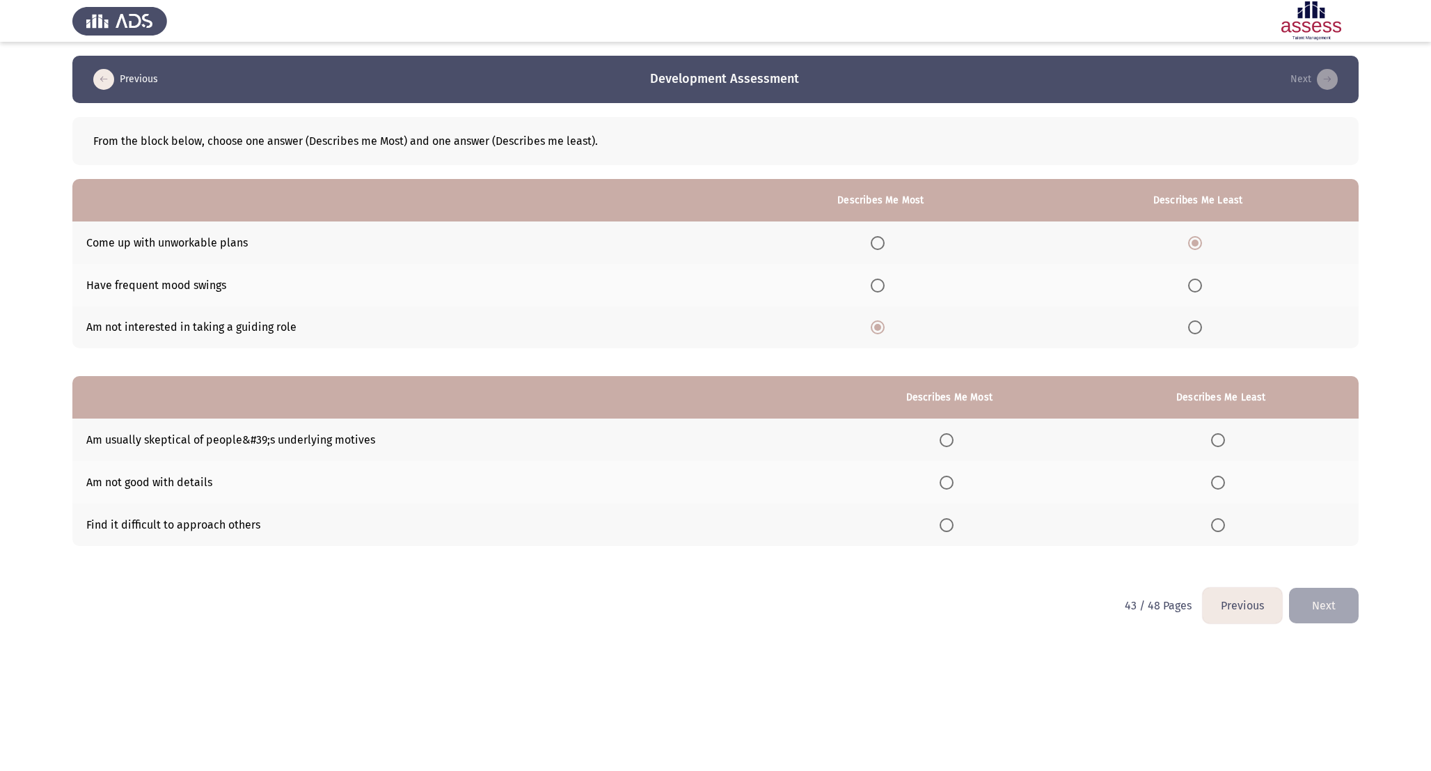
click at [951, 430] on th at bounding box center [949, 439] width 269 height 42
click at [956, 431] on th at bounding box center [949, 439] width 269 height 42
click at [951, 434] on span "Select an option" at bounding box center [947, 440] width 14 height 14
click at [951, 434] on input "Select an option" at bounding box center [947, 440] width 14 height 14
click at [1221, 485] on span "Select an option" at bounding box center [1218, 482] width 14 height 14
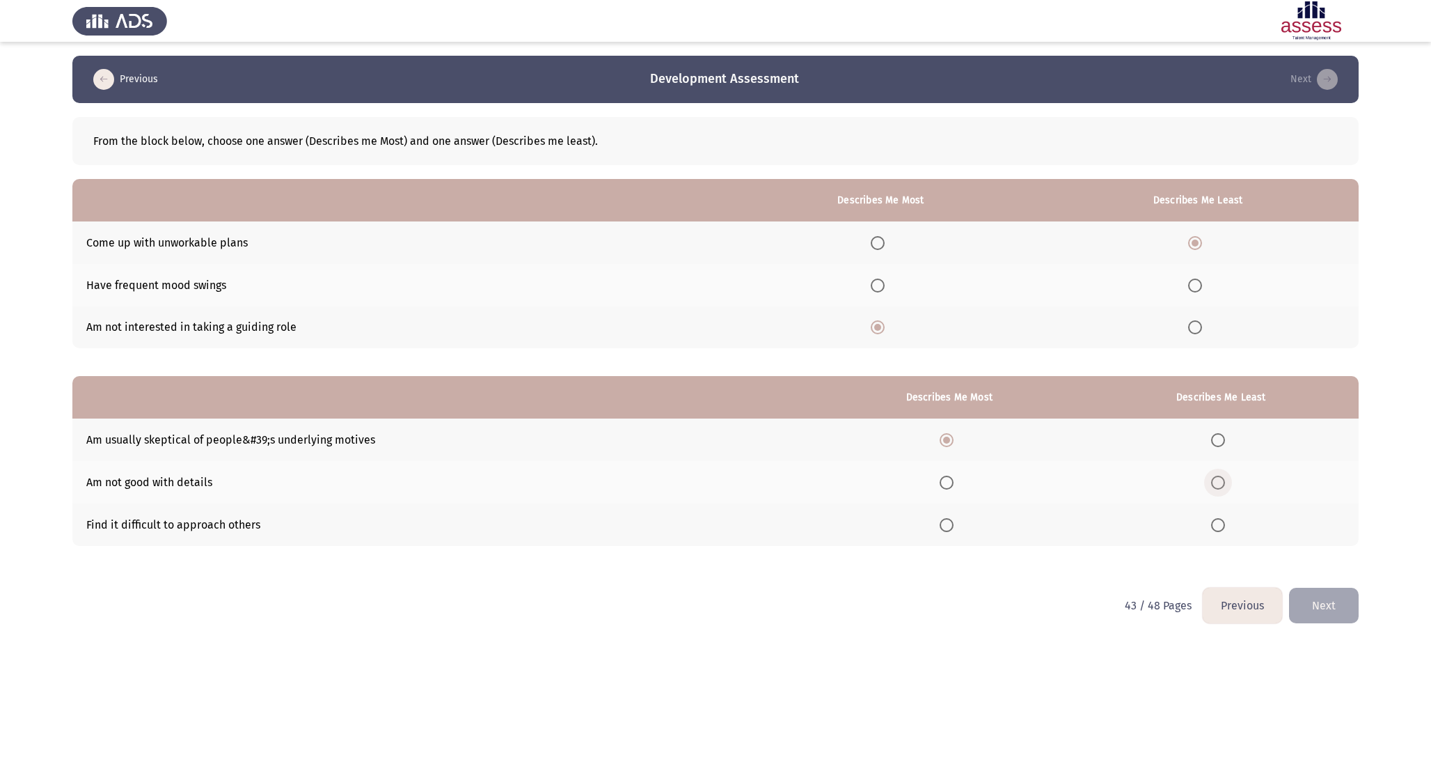
click at [1221, 485] on input "Select an option" at bounding box center [1218, 482] width 14 height 14
click at [1320, 590] on button "Next" at bounding box center [1324, 606] width 70 height 36
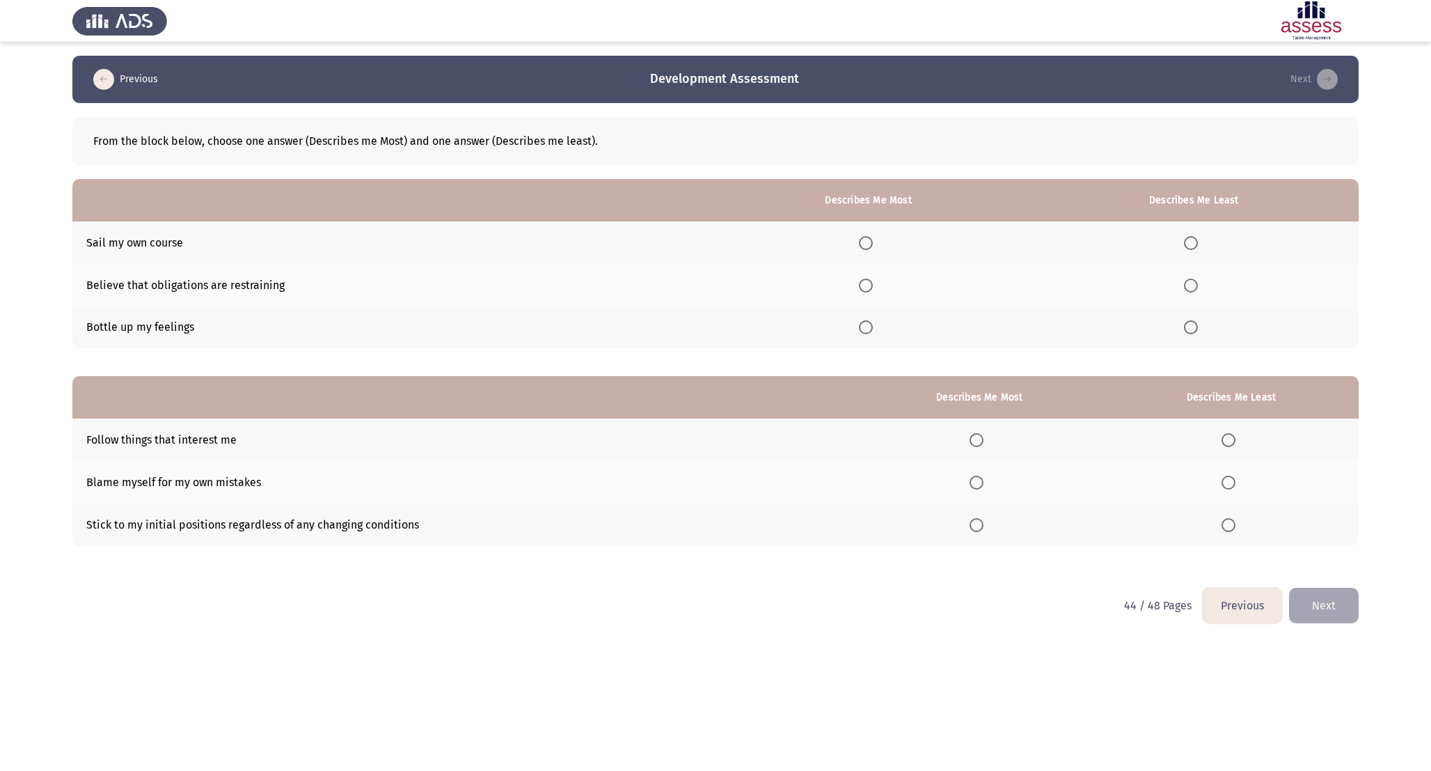
click at [866, 244] on span "Select an option" at bounding box center [866, 243] width 14 height 14
click at [866, 244] on input "Select an option" at bounding box center [866, 243] width 14 height 14
click at [1225, 368] on div "From the block below, choose one answer (Describes me Most) and one answer (Des…" at bounding box center [715, 338] width 1286 height 471
click at [1198, 329] on span "Select an option" at bounding box center [1191, 327] width 14 height 14
click at [1198, 329] on input "Select an option" at bounding box center [1191, 327] width 14 height 14
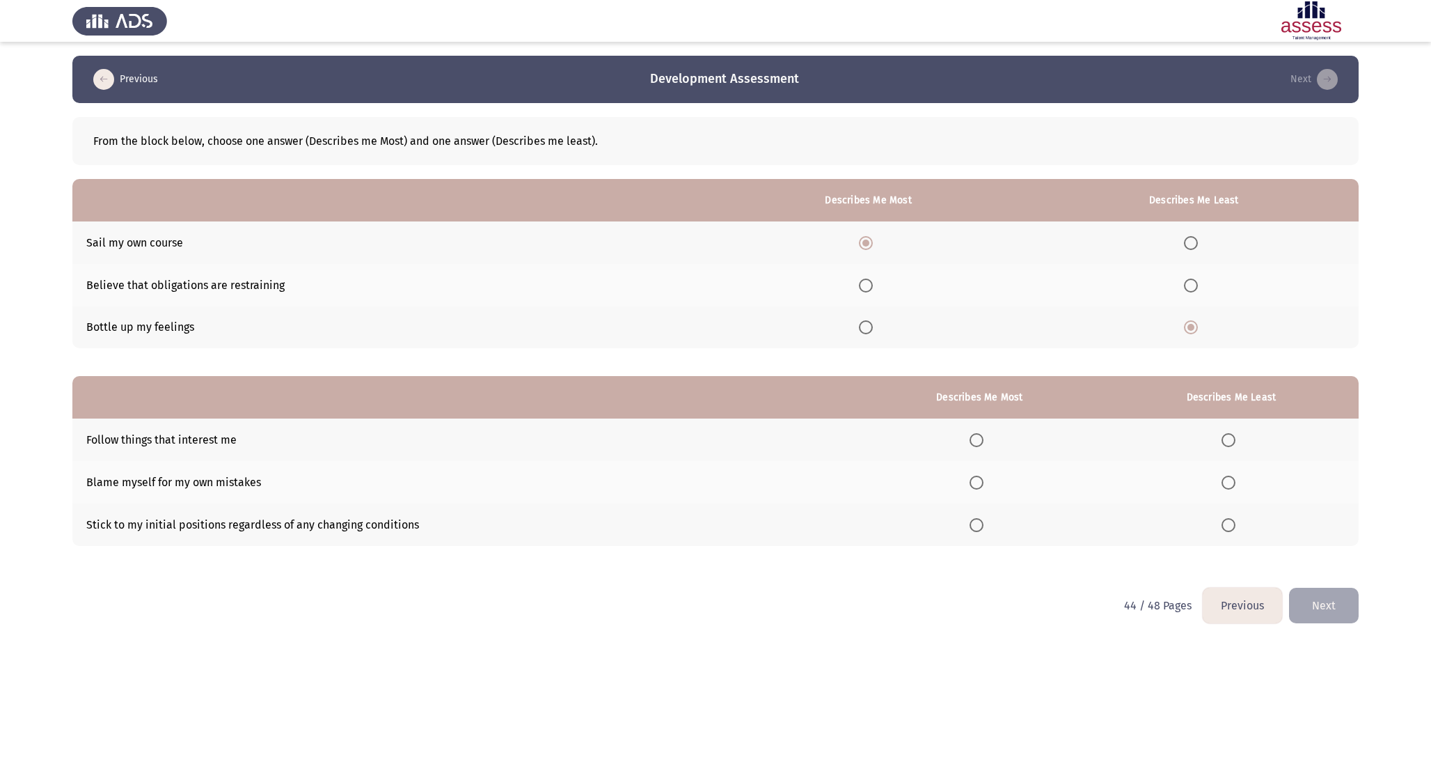
click at [983, 443] on span "Select an option" at bounding box center [977, 440] width 14 height 14
click at [983, 443] on input "Select an option" at bounding box center [977, 440] width 14 height 14
click at [1238, 521] on label "Select an option" at bounding box center [1231, 525] width 19 height 14
click at [1236, 521] on input "Select an option" at bounding box center [1229, 525] width 14 height 14
click at [1321, 601] on button "Next" at bounding box center [1324, 606] width 70 height 36
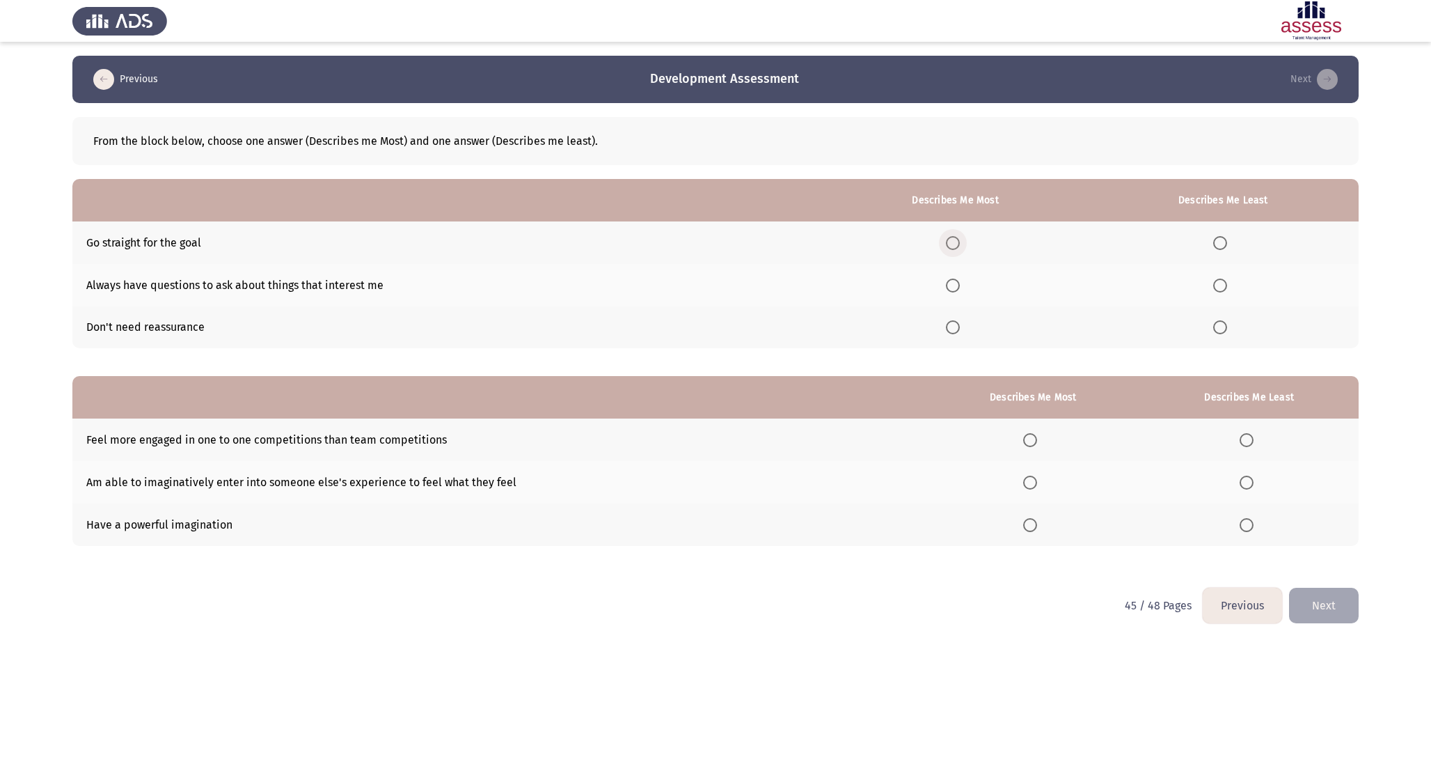
click at [959, 236] on span "Select an option" at bounding box center [953, 243] width 14 height 14
click at [959, 236] on input "Select an option" at bounding box center [953, 243] width 14 height 14
click at [1220, 322] on span "Select an option" at bounding box center [1220, 327] width 14 height 14
click at [1220, 322] on input "Select an option" at bounding box center [1220, 327] width 14 height 14
click at [1037, 523] on span "Select an option" at bounding box center [1030, 525] width 14 height 14
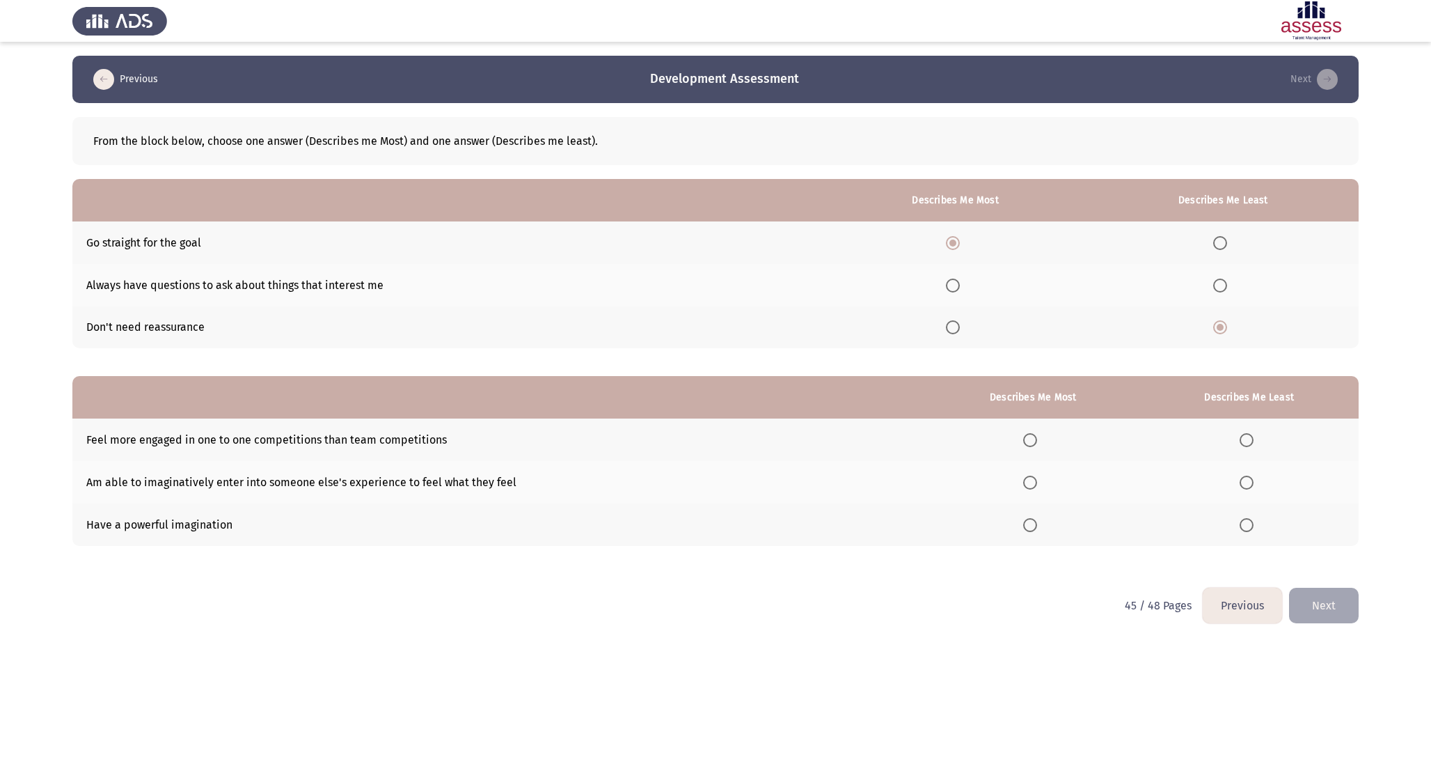
click at [1037, 523] on input "Select an option" at bounding box center [1030, 525] width 14 height 14
click at [1255, 436] on label "Select an option" at bounding box center [1249, 440] width 19 height 14
click at [1254, 436] on input "Select an option" at bounding box center [1247, 440] width 14 height 14
click at [1353, 611] on button "Next" at bounding box center [1324, 606] width 70 height 36
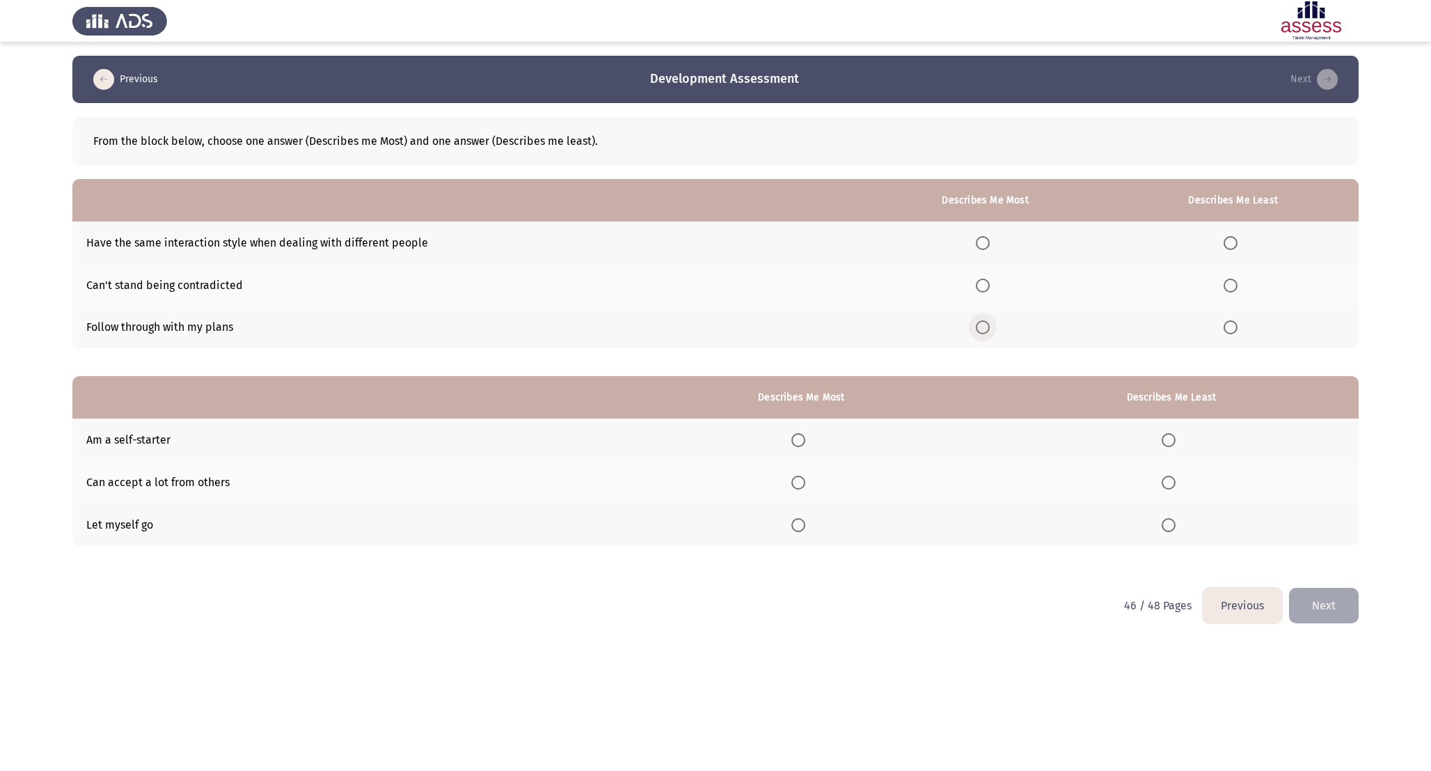
click at [987, 333] on span "Select an option" at bounding box center [983, 327] width 14 height 14
click at [987, 333] on input "Select an option" at bounding box center [983, 327] width 14 height 14
click at [1242, 282] on label "Select an option" at bounding box center [1233, 285] width 19 height 14
click at [1238, 282] on input "Select an option" at bounding box center [1231, 285] width 14 height 14
click at [792, 446] on th at bounding box center [801, 439] width 365 height 42
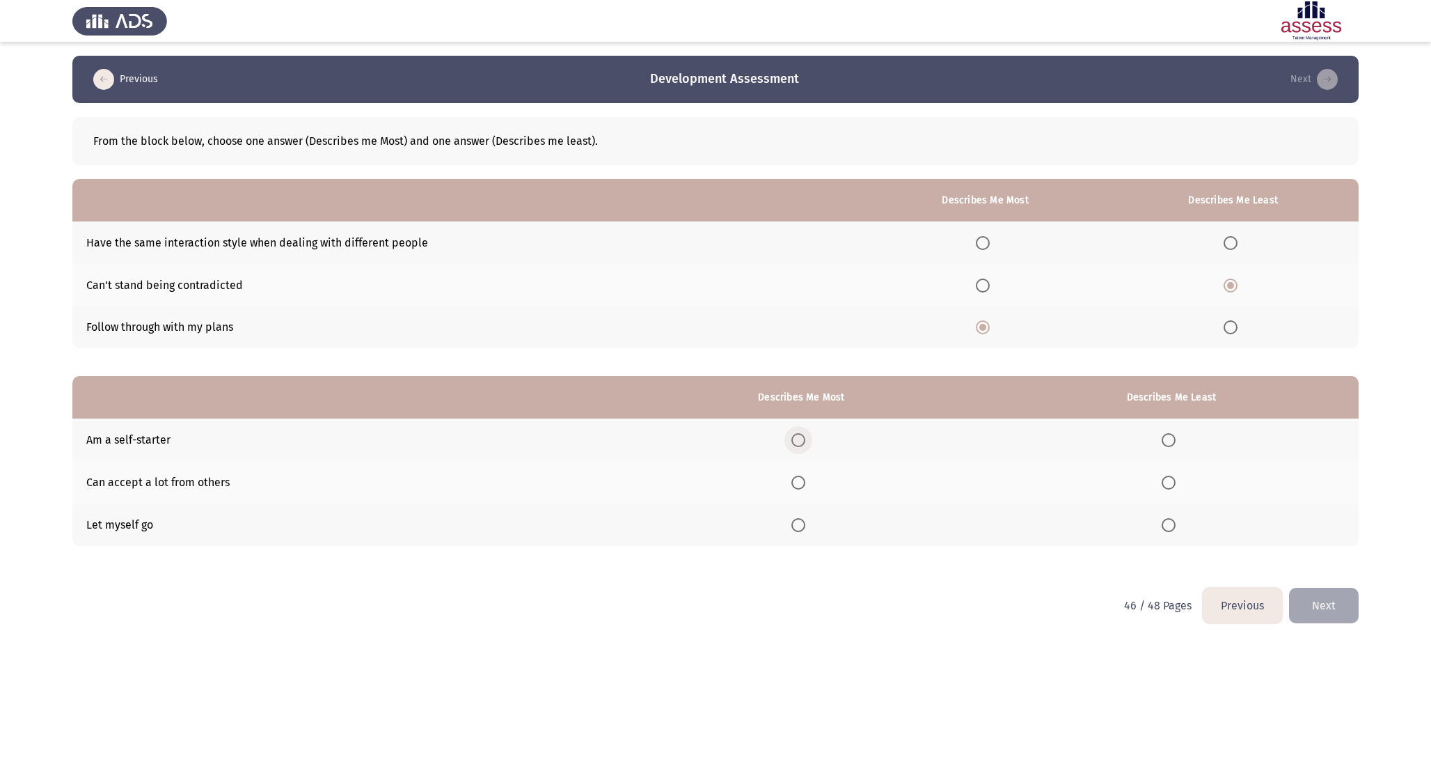
click at [805, 438] on span "Select an option" at bounding box center [798, 440] width 14 height 14
click at [805, 438] on input "Select an option" at bounding box center [798, 440] width 14 height 14
click at [1165, 520] on span "Select an option" at bounding box center [1169, 525] width 14 height 14
click at [1165, 520] on input "Select an option" at bounding box center [1169, 525] width 14 height 14
click at [1318, 604] on button "Next" at bounding box center [1324, 606] width 70 height 36
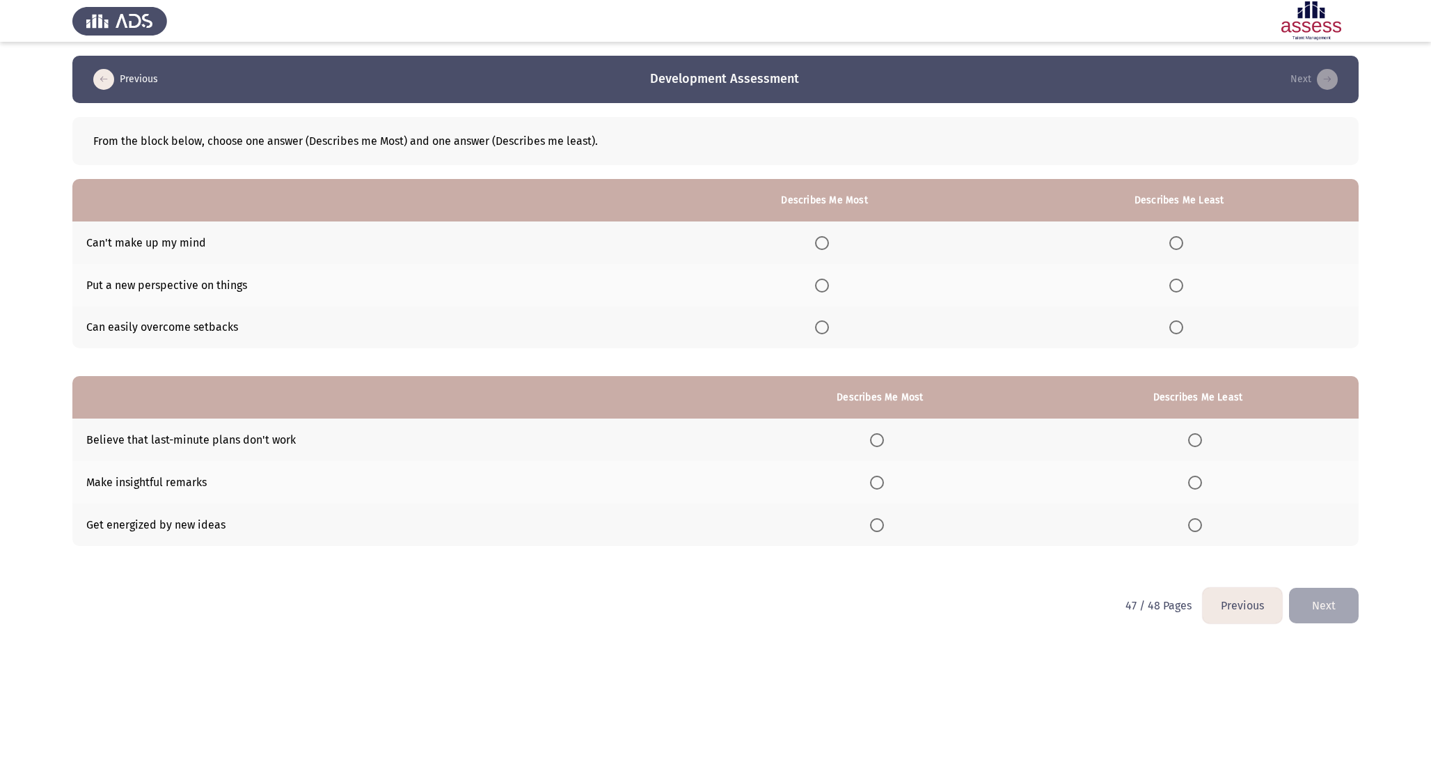
click at [829, 330] on span "Select an option" at bounding box center [822, 327] width 14 height 14
click at [829, 330] on input "Select an option" at bounding box center [822, 327] width 14 height 14
click at [1176, 237] on span "Select an option" at bounding box center [1176, 243] width 14 height 14
click at [1176, 237] on input "Select an option" at bounding box center [1176, 243] width 14 height 14
click at [890, 528] on label "Select an option" at bounding box center [879, 525] width 19 height 14
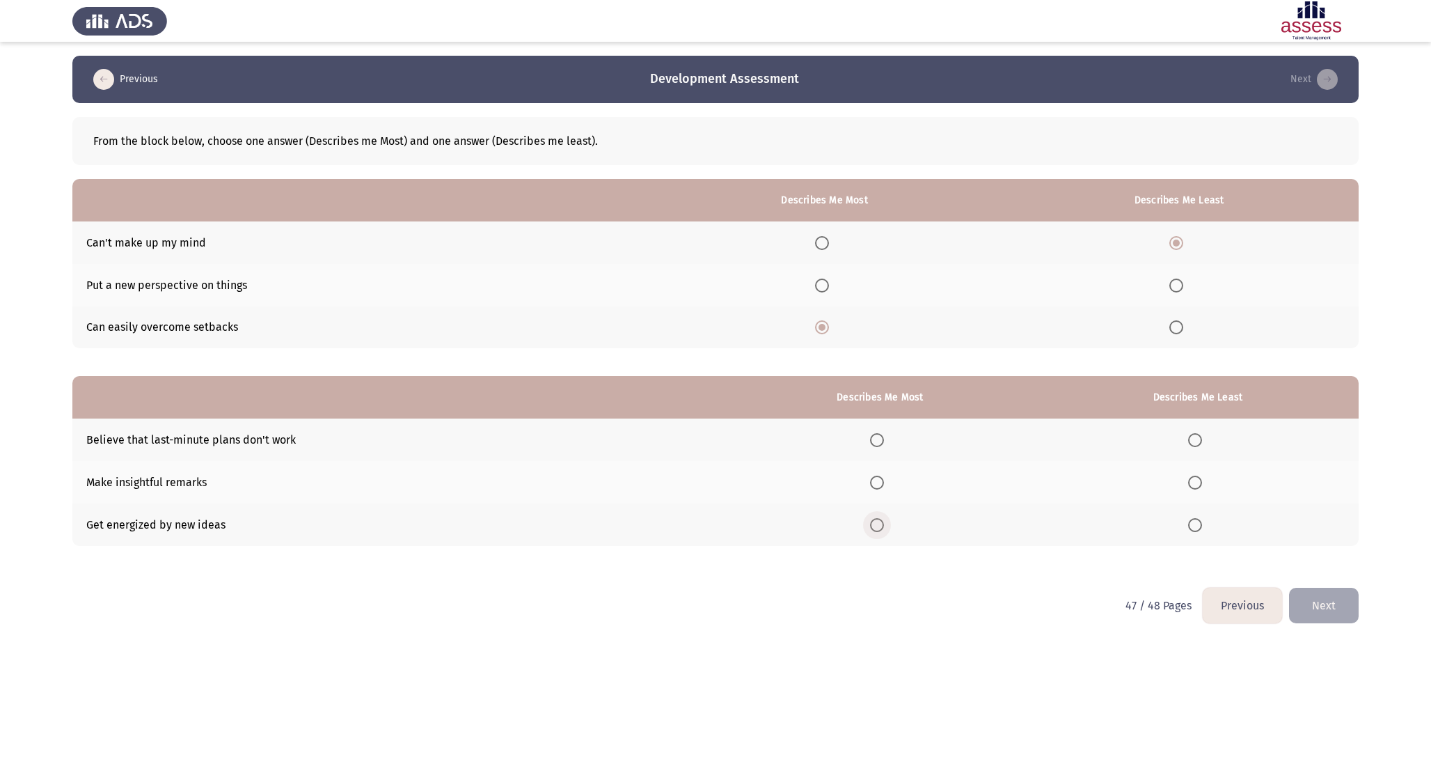
click at [884, 528] on input "Select an option" at bounding box center [877, 525] width 14 height 14
click at [1204, 434] on label "Select an option" at bounding box center [1197, 440] width 19 height 14
click at [1202, 434] on input "Select an option" at bounding box center [1195, 440] width 14 height 14
click at [1334, 608] on button "Next" at bounding box center [1324, 606] width 70 height 36
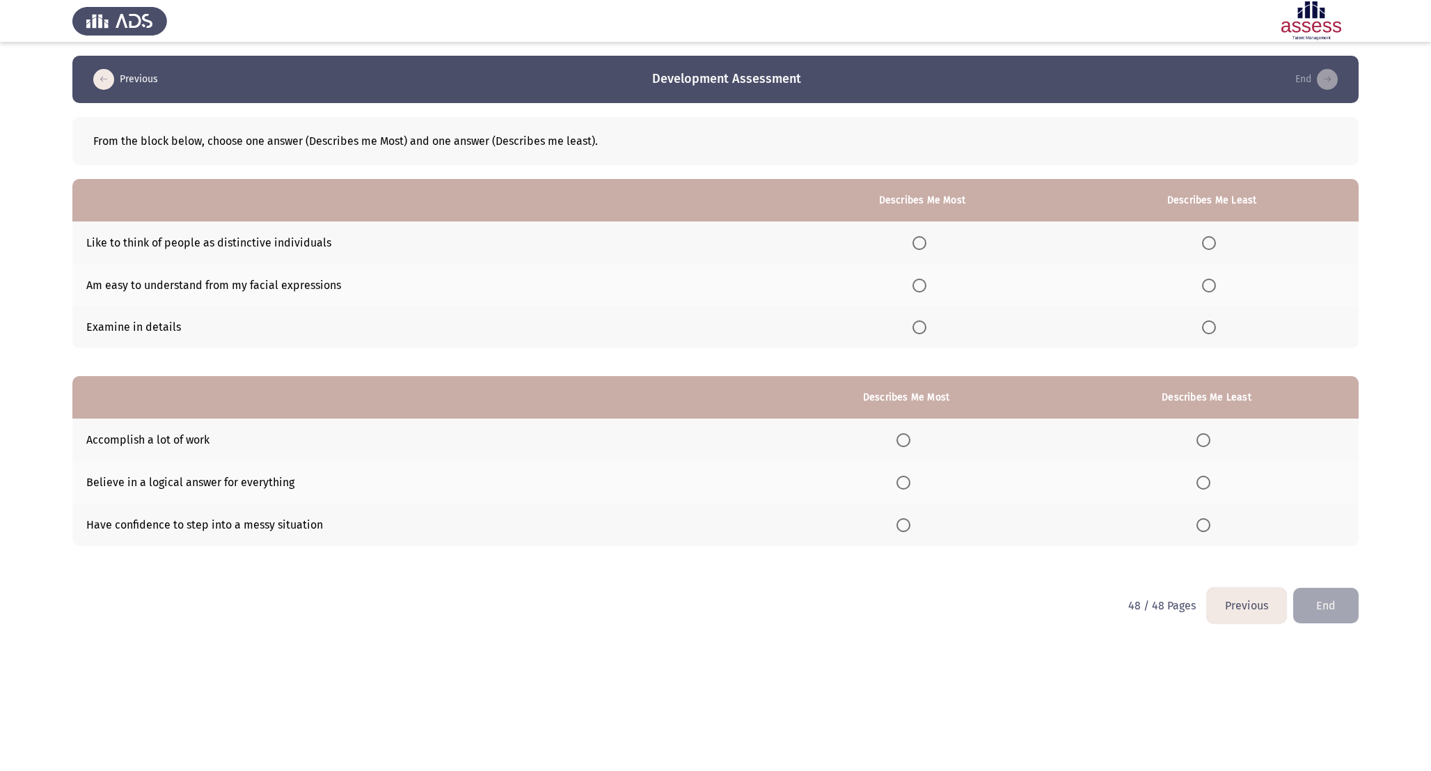
drag, startPoint x: 52, startPoint y: 141, endPoint x: 275, endPoint y: 225, distance: 237.9
click at [275, 225] on app-assessment-container "Previous Development Assessment End From the block below, choose one answer (De…" at bounding box center [715, 322] width 1431 height 532
click at [923, 325] on span "Select an option" at bounding box center [920, 327] width 14 height 14
click at [923, 325] on input "Select an option" at bounding box center [920, 327] width 14 height 14
click at [1207, 284] on span "Select an option" at bounding box center [1209, 285] width 14 height 14
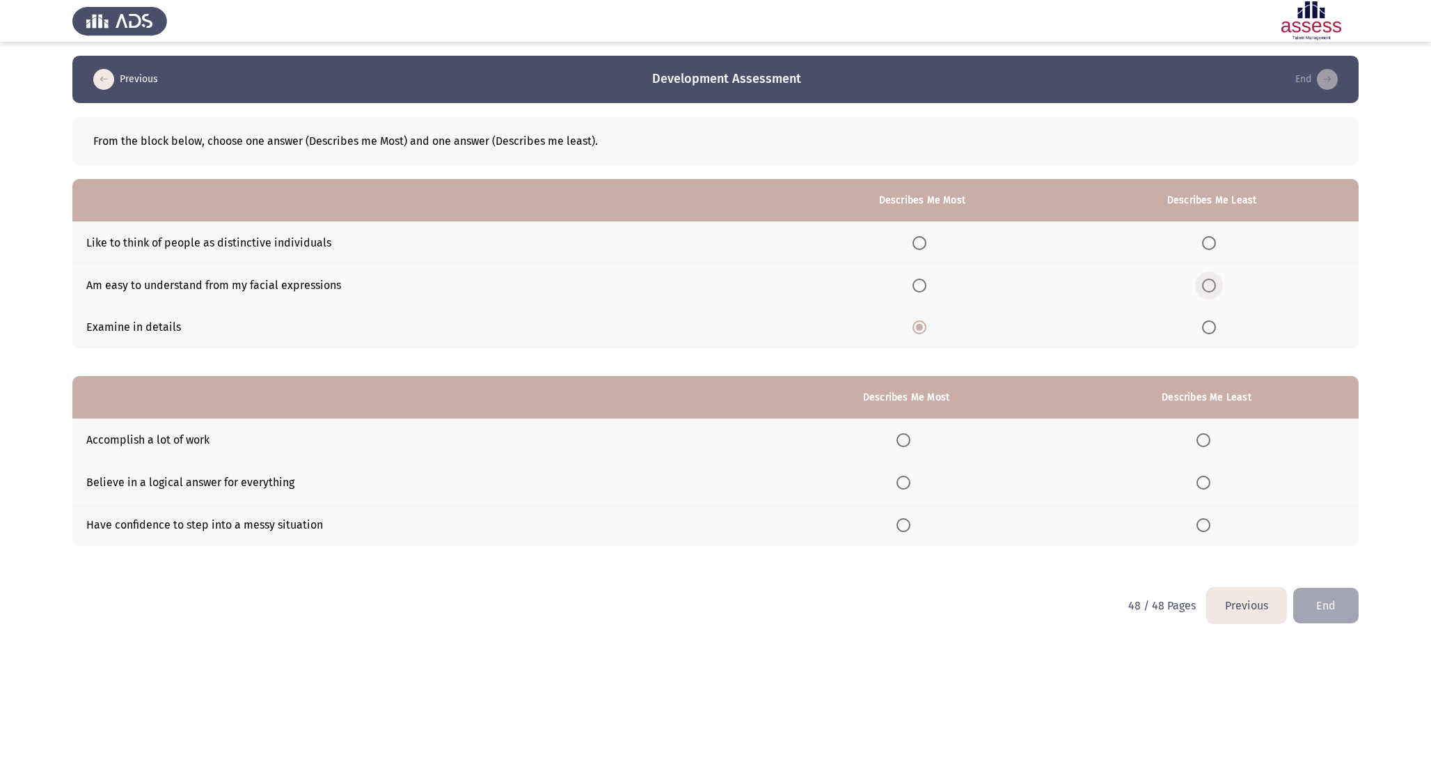
click at [1207, 284] on input "Select an option" at bounding box center [1209, 285] width 14 height 14
click at [913, 430] on th at bounding box center [906, 439] width 297 height 42
click at [895, 450] on th at bounding box center [906, 439] width 297 height 42
click at [904, 445] on span "Select an option" at bounding box center [904, 440] width 14 height 14
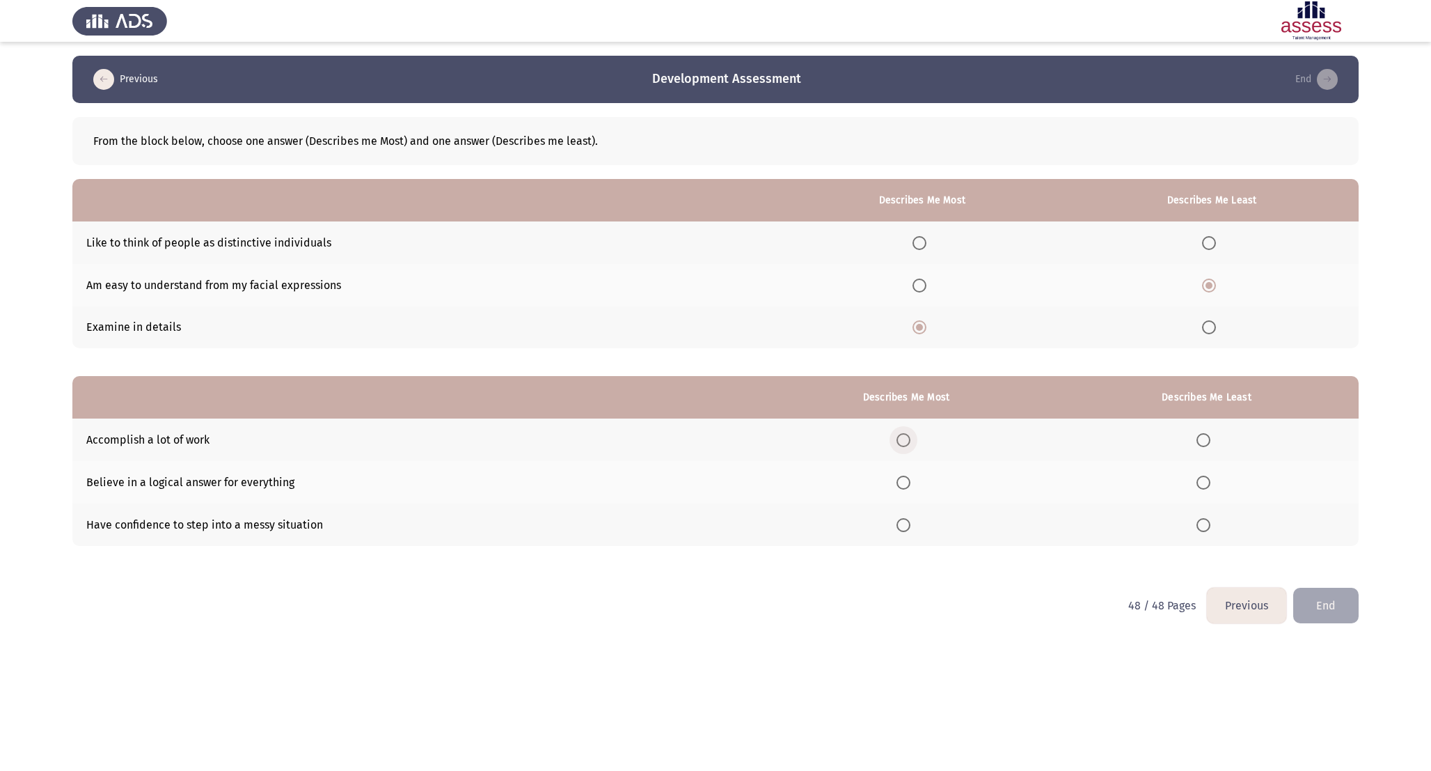
click at [904, 445] on input "Select an option" at bounding box center [904, 440] width 14 height 14
click at [1204, 480] on span "Select an option" at bounding box center [1204, 482] width 14 height 14
click at [1204, 480] on input "Select an option" at bounding box center [1204, 482] width 14 height 14
click at [1346, 620] on button "End" at bounding box center [1325, 606] width 65 height 36
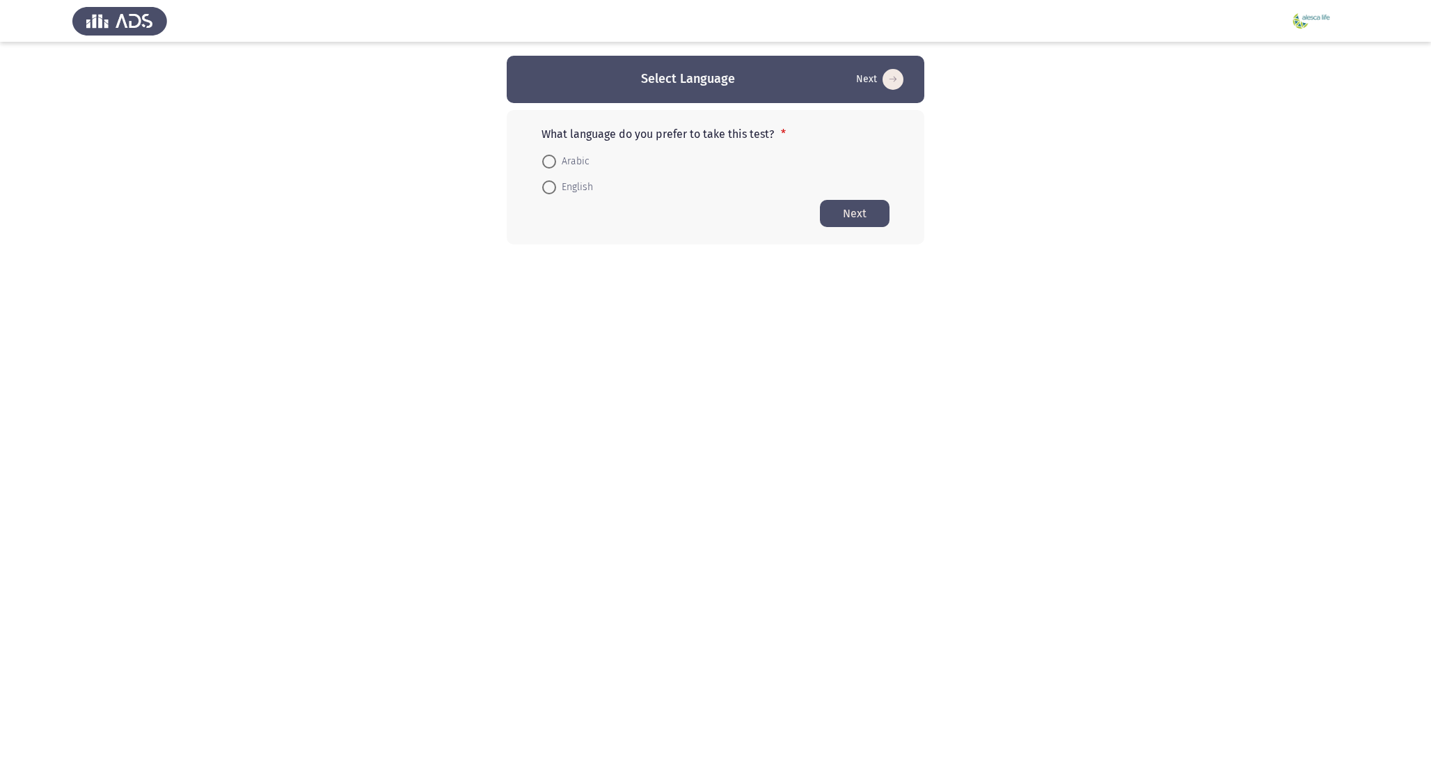
click at [549, 194] on label "English" at bounding box center [567, 187] width 51 height 17
click at [549, 194] on input "English" at bounding box center [549, 187] width 14 height 14
radio input "true"
click at [834, 210] on button "Next" at bounding box center [855, 212] width 70 height 27
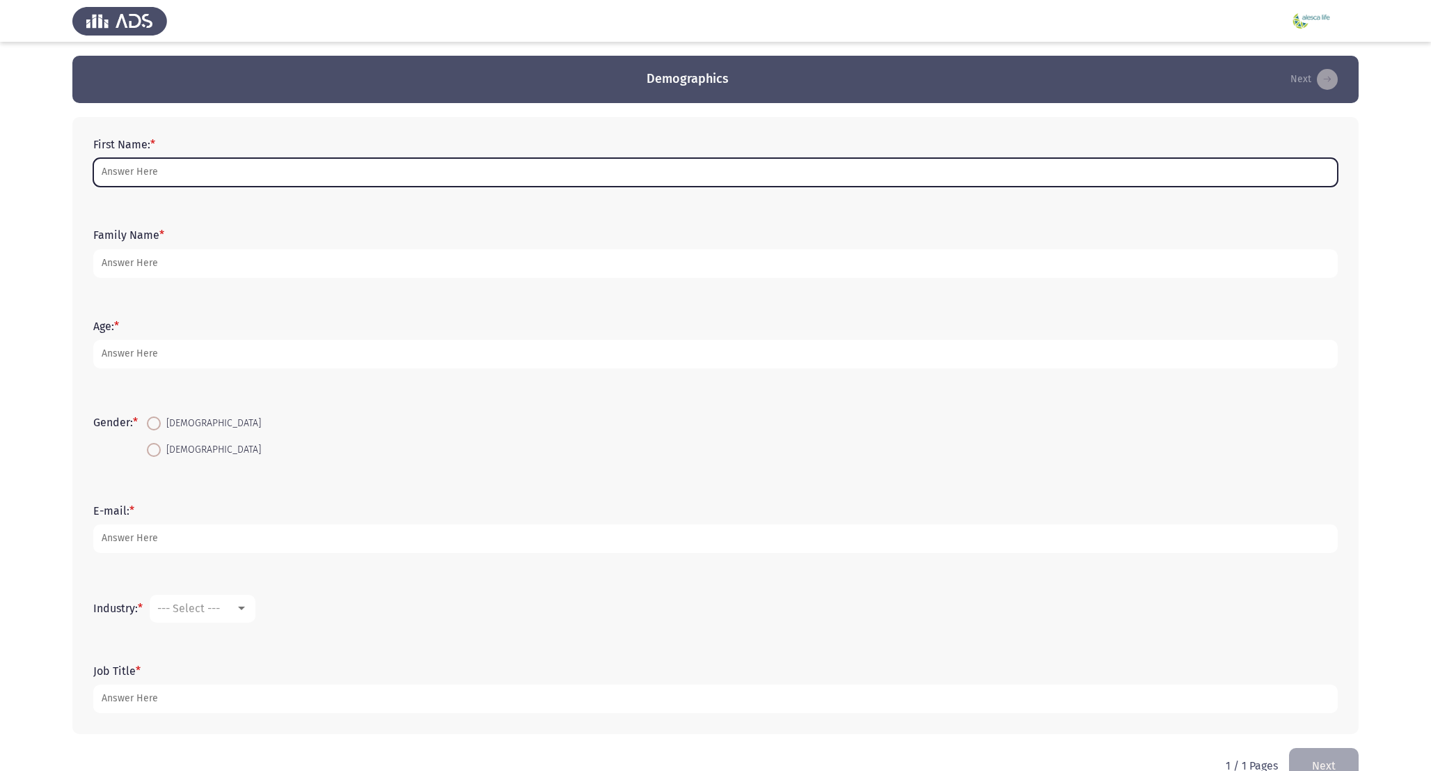
click at [156, 182] on input "First Name: *" at bounding box center [715, 172] width 1245 height 29
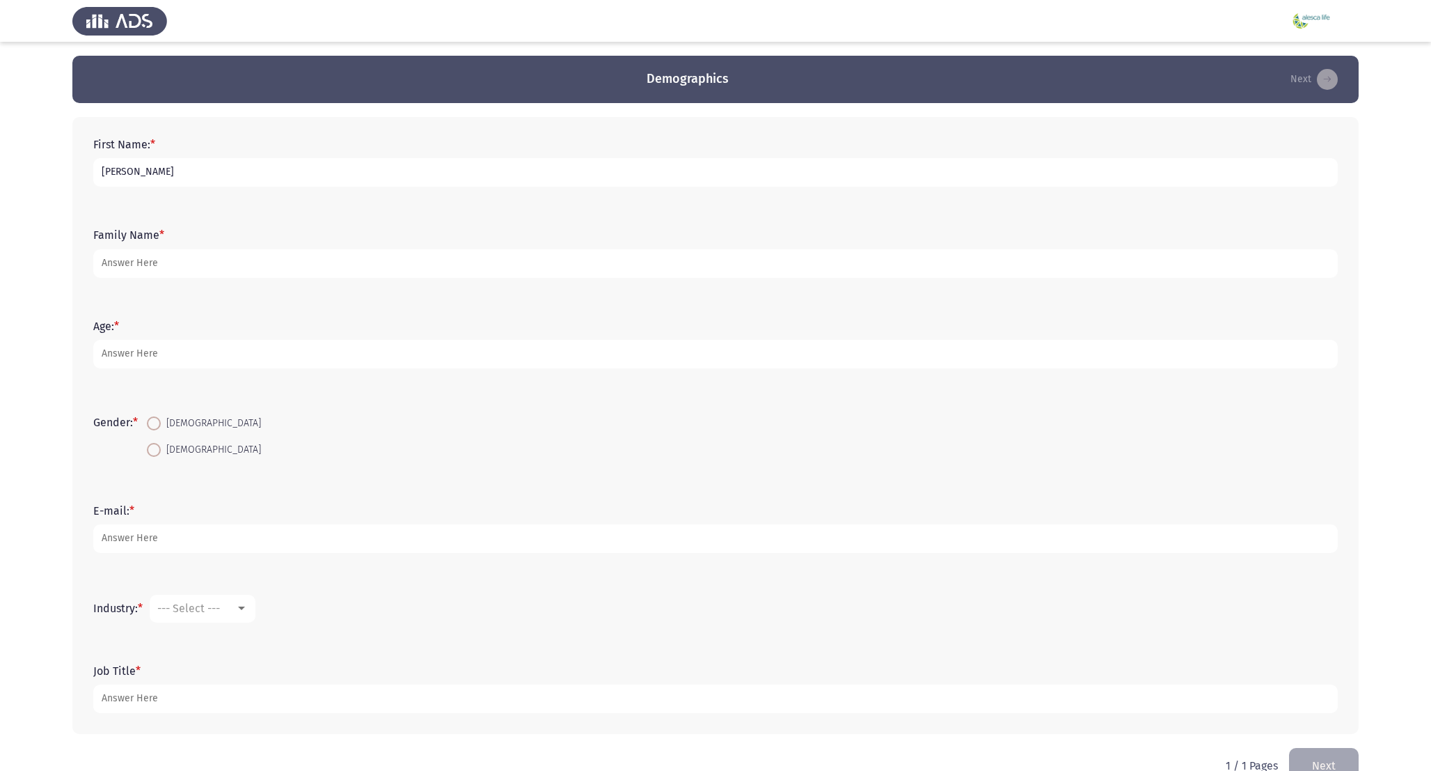
type input "[PERSON_NAME]"
type input "Galal"
type input "32"
click at [157, 425] on span at bounding box center [154, 423] width 14 height 14
click at [157, 425] on input "[DEMOGRAPHIC_DATA]" at bounding box center [154, 423] width 14 height 14
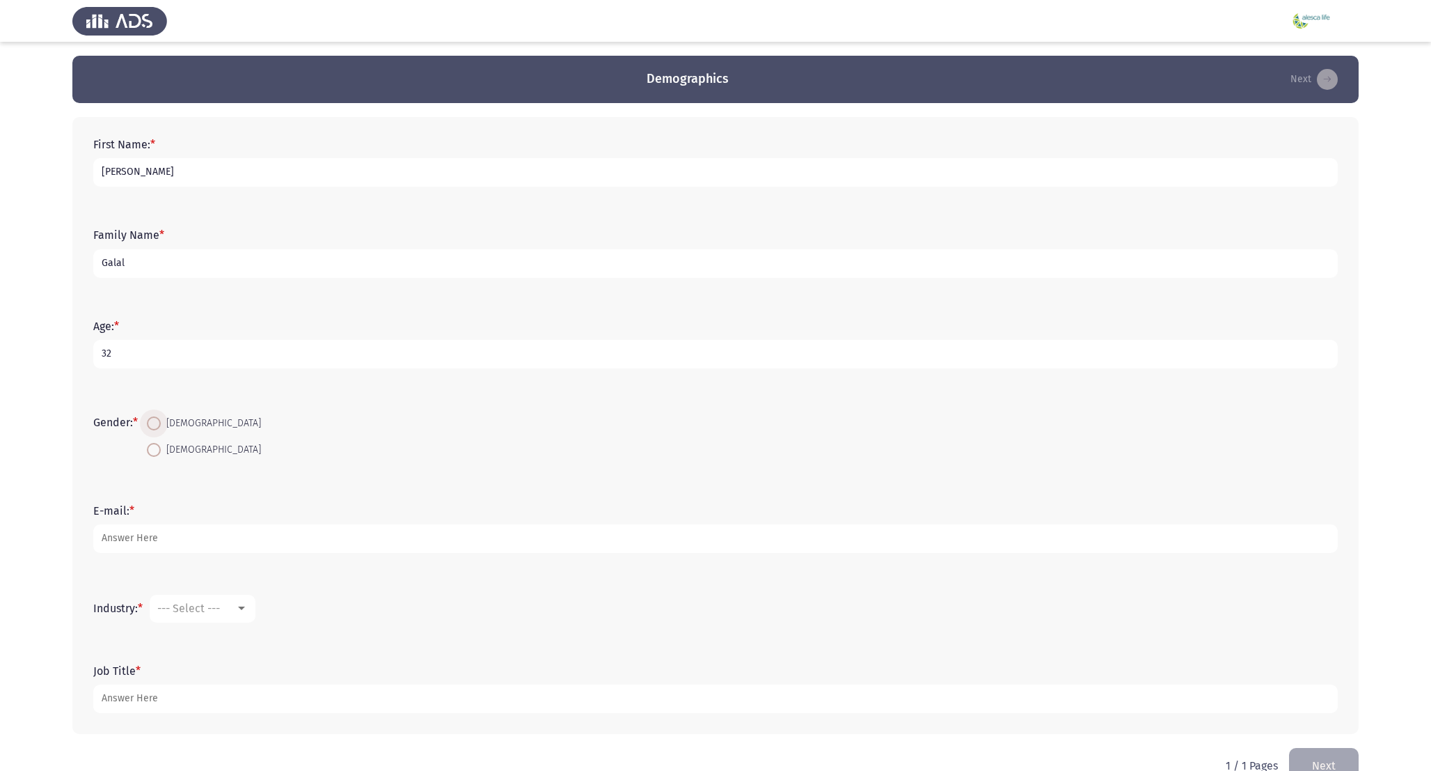
radio input "true"
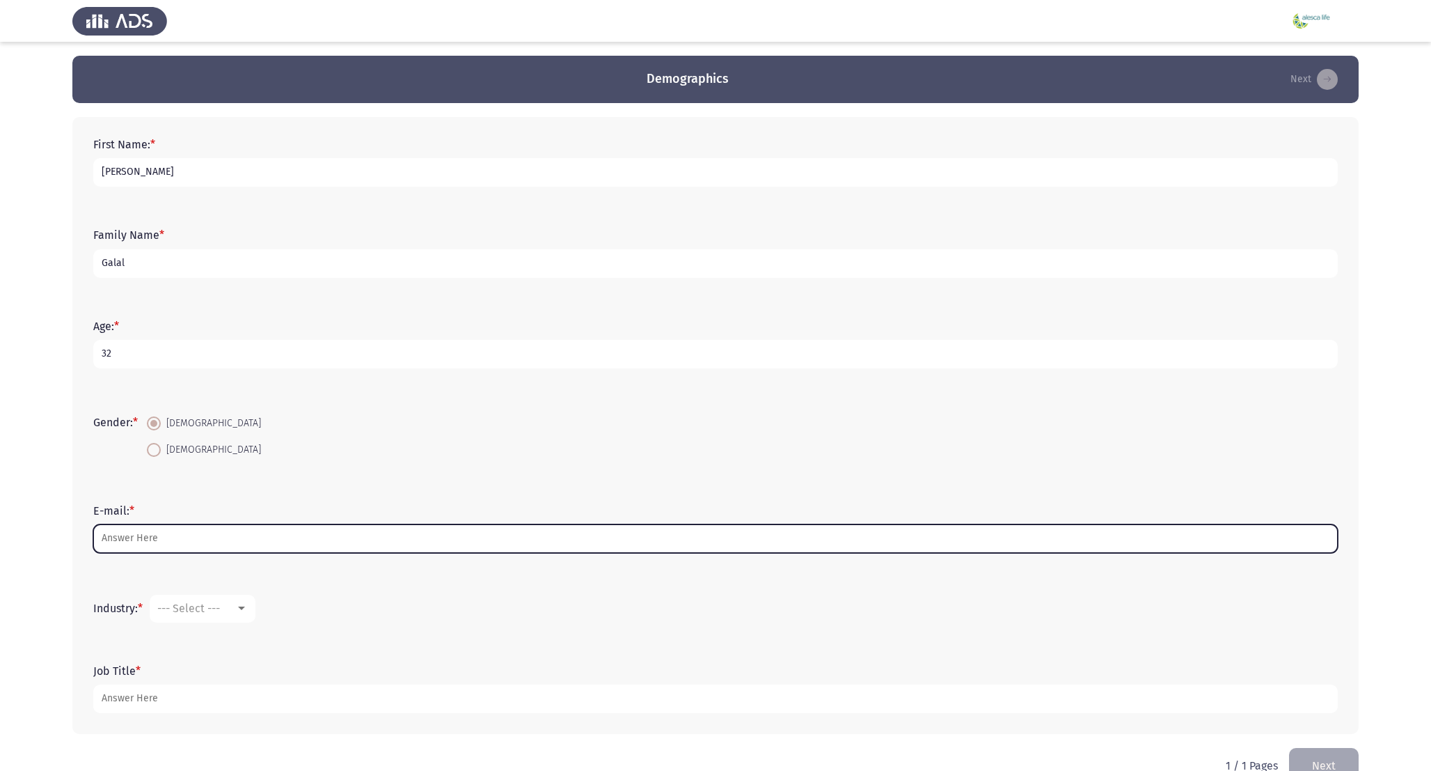
click at [159, 546] on input "E-mail: *" at bounding box center [715, 538] width 1245 height 29
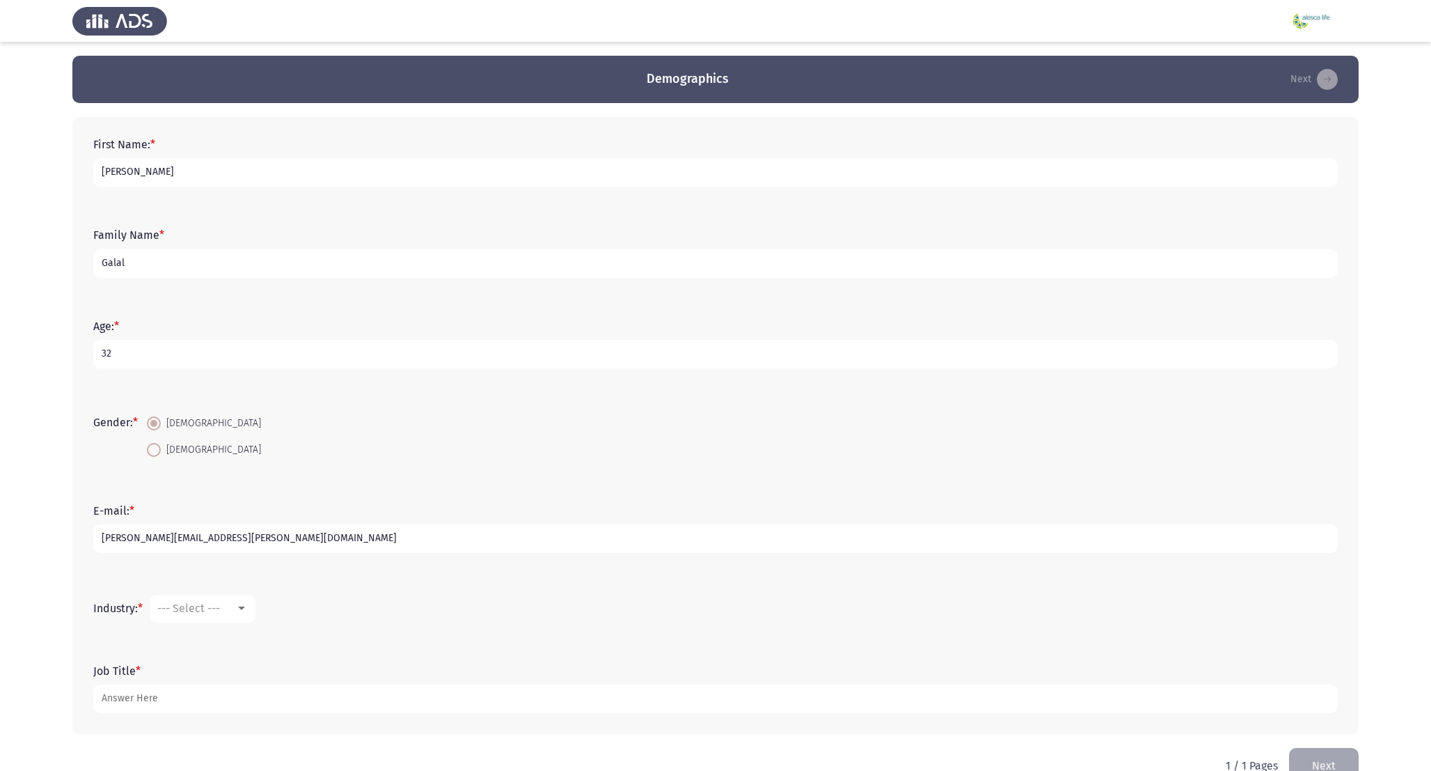
type input "[PERSON_NAME][EMAIL_ADDRESS][PERSON_NAME][DOMAIN_NAME]"
click at [226, 601] on div "--- Select ---" at bounding box center [196, 607] width 78 height 13
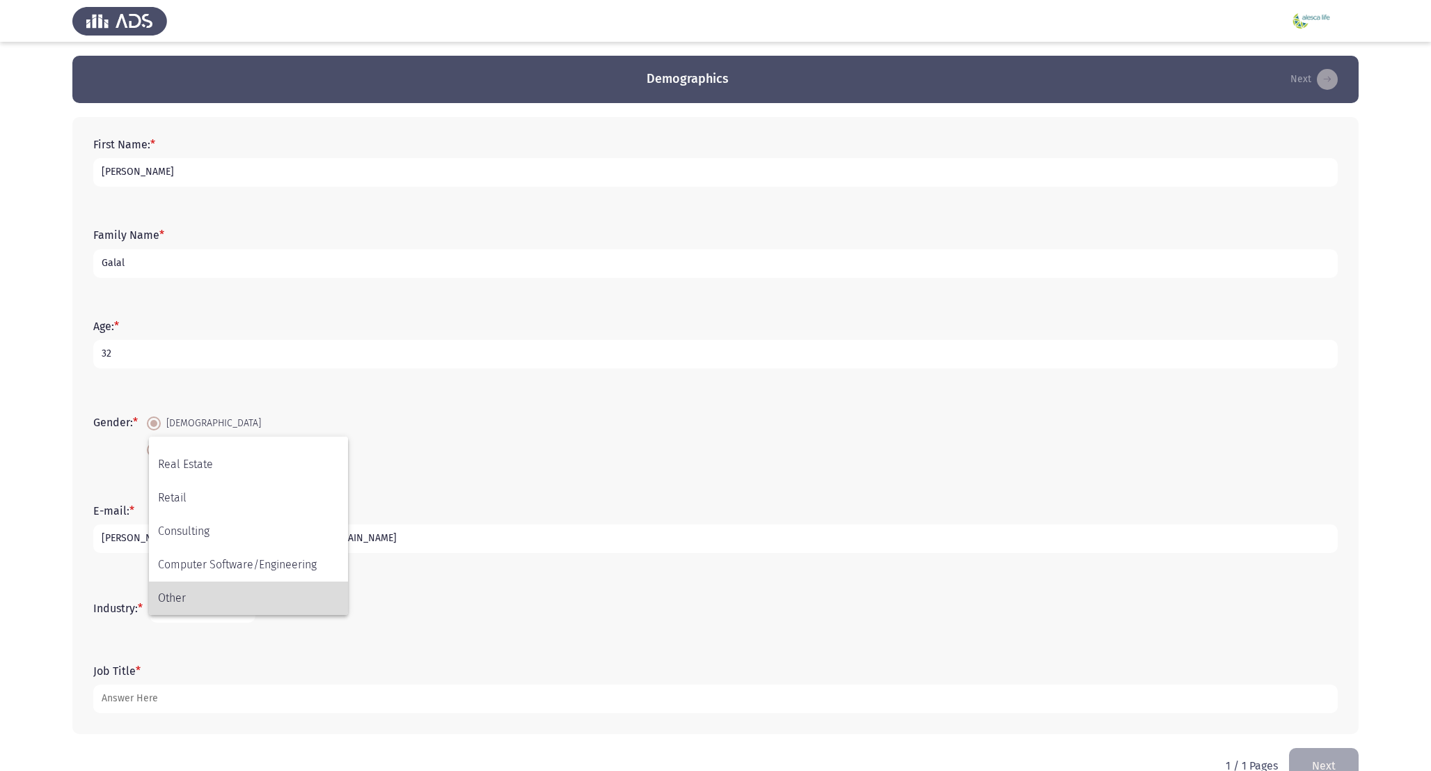
click at [208, 593] on span "Other" at bounding box center [248, 597] width 181 height 33
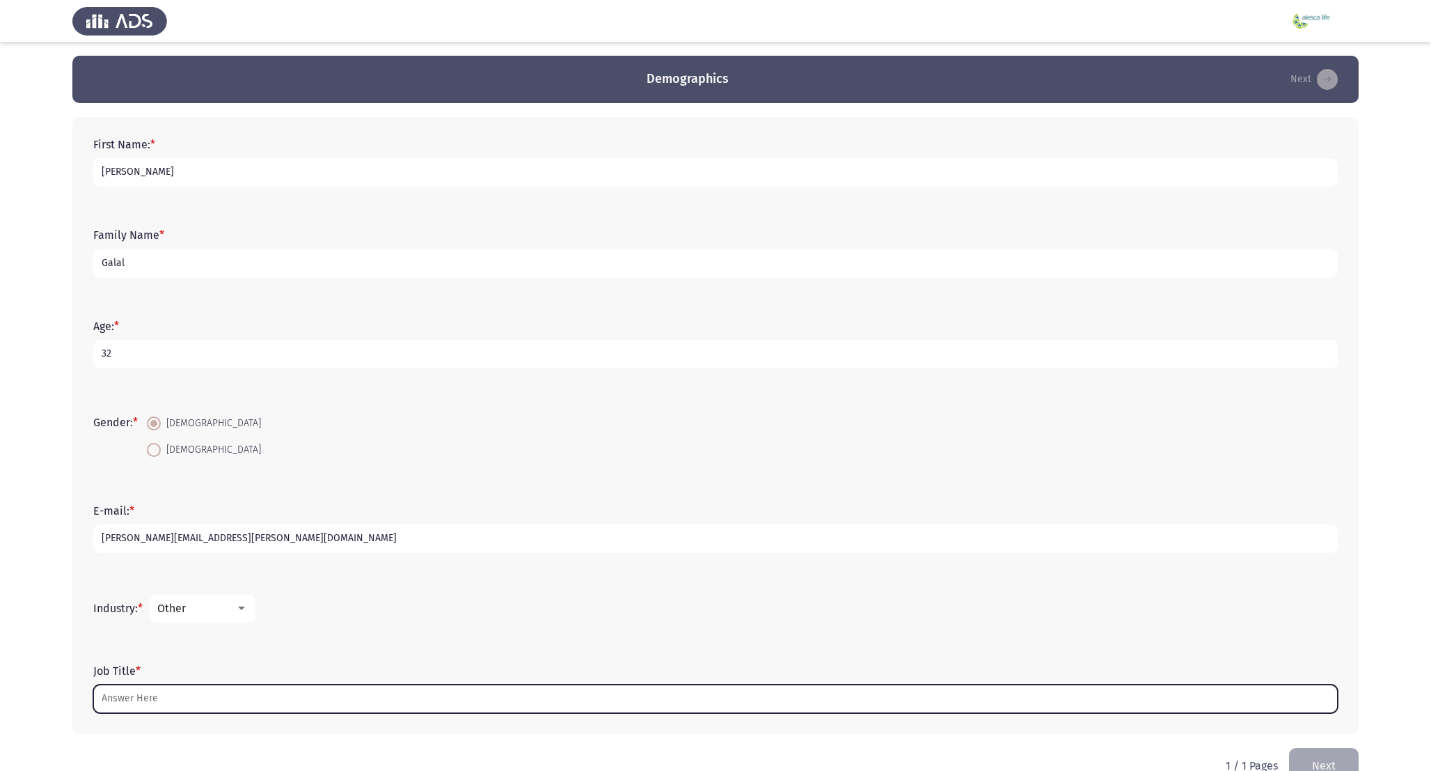
click at [157, 698] on input "Job Title *" at bounding box center [715, 698] width 1245 height 29
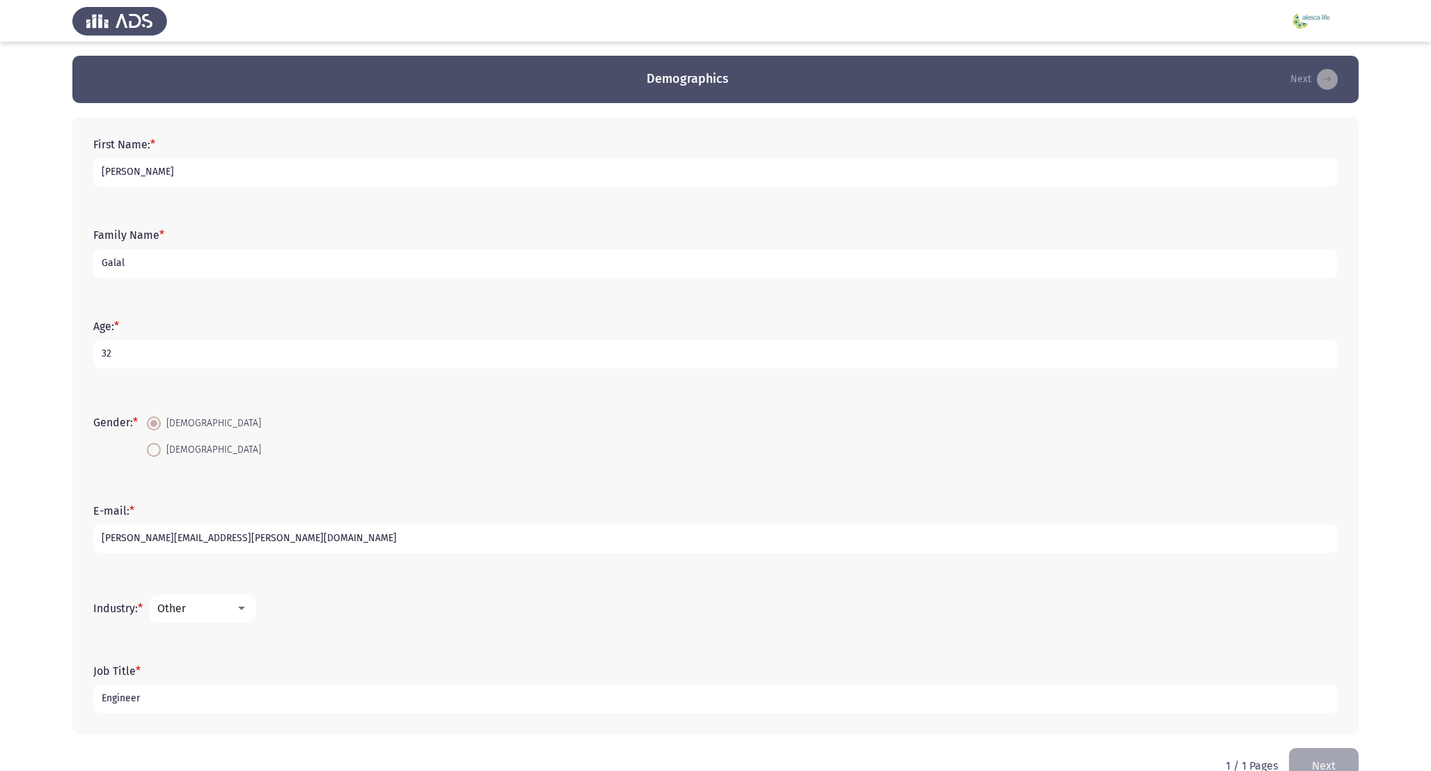
scroll to position [33, 0]
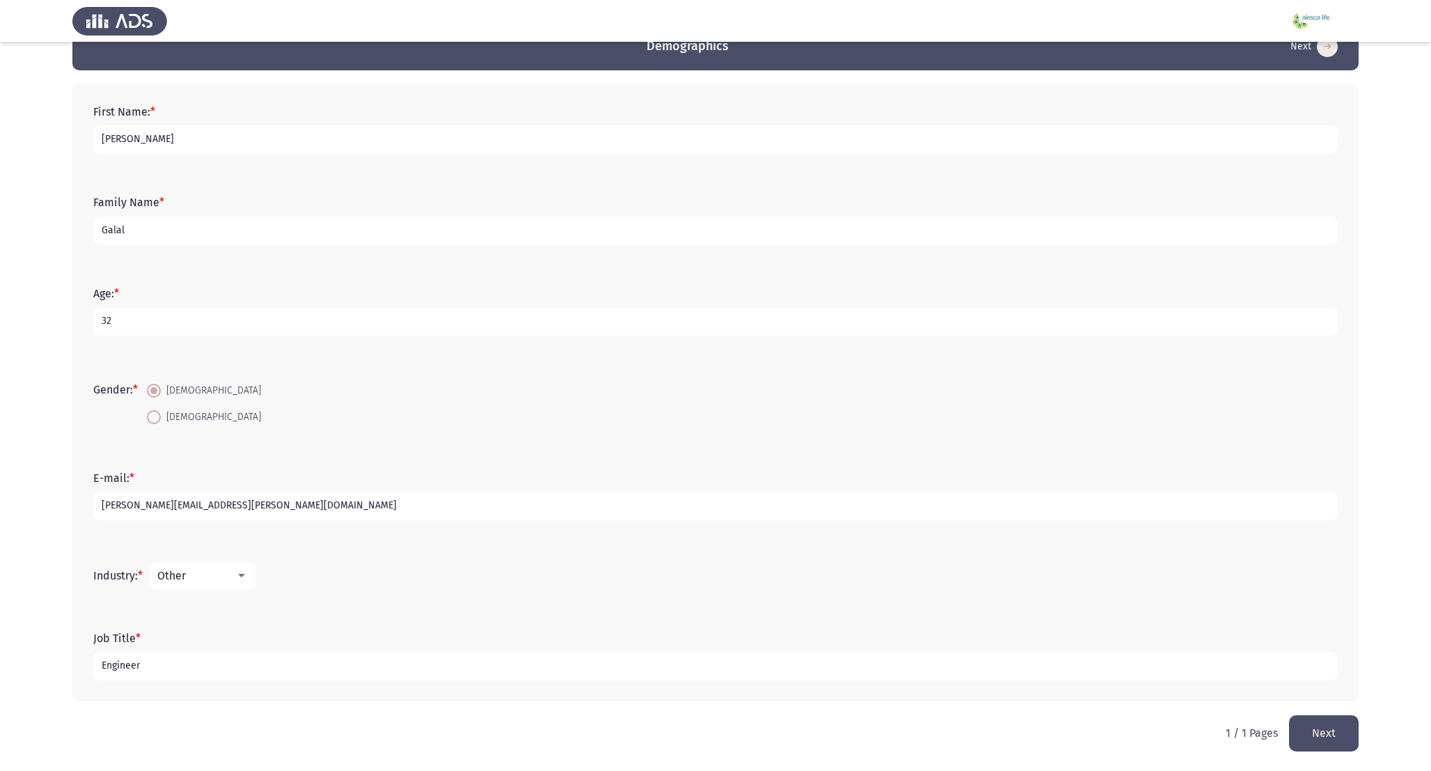
type input "Engineer"
click at [1325, 723] on button "Next" at bounding box center [1324, 733] width 70 height 36
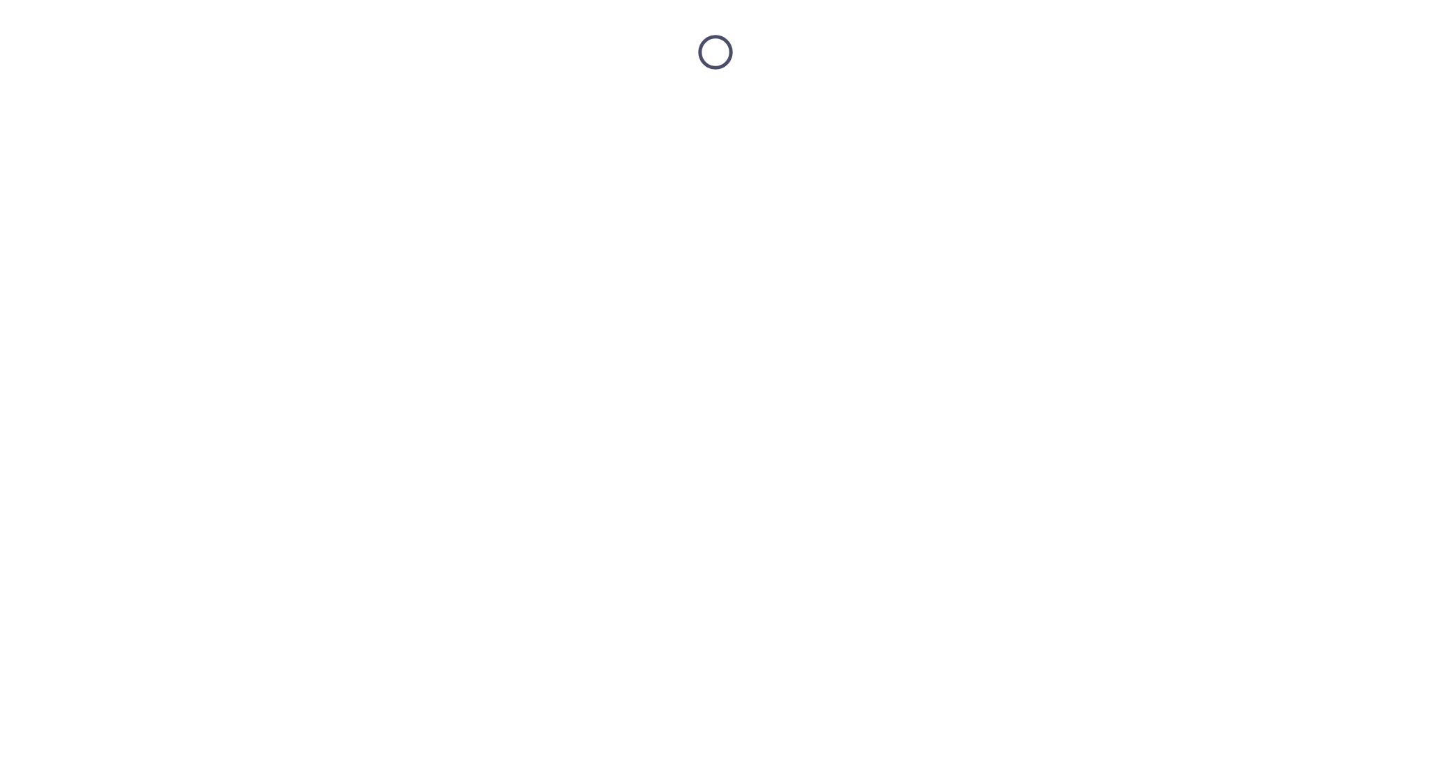
scroll to position [0, 0]
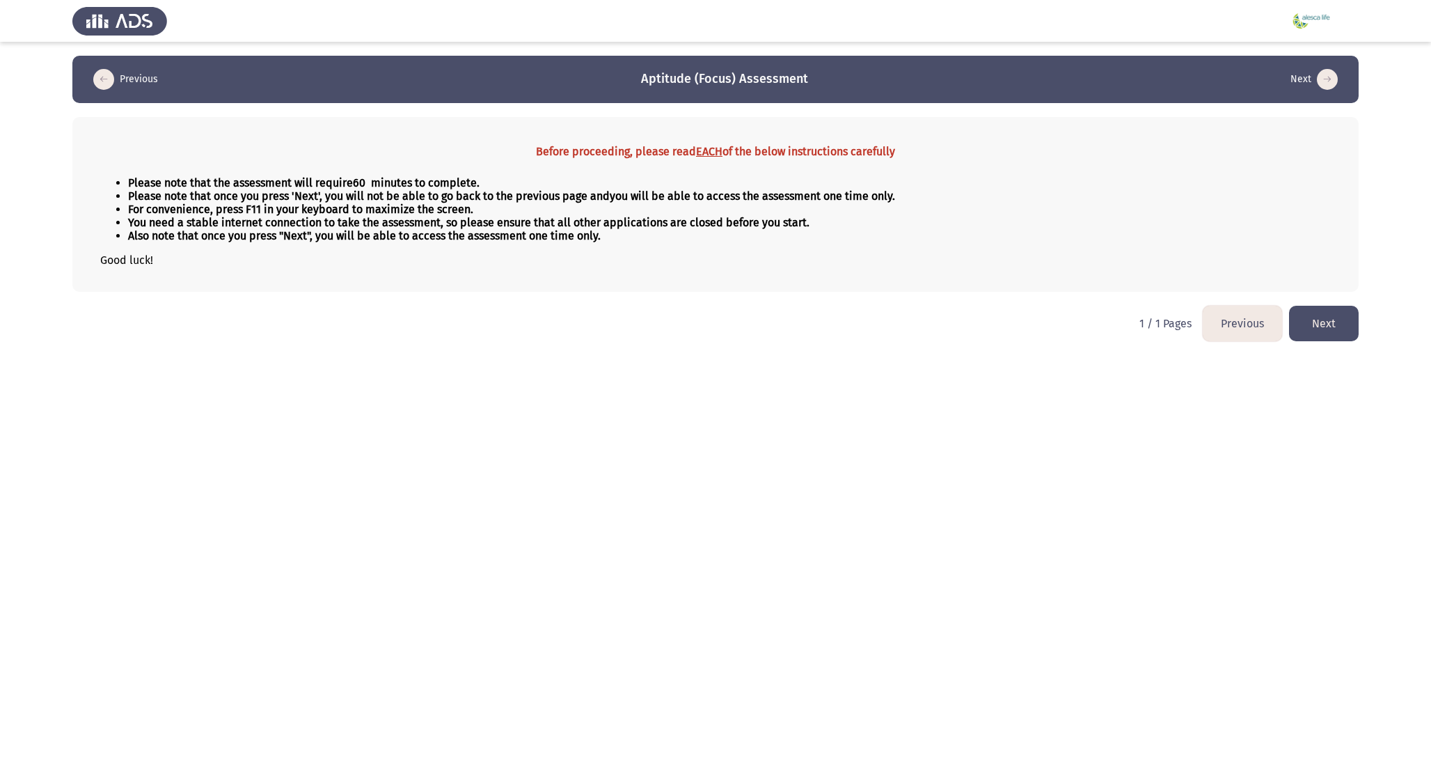
click at [1340, 349] on html "Previous Aptitude (Focus) Assessment Next Before proceeding, please read EACH o…" at bounding box center [715, 177] width 1431 height 355
click at [1313, 299] on html "Previous Aptitude (Focus) Assessment Next Before proceeding, please read EACH o…" at bounding box center [715, 177] width 1431 height 355
click at [1320, 317] on button "Next" at bounding box center [1324, 324] width 70 height 36
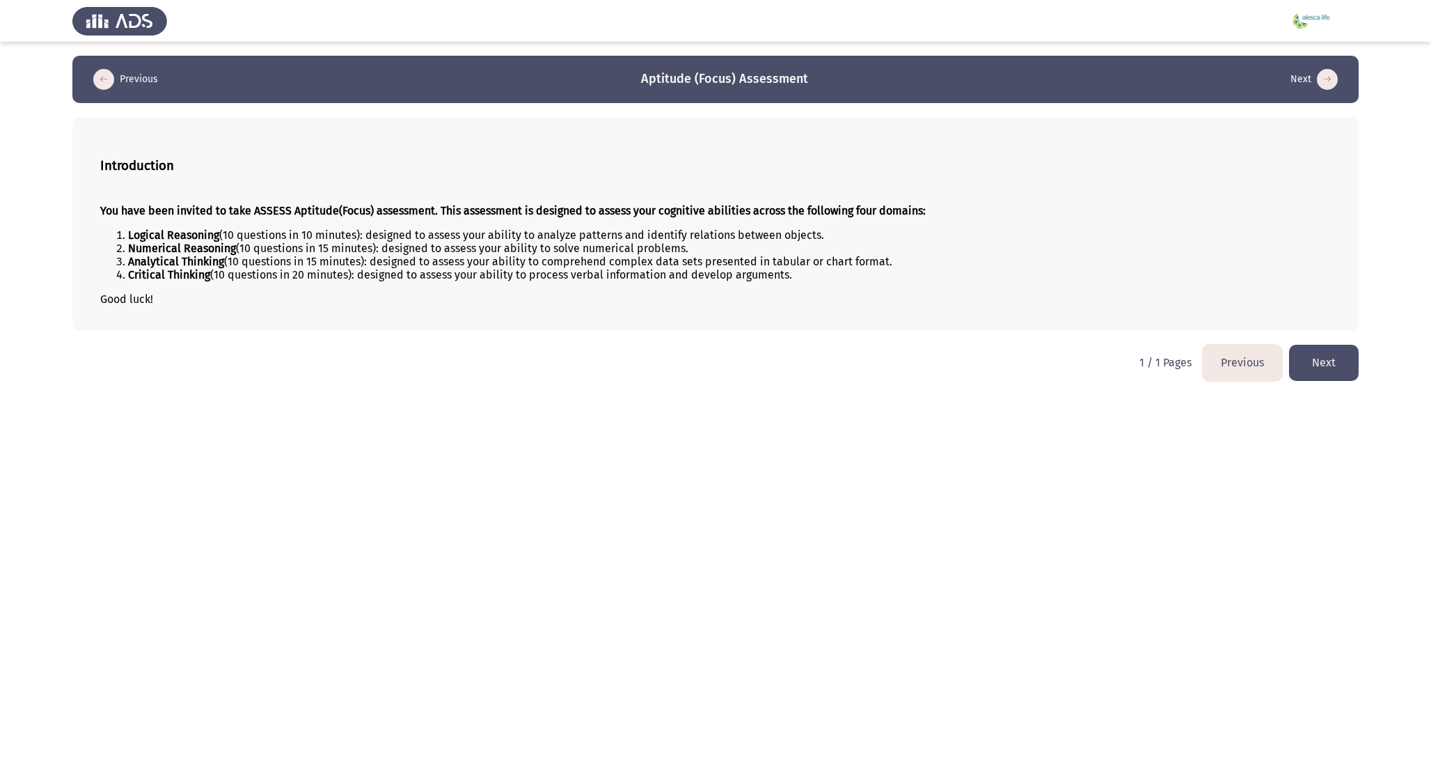
click at [1320, 317] on div "Introduction You have been invited to take ASSESS Aptitude(Focus) assessment. T…" at bounding box center [715, 224] width 1286 height 214
click at [1331, 363] on button "Next" at bounding box center [1324, 363] width 70 height 36
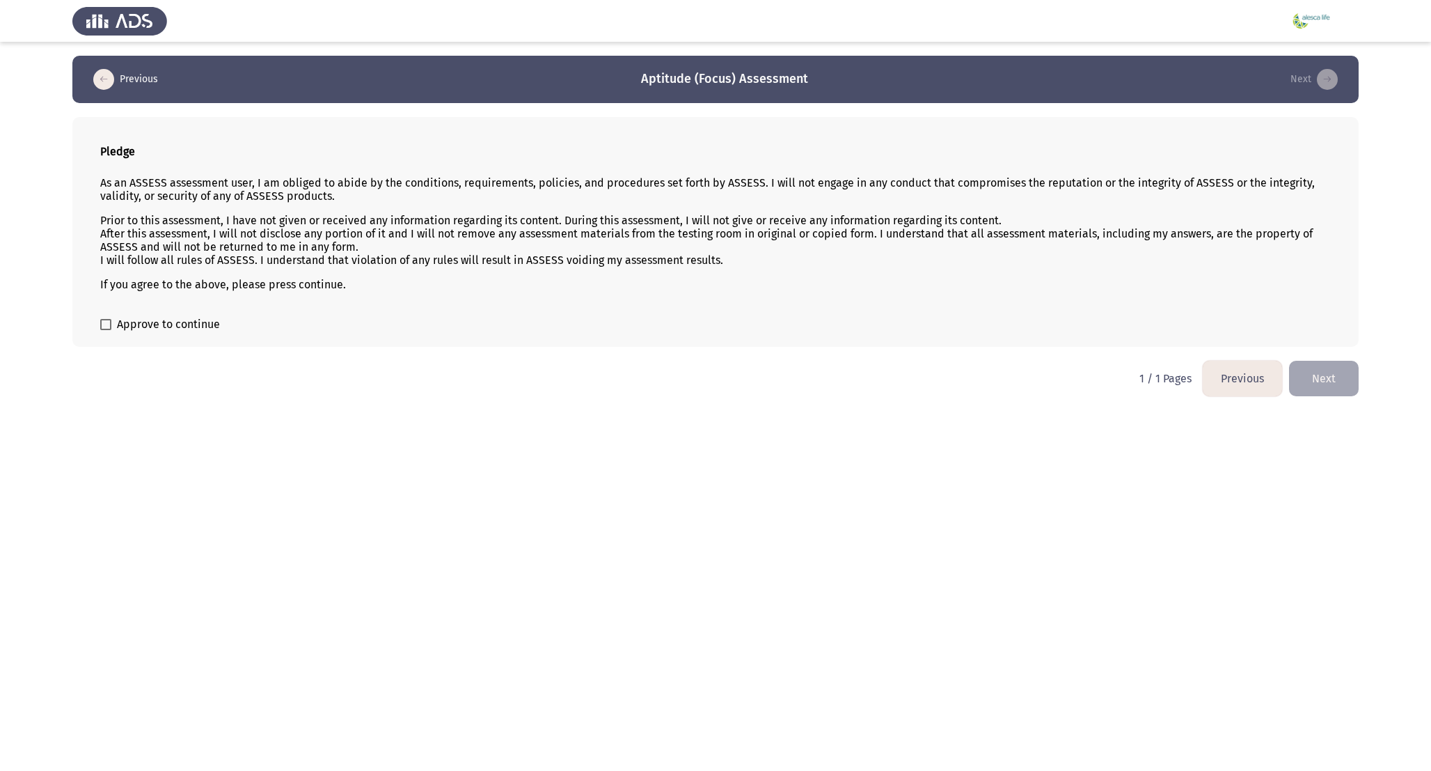
click at [196, 315] on div "Pledge As an ASSESS assessment user, I am obliged to abide by the conditions, r…" at bounding box center [715, 232] width 1286 height 230
click at [195, 318] on span "Approve to continue" at bounding box center [168, 324] width 103 height 17
click at [106, 330] on input "Approve to continue" at bounding box center [105, 330] width 1 height 1
checkbox input "true"
click at [1311, 385] on button "Next" at bounding box center [1324, 379] width 70 height 36
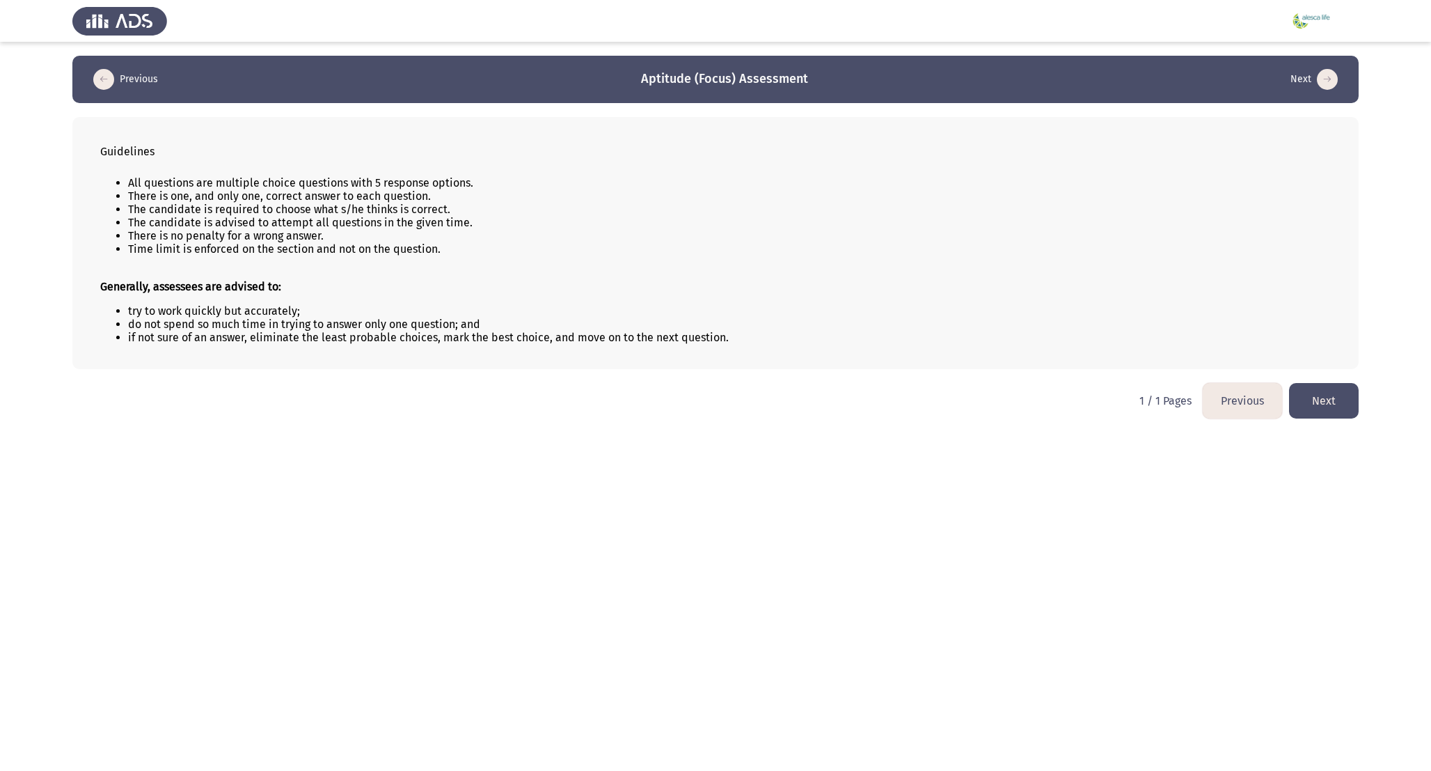
click at [1330, 408] on button "Next" at bounding box center [1324, 401] width 70 height 36
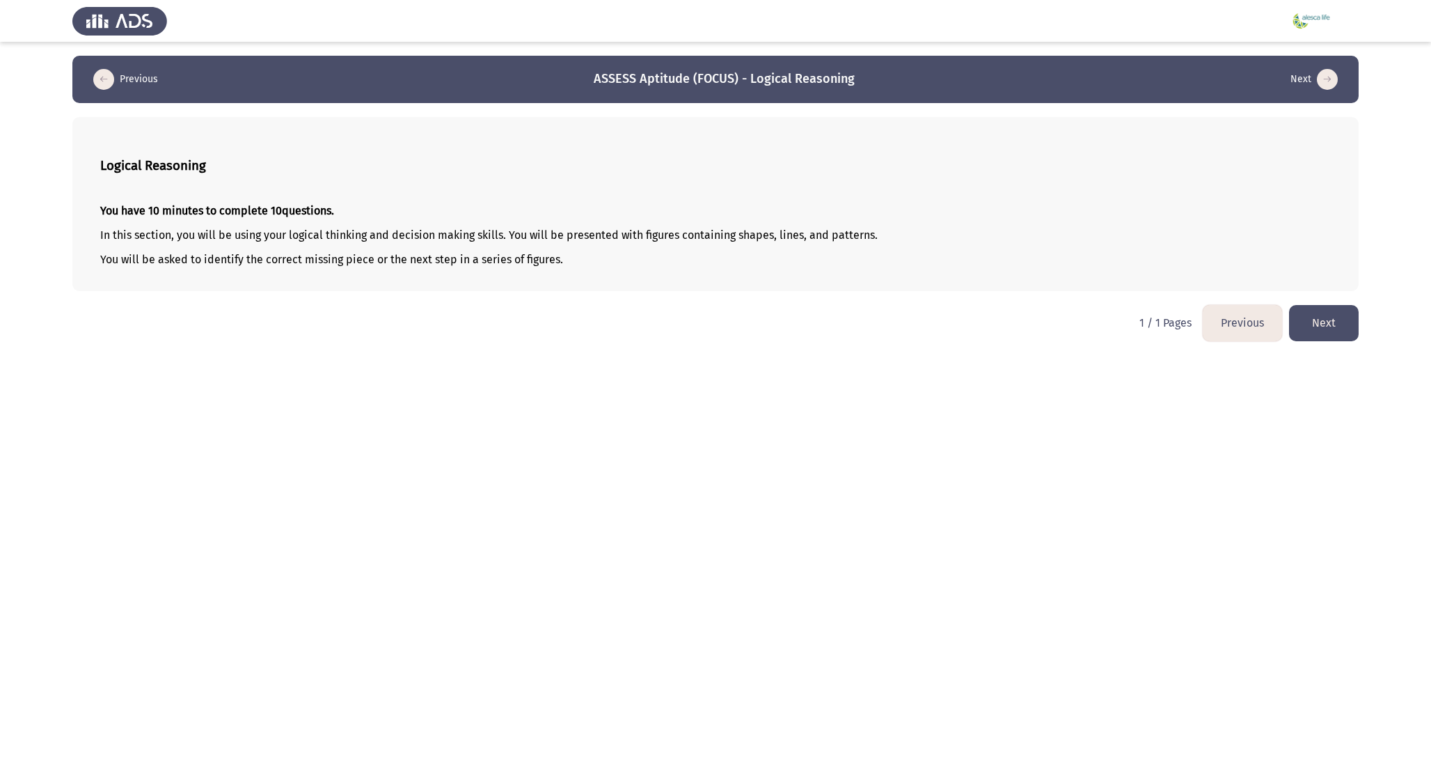
click at [1330, 314] on button "Next" at bounding box center [1324, 323] width 70 height 36
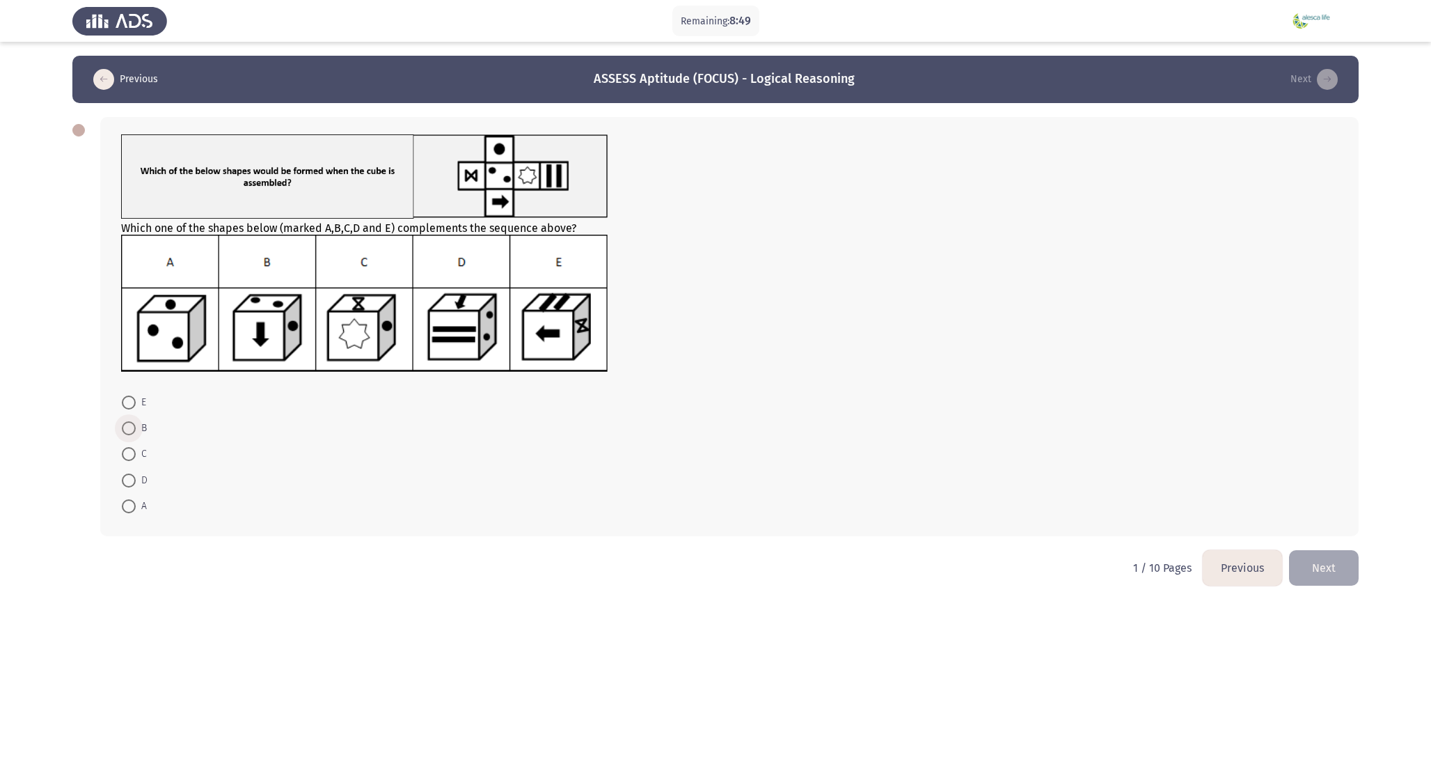
click at [129, 427] on span at bounding box center [129, 428] width 14 height 14
click at [129, 427] on input "B" at bounding box center [129, 428] width 14 height 14
radio input "true"
click at [1317, 555] on button "Next" at bounding box center [1324, 567] width 70 height 36
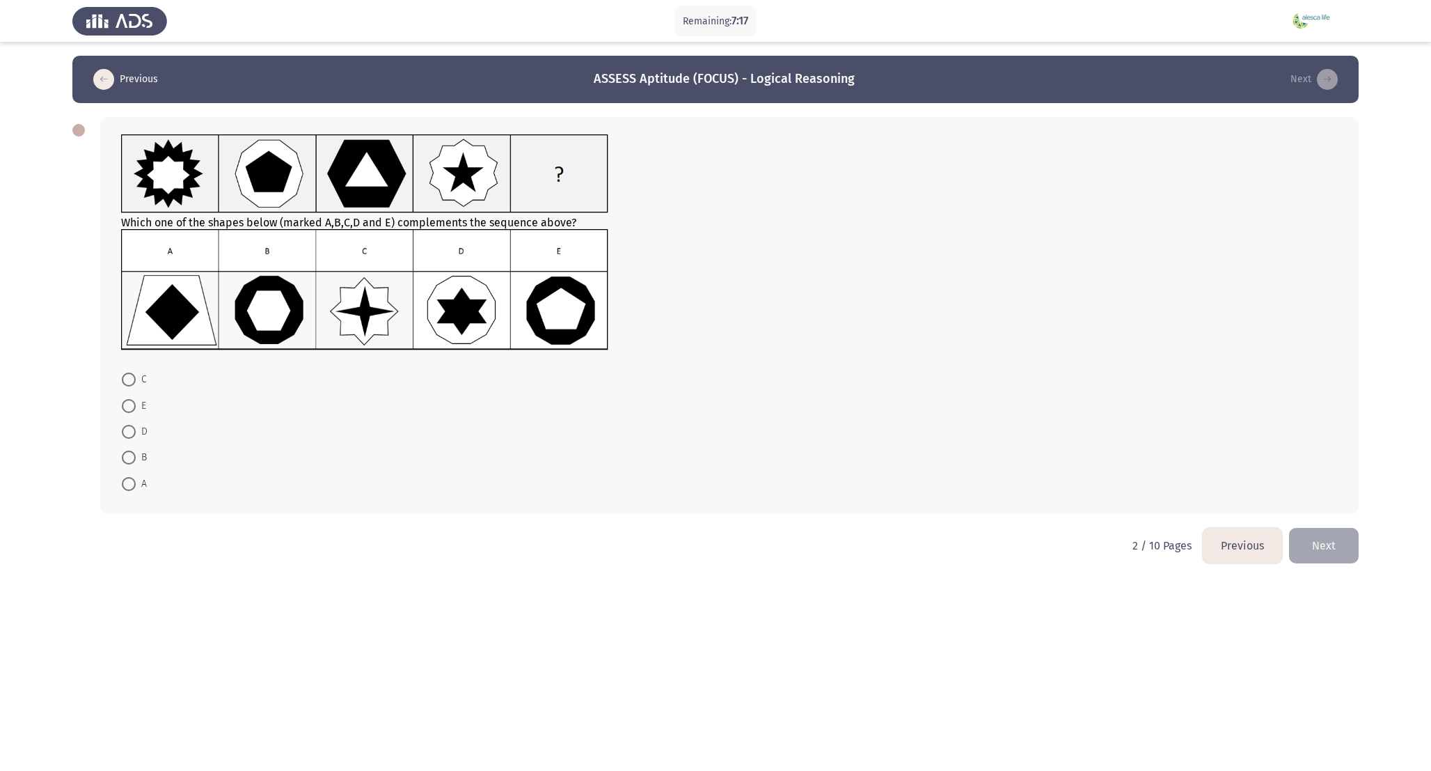
click at [1220, 557] on button "Previous" at bounding box center [1242, 546] width 79 height 36
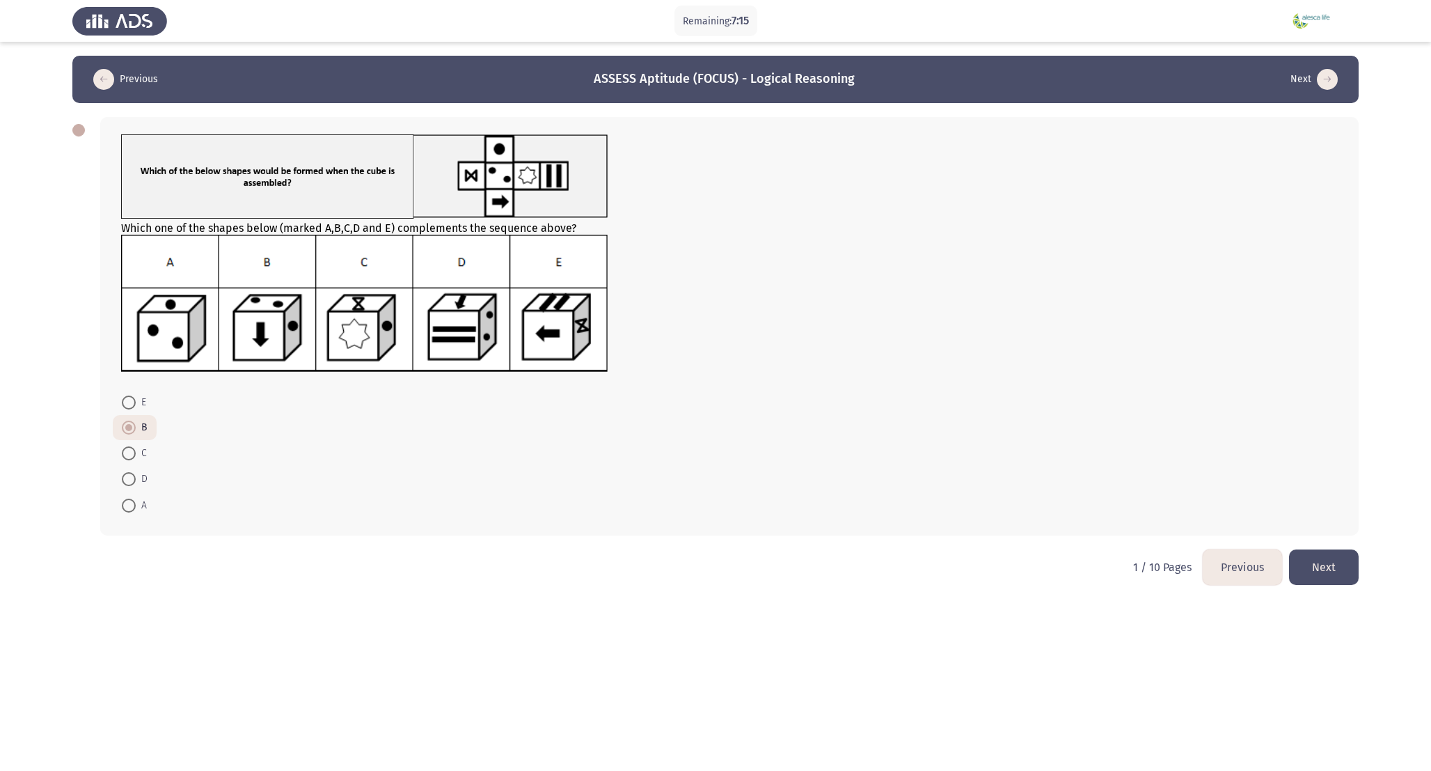
click at [125, 466] on mat-radio-button "D" at bounding box center [135, 479] width 44 height 26
click at [127, 455] on span at bounding box center [129, 453] width 14 height 14
click at [127, 455] on input "C" at bounding box center [129, 453] width 14 height 14
radio input "true"
click at [1300, 567] on button "Next" at bounding box center [1324, 567] width 70 height 36
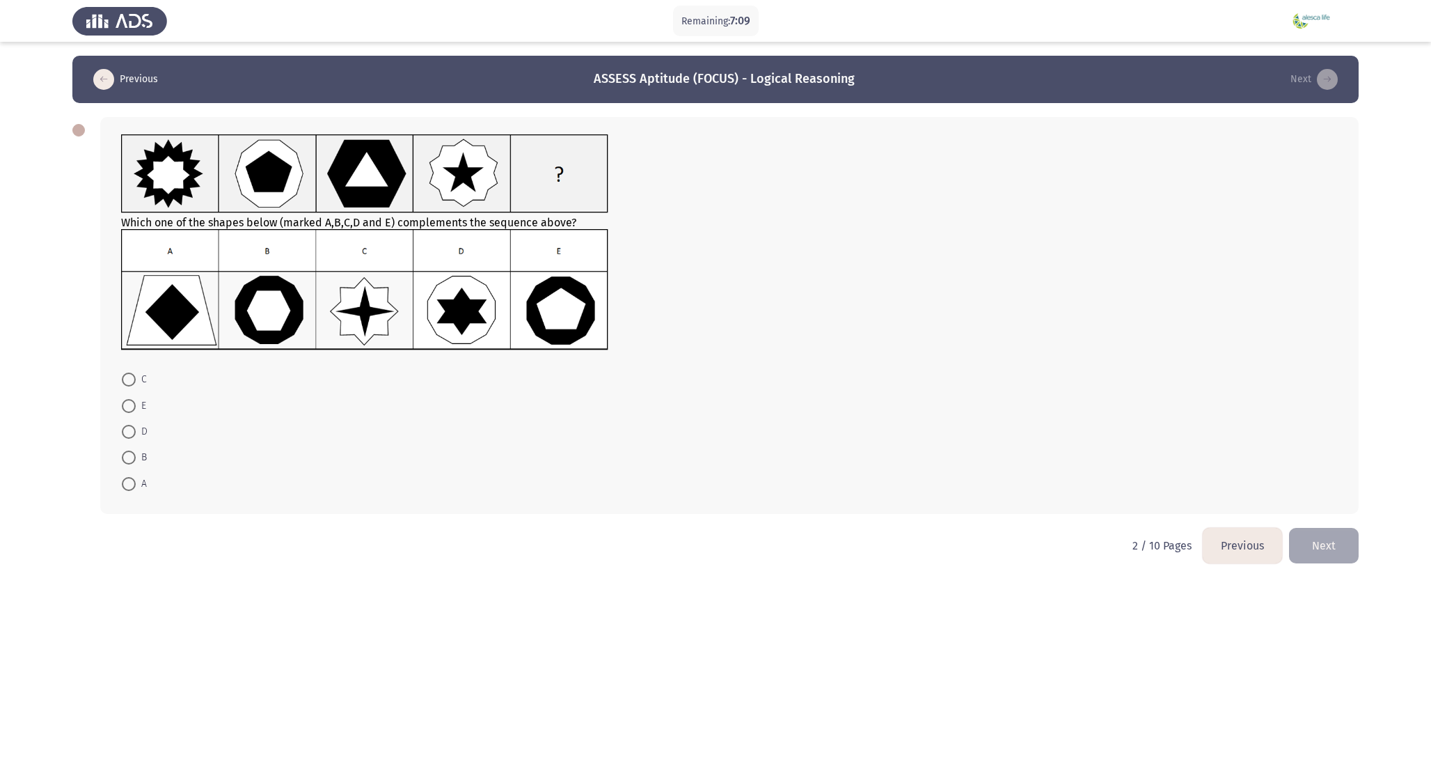
click at [131, 464] on label "B" at bounding box center [134, 457] width 25 height 17
click at [131, 464] on input "B" at bounding box center [129, 457] width 14 height 14
radio input "true"
click at [1335, 550] on button "Next" at bounding box center [1324, 544] width 70 height 36
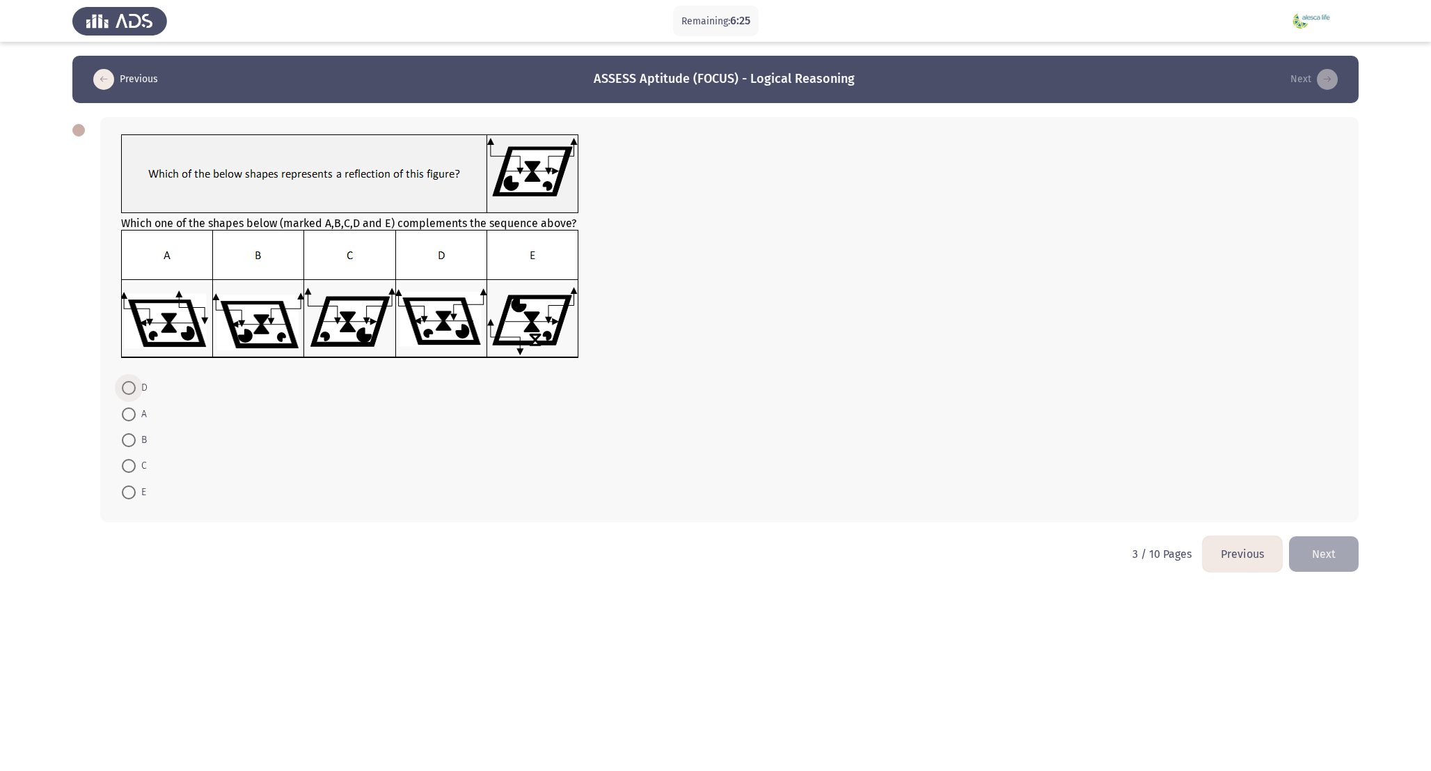
click at [127, 387] on span at bounding box center [129, 388] width 14 height 14
click at [127, 387] on input "D" at bounding box center [129, 388] width 14 height 14
radio input "true"
click at [1336, 550] on button "Next" at bounding box center [1324, 553] width 70 height 36
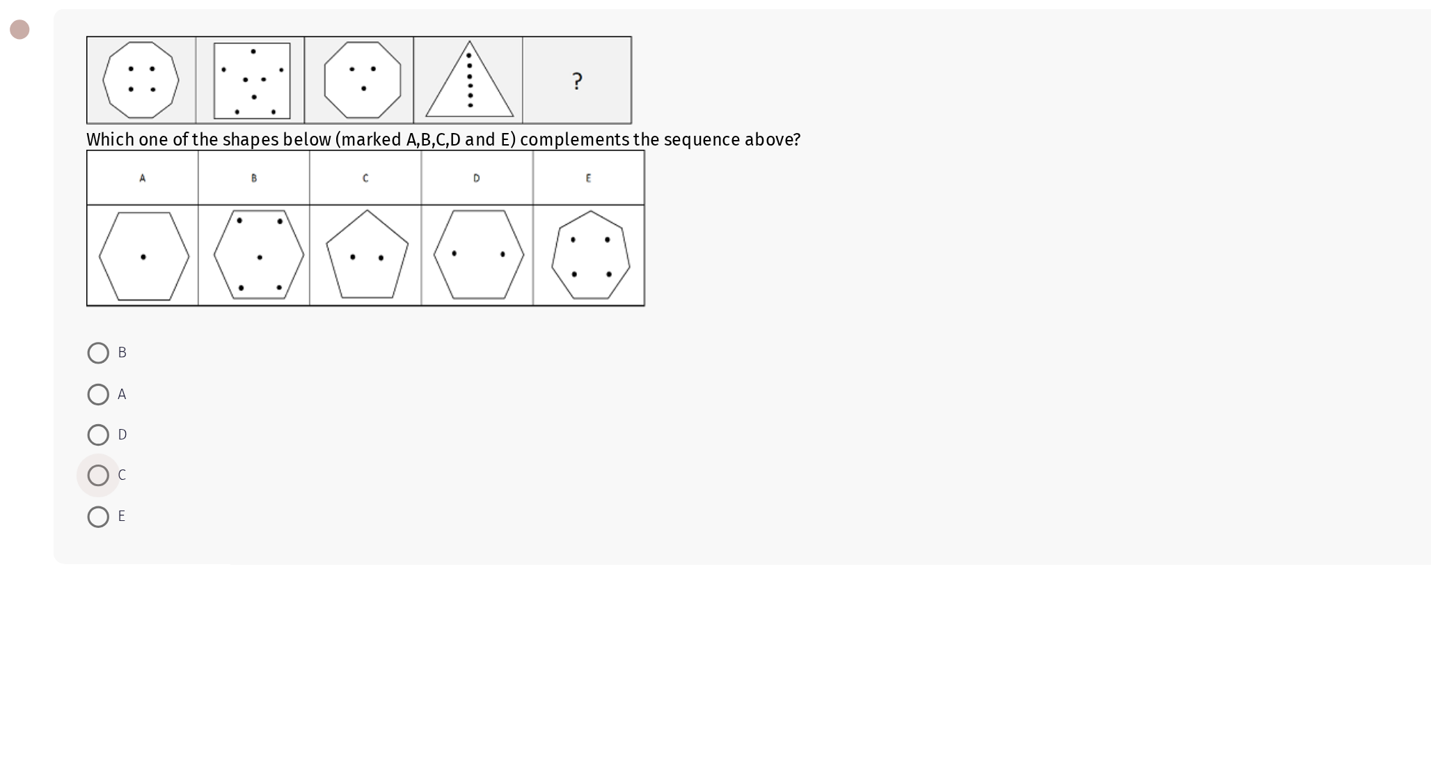
click at [139, 417] on span "C" at bounding box center [141, 414] width 11 height 17
click at [136, 417] on input "C" at bounding box center [129, 414] width 14 height 14
radio input "true"
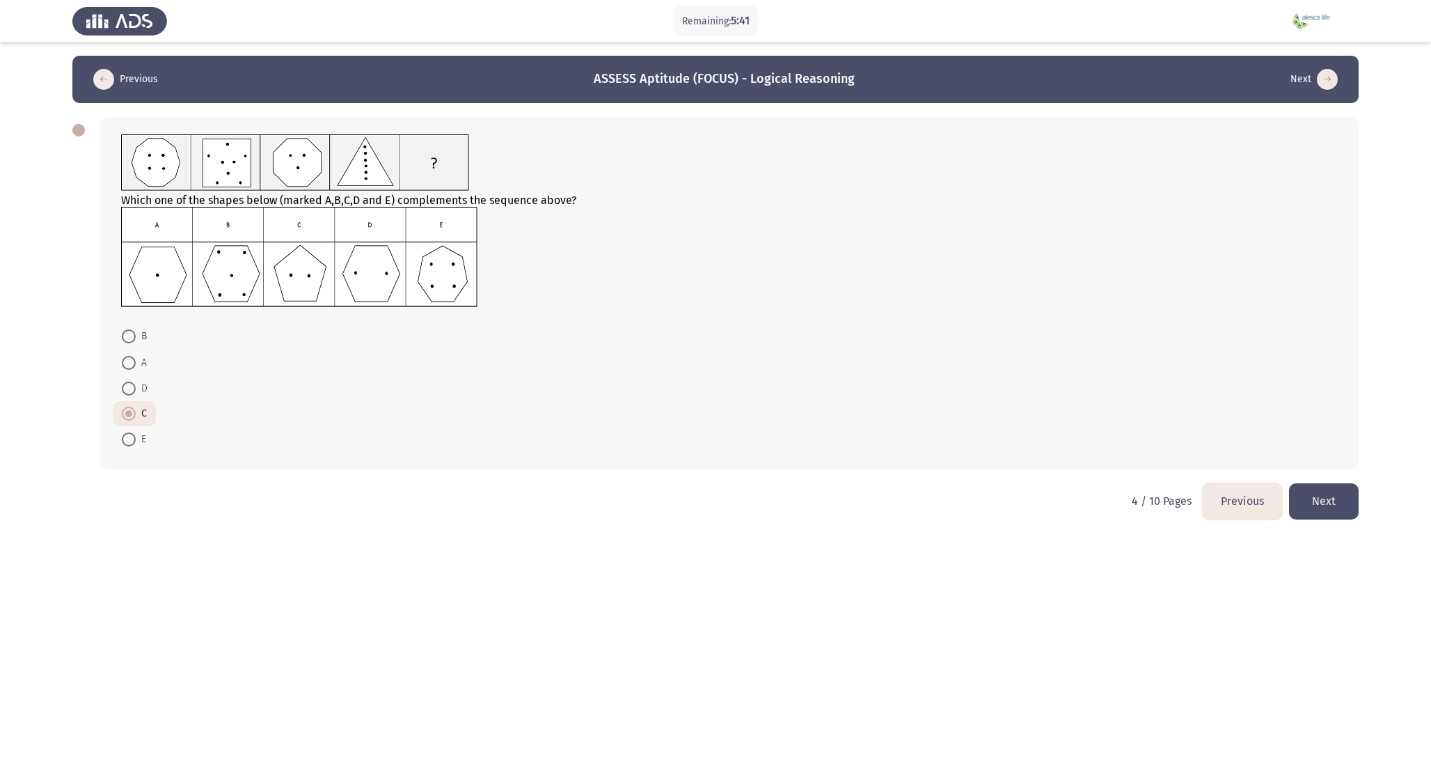
click at [1348, 501] on button "Next" at bounding box center [1324, 501] width 70 height 36
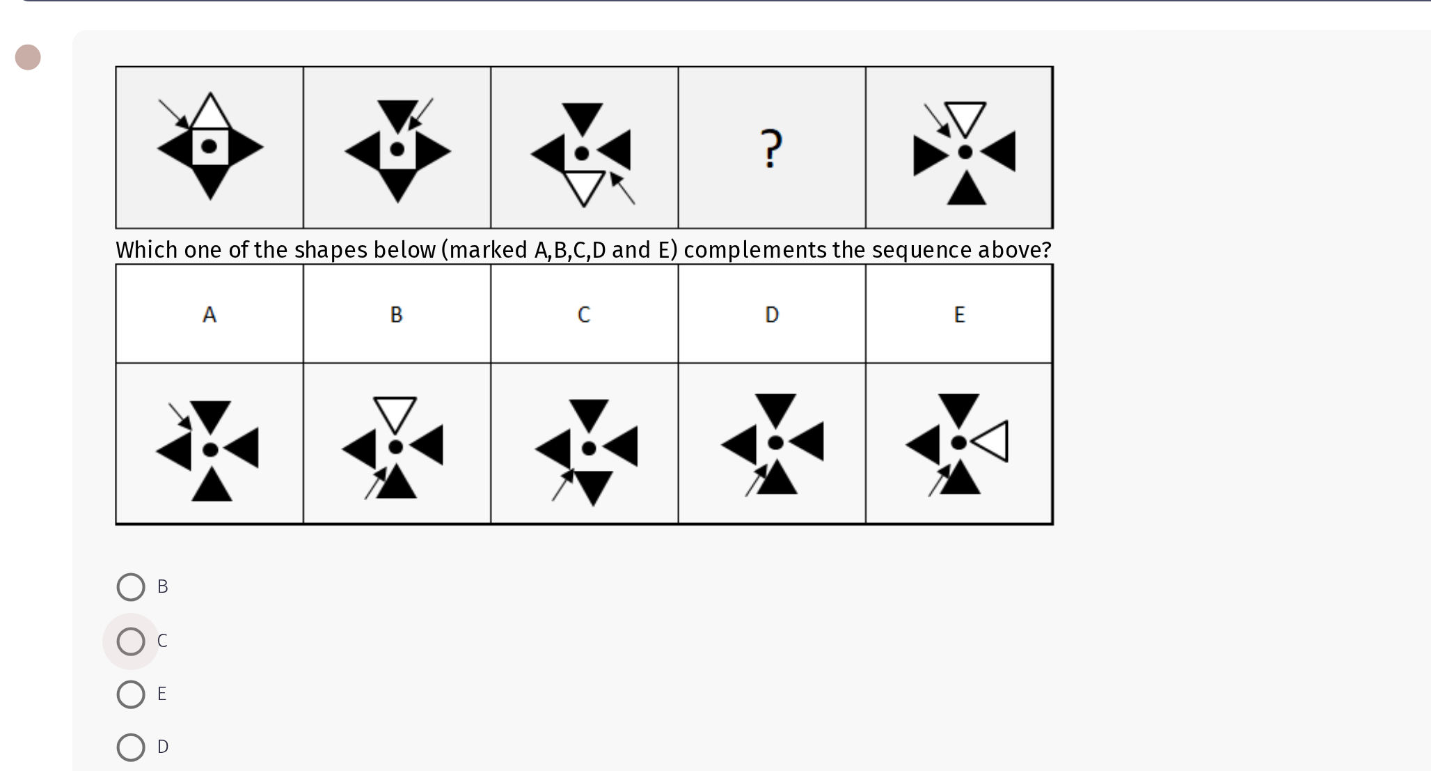
click at [142, 412] on span "C" at bounding box center [141, 414] width 11 height 17
click at [136, 412] on input "C" at bounding box center [129, 414] width 14 height 14
radio input "true"
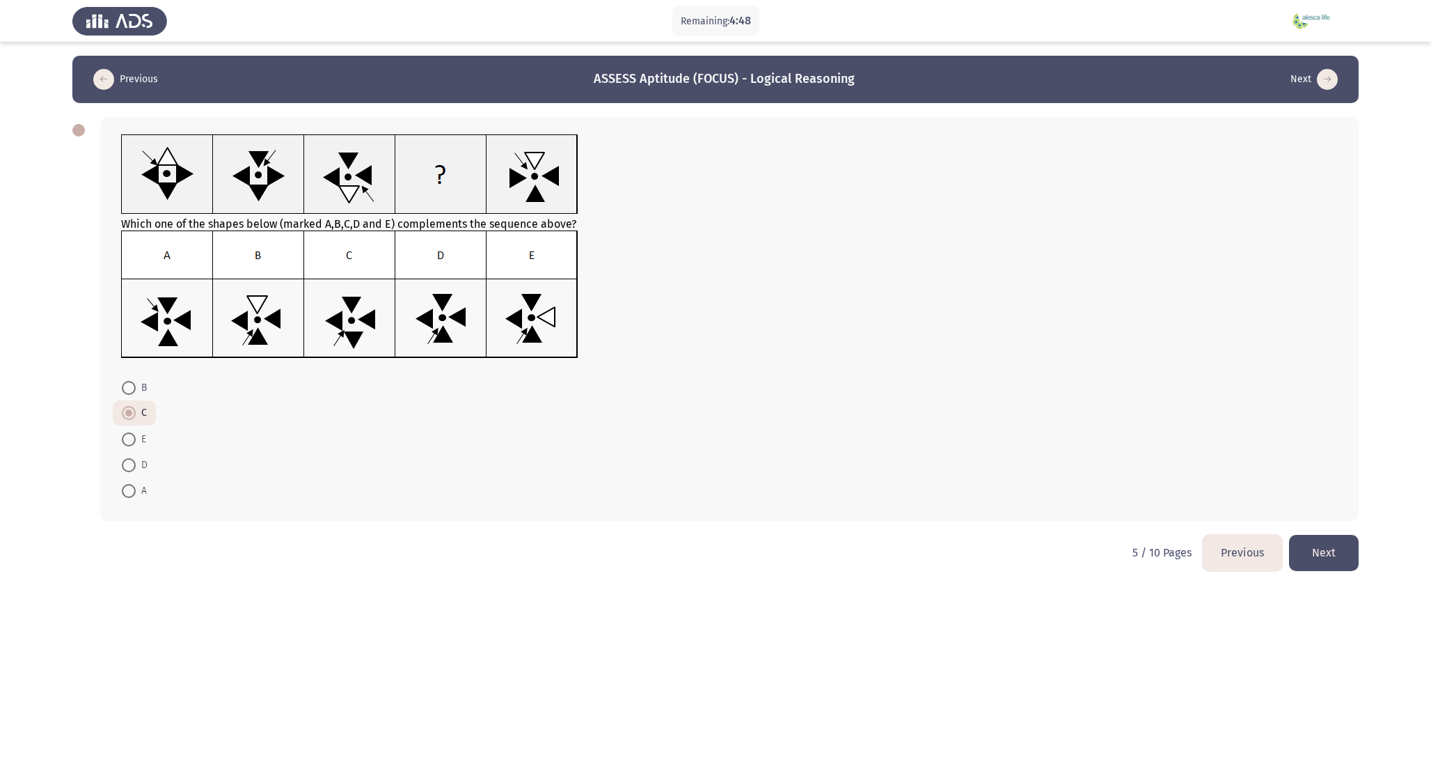
click at [1332, 559] on button "Next" at bounding box center [1324, 553] width 70 height 36
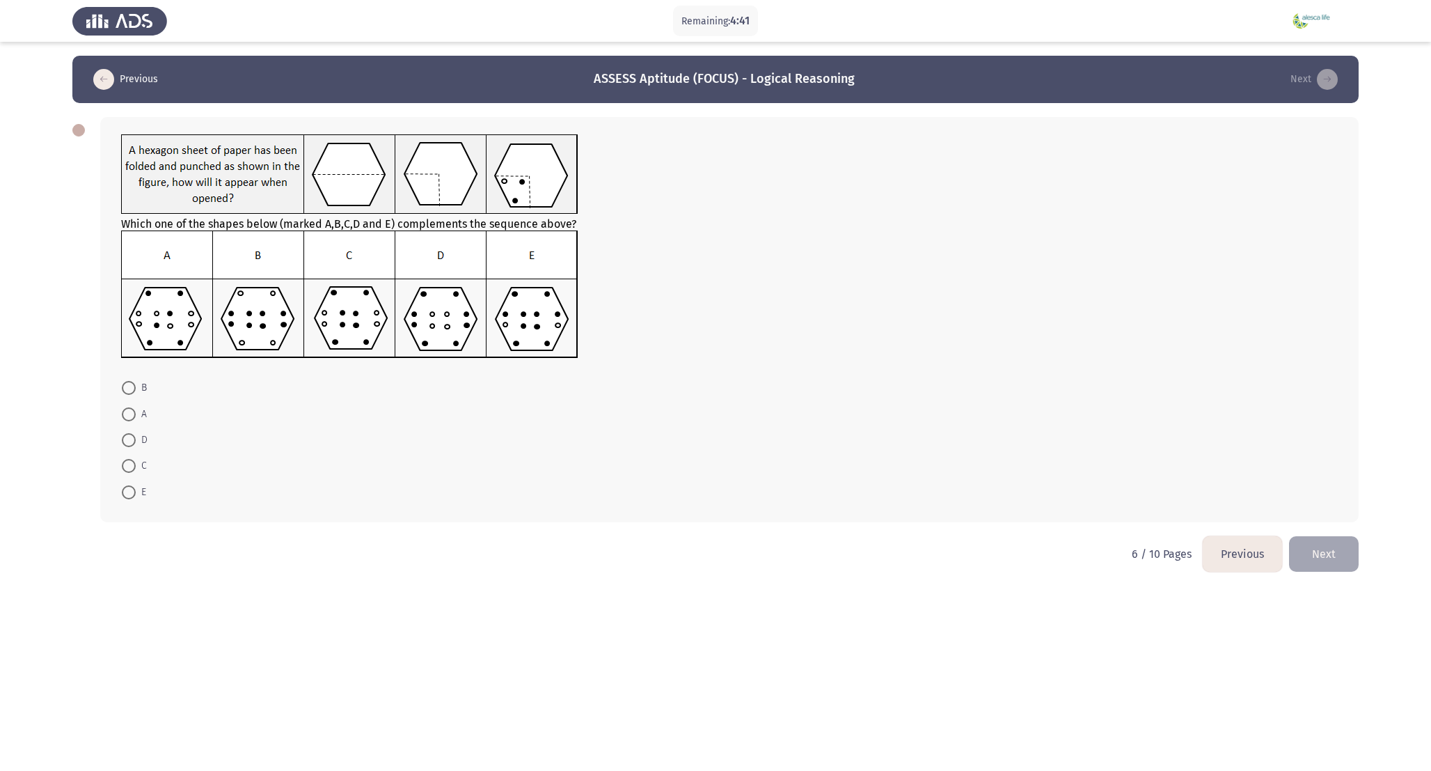
click at [118, 412] on mat-radio-button "A" at bounding box center [134, 413] width 43 height 26
click at [128, 493] on span at bounding box center [129, 492] width 14 height 14
click at [128, 493] on input "E" at bounding box center [129, 492] width 14 height 14
radio input "true"
click at [1334, 557] on button "Next" at bounding box center [1324, 553] width 70 height 36
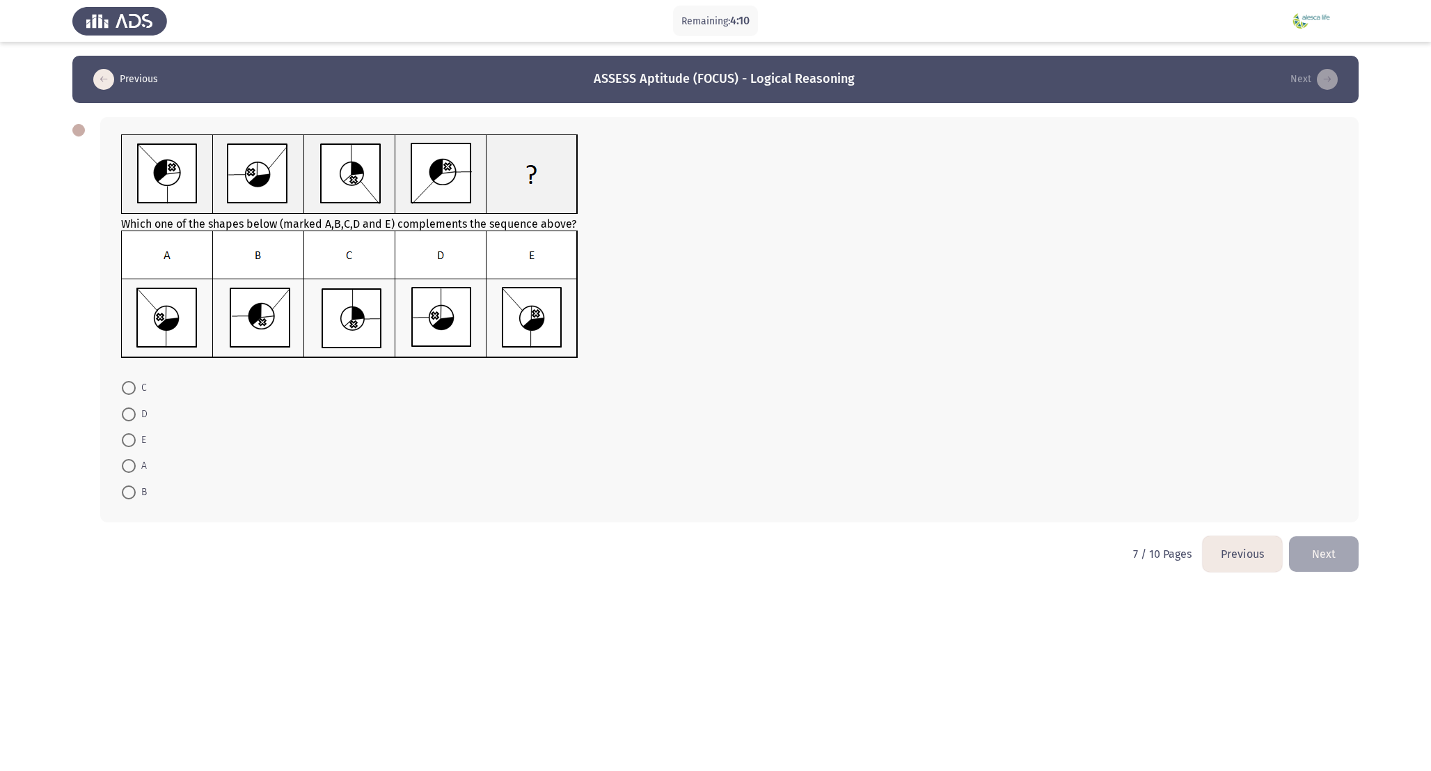
click at [127, 413] on span at bounding box center [129, 414] width 14 height 14
click at [127, 413] on input "D" at bounding box center [129, 414] width 14 height 14
radio input "true"
click at [1325, 555] on button "Next" at bounding box center [1324, 553] width 70 height 36
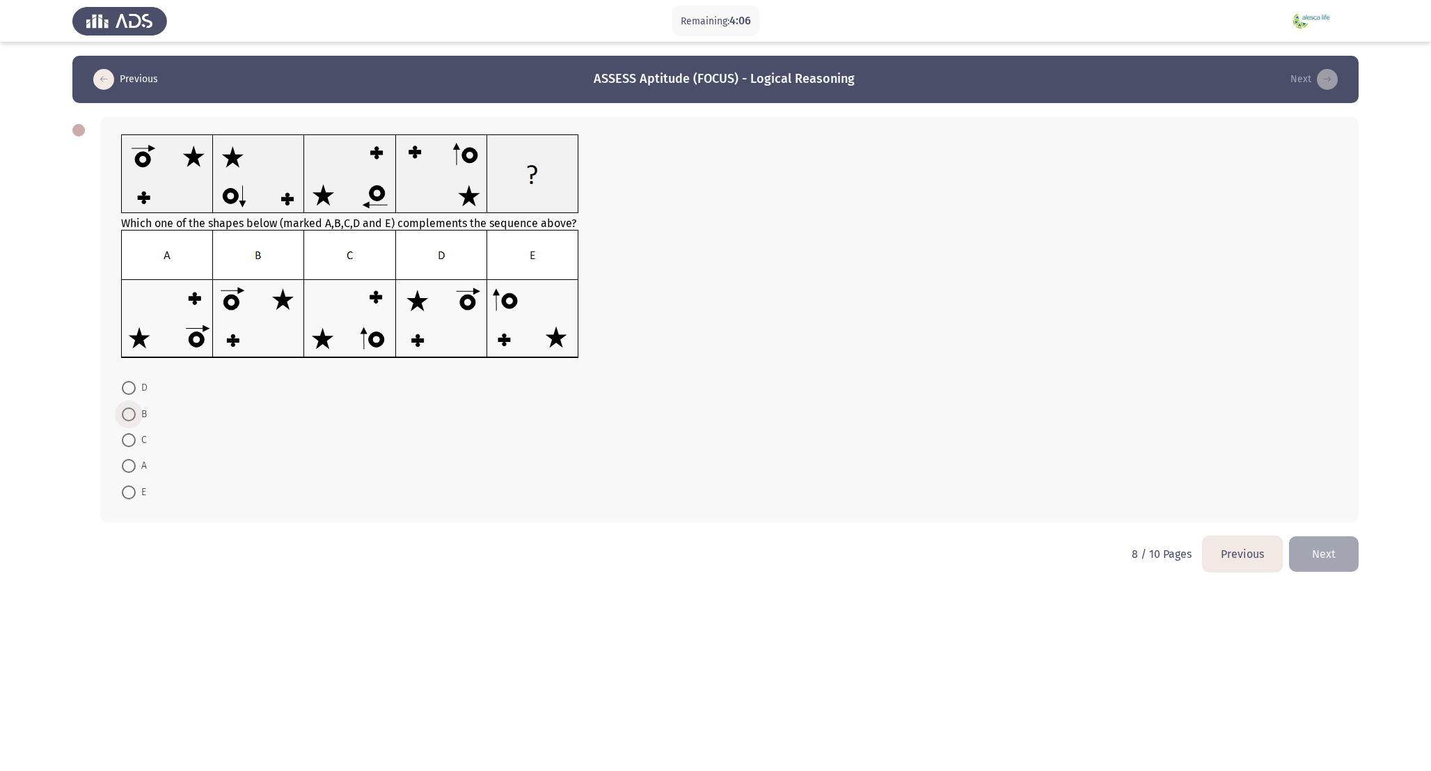
click at [135, 408] on span at bounding box center [129, 414] width 14 height 14
click at [135, 408] on input "B" at bounding box center [129, 414] width 14 height 14
radio input "true"
click at [1327, 552] on button "Next" at bounding box center [1324, 553] width 70 height 36
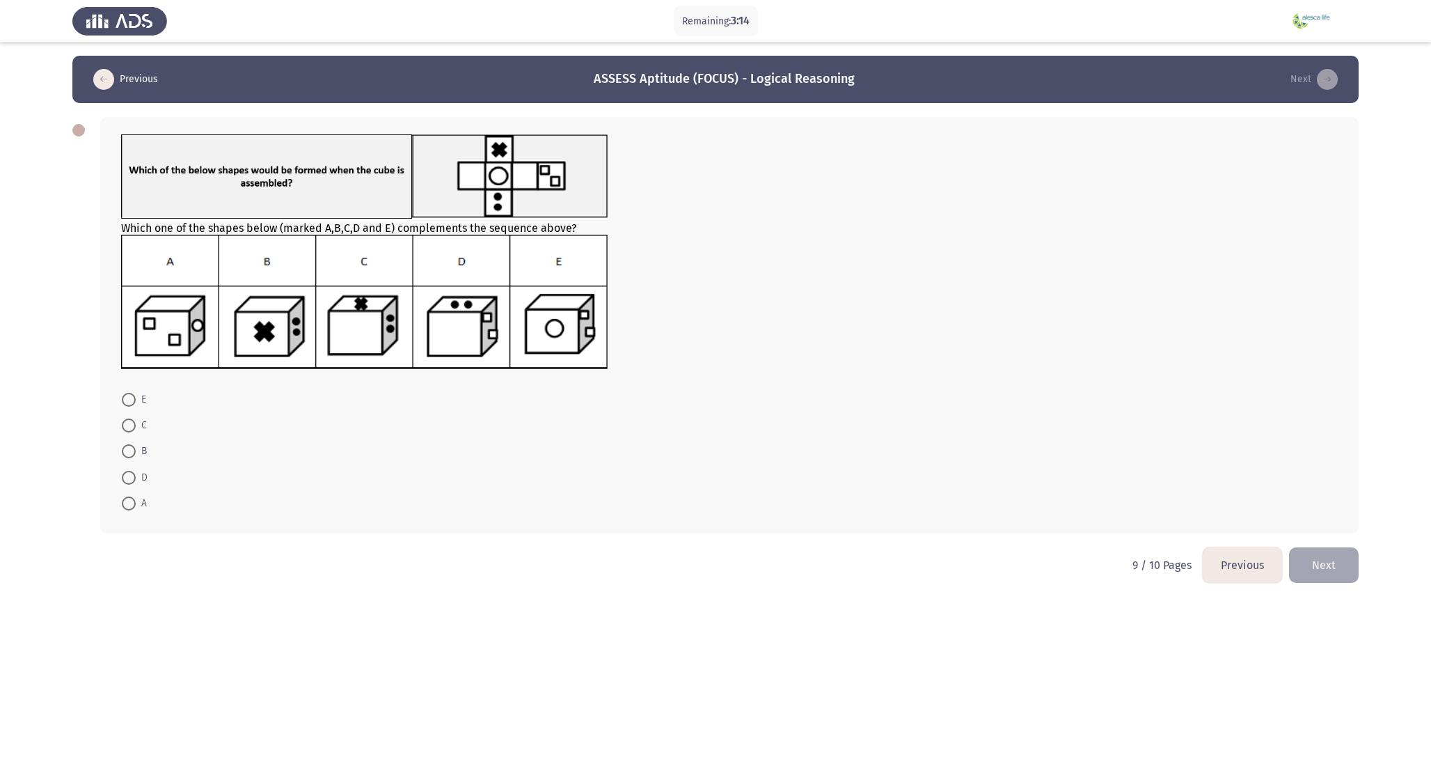
click at [140, 446] on span "B" at bounding box center [141, 451] width 11 height 17
click at [136, 446] on input "B" at bounding box center [129, 451] width 14 height 14
radio input "true"
click at [1330, 568] on button "Next" at bounding box center [1324, 564] width 70 height 36
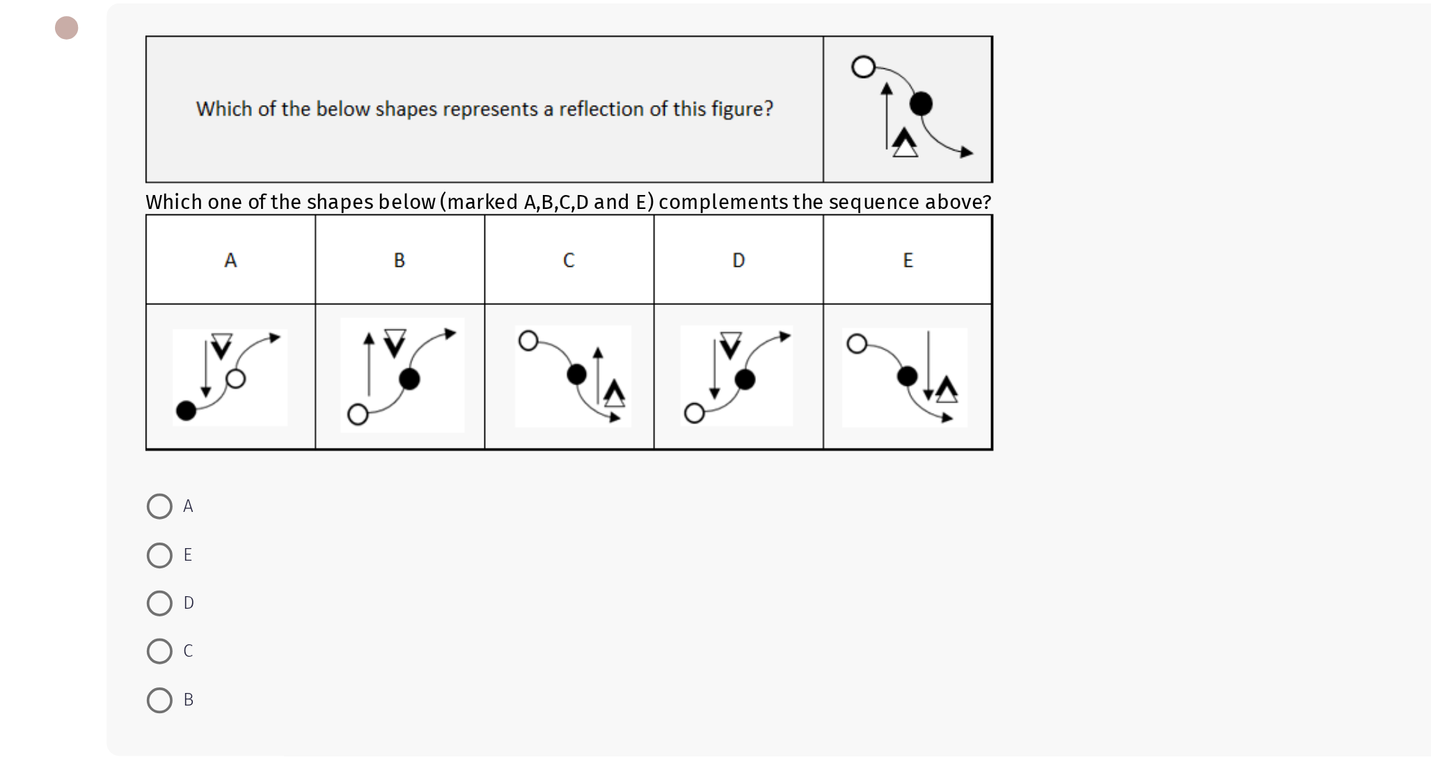
click at [128, 492] on span at bounding box center [129, 492] width 14 height 14
click at [128, 492] on input "B" at bounding box center [129, 492] width 14 height 14
radio input "true"
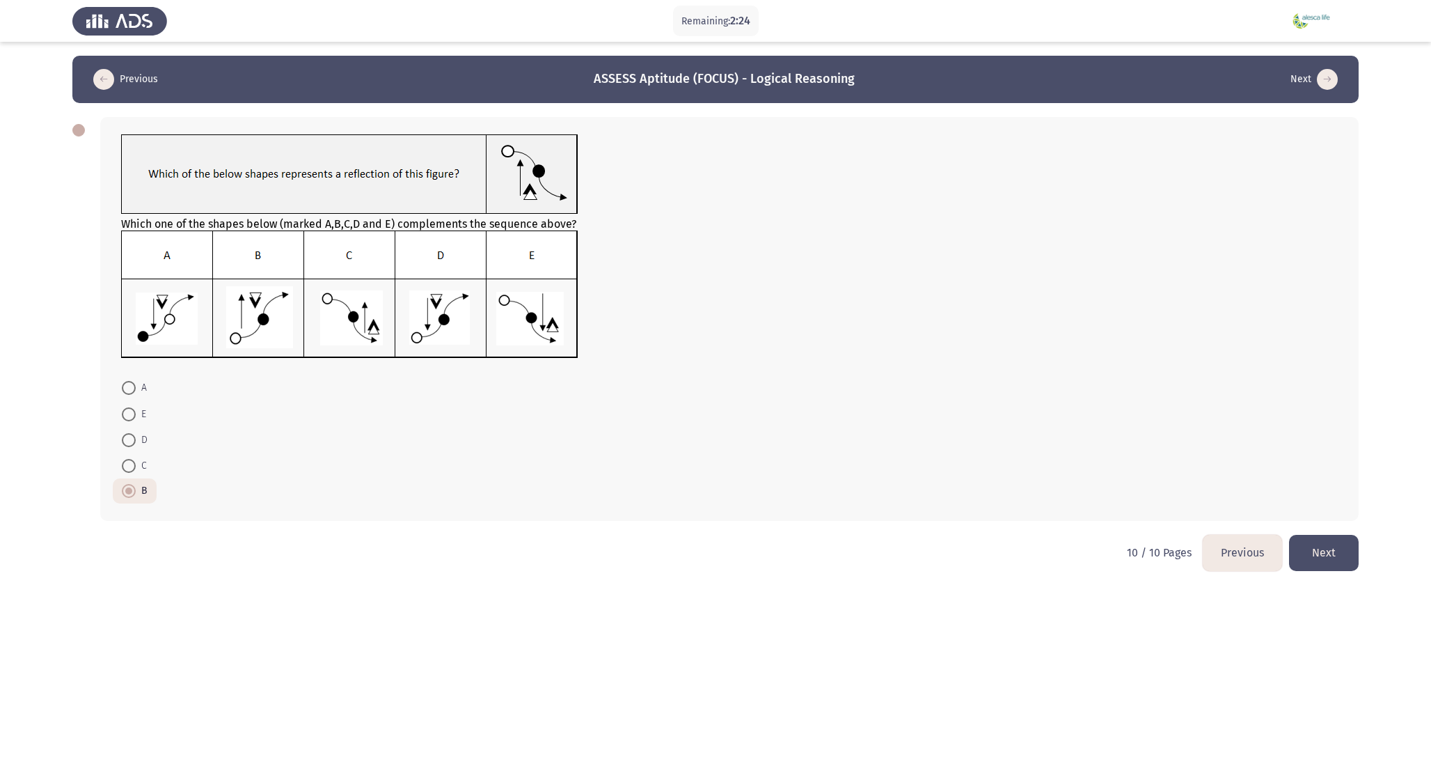
click at [1342, 546] on button "Next" at bounding box center [1324, 553] width 70 height 36
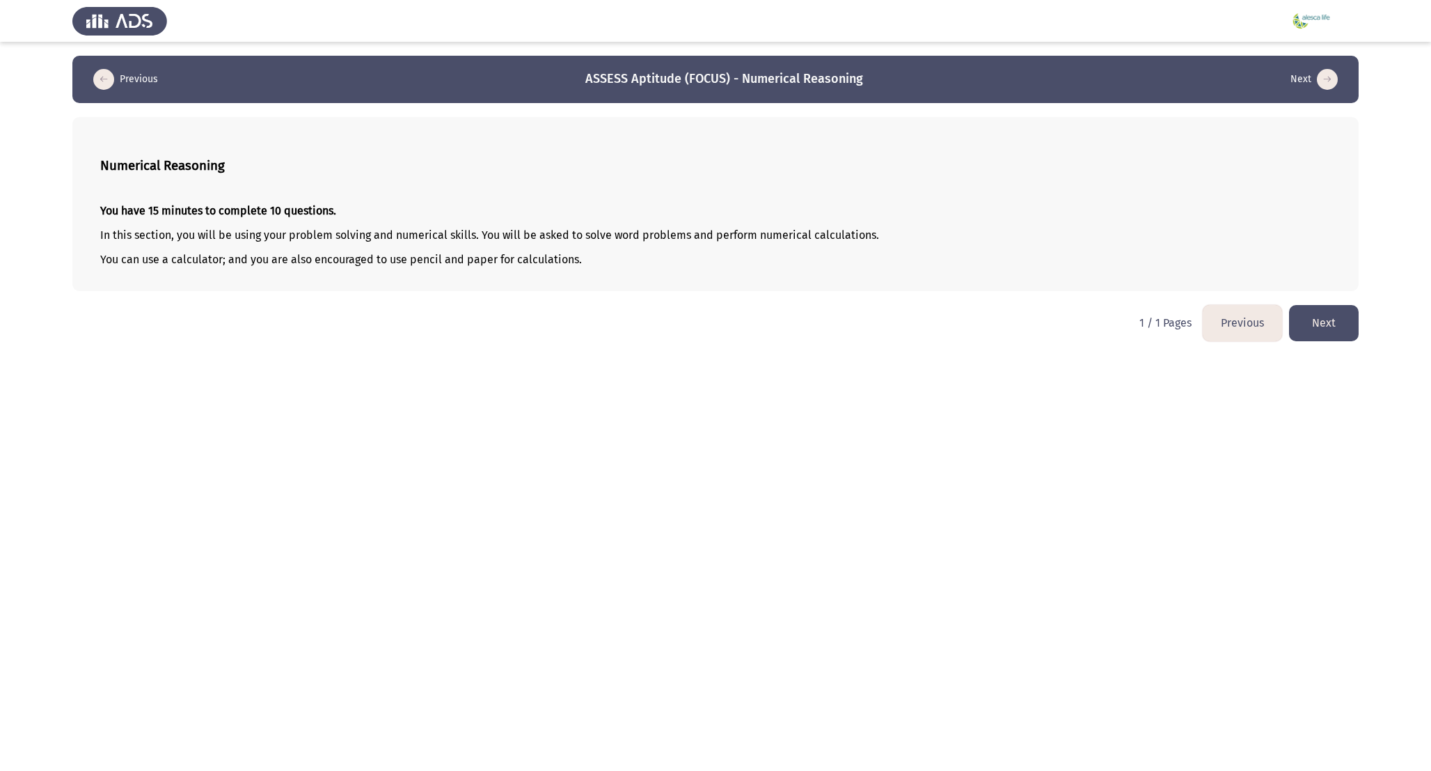
click at [1344, 333] on button "Next" at bounding box center [1324, 323] width 70 height 36
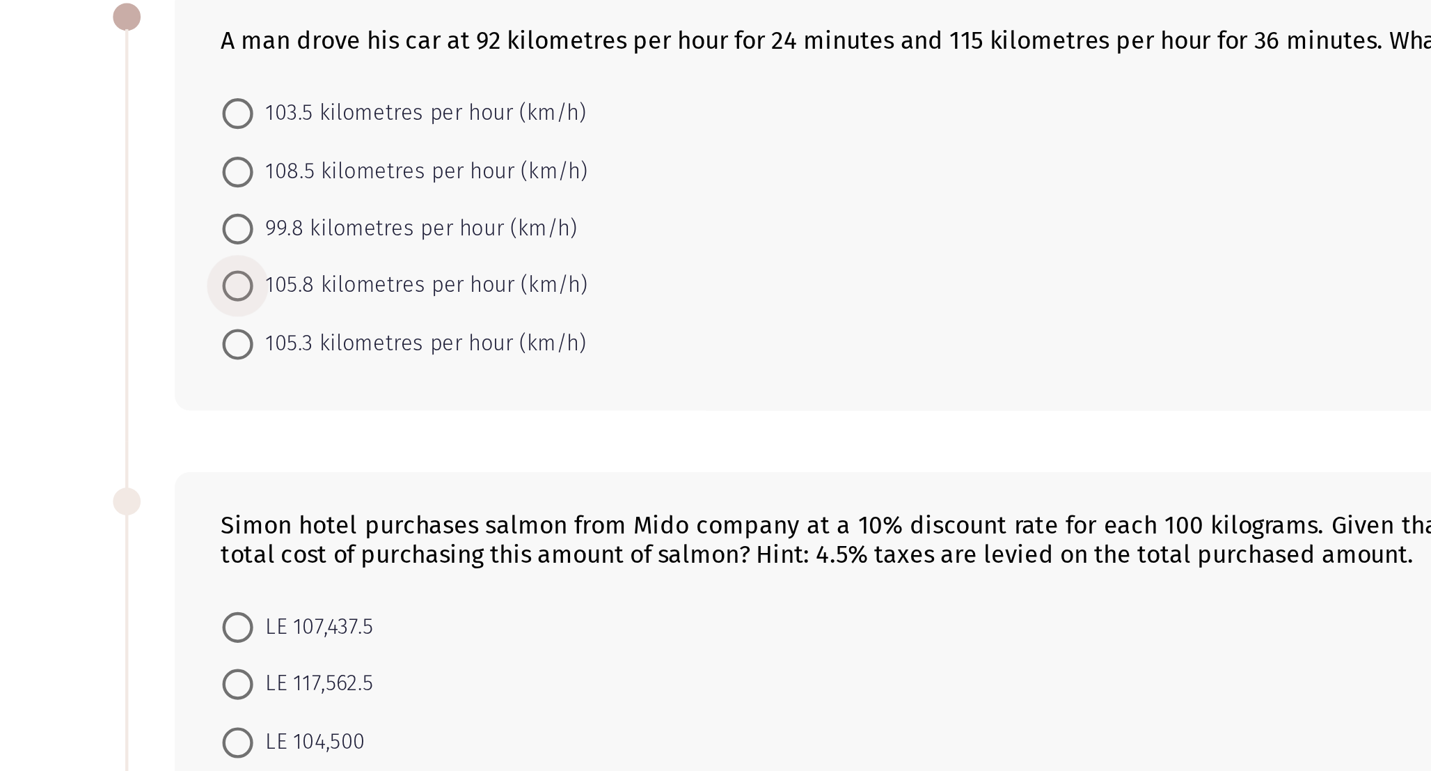
click at [127, 255] on span at bounding box center [129, 252] width 14 height 14
click at [127, 255] on input "105.8 kilometres per hour (km/h)" at bounding box center [129, 252] width 14 height 14
radio input "true"
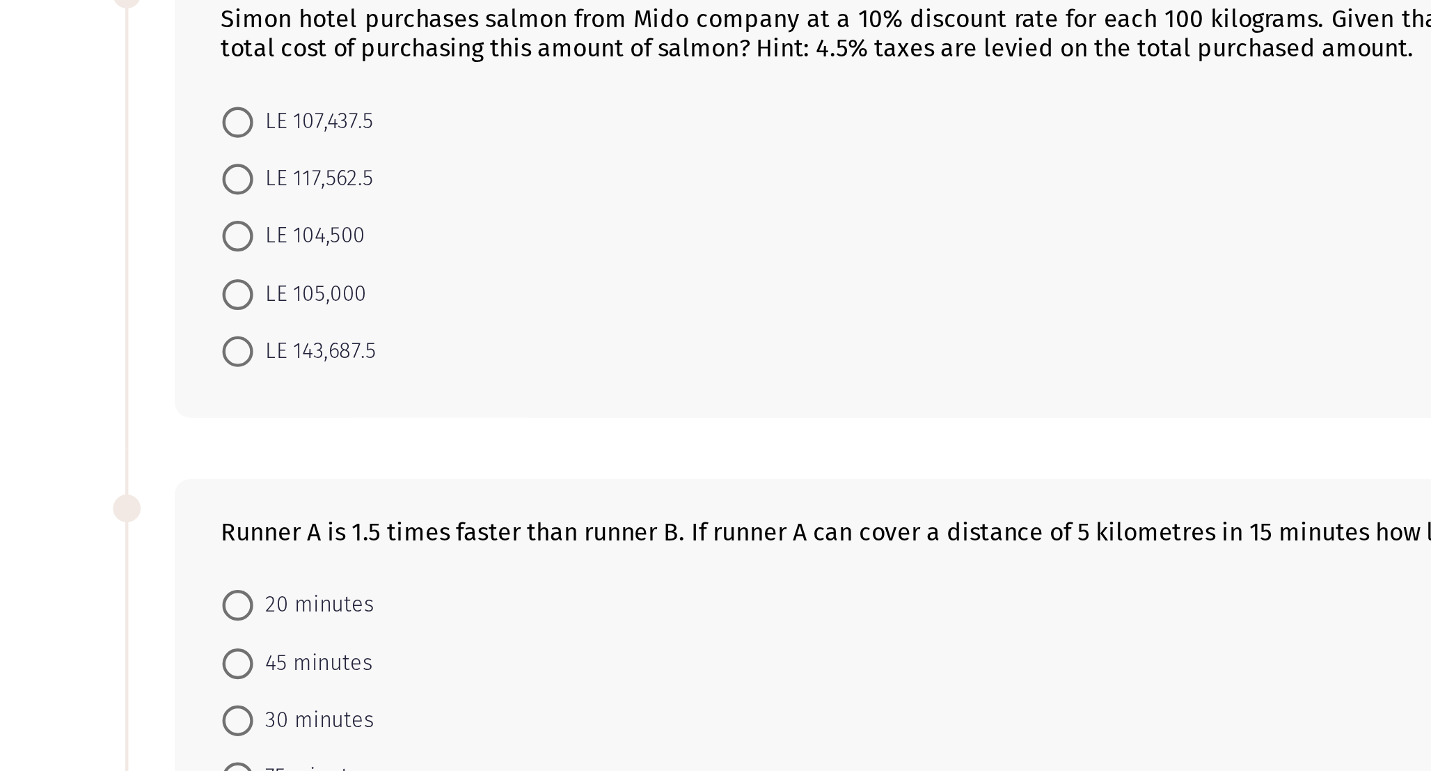
click at [126, 444] on mat-radio-button "LE 104,500" at bounding box center [154, 457] width 83 height 26
click at [125, 436] on span at bounding box center [129, 432] width 14 height 14
click at [125, 436] on input "LE 117,562.5" at bounding box center [129, 432] width 14 height 14
radio input "true"
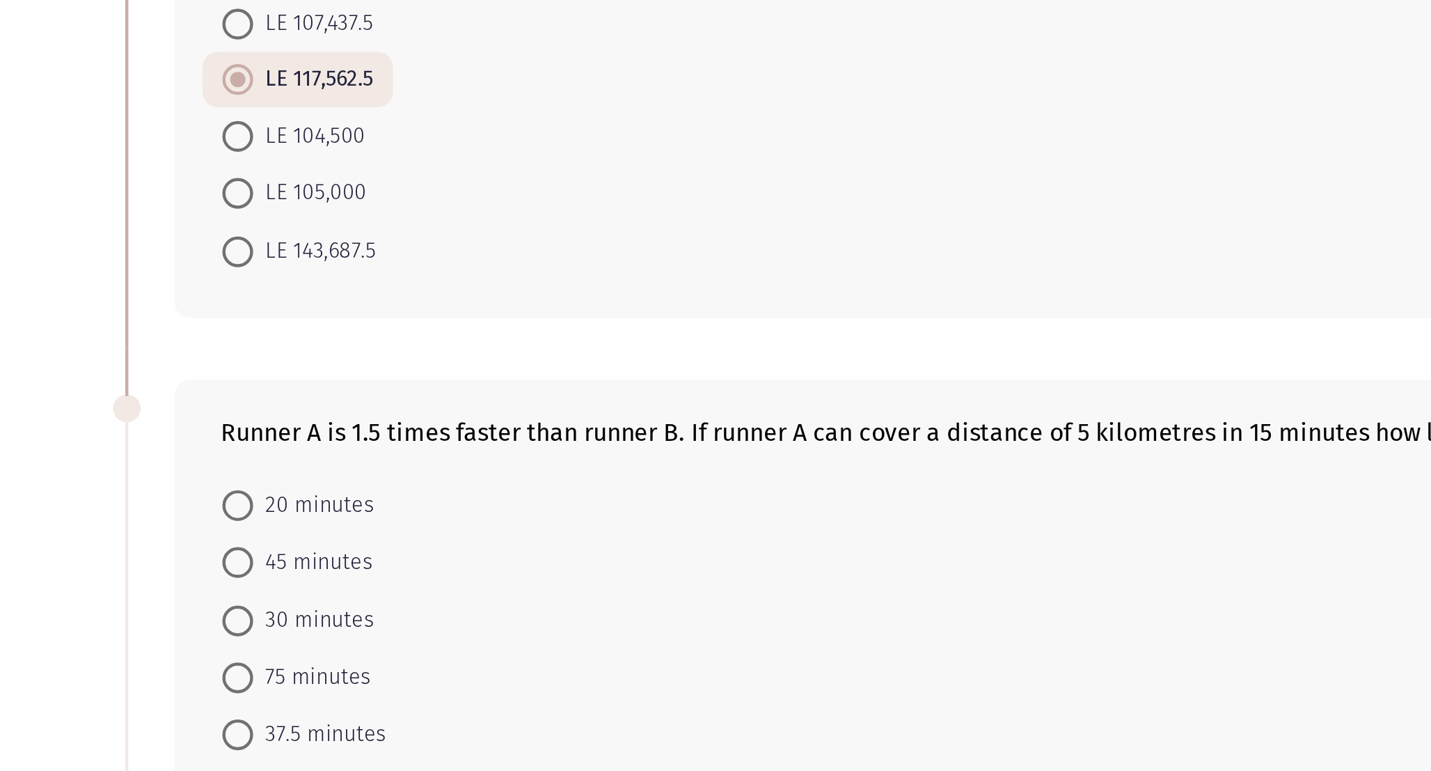
click at [159, 654] on span "45 minutes" at bounding box center [163, 649] width 54 height 17
click at [136, 654] on input "45 minutes" at bounding box center [129, 650] width 14 height 14
radio input "true"
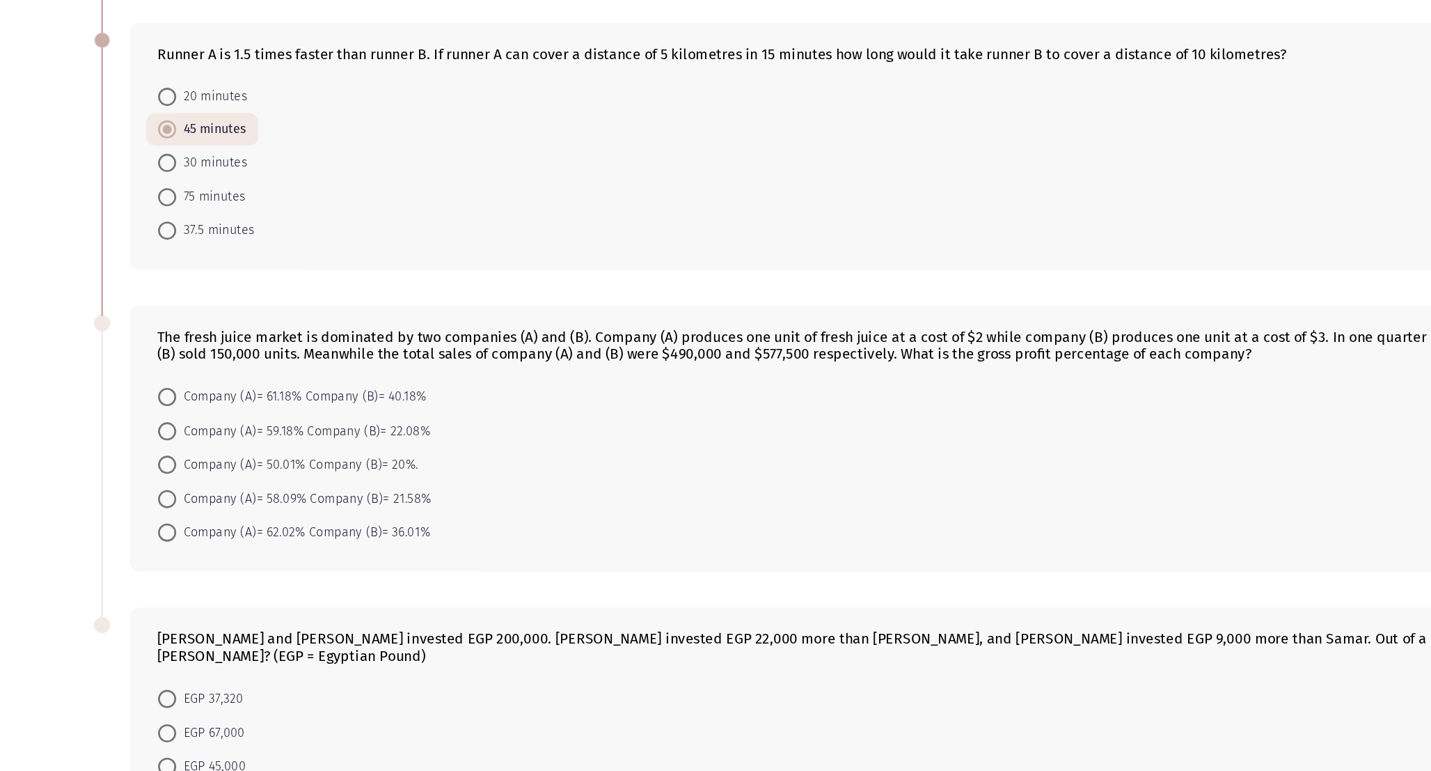
scroll to position [507, 0]
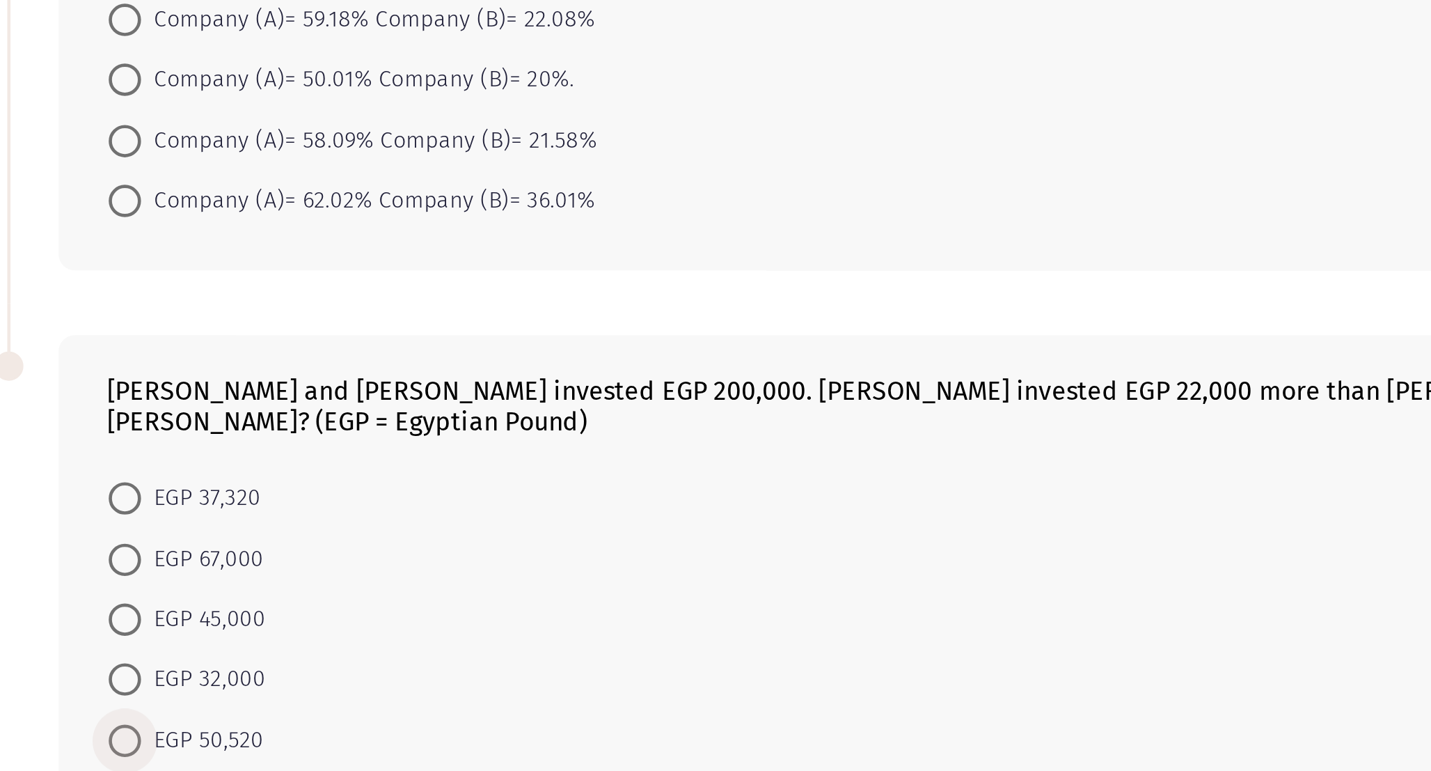
click at [171, 677] on span "EGP 50,520" at bounding box center [162, 685] width 53 height 17
click at [136, 678] on input "EGP 50,520" at bounding box center [129, 685] width 14 height 14
radio input "true"
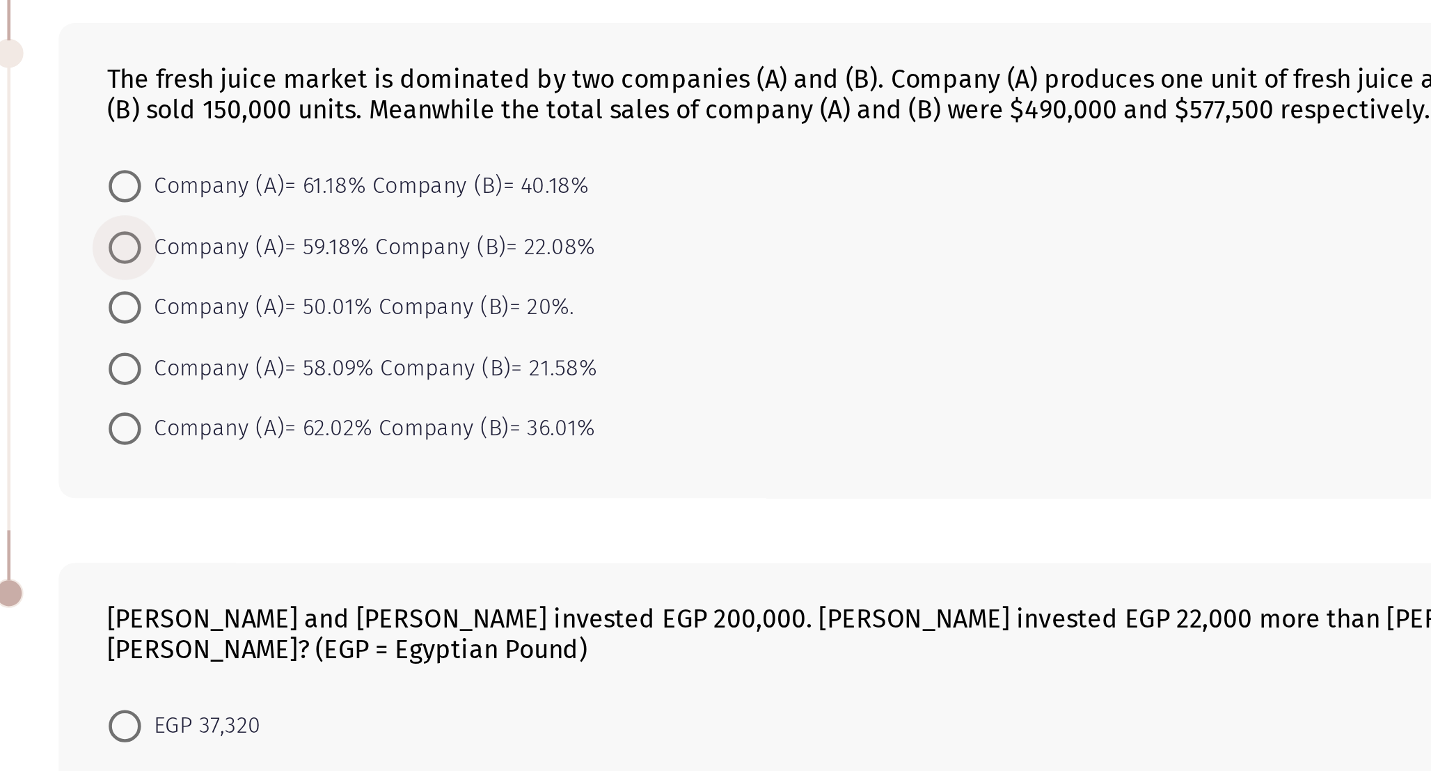
click at [220, 378] on span "Company (A)= 59.18% Company (B)= 22.08%" at bounding box center [234, 375] width 196 height 17
click at [136, 378] on input "Company (A)= 59.18% Company (B)= 22.08%" at bounding box center [129, 375] width 14 height 14
radio input "true"
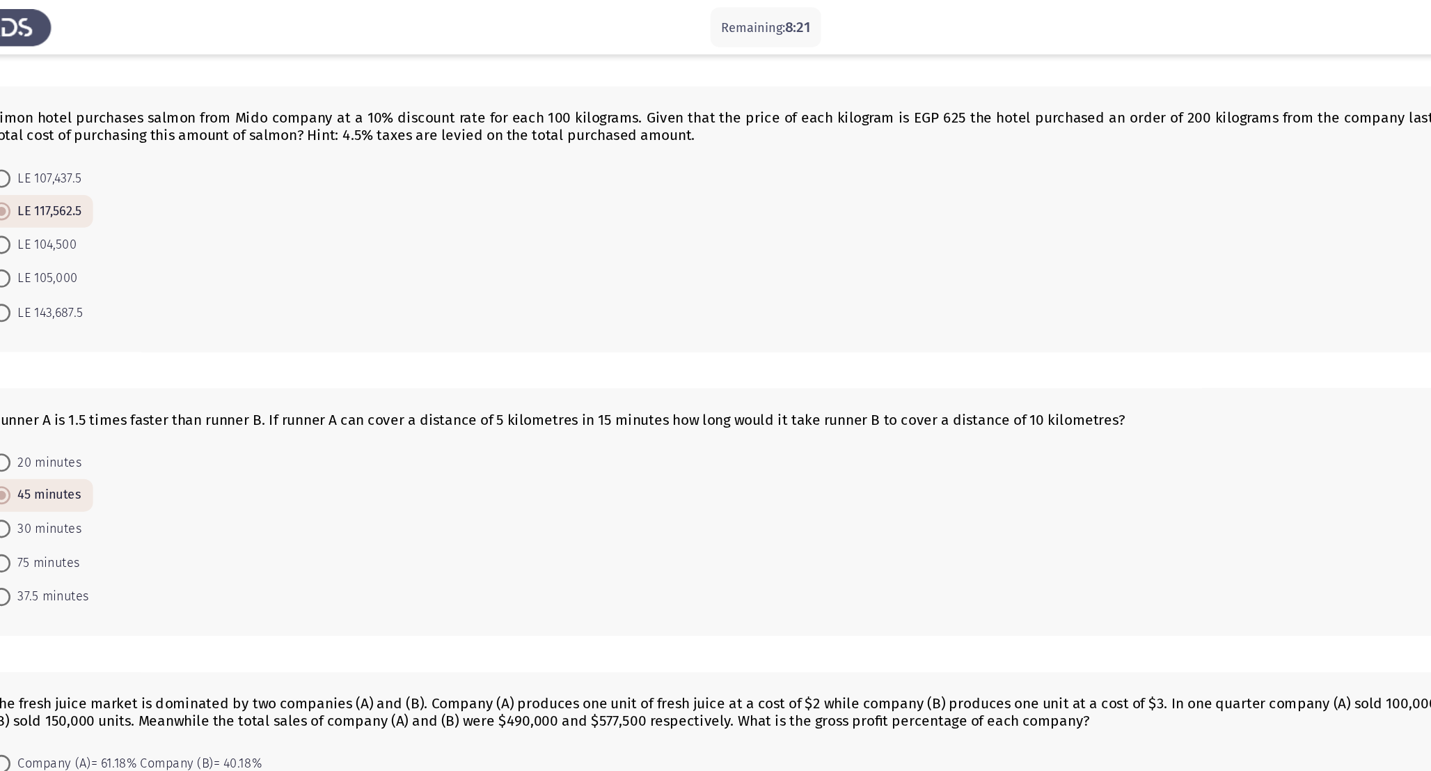
scroll to position [260, 0]
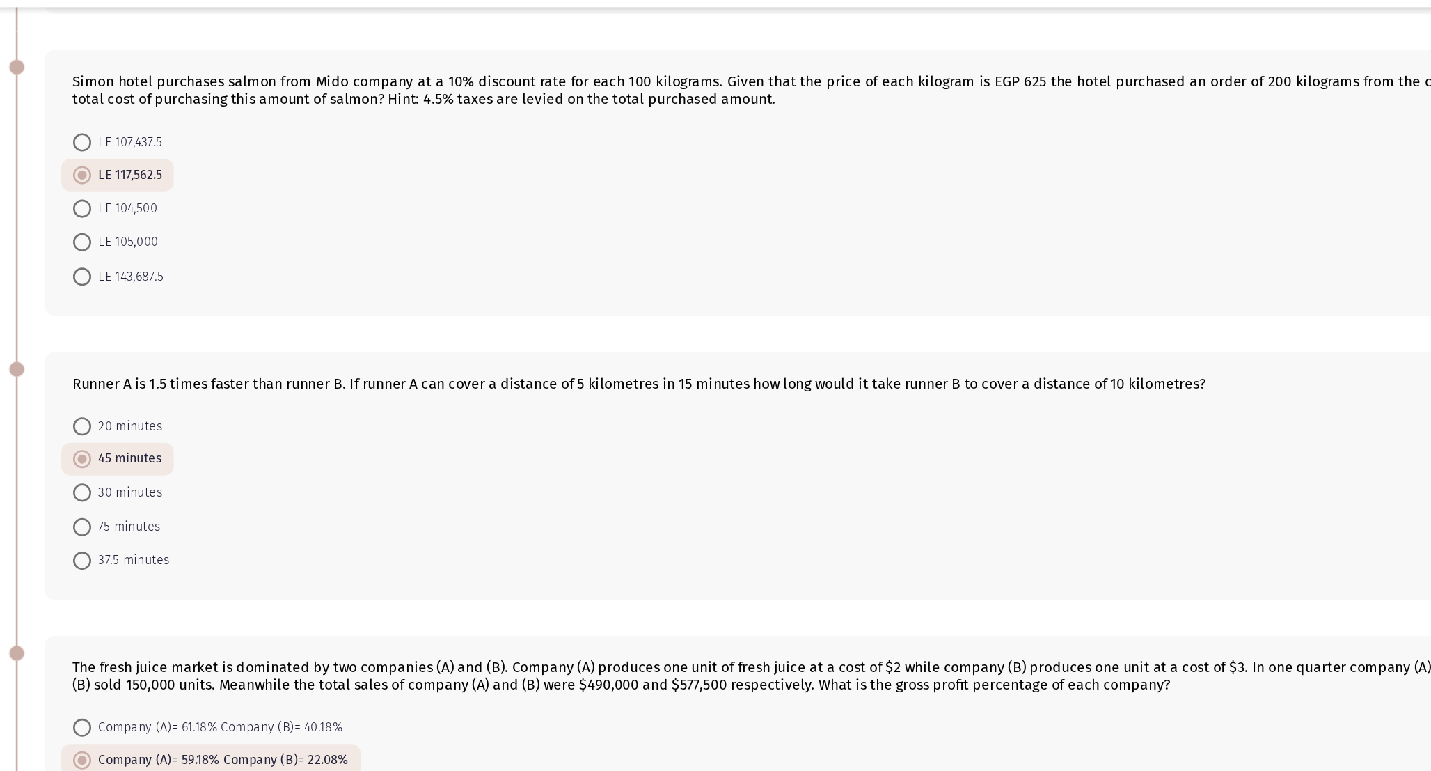
drag, startPoint x: 946, startPoint y: 333, endPoint x: 910, endPoint y: 336, distance: 36.3
click at [910, 336] on div "Runner A is 1.5 times faster than runner B. If runner A can cover a distance of…" at bounding box center [729, 330] width 1217 height 13
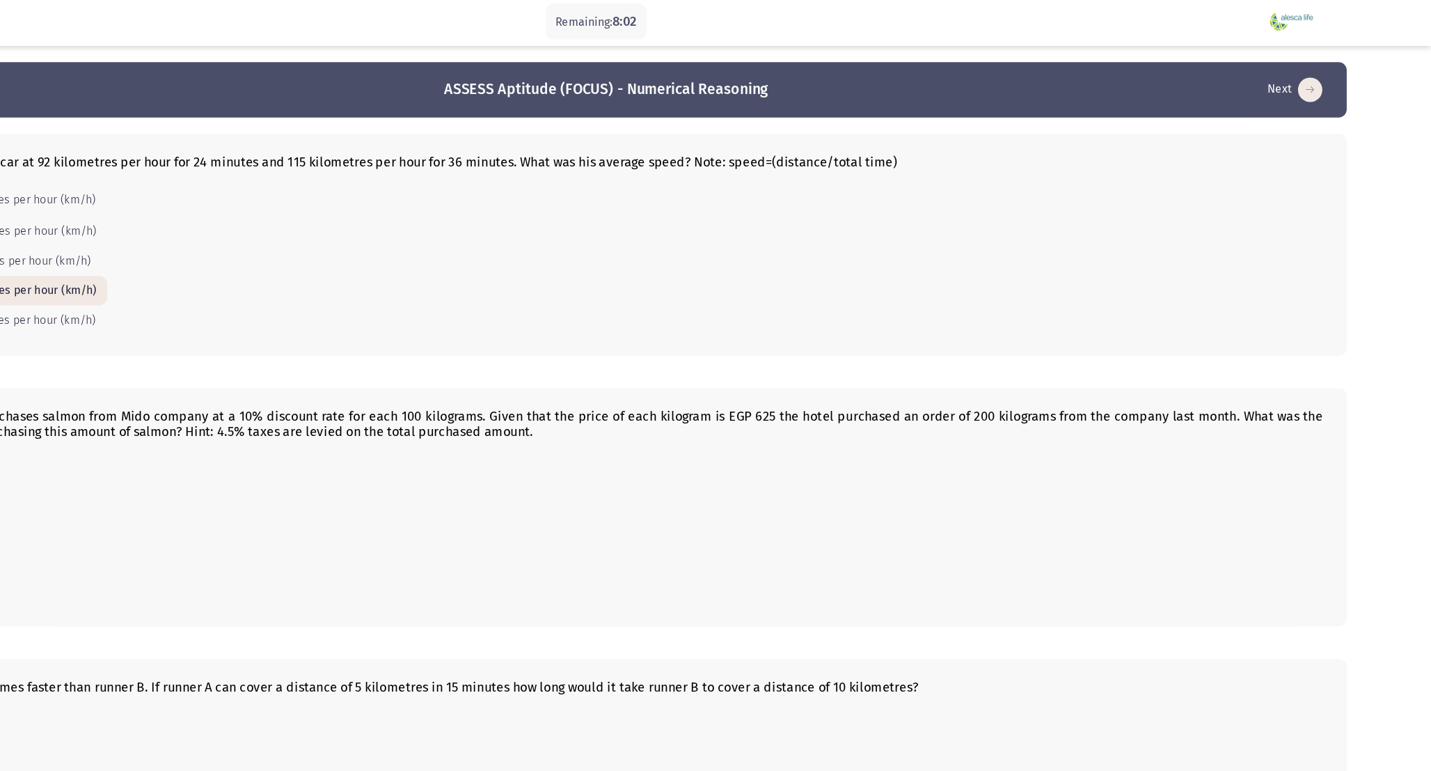
scroll to position [505, 0]
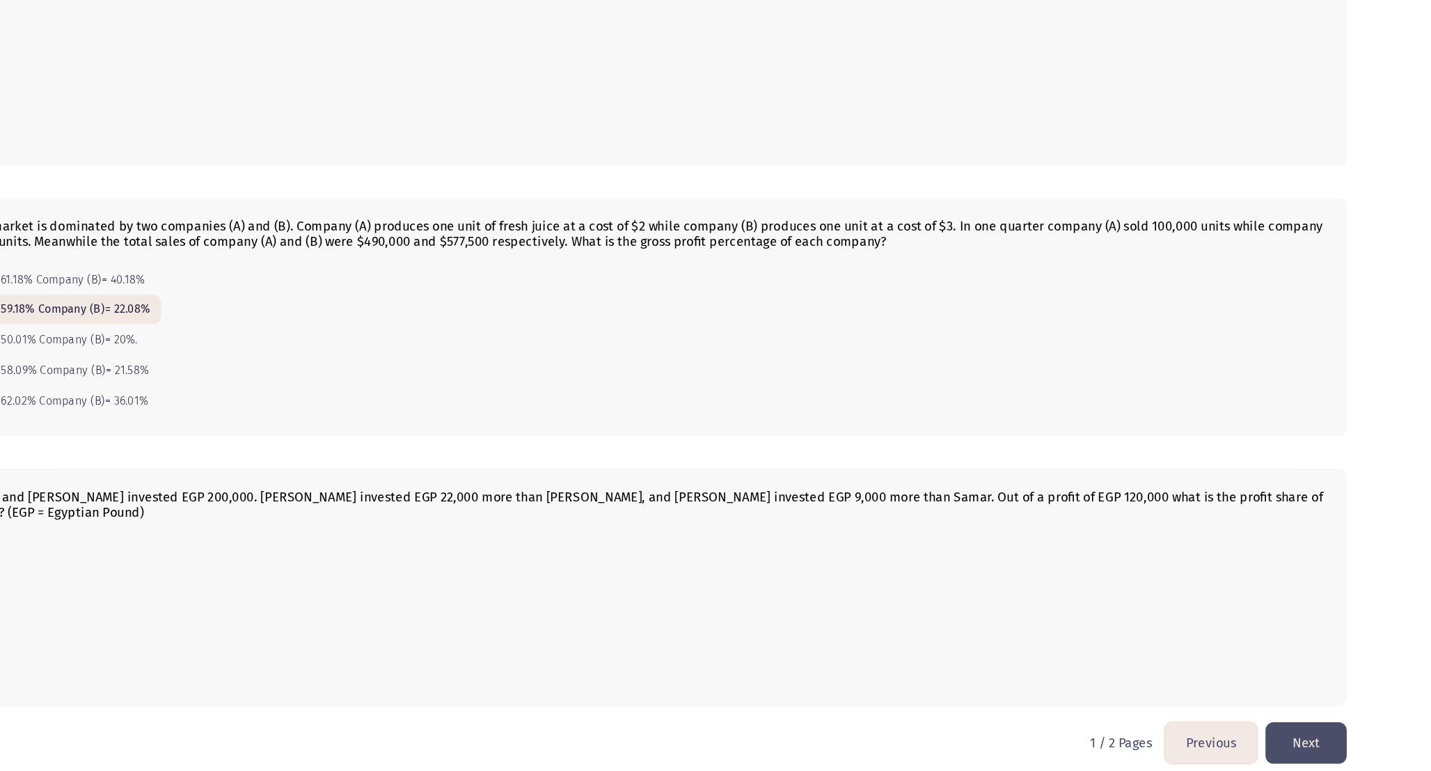
click at [1350, 731] on button "Next" at bounding box center [1324, 747] width 70 height 36
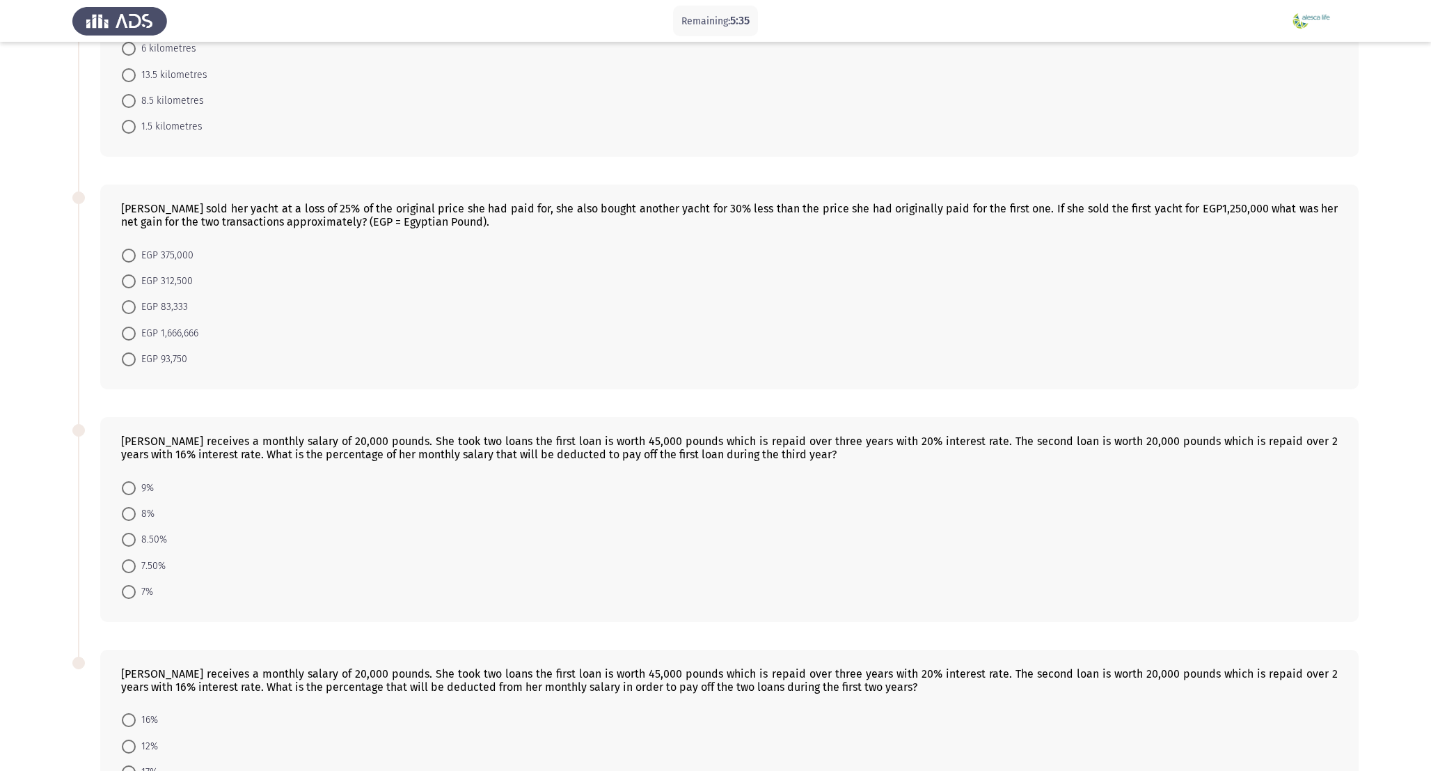
scroll to position [549, 0]
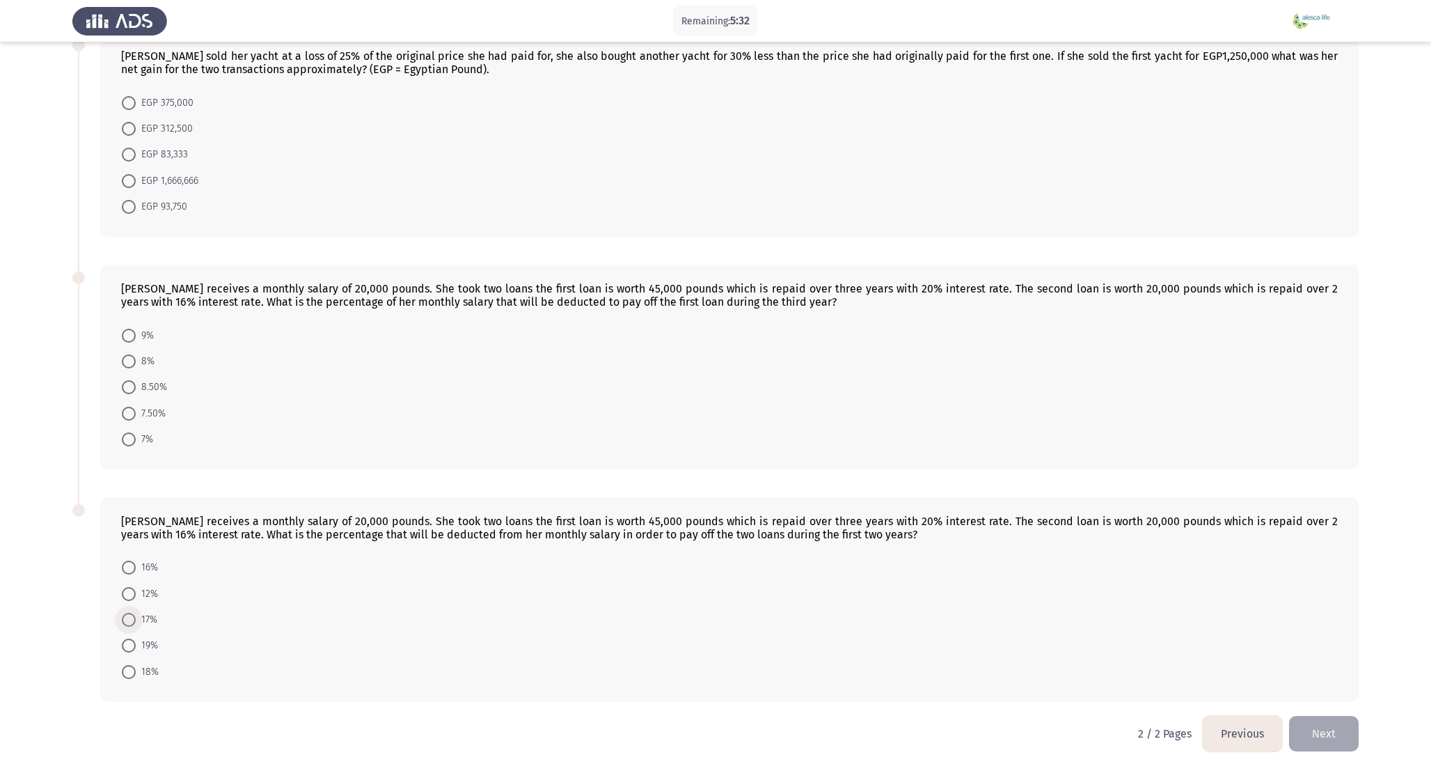
click at [132, 617] on span at bounding box center [129, 620] width 14 height 14
click at [132, 617] on input "17%" at bounding box center [129, 620] width 14 height 14
radio input "true"
click at [132, 411] on span at bounding box center [129, 414] width 14 height 14
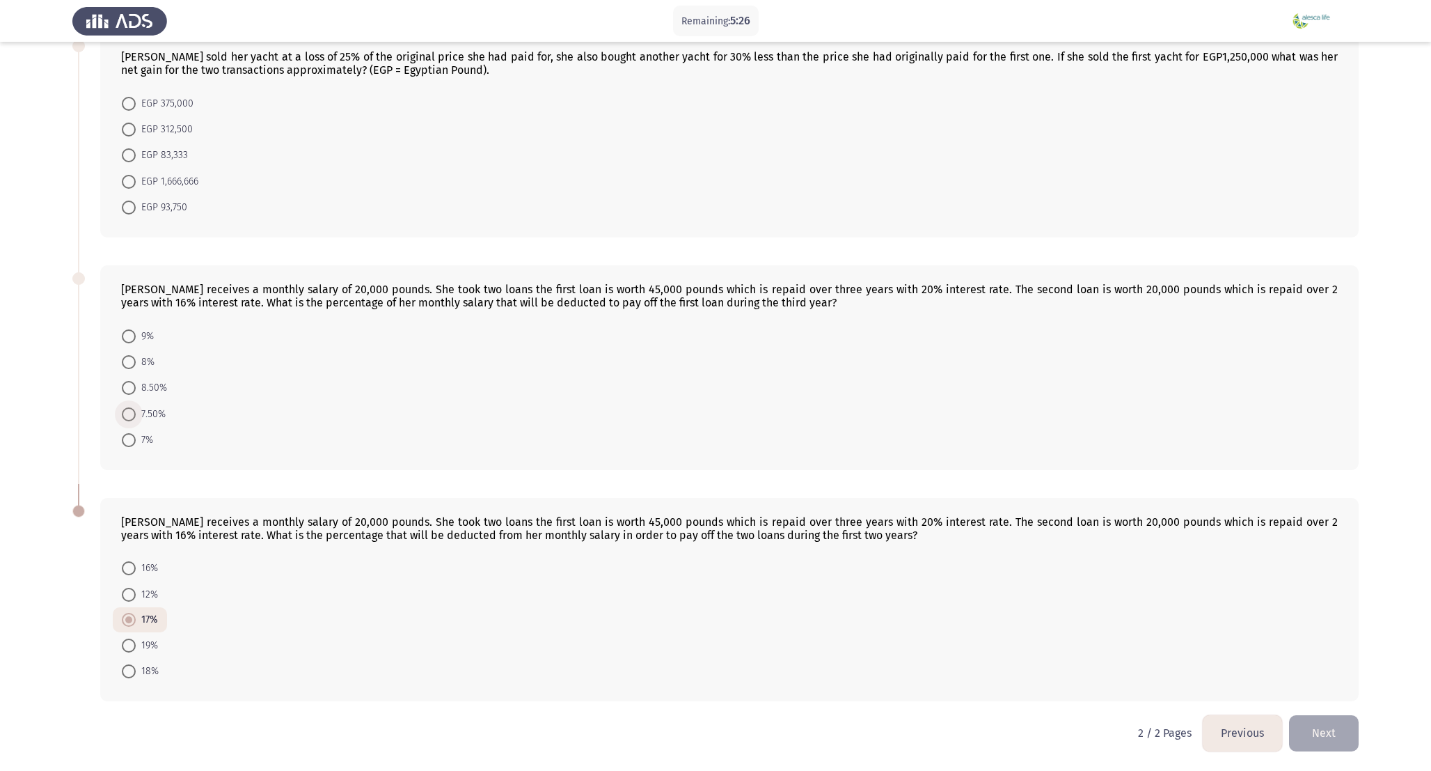
click at [132, 411] on input "7.50%" at bounding box center [129, 414] width 14 height 14
radio input "true"
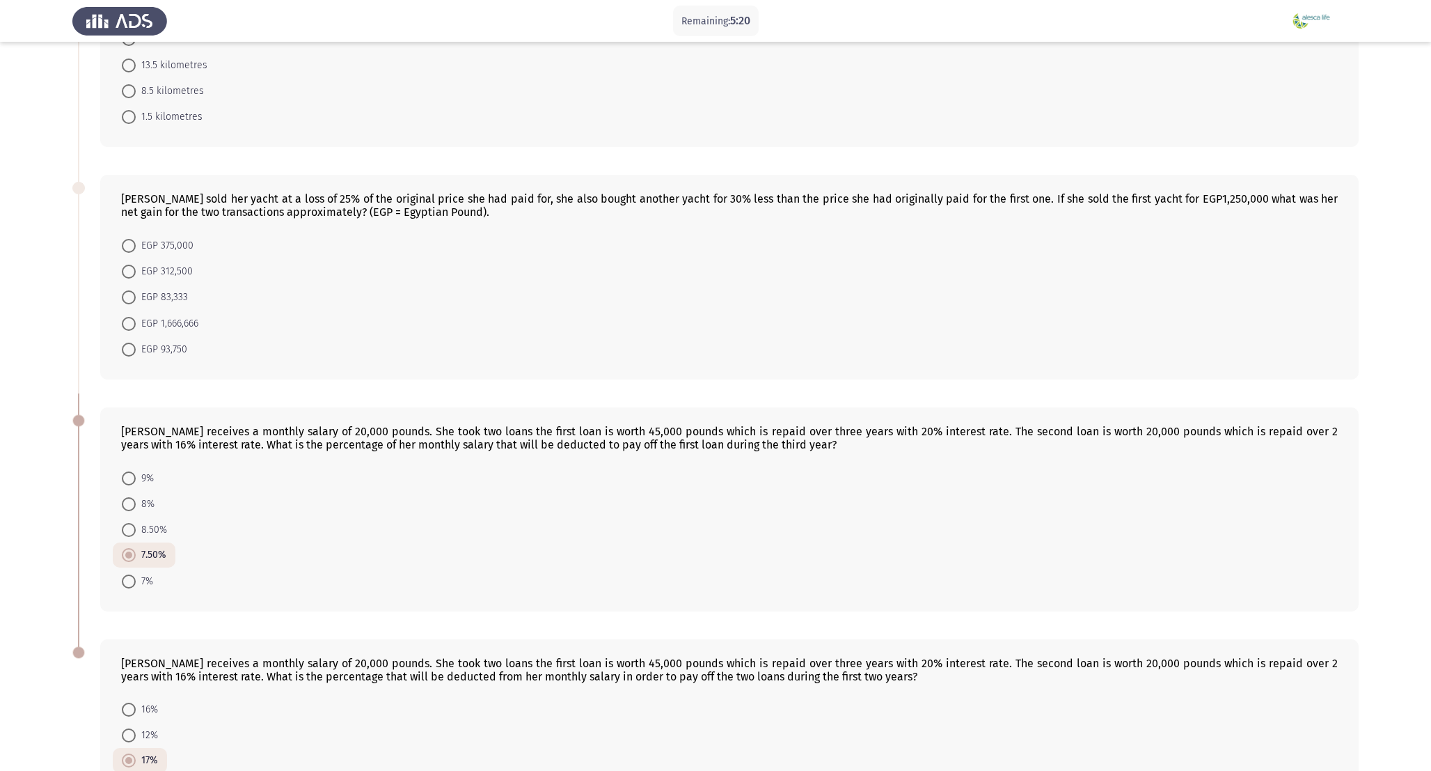
scroll to position [397, 0]
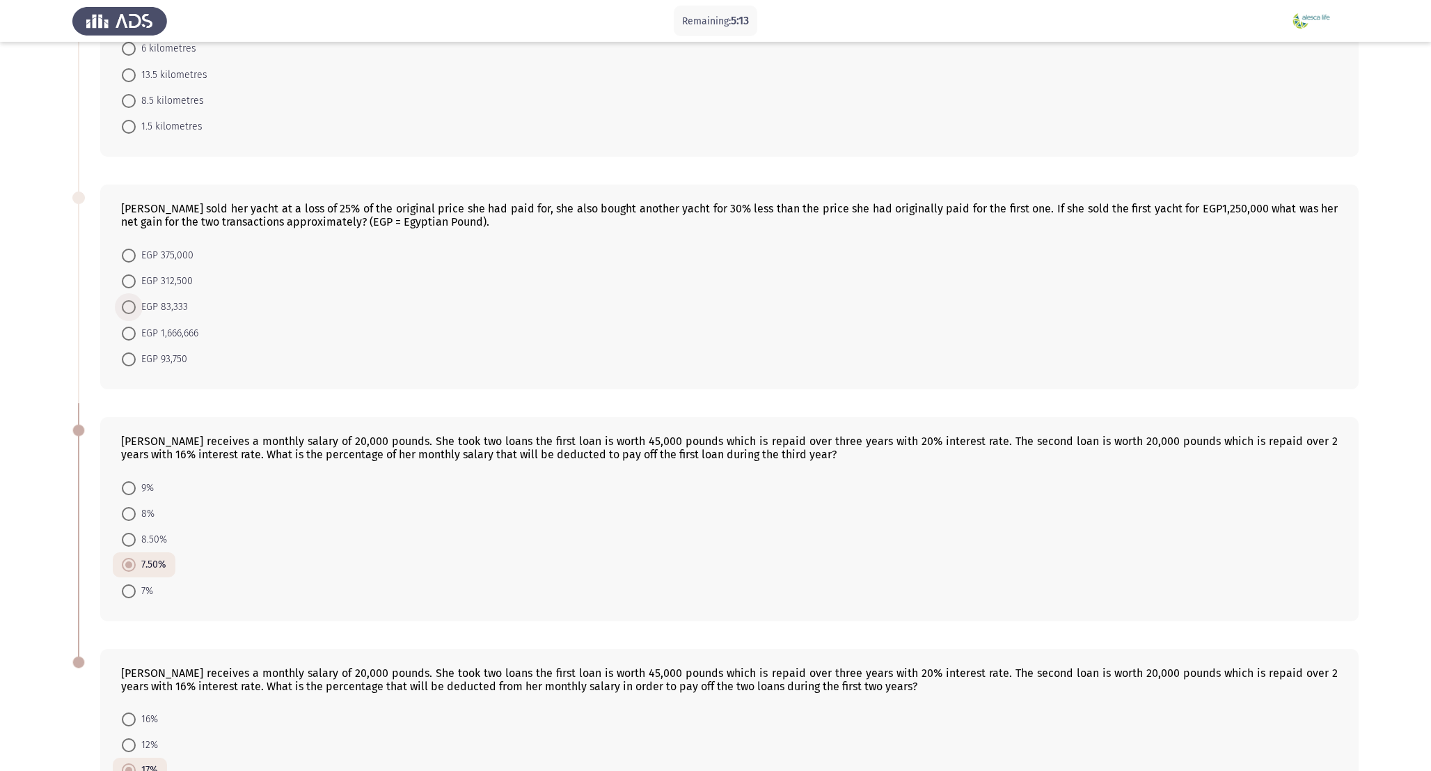
click at [123, 309] on span at bounding box center [129, 307] width 14 height 14
click at [123, 309] on input "EGP 83,333" at bounding box center [129, 307] width 14 height 14
radio input "true"
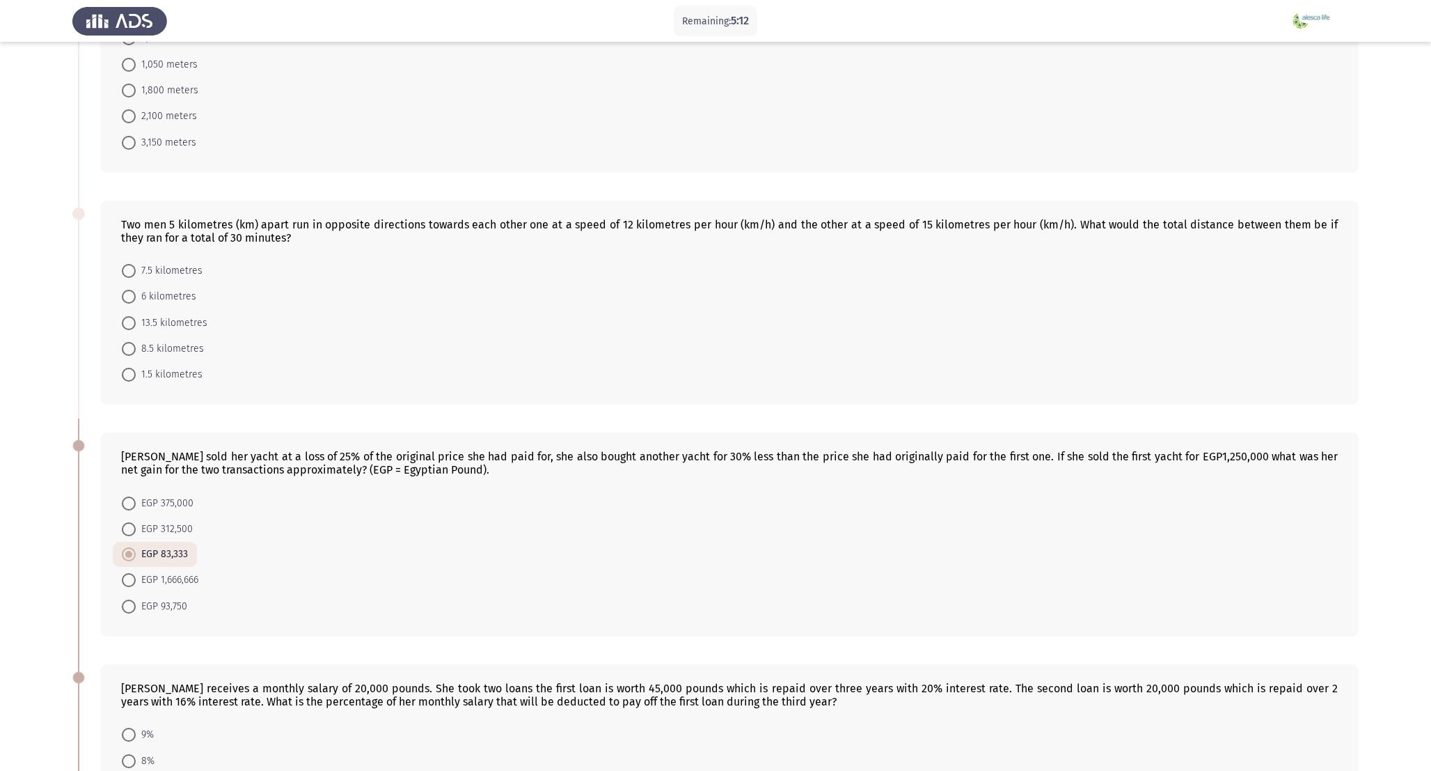
scroll to position [145, 0]
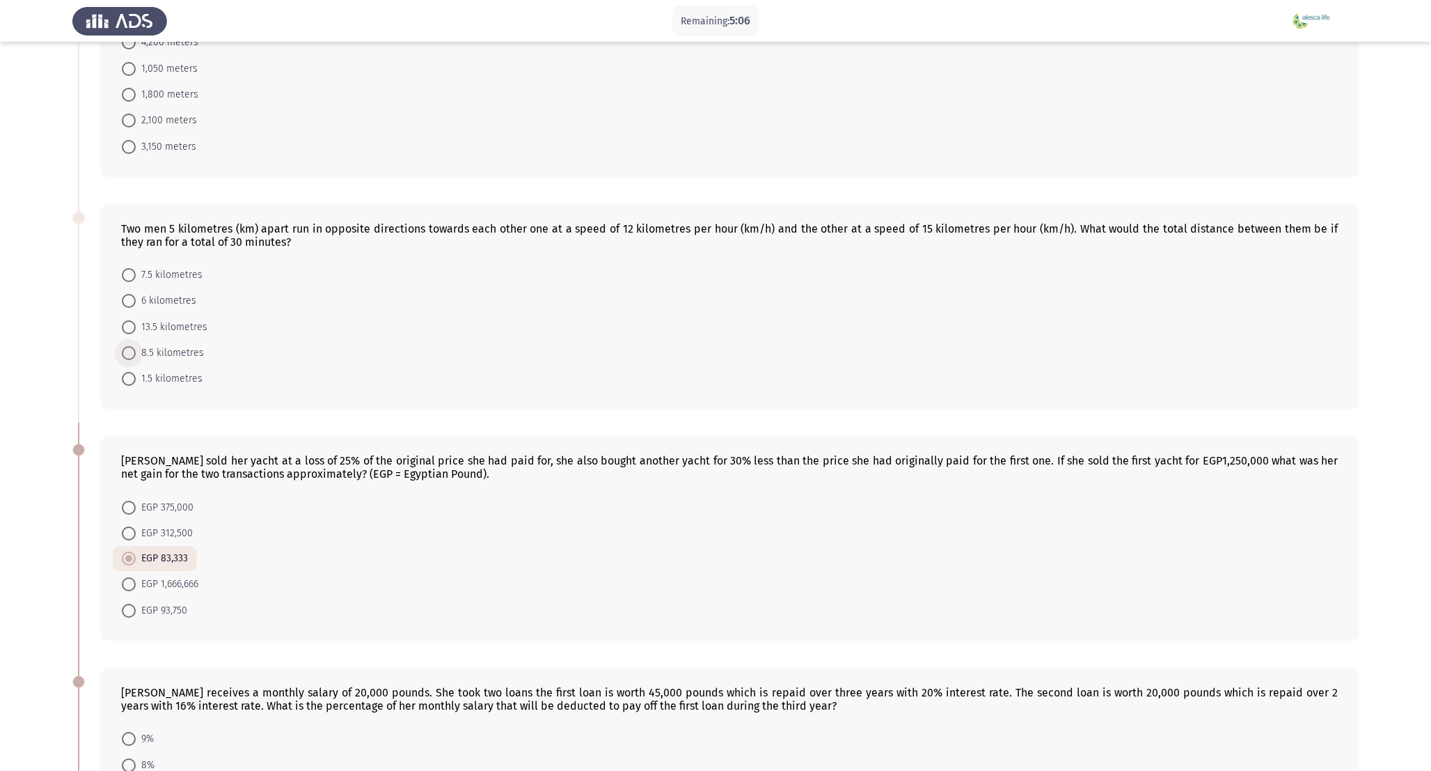
click at [131, 346] on span at bounding box center [129, 353] width 14 height 14
click at [131, 346] on input "8.5 kilometres" at bounding box center [129, 353] width 14 height 14
radio input "true"
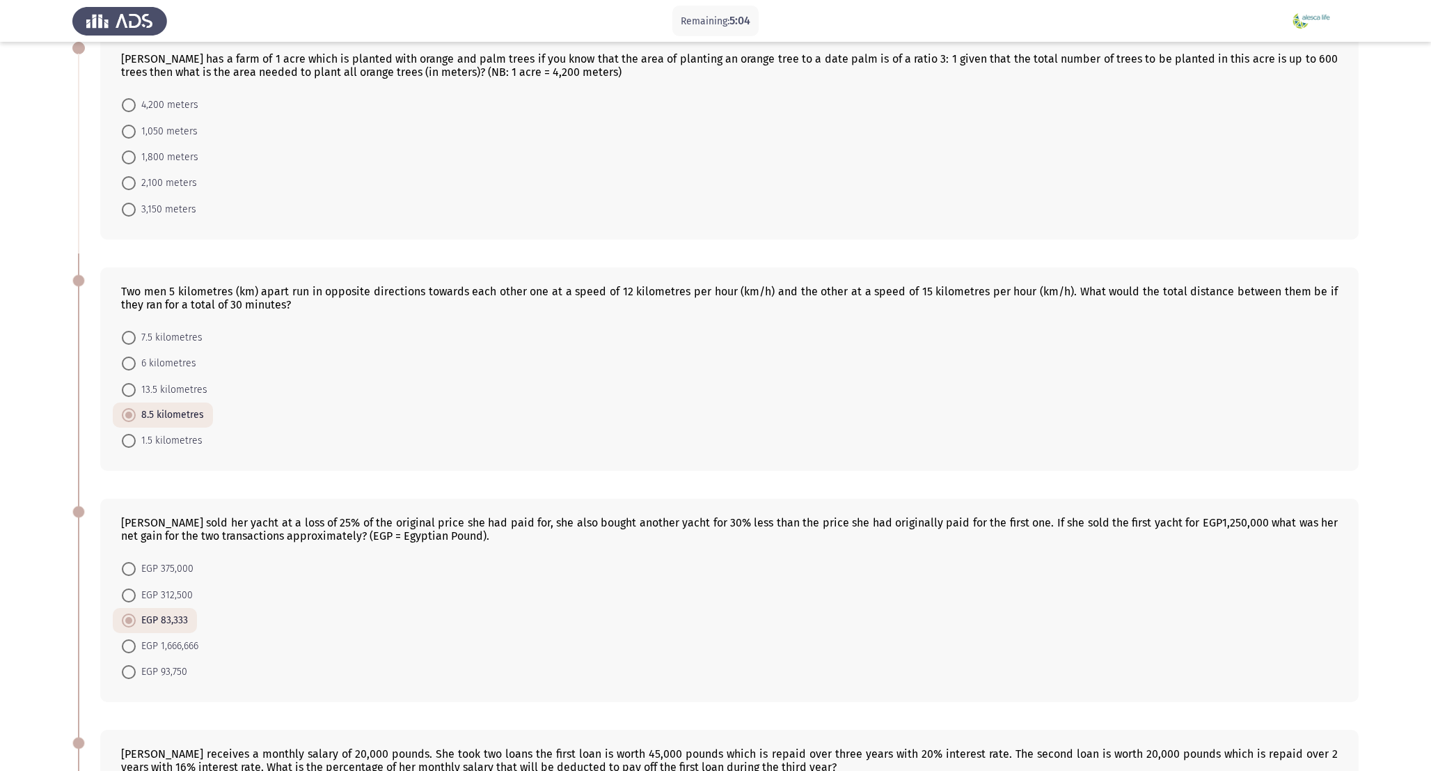
scroll to position [0, 0]
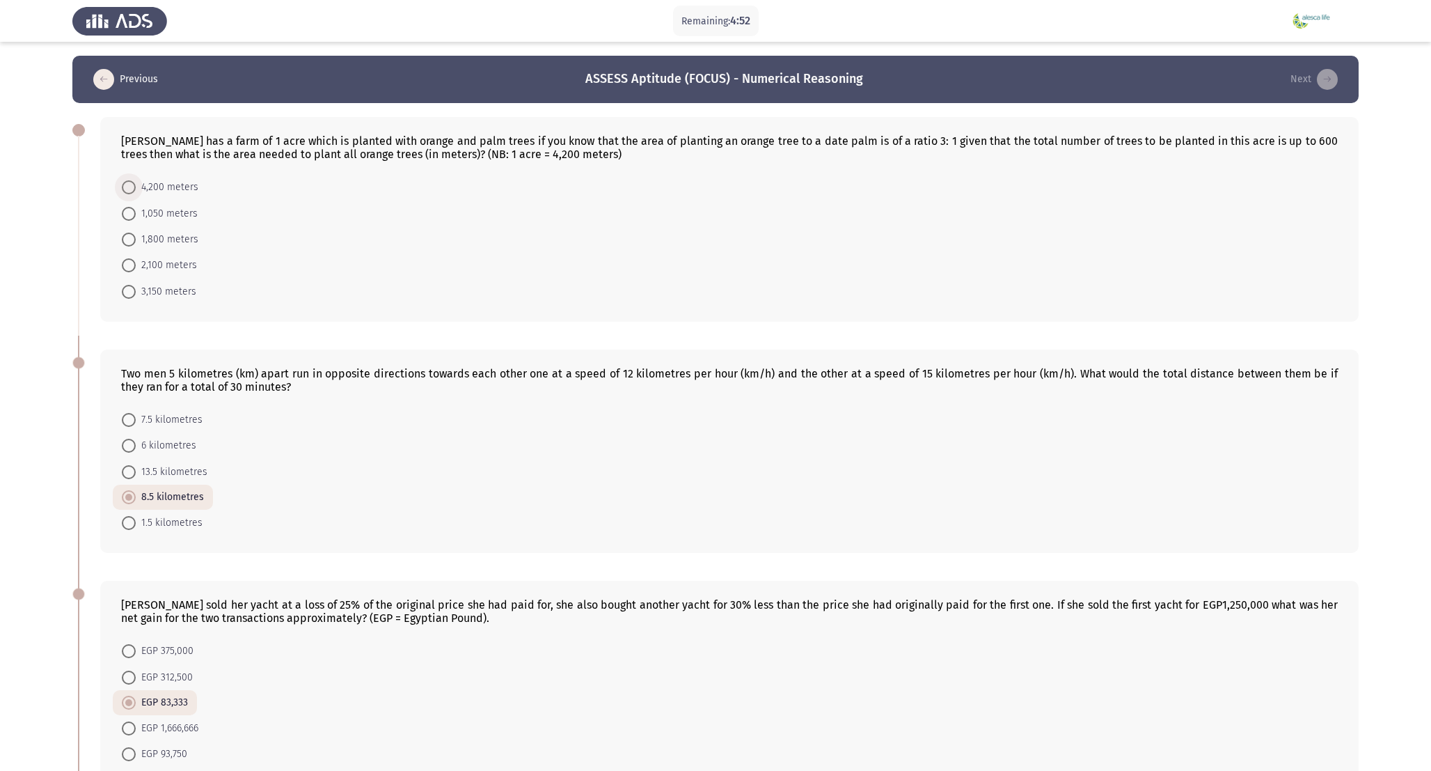
click at [124, 189] on span at bounding box center [129, 187] width 14 height 14
click at [124, 189] on input "4,200 meters" at bounding box center [129, 187] width 14 height 14
radio input "true"
click at [134, 293] on span at bounding box center [129, 290] width 14 height 14
click at [134, 293] on input "3,150 meters" at bounding box center [129, 290] width 14 height 14
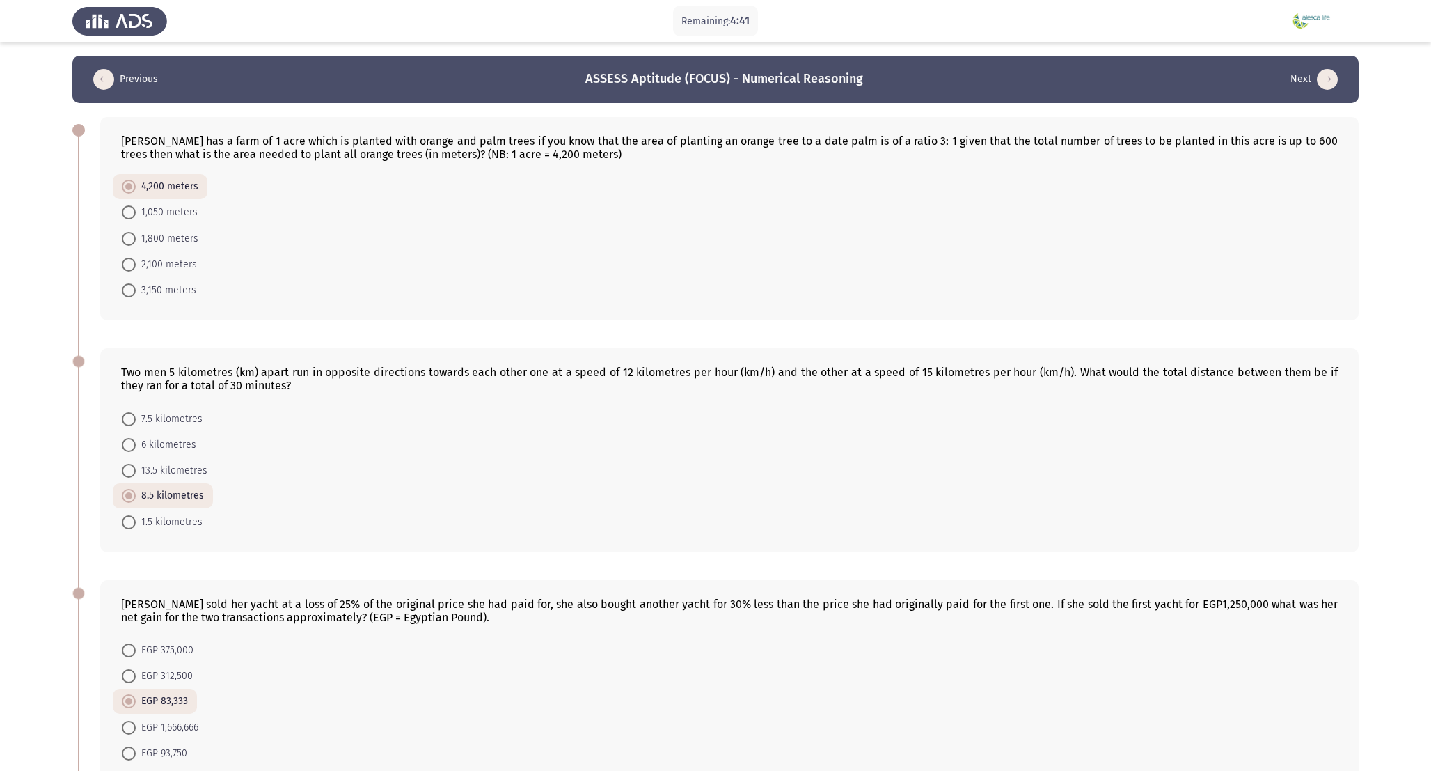
radio input "true"
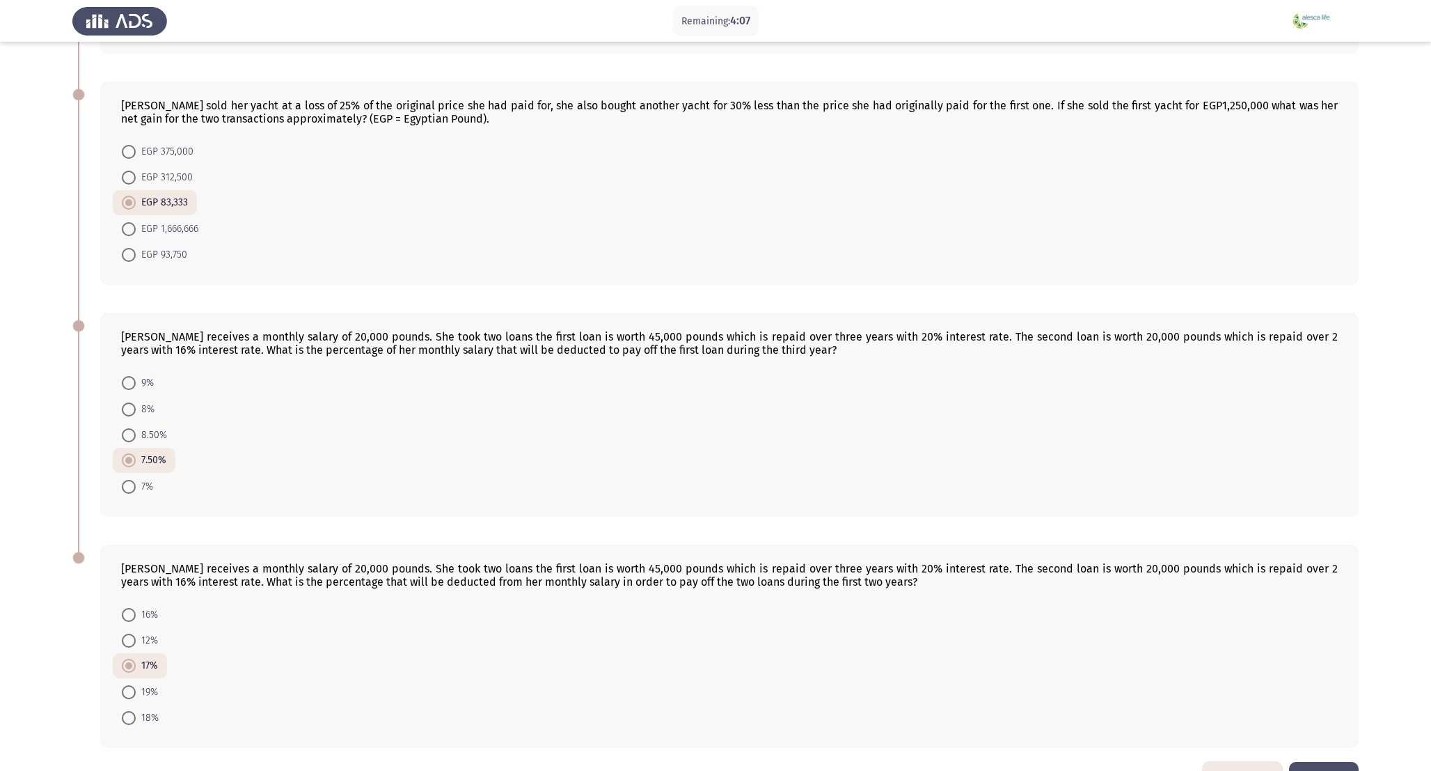
scroll to position [544, 0]
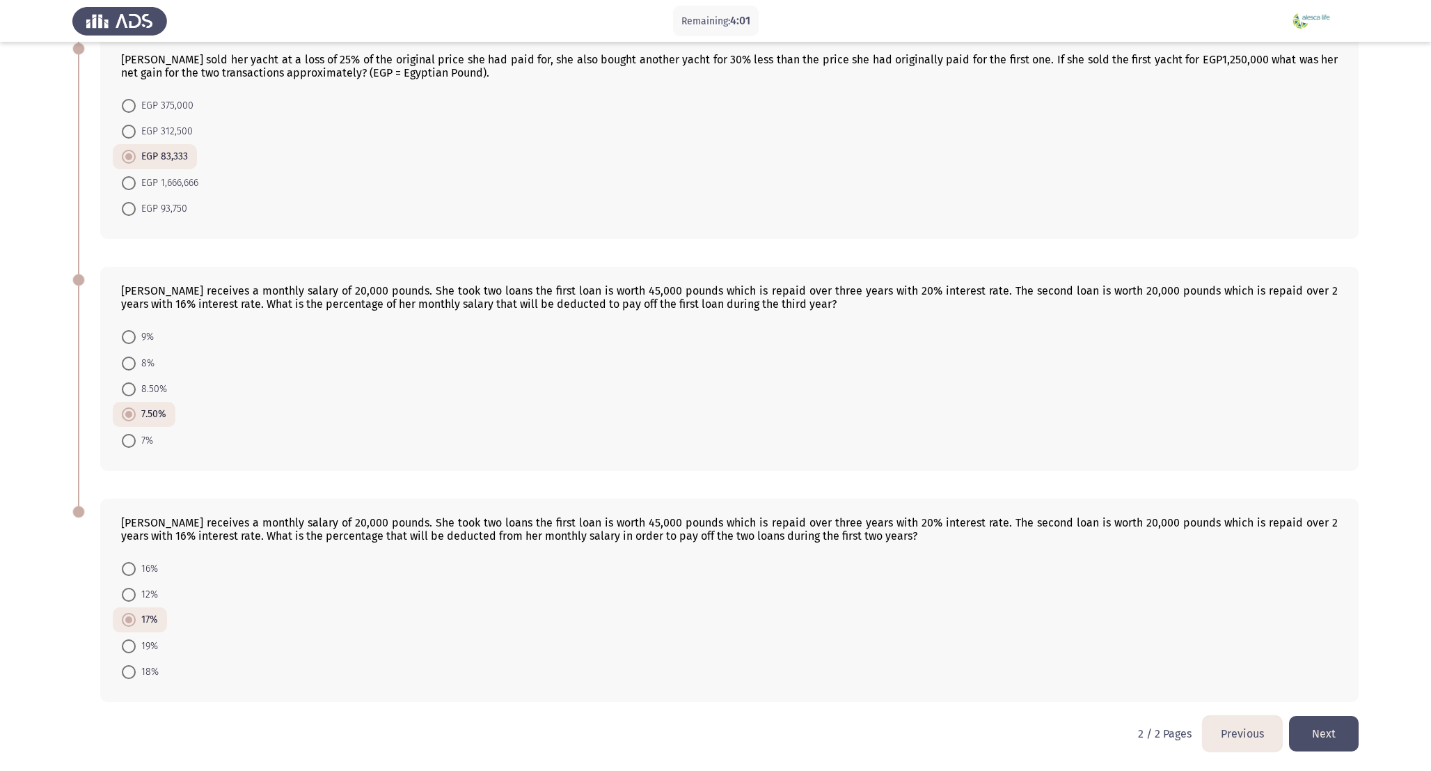
click at [1329, 731] on button "Next" at bounding box center [1324, 734] width 70 height 36
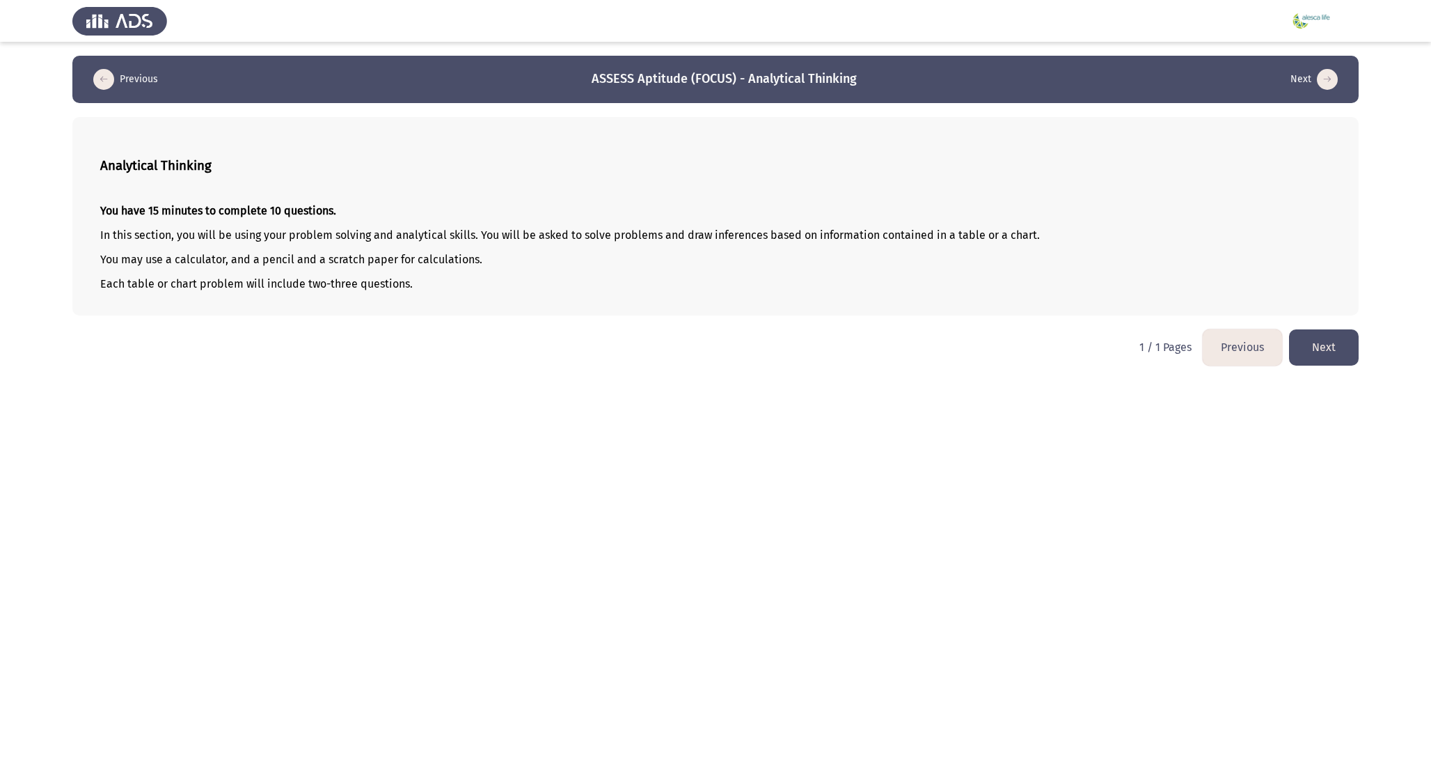
click at [1342, 359] on button "Next" at bounding box center [1324, 347] width 70 height 36
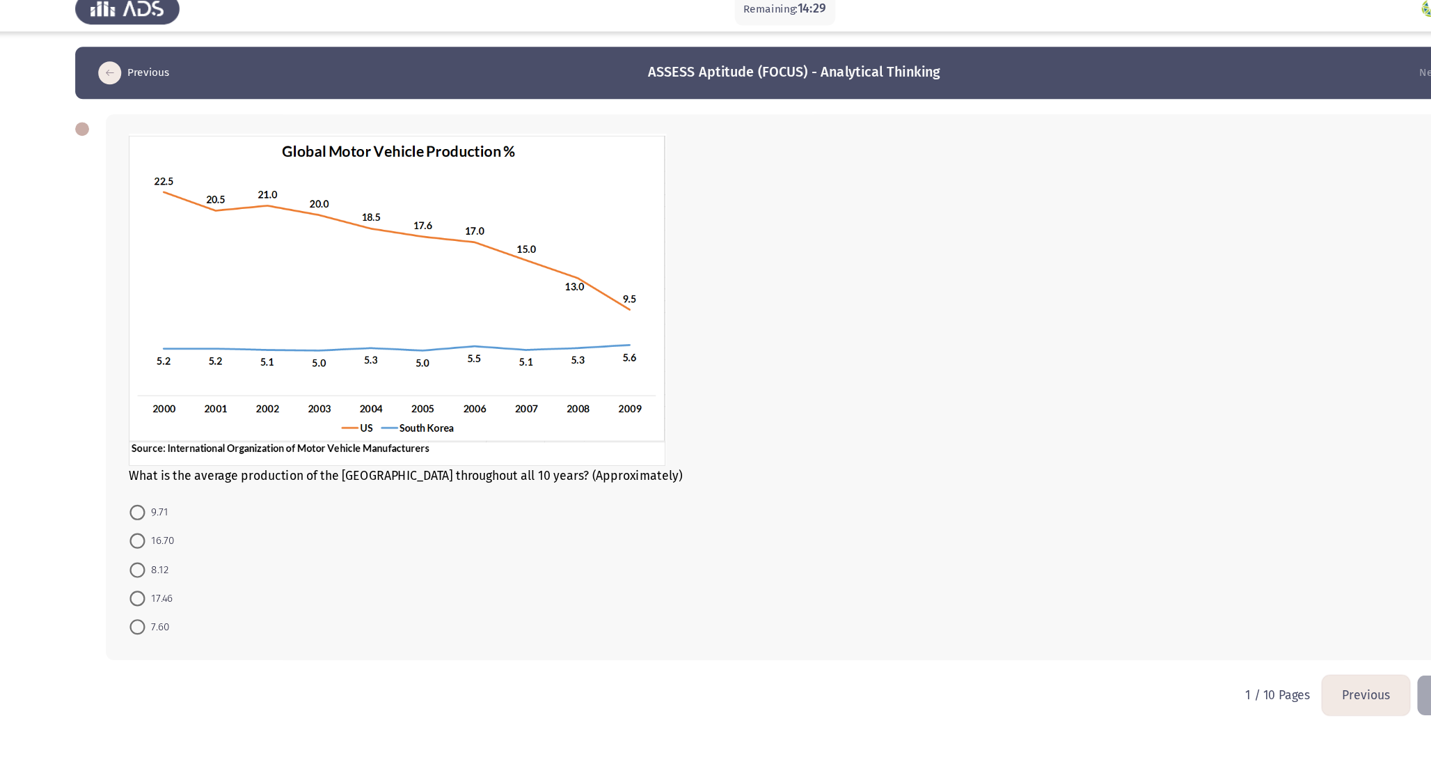
click at [148, 560] on span "17.46" at bounding box center [148, 555] width 25 height 17
click at [136, 560] on input "17.46" at bounding box center [129, 556] width 14 height 14
radio input "true"
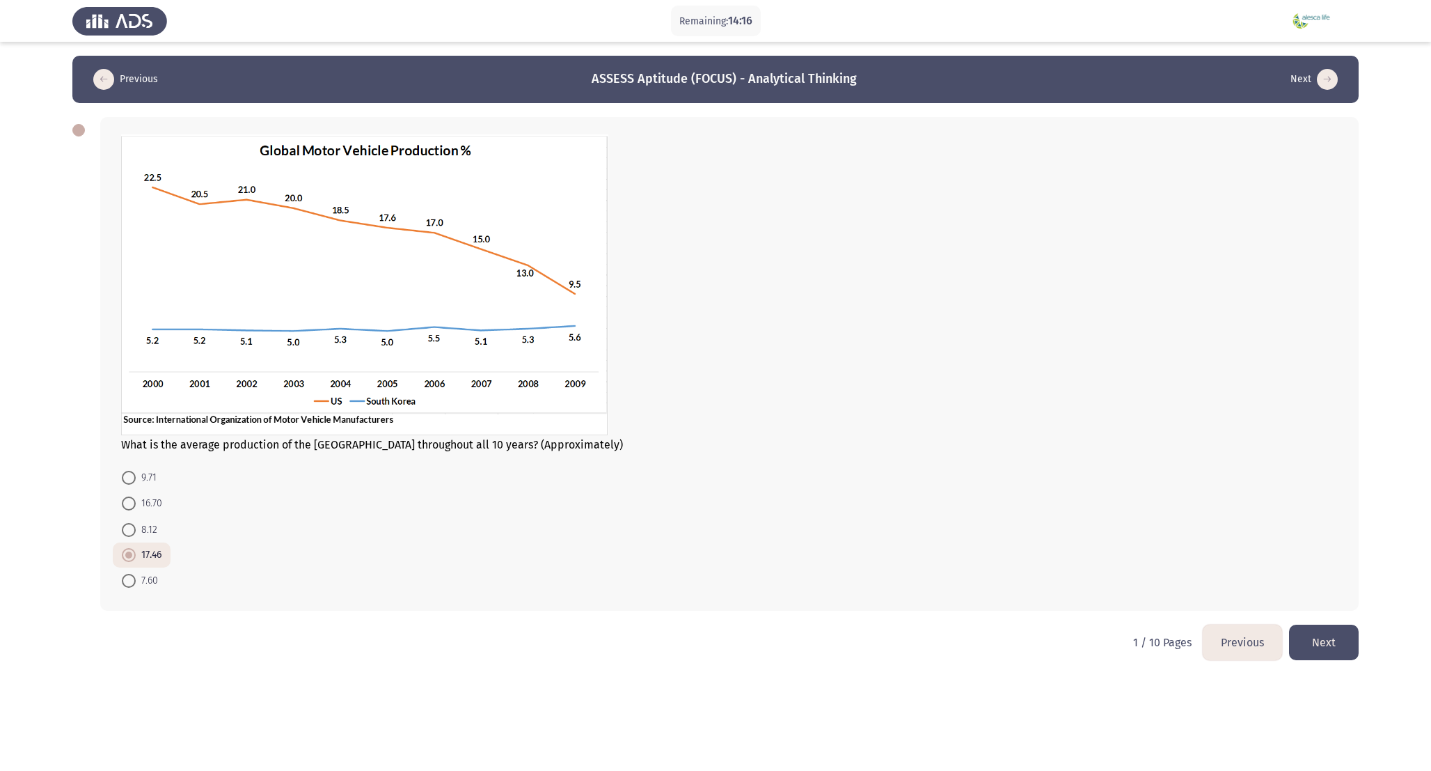
click at [1333, 640] on button "Next" at bounding box center [1324, 642] width 70 height 36
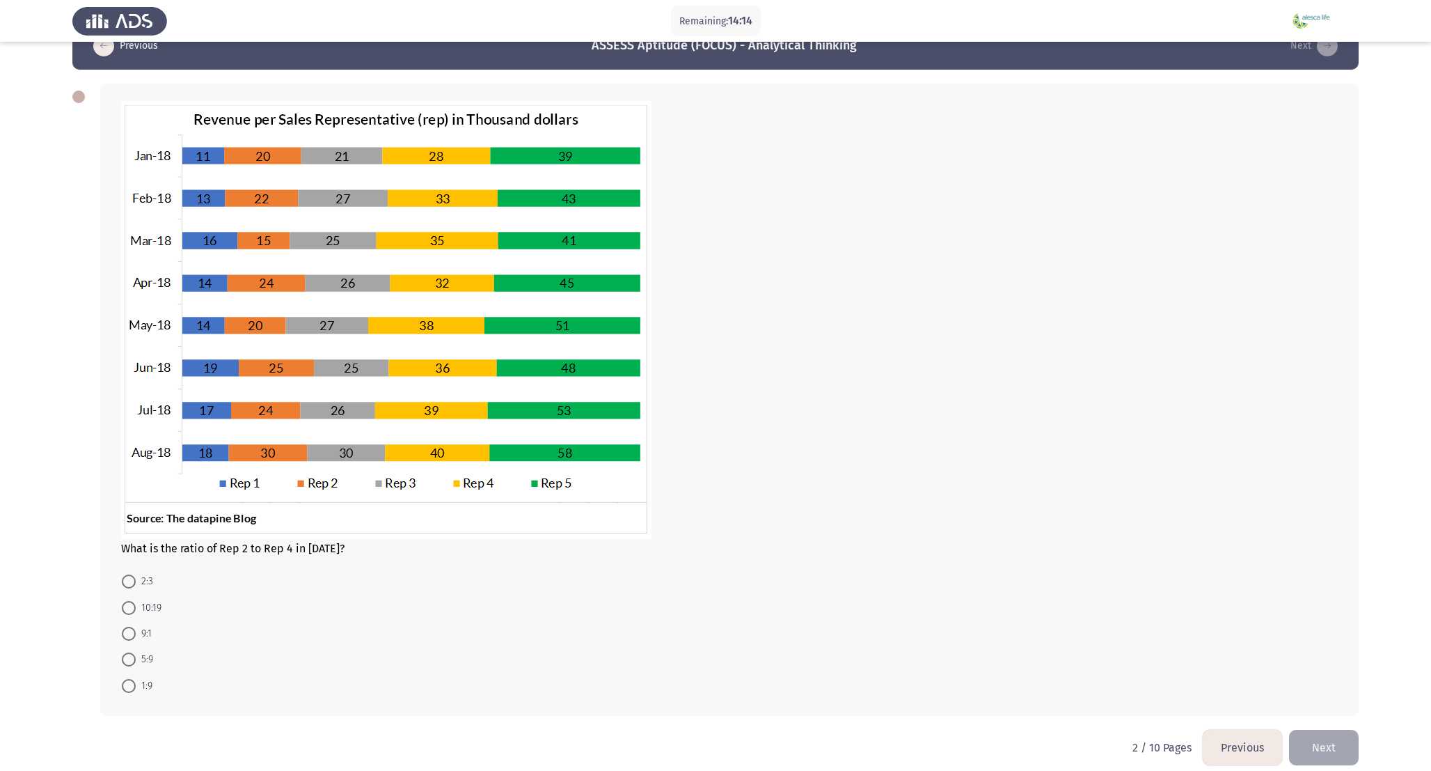
scroll to position [47, 0]
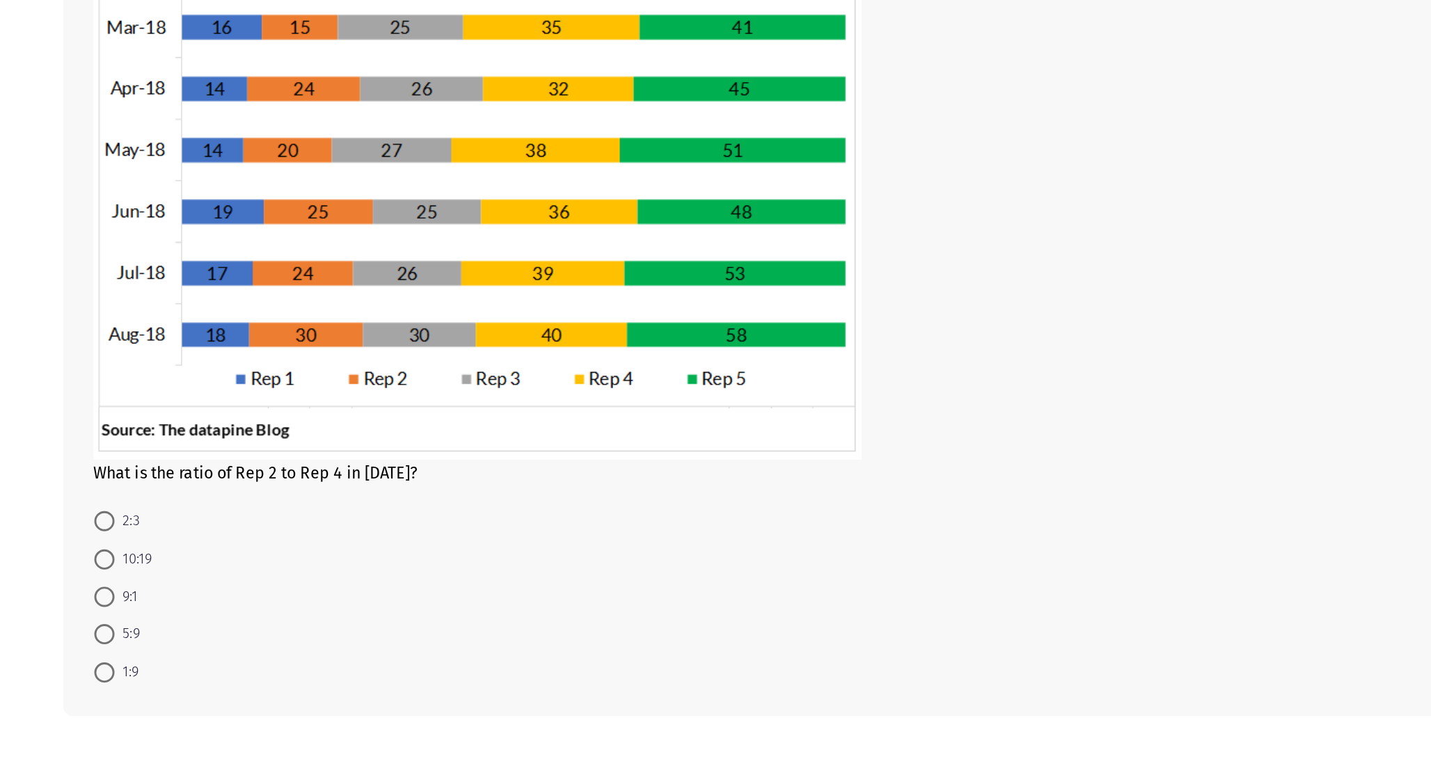
click at [149, 590] on span "10:19" at bounding box center [149, 593] width 26 height 17
click at [136, 590] on input "10:19" at bounding box center [129, 594] width 14 height 14
radio input "true"
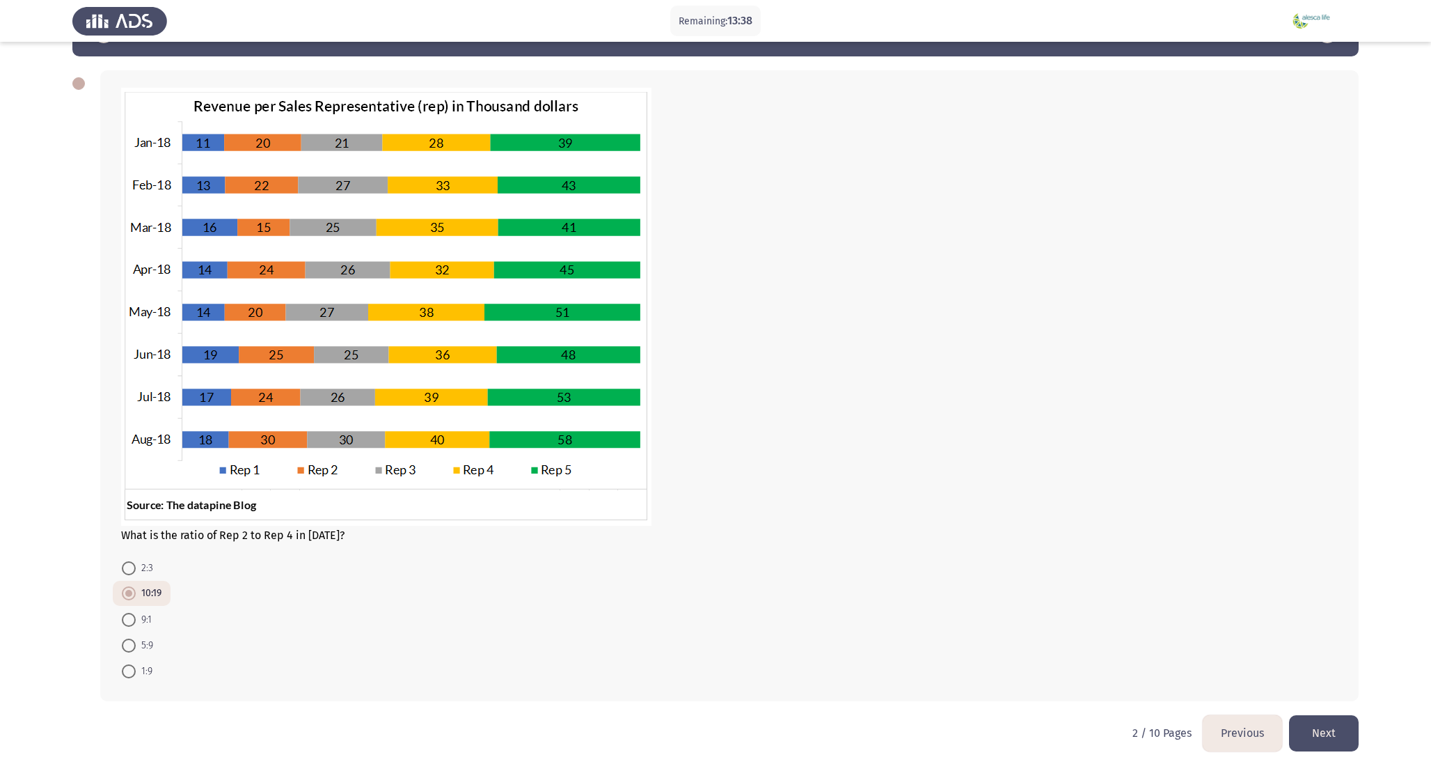
click at [1333, 727] on button "Next" at bounding box center [1324, 733] width 70 height 36
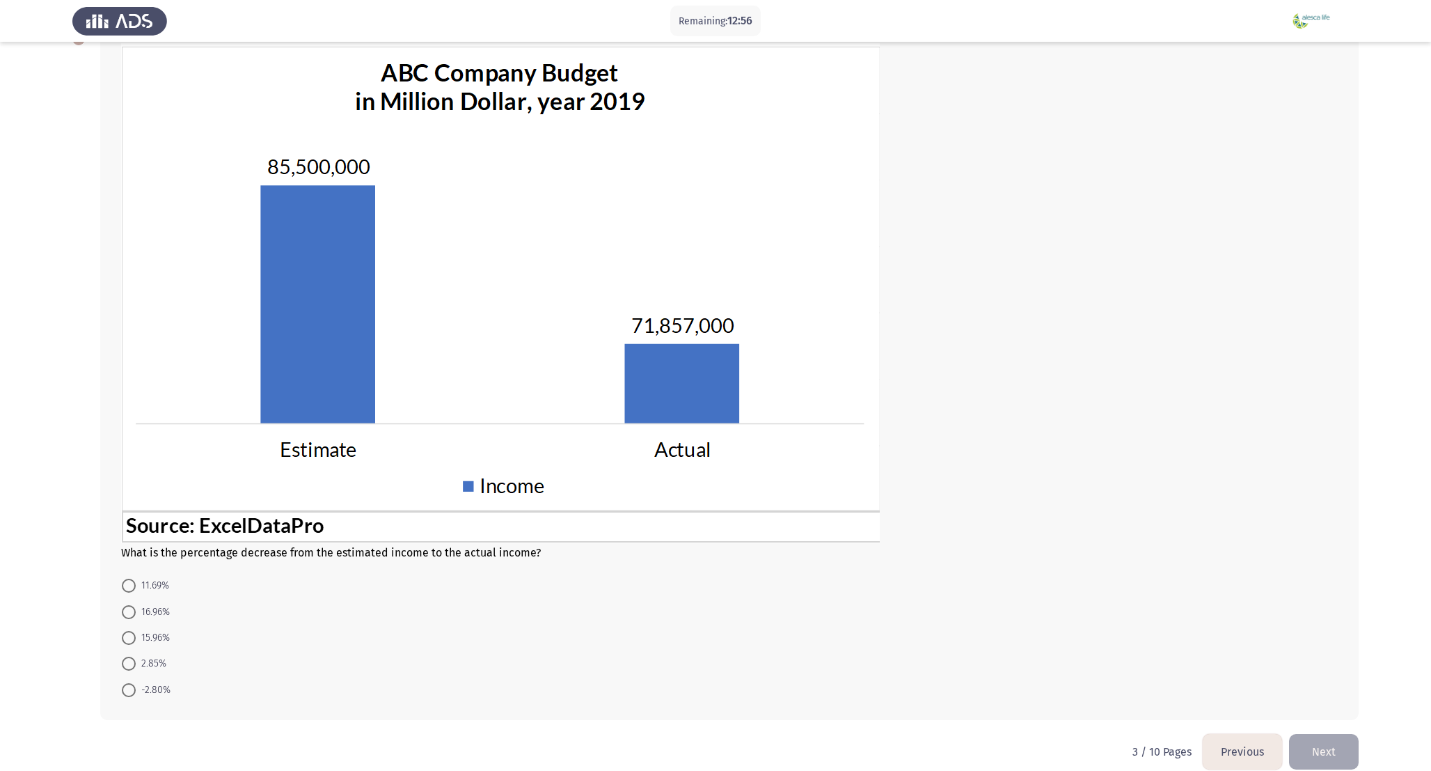
scroll to position [109, 0]
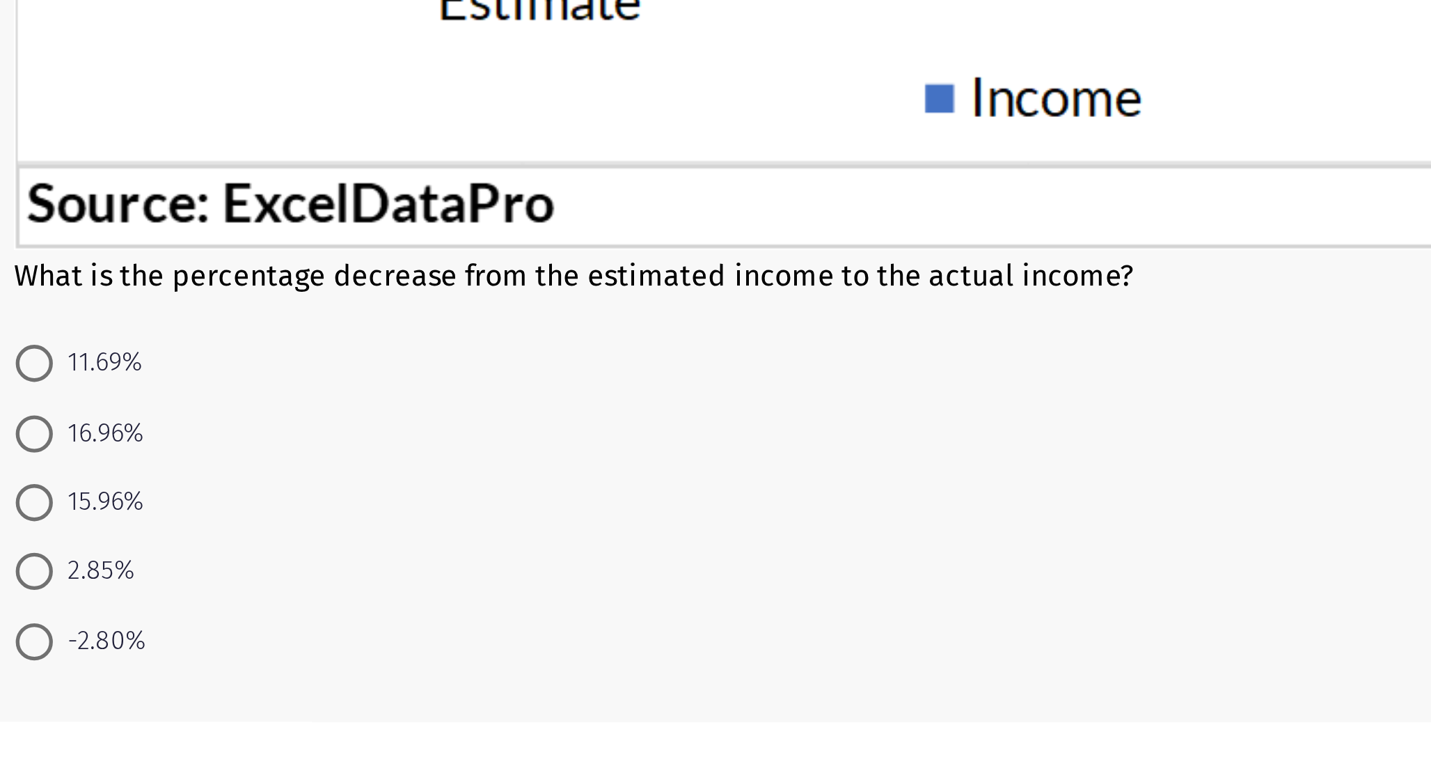
click at [159, 617] on span "15.96%" at bounding box center [153, 619] width 34 height 17
click at [136, 617] on input "15.96%" at bounding box center [129, 620] width 14 height 14
radio input "true"
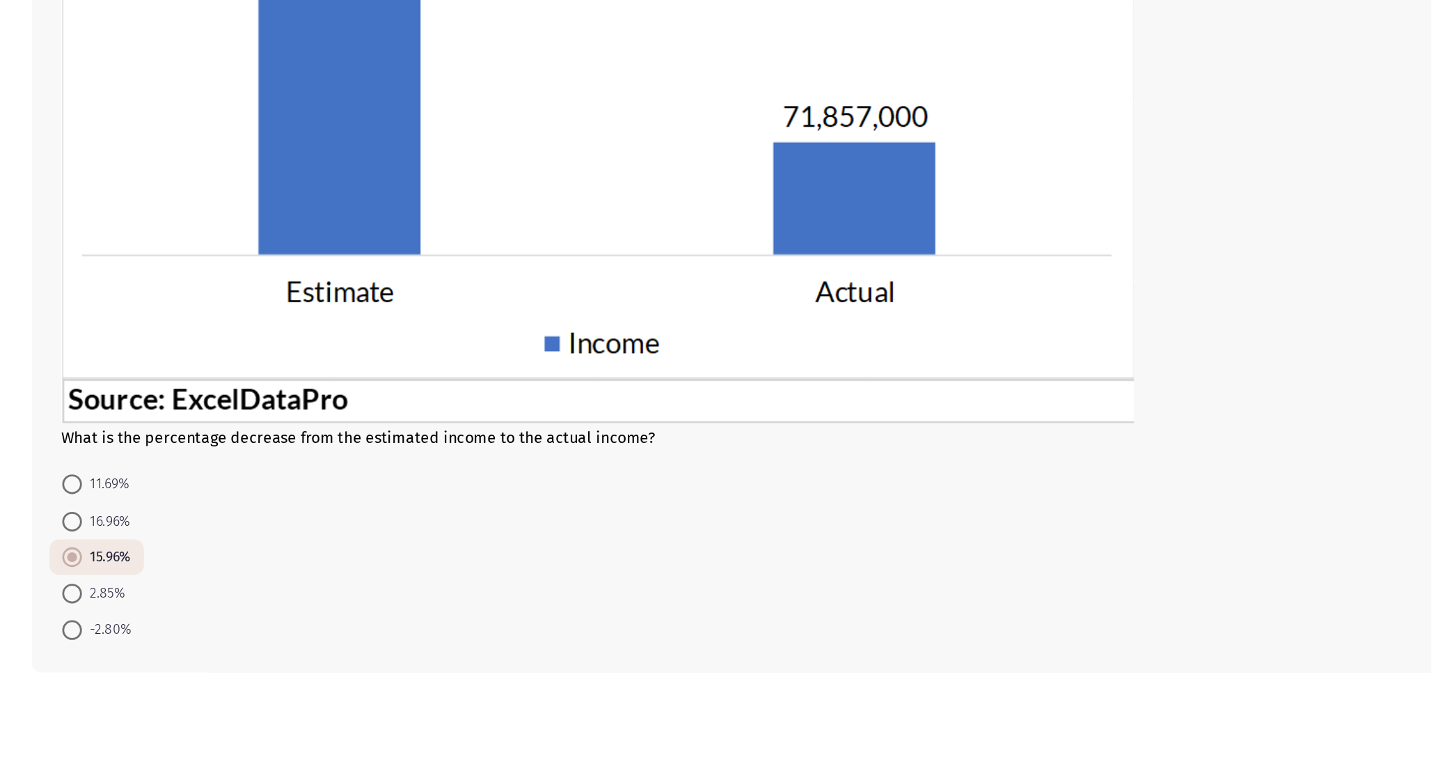
scroll to position [109, 0]
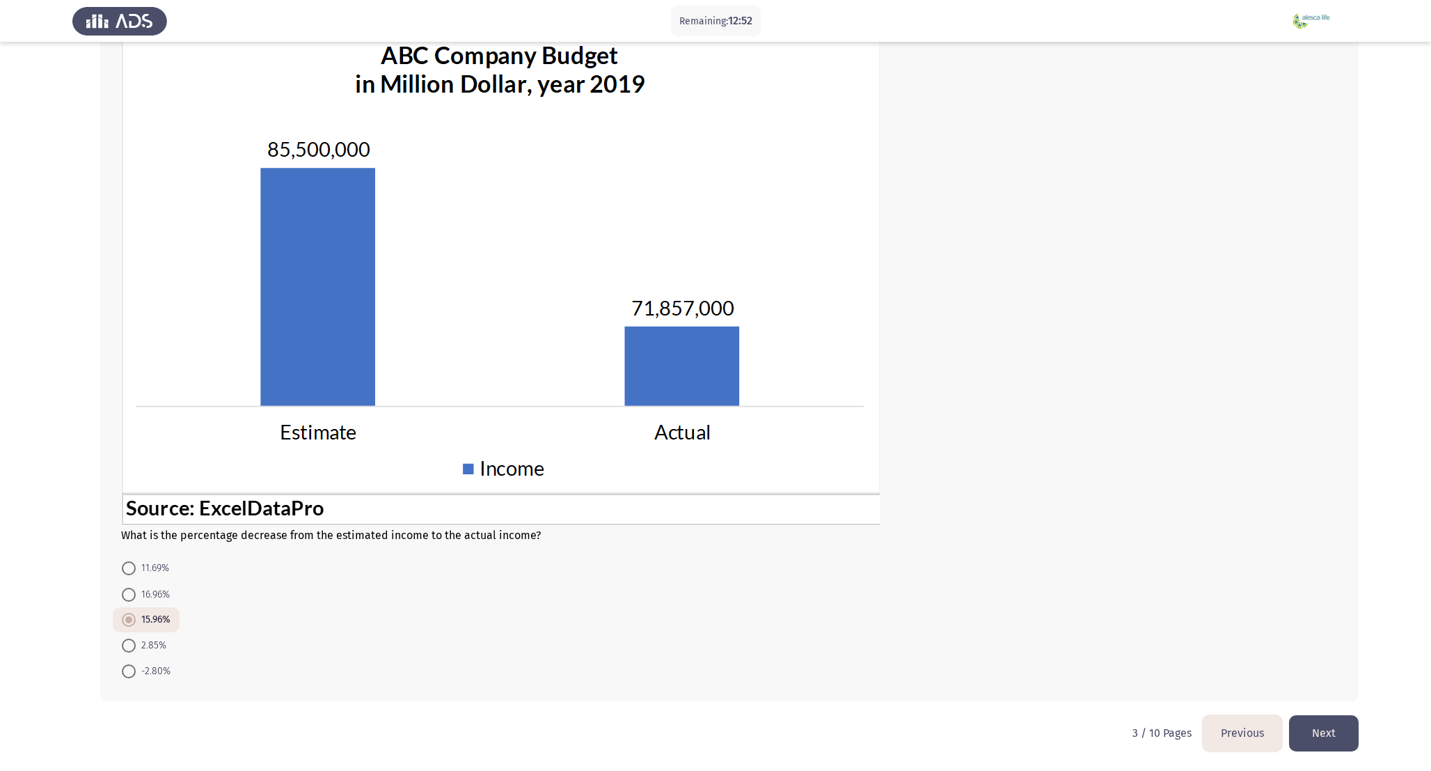
click at [1361, 737] on html "Remaining: 12:52 Previous ASSESS Aptitude (FOCUS) - Analytical Thinking Next Wh…" at bounding box center [715, 330] width 1431 height 879
click at [1337, 734] on button "Next" at bounding box center [1324, 733] width 70 height 36
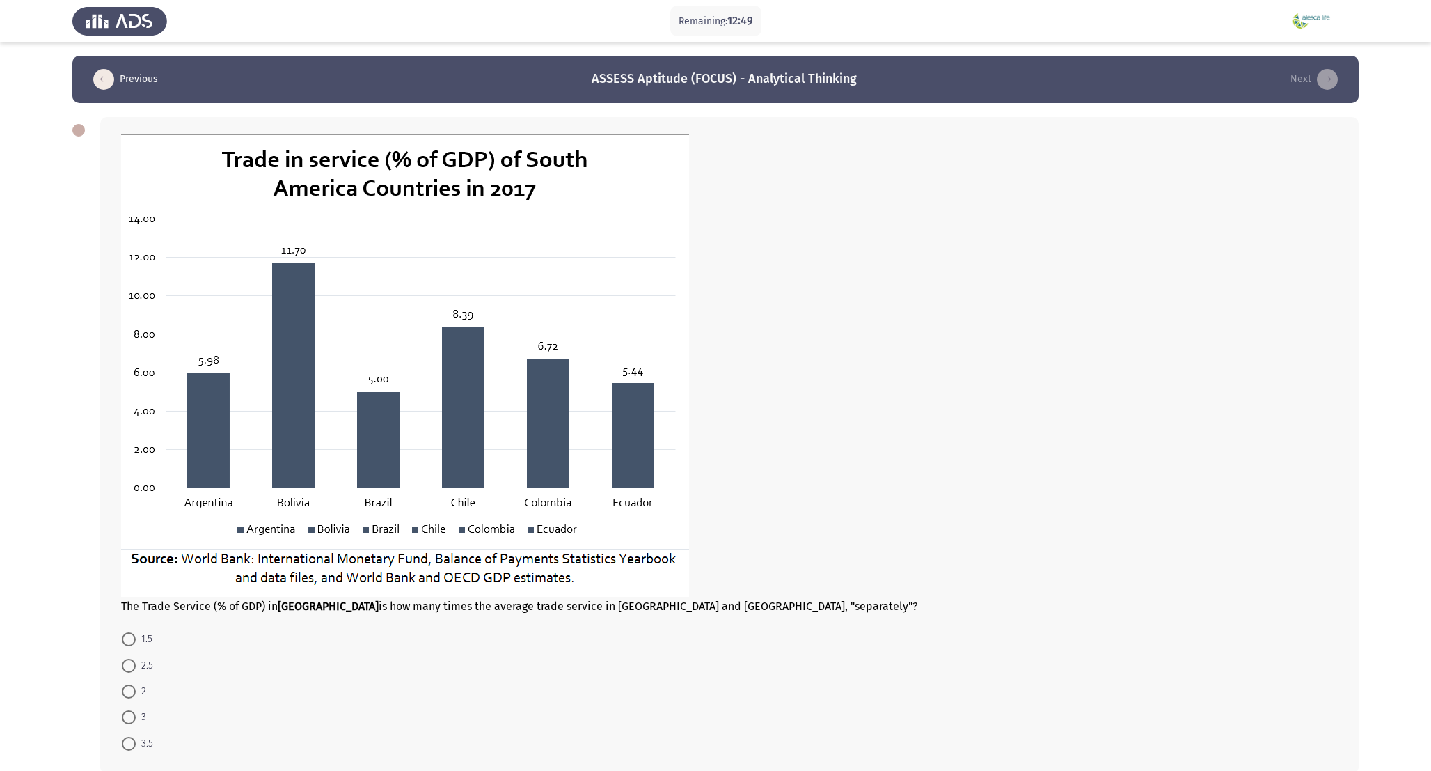
scroll to position [72, 0]
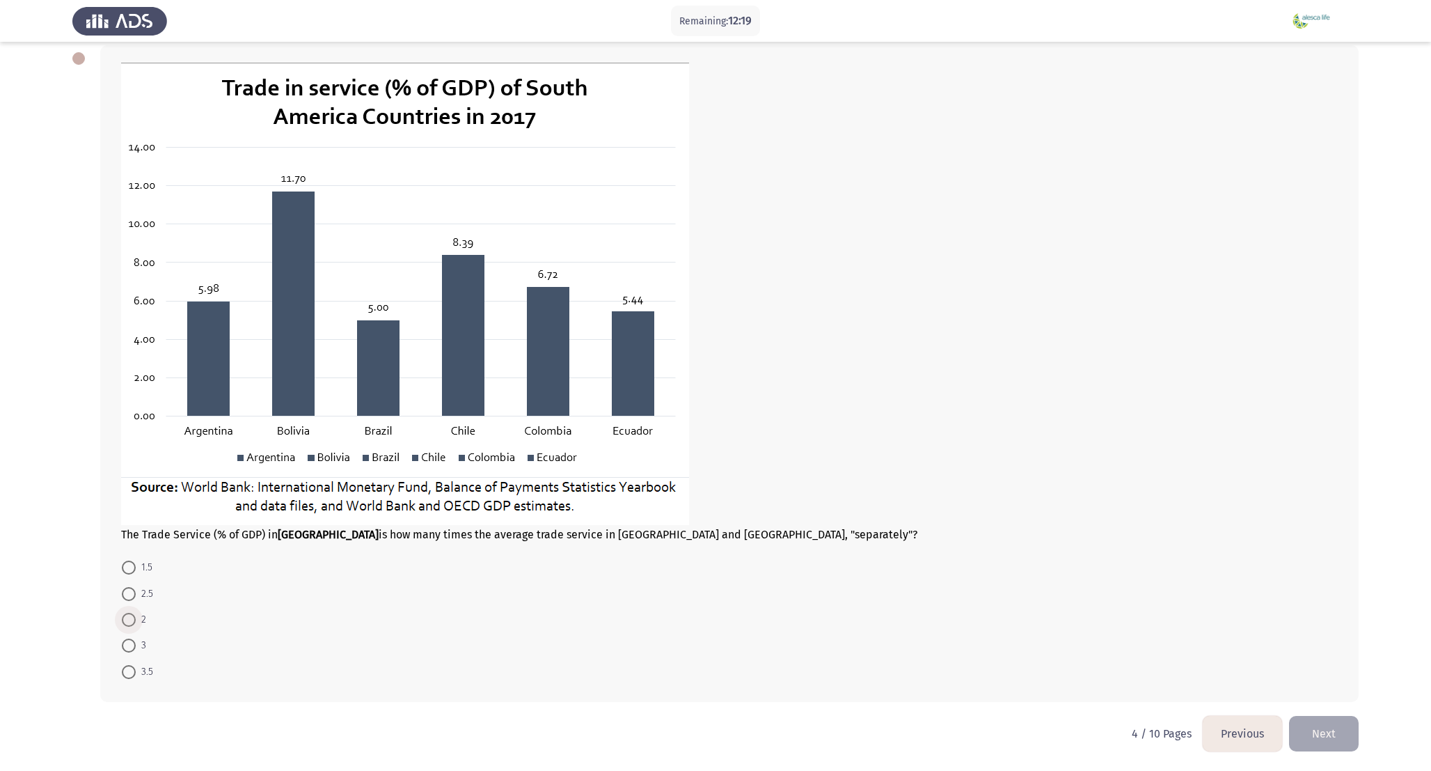
click at [123, 616] on span at bounding box center [129, 620] width 14 height 14
click at [123, 616] on input "2" at bounding box center [129, 620] width 14 height 14
radio input "true"
click at [1334, 734] on button "Next" at bounding box center [1324, 733] width 70 height 36
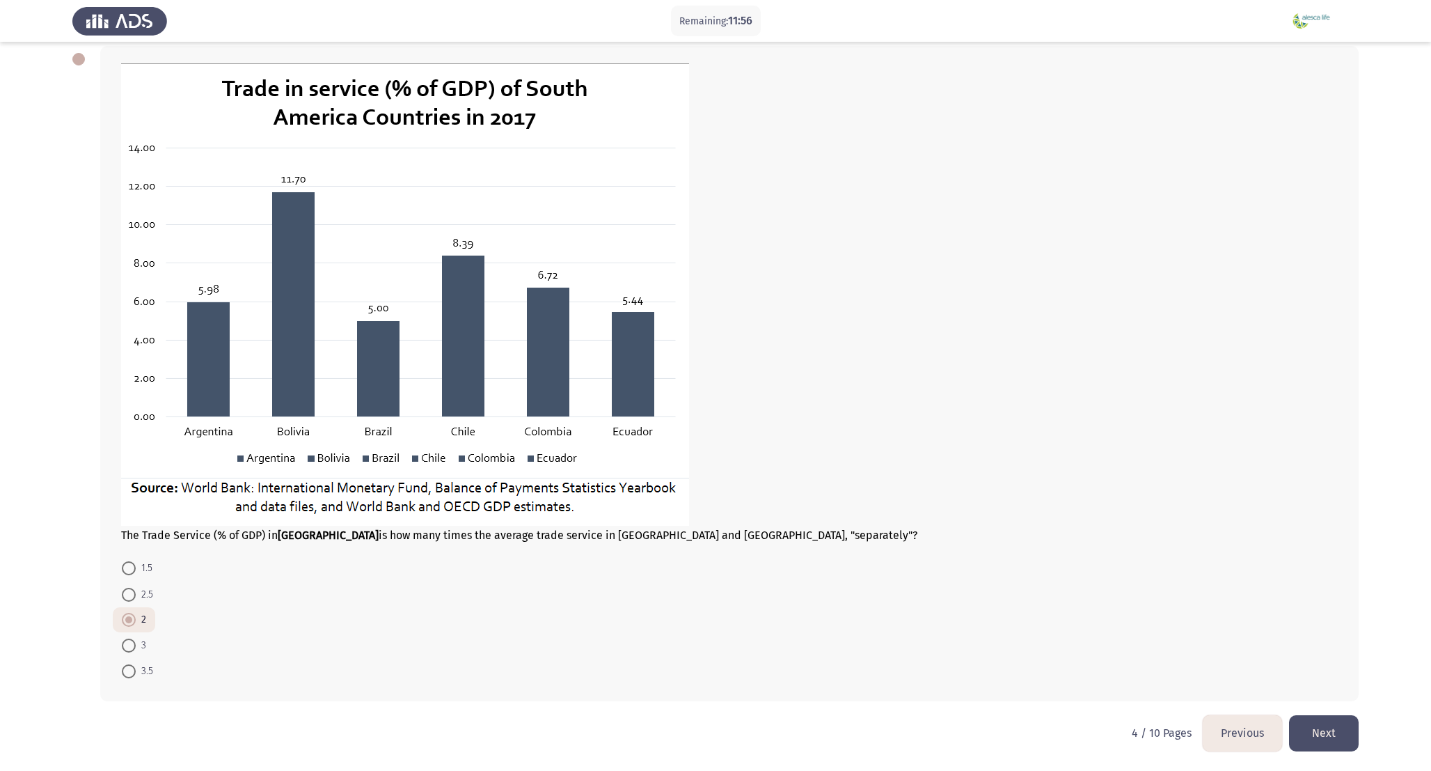
scroll to position [0, 0]
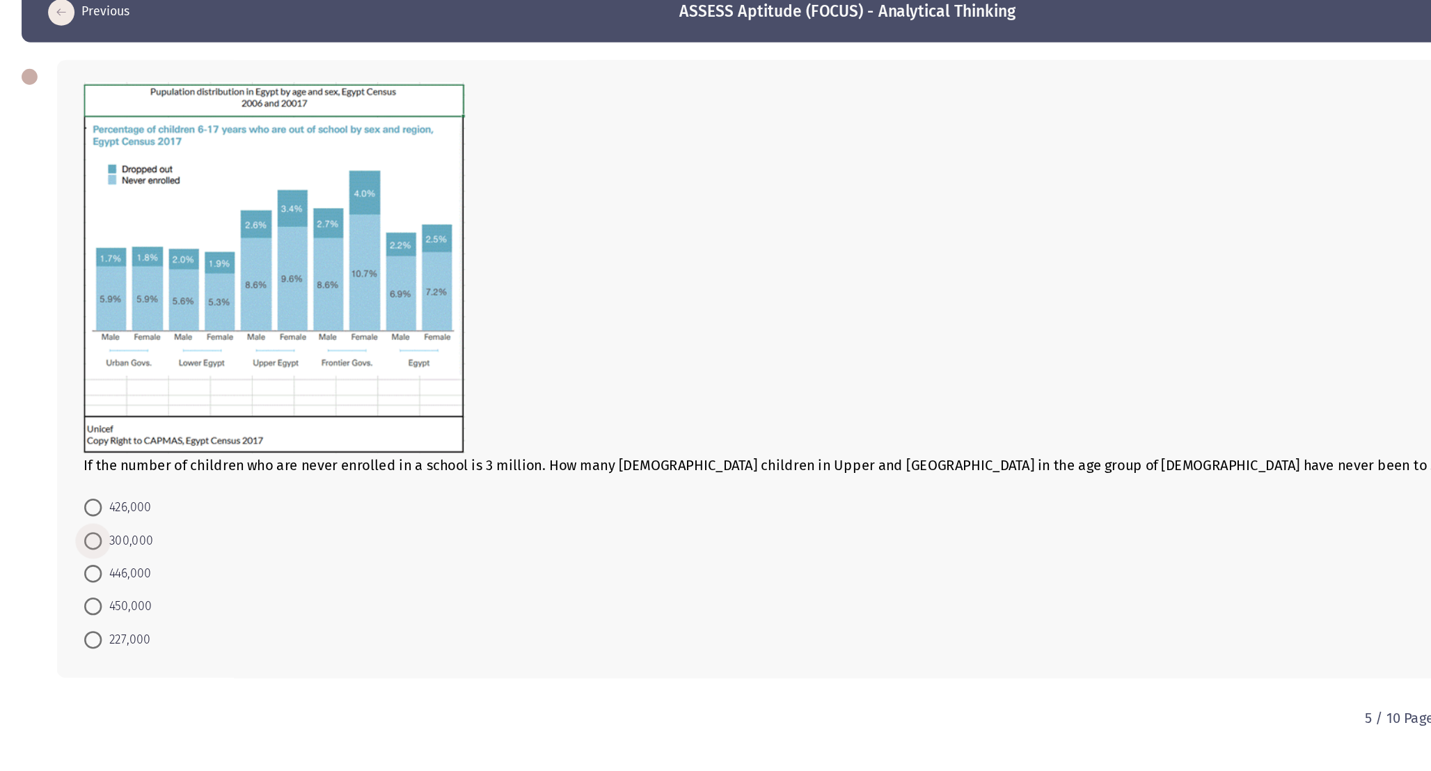
click at [127, 496] on span at bounding box center [129, 496] width 14 height 14
click at [127, 496] on input "300,000" at bounding box center [129, 496] width 14 height 14
radio input "true"
click at [128, 526] on span at bounding box center [129, 521] width 14 height 14
click at [128, 526] on input "446,000" at bounding box center [129, 521] width 14 height 14
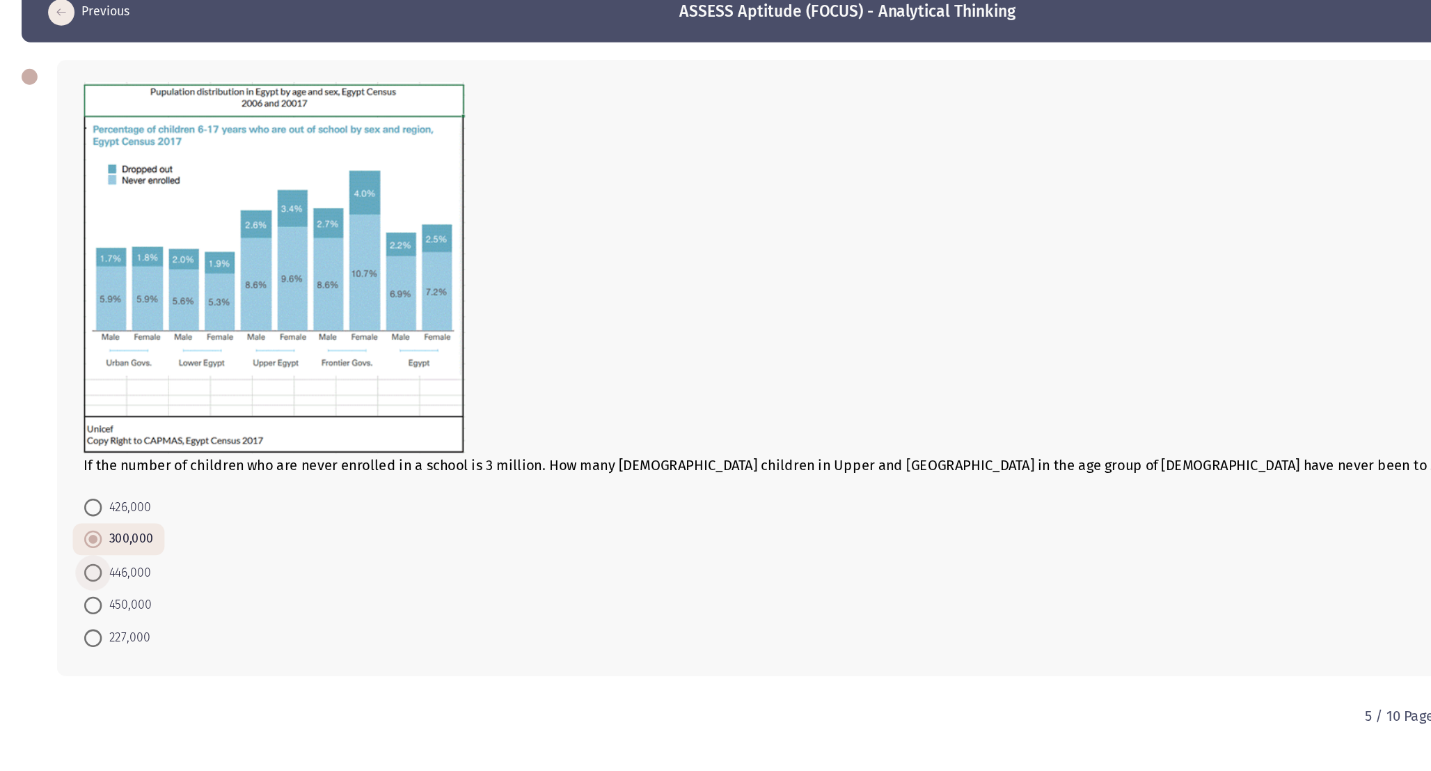
radio input "true"
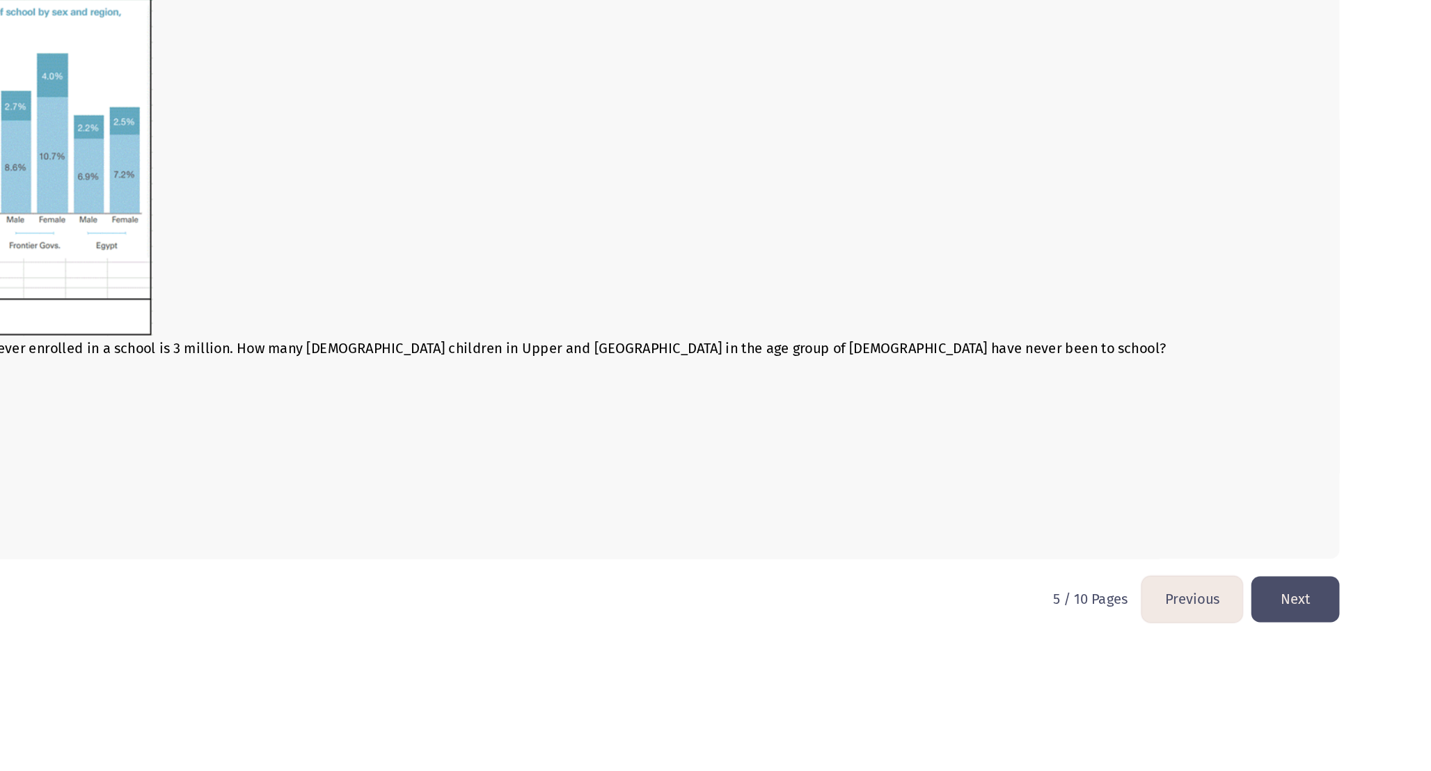
click at [1332, 638] on button "Next" at bounding box center [1324, 635] width 70 height 36
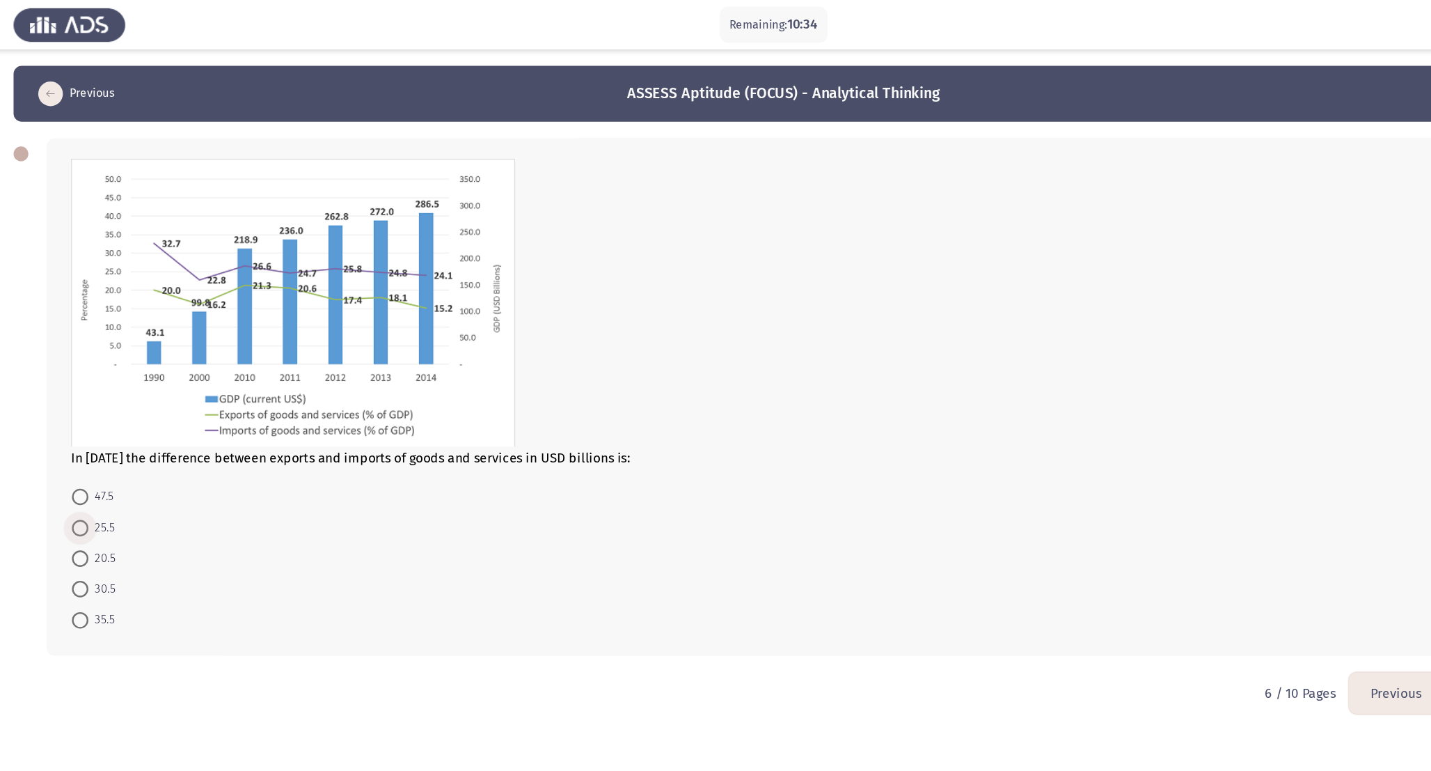
click at [133, 445] on span at bounding box center [129, 447] width 14 height 14
click at [133, 445] on input "25.5" at bounding box center [129, 447] width 14 height 14
radio input "true"
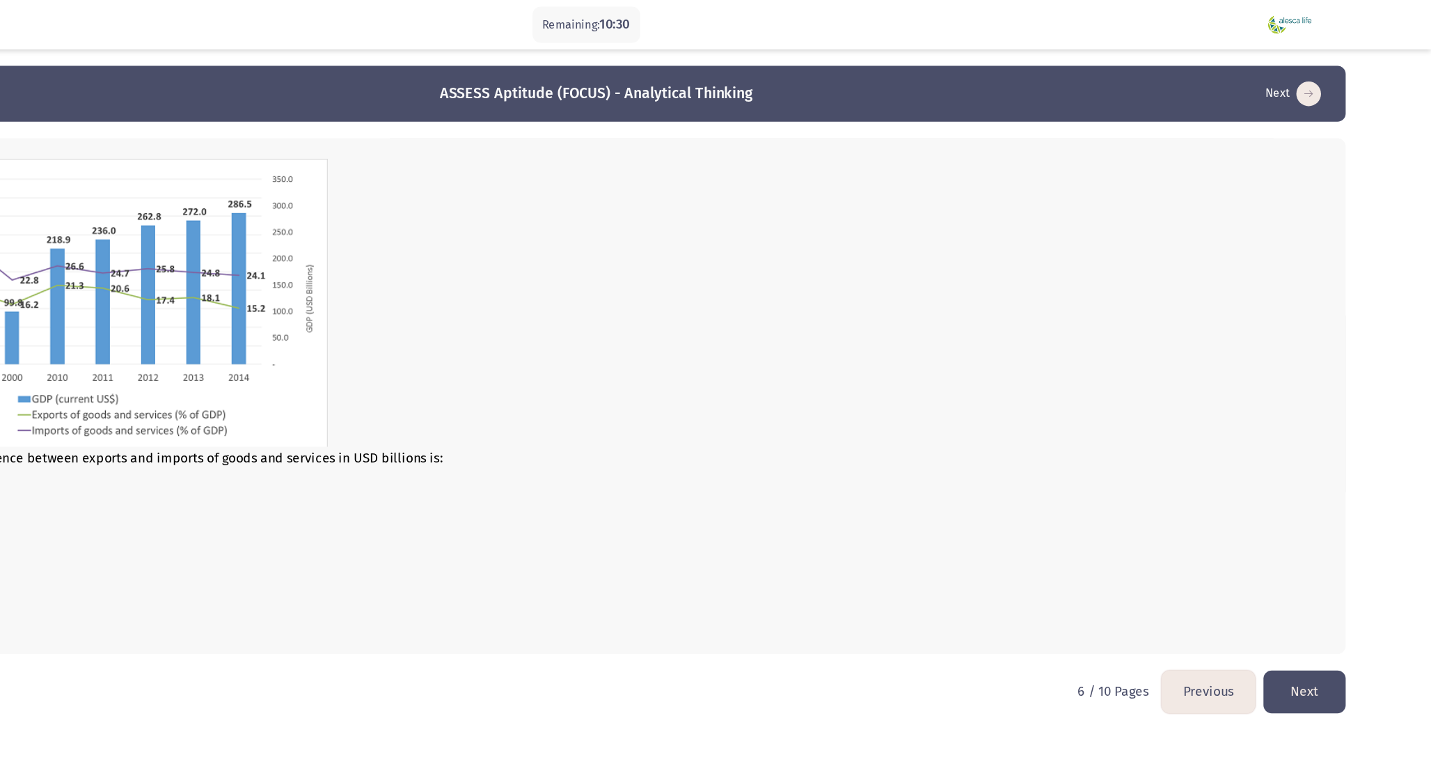
click at [1326, 585] on button "Next" at bounding box center [1324, 585] width 70 height 36
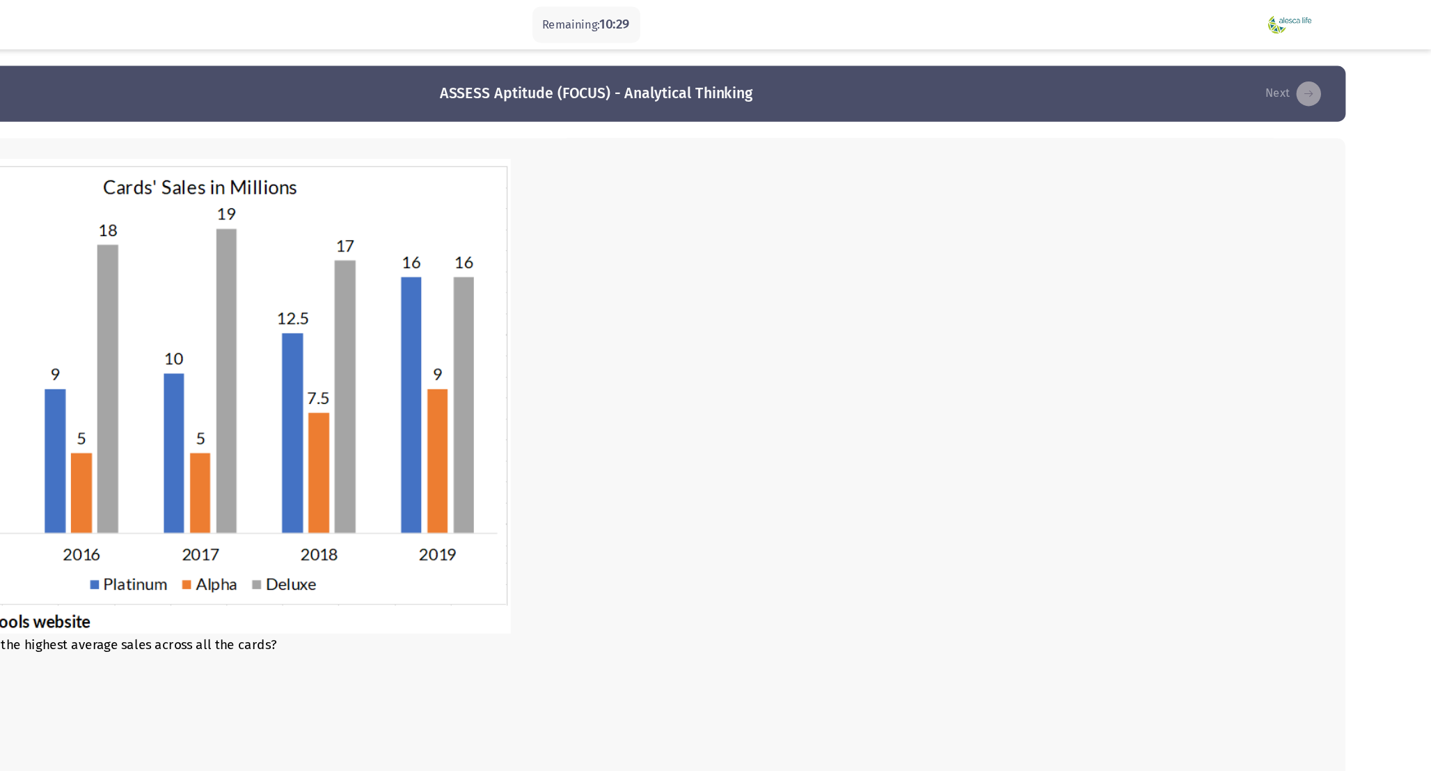
drag, startPoint x: 710, startPoint y: 324, endPoint x: 772, endPoint y: 391, distance: 91.1
click at [764, 383] on div at bounding box center [729, 336] width 1217 height 404
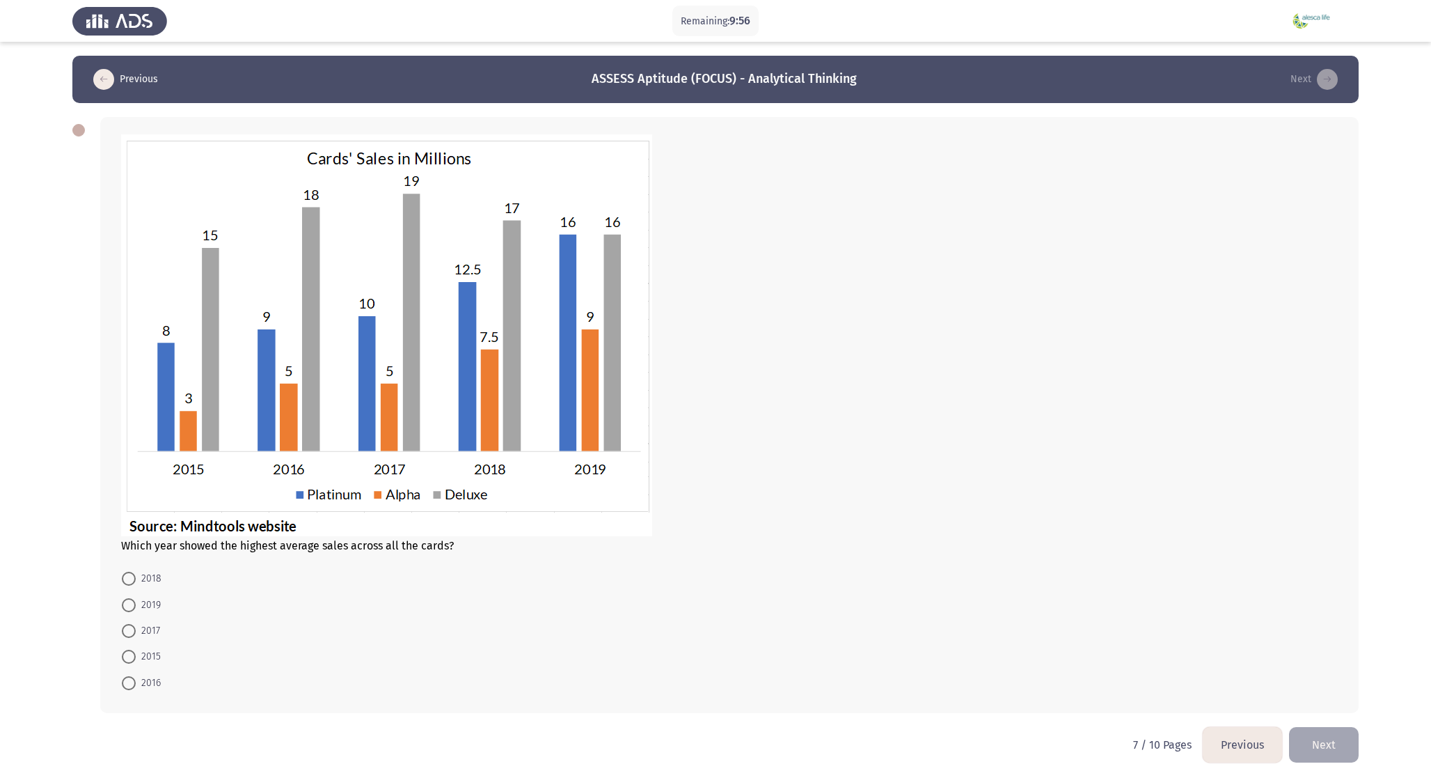
click at [149, 597] on span "2019" at bounding box center [148, 605] width 25 height 17
click at [136, 598] on input "2019" at bounding box center [129, 605] width 14 height 14
radio input "true"
click at [1340, 748] on button "Next" at bounding box center [1324, 743] width 70 height 36
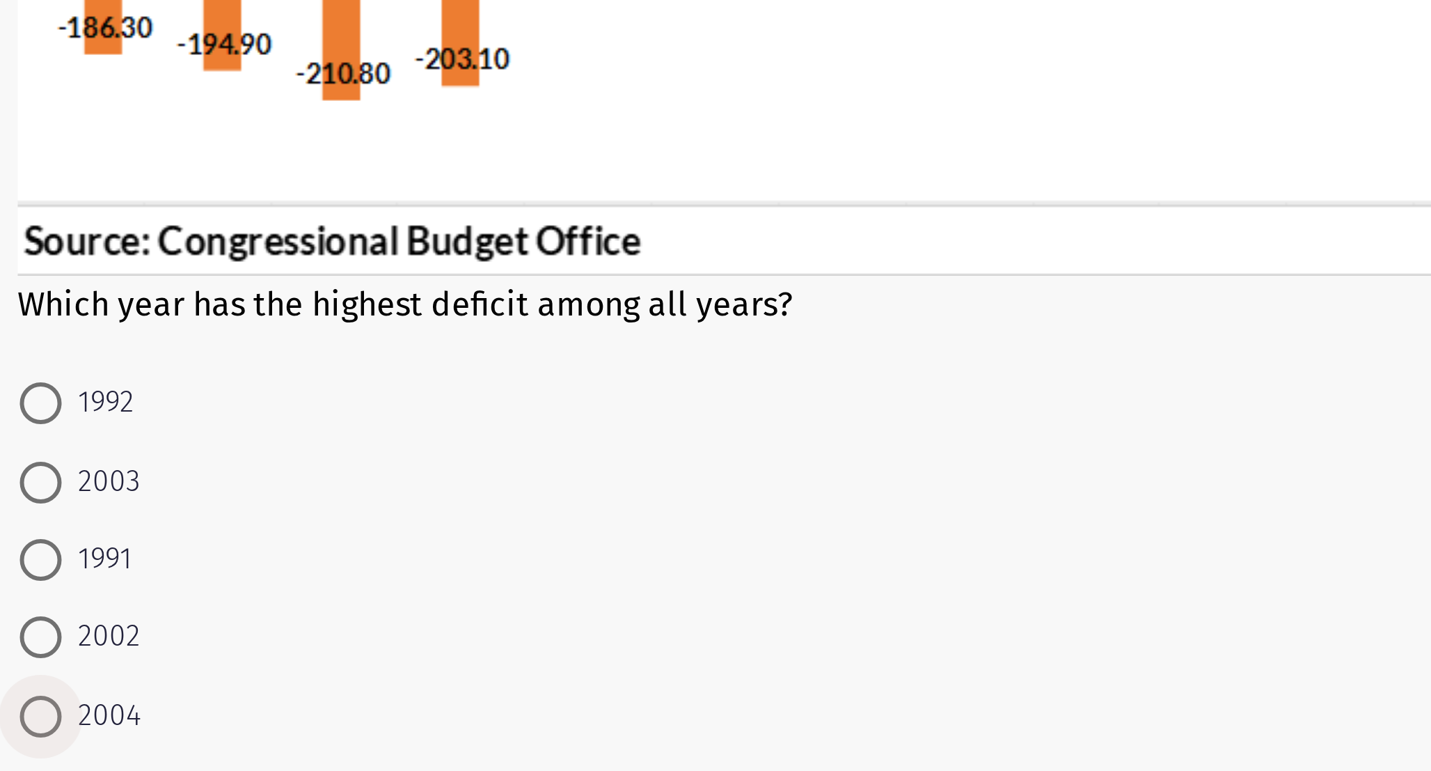
click at [149, 636] on span "2004" at bounding box center [149, 633] width 26 height 17
click at [136, 636] on input "2004" at bounding box center [129, 634] width 14 height 14
radio input "true"
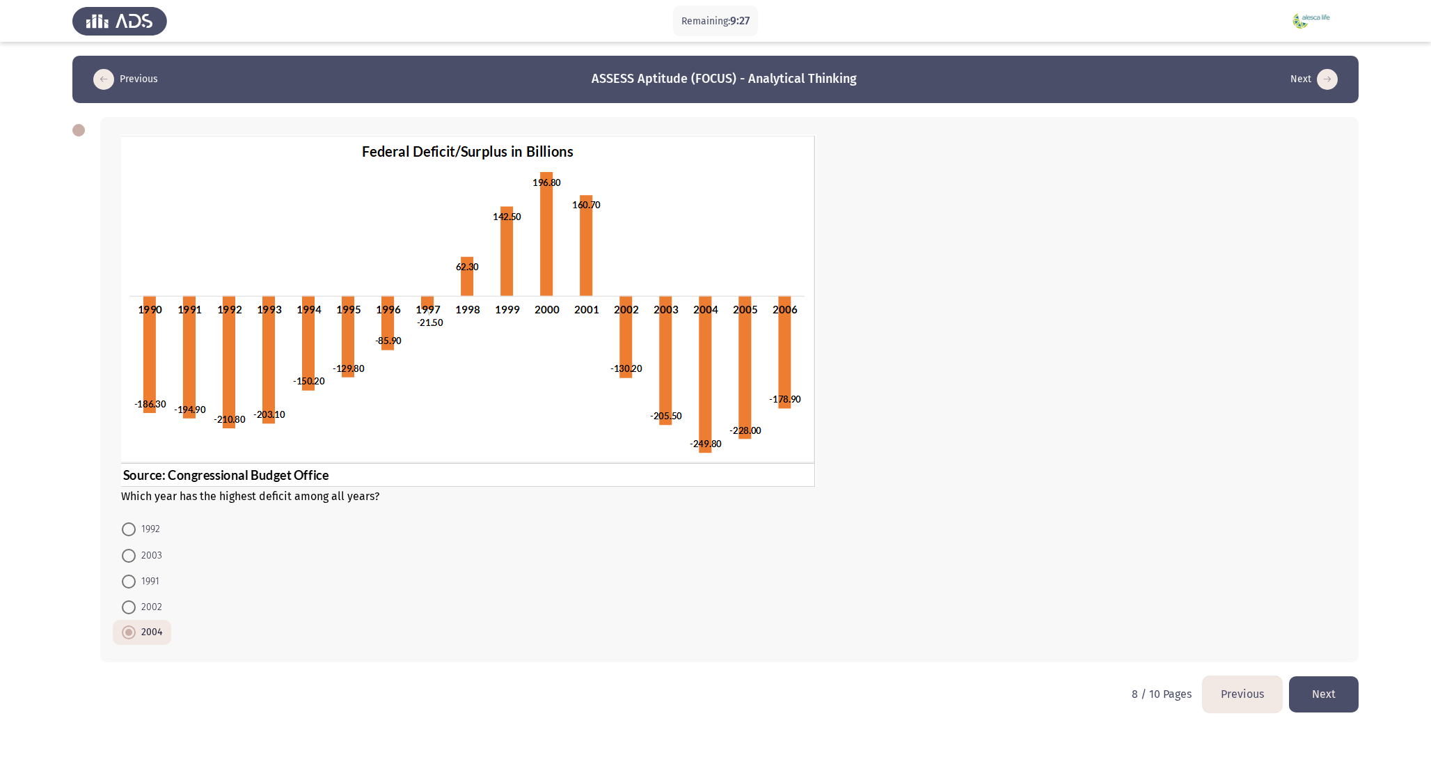
click at [1316, 693] on button "Next" at bounding box center [1324, 694] width 70 height 36
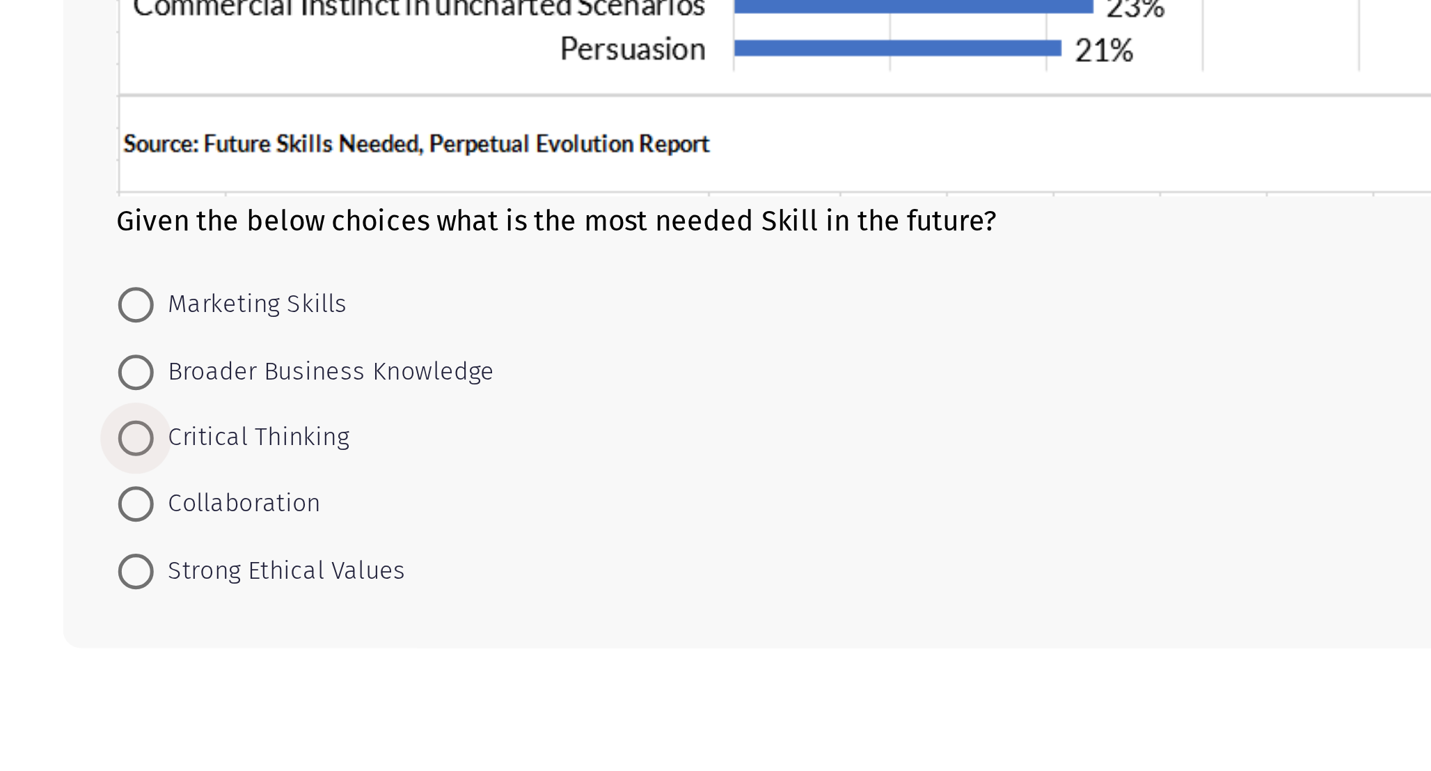
click at [180, 565] on span "Critical Thinking" at bounding box center [174, 571] width 77 height 17
click at [136, 565] on input "Critical Thinking" at bounding box center [129, 572] width 14 height 14
radio input "true"
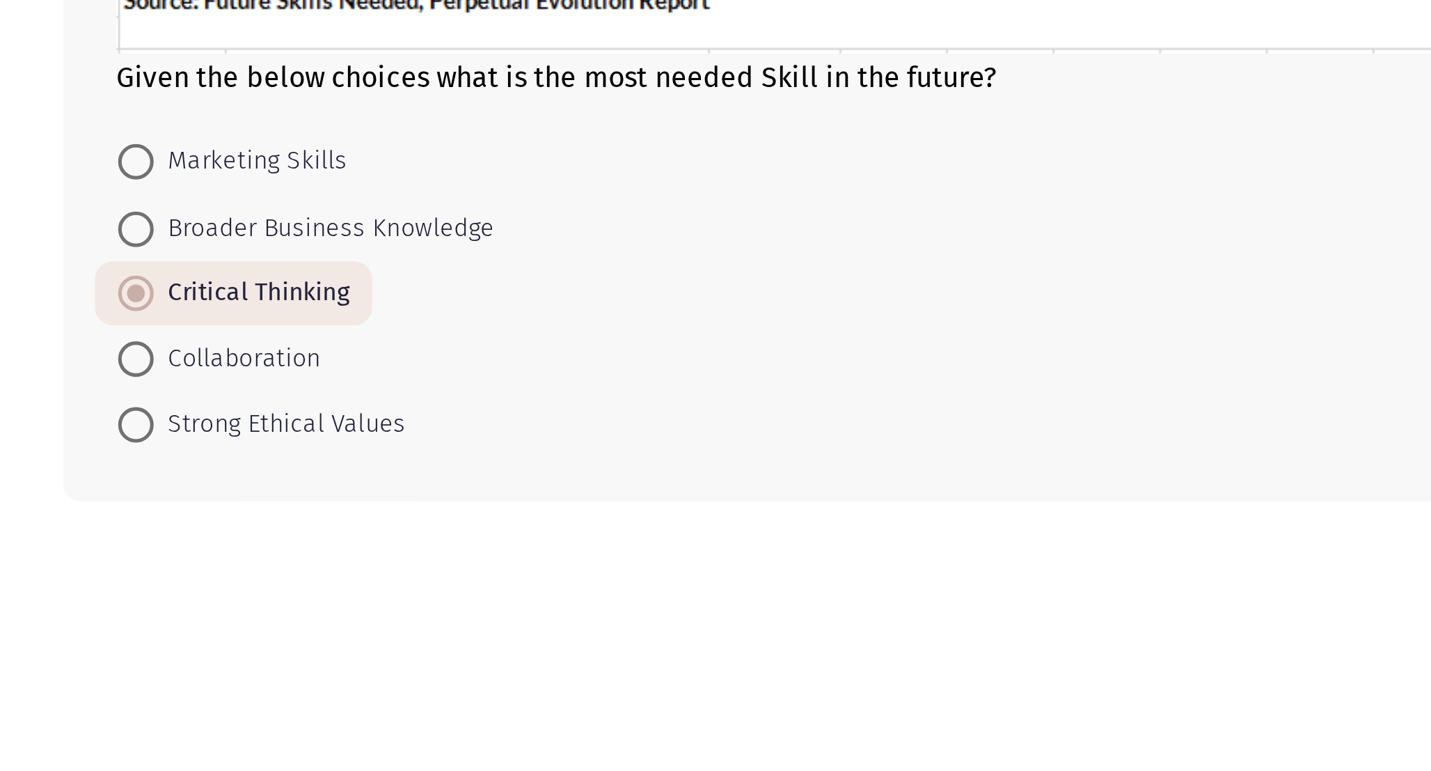
click at [194, 514] on span "Marketing Skills" at bounding box center [174, 519] width 76 height 17
click at [136, 514] on input "Marketing Skills" at bounding box center [129, 519] width 14 height 14
radio input "true"
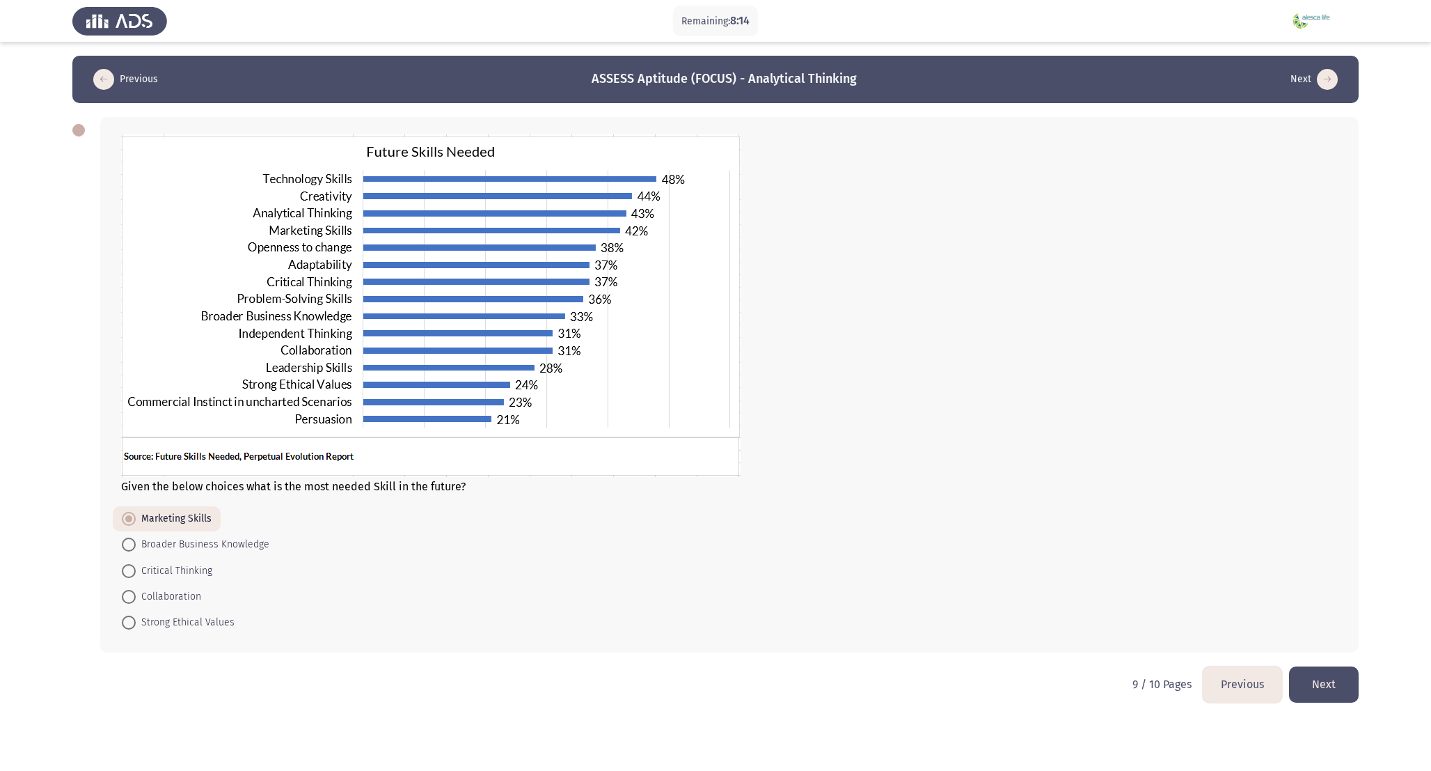
click at [1325, 678] on button "Next" at bounding box center [1324, 684] width 70 height 36
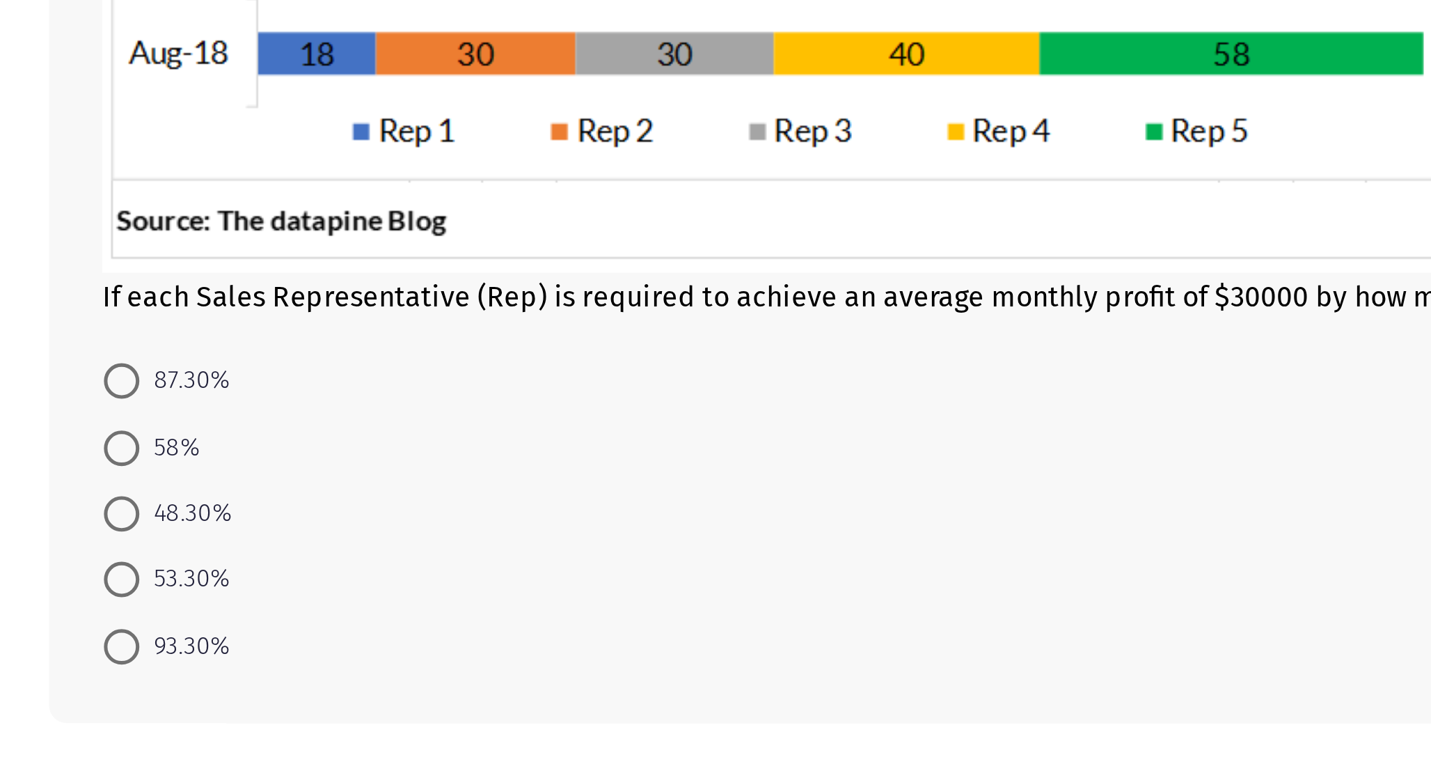
click at [129, 669] on span at bounding box center [129, 667] width 14 height 14
click at [129, 669] on input "48.30%" at bounding box center [129, 667] width 14 height 14
radio input "true"
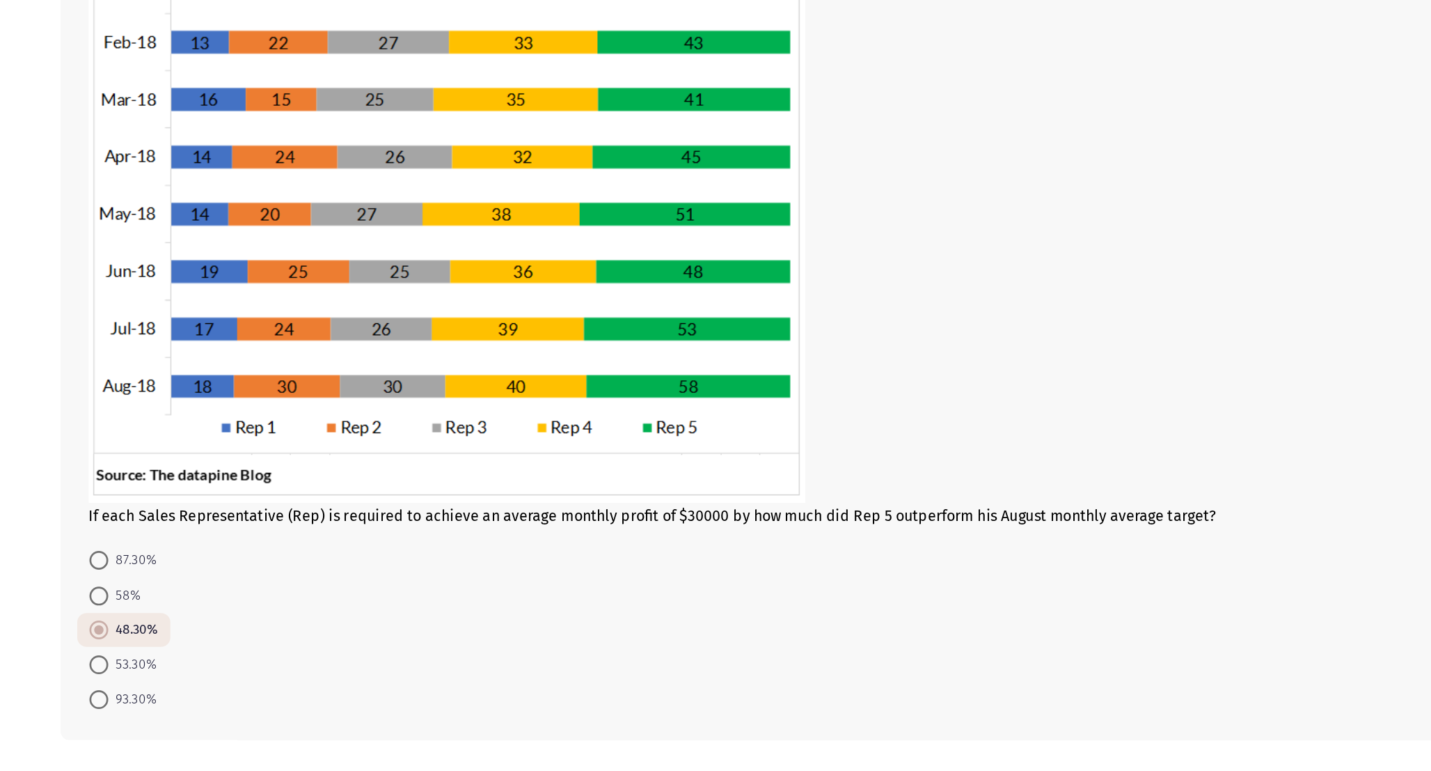
click at [148, 722] on span "93.30%" at bounding box center [154, 717] width 36 height 17
click at [136, 722] on input "93.30%" at bounding box center [129, 718] width 14 height 14
radio input "true"
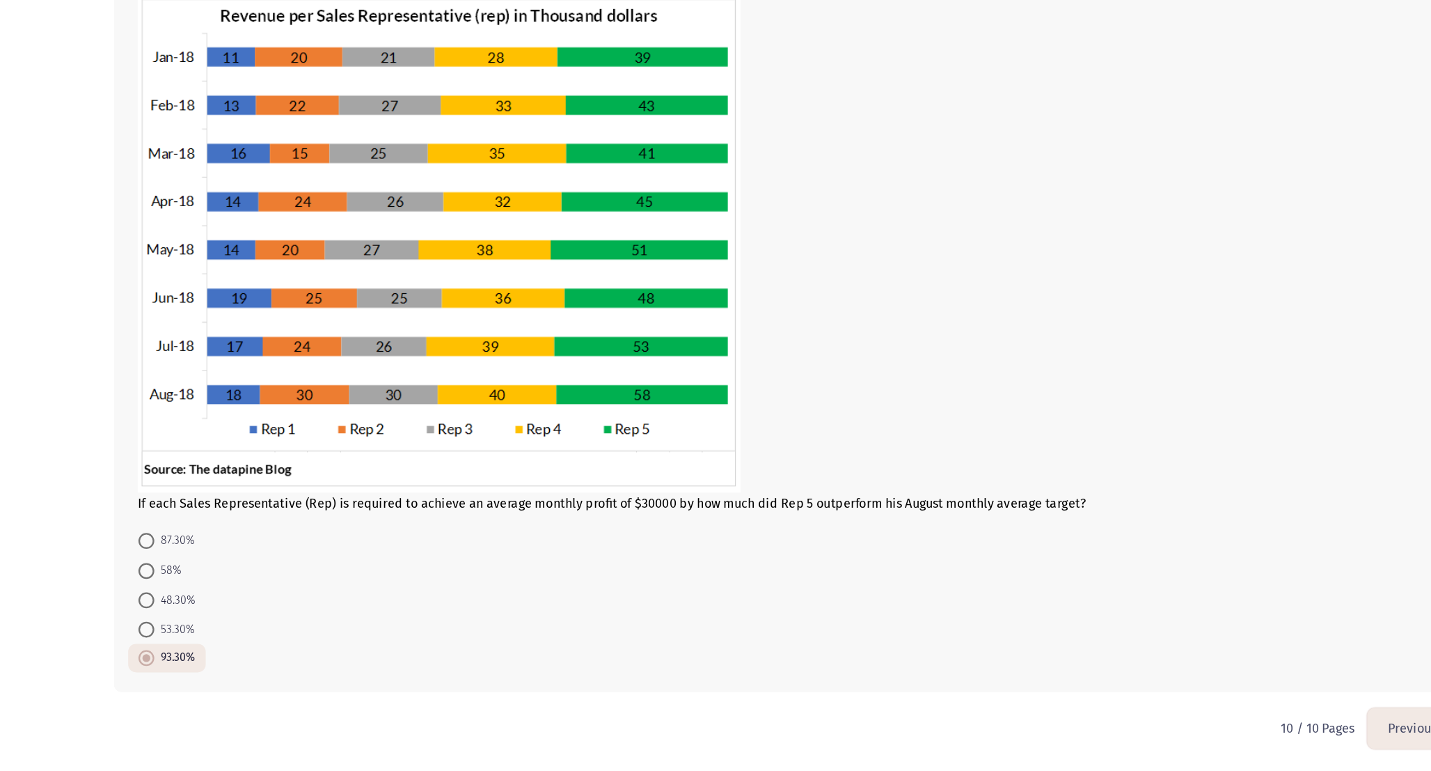
scroll to position [47, 0]
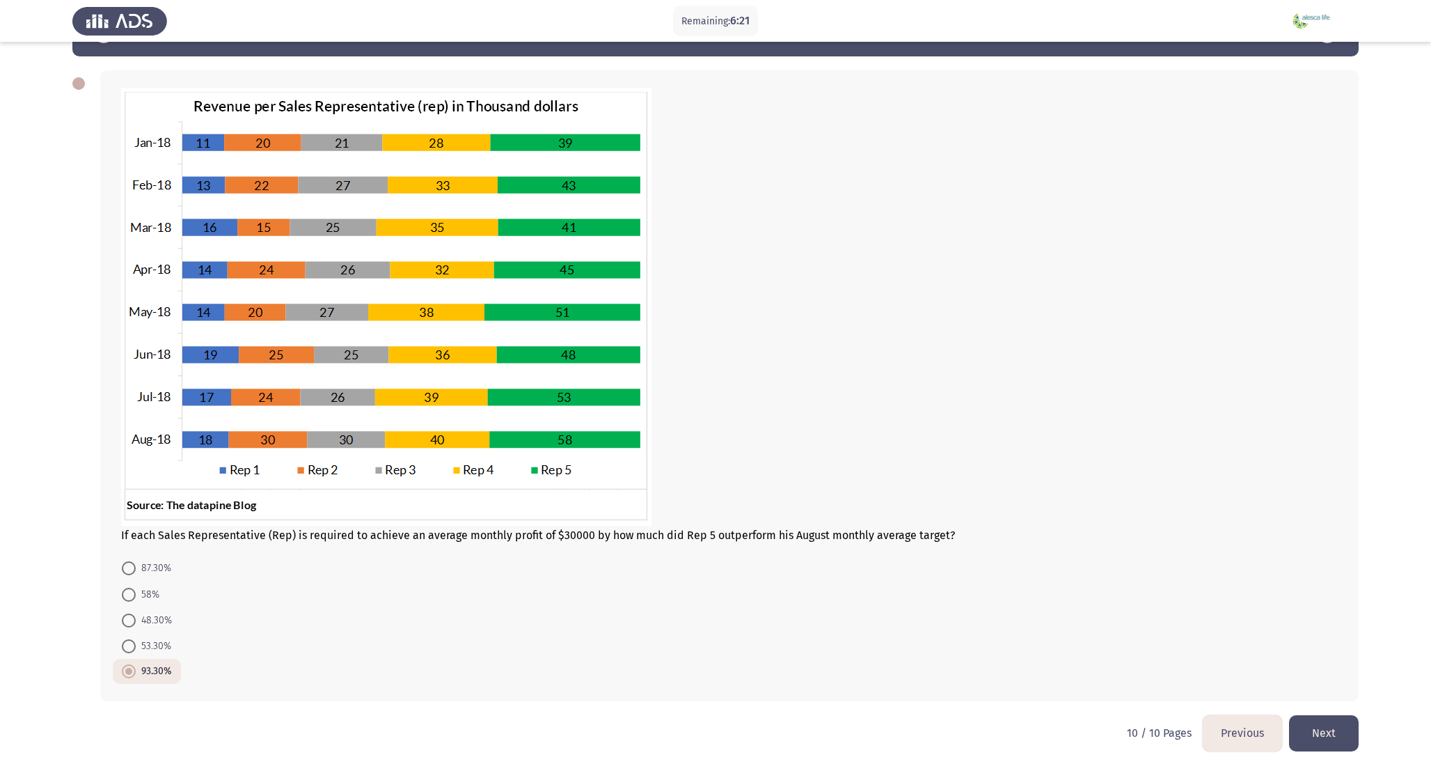
click at [1341, 735] on button "Next" at bounding box center [1324, 733] width 70 height 36
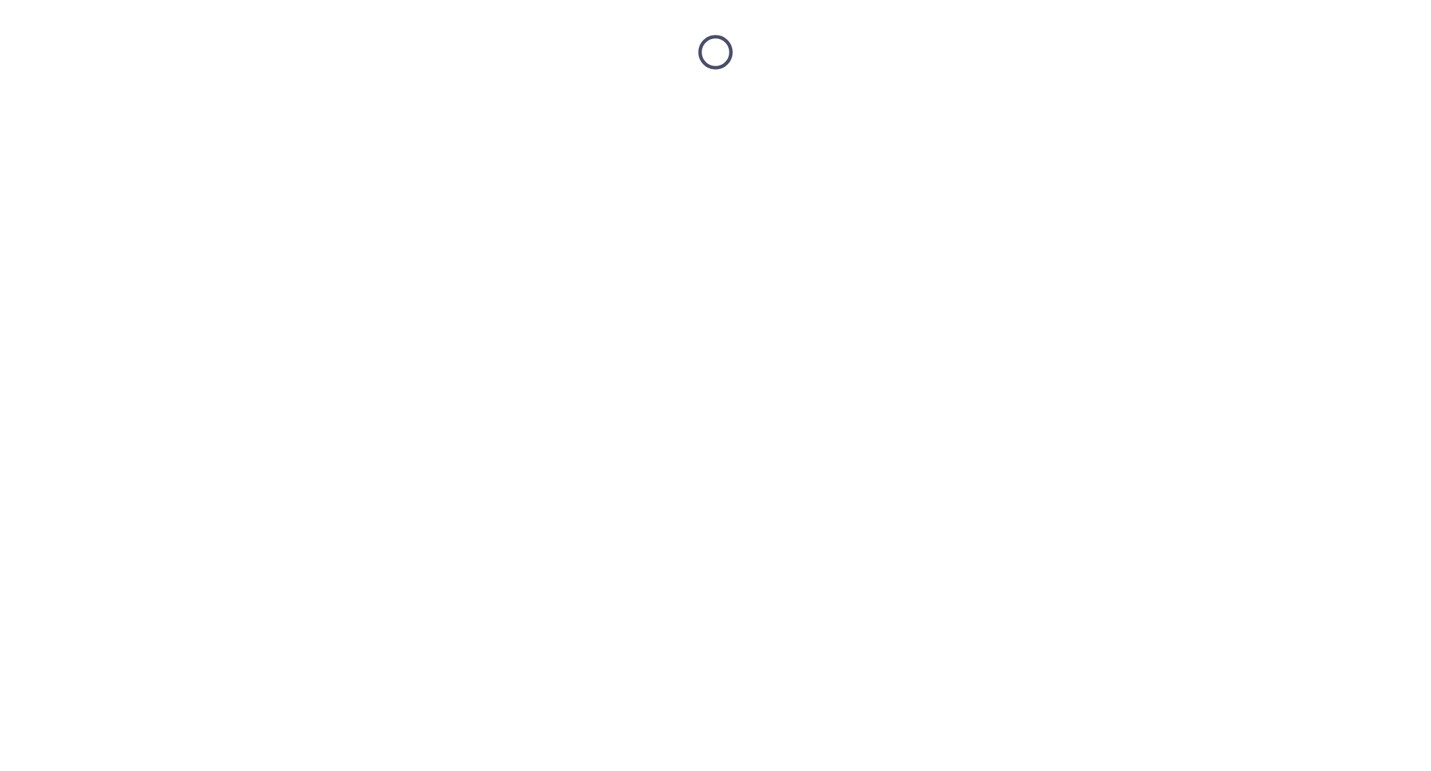
scroll to position [0, 0]
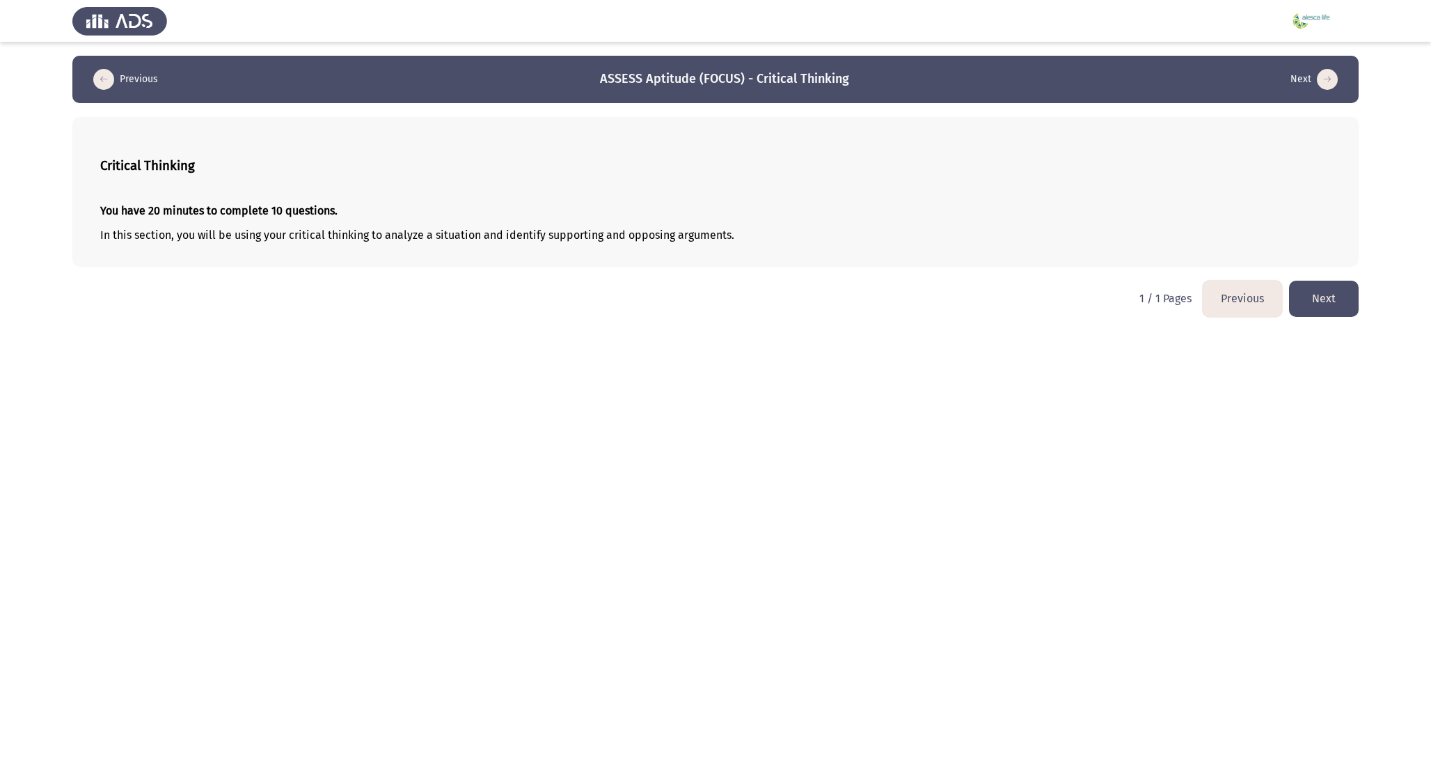
click at [1328, 306] on button "Next" at bounding box center [1324, 299] width 70 height 36
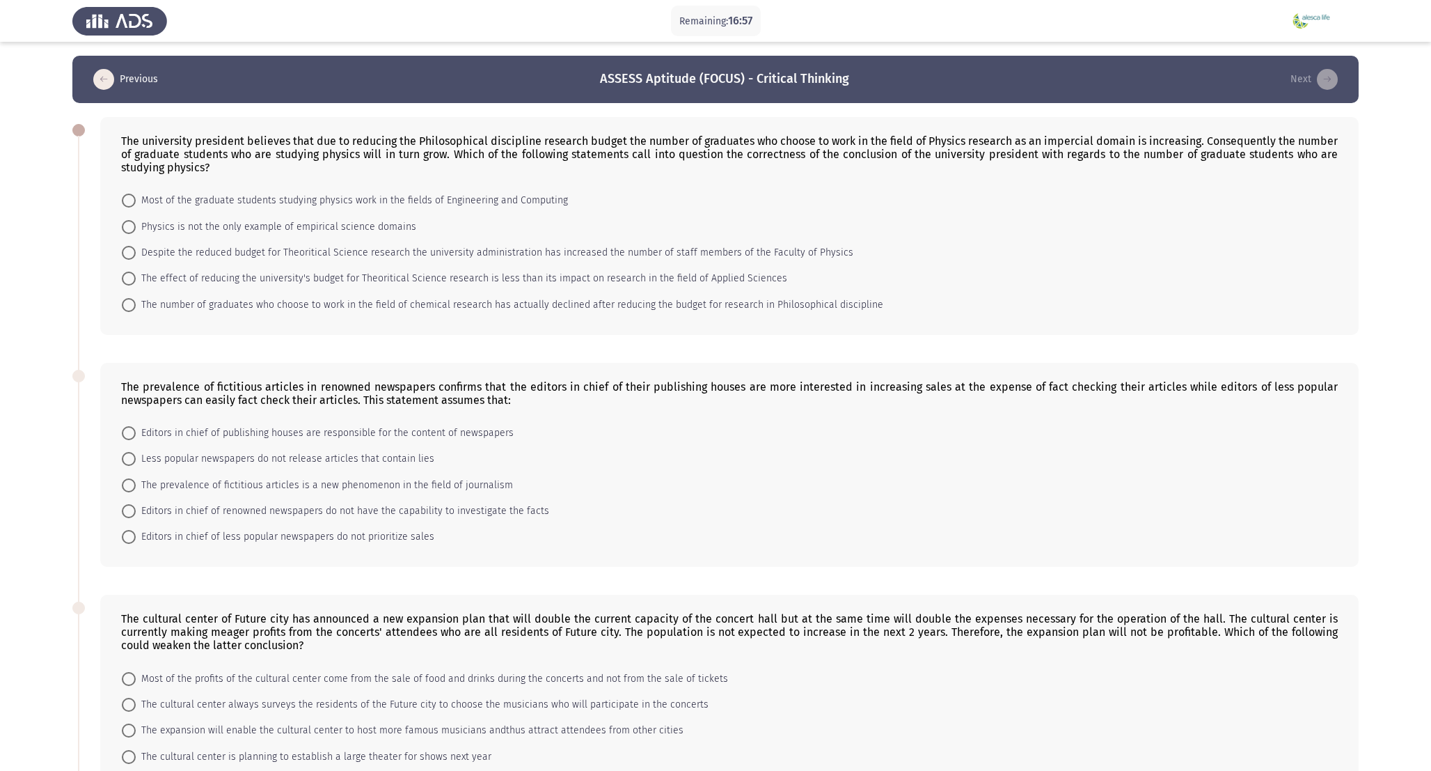
click at [33, 400] on app-assessment-container "Remaining: 16:57 Previous ASSESS Aptitude (FOCUS) - Critical Thinking Next The …" at bounding box center [715, 687] width 1431 height 1262
click at [285, 196] on span "Most of the graduate students studying physics work in the fields of Engineerin…" at bounding box center [352, 200] width 432 height 17
click at [136, 196] on input "Most of the graduate students studying physics work in the fields of Engineerin…" at bounding box center [129, 201] width 14 height 14
radio input "true"
click at [347, 442] on mat-radio-button "Editors in chief of publishing houses are responsible for the content of newspa…" at bounding box center [318, 431] width 410 height 26
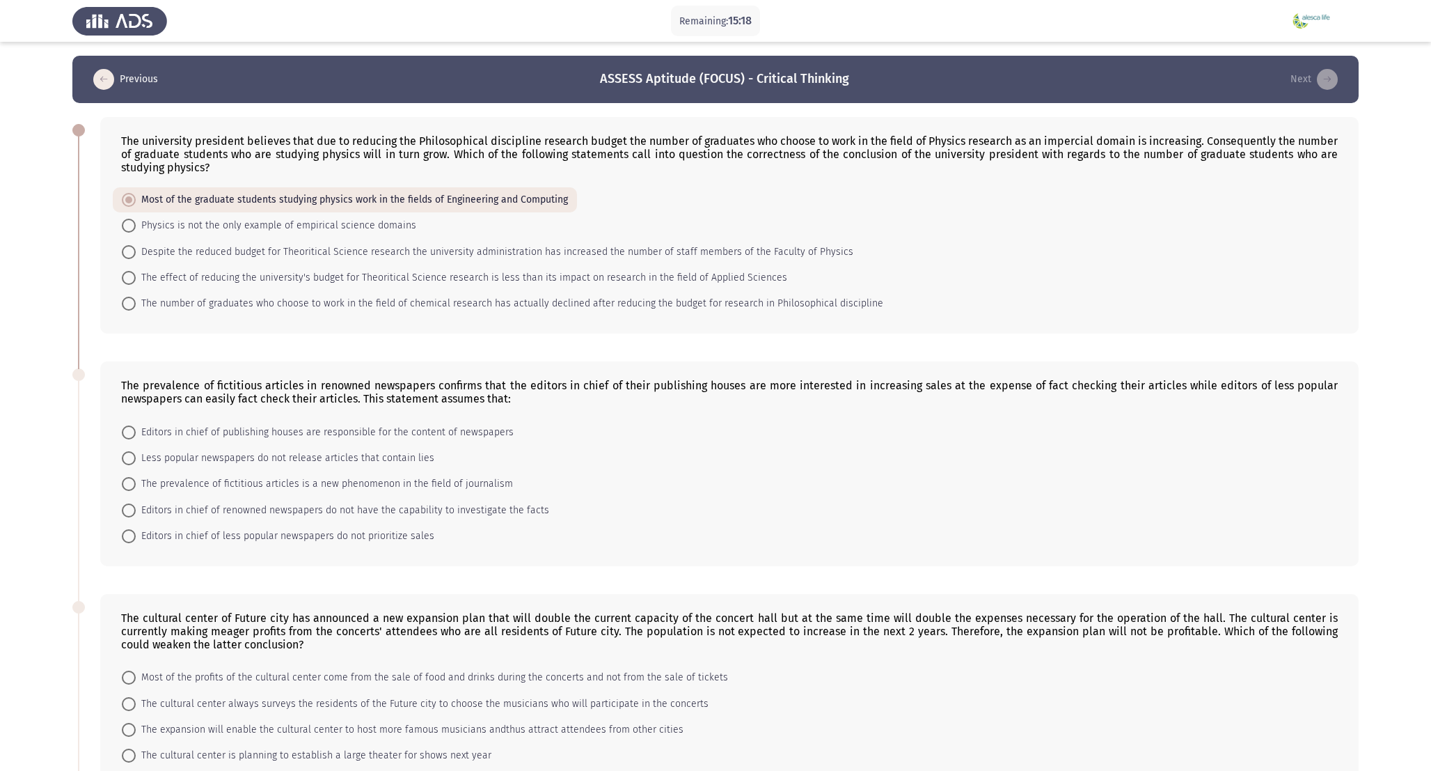
click at [354, 432] on span "Editors in chief of publishing houses are responsible for the content of newspa…" at bounding box center [325, 432] width 378 height 17
click at [136, 432] on input "Editors in chief of publishing houses are responsible for the content of newspa…" at bounding box center [129, 432] width 14 height 14
radio input "true"
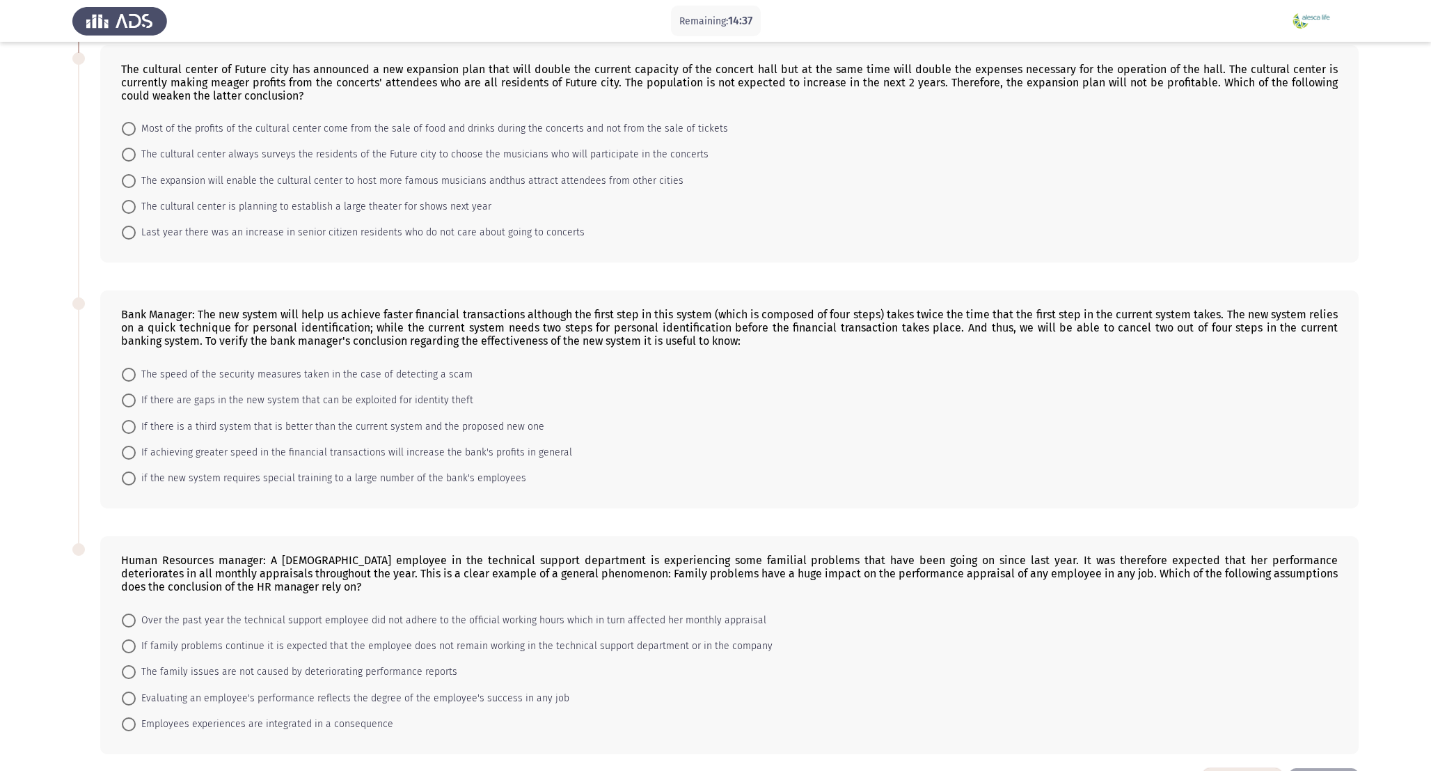
scroll to position [600, 0]
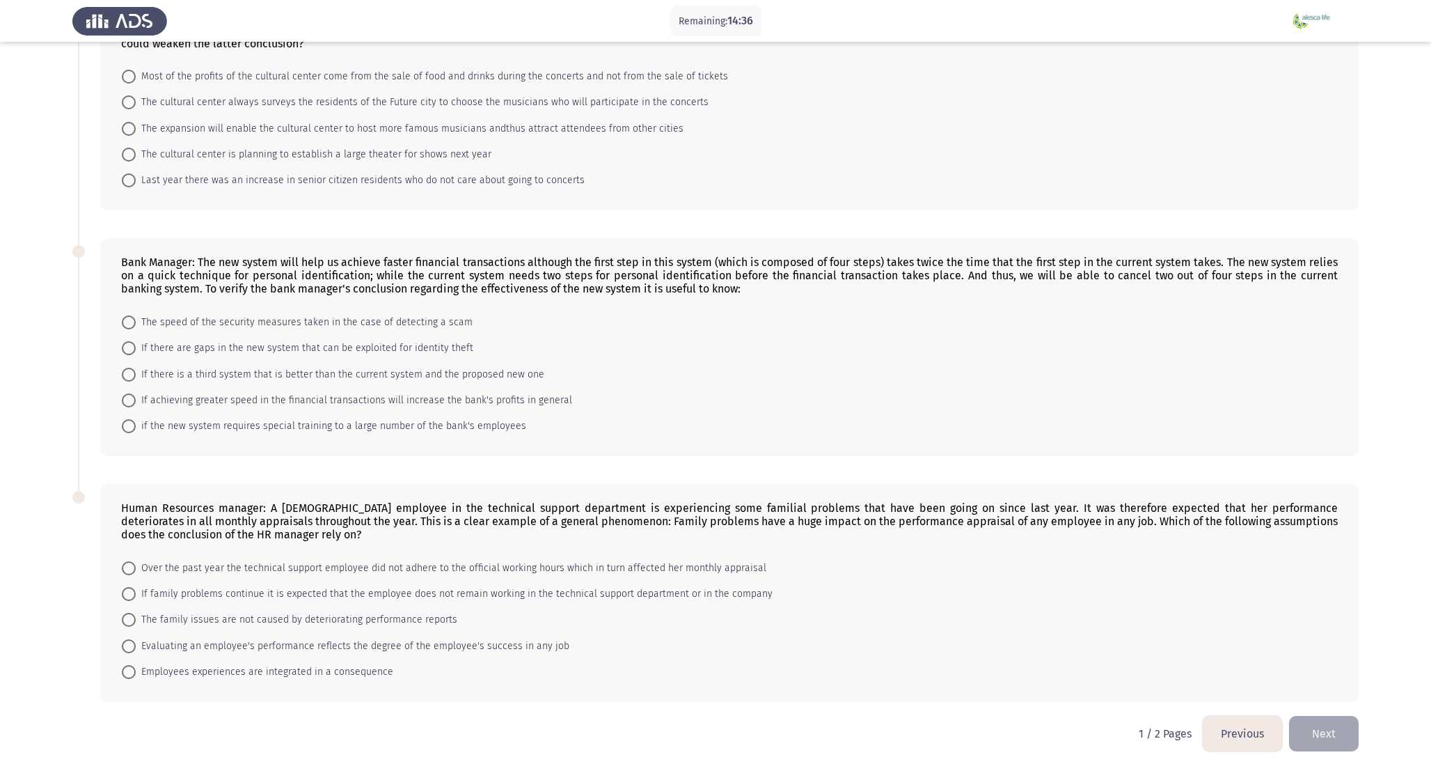
click at [252, 627] on span "The family issues are not caused by deteriorating performance reports" at bounding box center [297, 619] width 322 height 17
click at [136, 627] on input "The family issues are not caused by deteriorating performance reports" at bounding box center [129, 620] width 14 height 14
radio input "true"
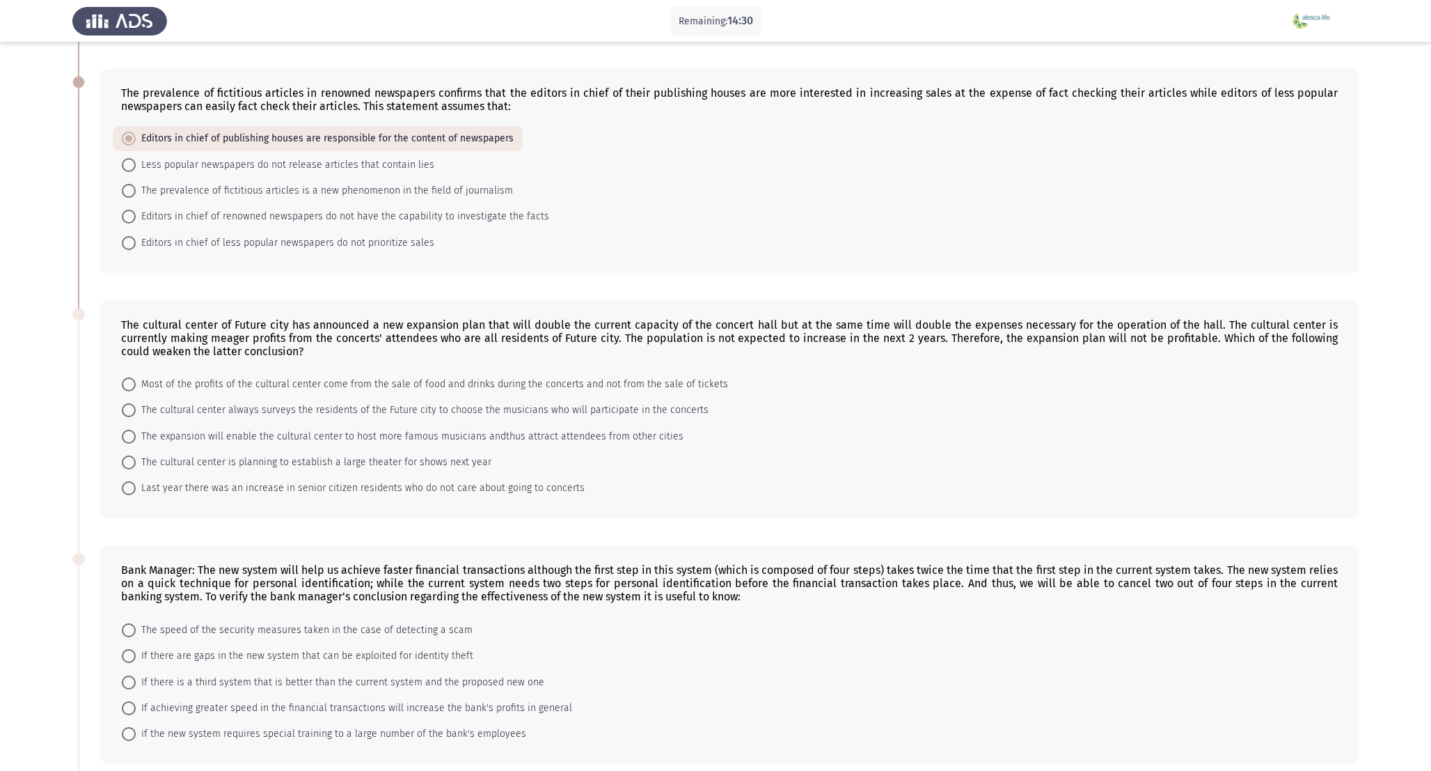
scroll to position [347, 0]
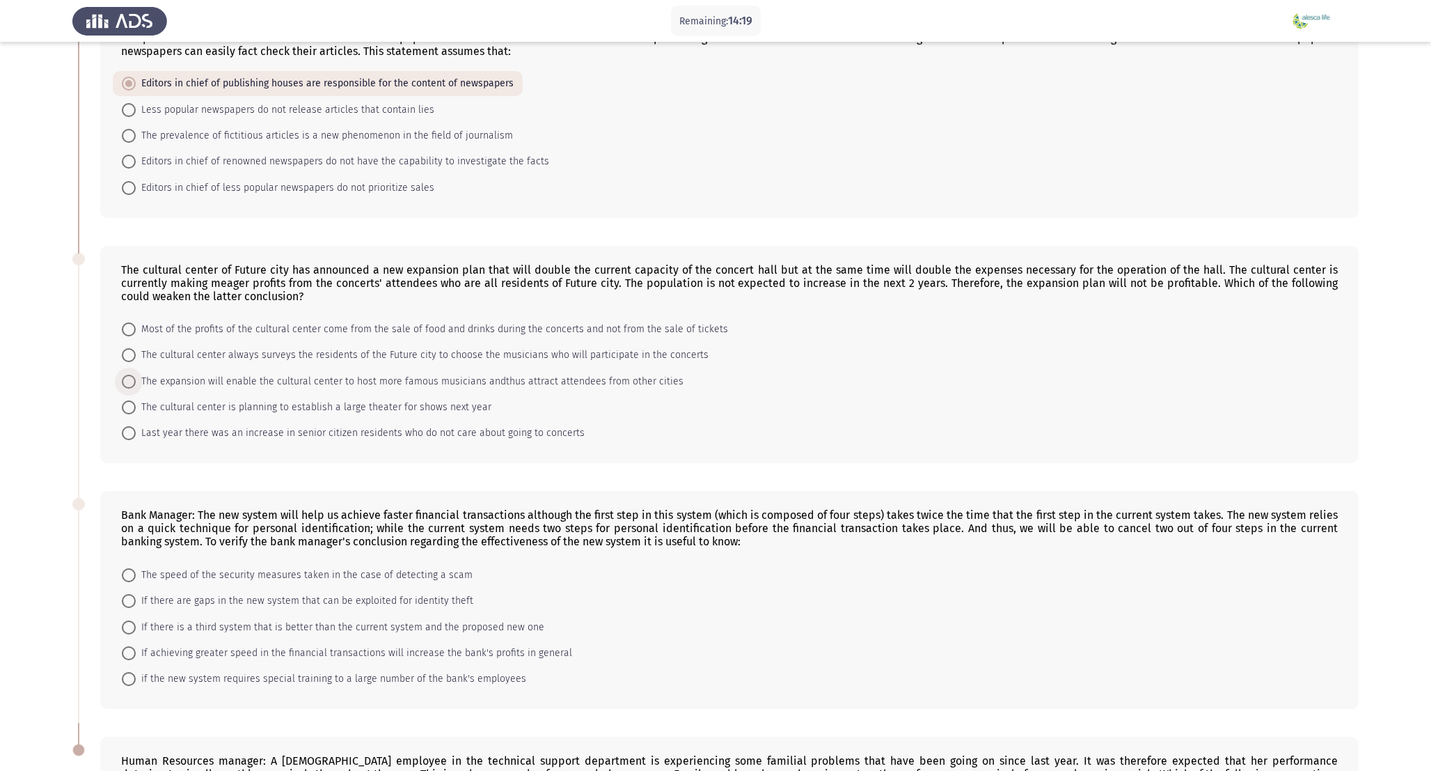
click at [350, 377] on span "The expansion will enable the cultural center to host more famous musicians and…" at bounding box center [410, 381] width 548 height 17
click at [136, 377] on input "The expansion will enable the cultural center to host more famous musicians and…" at bounding box center [129, 382] width 14 height 14
radio input "true"
click at [278, 656] on span "If achieving greater speed in the financial transactions will increase the bank…" at bounding box center [354, 652] width 436 height 17
click at [136, 656] on input "If achieving greater speed in the financial transactions will increase the bank…" at bounding box center [129, 652] width 14 height 14
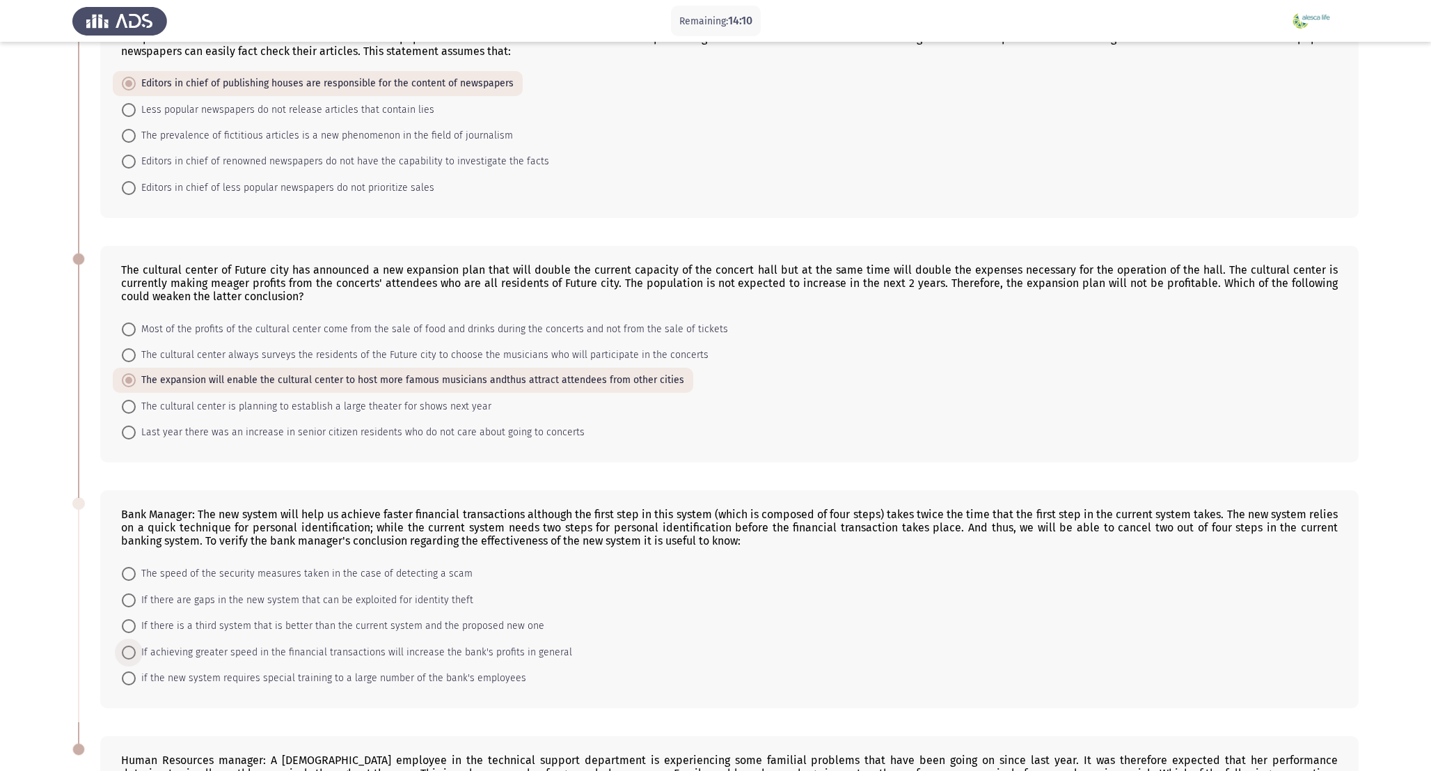
radio input "true"
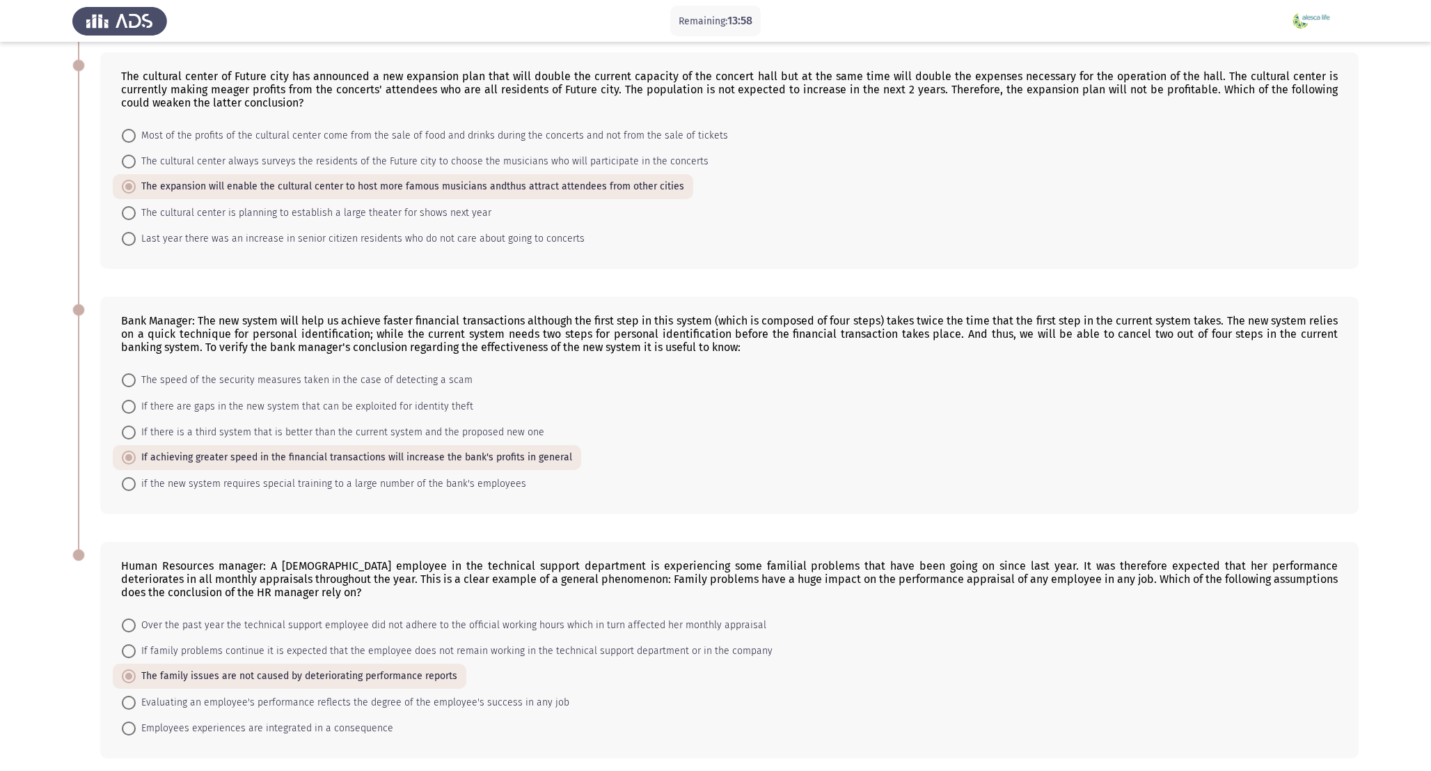
scroll to position [597, 0]
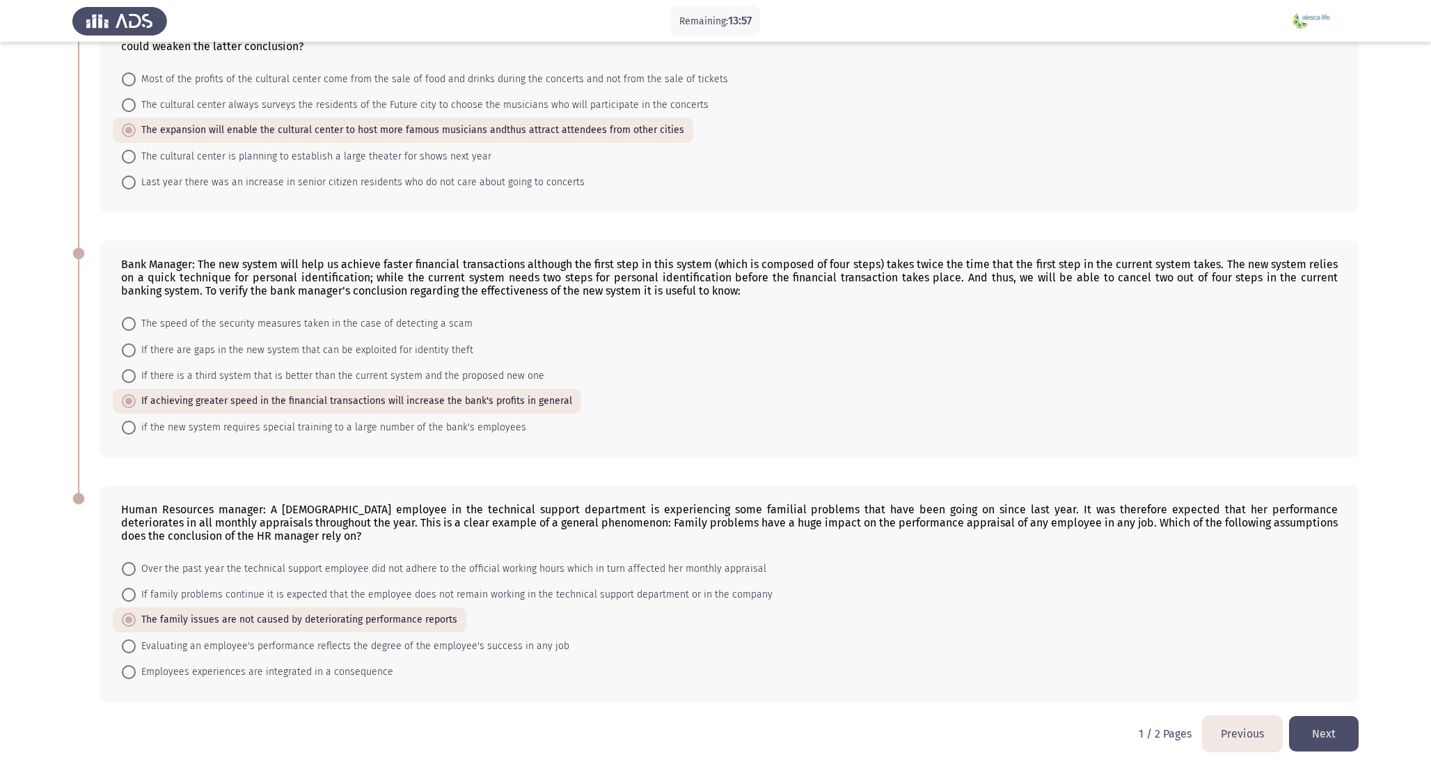
click at [1332, 734] on button "Next" at bounding box center [1324, 734] width 70 height 36
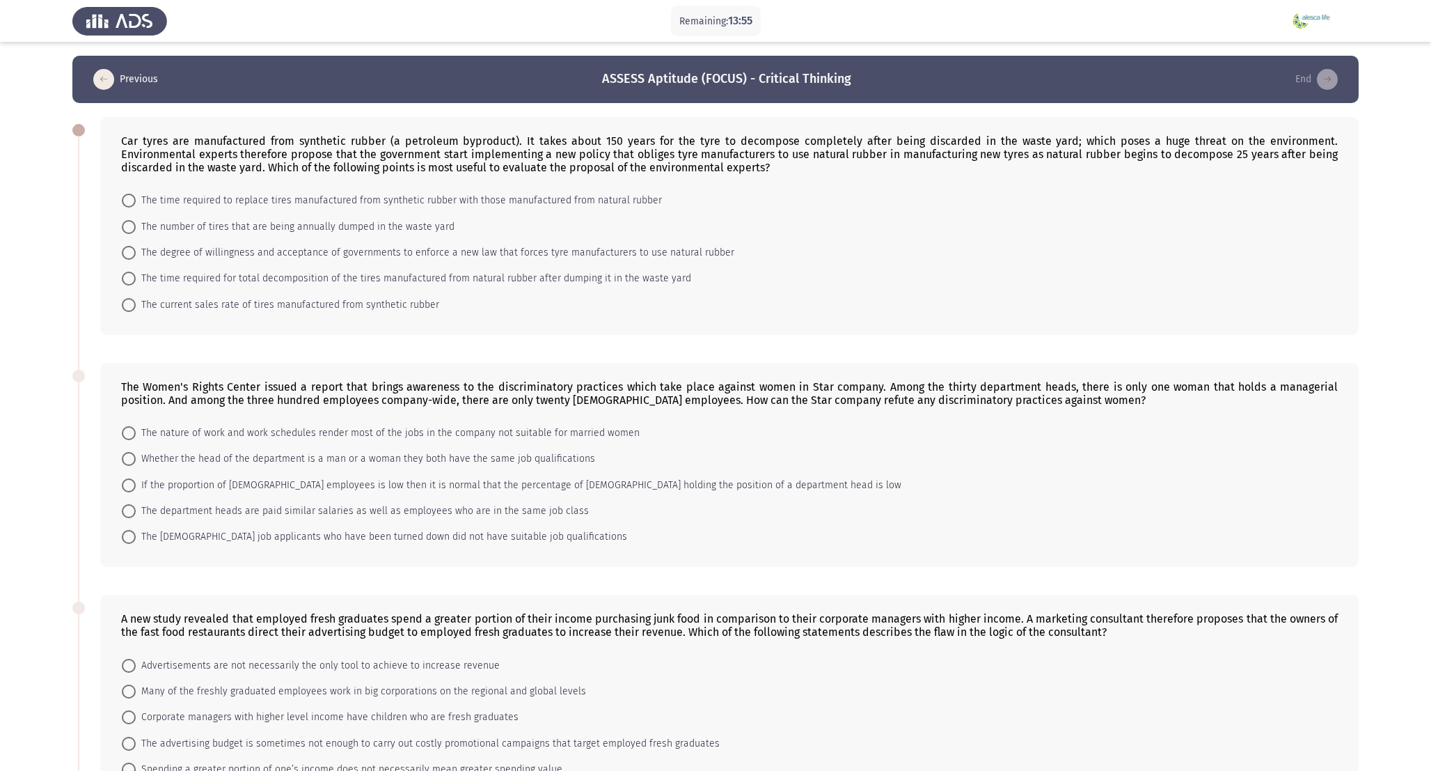
scroll to position [71, 0]
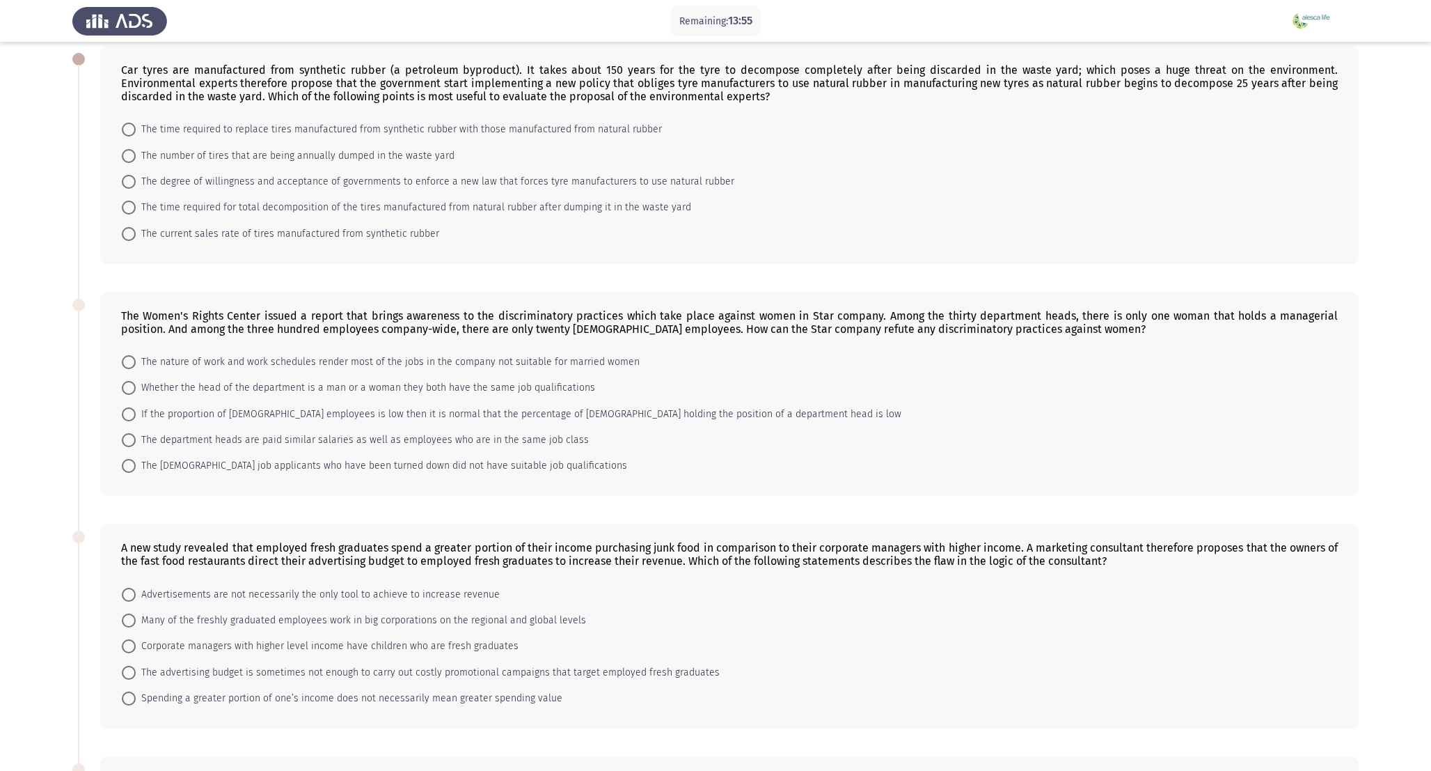
click at [267, 182] on span "The degree of willingness and acceptance of governments to enforce a new law th…" at bounding box center [435, 181] width 599 height 17
click at [136, 182] on input "The degree of willingness and acceptance of governments to enforce a new law th…" at bounding box center [129, 182] width 14 height 14
radio input "true"
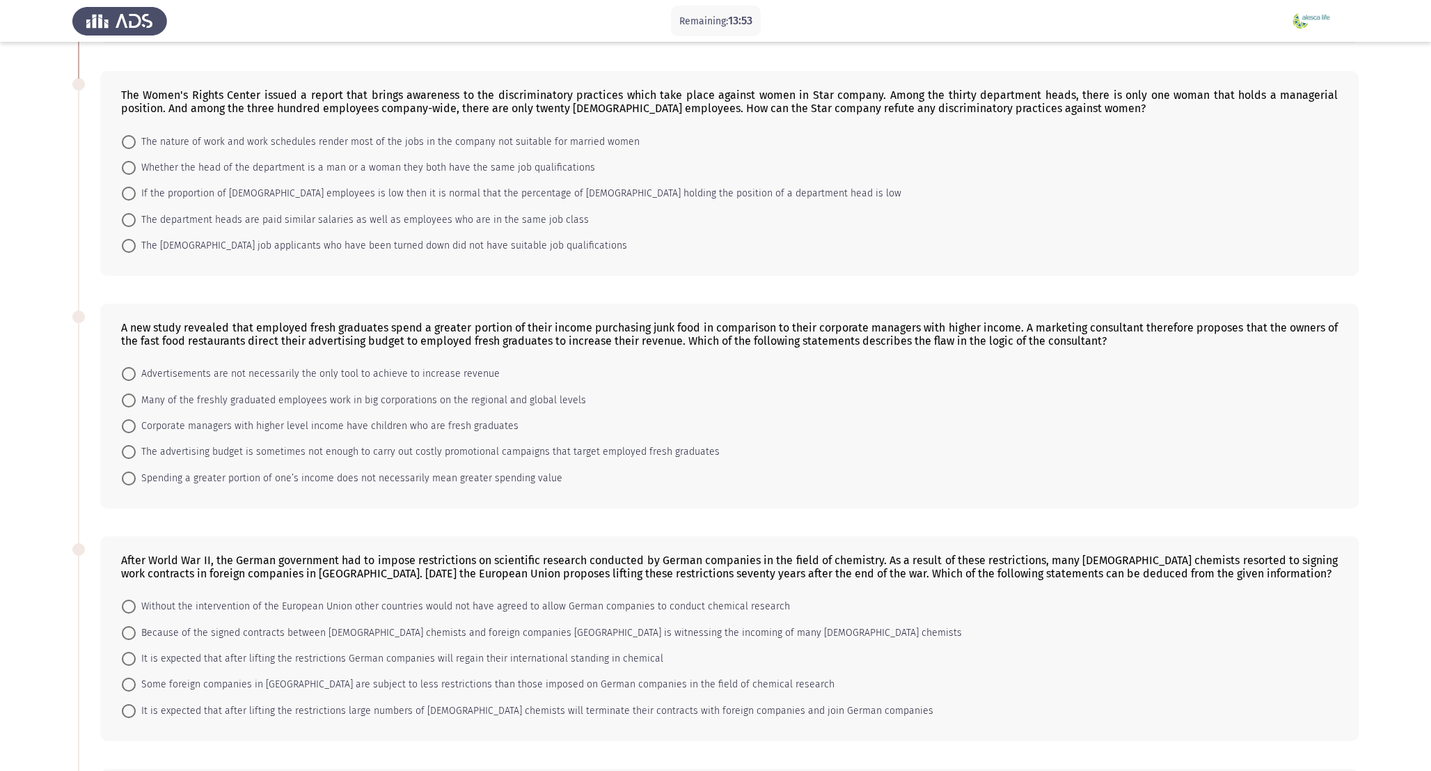
scroll to position [287, 0]
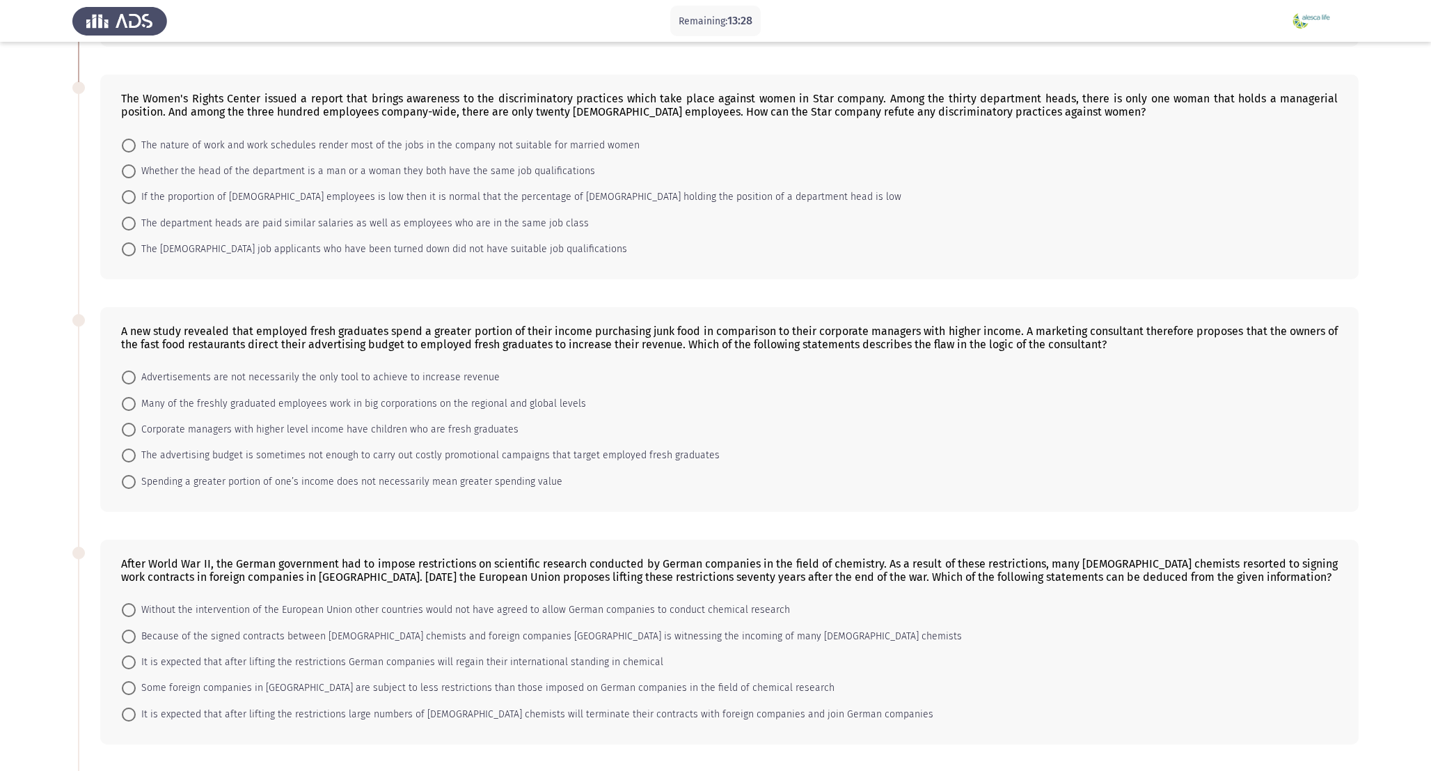
click at [183, 251] on span "The [DEMOGRAPHIC_DATA] job applicants who have been turned down did not have su…" at bounding box center [381, 249] width 491 height 17
click at [136, 251] on input "The [DEMOGRAPHIC_DATA] job applicants who have been turned down did not have su…" at bounding box center [129, 249] width 14 height 14
radio input "true"
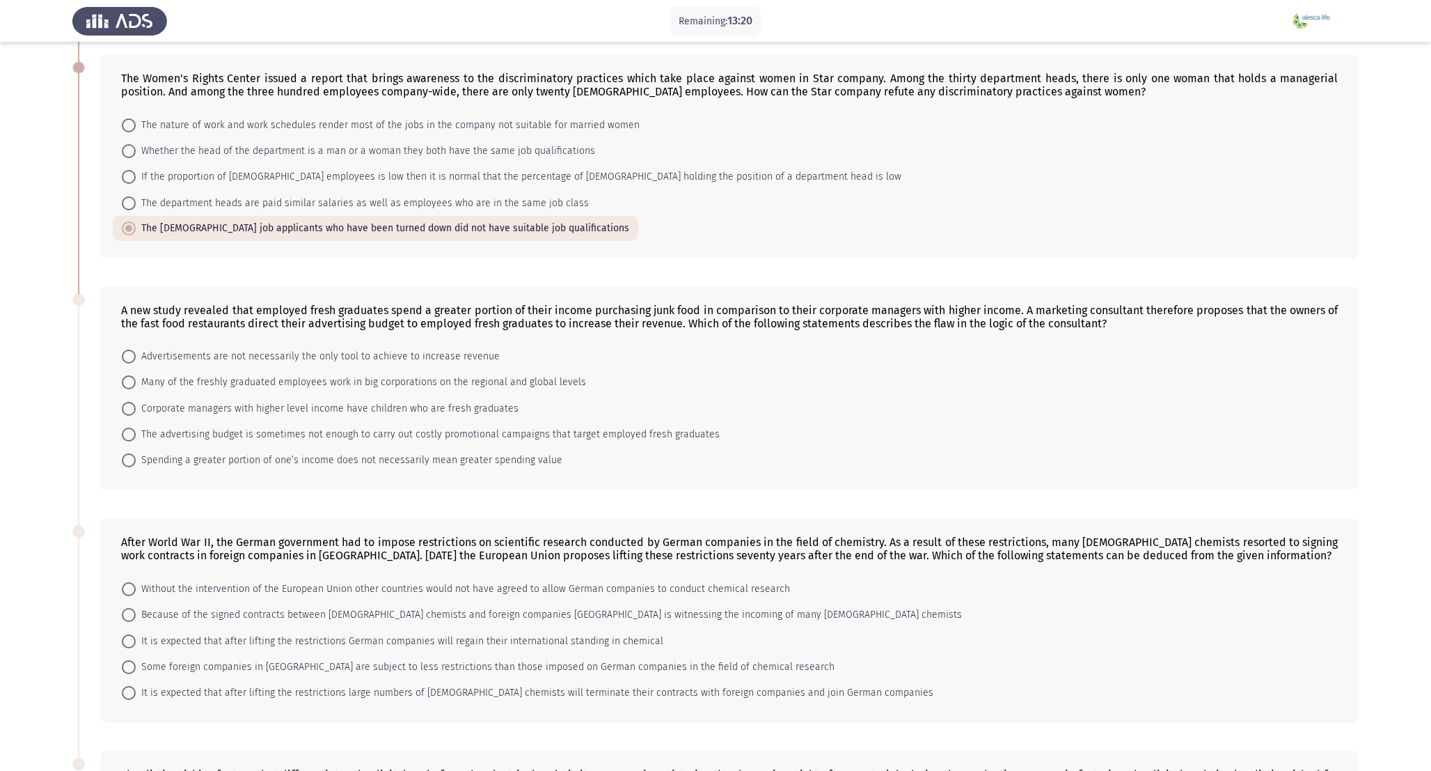
scroll to position [340, 0]
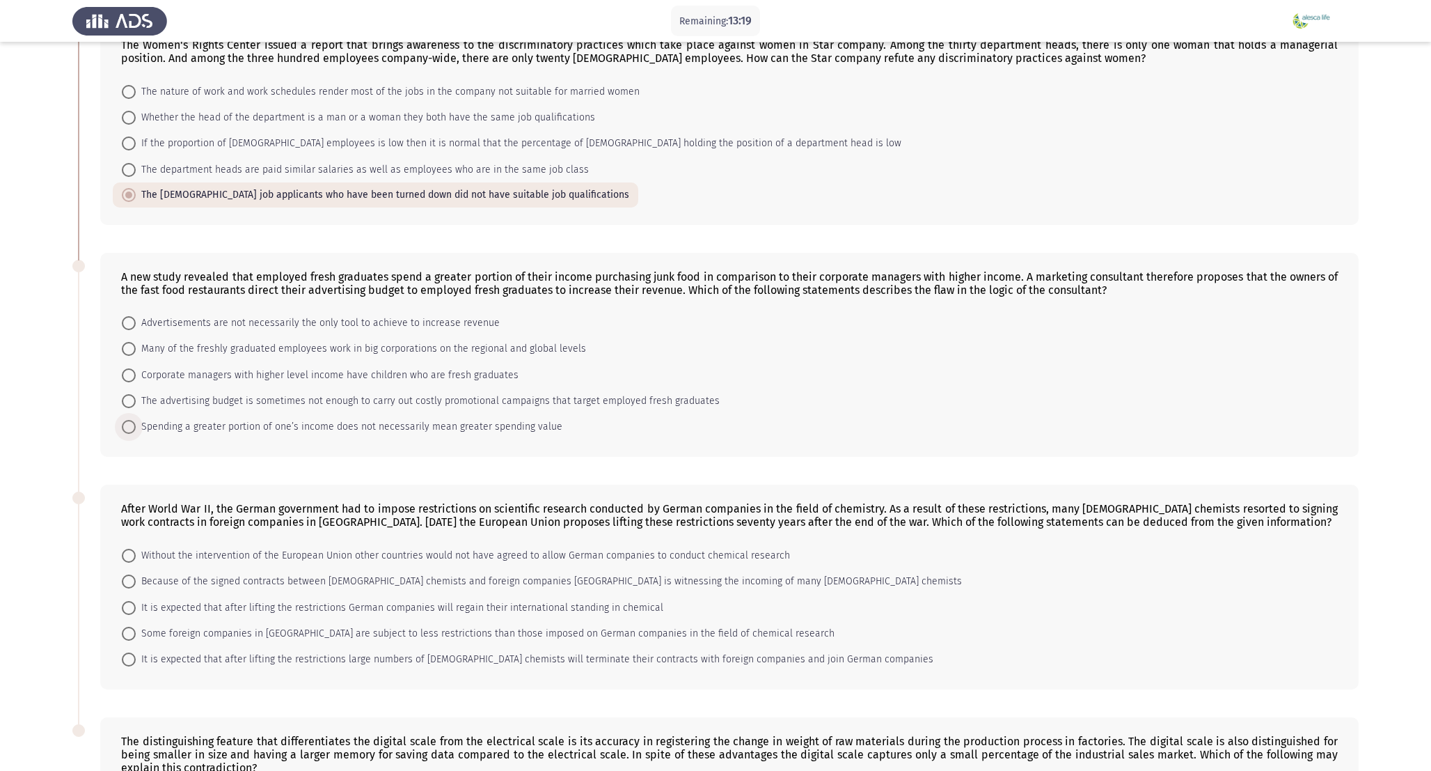
click at [297, 427] on span "Spending a greater portion of one’s income does not necessarily mean greater sp…" at bounding box center [349, 426] width 427 height 17
click at [136, 427] on input "Spending a greater portion of one’s income does not necessarily mean greater sp…" at bounding box center [129, 427] width 14 height 14
radio input "true"
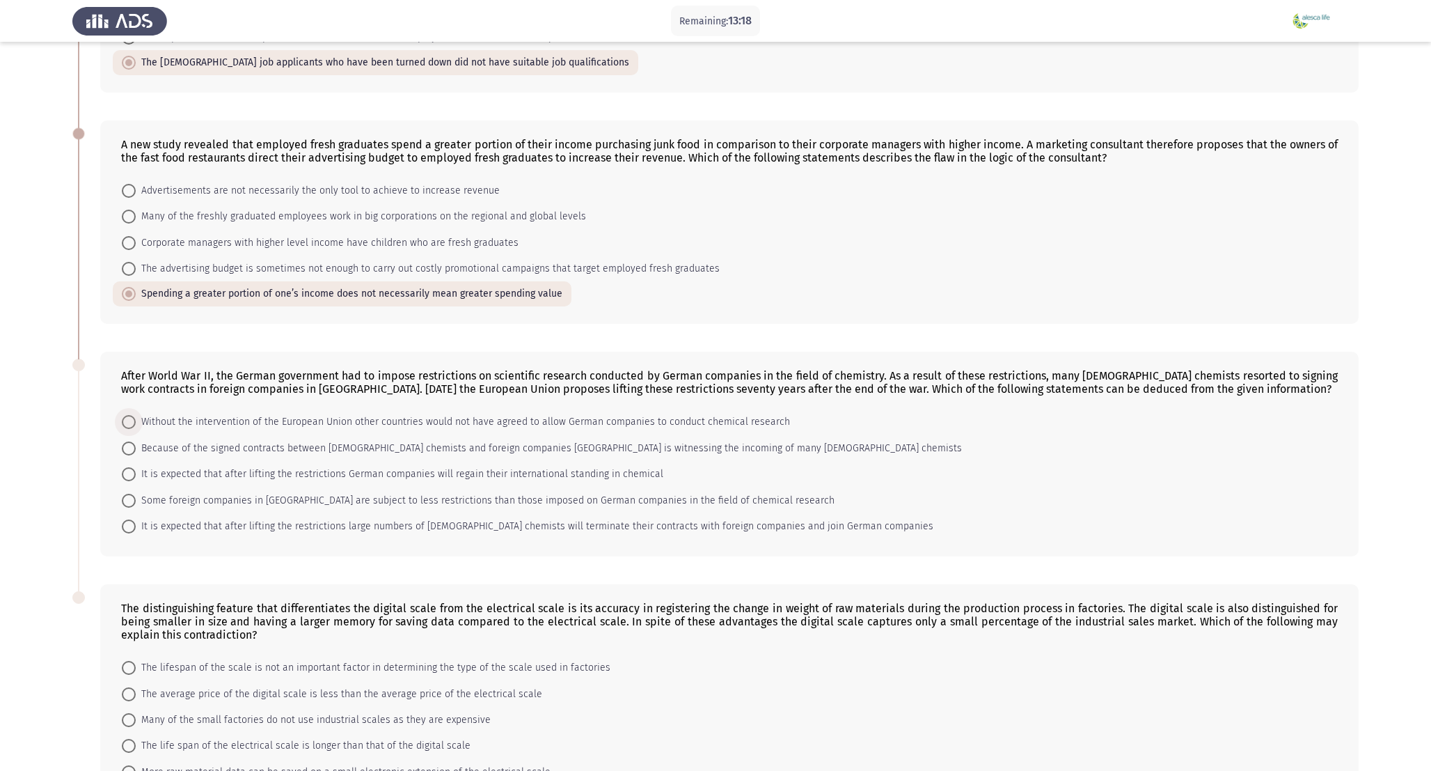
click at [297, 427] on span "Without the intervention of the European Union other countries would not have a…" at bounding box center [463, 421] width 654 height 17
click at [136, 427] on input "Without the intervention of the European Union other countries would not have a…" at bounding box center [129, 422] width 14 height 14
radio input "true"
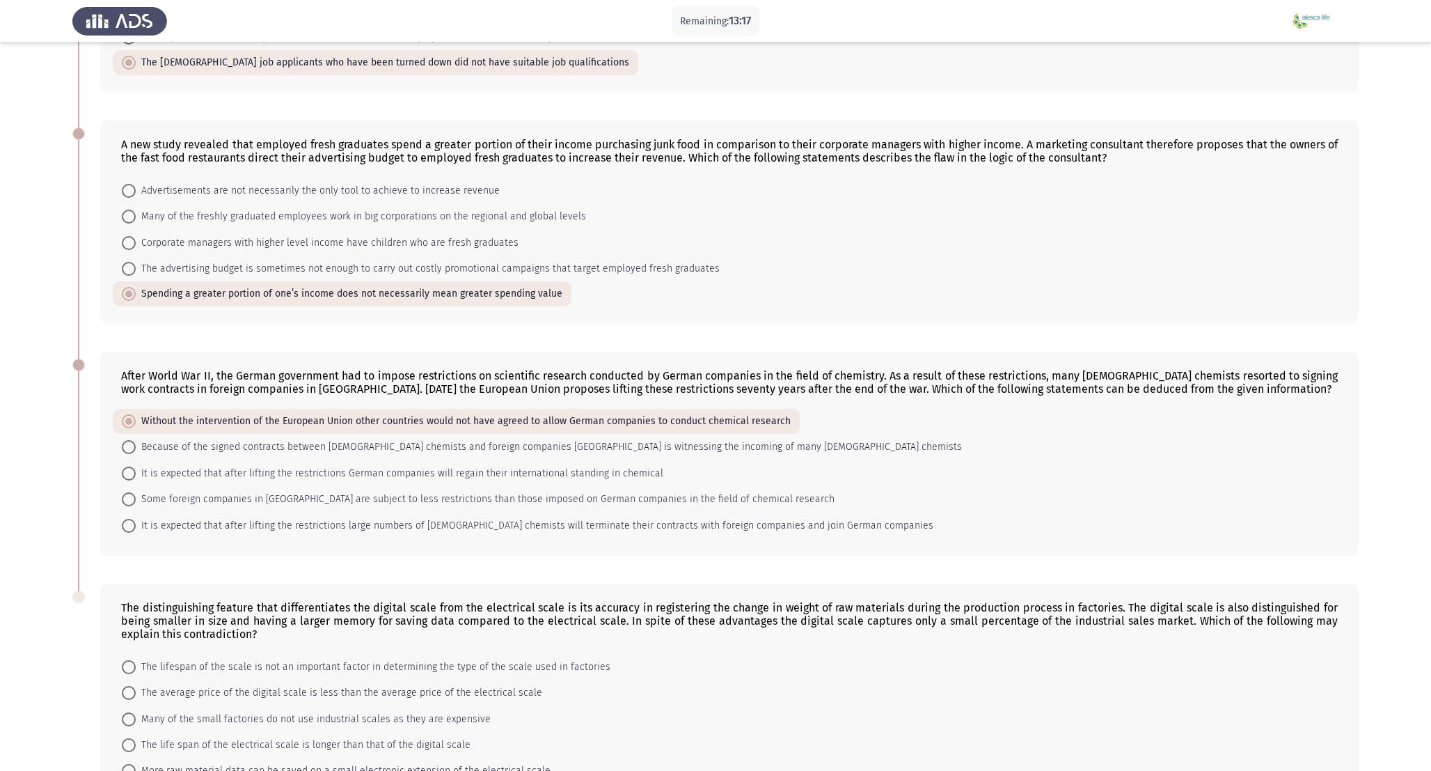
scroll to position [572, 0]
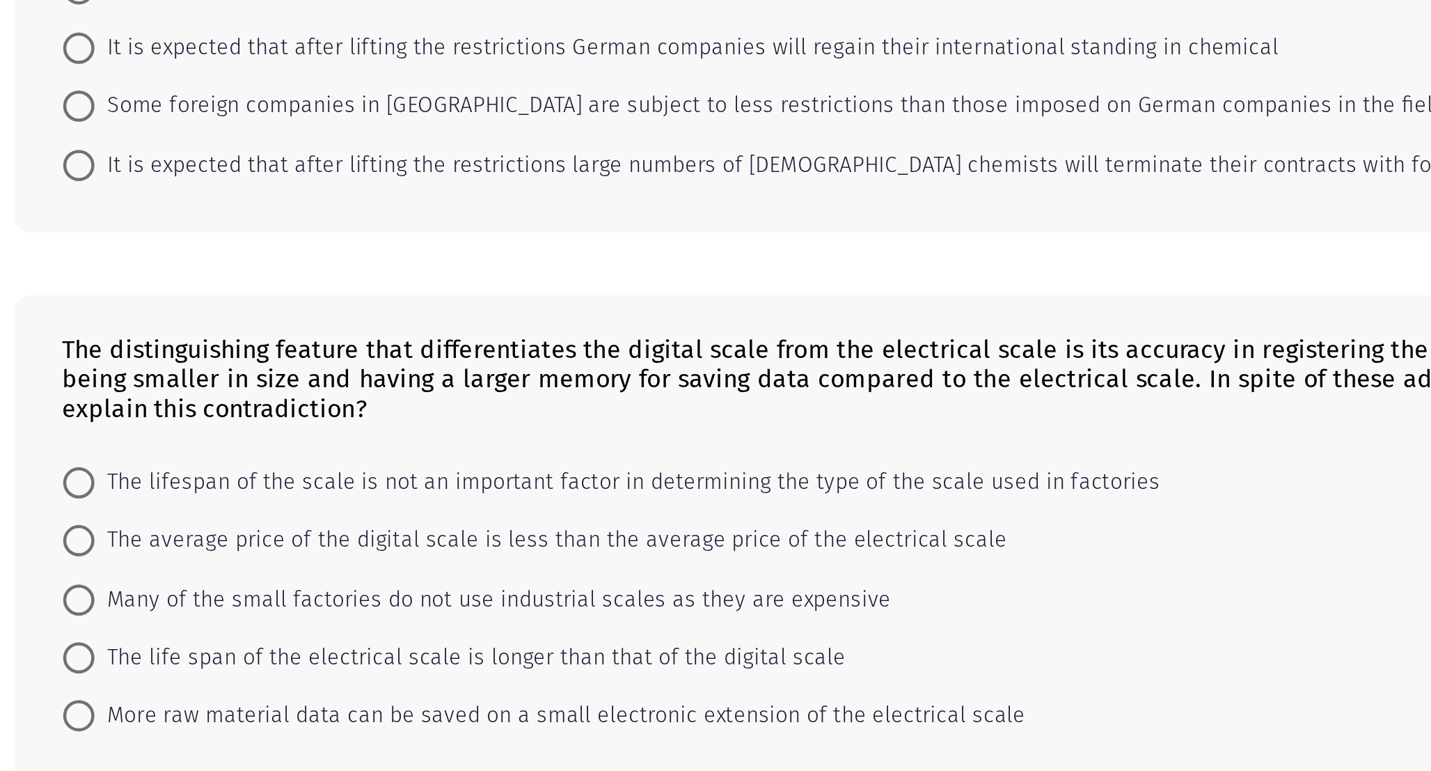
click at [204, 643] on span "The life span of the electrical scale is longer than that of the digital scale" at bounding box center [303, 645] width 335 height 17
click at [136, 643] on input "The life span of the electrical scale is longer than that of the digital scale" at bounding box center [129, 645] width 14 height 14
radio input "true"
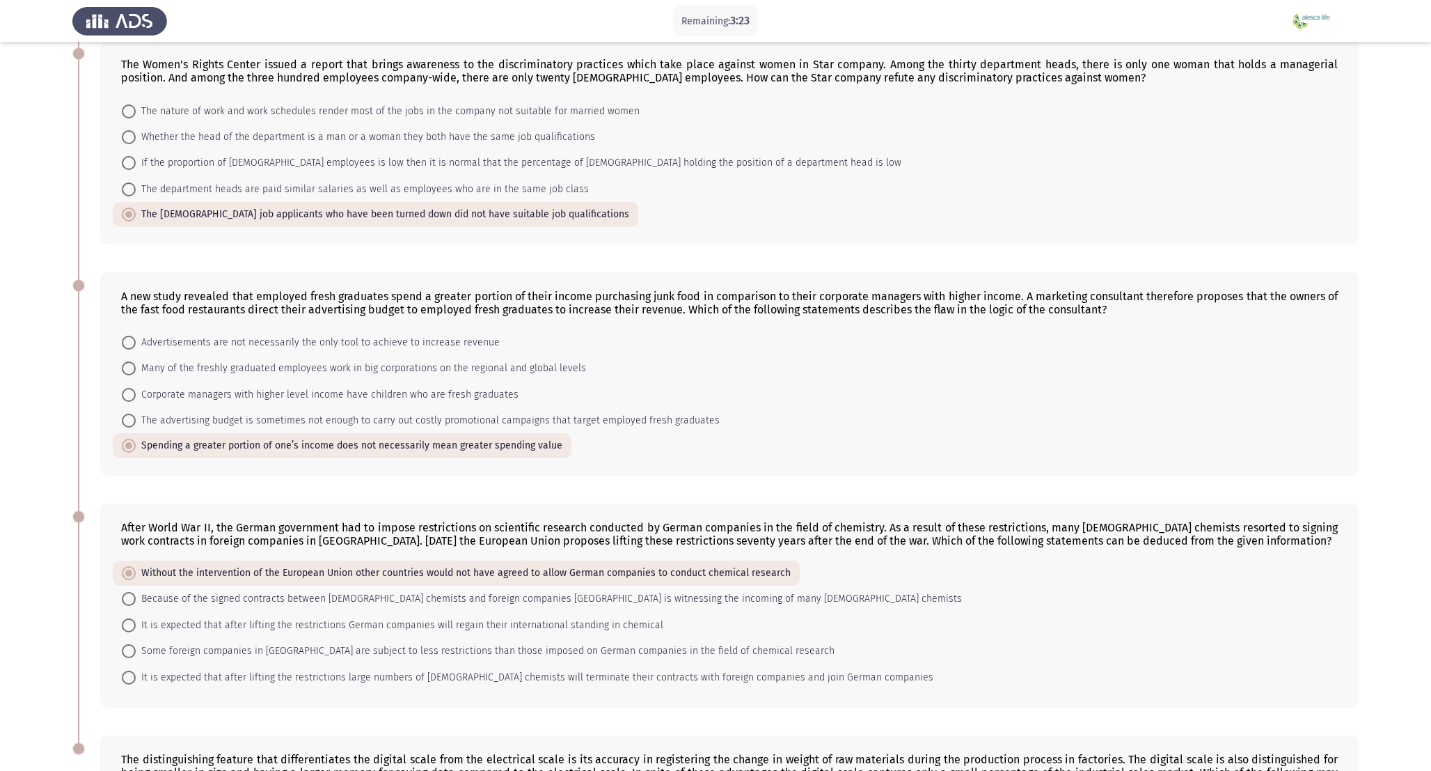
scroll to position [571, 0]
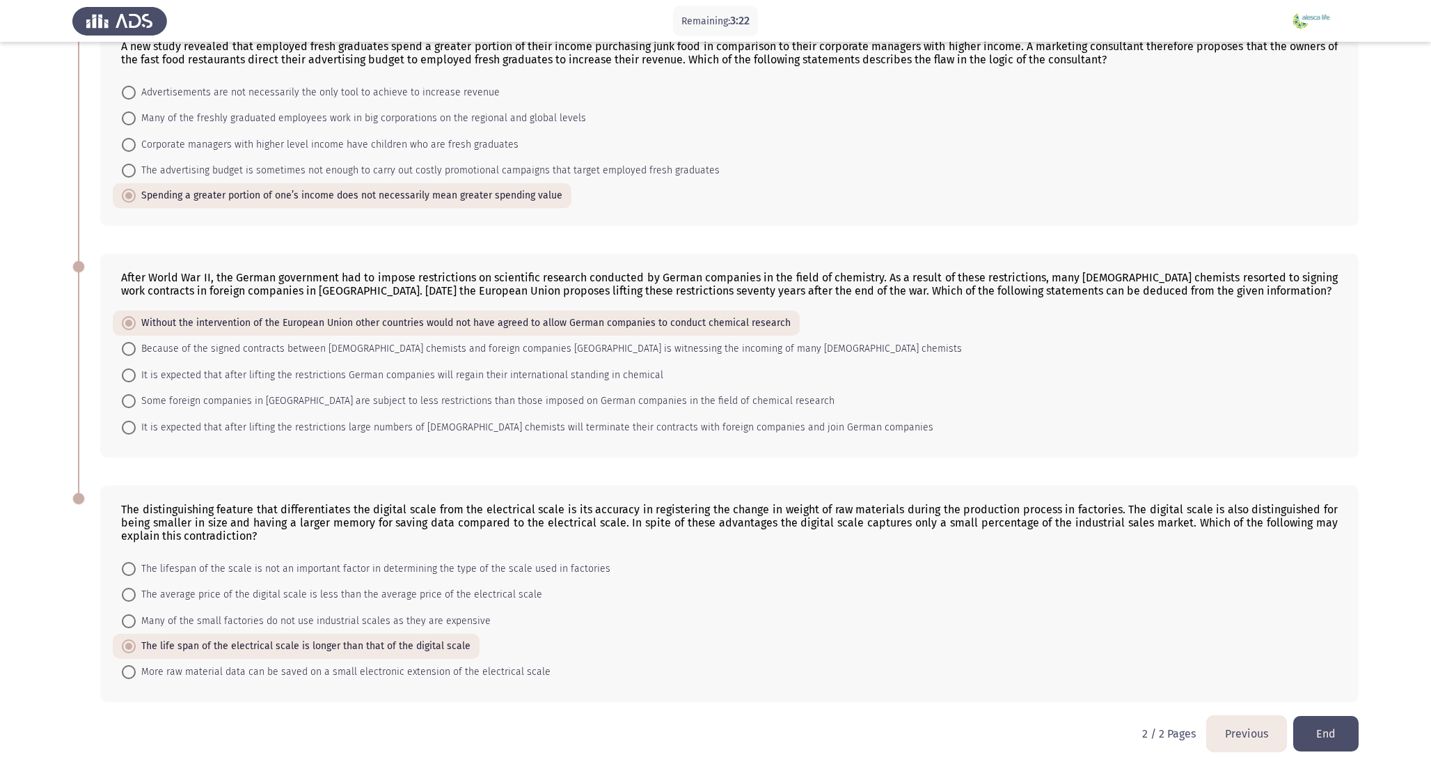
click at [1329, 736] on button "End" at bounding box center [1325, 734] width 65 height 36
